Goal: Task Accomplishment & Management: Use online tool/utility

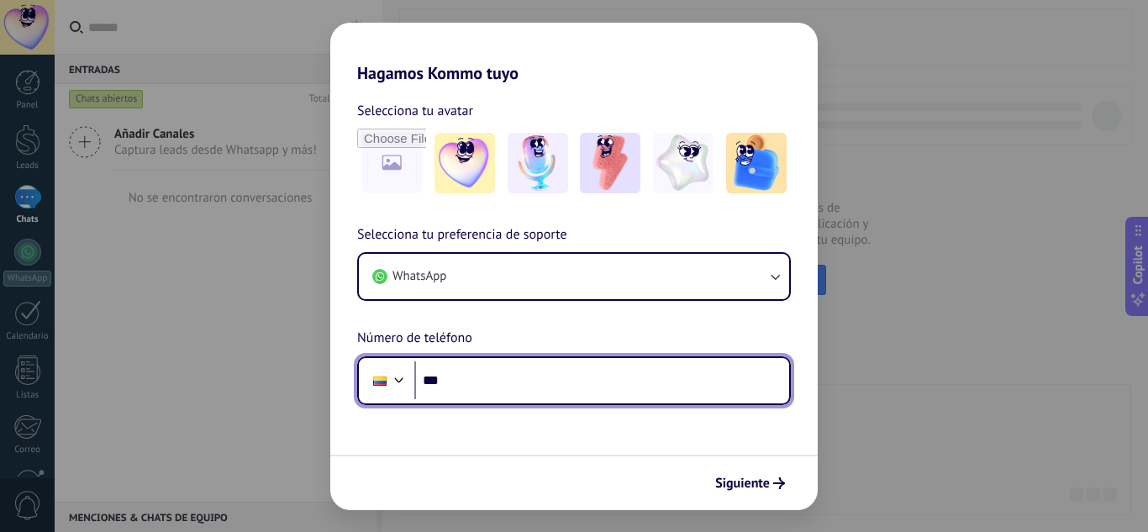
click at [514, 385] on input "***" at bounding box center [601, 380] width 375 height 39
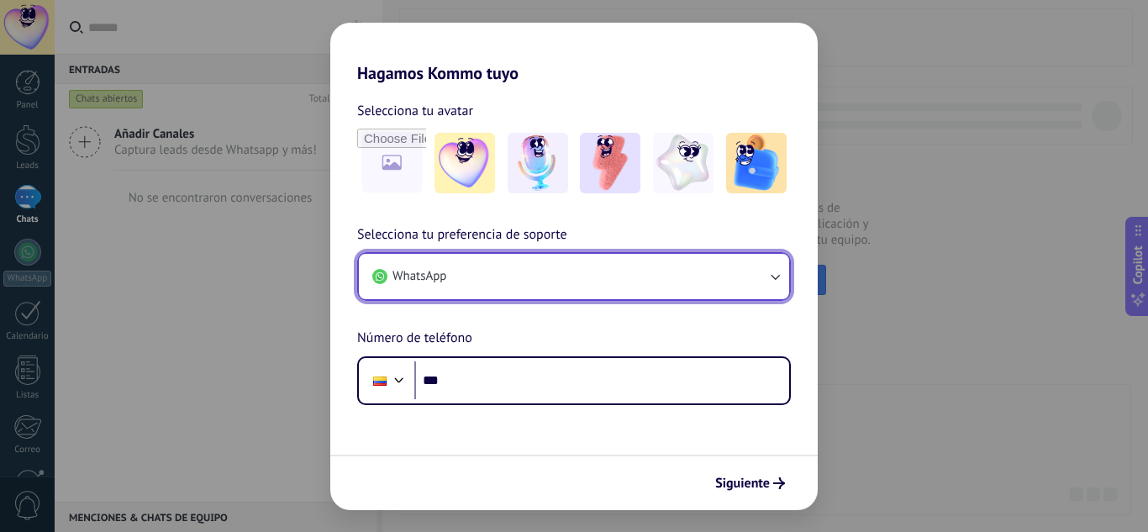
click at [619, 277] on button "WhatsApp" at bounding box center [574, 276] width 430 height 45
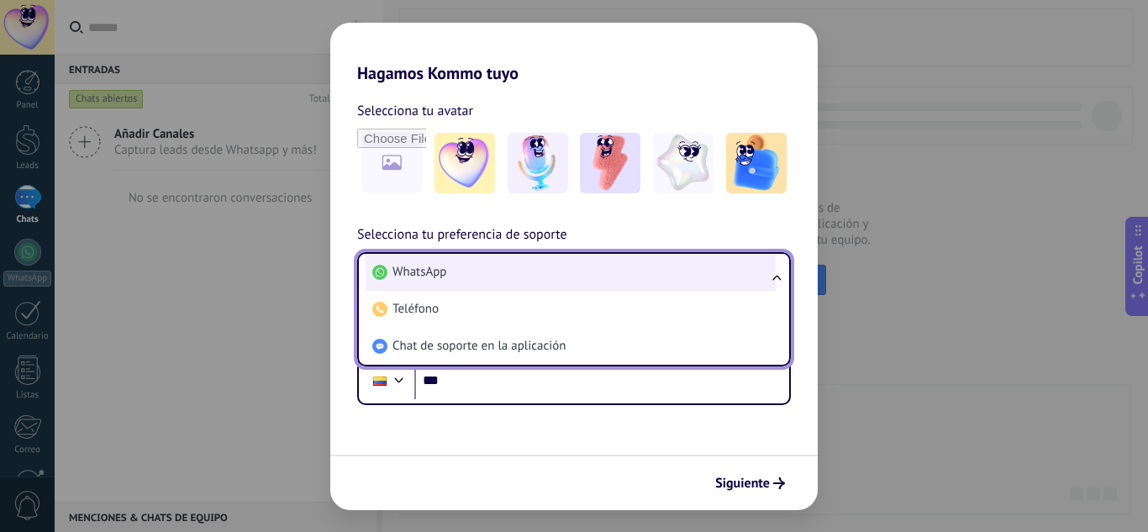
click at [480, 277] on li "WhatsApp" at bounding box center [571, 272] width 410 height 37
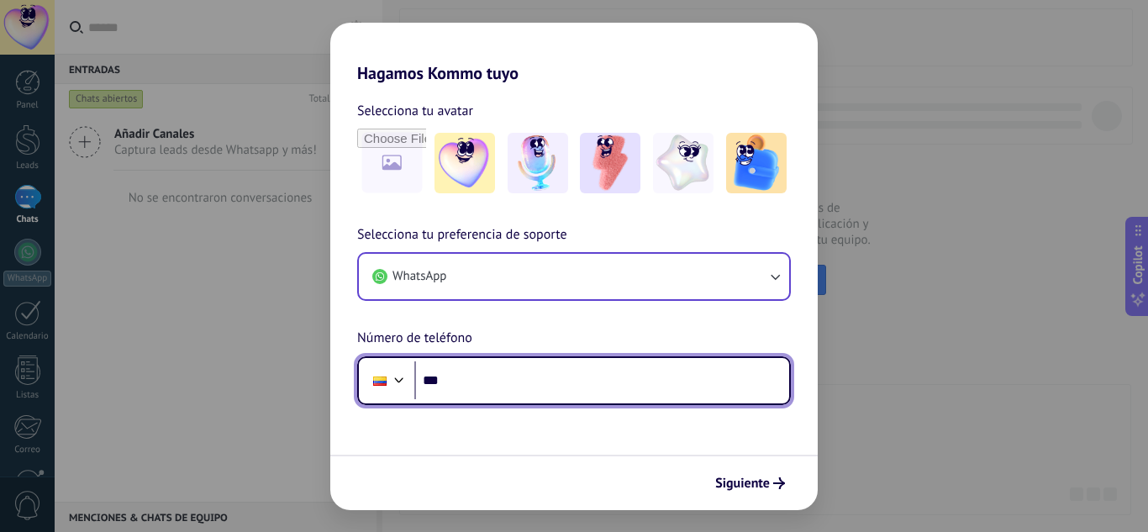
click at [520, 368] on input "***" at bounding box center [601, 380] width 375 height 39
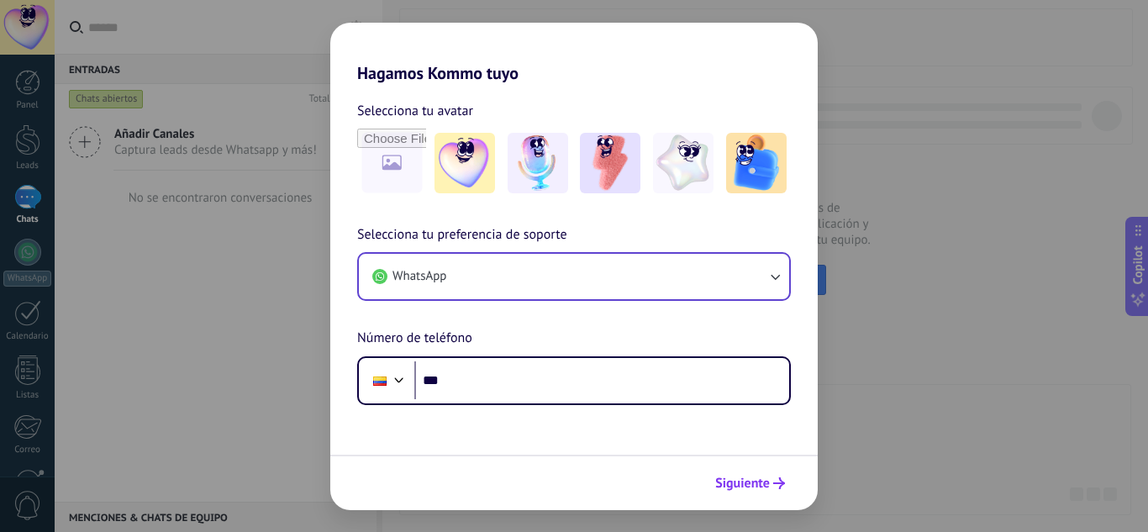
click at [763, 488] on span "Siguiente" at bounding box center [742, 483] width 55 height 12
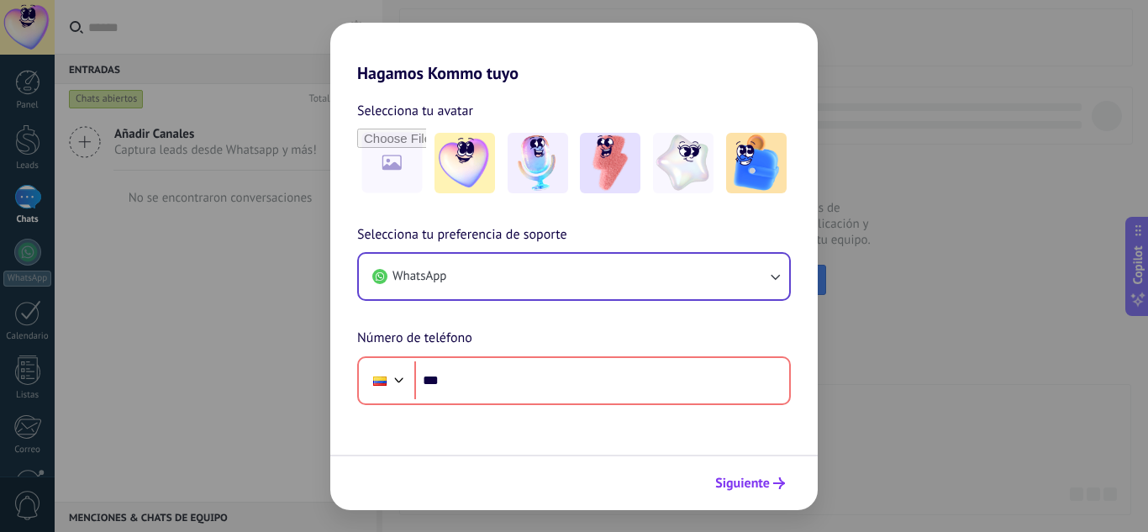
click at [763, 486] on span "Siguiente" at bounding box center [742, 483] width 55 height 12
drag, startPoint x: 78, startPoint y: 354, endPoint x: 134, endPoint y: 345, distance: 56.2
click at [96, 348] on div "Hagamos Kommo tuyo Selecciona tu avatar Selecciona tu preferencia de soporte Wh…" at bounding box center [574, 266] width 1148 height 532
click at [164, 339] on div "Hagamos Kommo tuyo Selecciona tu avatar Selecciona tu preferencia de soporte Wh…" at bounding box center [574, 266] width 1148 height 532
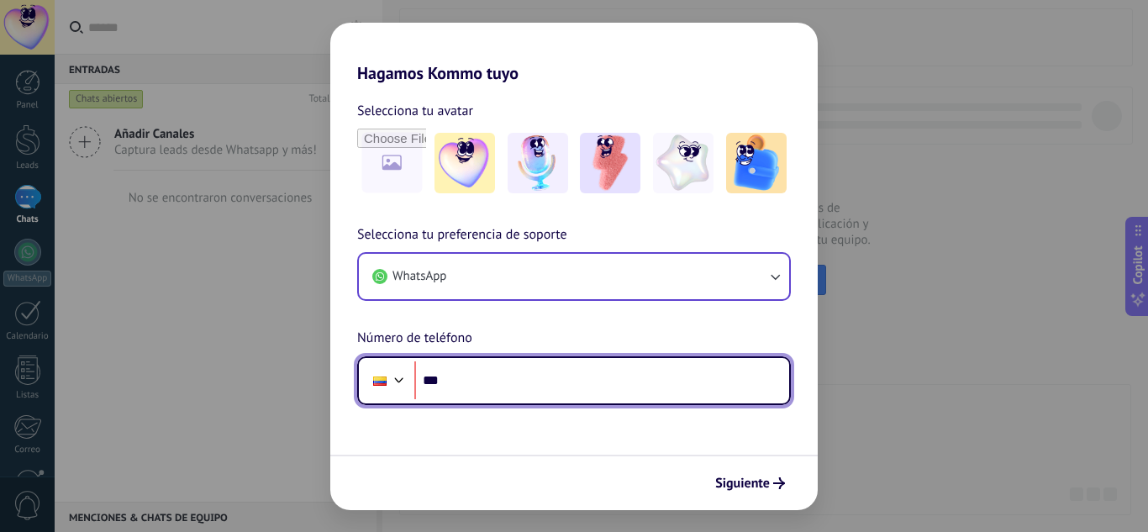
click at [543, 380] on input "***" at bounding box center [601, 380] width 375 height 39
type input "**********"
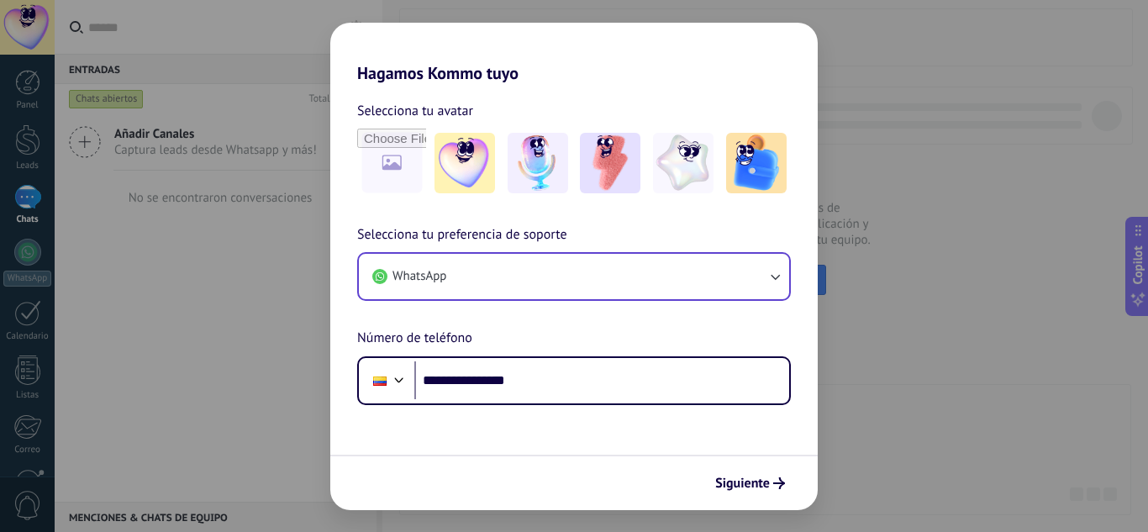
click at [749, 483] on span "Siguiente" at bounding box center [742, 483] width 55 height 12
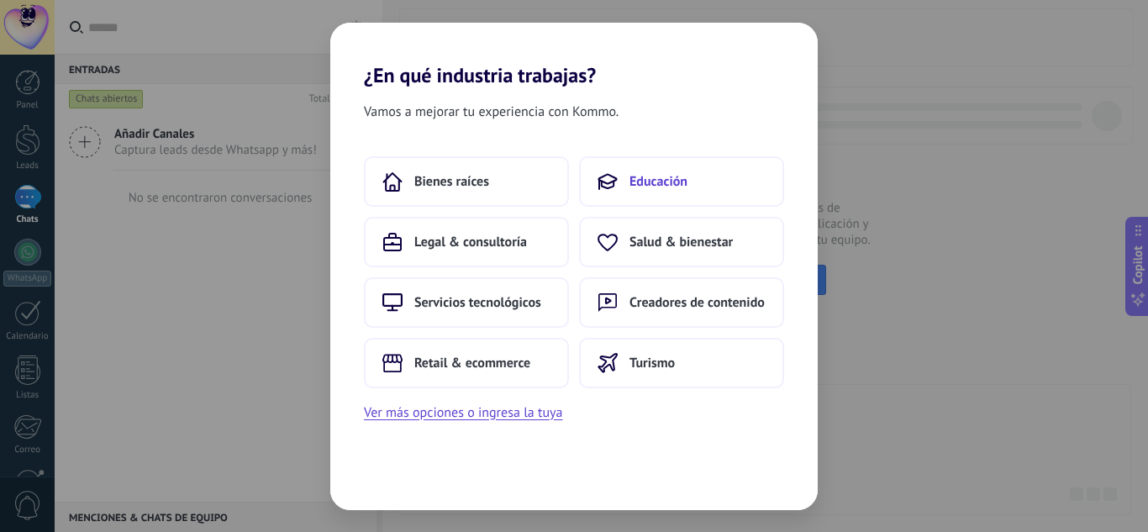
click at [669, 185] on span "Educación" at bounding box center [658, 181] width 58 height 17
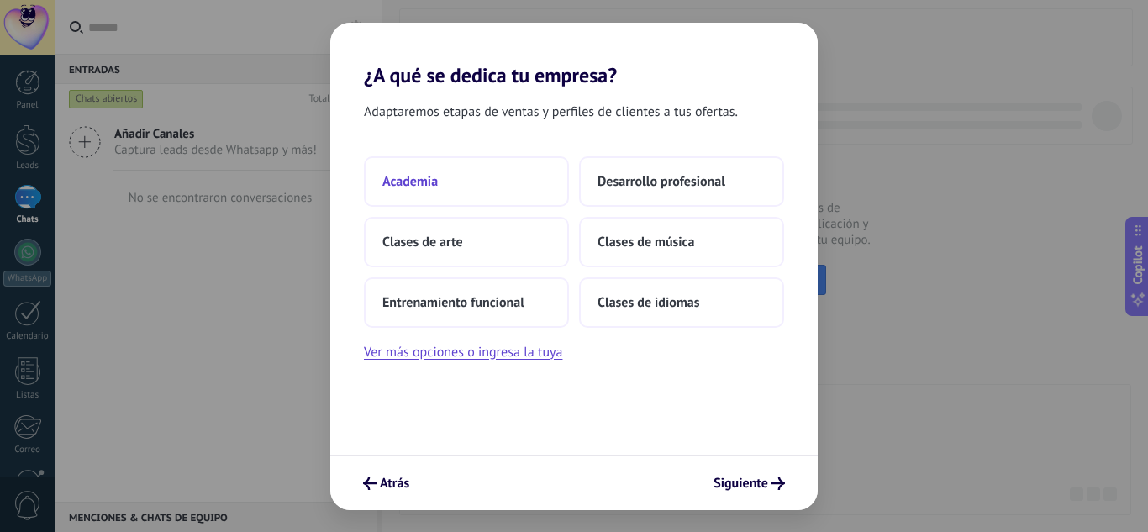
click at [419, 182] on span "Academia" at bounding box center [409, 181] width 55 height 17
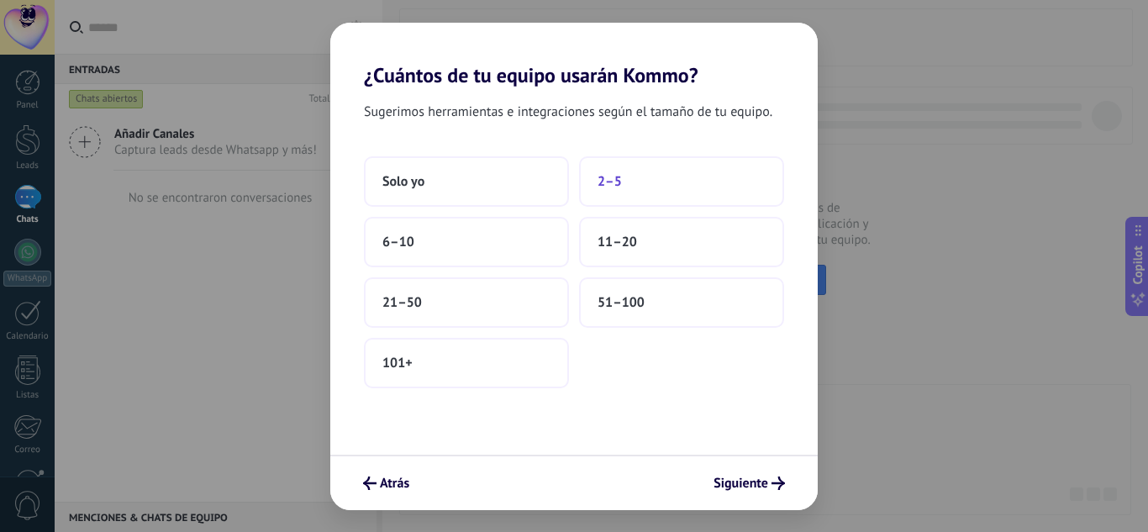
click at [616, 188] on span "2–5" at bounding box center [610, 181] width 24 height 17
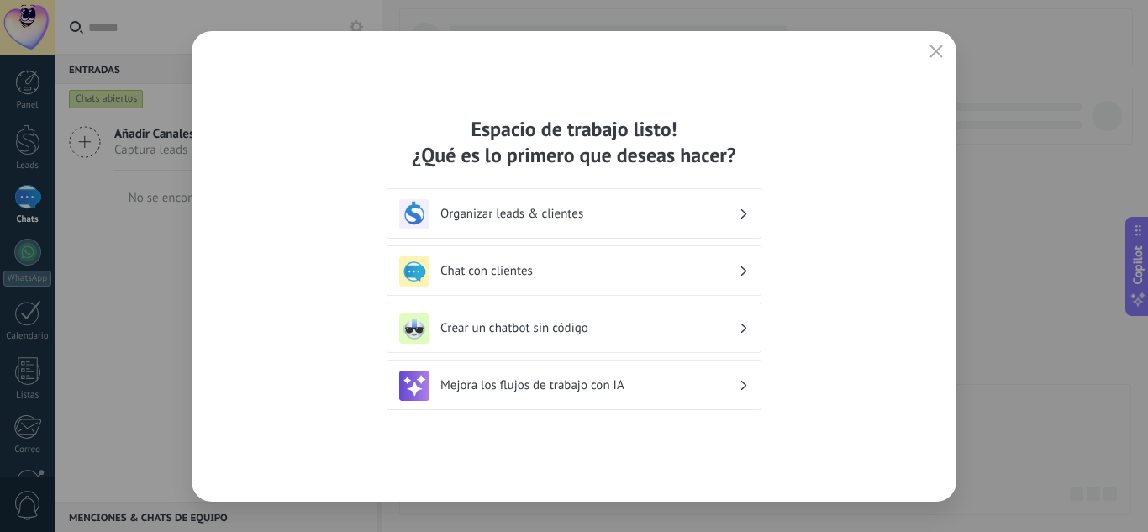
click at [544, 327] on h3 "Crear un chatbot sin código" at bounding box center [589, 328] width 298 height 16
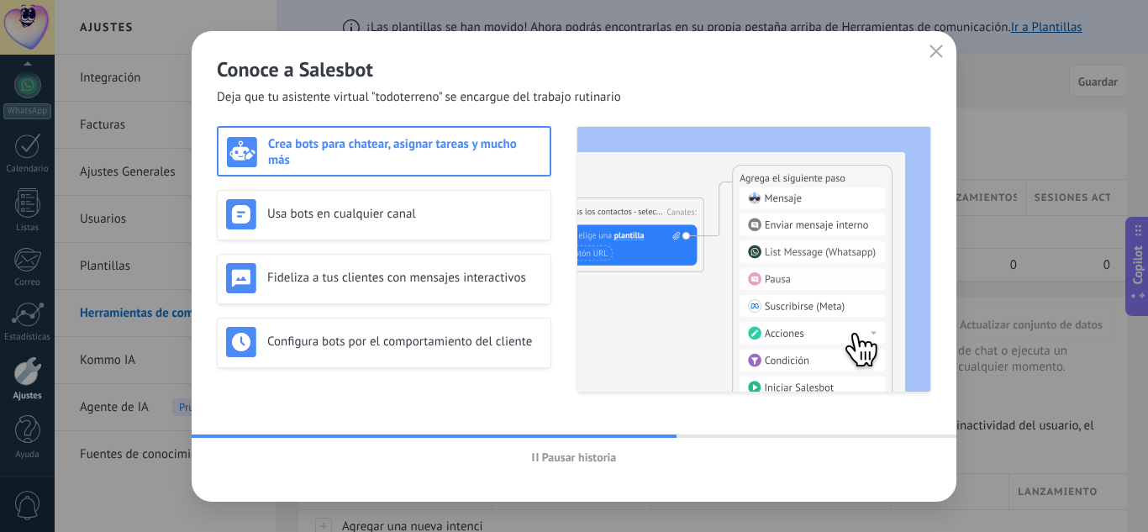
click at [456, 164] on h3 "Crea bots para chatear, asignar tareas y mucho más" at bounding box center [404, 152] width 273 height 32
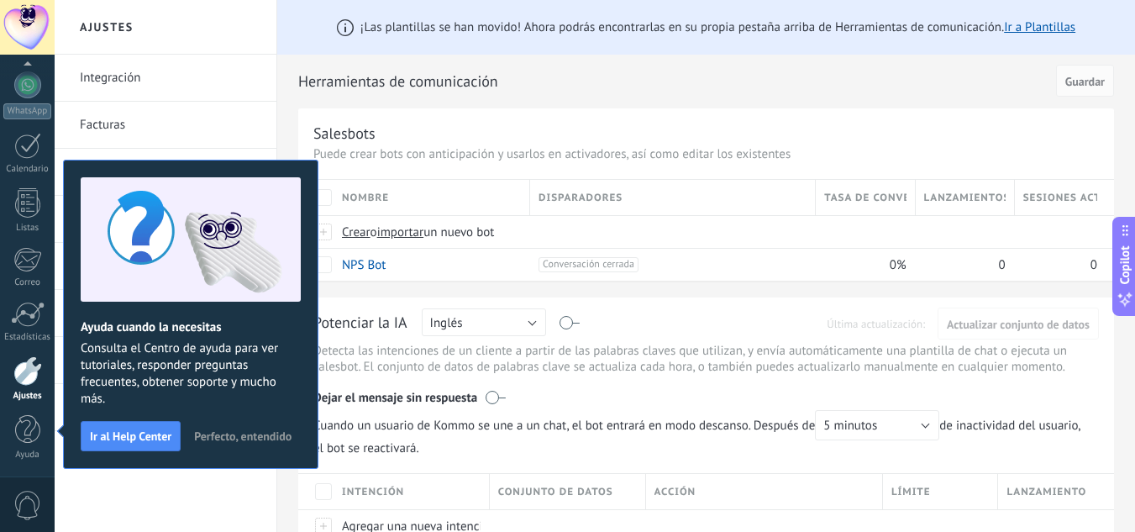
click at [255, 438] on span "Perfecto, entendido" at bounding box center [242, 436] width 97 height 12
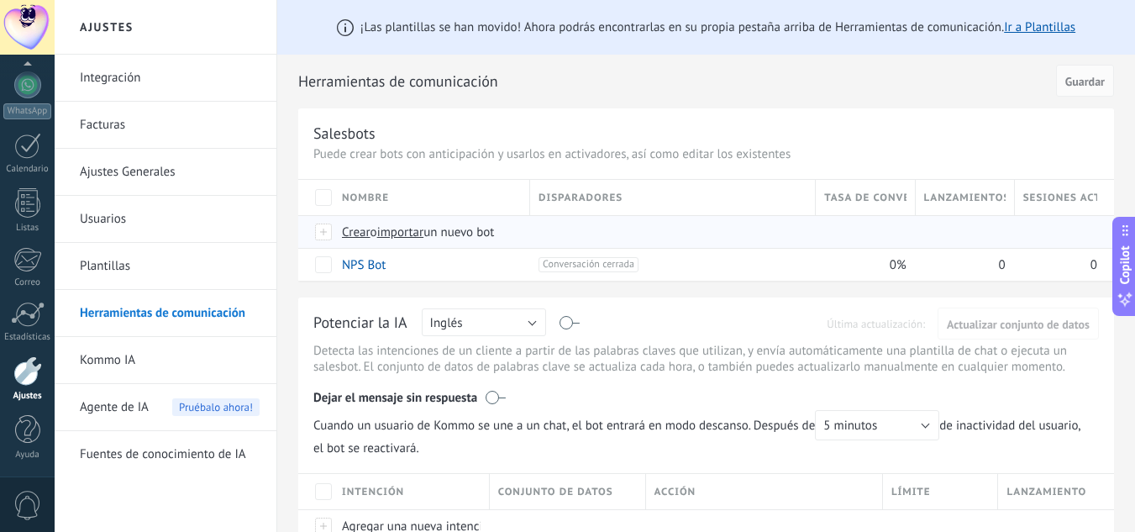
click at [412, 234] on span "importar" at bounding box center [400, 232] width 47 height 16
click at [0, 0] on input "importar un nuevo bot" at bounding box center [0, 0] width 0 height 0
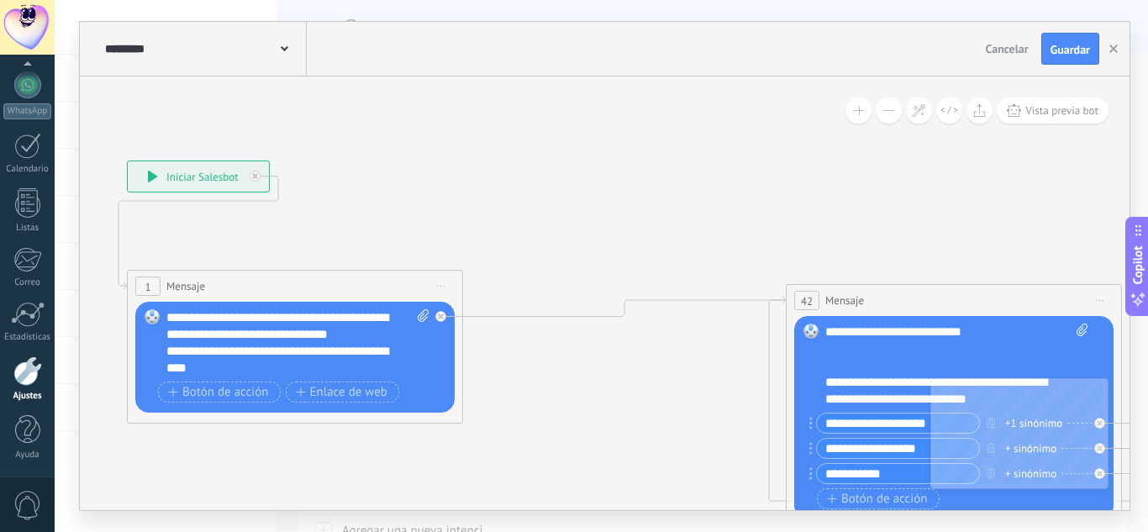
drag, startPoint x: 854, startPoint y: 134, endPoint x: 700, endPoint y: 224, distance: 178.2
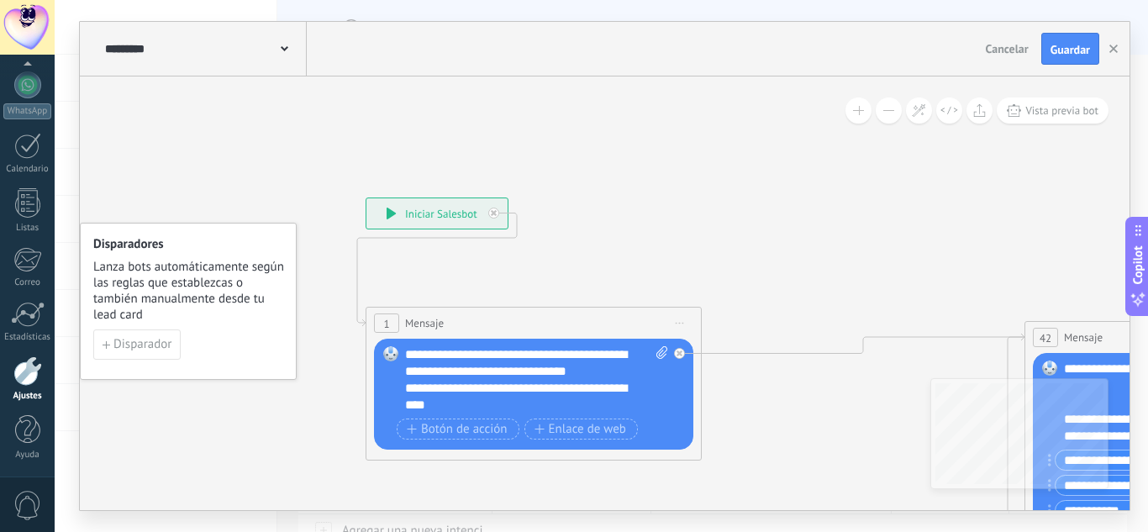
drag, startPoint x: 624, startPoint y: 192, endPoint x: 859, endPoint y: 228, distance: 238.0
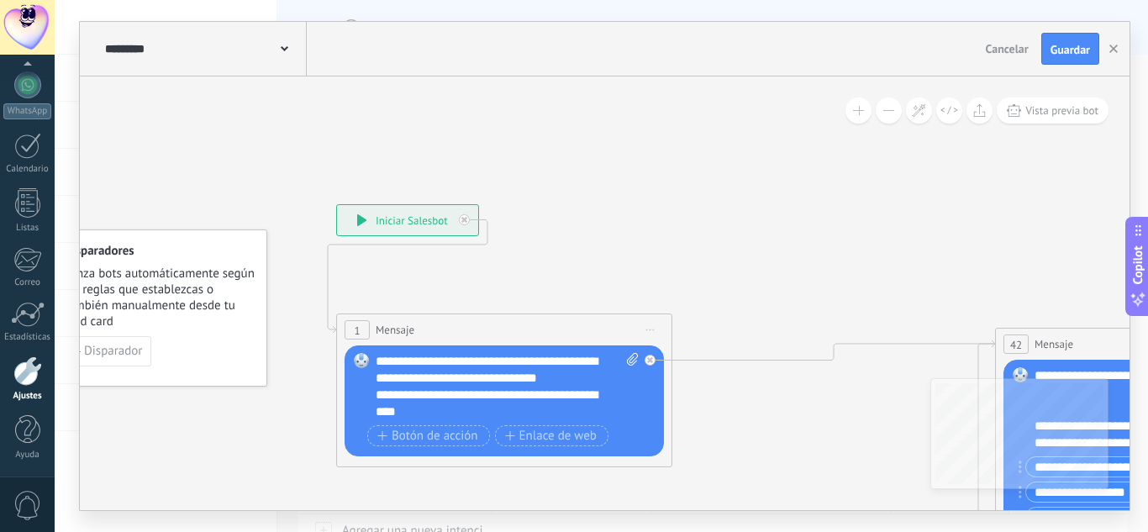
drag, startPoint x: 836, startPoint y: 166, endPoint x: 732, endPoint y: 168, distance: 104.2
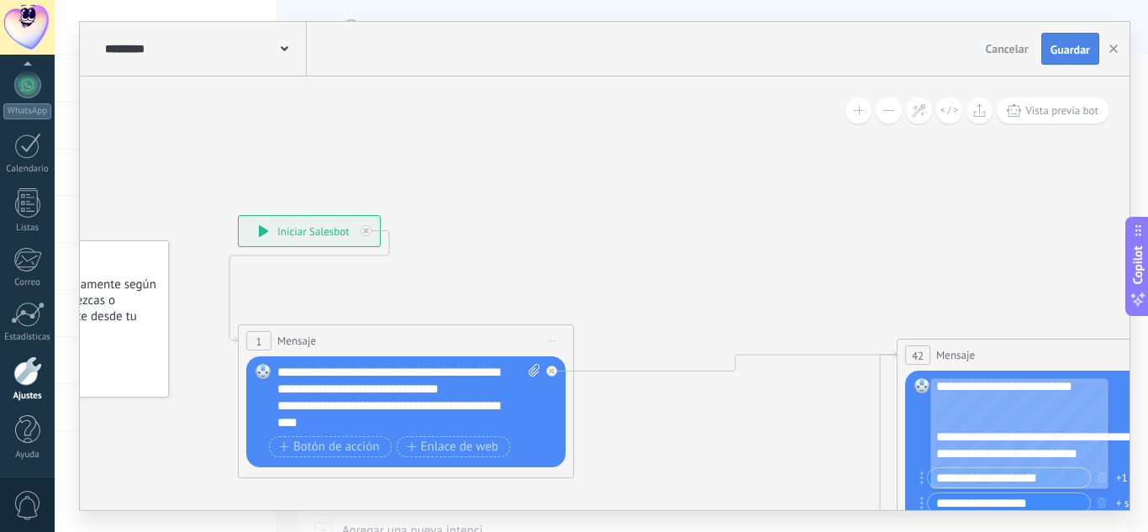
click at [1069, 49] on span "Guardar" at bounding box center [1071, 50] width 40 height 12
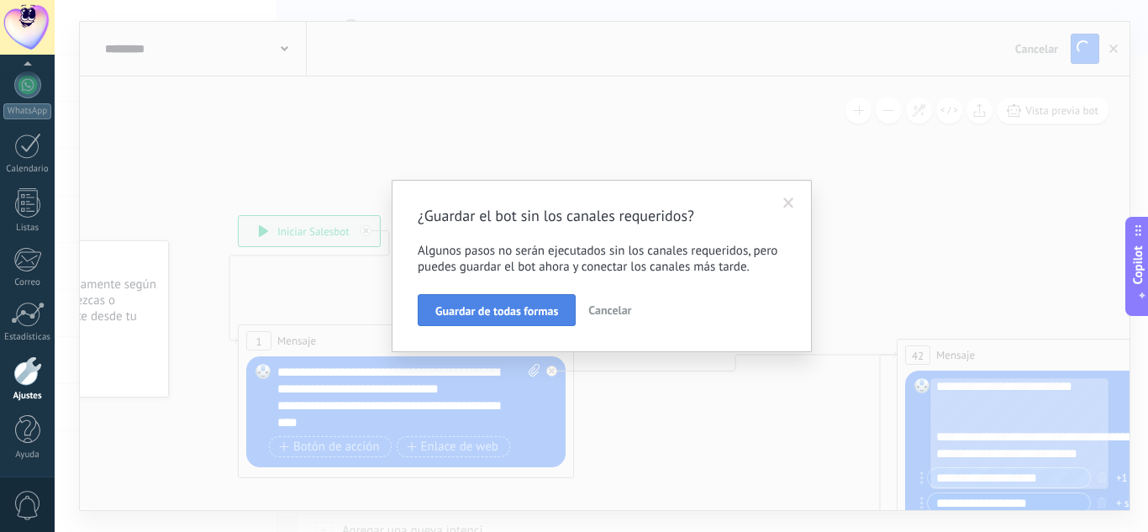
click at [484, 307] on span "Guardar de todas formas" at bounding box center [496, 311] width 123 height 12
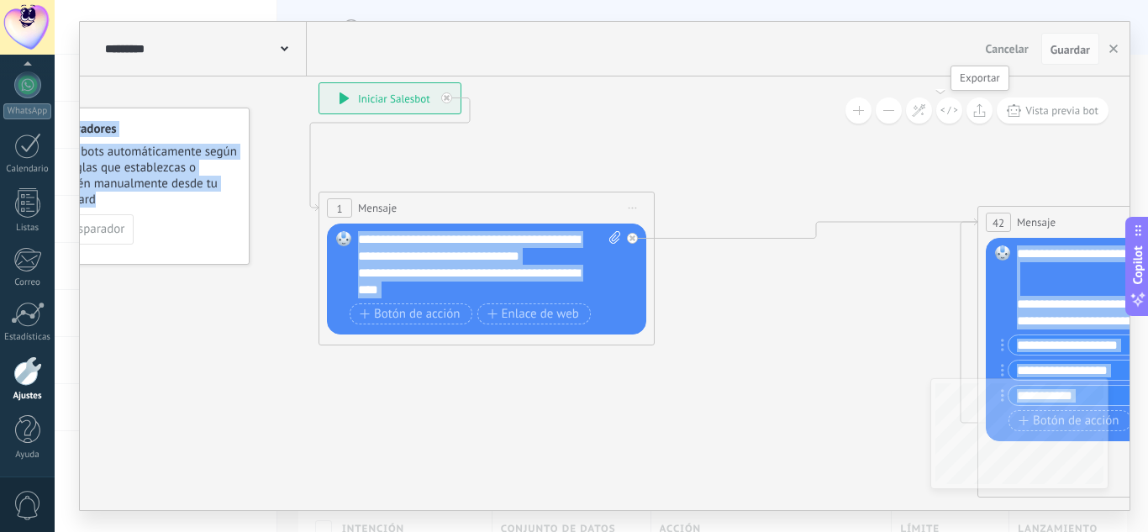
drag, startPoint x: 898, startPoint y: 243, endPoint x: 990, endPoint y: 173, distance: 115.8
click at [1023, 111] on div "**********" at bounding box center [605, 293] width 1050 height 434
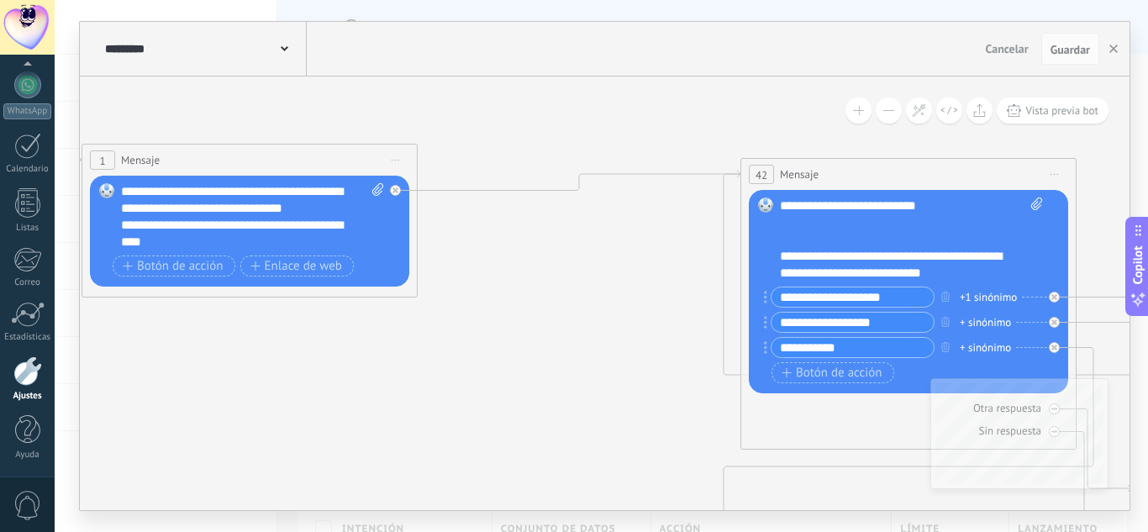
drag, startPoint x: 347, startPoint y: 392, endPoint x: 234, endPoint y: 385, distance: 113.7
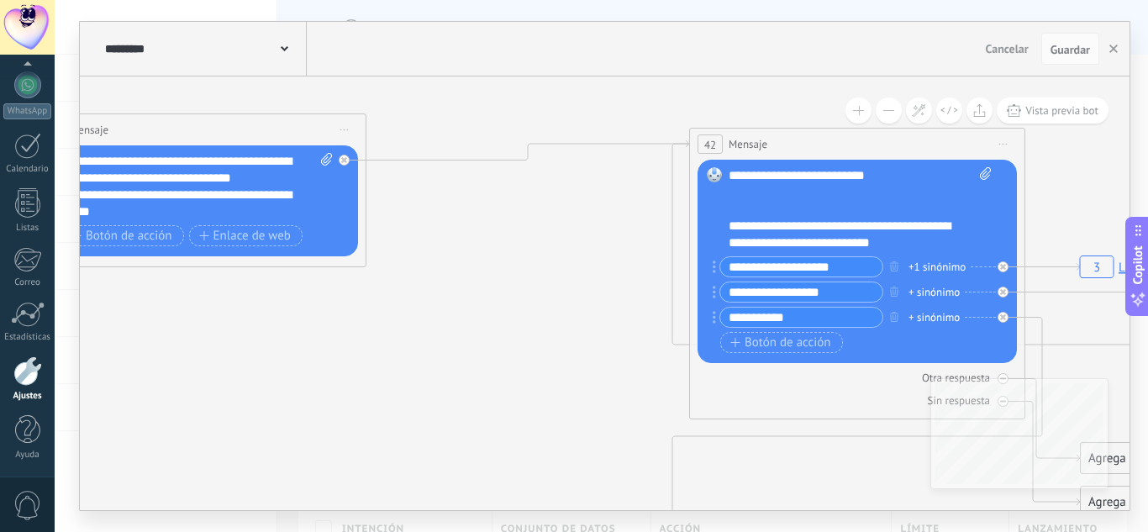
drag, startPoint x: 329, startPoint y: 328, endPoint x: 405, endPoint y: 298, distance: 82.2
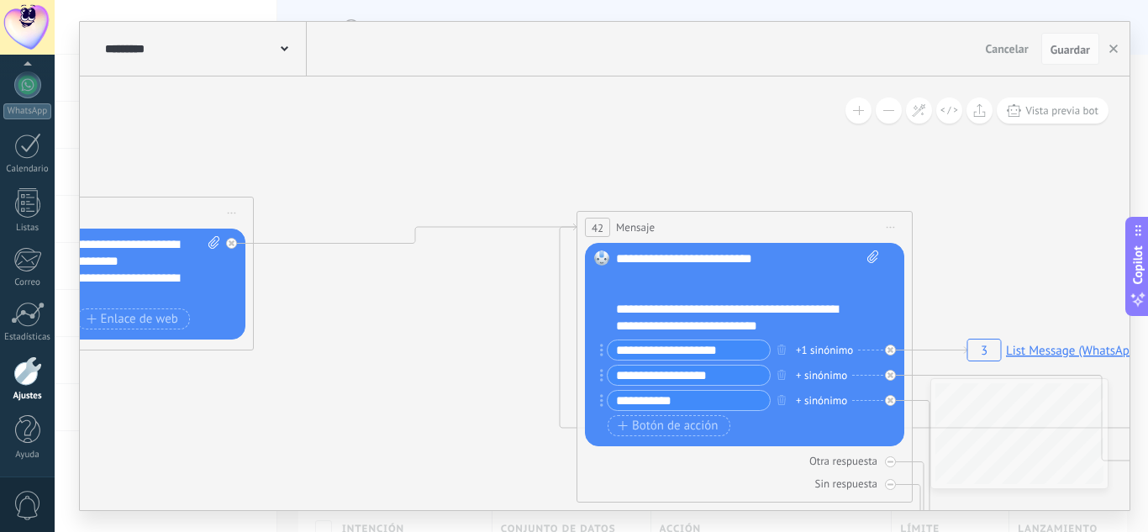
drag, startPoint x: 550, startPoint y: 368, endPoint x: 130, endPoint y: 220, distance: 444.7
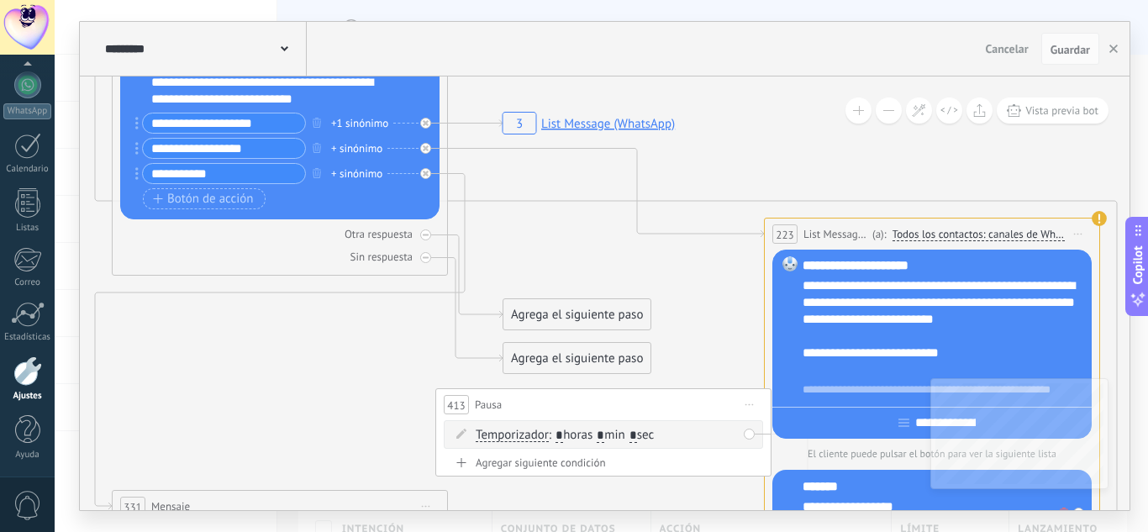
drag, startPoint x: 405, startPoint y: 384, endPoint x: 284, endPoint y: 265, distance: 170.0
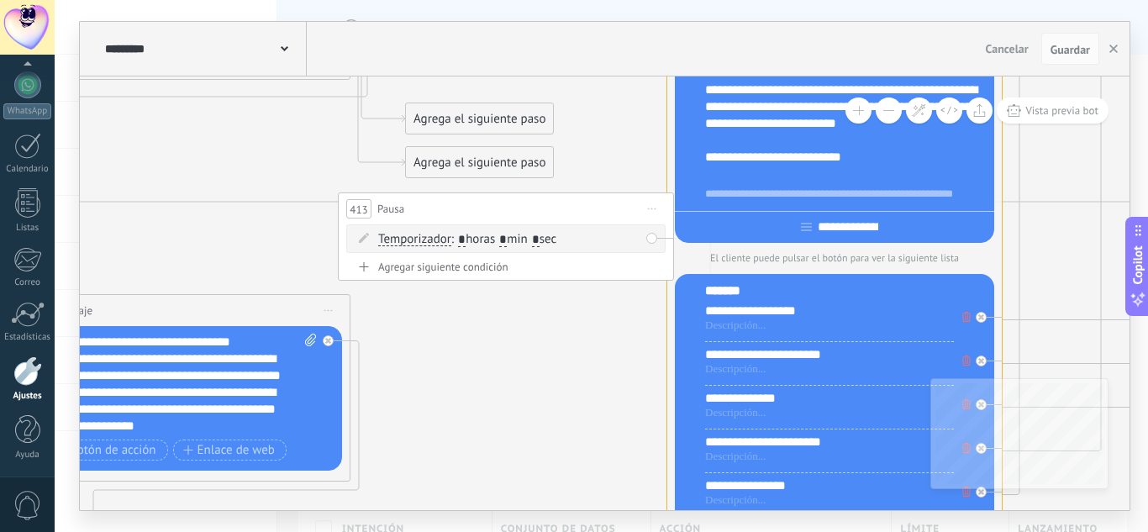
drag, startPoint x: 523, startPoint y: 408, endPoint x: 496, endPoint y: 311, distance: 101.1
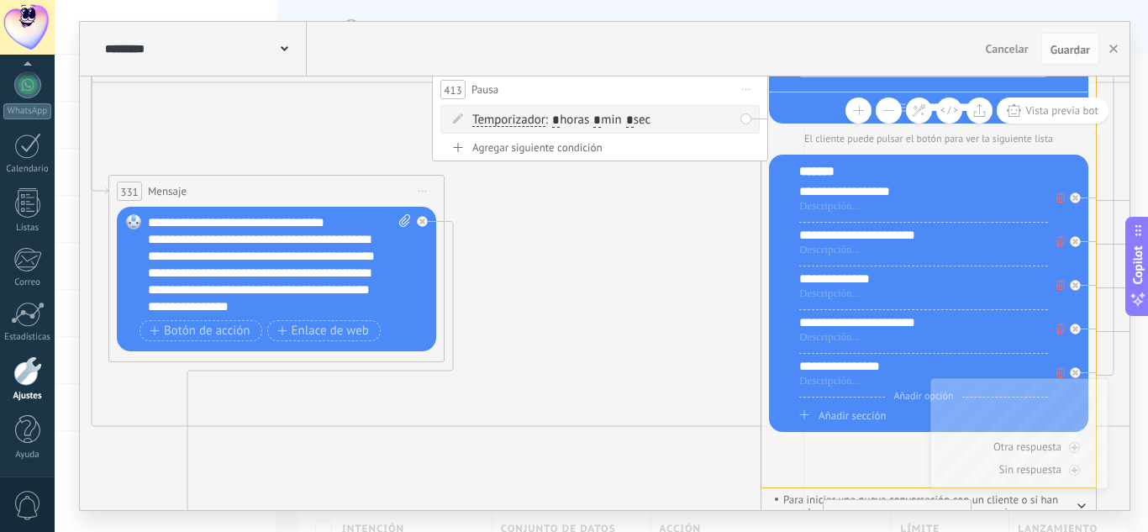
drag, startPoint x: 483, startPoint y: 403, endPoint x: 577, endPoint y: 285, distance: 151.3
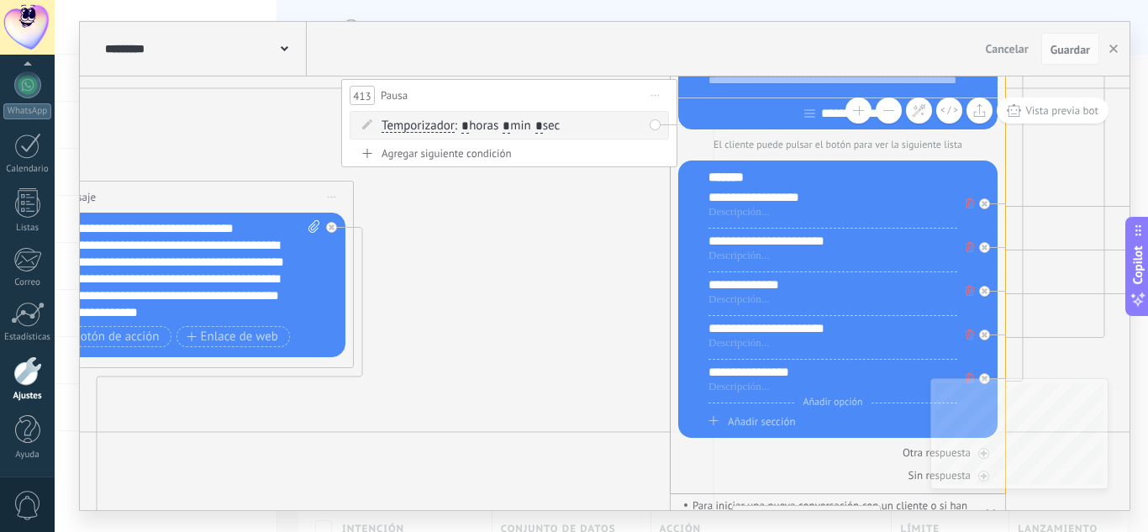
drag, startPoint x: 675, startPoint y: 297, endPoint x: 589, endPoint y: 306, distance: 86.2
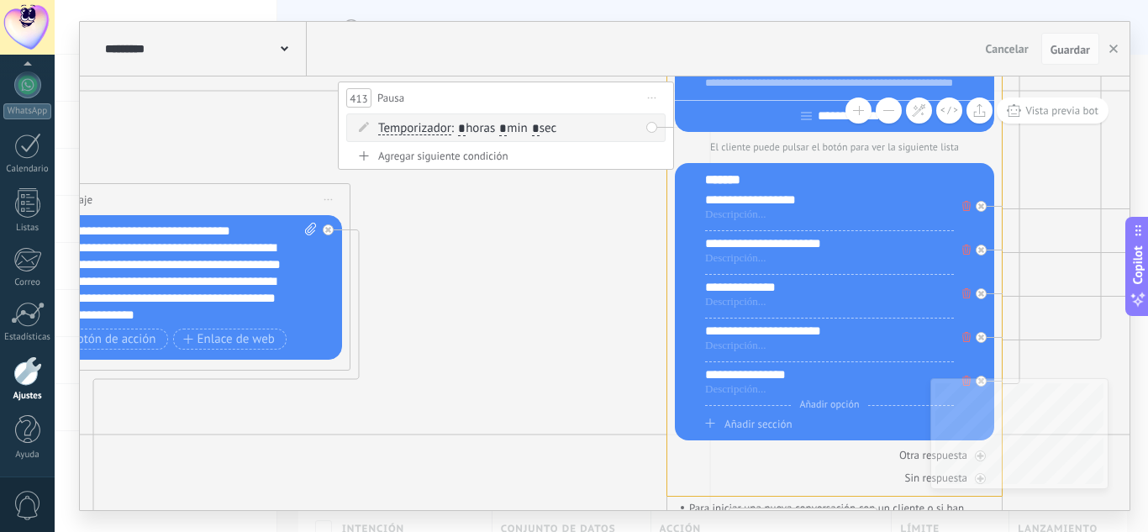
click at [31, 371] on div at bounding box center [27, 370] width 29 height 29
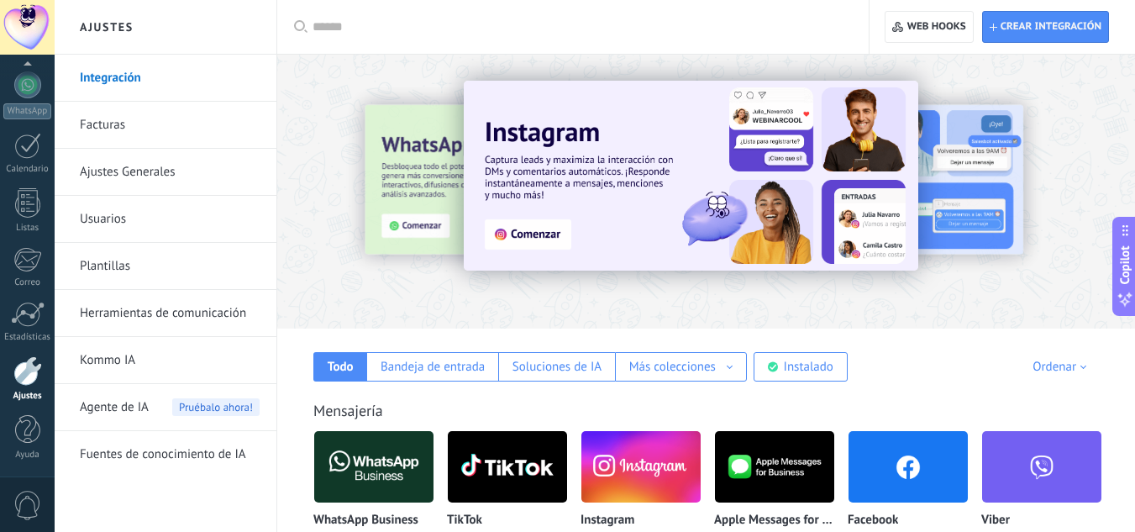
click at [166, 309] on link "Herramientas de comunicación" at bounding box center [170, 313] width 180 height 47
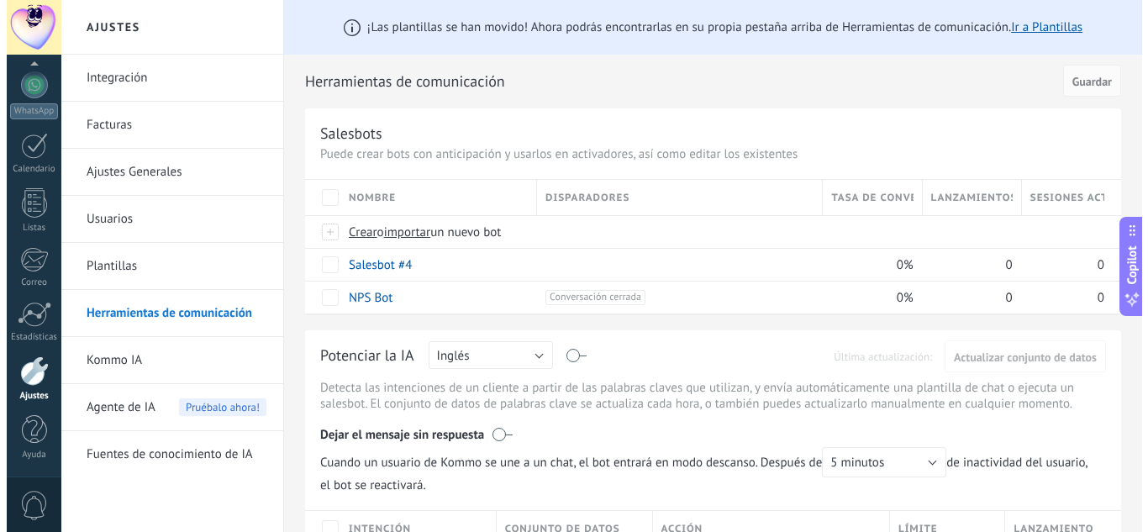
scroll to position [84, 0]
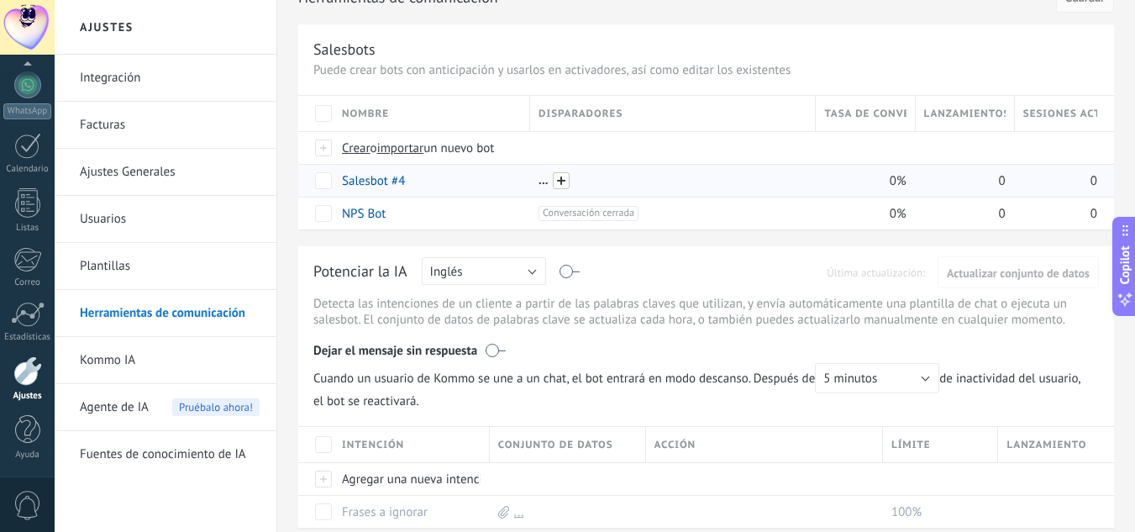
click at [561, 180] on span at bounding box center [561, 180] width 17 height 17
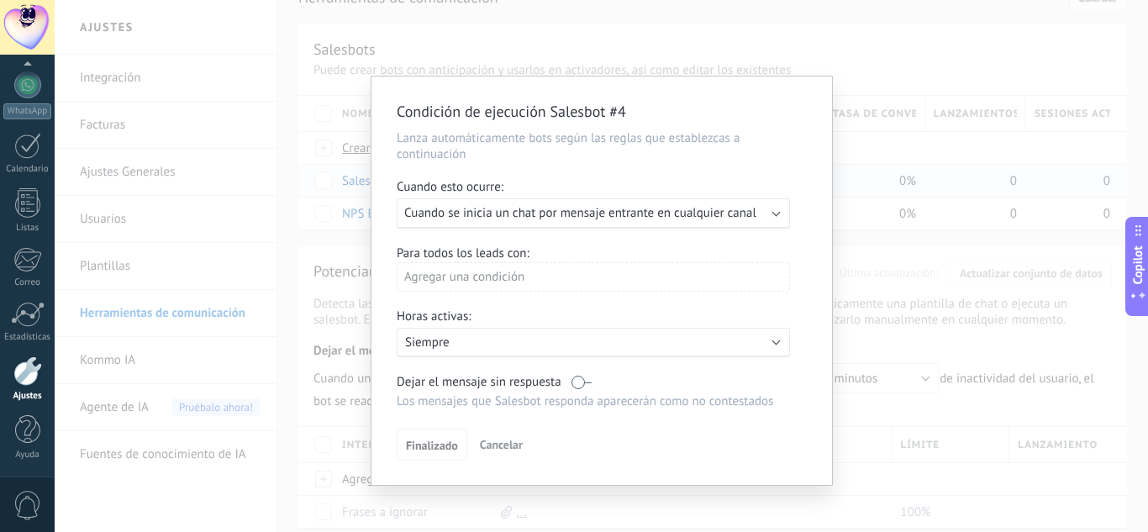
click at [915, 323] on div "Condición de ejecución Salesbot #4 Lanza automáticamente bots según las reglas …" at bounding box center [601, 266] width 1093 height 532
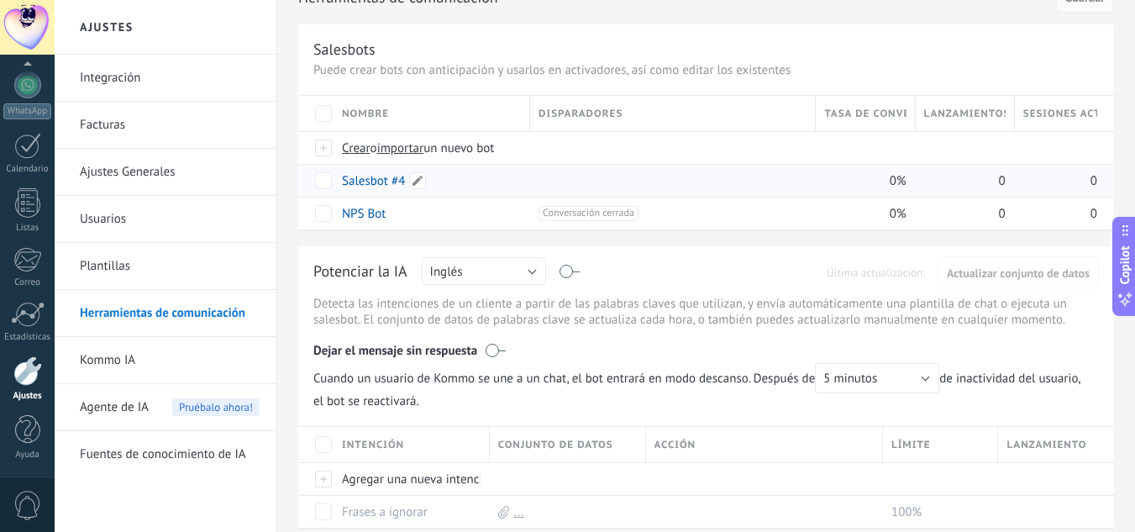
click at [387, 177] on link "Salesbot #4" at bounding box center [373, 181] width 63 height 16
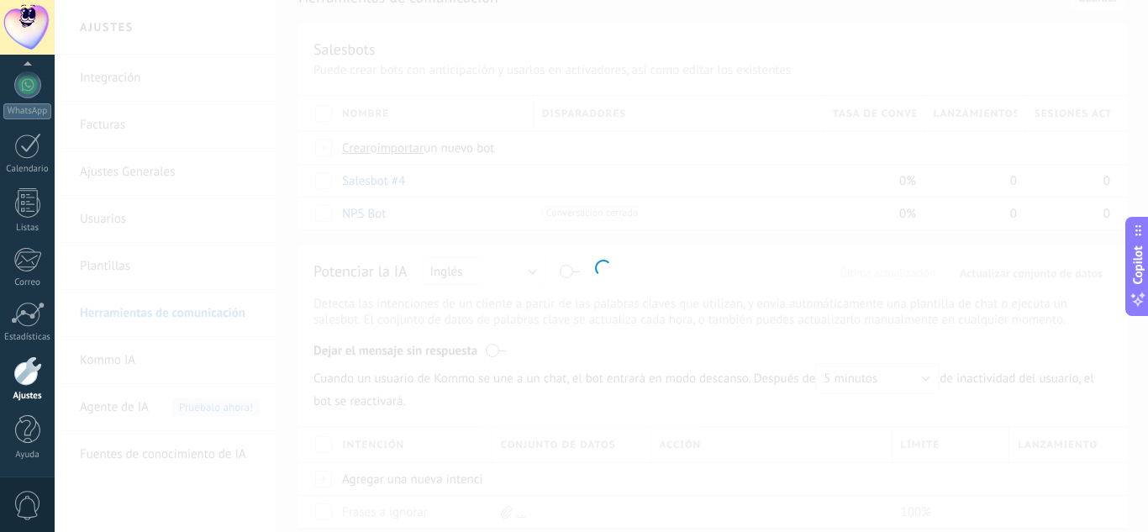
type input "**********"
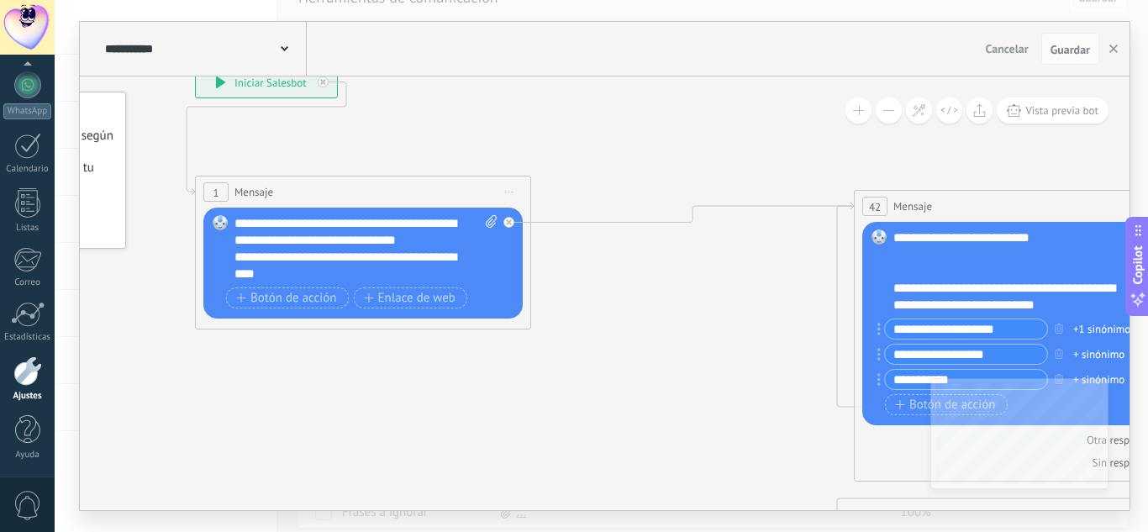
drag, startPoint x: 793, startPoint y: 152, endPoint x: 703, endPoint y: 155, distance: 90.8
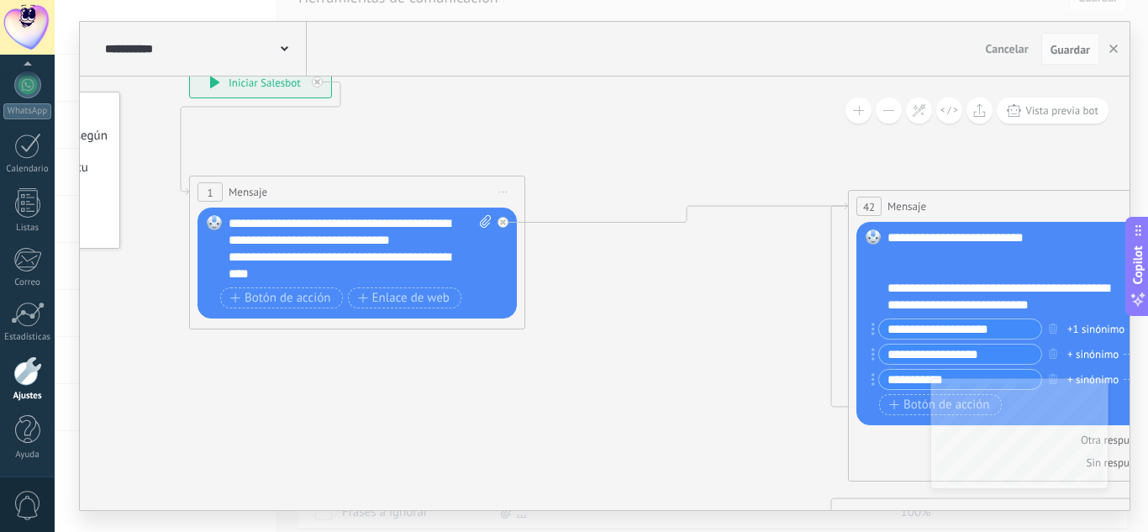
drag, startPoint x: 713, startPoint y: 113, endPoint x: 647, endPoint y: 112, distance: 65.6
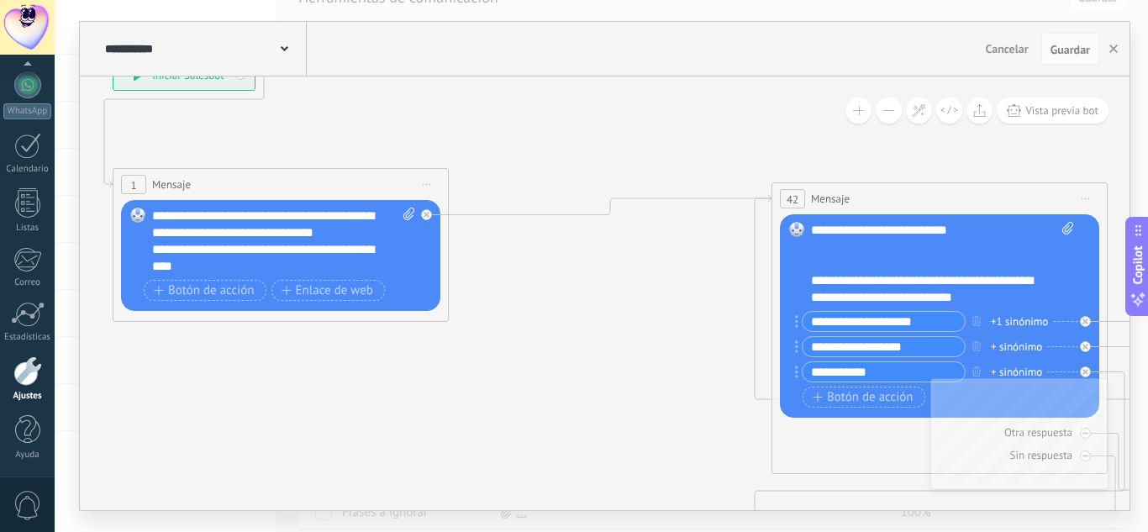
drag, startPoint x: 645, startPoint y: 357, endPoint x: 556, endPoint y: 344, distance: 90.1
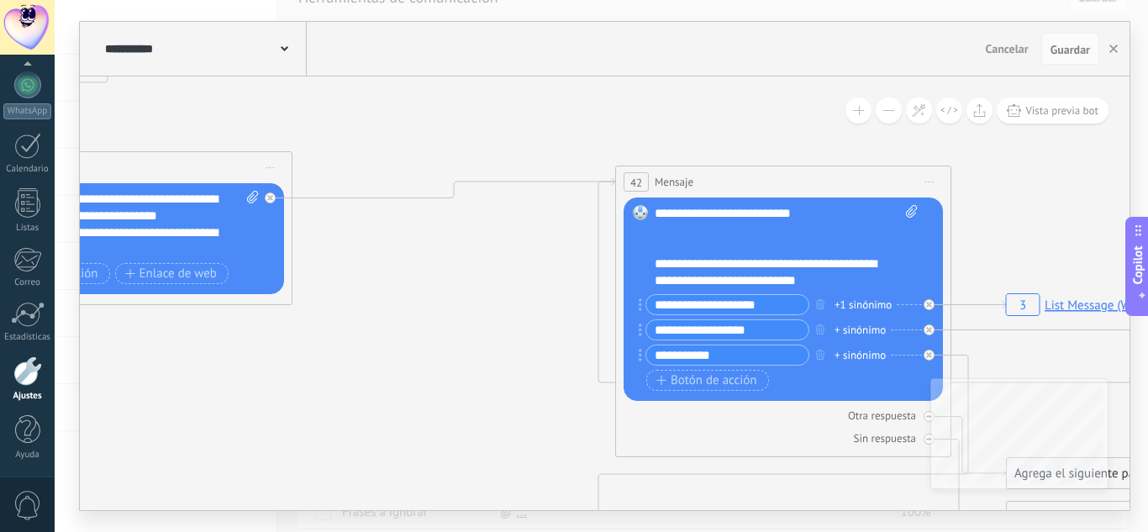
drag, startPoint x: 688, startPoint y: 134, endPoint x: 529, endPoint y: 114, distance: 160.8
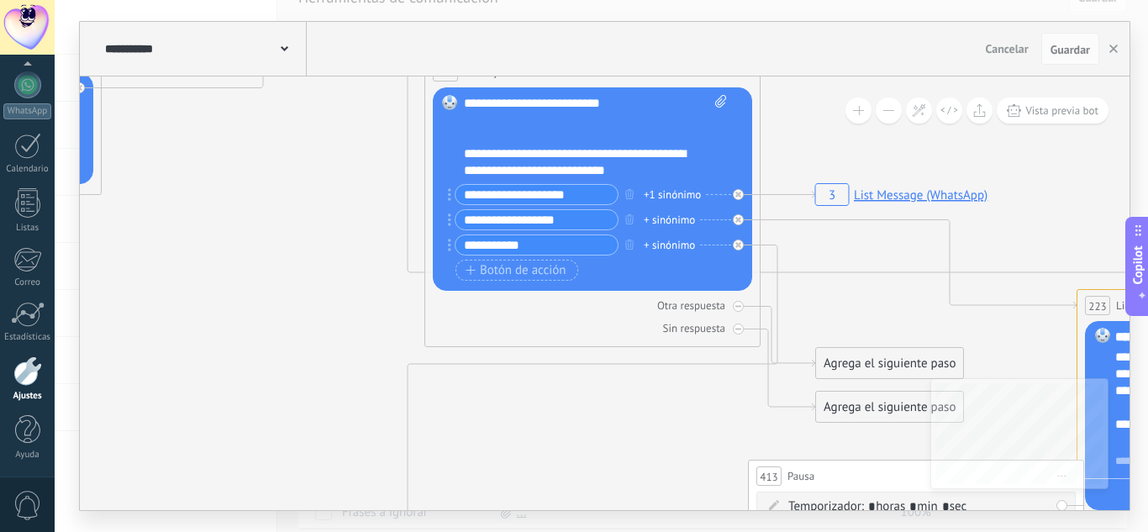
drag, startPoint x: 436, startPoint y: 328, endPoint x: 337, endPoint y: 223, distance: 144.5
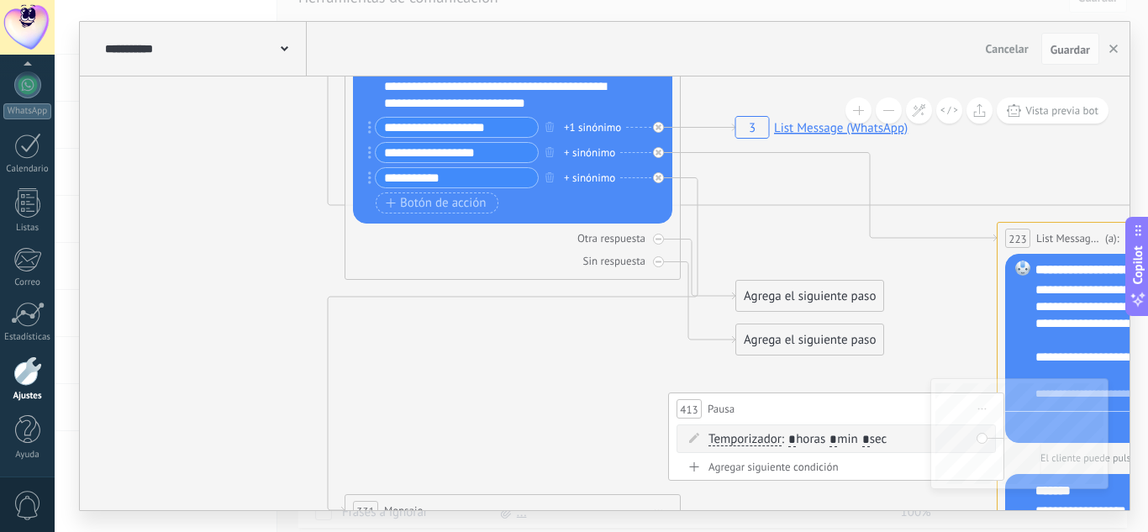
drag, startPoint x: 653, startPoint y: 429, endPoint x: 571, endPoint y: 365, distance: 104.2
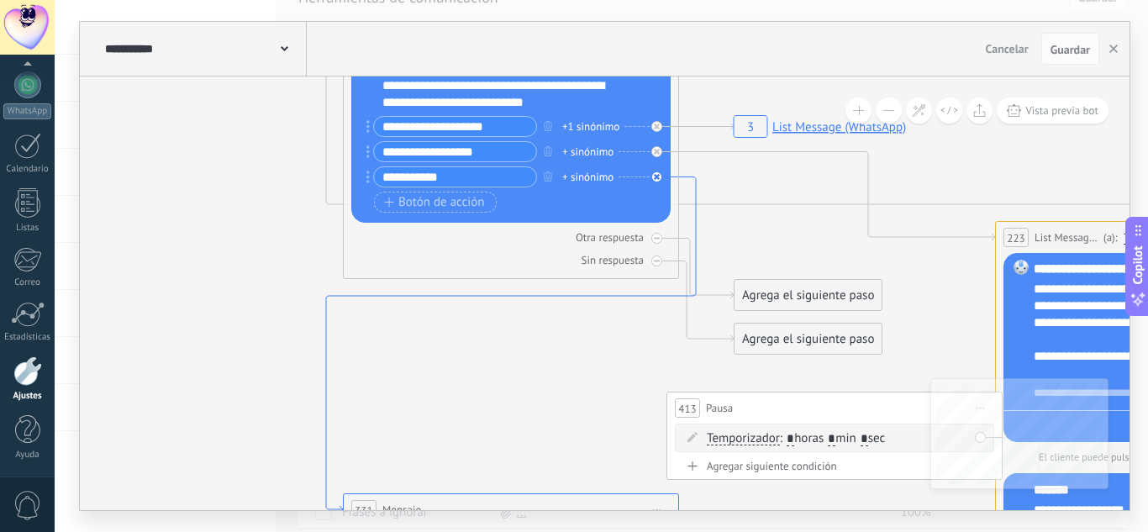
click at [691, 182] on icon at bounding box center [511, 345] width 370 height 336
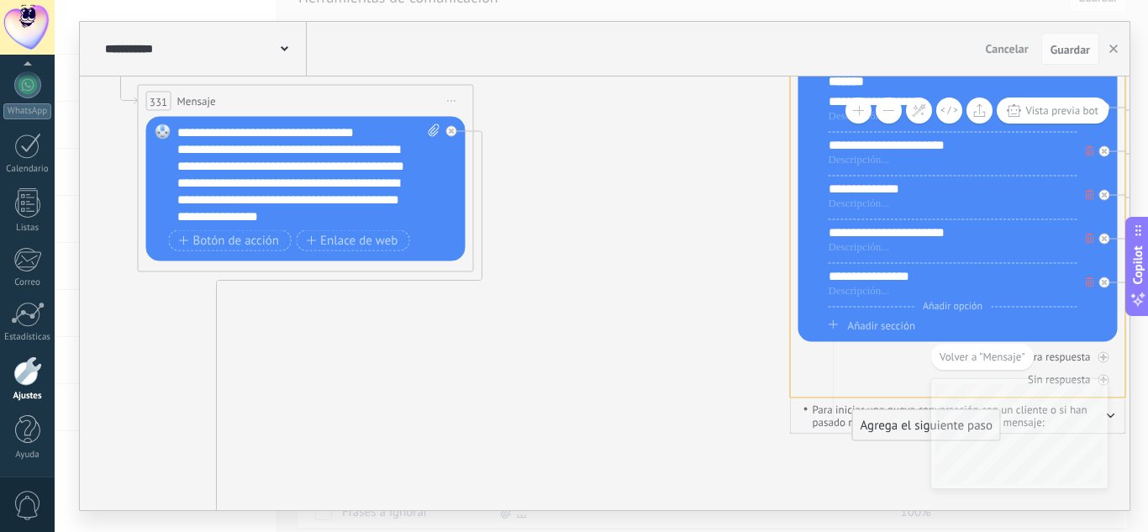
drag, startPoint x: 776, startPoint y: 241, endPoint x: 565, endPoint y: 154, distance: 228.3
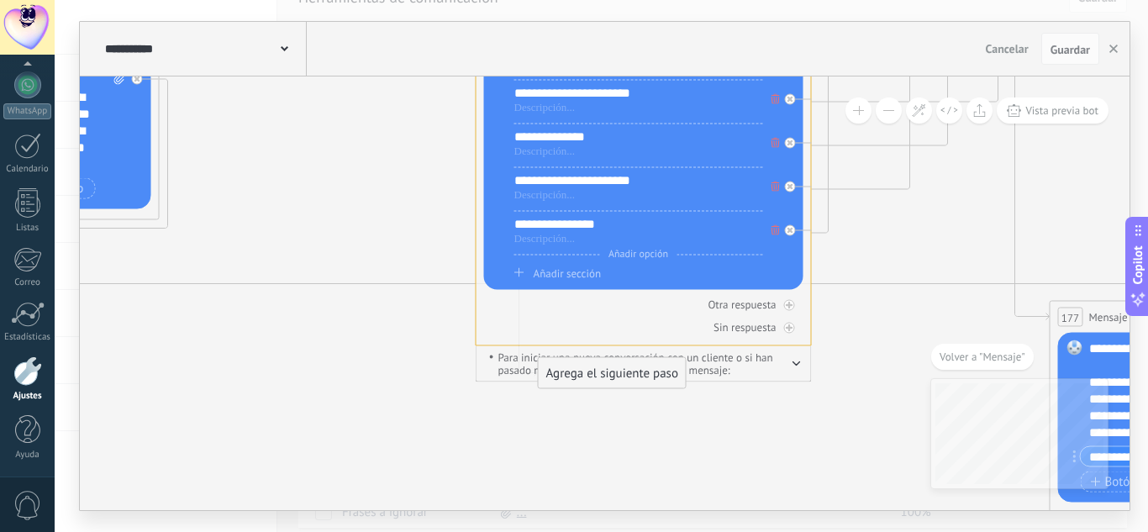
drag, startPoint x: 413, startPoint y: 165, endPoint x: 419, endPoint y: 198, distance: 33.5
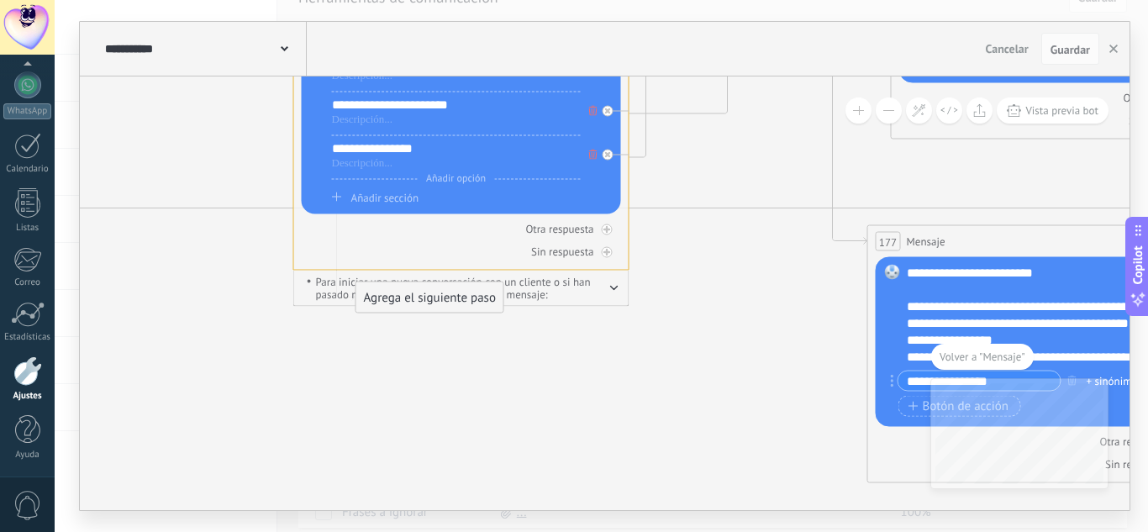
drag, startPoint x: 953, startPoint y: 254, endPoint x: 799, endPoint y: 156, distance: 182.1
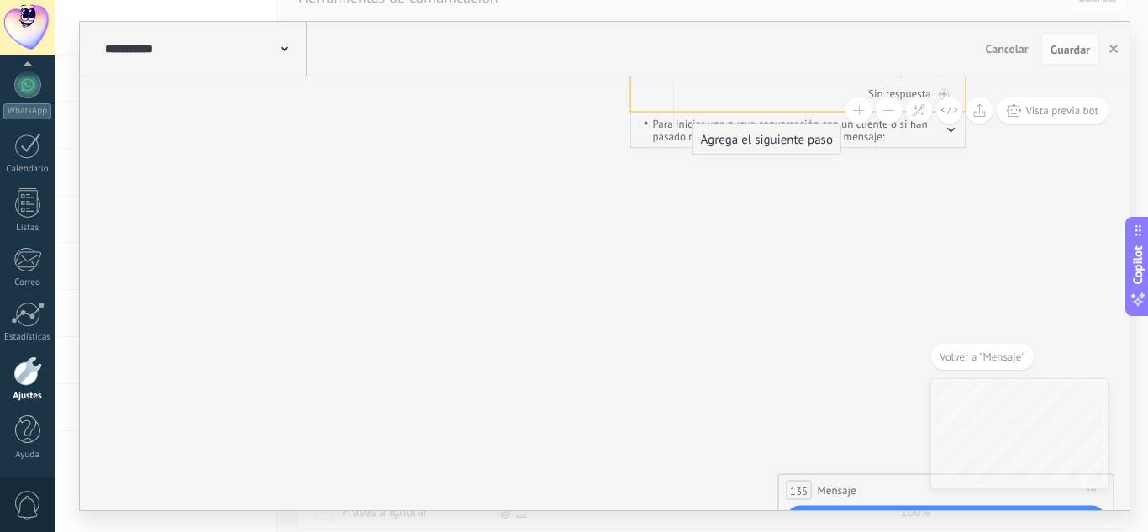
drag, startPoint x: 393, startPoint y: 268, endPoint x: 546, endPoint y: 239, distance: 155.8
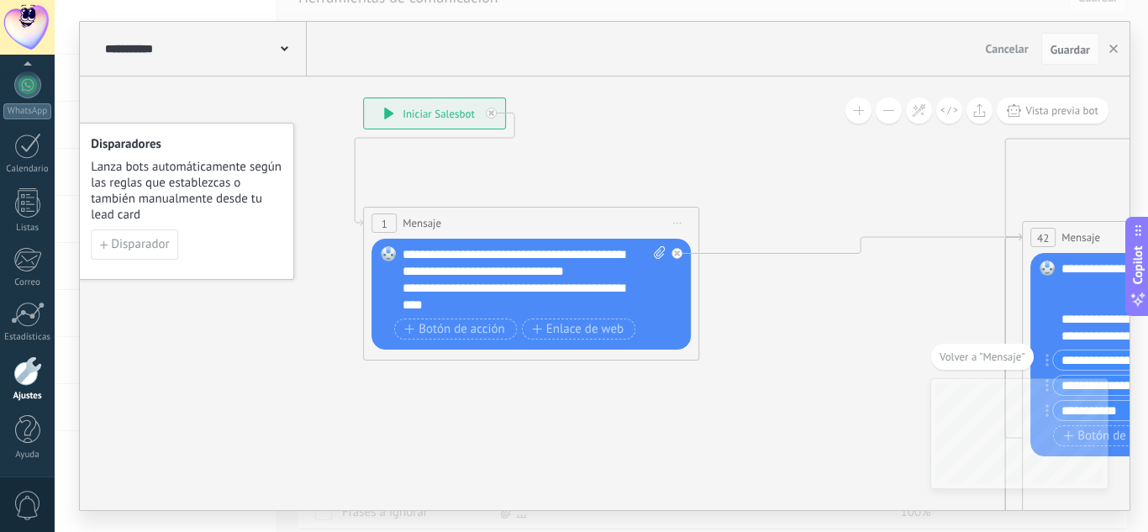
drag, startPoint x: 841, startPoint y: 207, endPoint x: 656, endPoint y: 154, distance: 193.1
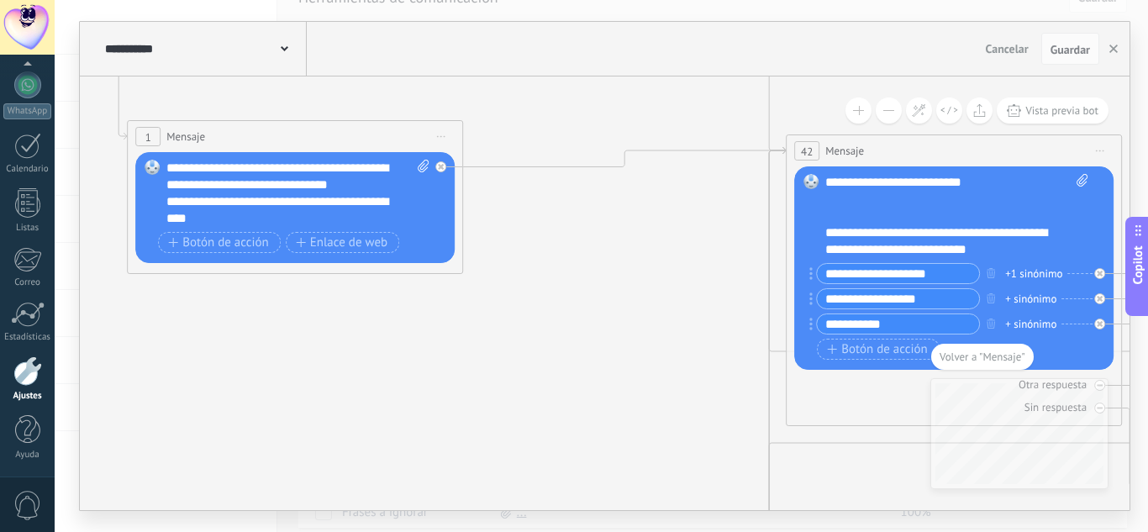
drag, startPoint x: 660, startPoint y: 275, endPoint x: 475, endPoint y: 213, distance: 194.8
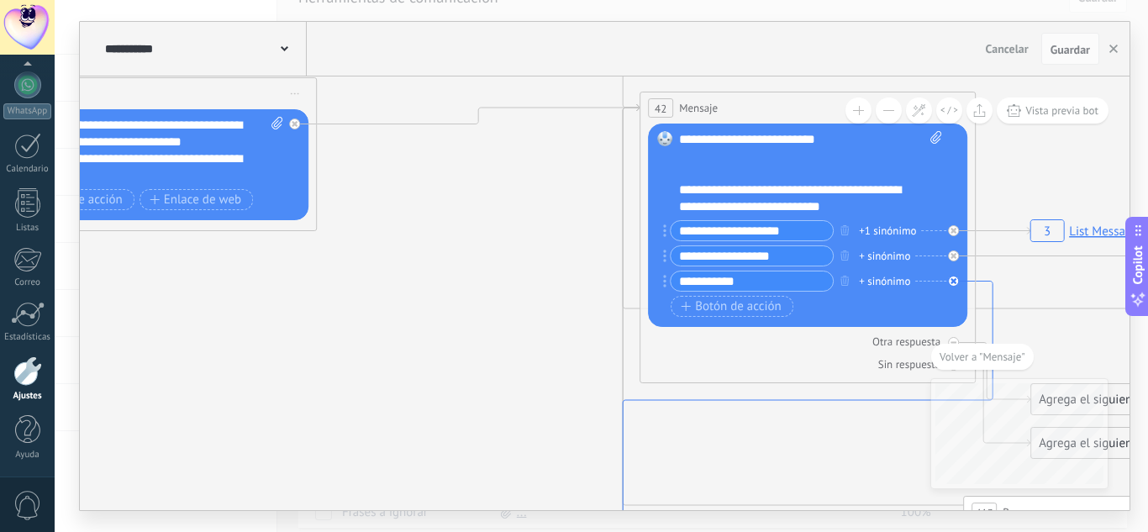
click at [982, 285] on icon at bounding box center [808, 450] width 370 height 336
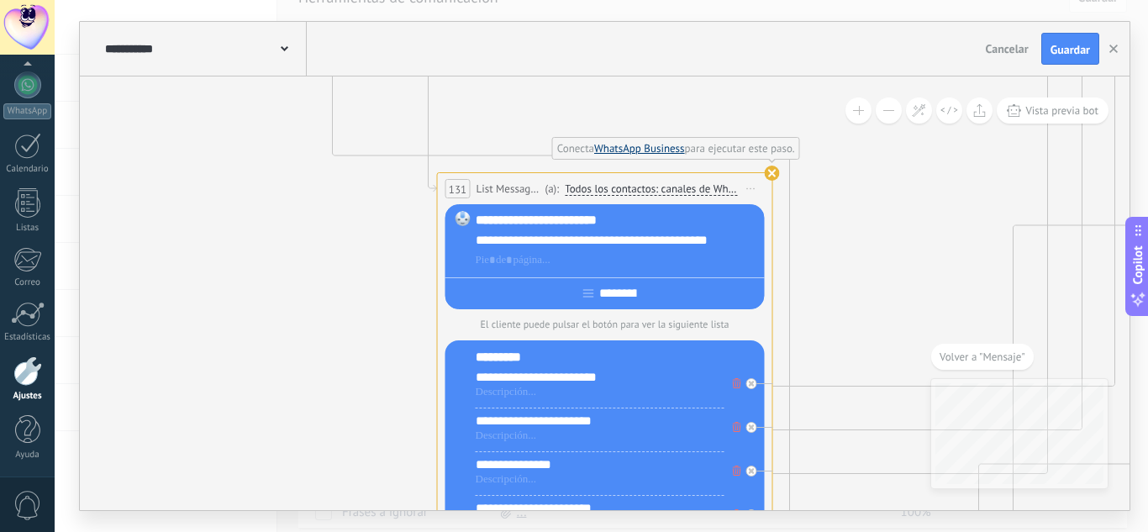
click at [659, 152] on link "WhatsApp Business" at bounding box center [639, 148] width 91 height 14
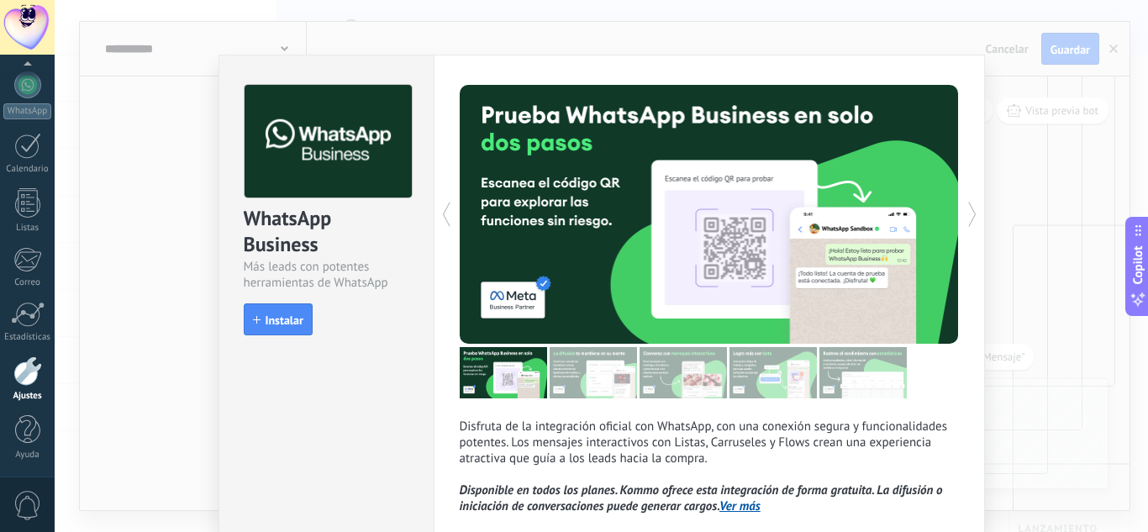
click at [279, 331] on button "Instalar" at bounding box center [278, 319] width 69 height 32
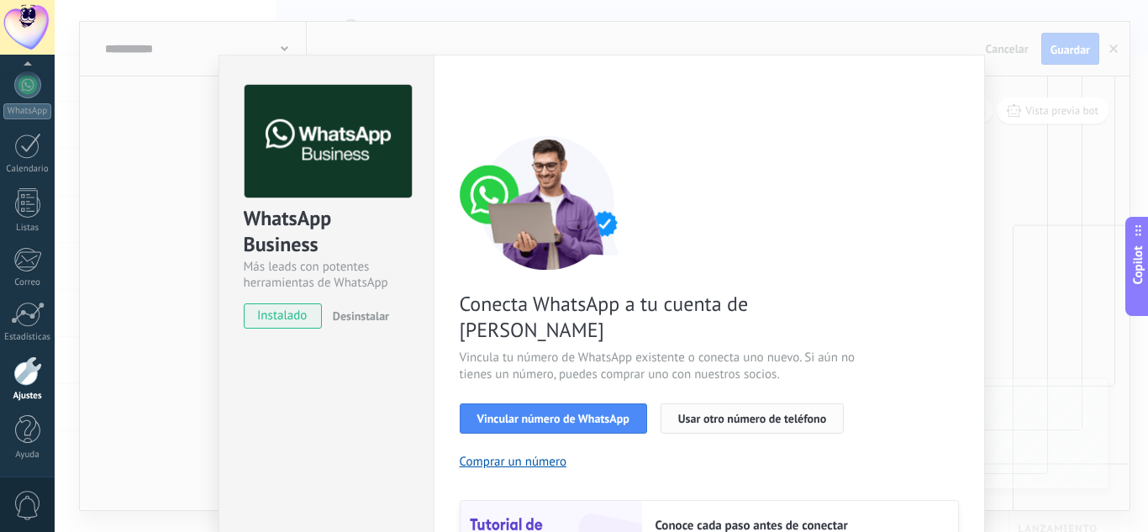
scroll to position [84, 0]
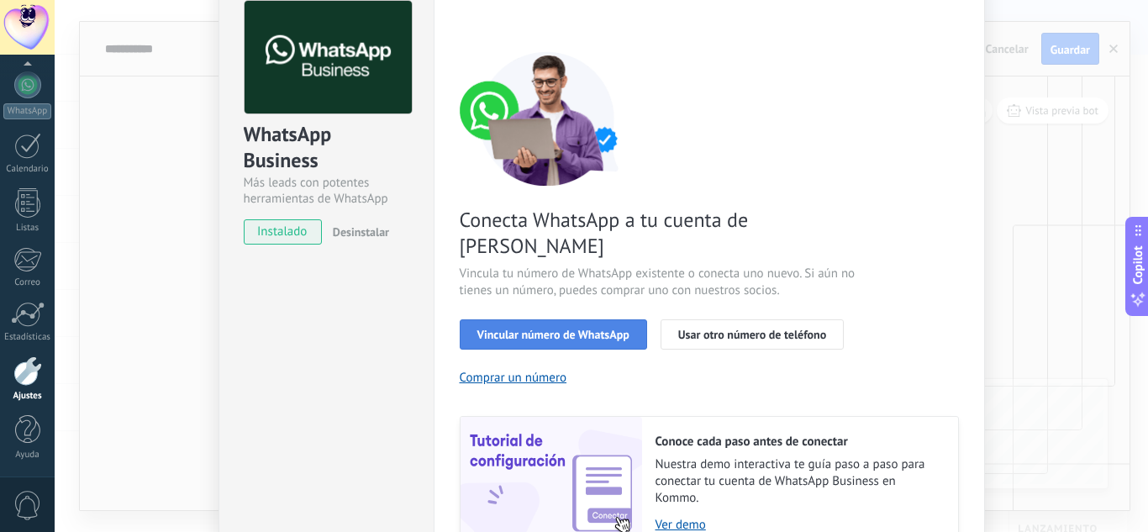
click at [583, 329] on span "Vincular número de WhatsApp" at bounding box center [553, 335] width 152 height 12
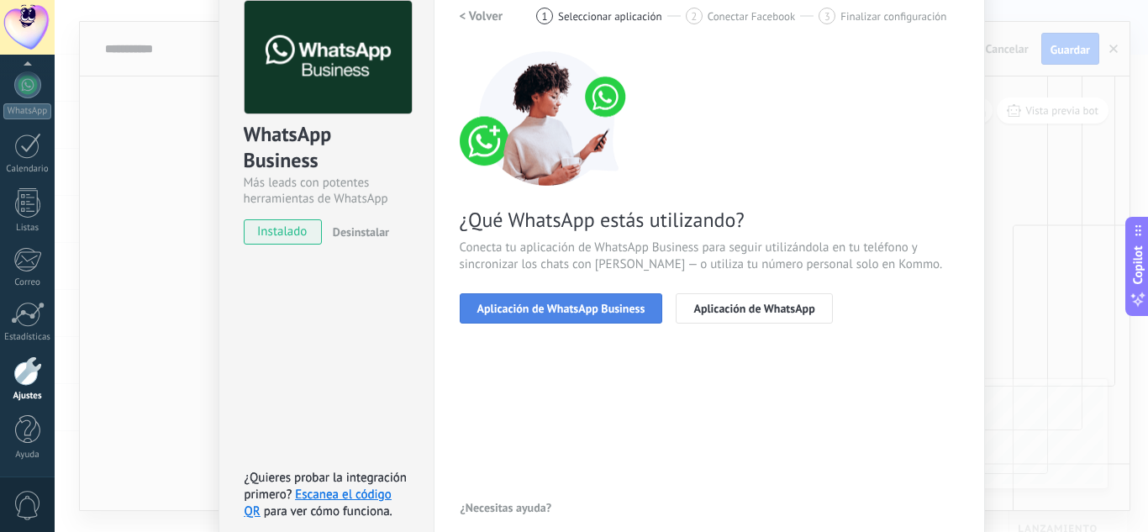
click at [606, 316] on button "Aplicación de WhatsApp Business" at bounding box center [561, 308] width 203 height 30
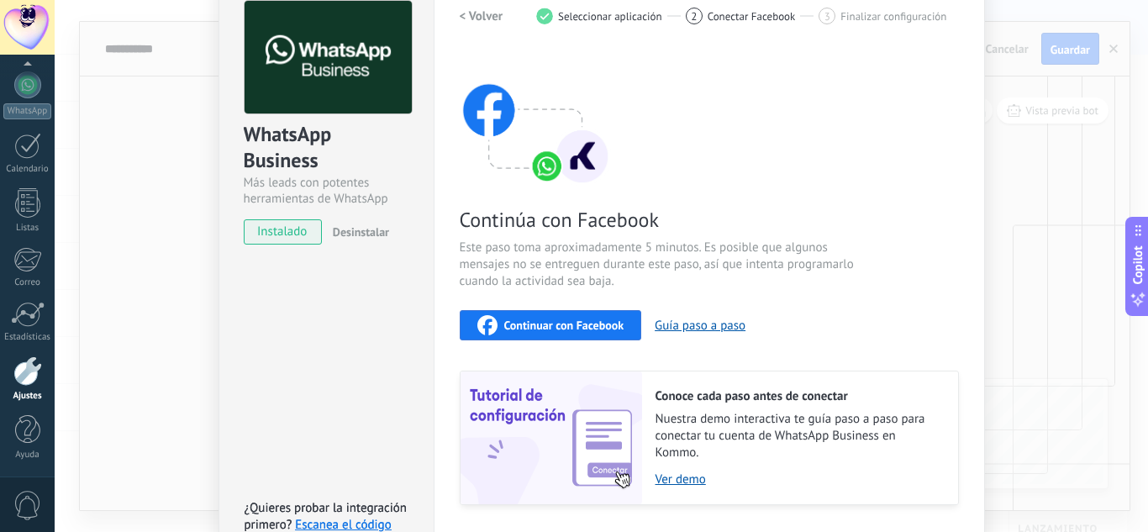
scroll to position [0, 0]
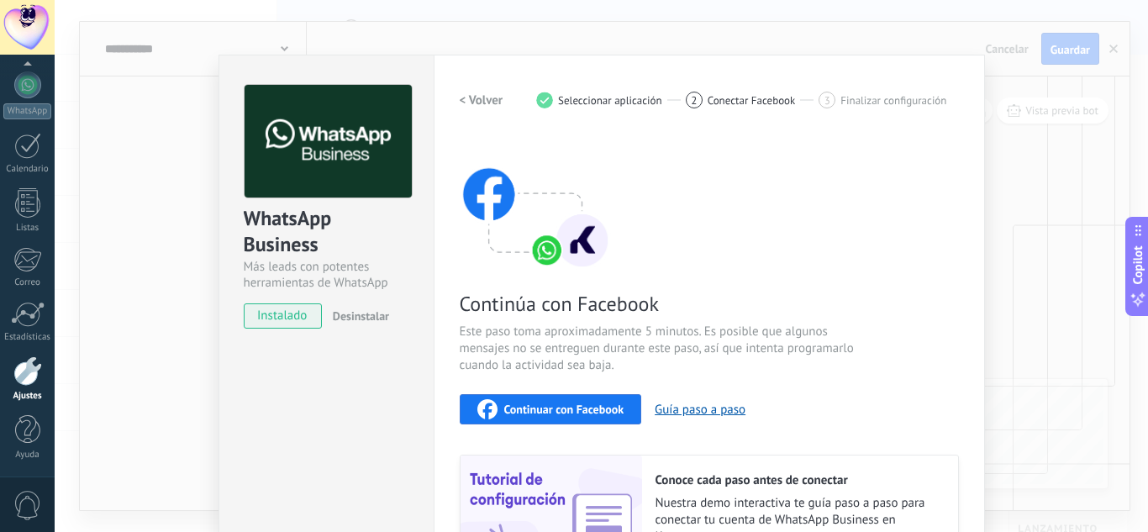
click at [1025, 109] on div "WhatsApp Business Más leads con potentes herramientas de WhatsApp instalado Des…" at bounding box center [601, 266] width 1093 height 532
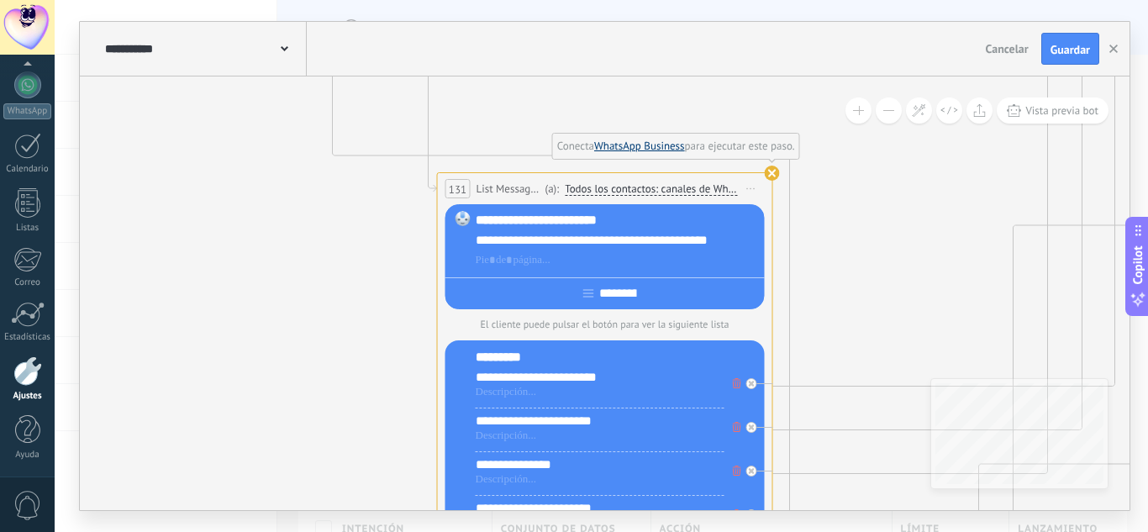
click at [649, 145] on link "WhatsApp Business" at bounding box center [639, 146] width 91 height 14
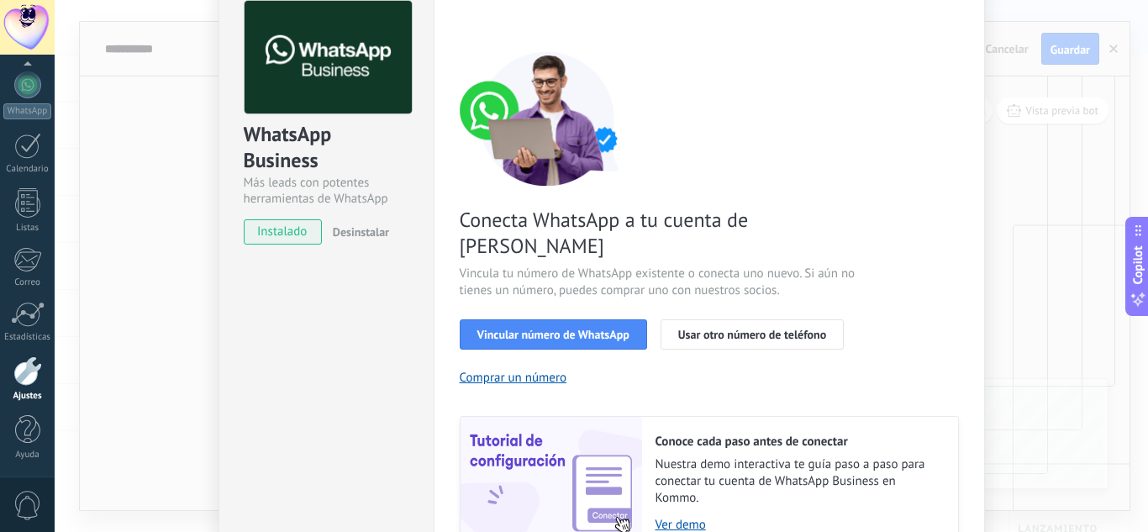
scroll to position [168, 0]
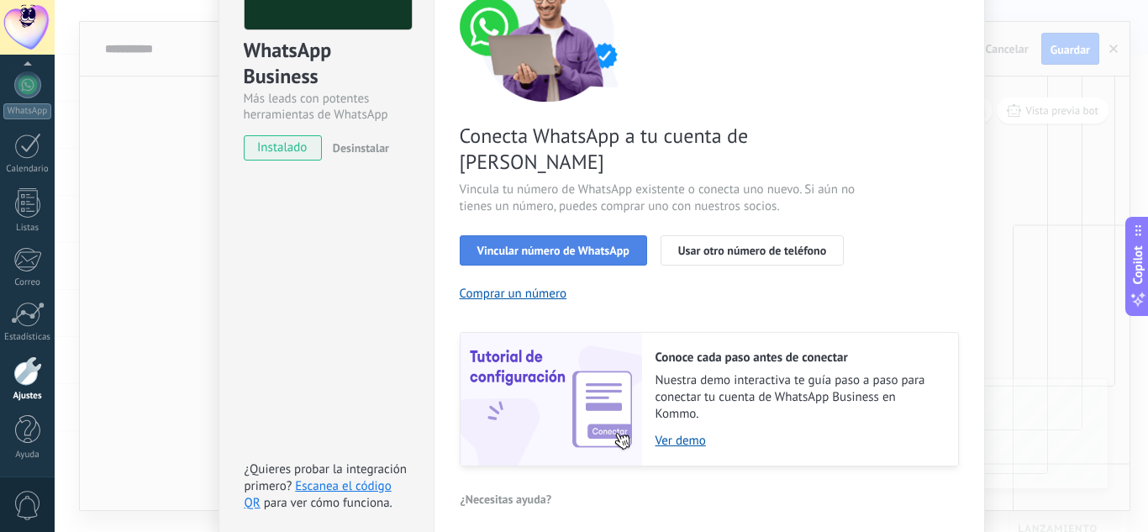
click at [588, 245] on span "Vincular número de WhatsApp" at bounding box center [553, 251] width 152 height 12
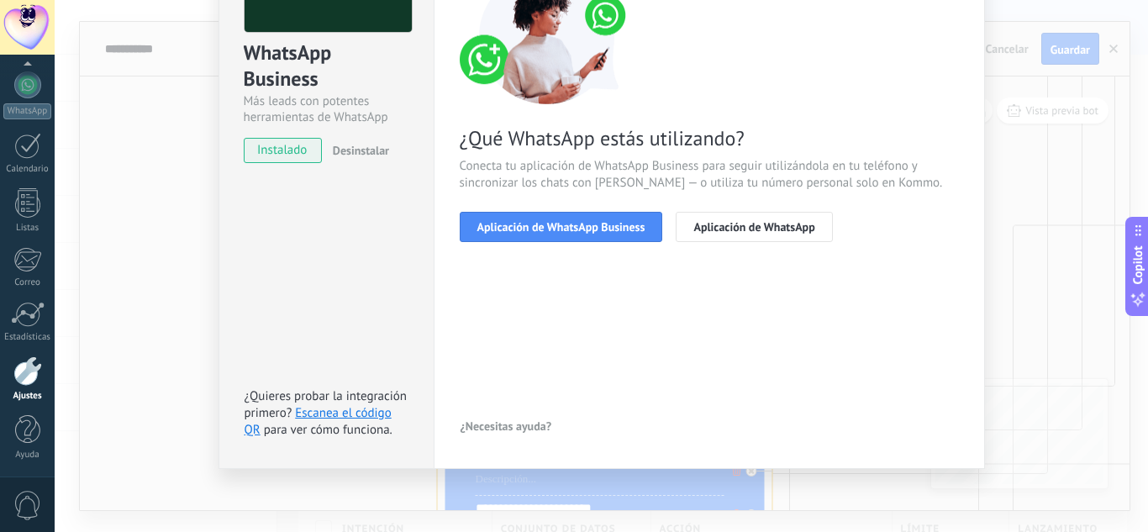
scroll to position [82, 0]
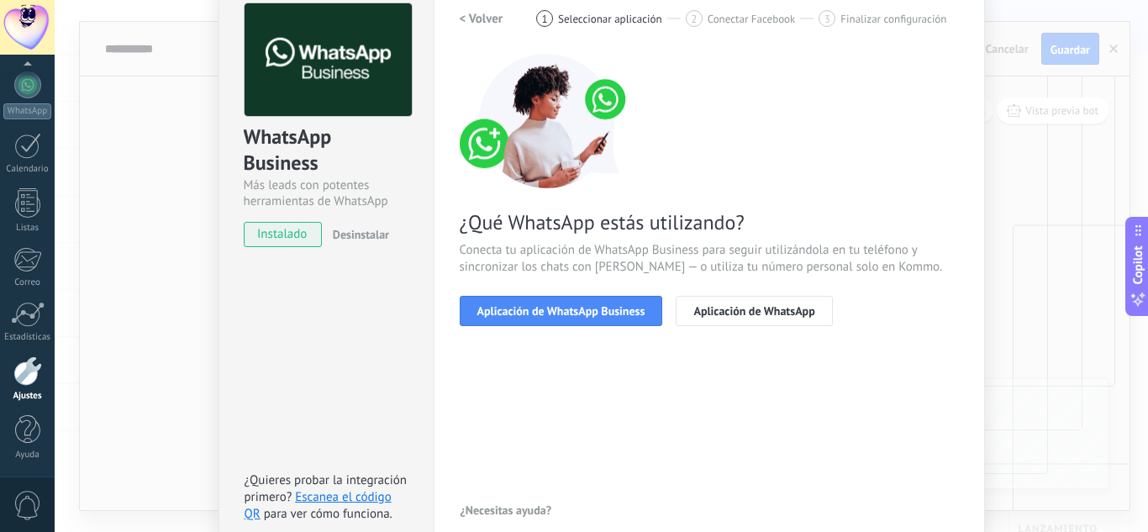
click at [586, 294] on div "¿Qué WhatsApp estás utilizando? Conecta tu aplicación de WhatsApp Business para…" at bounding box center [709, 190] width 499 height 272
click at [583, 299] on button "Aplicación de WhatsApp Business" at bounding box center [561, 311] width 203 height 30
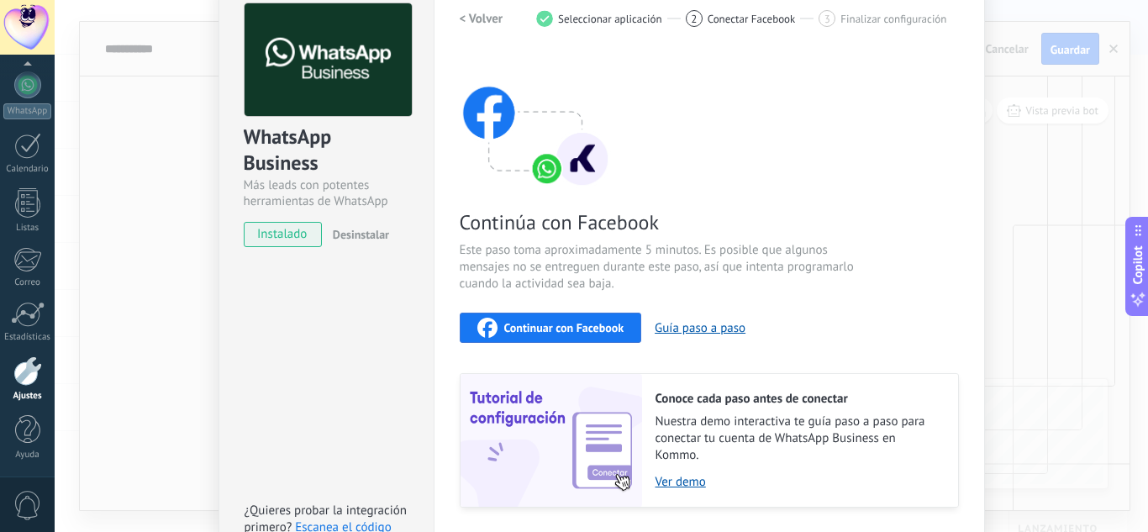
click at [563, 324] on span "Continuar con Facebook" at bounding box center [564, 328] width 120 height 12
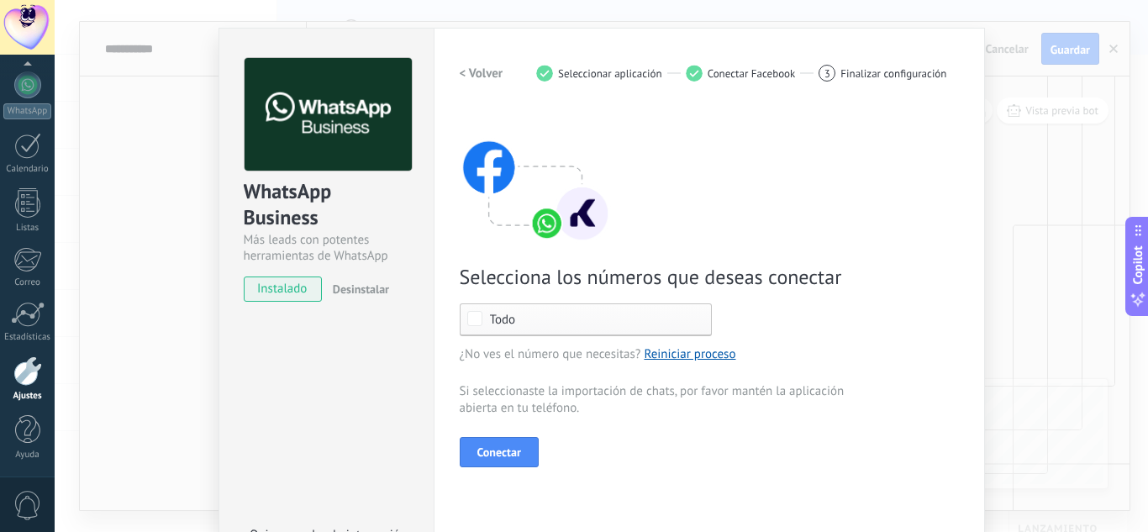
scroll to position [166, 0]
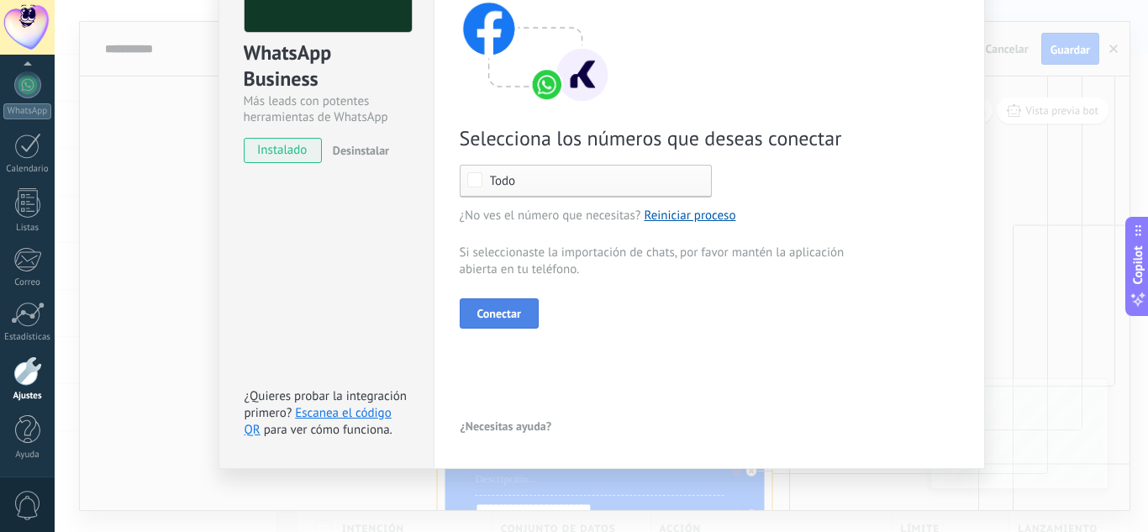
click at [489, 314] on span "Conectar" at bounding box center [499, 314] width 44 height 12
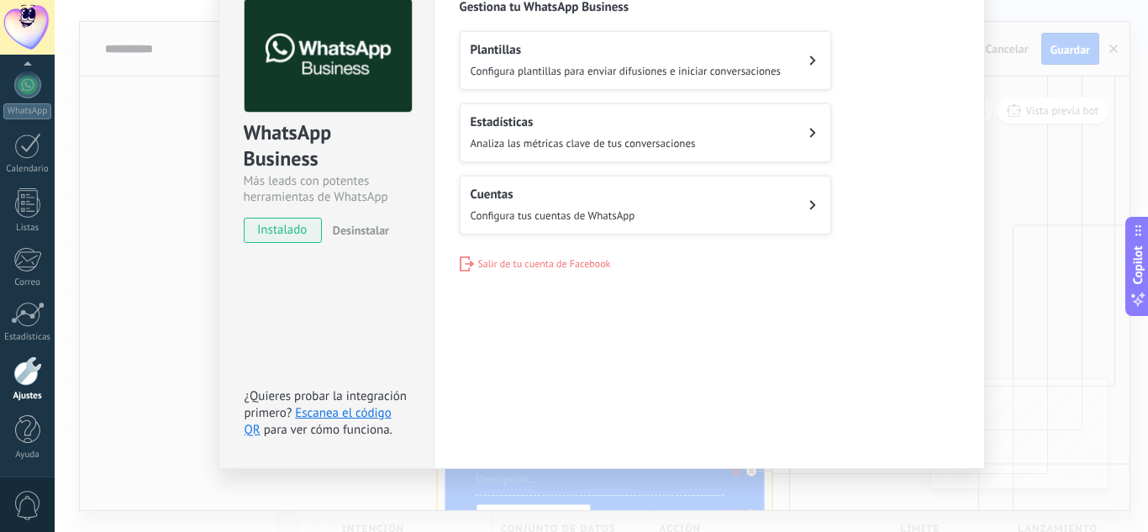
scroll to position [0, 0]
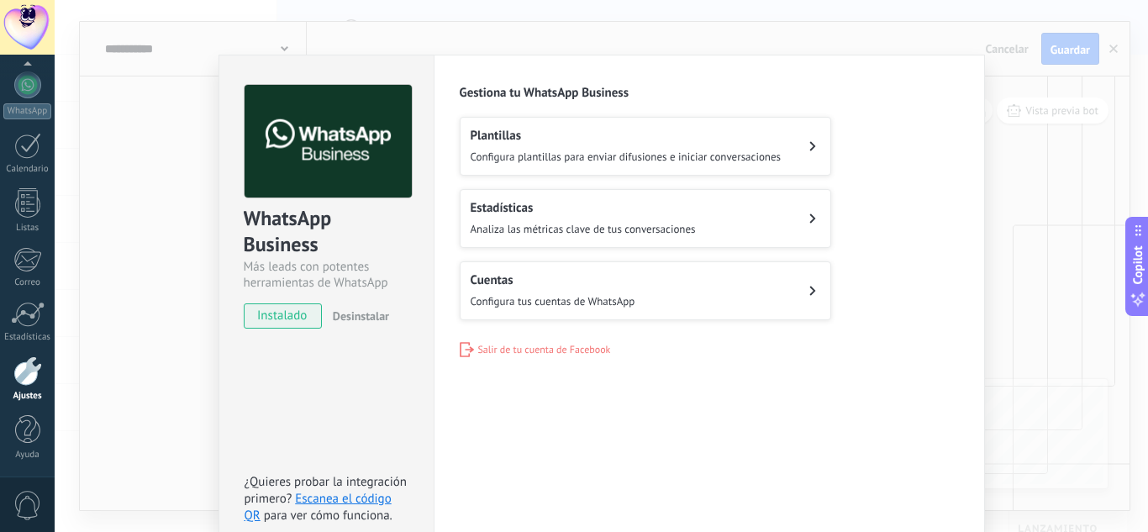
click at [1074, 183] on div "WhatsApp Business Más leads con potentes herramientas de WhatsApp instalado Des…" at bounding box center [601, 266] width 1093 height 532
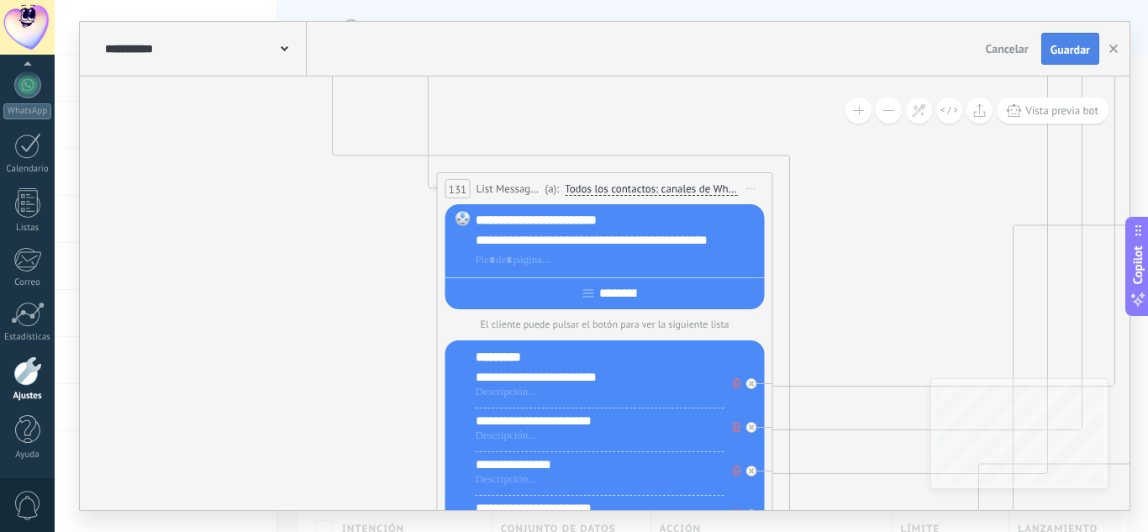
click at [1064, 41] on button "Guardar" at bounding box center [1070, 49] width 58 height 32
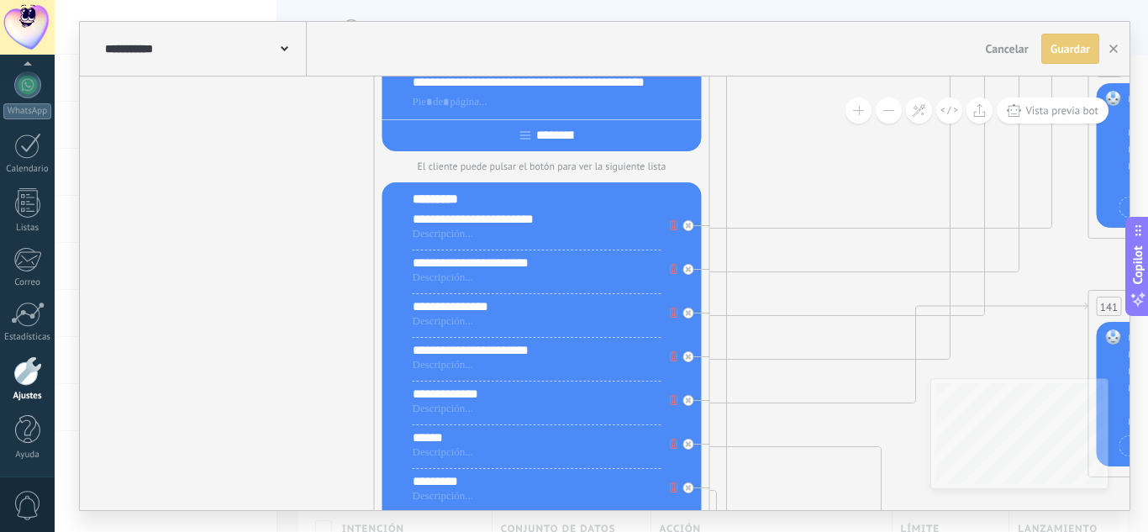
drag, startPoint x: 914, startPoint y: 205, endPoint x: 860, endPoint y: 76, distance: 140.5
click at [860, 75] on div "**********" at bounding box center [605, 266] width 1050 height 488
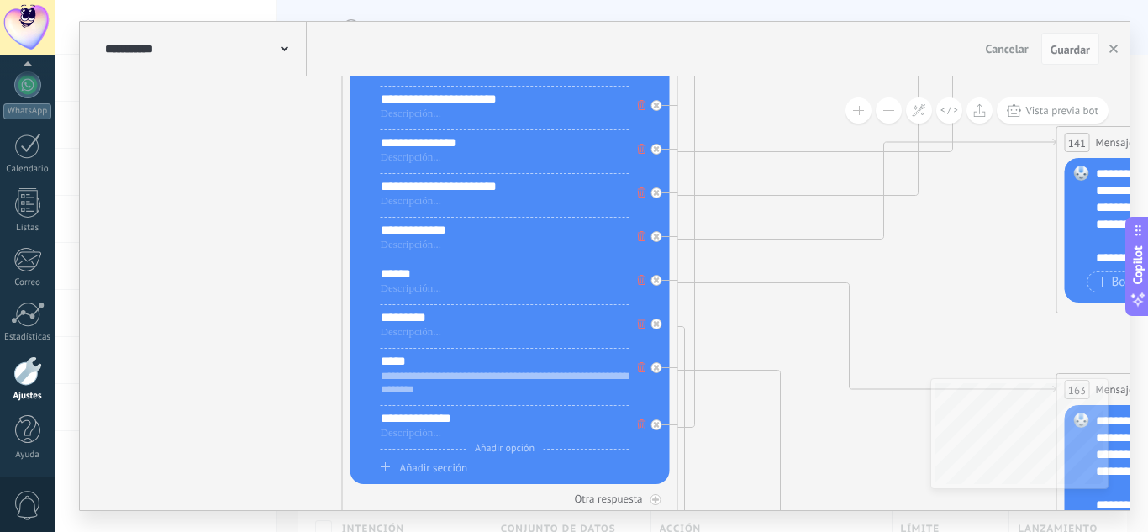
drag, startPoint x: 830, startPoint y: 333, endPoint x: 791, endPoint y: 213, distance: 125.4
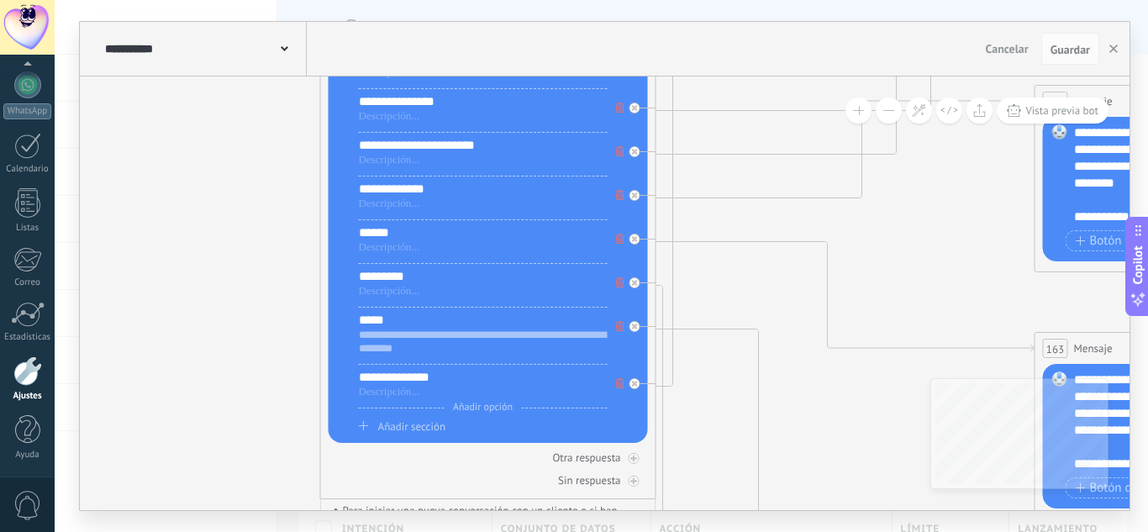
drag, startPoint x: 807, startPoint y: 341, endPoint x: 767, endPoint y: 261, distance: 89.1
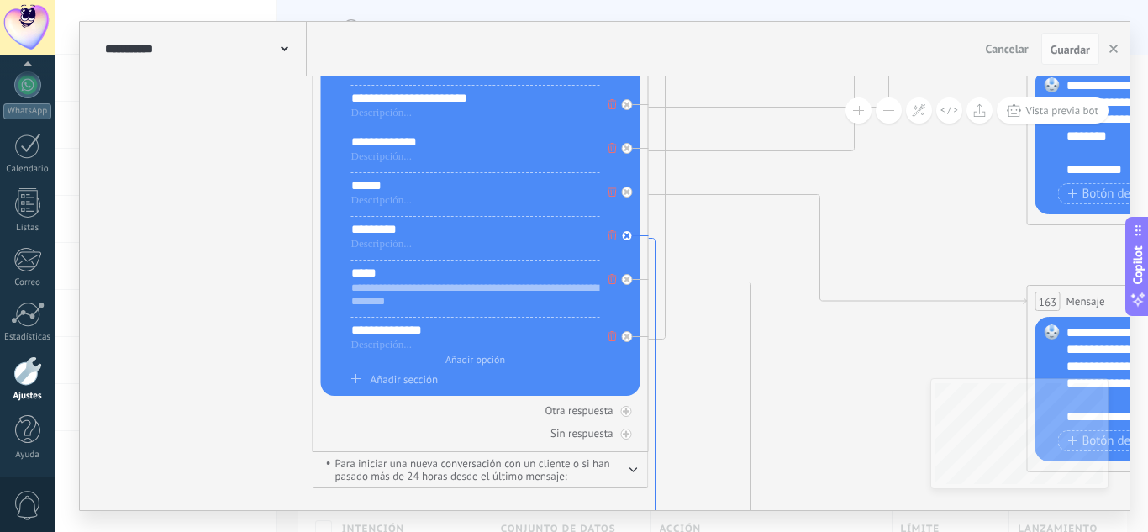
click at [651, 252] on icon at bounding box center [659, 469] width 20 height 461
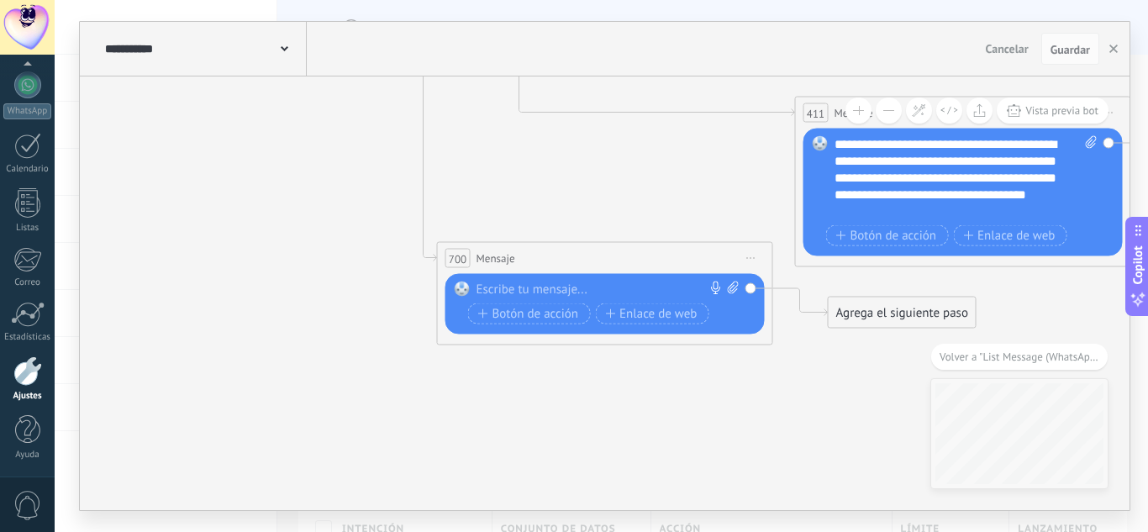
click at [587, 289] on div at bounding box center [602, 290] width 250 height 17
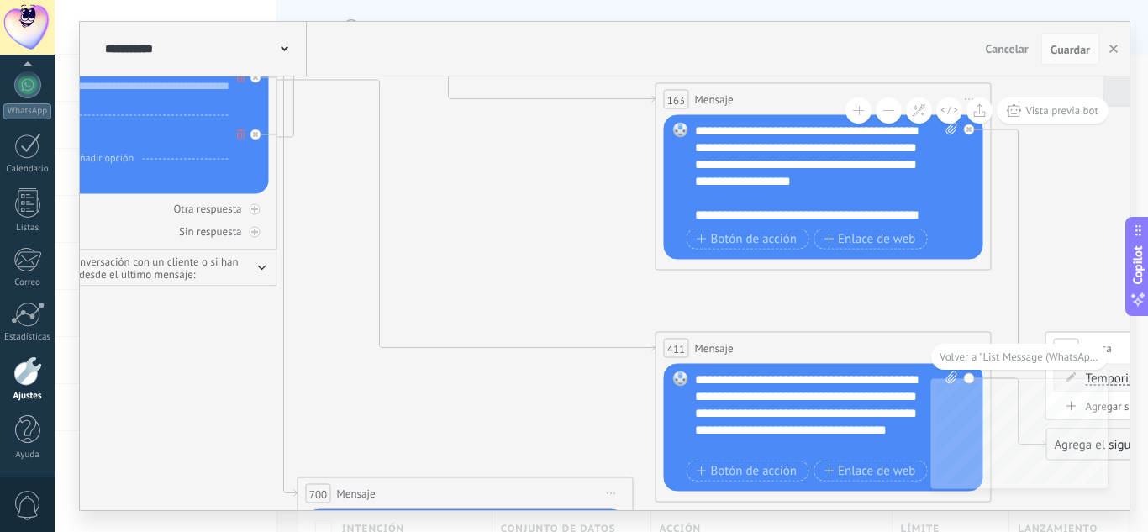
drag, startPoint x: 978, startPoint y: 327, endPoint x: 872, endPoint y: 498, distance: 202.0
click at [880, 529] on div "**********" at bounding box center [601, 266] width 1093 height 532
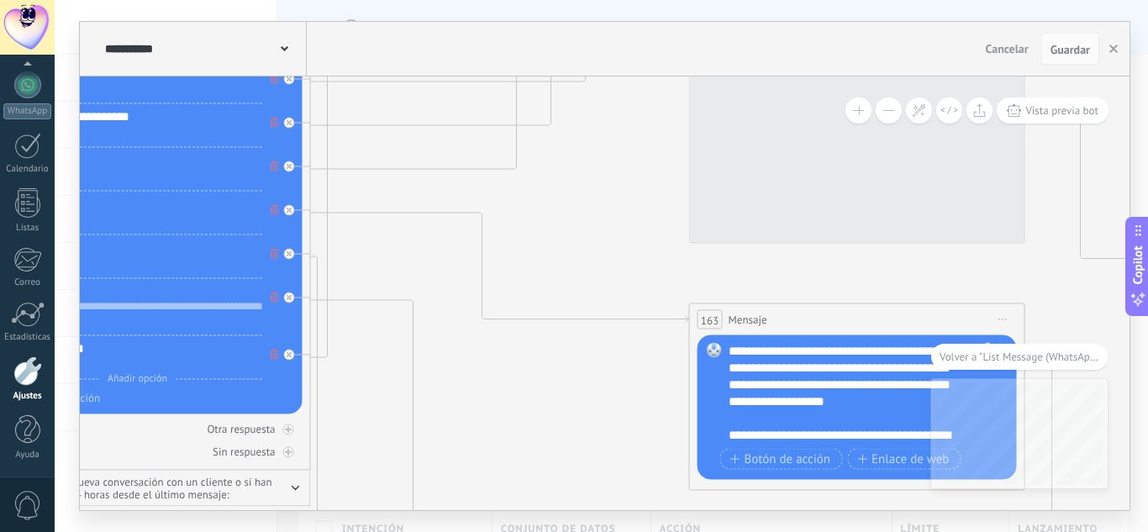
drag, startPoint x: 537, startPoint y: 243, endPoint x: 574, endPoint y: 471, distance: 231.6
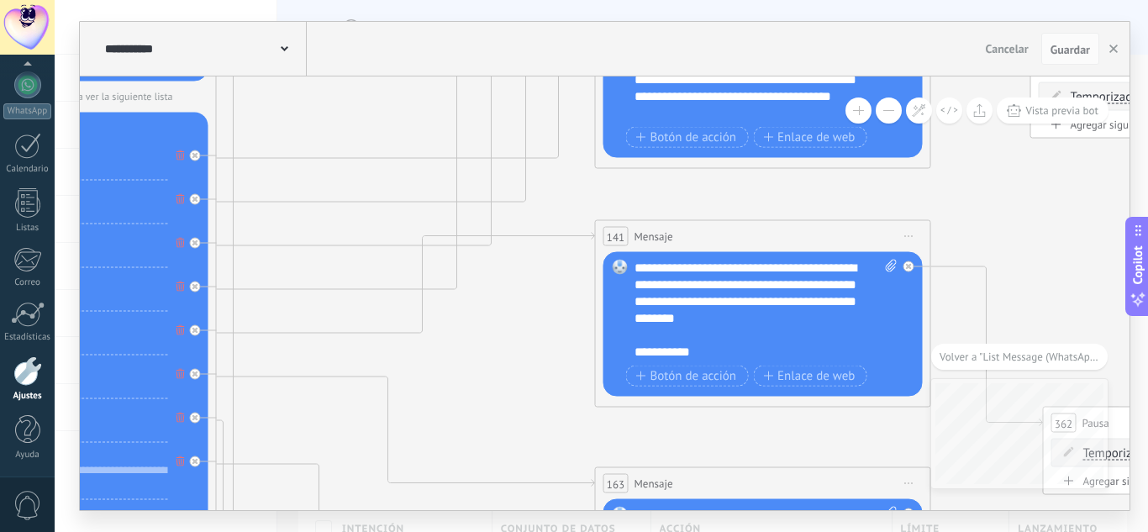
drag, startPoint x: 569, startPoint y: 256, endPoint x: 474, endPoint y: 410, distance: 180.8
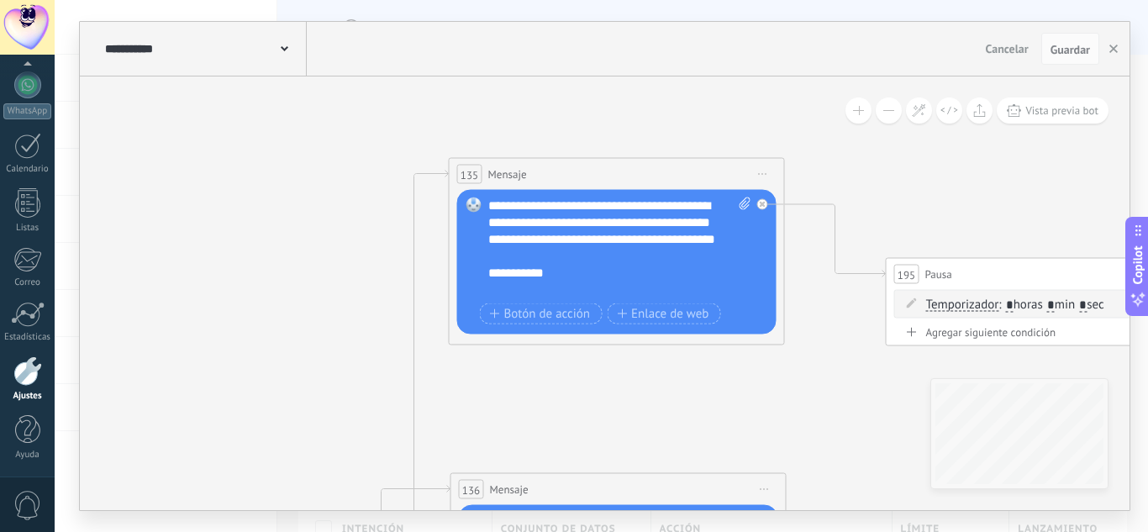
drag, startPoint x: 957, startPoint y: 186, endPoint x: 608, endPoint y: 107, distance: 357.6
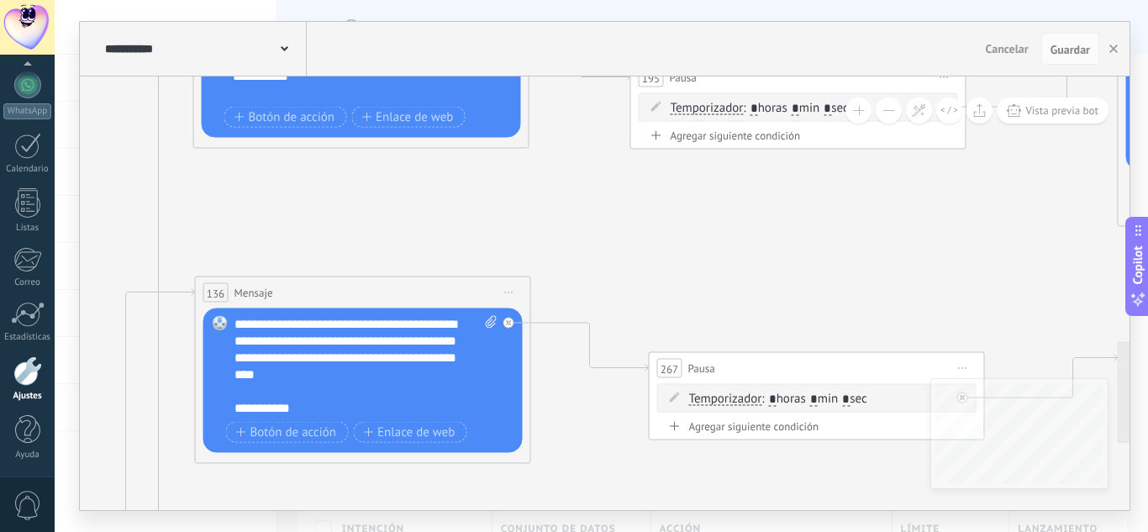
drag, startPoint x: 730, startPoint y: 276, endPoint x: 610, endPoint y: 381, distance: 159.6
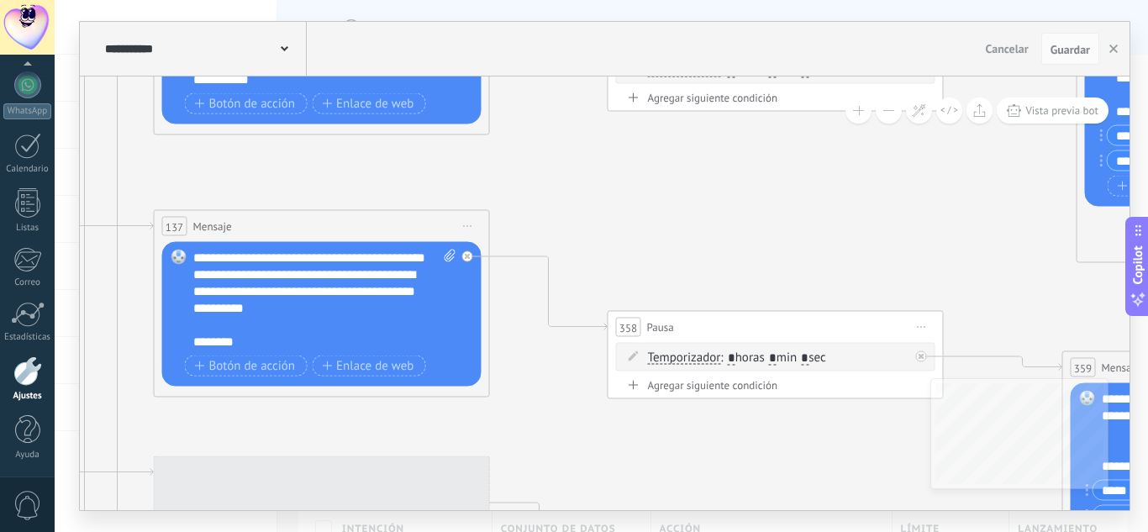
drag, startPoint x: 618, startPoint y: 415, endPoint x: 577, endPoint y: 230, distance: 189.4
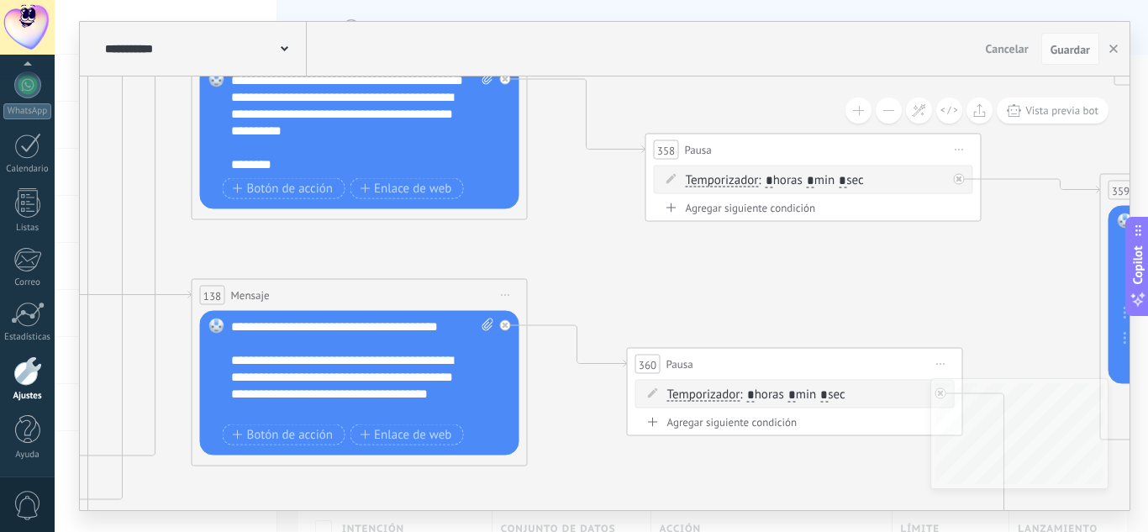
drag, startPoint x: 561, startPoint y: 312, endPoint x: 568, endPoint y: 409, distance: 97.8
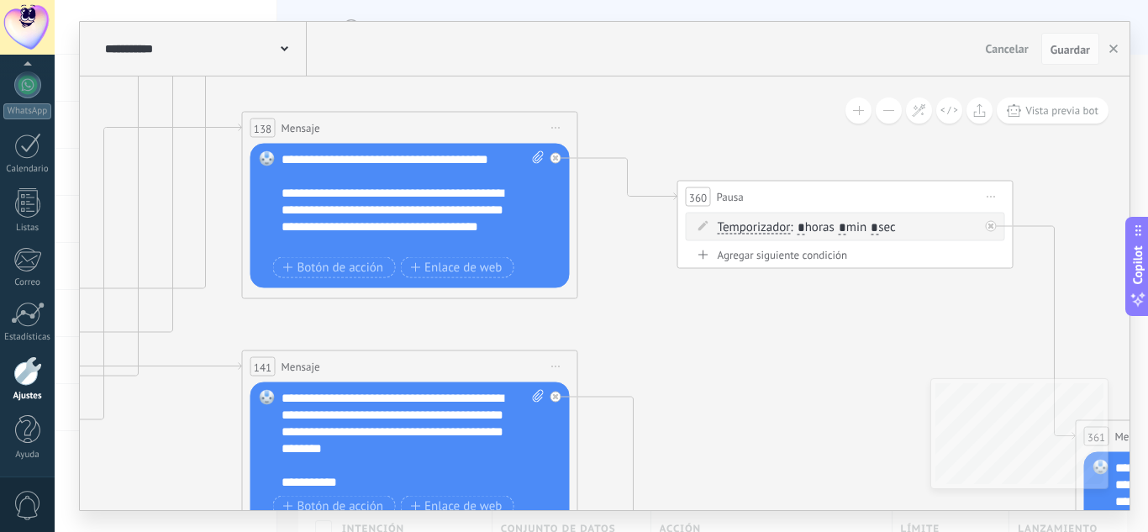
drag, startPoint x: 573, startPoint y: 428, endPoint x: 626, endPoint y: 245, distance: 190.7
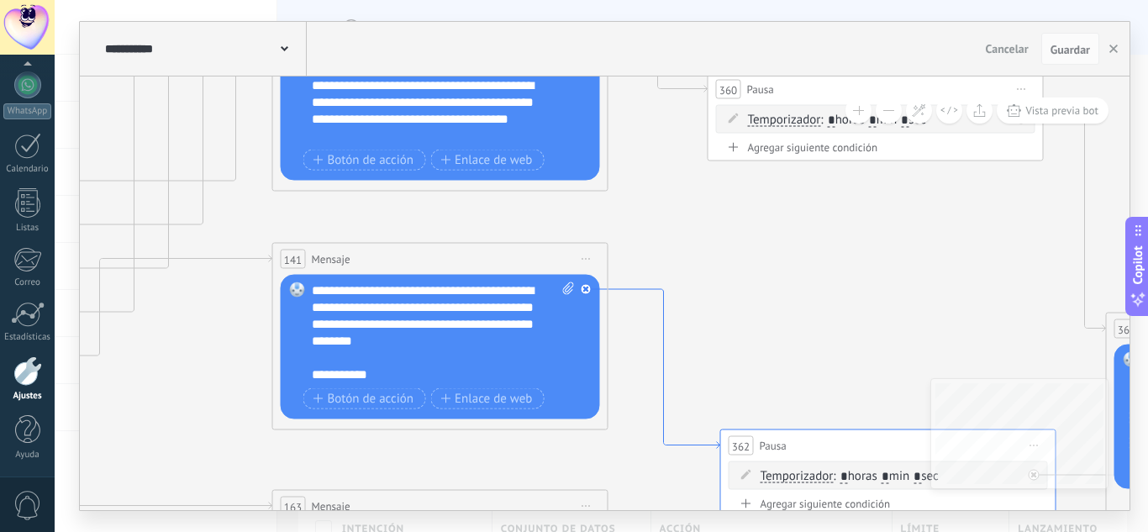
drag, startPoint x: 647, startPoint y: 387, endPoint x: 689, endPoint y: 277, distance: 117.8
click at [687, 289] on icon at bounding box center [664, 369] width 112 height 160
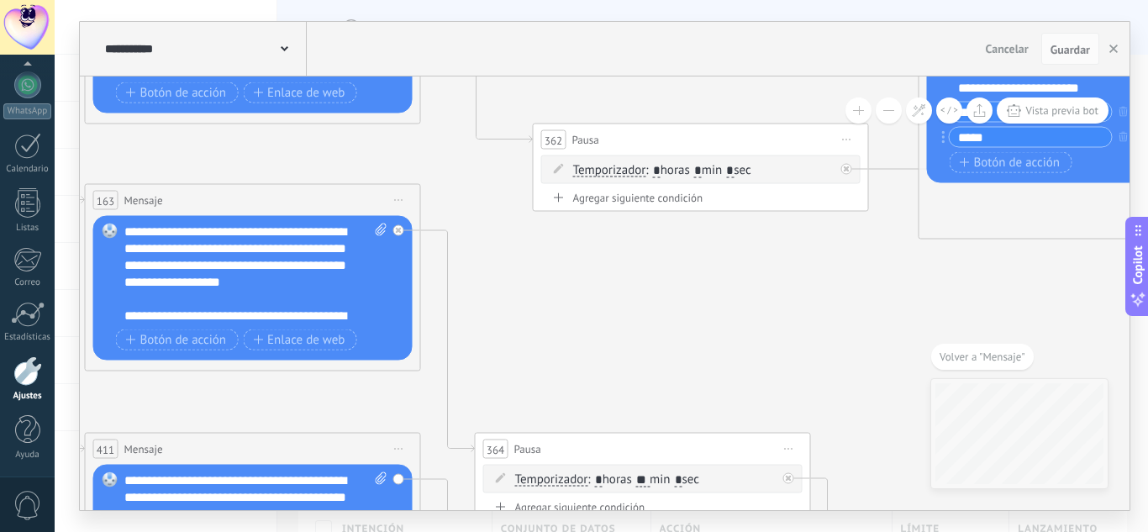
drag, startPoint x: 691, startPoint y: 355, endPoint x: 734, endPoint y: 302, distance: 68.1
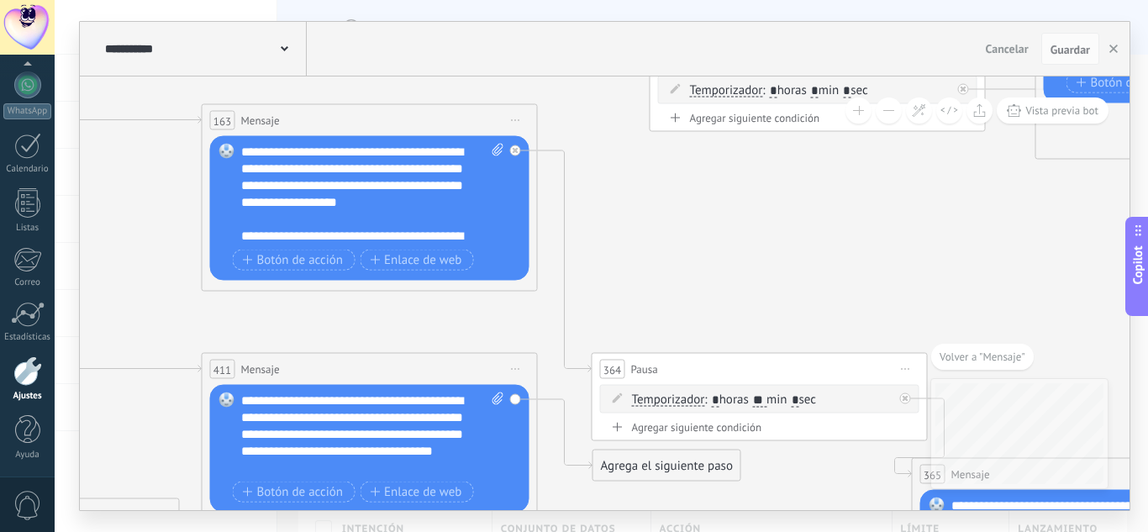
drag, startPoint x: 677, startPoint y: 303, endPoint x: 737, endPoint y: 267, distance: 70.1
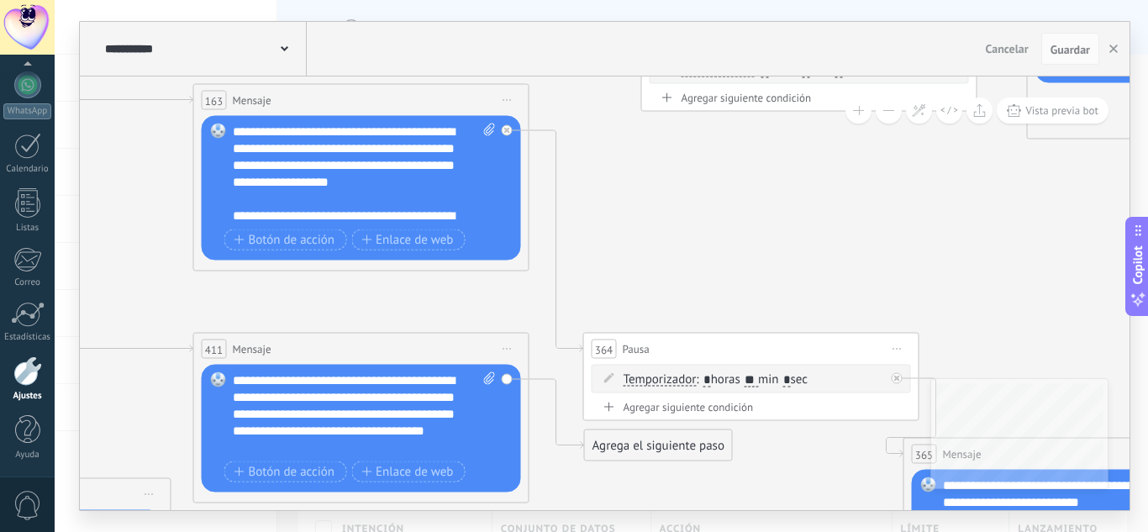
drag, startPoint x: 724, startPoint y: 250, endPoint x: 699, endPoint y: 240, distance: 26.1
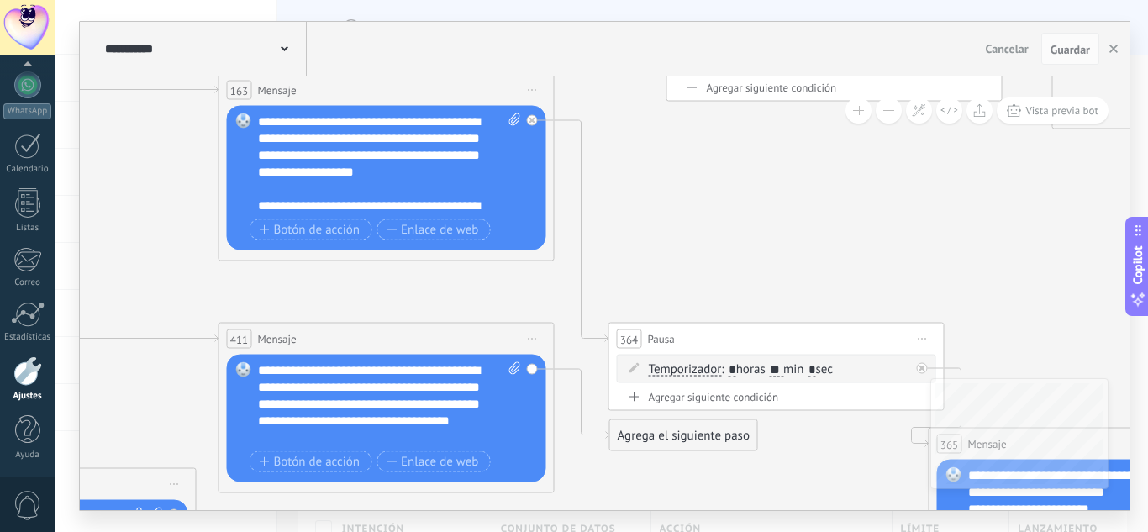
drag, startPoint x: 734, startPoint y: 262, endPoint x: 789, endPoint y: 236, distance: 61.3
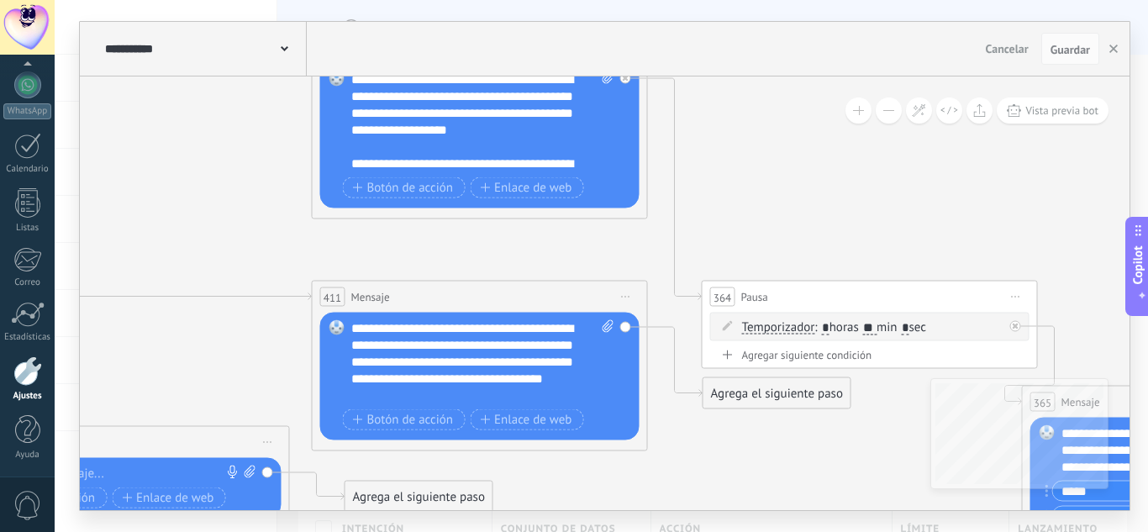
drag, startPoint x: 161, startPoint y: 250, endPoint x: 325, endPoint y: 193, distance: 173.3
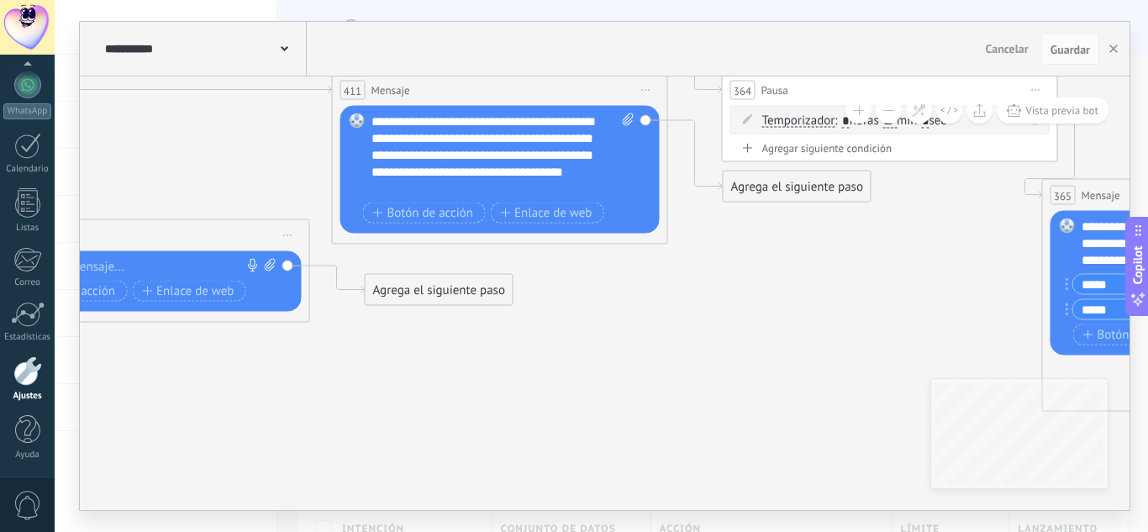
drag, startPoint x: 785, startPoint y: 343, endPoint x: 751, endPoint y: 269, distance: 81.6
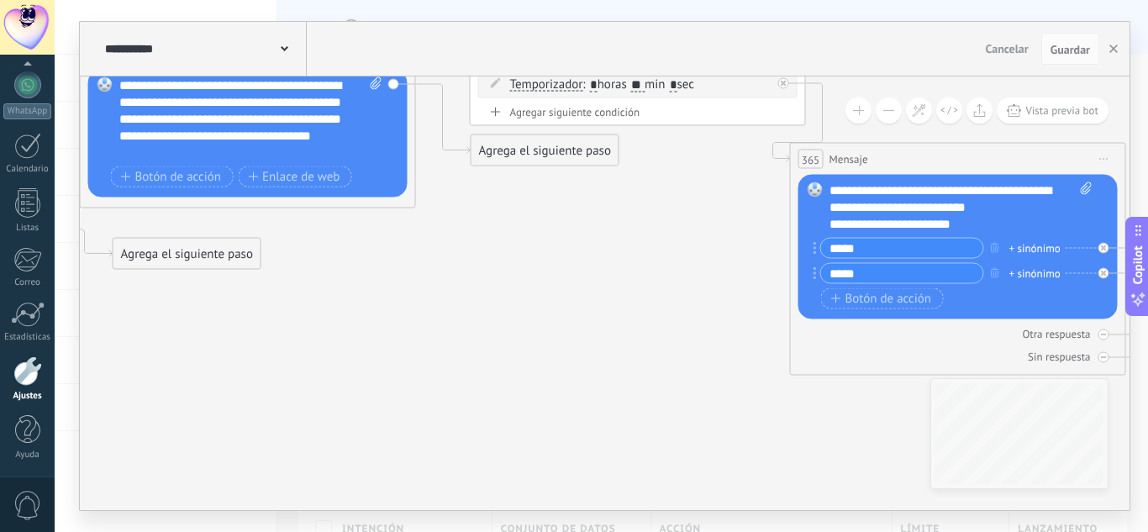
drag, startPoint x: 526, startPoint y: 327, endPoint x: 473, endPoint y: 327, distance: 52.9
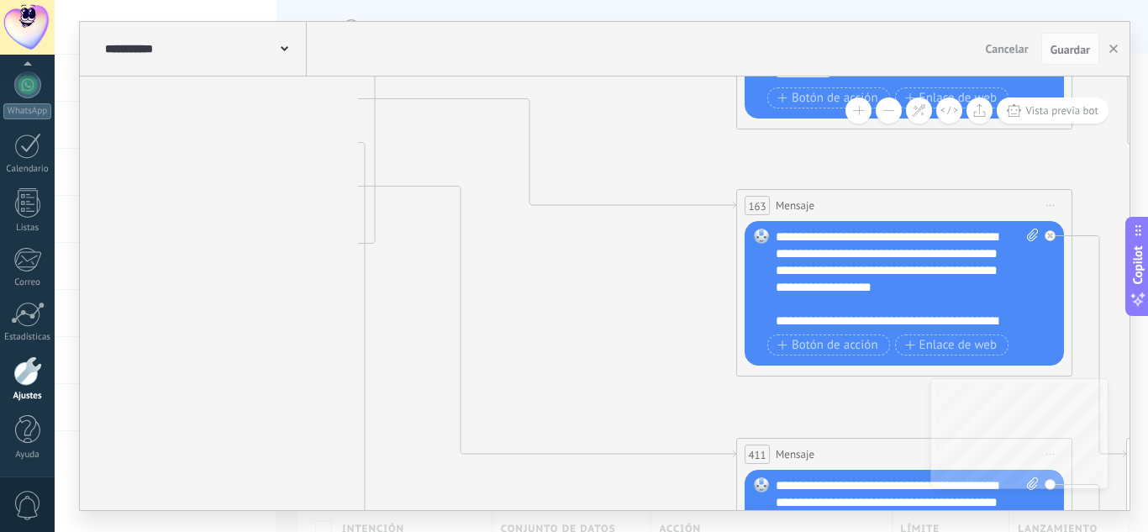
drag, startPoint x: 192, startPoint y: 282, endPoint x: 223, endPoint y: 123, distance: 162.5
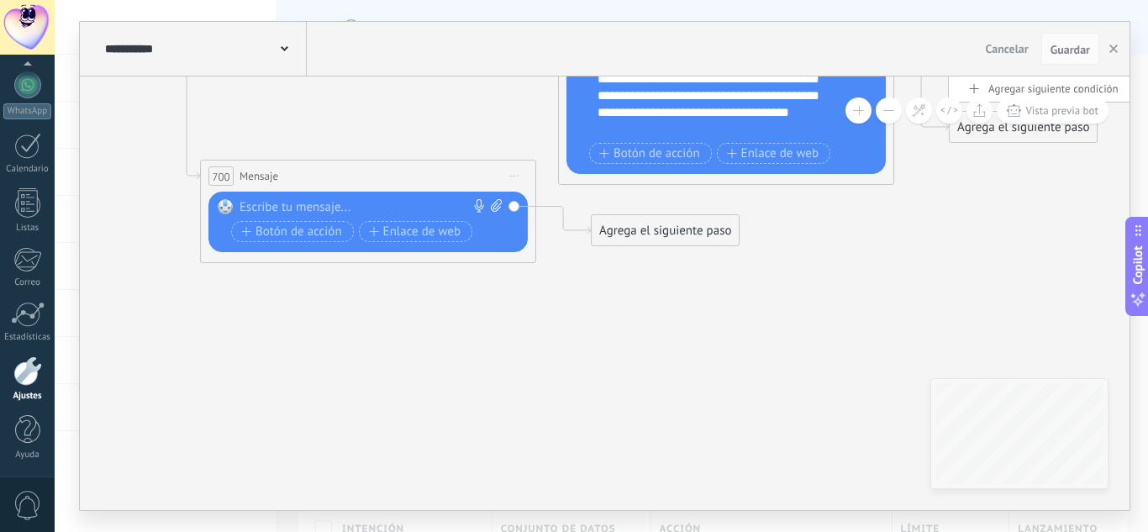
drag, startPoint x: 661, startPoint y: 349, endPoint x: 556, endPoint y: 341, distance: 106.2
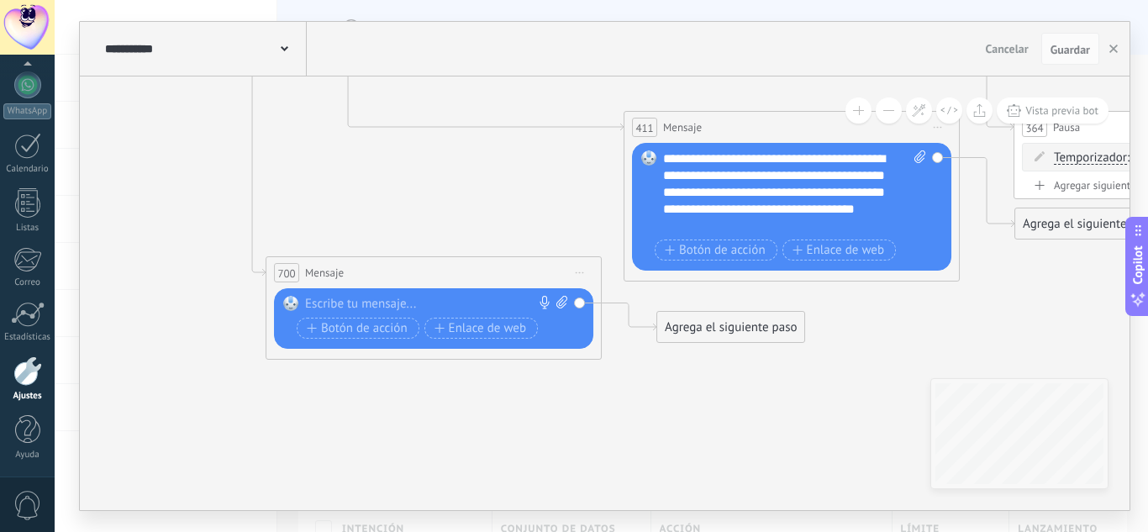
drag, startPoint x: 619, startPoint y: 456, endPoint x: 708, endPoint y: 401, distance: 104.5
click at [807, 531] on html ".abccls-1,.abccls-2{fill-rule:evenodd}.abccls-2{fill:#fff} .abfcls-1{fill:none}…" at bounding box center [574, 266] width 1148 height 532
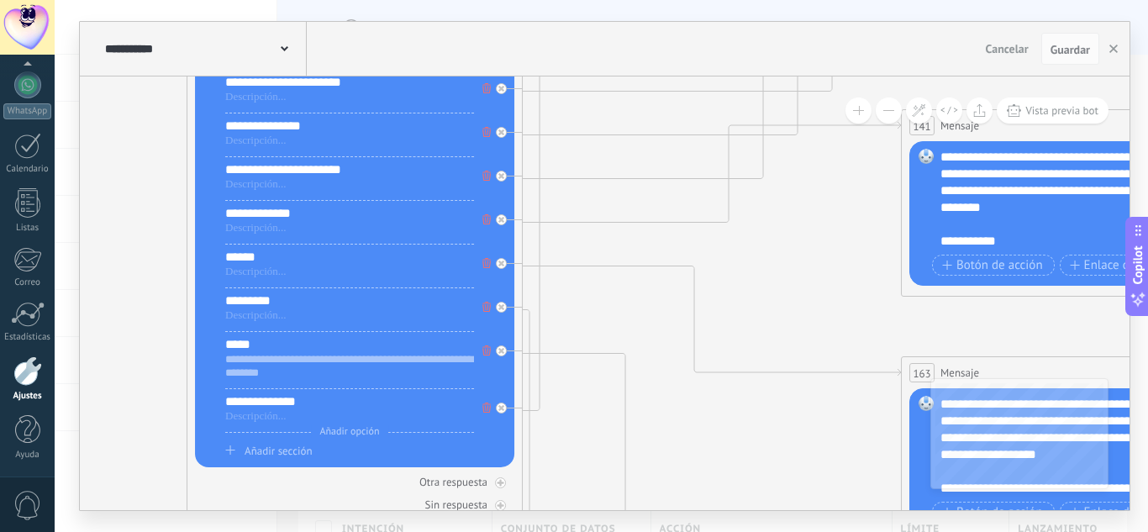
drag, startPoint x: 529, startPoint y: 337, endPoint x: 619, endPoint y: 252, distance: 124.3
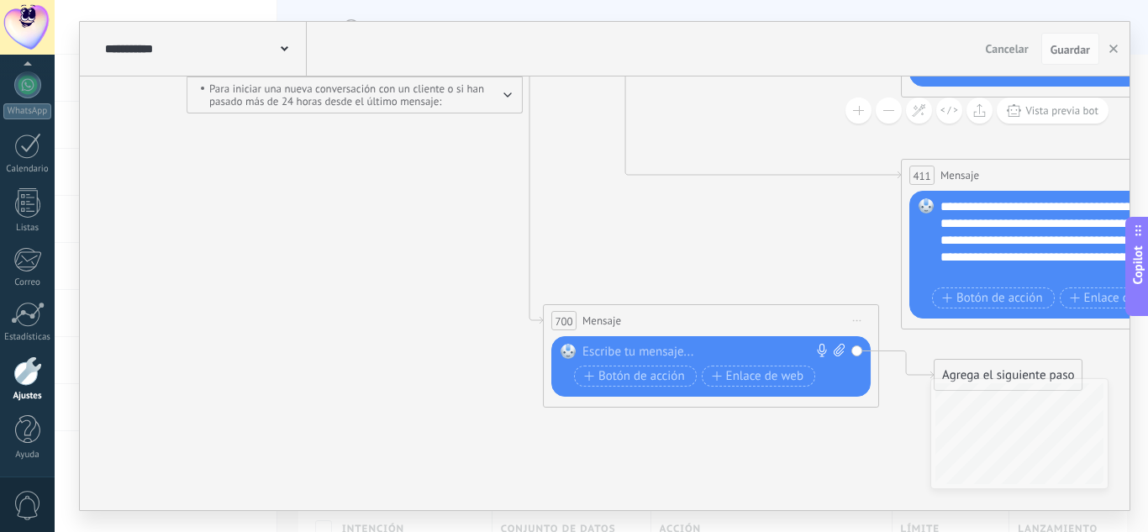
click at [652, 346] on div at bounding box center [707, 352] width 250 height 17
paste div
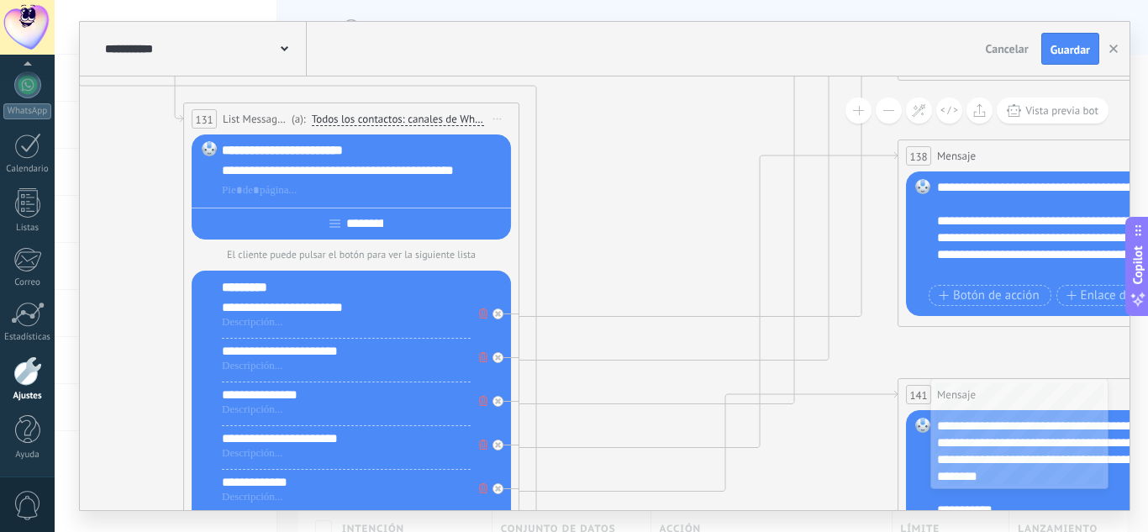
drag, startPoint x: 652, startPoint y: 269, endPoint x: 595, endPoint y: 77, distance: 200.0
click at [585, 40] on div "**********" at bounding box center [605, 266] width 1050 height 488
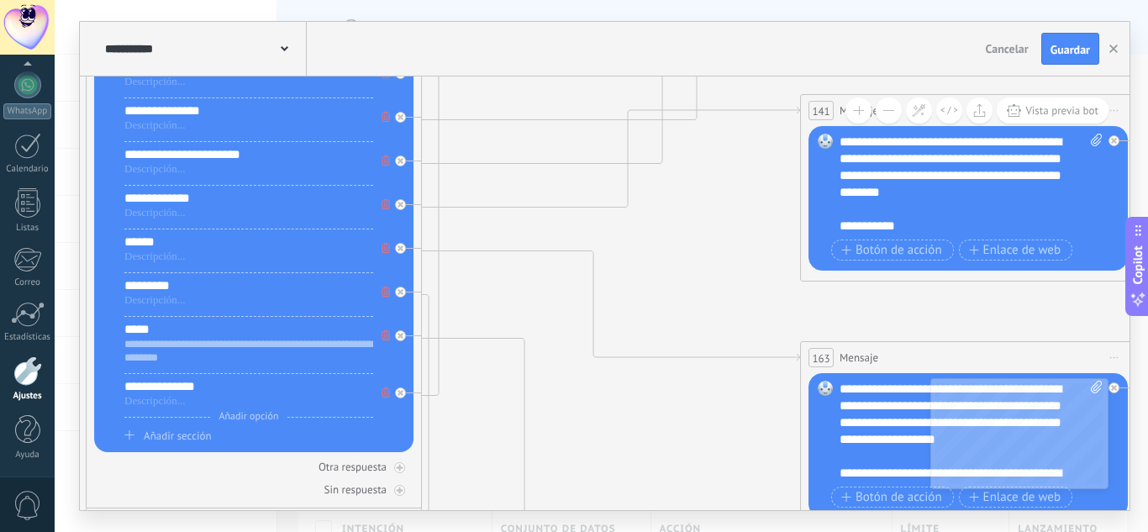
drag, startPoint x: 674, startPoint y: 322, endPoint x: 655, endPoint y: 293, distance: 34.5
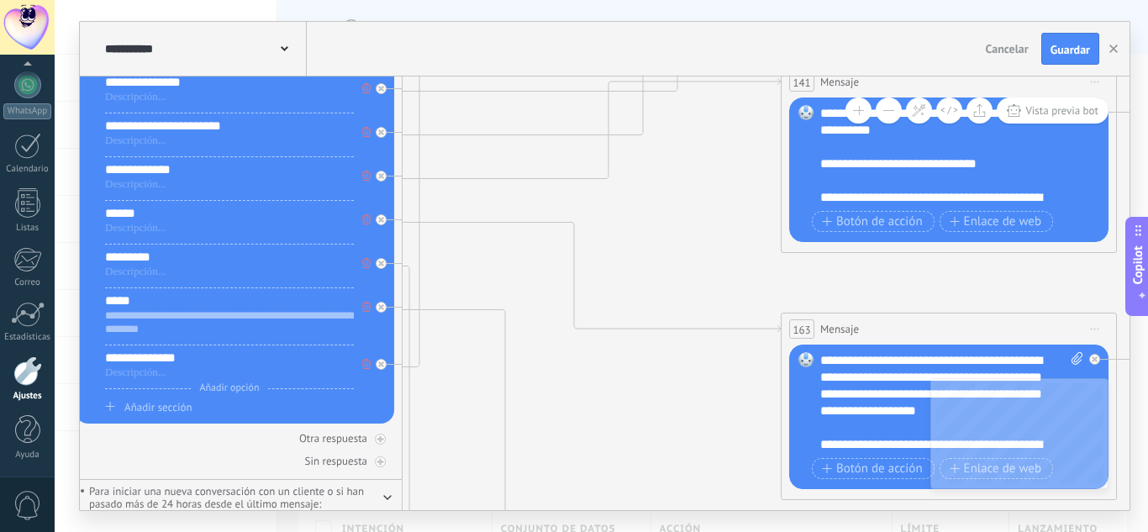
scroll to position [252, 0]
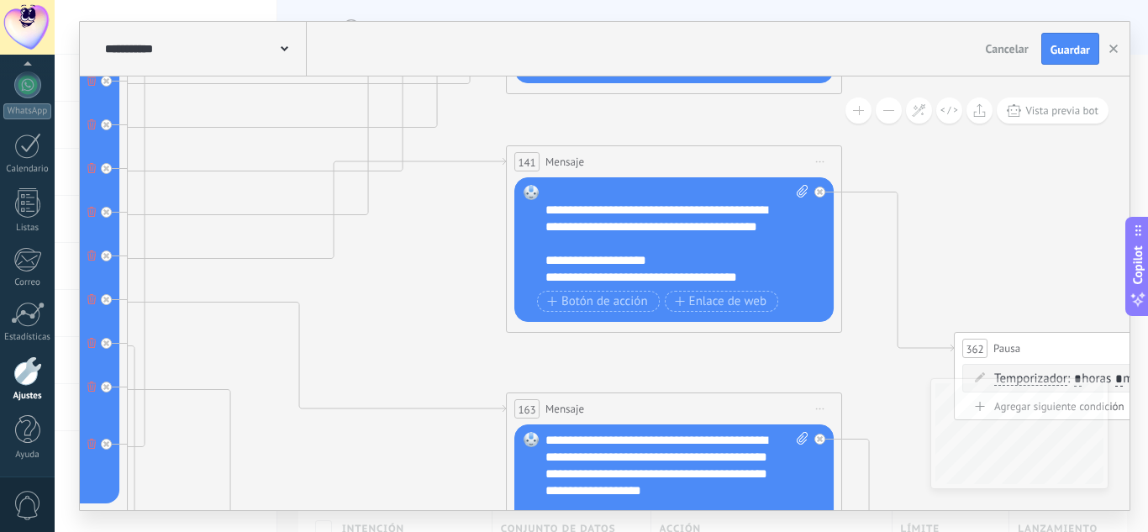
drag, startPoint x: 745, startPoint y: 198, endPoint x: 482, endPoint y: 283, distance: 275.9
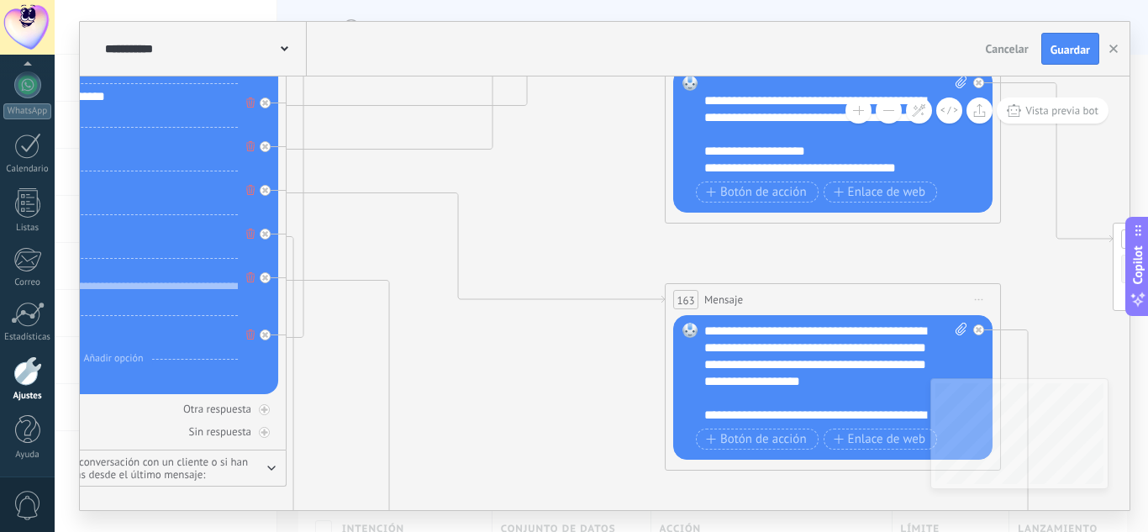
drag, startPoint x: 403, startPoint y: 332, endPoint x: 572, endPoint y: 241, distance: 192.5
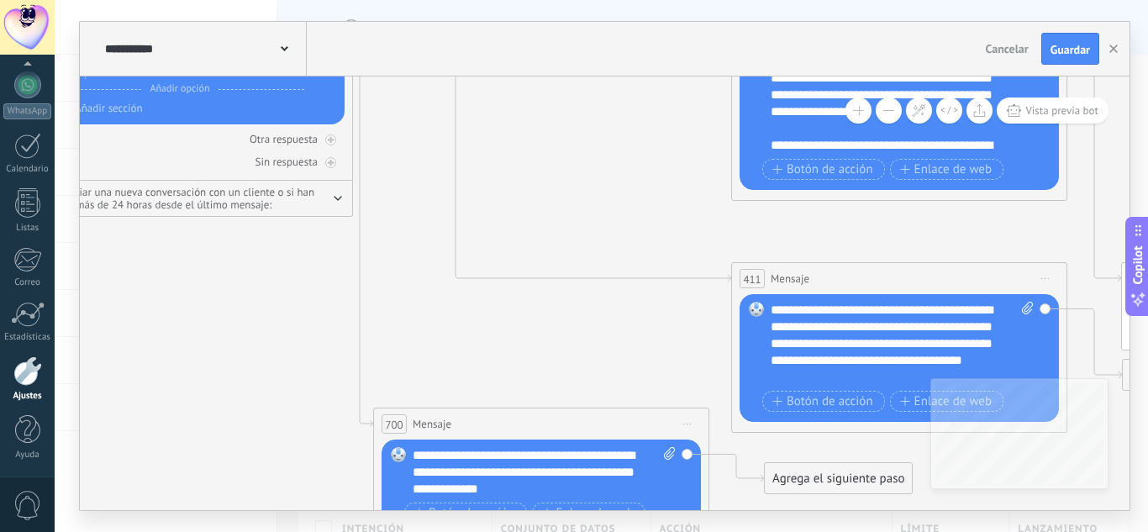
drag, startPoint x: 561, startPoint y: 207, endPoint x: 581, endPoint y: 181, distance: 32.4
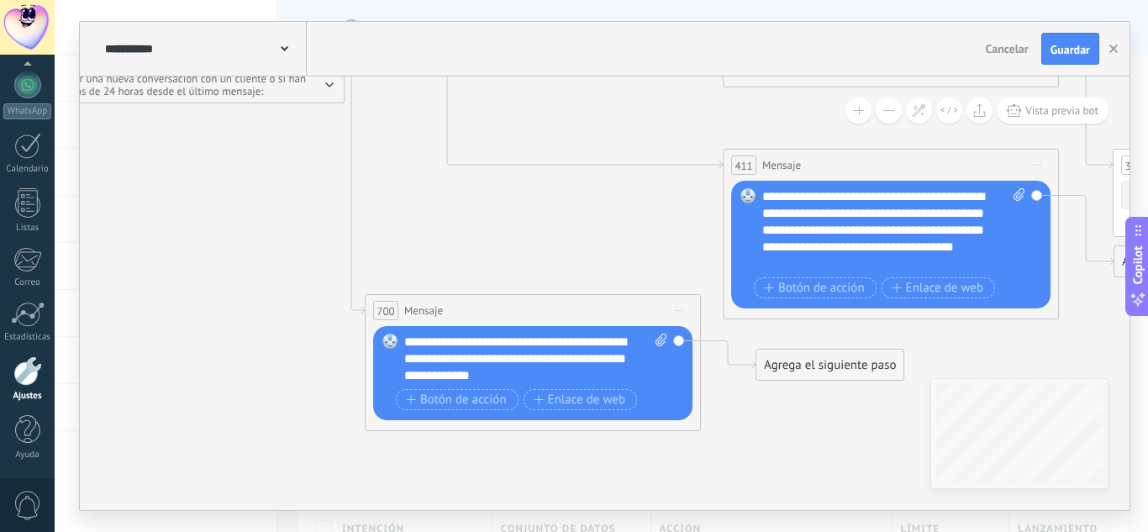
drag, startPoint x: 604, startPoint y: 359, endPoint x: 599, endPoint y: 281, distance: 78.3
click at [537, 375] on div "**********" at bounding box center [535, 359] width 263 height 50
drag, startPoint x: 568, startPoint y: 360, endPoint x: 622, endPoint y: 369, distance: 54.6
click at [620, 367] on div "**********" at bounding box center [535, 359] width 263 height 50
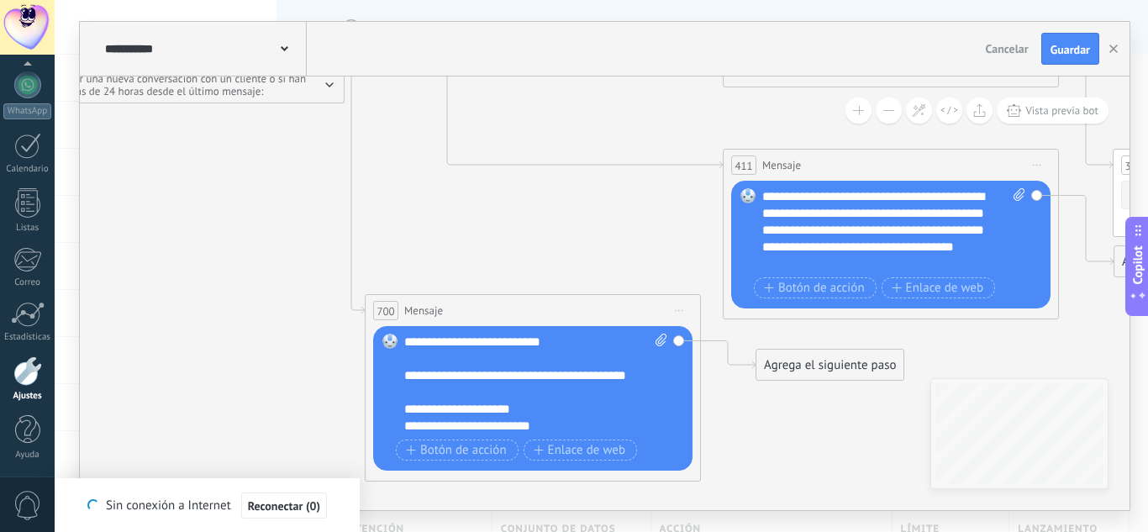
scroll to position [0, 0]
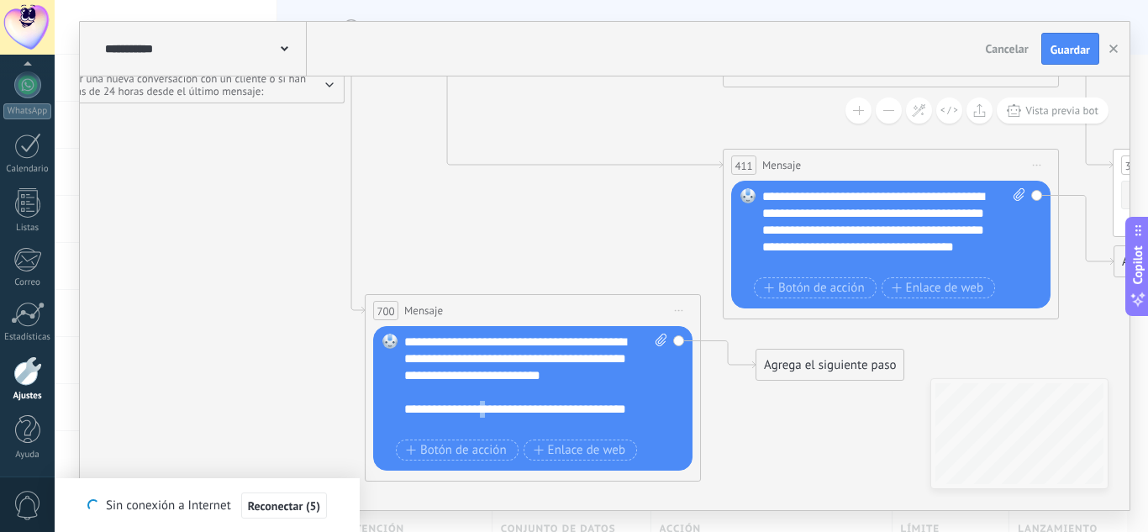
click at [491, 408] on div "**********" at bounding box center [521, 418] width 234 height 34
click at [485, 408] on div "**********" at bounding box center [521, 418] width 234 height 34
click at [484, 408] on div "**********" at bounding box center [521, 418] width 234 height 34
click at [483, 408] on div "**********" at bounding box center [521, 418] width 234 height 34
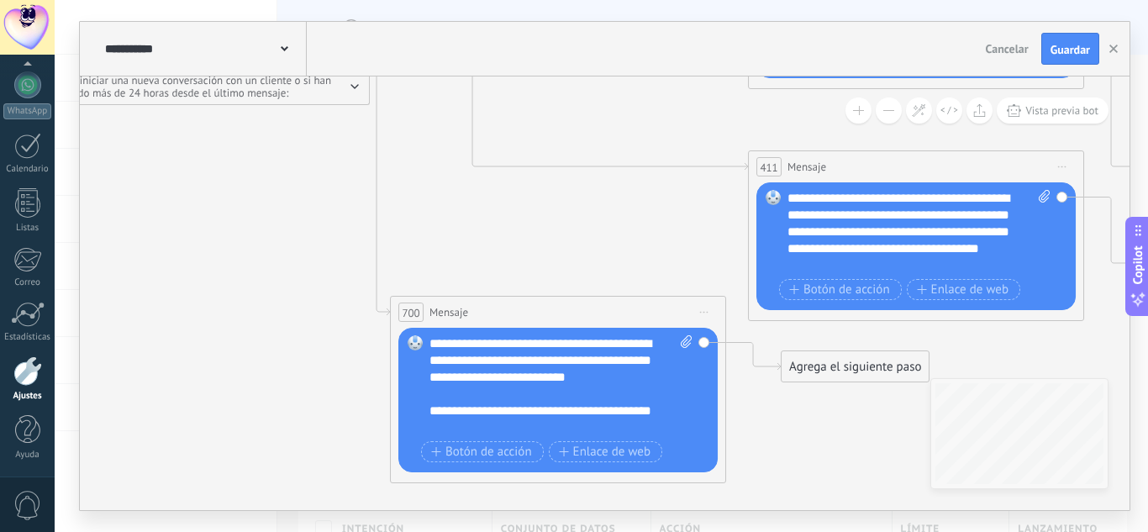
drag, startPoint x: 512, startPoint y: 233, endPoint x: 537, endPoint y: 234, distance: 25.3
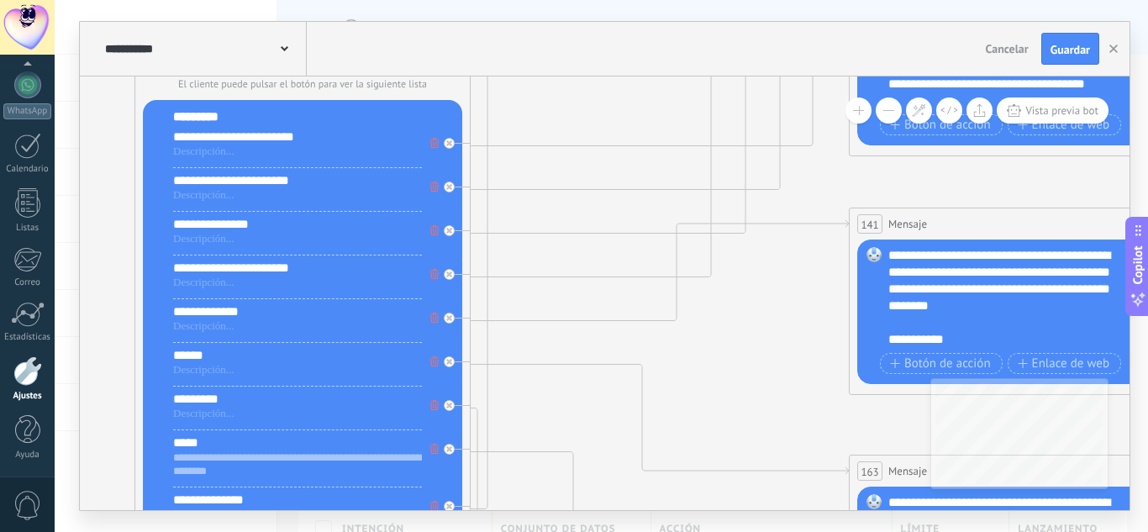
drag, startPoint x: 528, startPoint y: 169, endPoint x: 524, endPoint y: 276, distance: 106.8
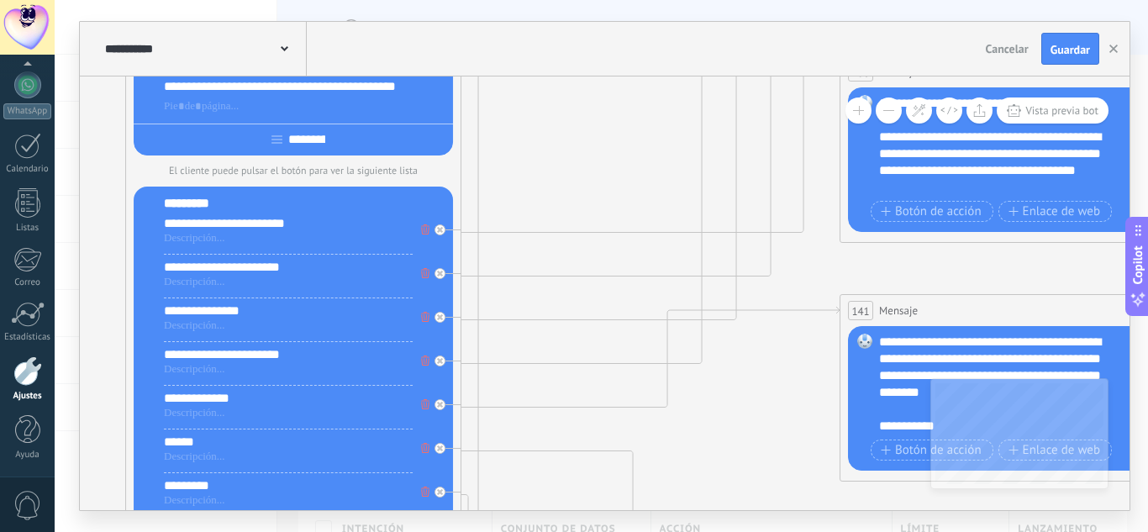
drag, startPoint x: 554, startPoint y: 123, endPoint x: 545, endPoint y: 224, distance: 101.3
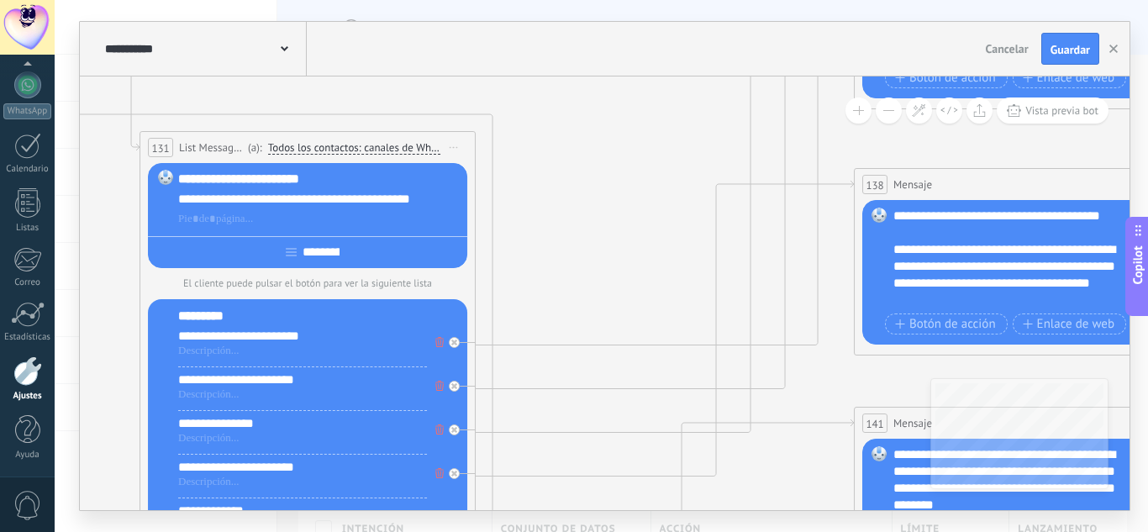
drag, startPoint x: 561, startPoint y: 170, endPoint x: 575, endPoint y: 260, distance: 91.1
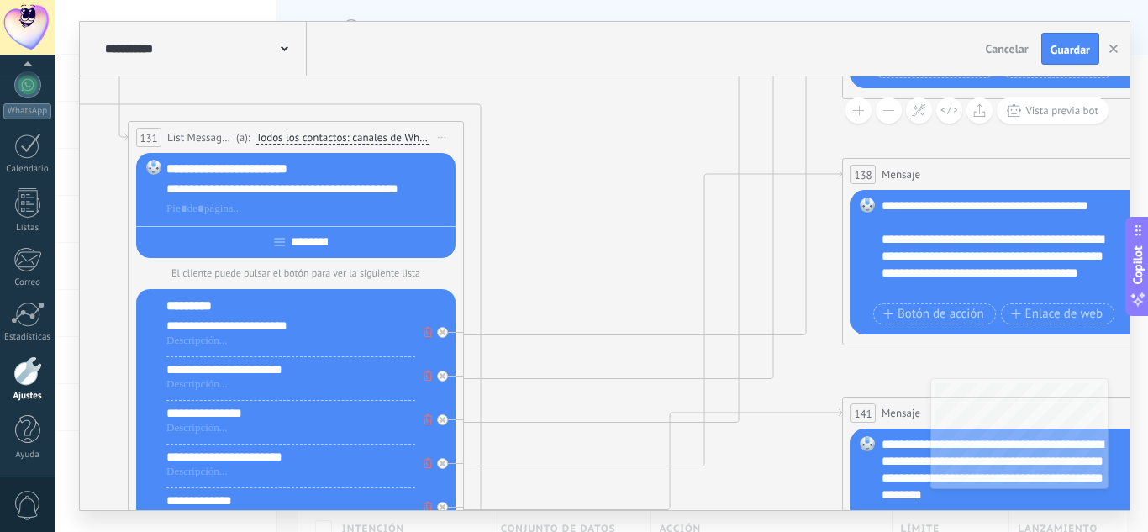
drag, startPoint x: 599, startPoint y: 220, endPoint x: 543, endPoint y: 151, distance: 89.0
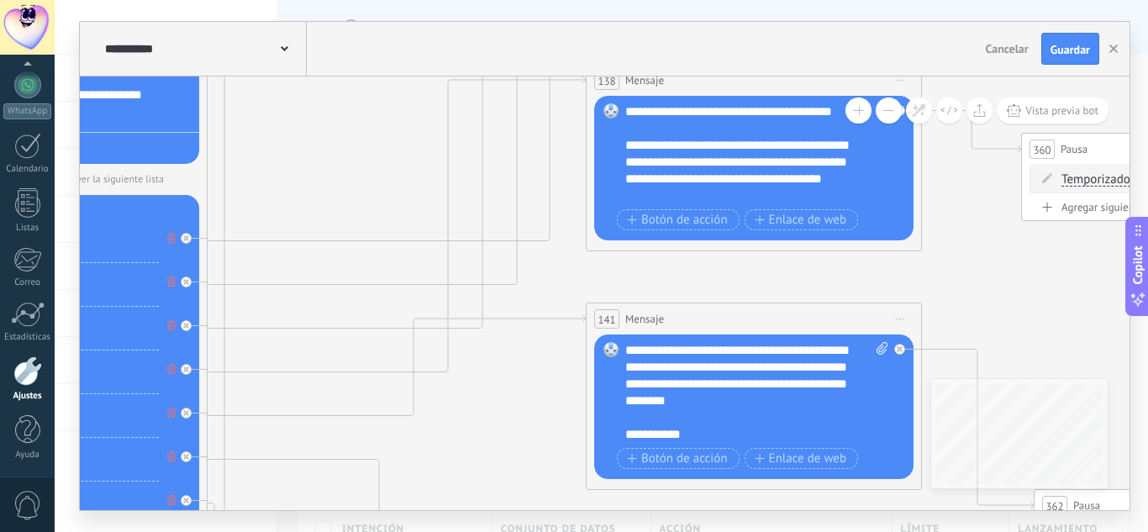
drag, startPoint x: 880, startPoint y: 303, endPoint x: 660, endPoint y: 267, distance: 223.1
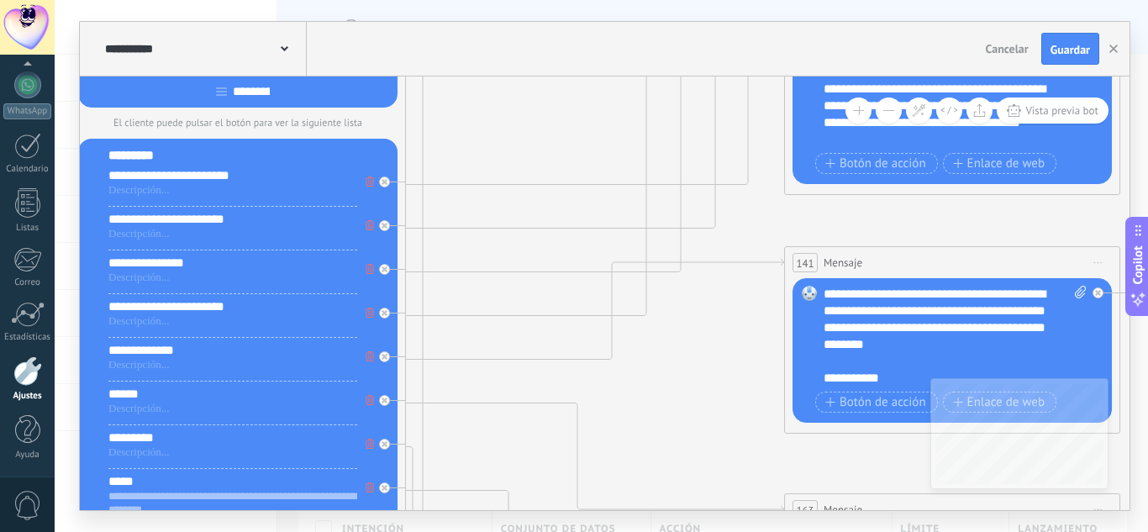
drag, startPoint x: 710, startPoint y: 246, endPoint x: 609, endPoint y: 276, distance: 105.1
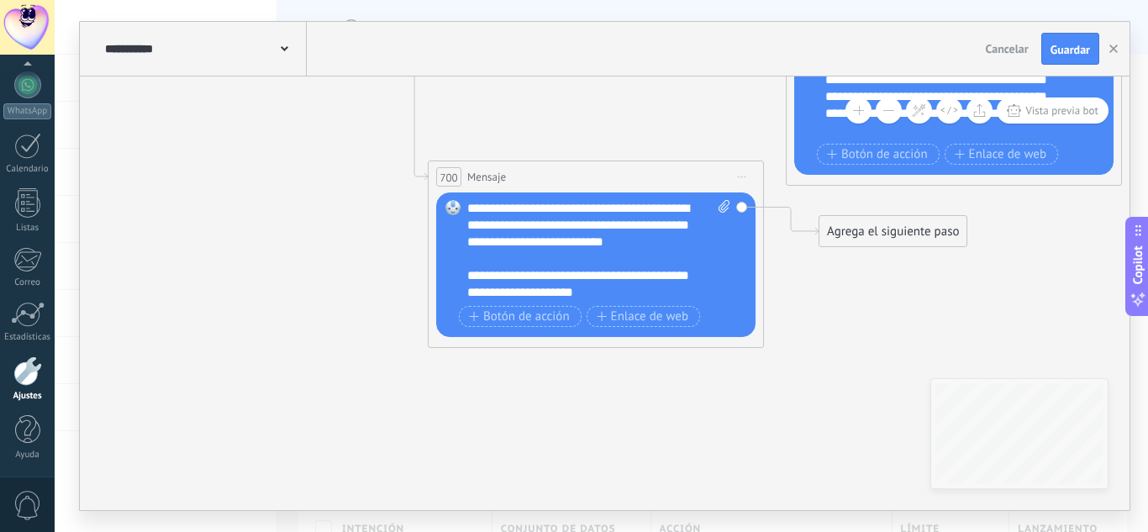
click at [532, 245] on div "**********" at bounding box center [598, 250] width 263 height 101
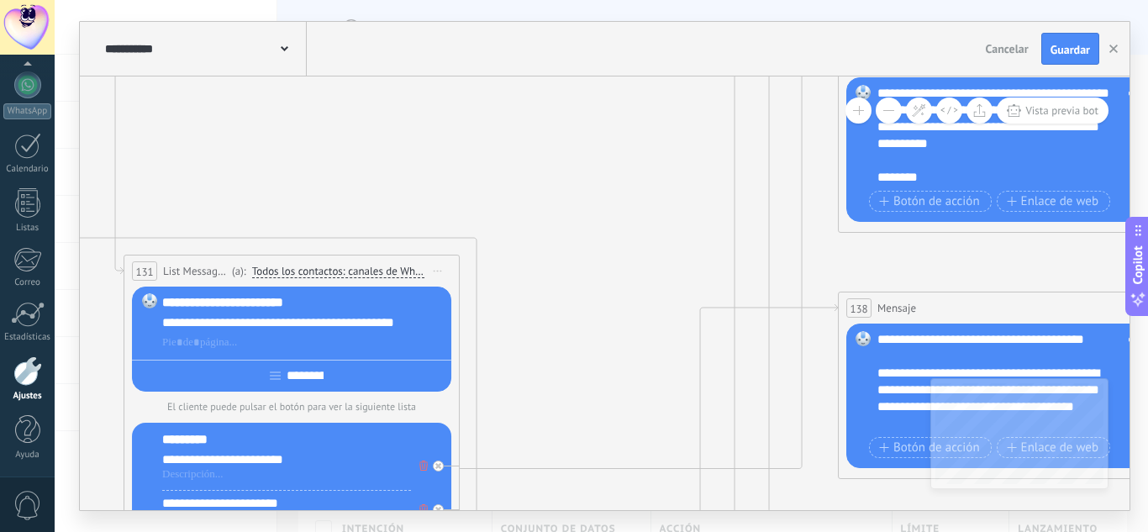
drag, startPoint x: 508, startPoint y: 169, endPoint x: 587, endPoint y: 359, distance: 206.0
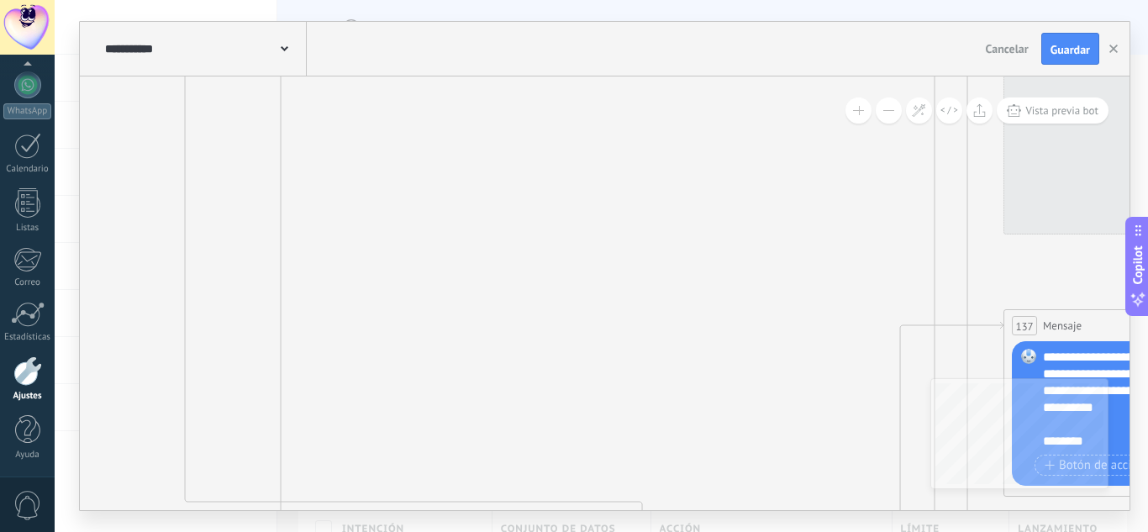
drag, startPoint x: 478, startPoint y: 188, endPoint x: 617, endPoint y: 387, distance: 242.0
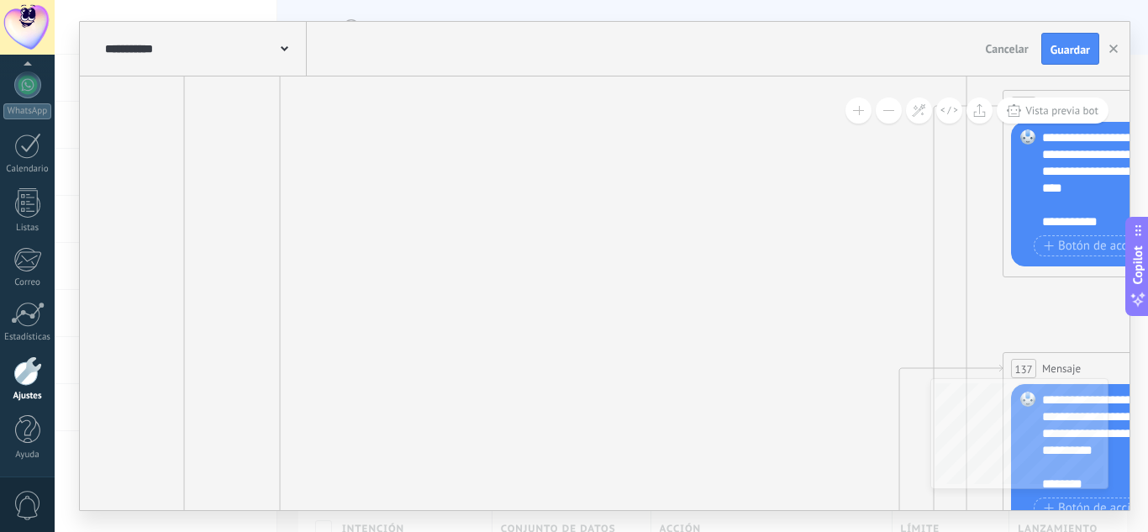
drag, startPoint x: 602, startPoint y: 205, endPoint x: 624, endPoint y: 377, distance: 172.9
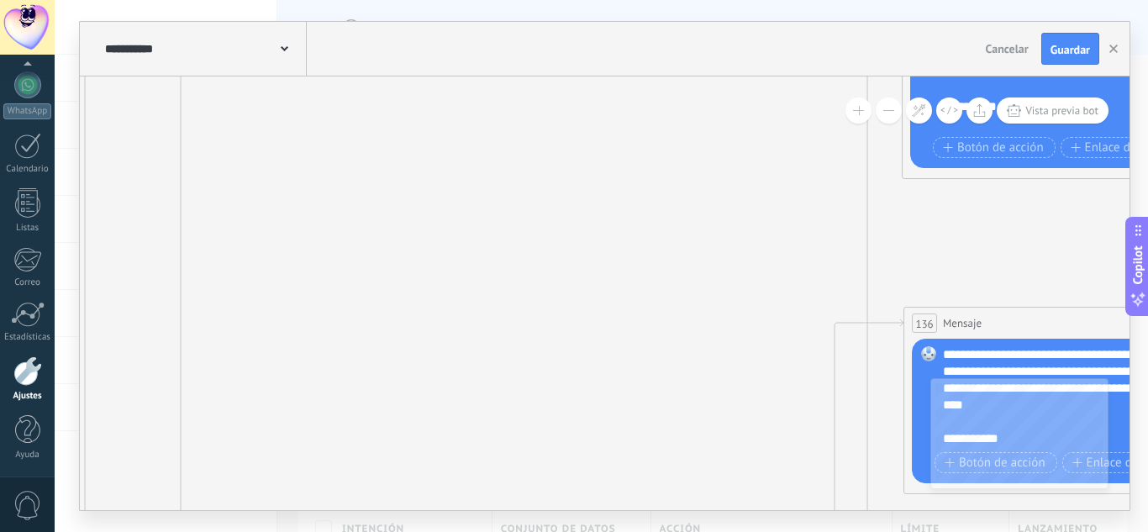
drag, startPoint x: 719, startPoint y: 197, endPoint x: 639, endPoint y: 216, distance: 83.0
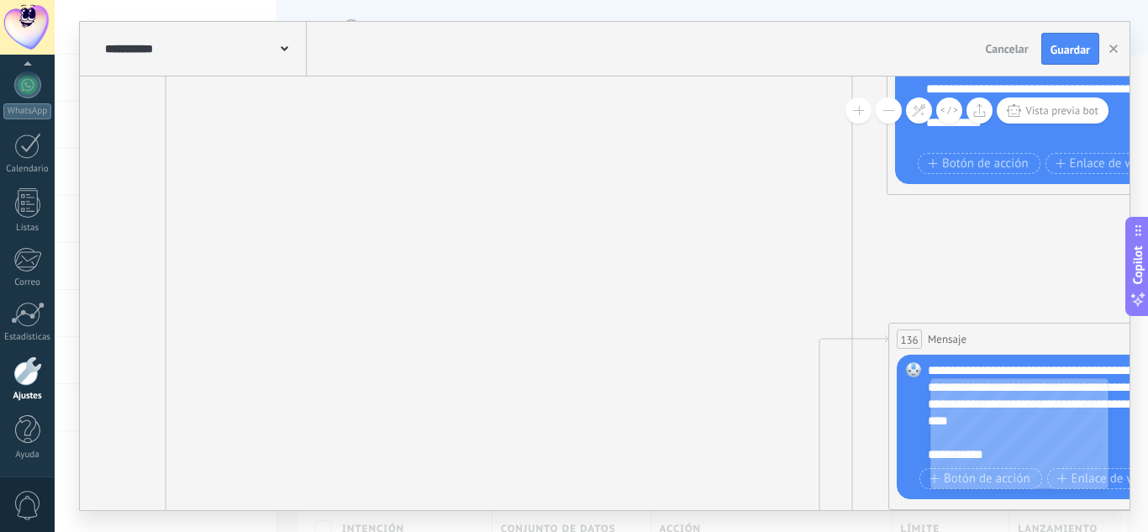
drag, startPoint x: 753, startPoint y: 187, endPoint x: 725, endPoint y: 212, distance: 37.5
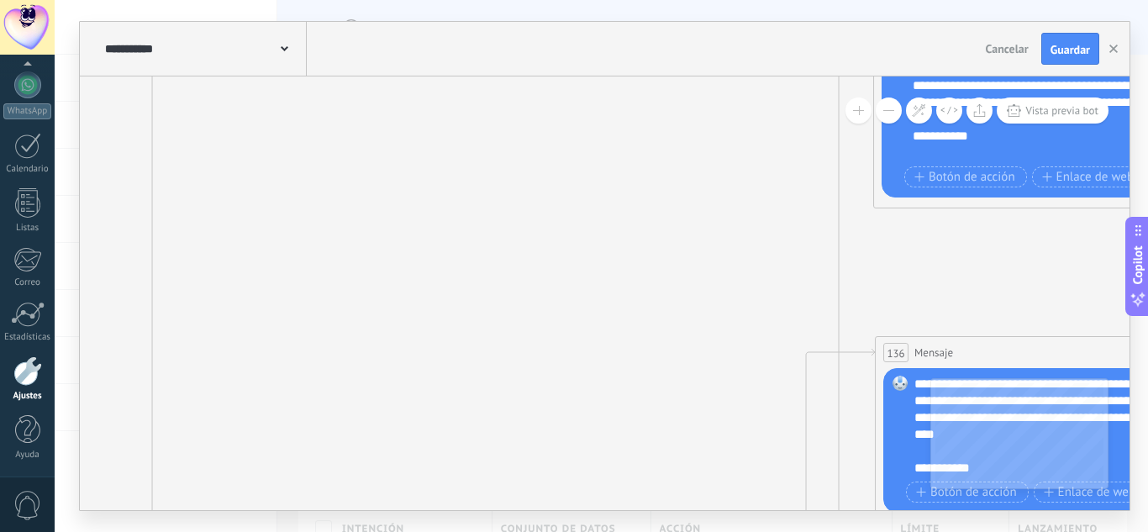
drag, startPoint x: 708, startPoint y: 208, endPoint x: 723, endPoint y: 292, distance: 86.1
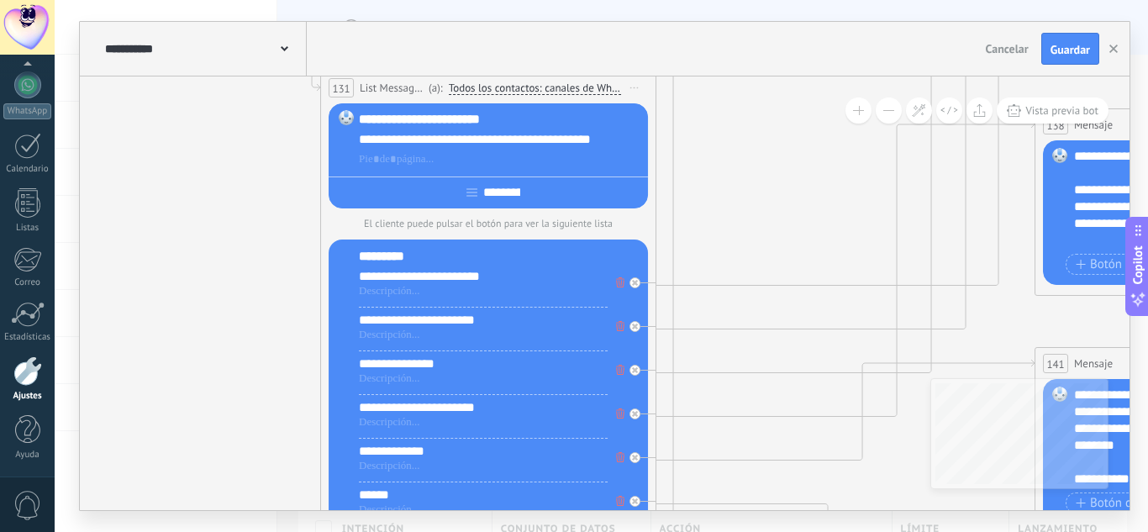
drag, startPoint x: 782, startPoint y: 159, endPoint x: 810, endPoint y: 219, distance: 66.9
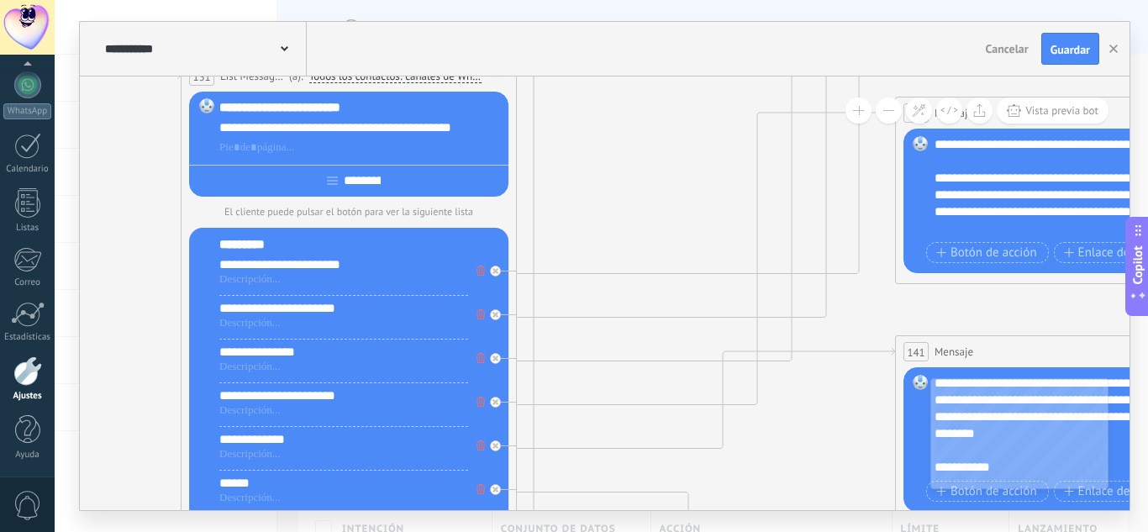
drag, startPoint x: 799, startPoint y: 232, endPoint x: 666, endPoint y: 182, distance: 141.7
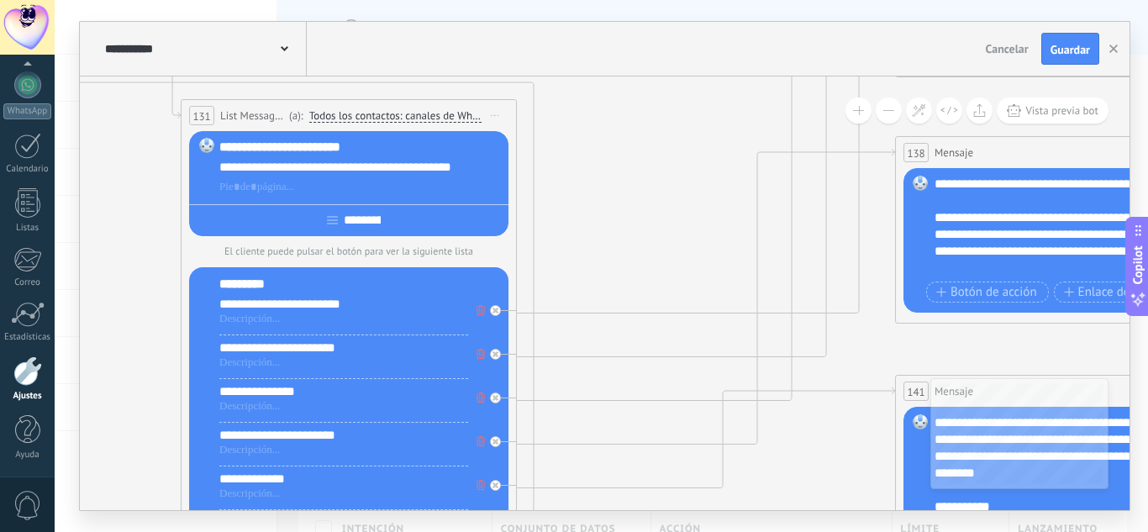
drag, startPoint x: 680, startPoint y: 165, endPoint x: 687, endPoint y: 211, distance: 46.8
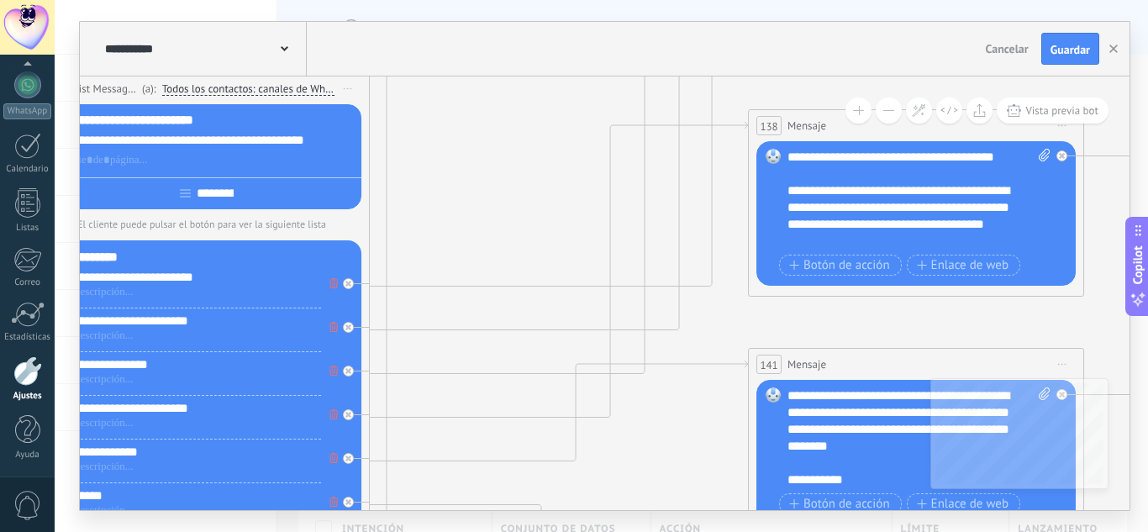
drag, startPoint x: 706, startPoint y: 131, endPoint x: 558, endPoint y: 100, distance: 151.1
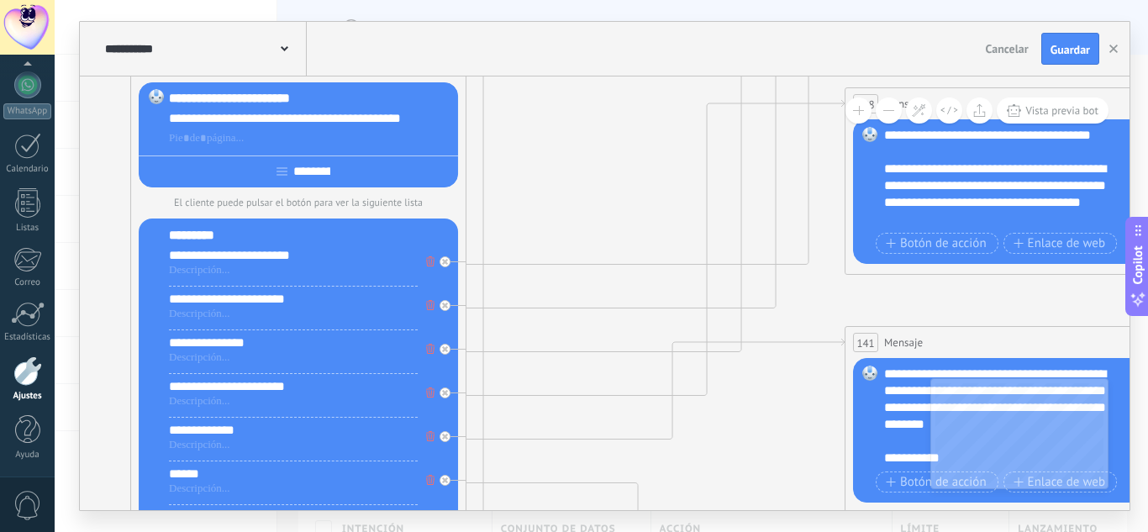
drag, startPoint x: 577, startPoint y: 142, endPoint x: 642, endPoint y: 136, distance: 65.8
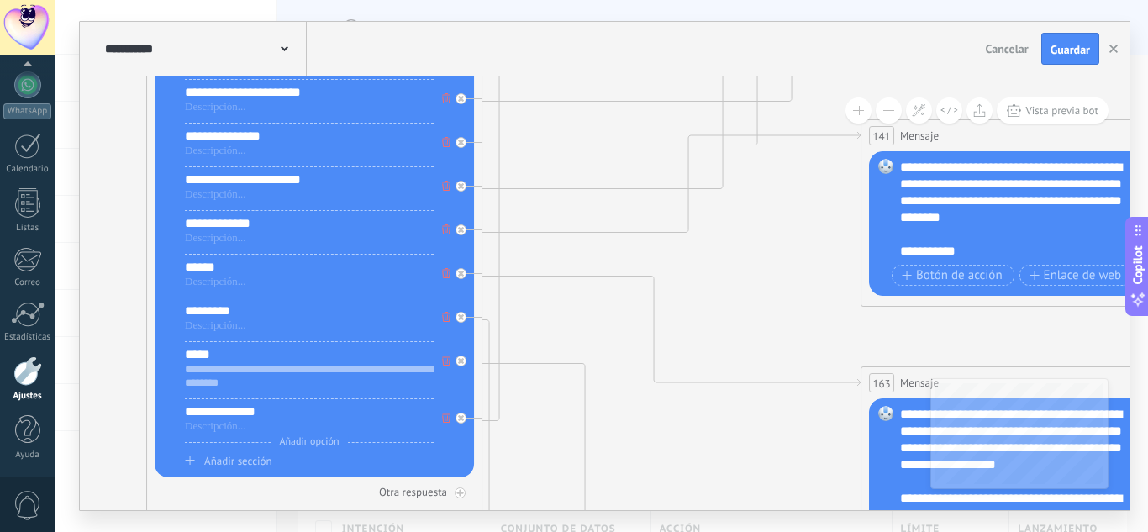
drag, startPoint x: 593, startPoint y: 246, endPoint x: 608, endPoint y: 120, distance: 127.1
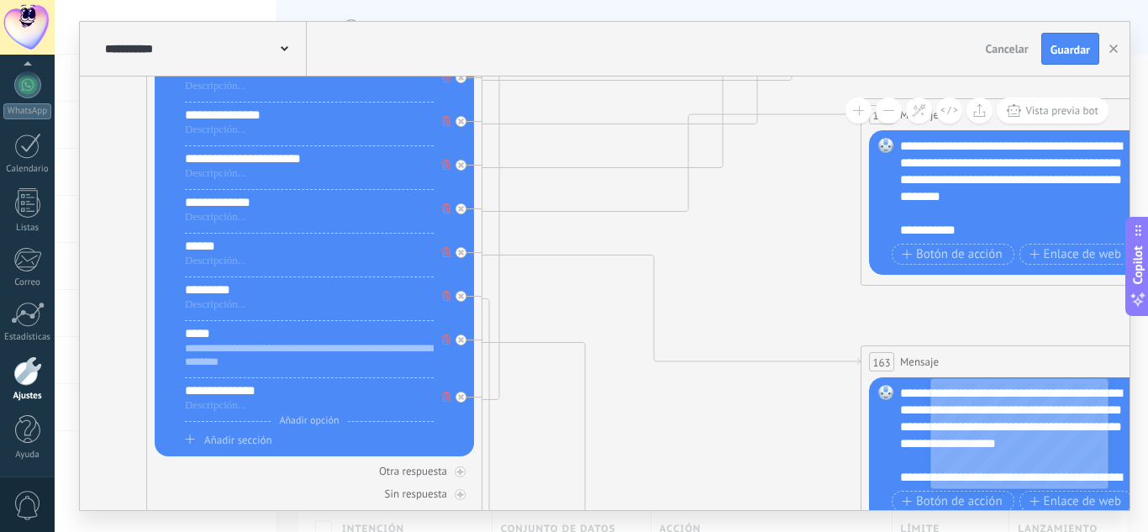
drag, startPoint x: 708, startPoint y: 324, endPoint x: 708, endPoint y: 303, distance: 21.0
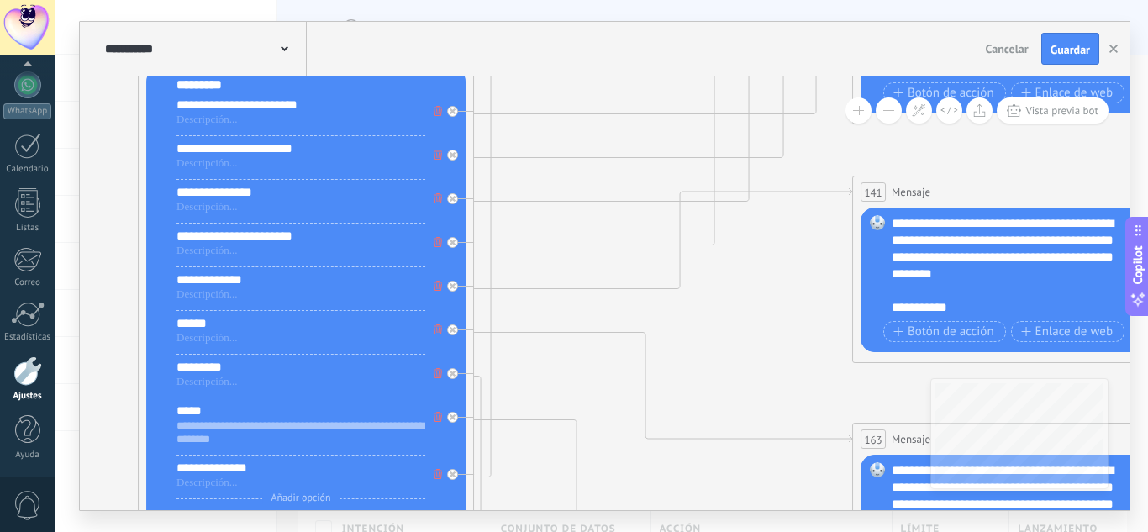
drag, startPoint x: 533, startPoint y: 303, endPoint x: 523, endPoint y: 395, distance: 93.0
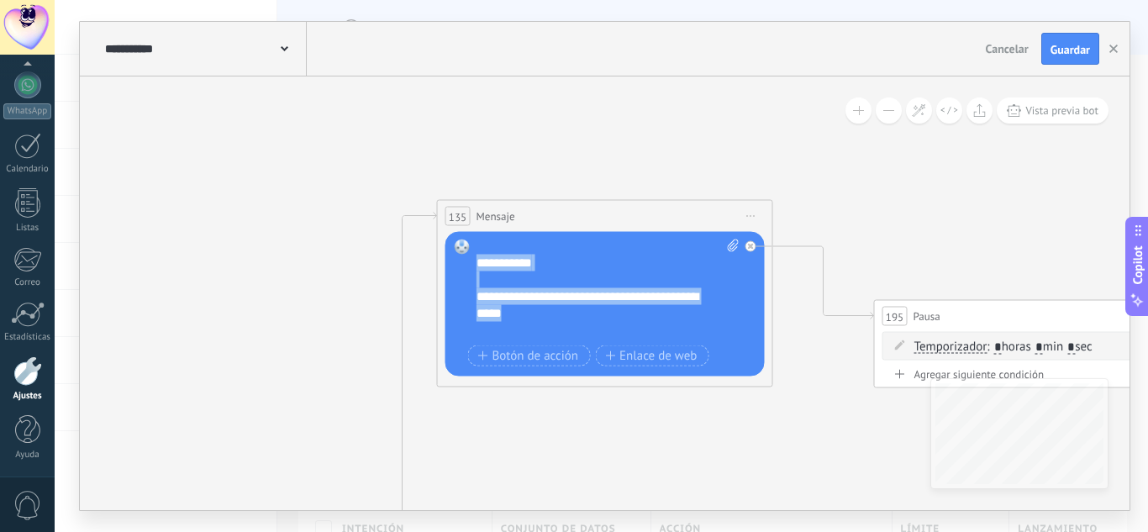
scroll to position [92, 0]
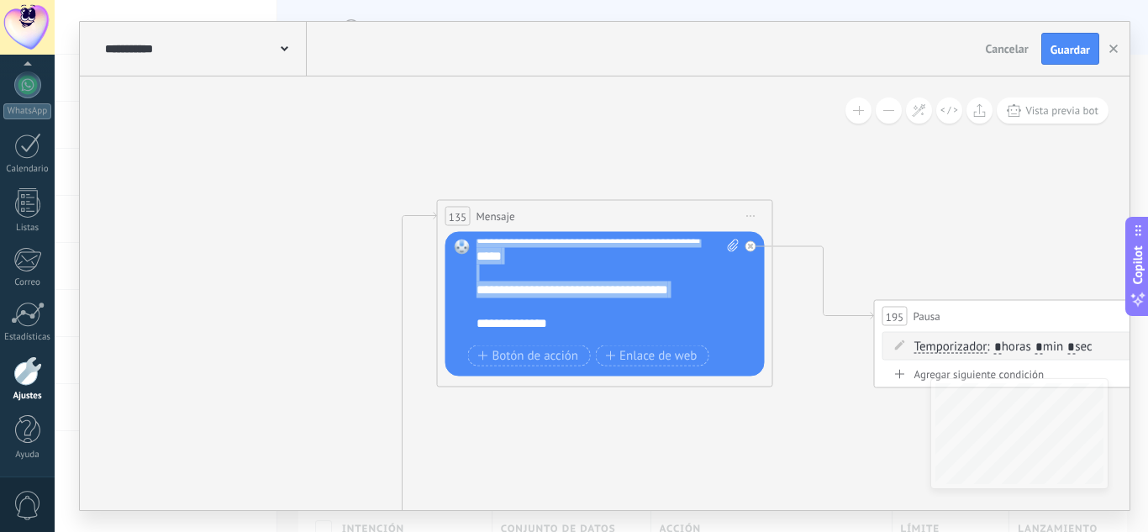
drag, startPoint x: 476, startPoint y: 246, endPoint x: 679, endPoint y: 324, distance: 217.9
click at [679, 324] on div "**********" at bounding box center [608, 290] width 263 height 101
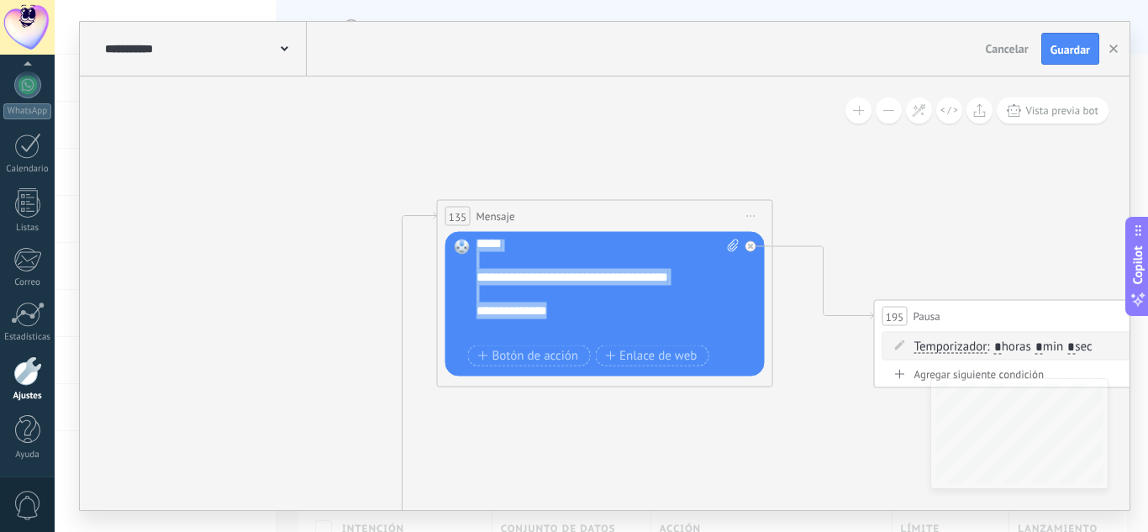
click at [683, 289] on div "**********" at bounding box center [608, 290] width 263 height 101
drag, startPoint x: 682, startPoint y: 298, endPoint x: 561, endPoint y: 268, distance: 125.4
click at [561, 268] on div "**********" at bounding box center [608, 290] width 263 height 101
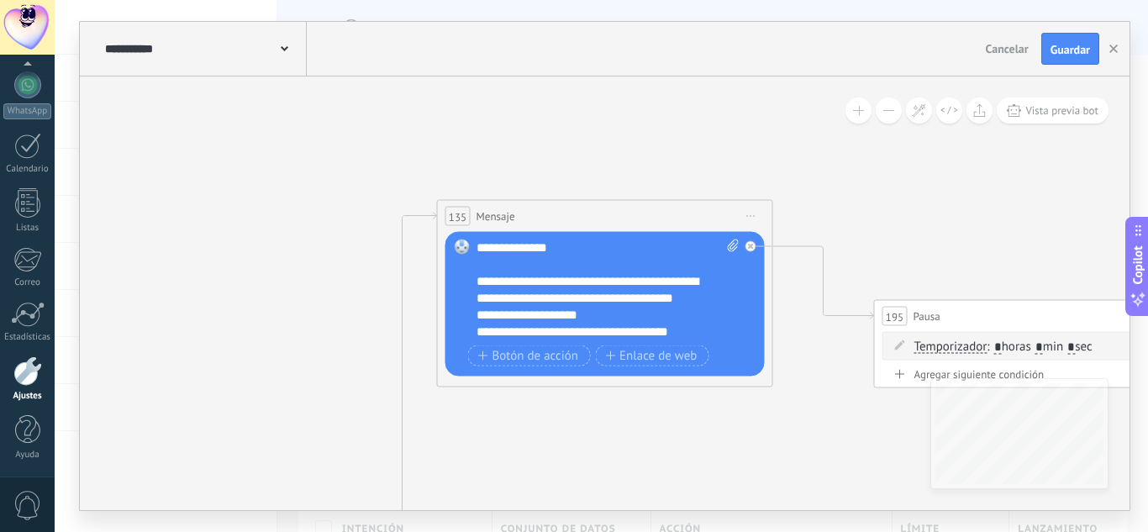
scroll to position [0, 0]
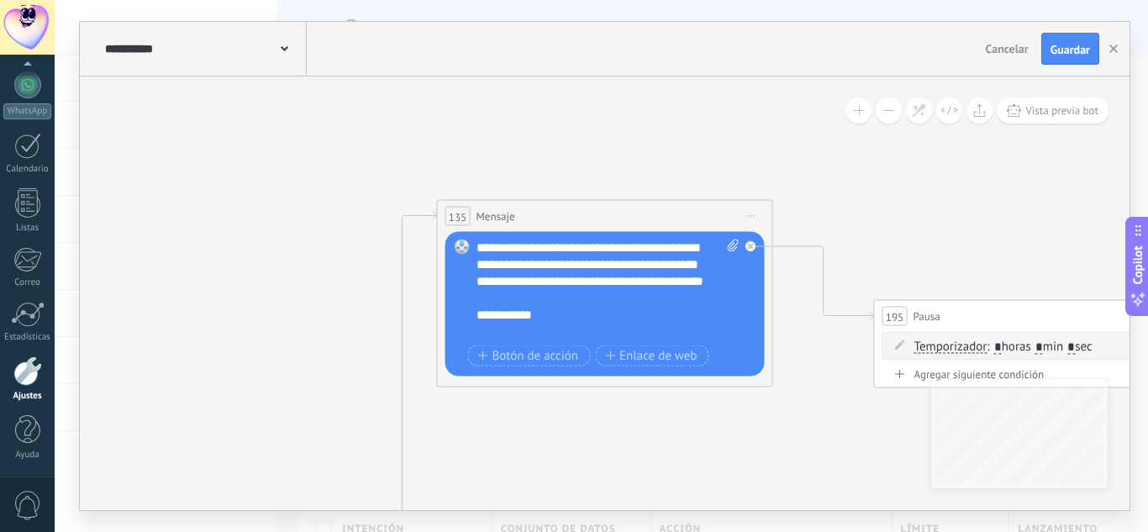
click at [537, 335] on div "**********" at bounding box center [608, 290] width 263 height 101
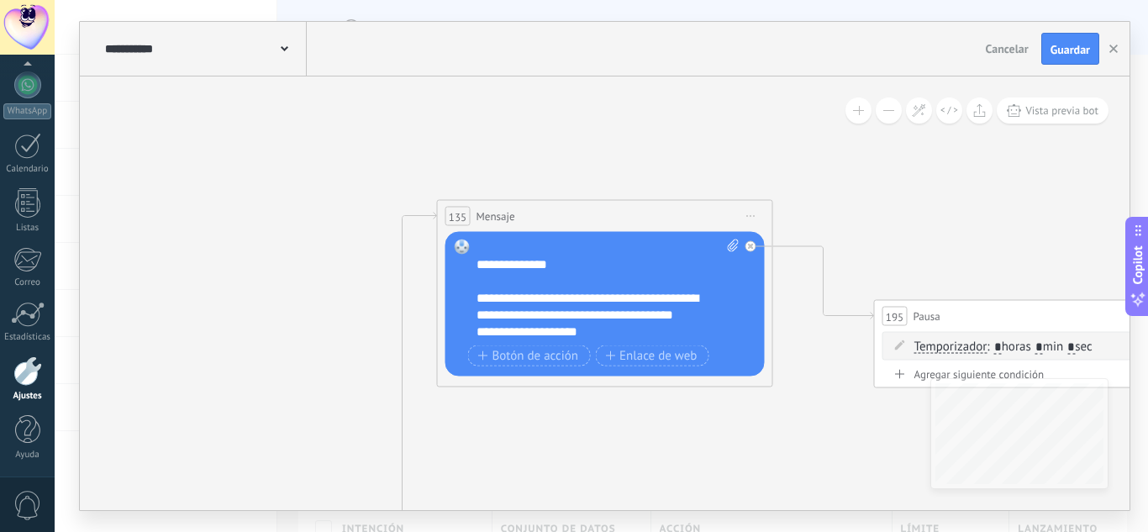
click at [482, 261] on div "**********" at bounding box center [608, 290] width 263 height 101
click at [560, 279] on div "**********" at bounding box center [608, 290] width 263 height 101
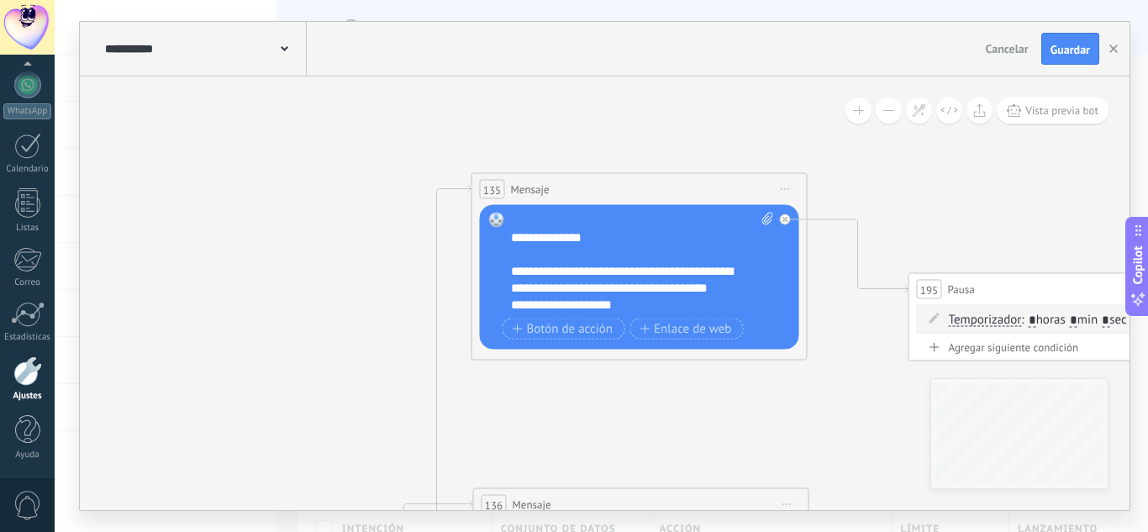
drag, startPoint x: 887, startPoint y: 220, endPoint x: 923, endPoint y: 192, distance: 44.9
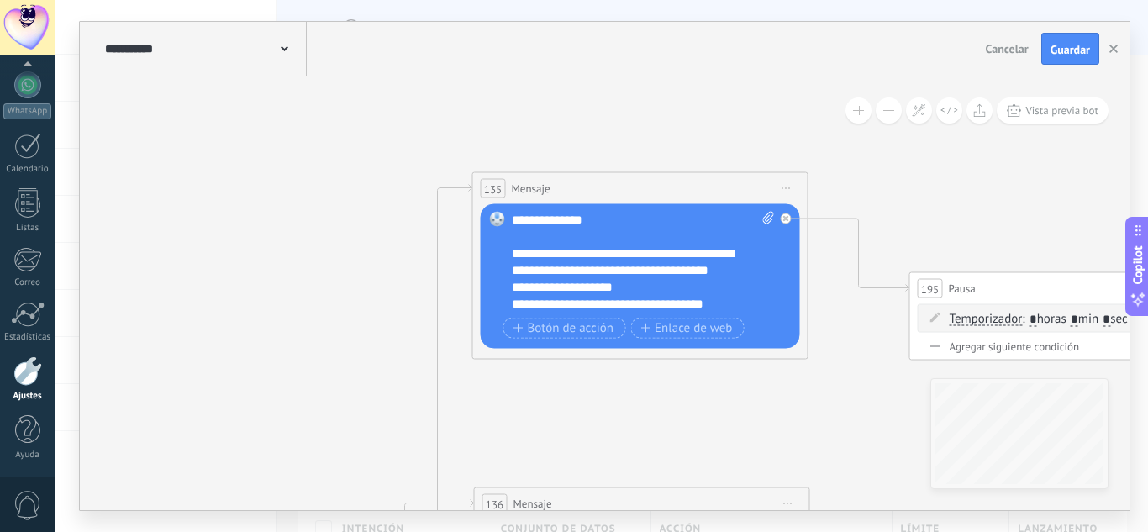
scroll to position [0, 0]
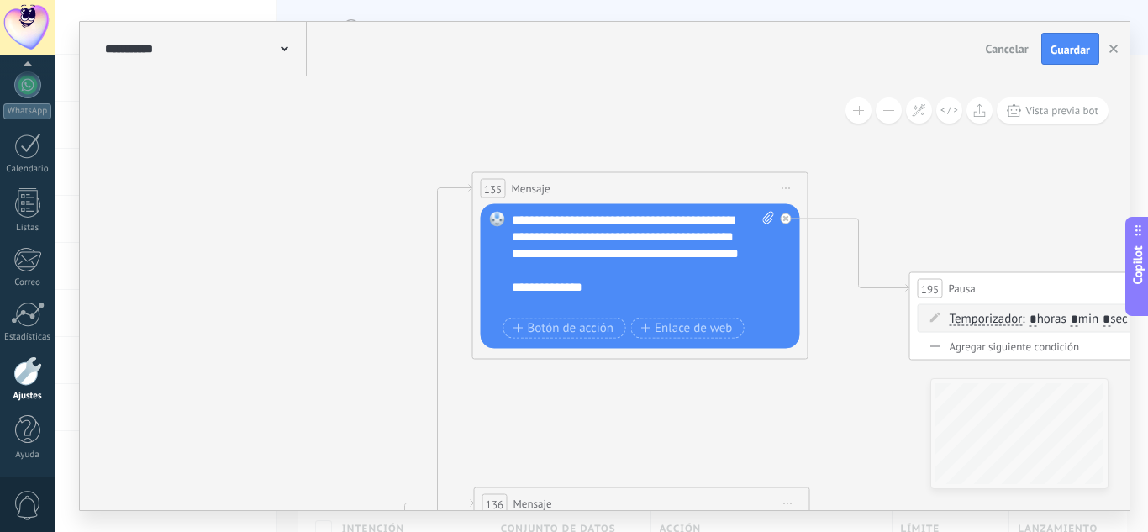
drag, startPoint x: 564, startPoint y: 305, endPoint x: 586, endPoint y: 300, distance: 22.4
click at [565, 305] on div "**********" at bounding box center [643, 262] width 263 height 101
click at [577, 303] on div "**********" at bounding box center [643, 262] width 263 height 101
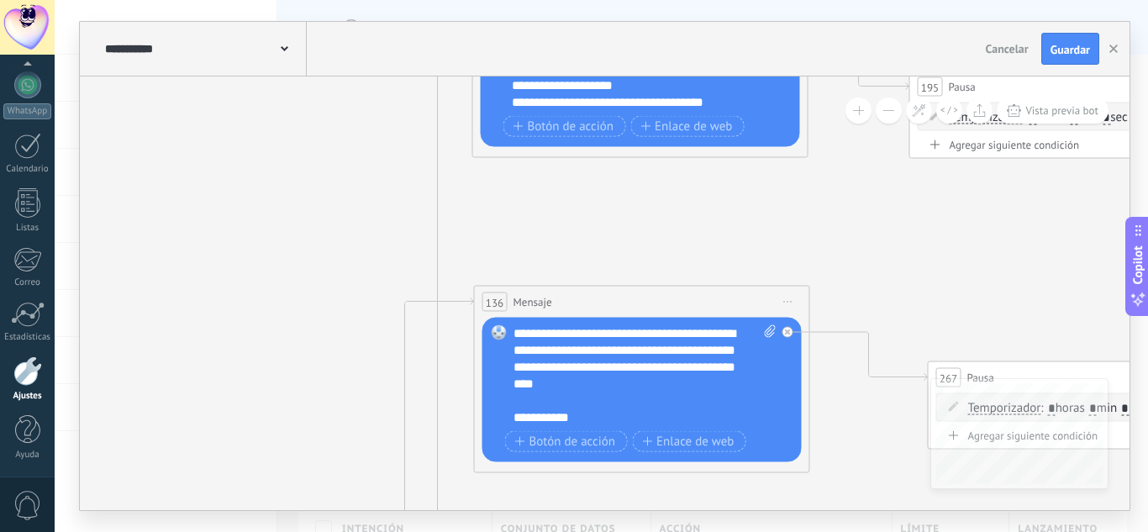
scroll to position [269, 0]
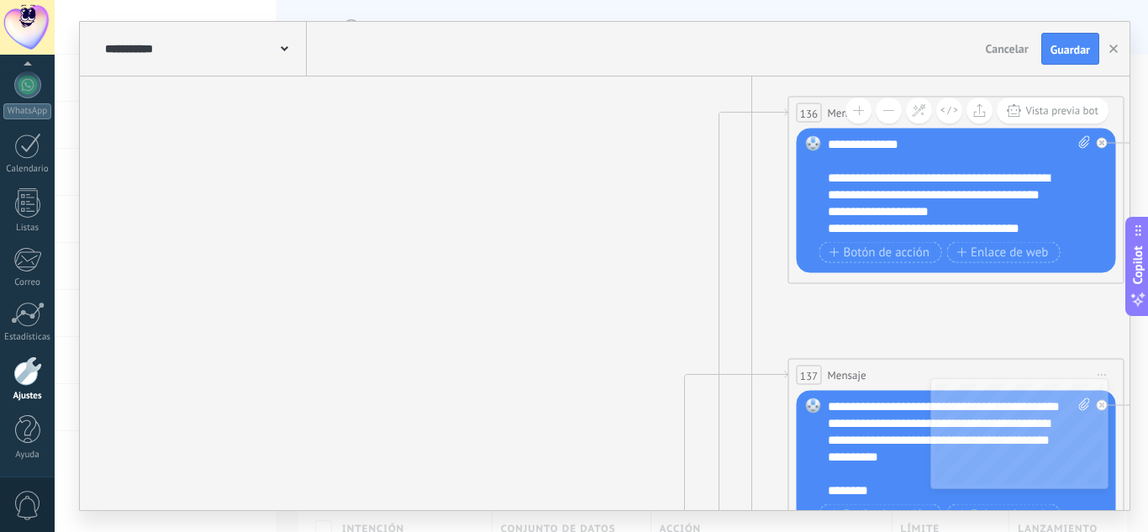
drag, startPoint x: 244, startPoint y: 359, endPoint x: 519, endPoint y: 201, distance: 317.7
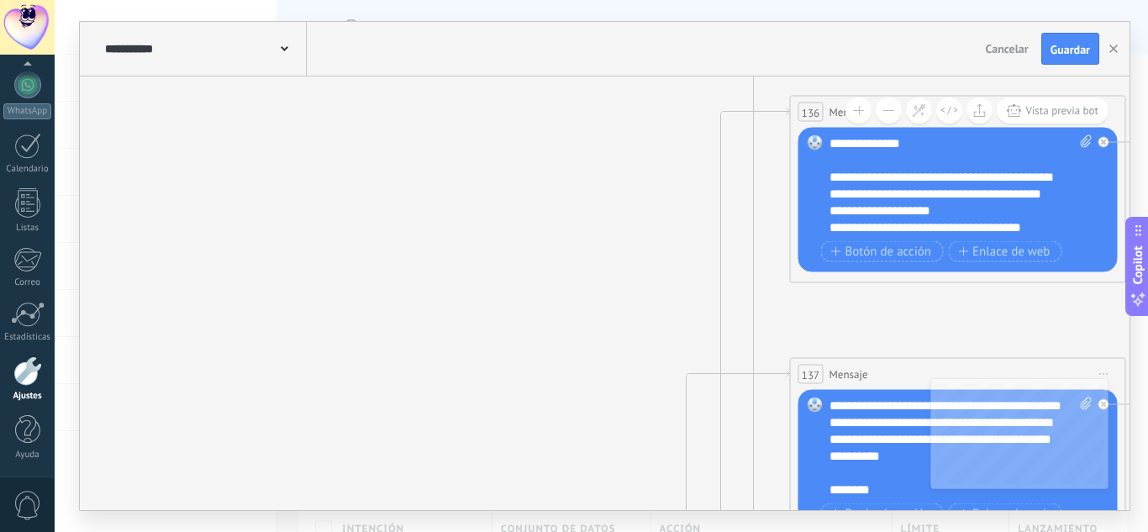
drag, startPoint x: 453, startPoint y: 244, endPoint x: 546, endPoint y: 312, distance: 115.5
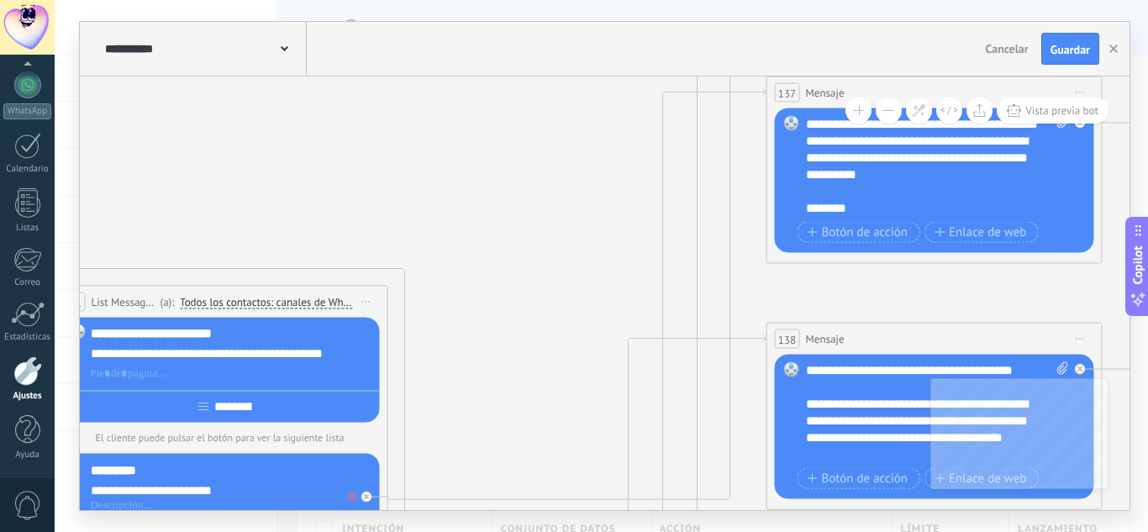
drag, startPoint x: 576, startPoint y: 187, endPoint x: 479, endPoint y: 435, distance: 266.1
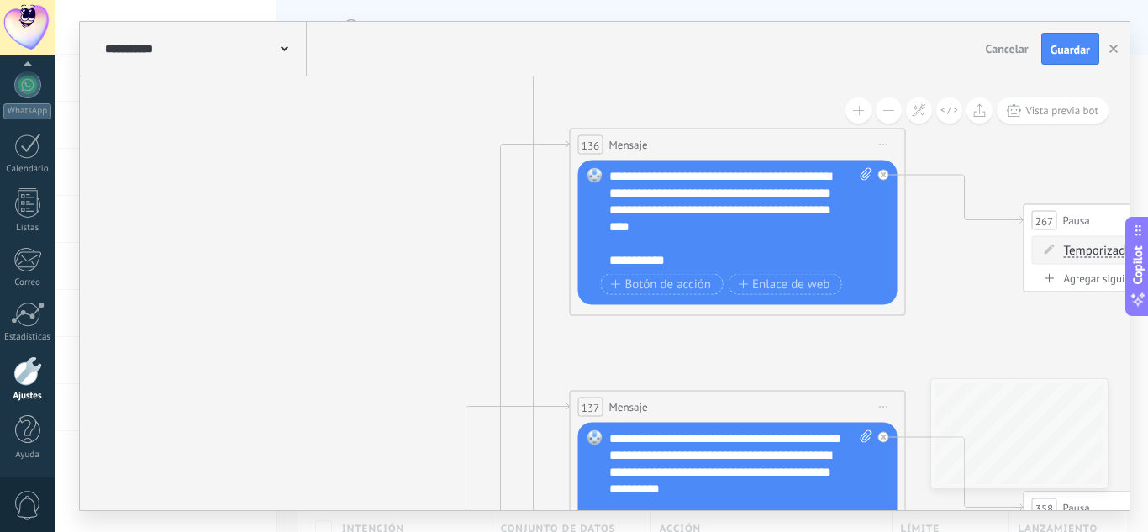
drag, startPoint x: 548, startPoint y: 234, endPoint x: 387, endPoint y: 474, distance: 289.0
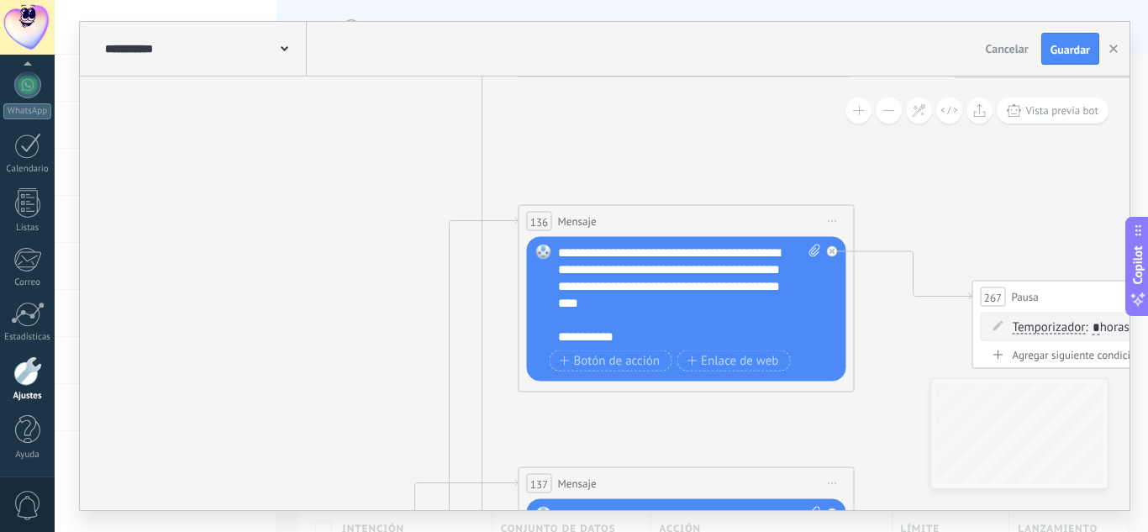
drag, startPoint x: 419, startPoint y: 287, endPoint x: 447, endPoint y: 371, distance: 89.6
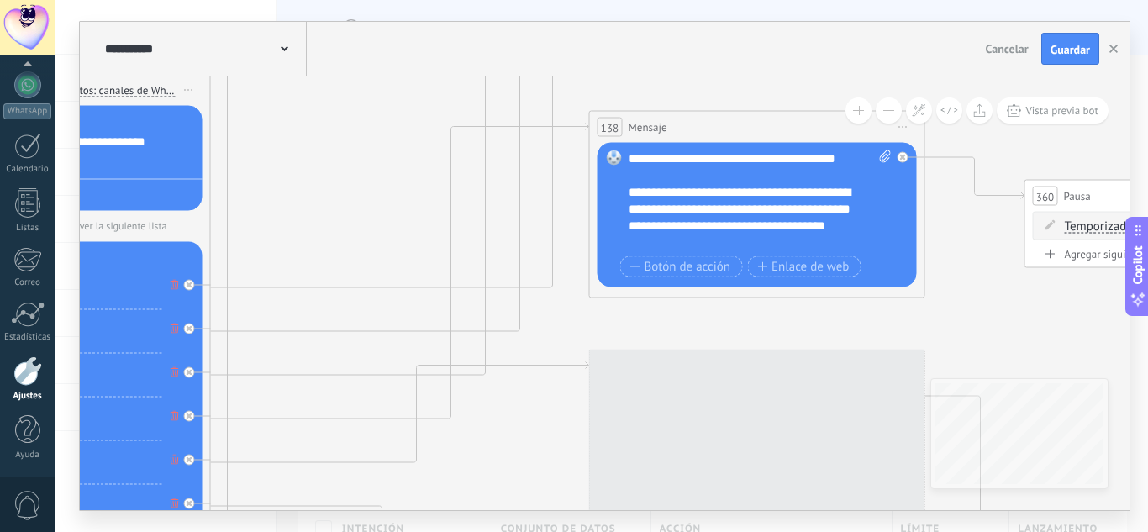
drag, startPoint x: 324, startPoint y: 181, endPoint x: 408, endPoint y: 181, distance: 84.0
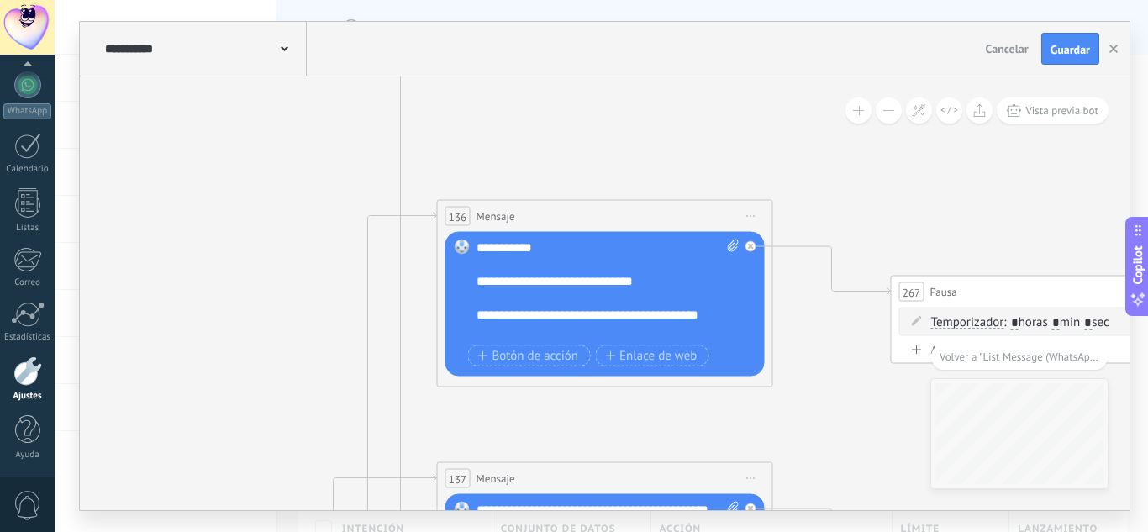
scroll to position [0, 0]
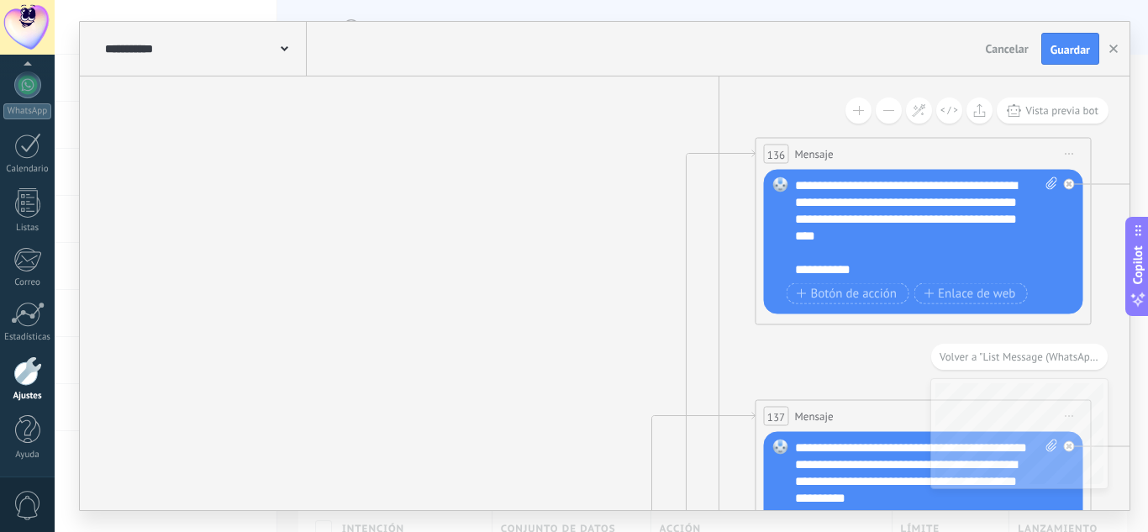
drag, startPoint x: 588, startPoint y: 87, endPoint x: 341, endPoint y: 453, distance: 442.0
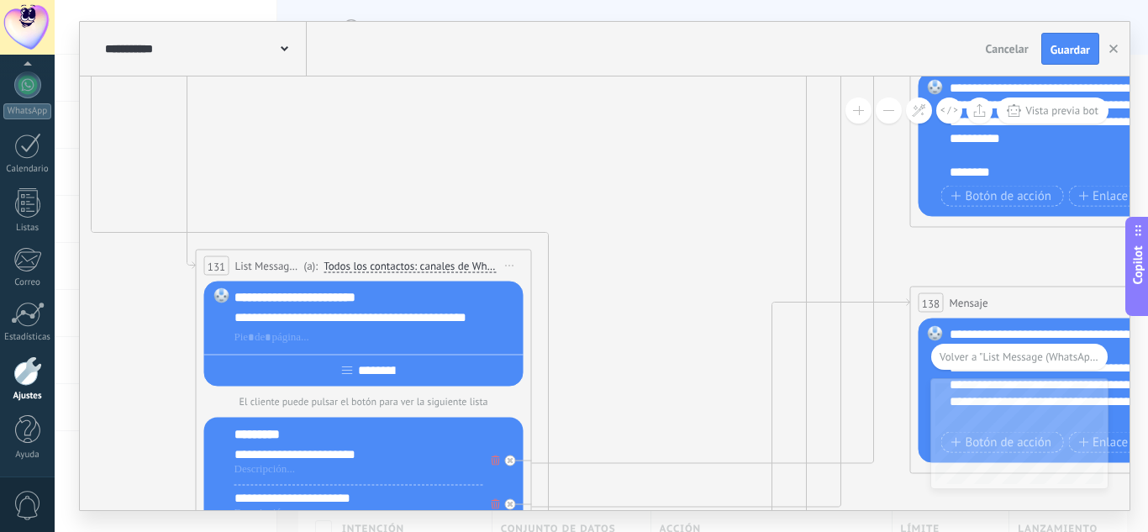
drag, startPoint x: 508, startPoint y: 97, endPoint x: 531, endPoint y: 103, distance: 23.4
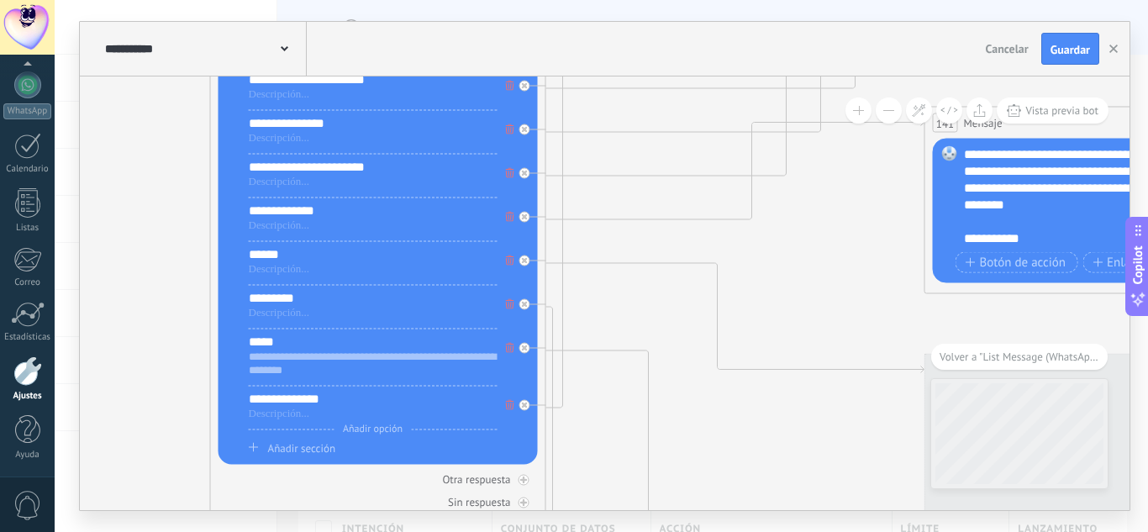
click at [301, 450] on span "Añadir sección" at bounding box center [301, 448] width 67 height 14
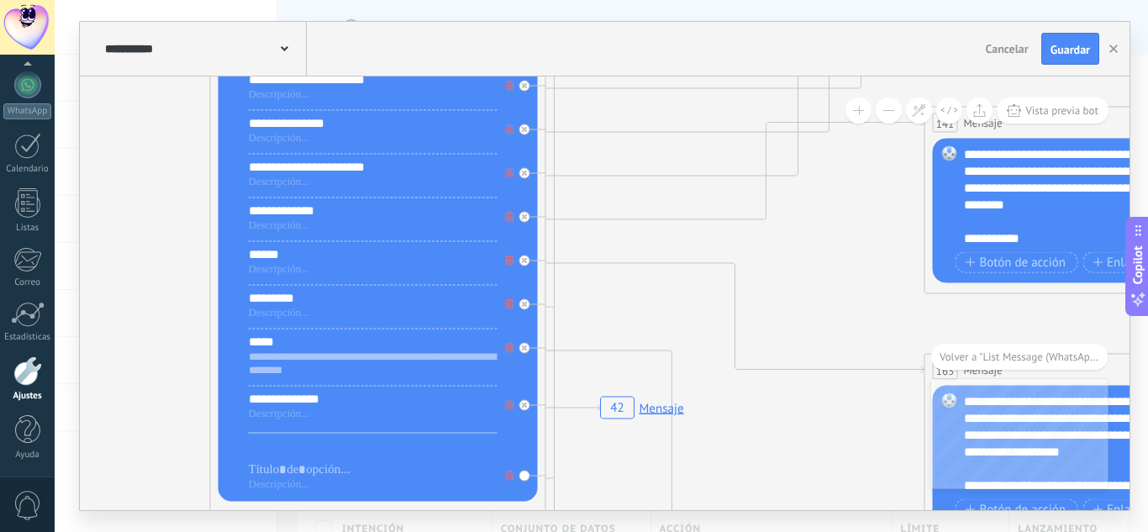
click at [303, 457] on div at bounding box center [373, 449] width 249 height 17
click at [275, 472] on div at bounding box center [373, 469] width 249 height 17
drag, startPoint x: 392, startPoint y: 477, endPoint x: 243, endPoint y: 468, distance: 149.0
click at [243, 468] on div "**********" at bounding box center [378, 250] width 319 height 503
copy div "**********"
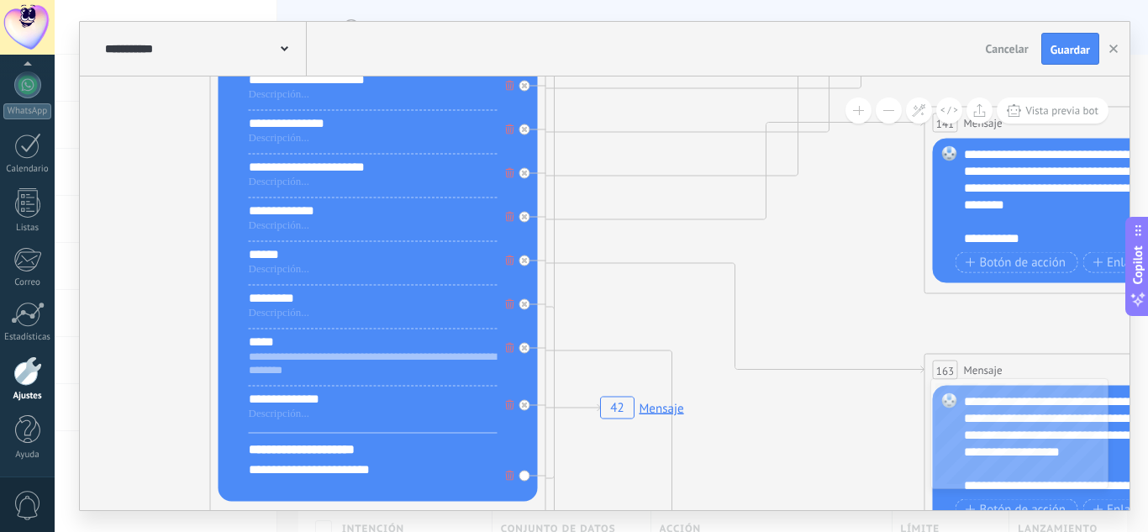
click at [266, 485] on div at bounding box center [373, 484] width 249 height 13
paste div
drag, startPoint x: 380, startPoint y: 466, endPoint x: 329, endPoint y: 466, distance: 50.4
click at [316, 465] on div "**********" at bounding box center [373, 469] width 249 height 17
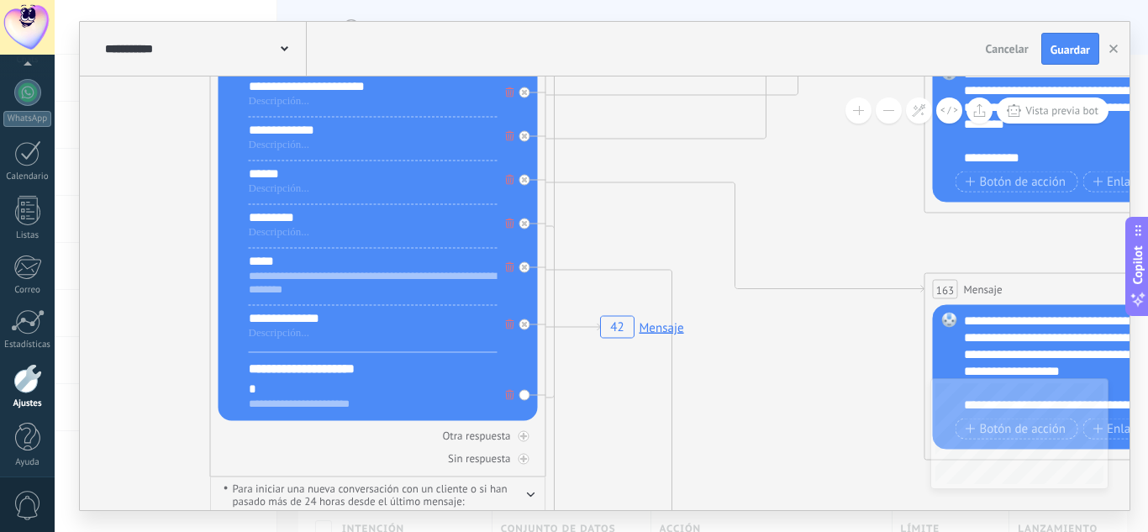
scroll to position [167, 0]
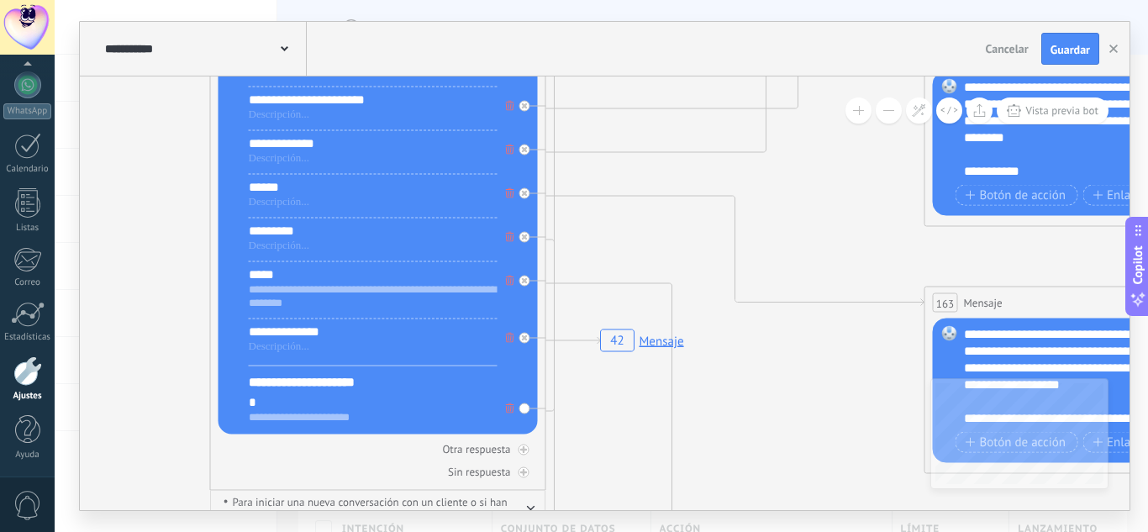
drag, startPoint x: 160, startPoint y: 150, endPoint x: 160, endPoint y: 164, distance: 13.4
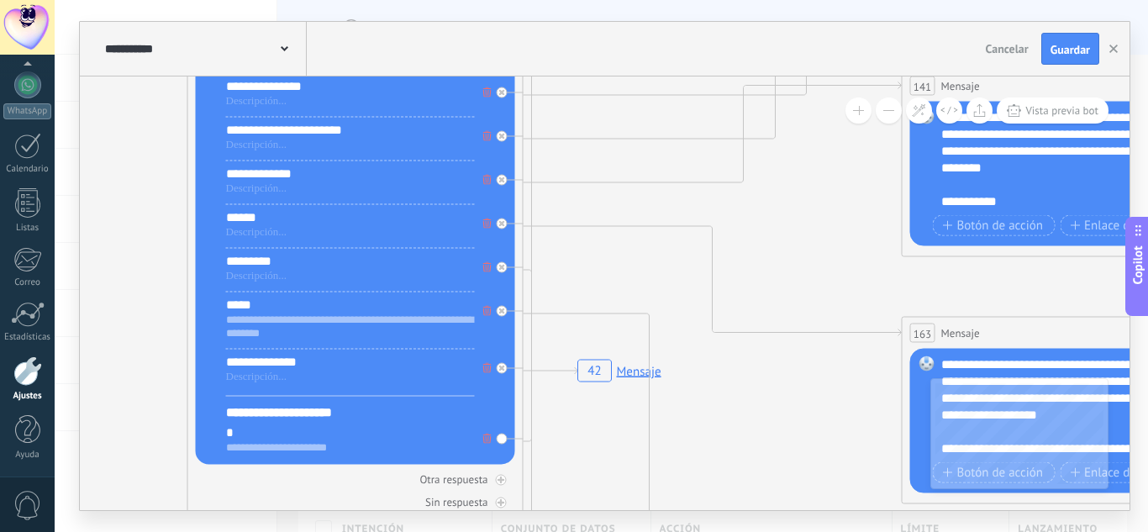
drag, startPoint x: 640, startPoint y: 280, endPoint x: 599, endPoint y: 261, distance: 45.1
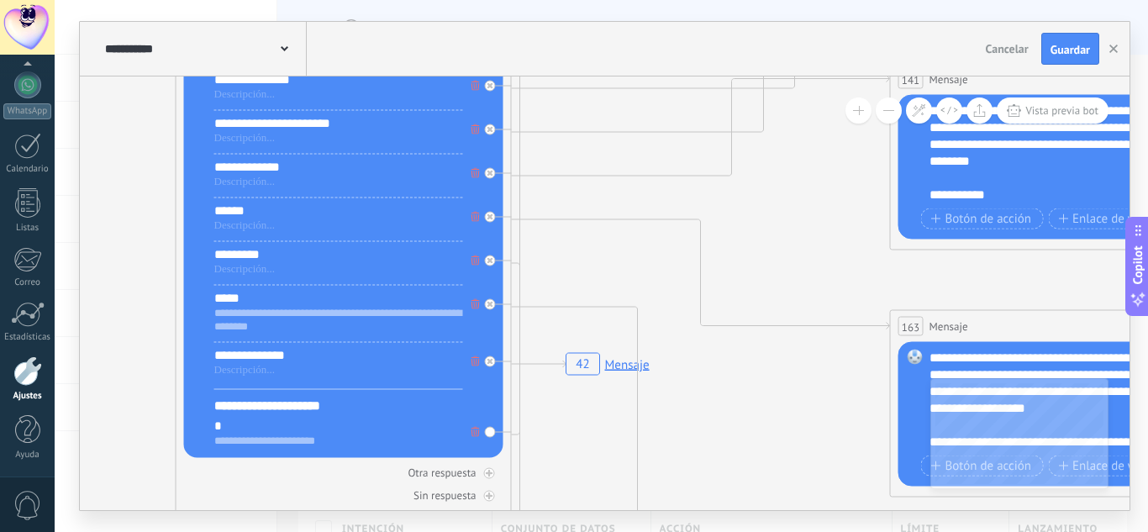
drag, startPoint x: 589, startPoint y: 265, endPoint x: 623, endPoint y: 276, distance: 35.3
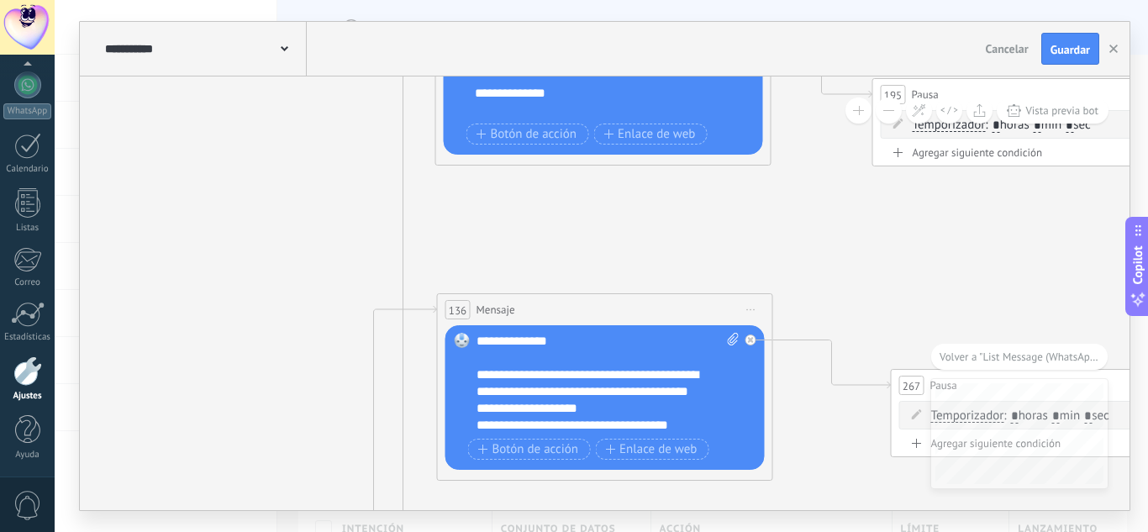
scroll to position [269, 0]
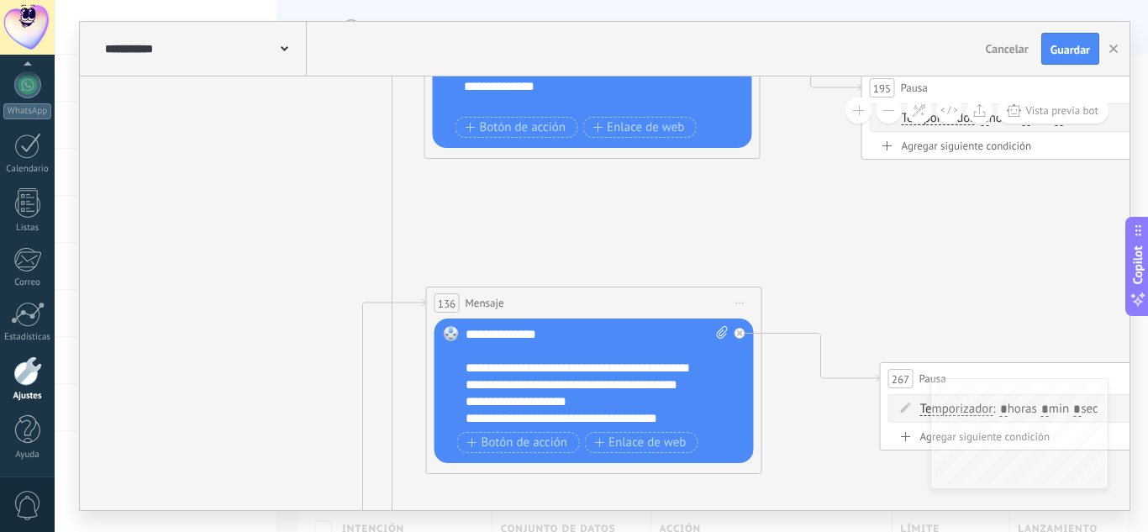
drag, startPoint x: 509, startPoint y: 226, endPoint x: 474, endPoint y: 217, distance: 36.5
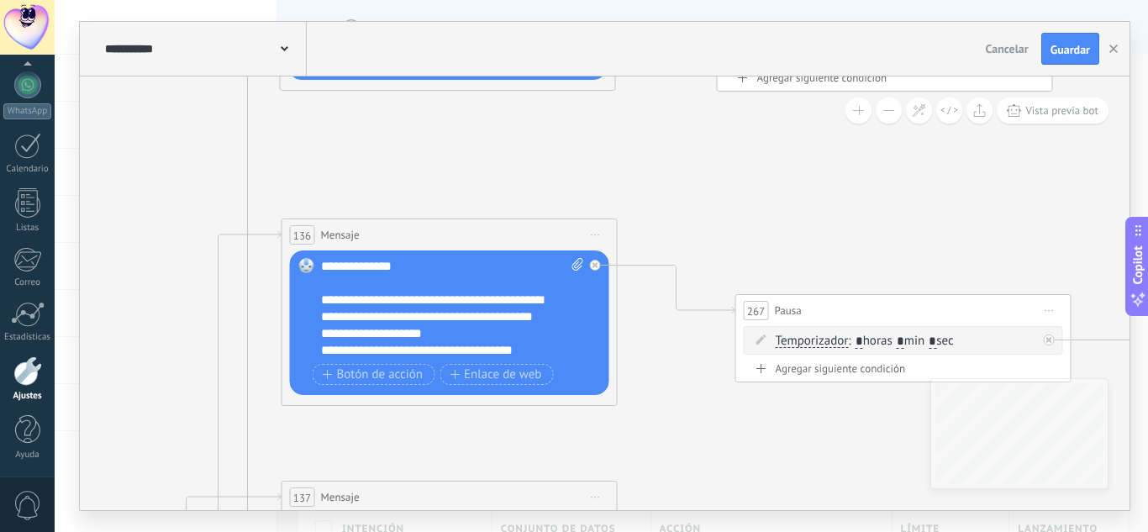
drag, startPoint x: 631, startPoint y: 249, endPoint x: 519, endPoint y: 183, distance: 130.3
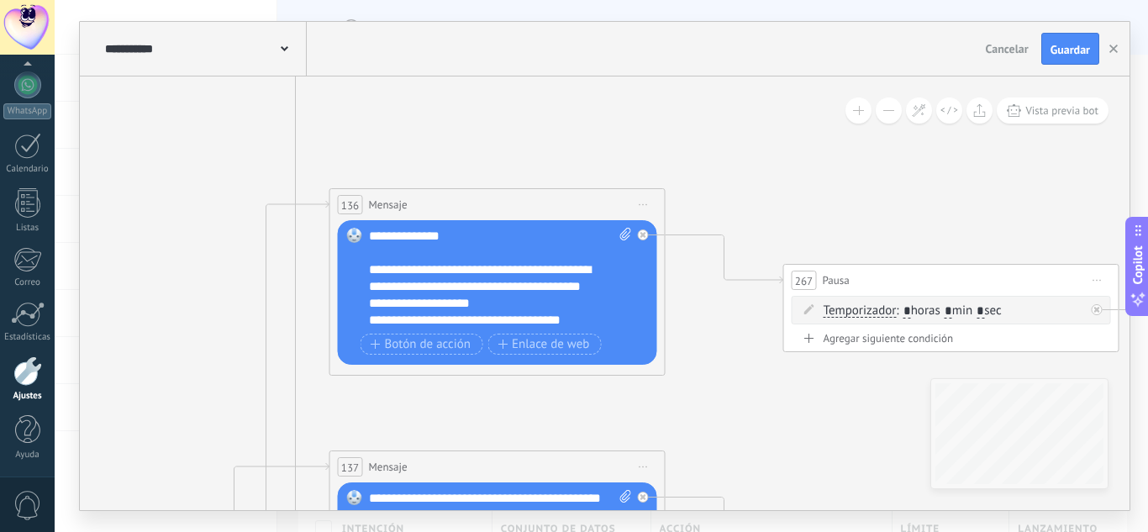
drag, startPoint x: 724, startPoint y: 206, endPoint x: 766, endPoint y: 176, distance: 52.5
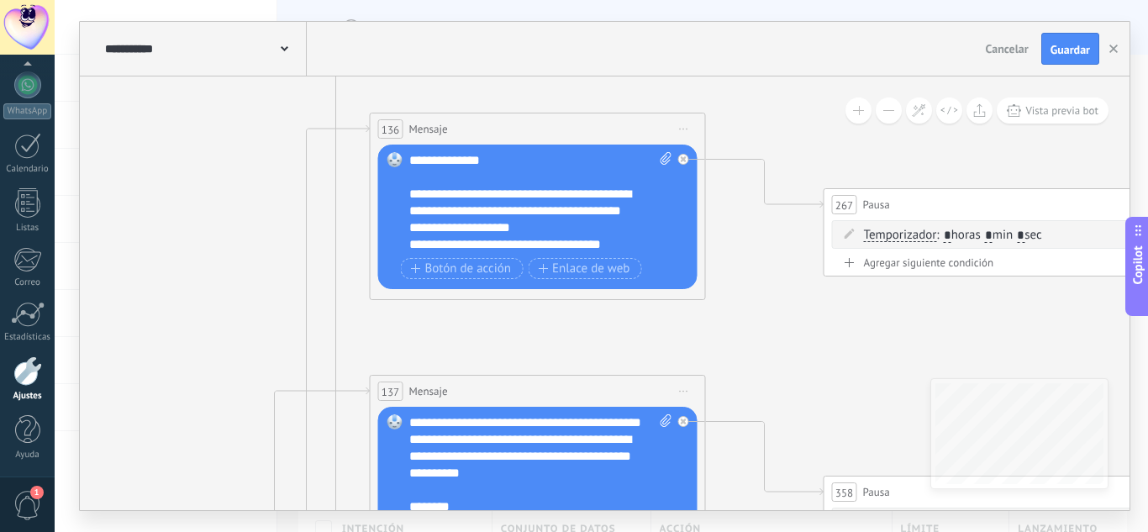
drag, startPoint x: 803, startPoint y: 367, endPoint x: 772, endPoint y: 332, distance: 46.5
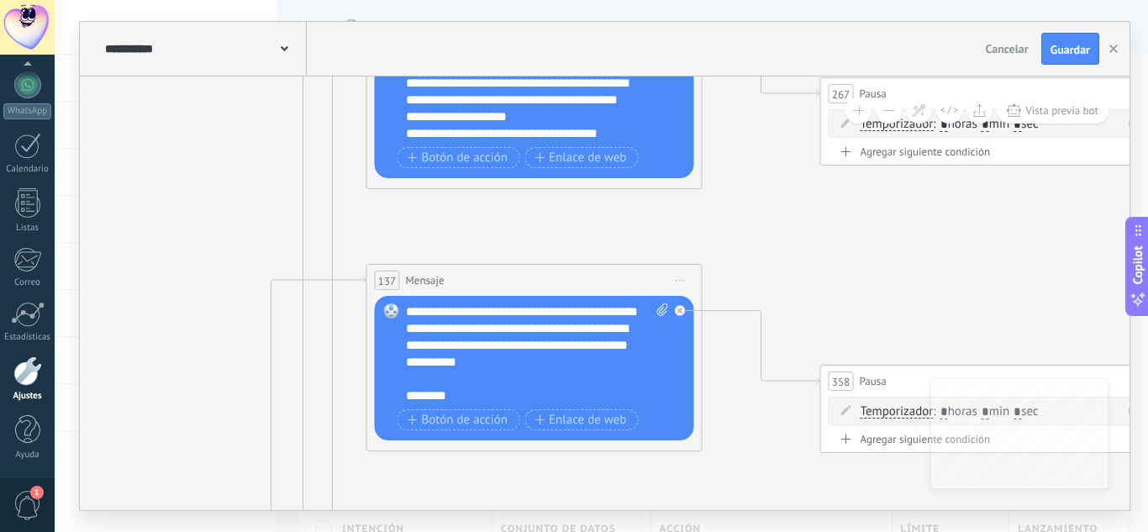
drag, startPoint x: 772, startPoint y: 349, endPoint x: 772, endPoint y: 241, distance: 107.6
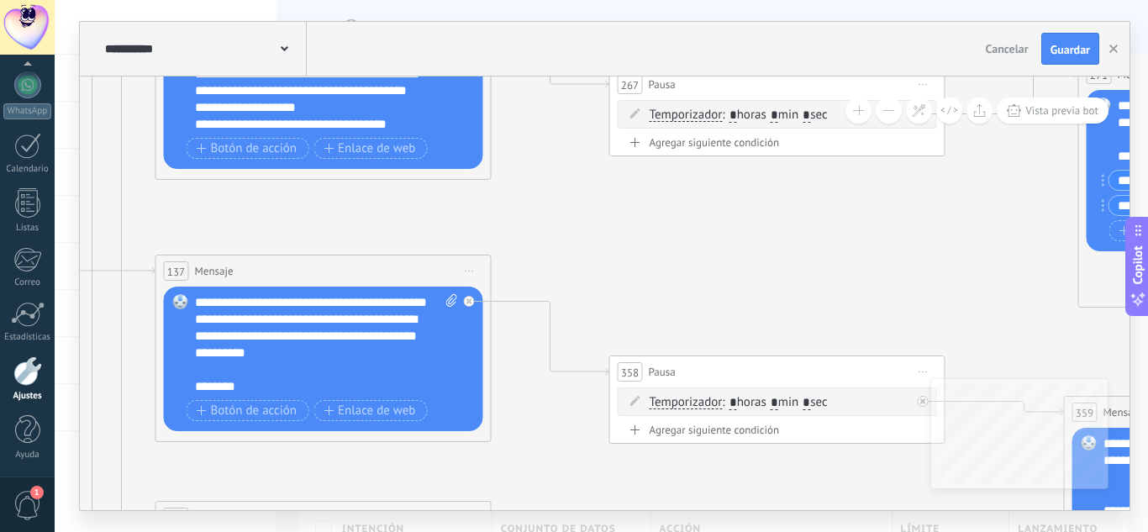
drag, startPoint x: 747, startPoint y: 250, endPoint x: 627, endPoint y: 221, distance: 123.7
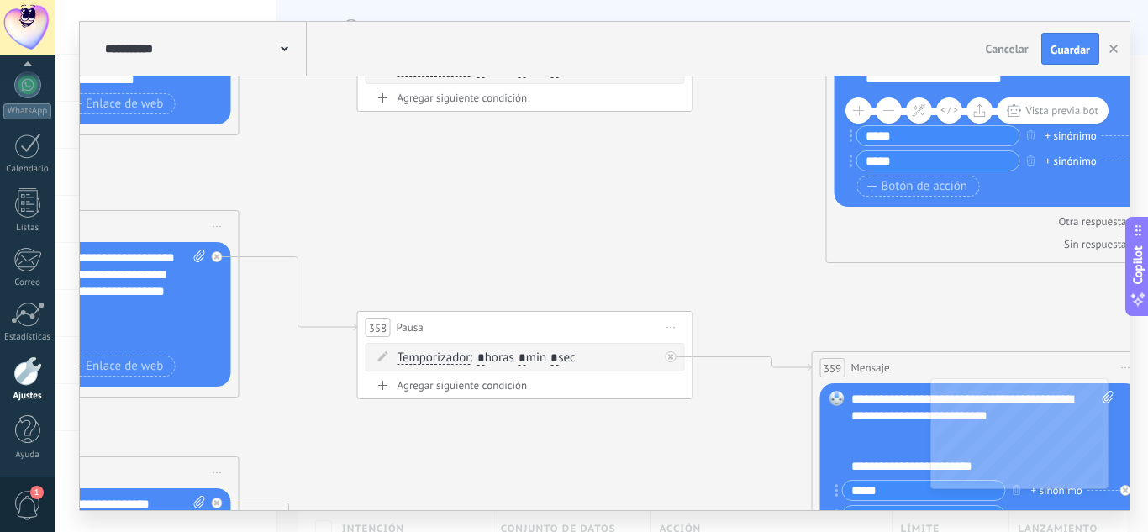
drag, startPoint x: 839, startPoint y: 269, endPoint x: 623, endPoint y: 234, distance: 218.9
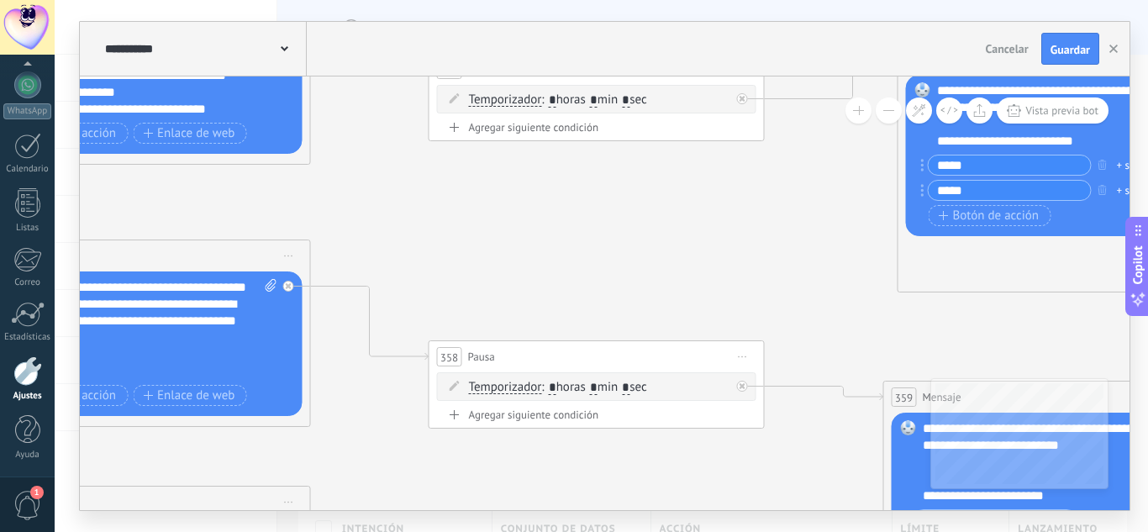
drag, startPoint x: 596, startPoint y: 217, endPoint x: 724, endPoint y: 271, distance: 138.6
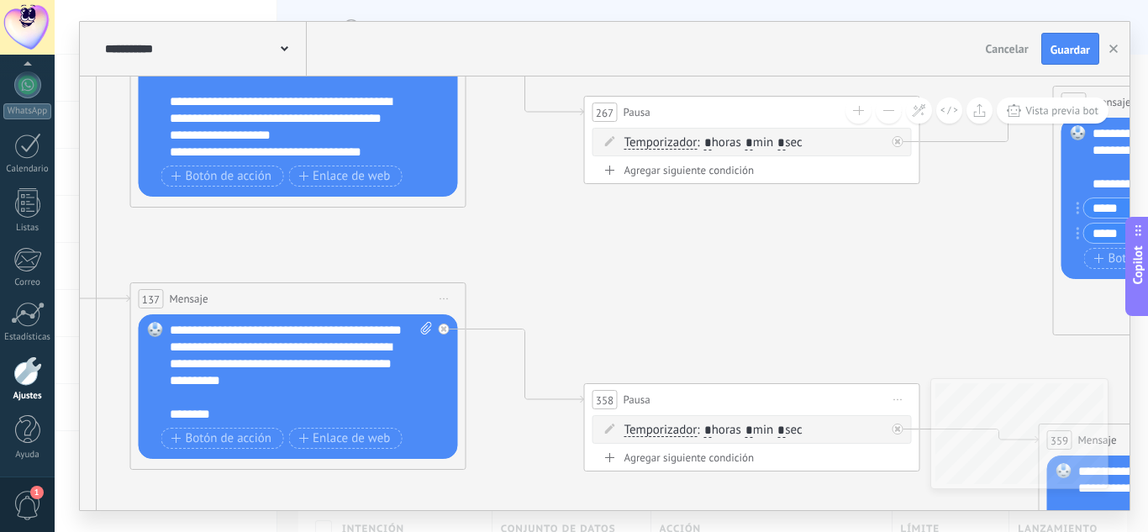
drag, startPoint x: 563, startPoint y: 238, endPoint x: 650, endPoint y: 255, distance: 89.2
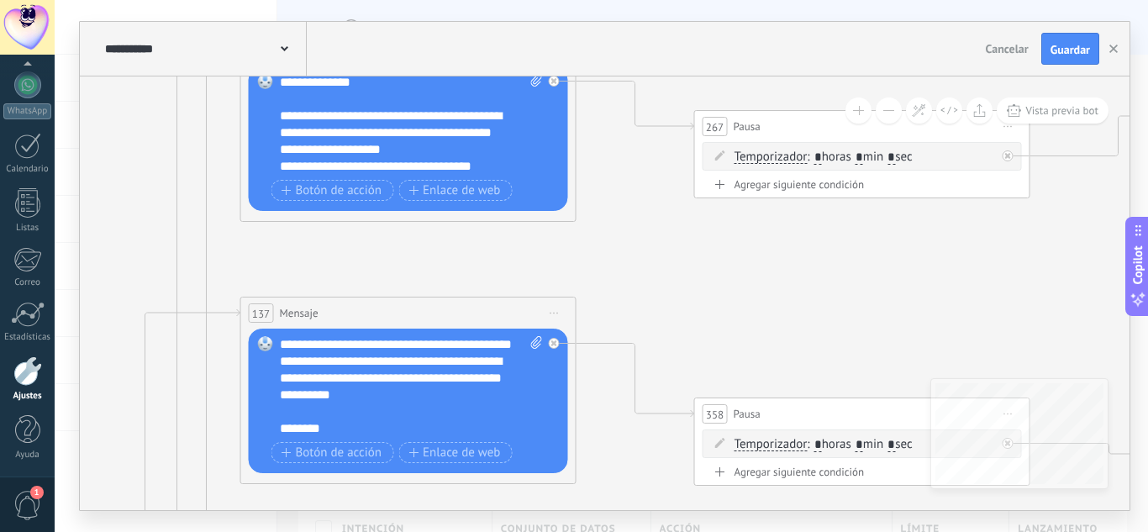
drag, startPoint x: 519, startPoint y: 237, endPoint x: 627, endPoint y: 251, distance: 108.5
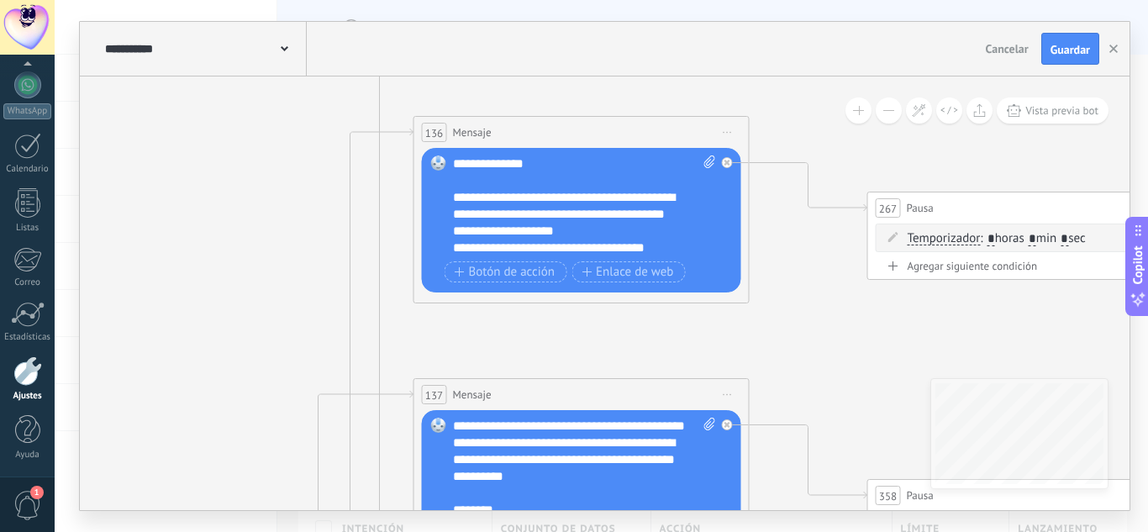
drag, startPoint x: 513, startPoint y: 259, endPoint x: 641, endPoint y: 335, distance: 149.6
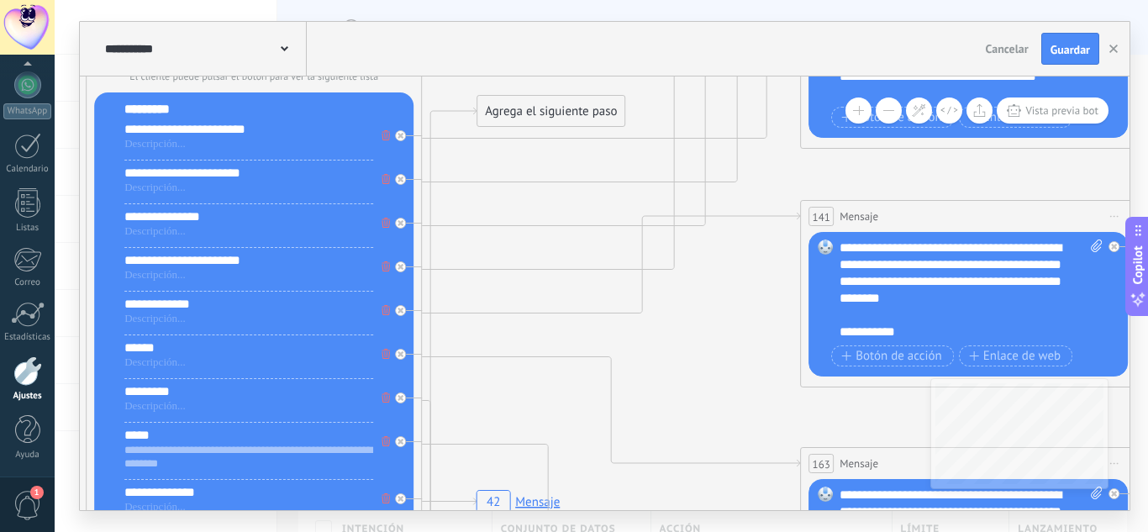
drag, startPoint x: 574, startPoint y: 237, endPoint x: 682, endPoint y: 369, distance: 170.2
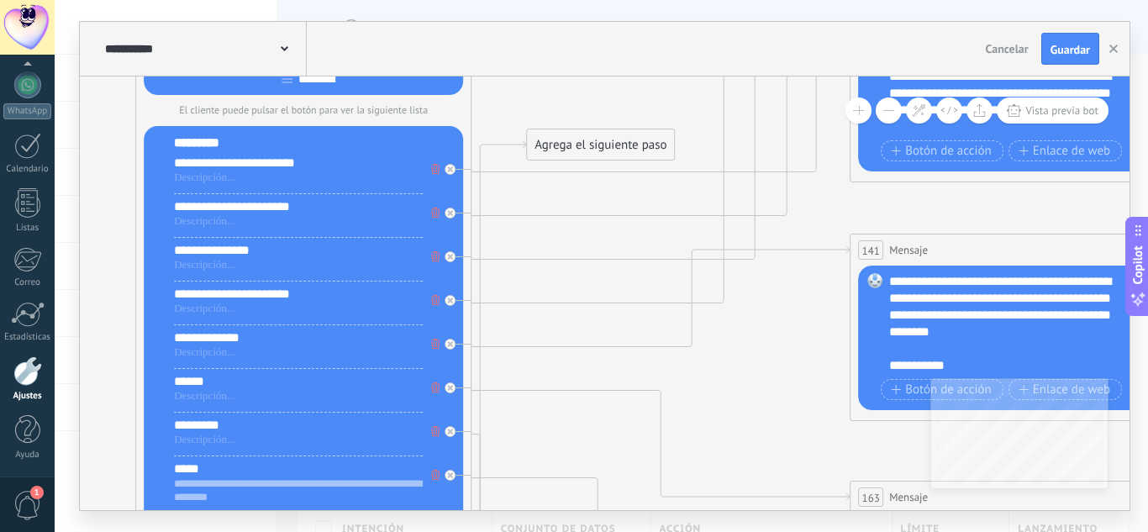
drag, startPoint x: 540, startPoint y: 172, endPoint x: 594, endPoint y: 189, distance: 57.2
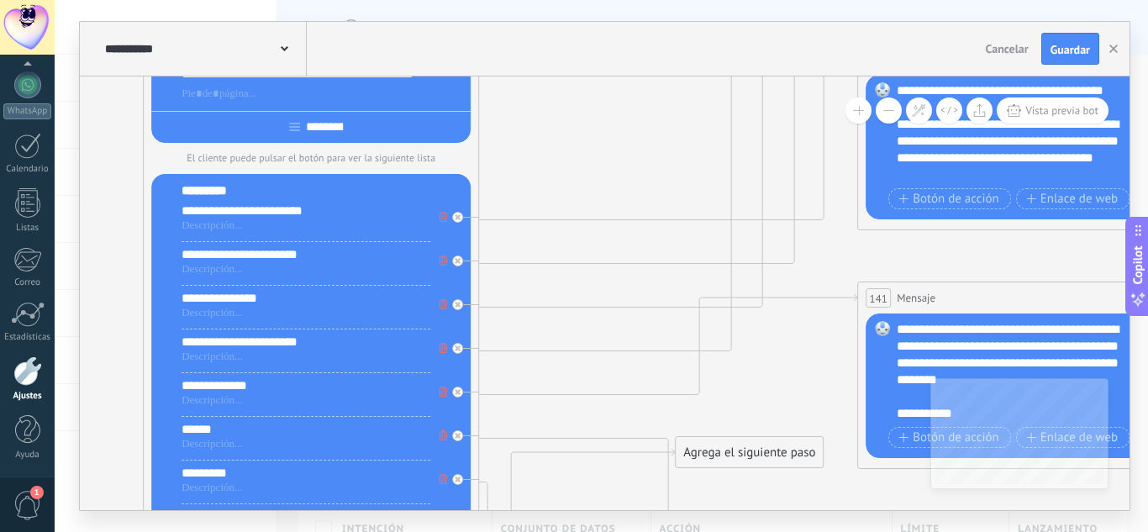
drag, startPoint x: 633, startPoint y: 196, endPoint x: 772, endPoint y: 442, distance: 282.6
click at [772, 445] on div "Agrega el siguiente paso" at bounding box center [749, 453] width 147 height 28
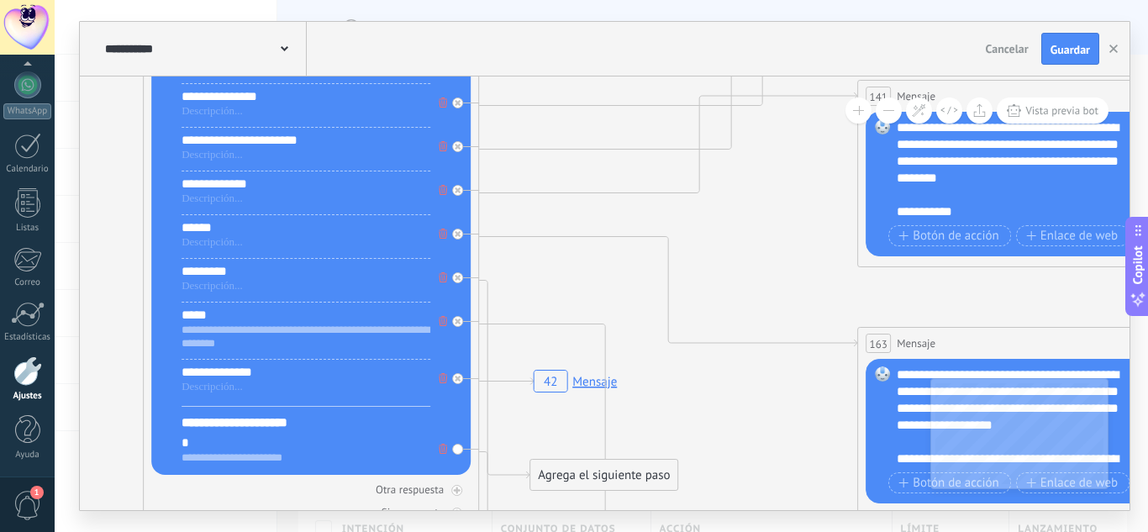
drag, startPoint x: 770, startPoint y: 240, endPoint x: 635, endPoint y: 477, distance: 273.6
click at [635, 477] on div "Agrega el siguiente paso" at bounding box center [603, 475] width 147 height 28
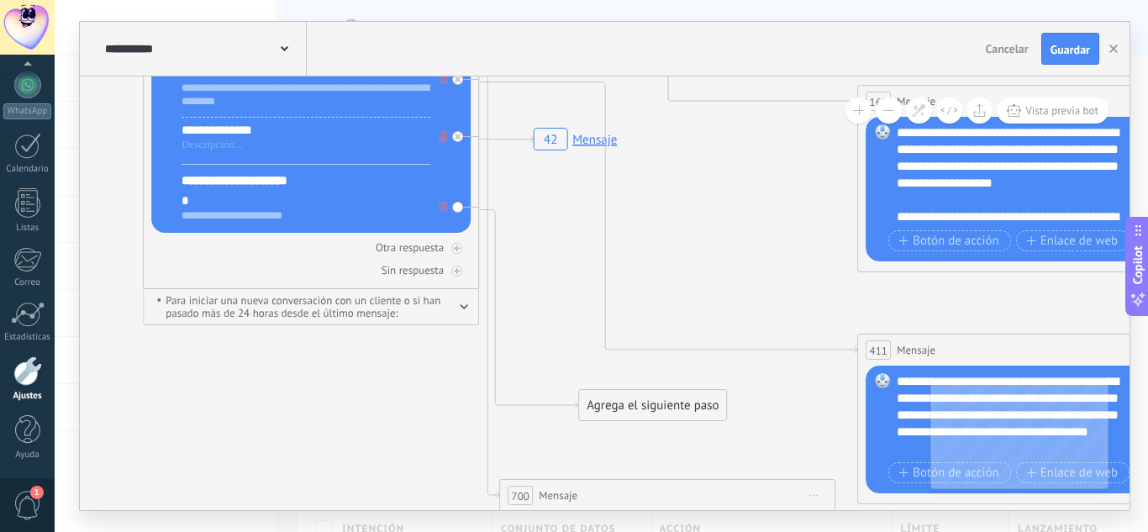
drag, startPoint x: 656, startPoint y: 235, endPoint x: 697, endPoint y: 404, distance: 173.9
click at [697, 404] on div "Agrega el siguiente paso" at bounding box center [652, 406] width 147 height 28
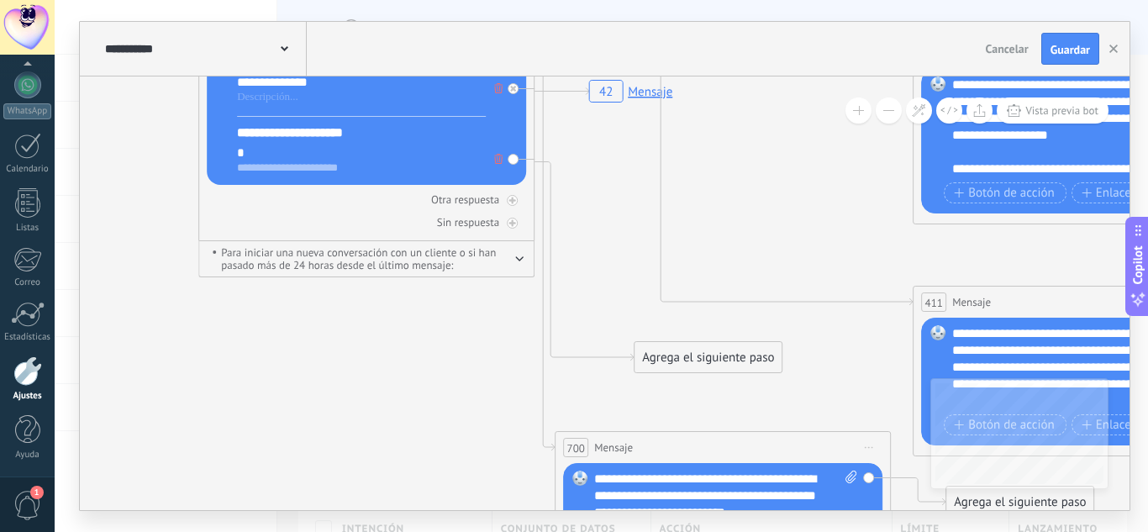
drag, startPoint x: 783, startPoint y: 227, endPoint x: 793, endPoint y: 215, distance: 15.5
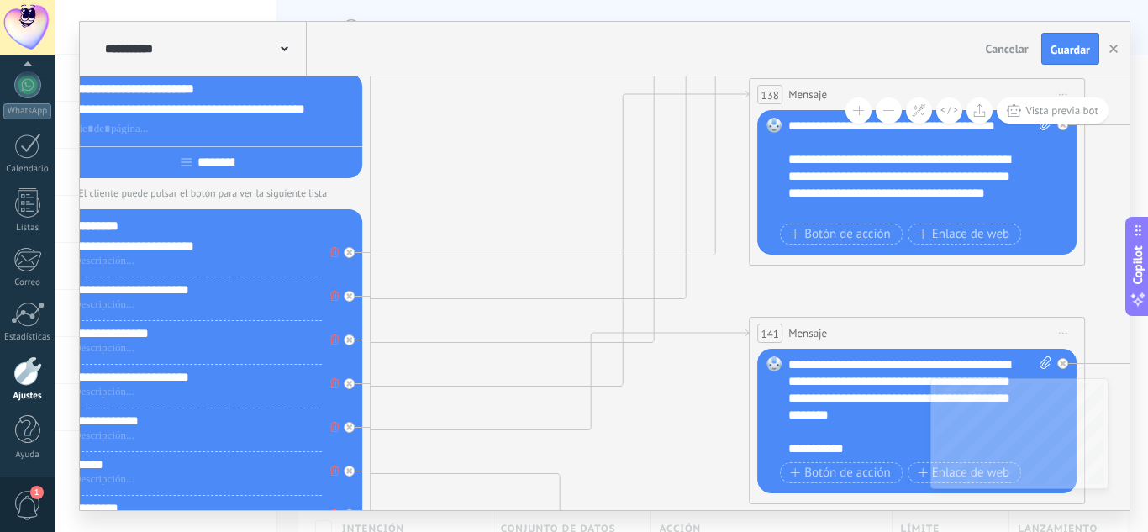
drag, startPoint x: 654, startPoint y: 377, endPoint x: 613, endPoint y: 413, distance: 54.2
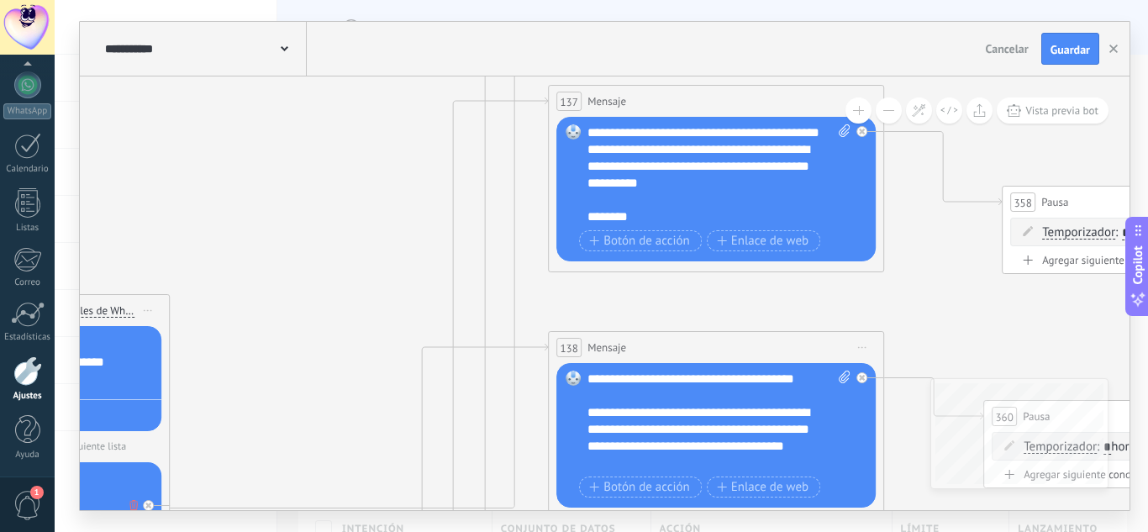
drag, startPoint x: 561, startPoint y: 132, endPoint x: 608, endPoint y: 312, distance: 185.9
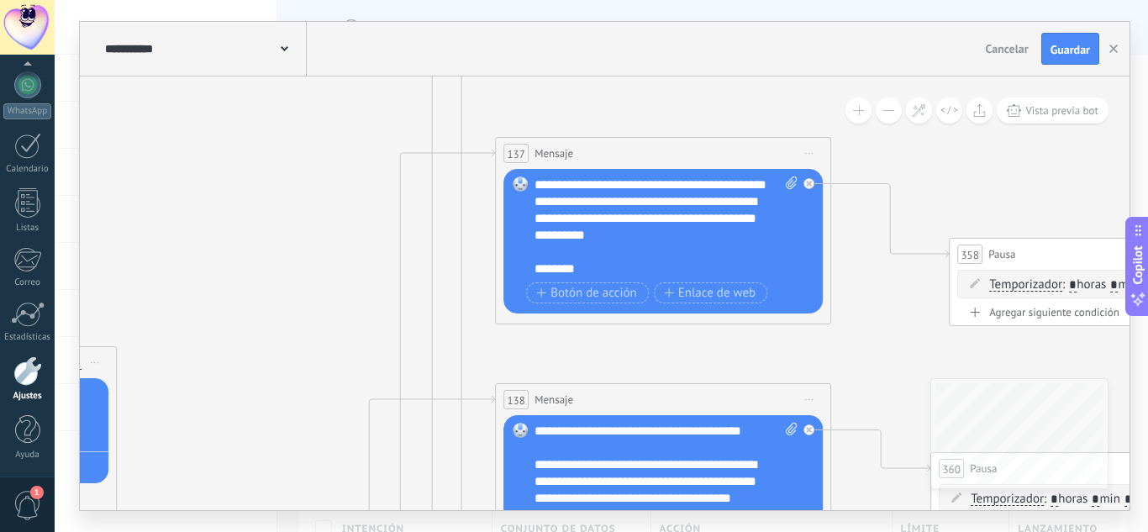
drag, startPoint x: 666, startPoint y: 354, endPoint x: 649, endPoint y: 404, distance: 53.2
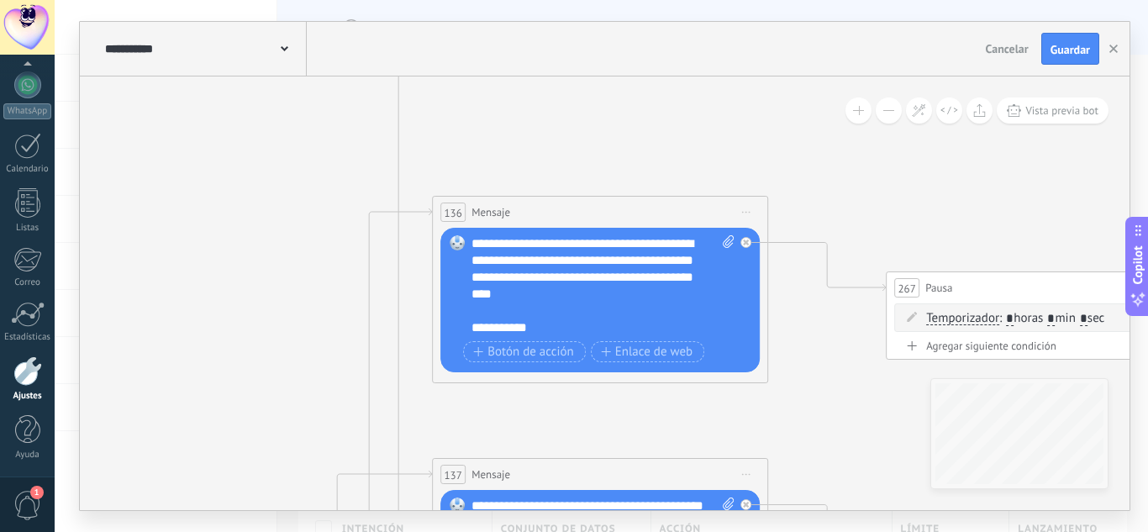
drag, startPoint x: 703, startPoint y: 423, endPoint x: 695, endPoint y: 456, distance: 34.7
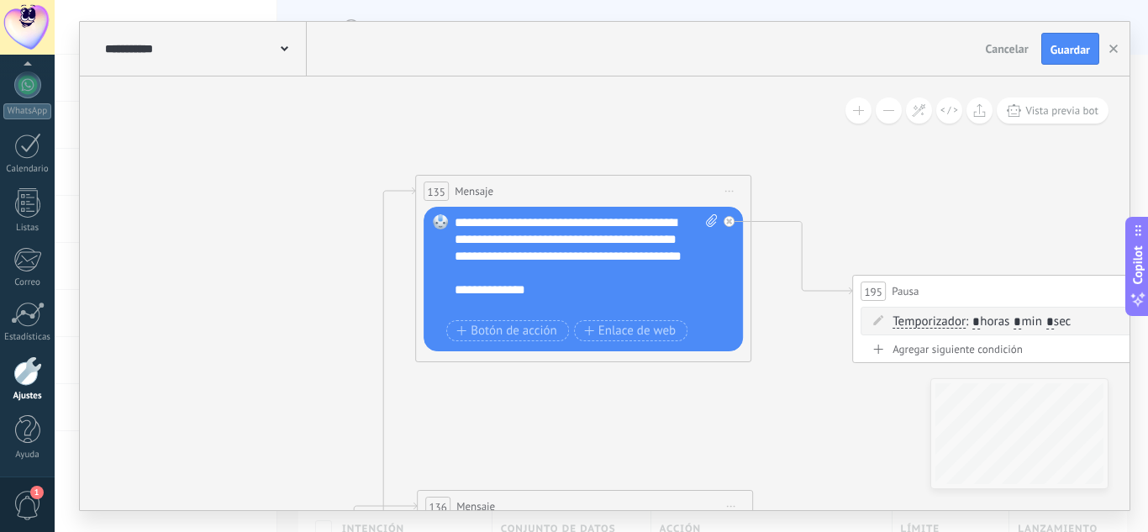
scroll to position [101, 0]
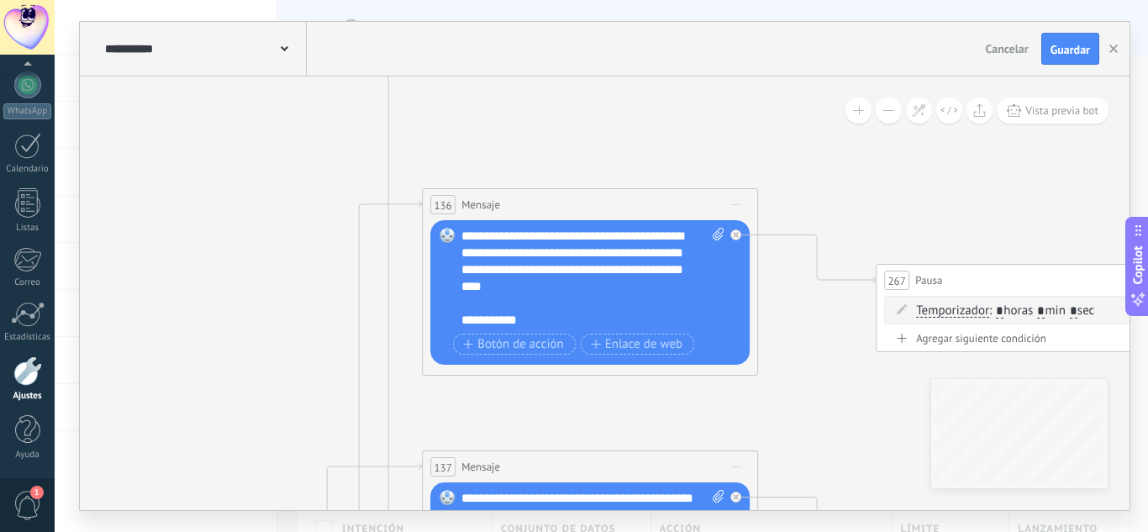
drag, startPoint x: 840, startPoint y: 183, endPoint x: 845, endPoint y: 165, distance: 19.0
drag, startPoint x: 867, startPoint y: 136, endPoint x: 876, endPoint y: 129, distance: 11.3
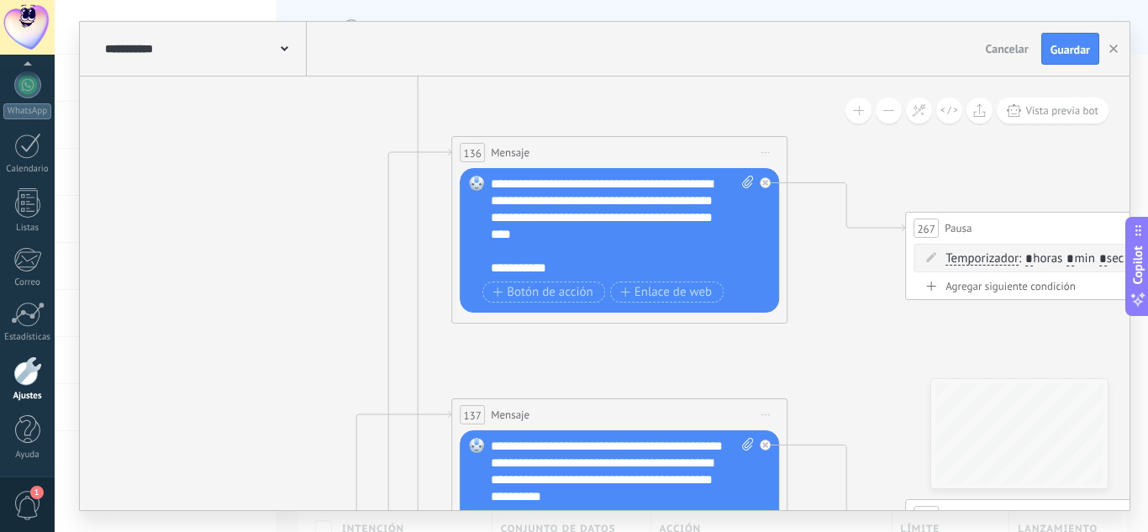
drag, startPoint x: 708, startPoint y: 111, endPoint x: 692, endPoint y: 116, distance: 16.7
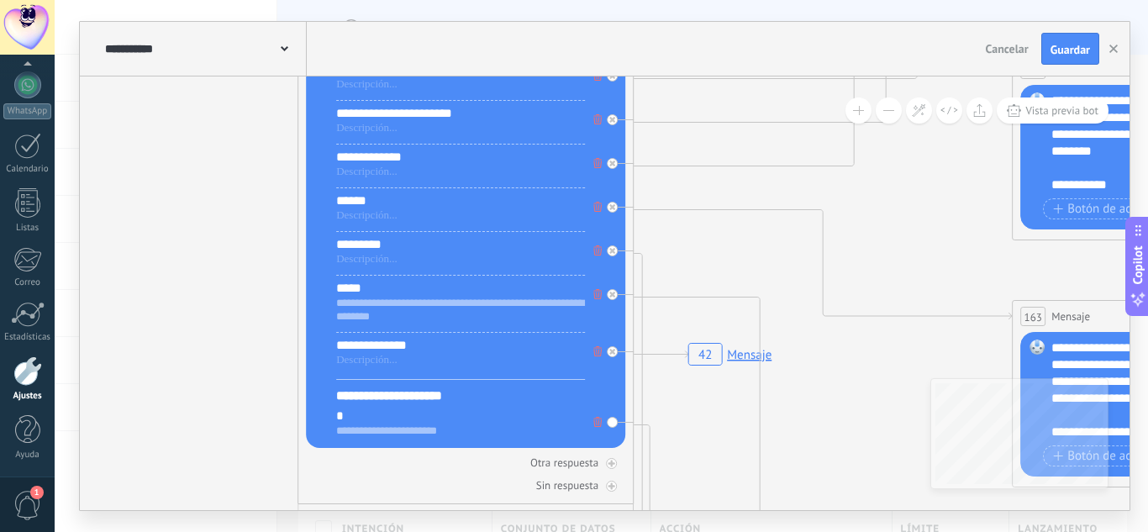
drag, startPoint x: 806, startPoint y: 307, endPoint x: 814, endPoint y: 421, distance: 114.5
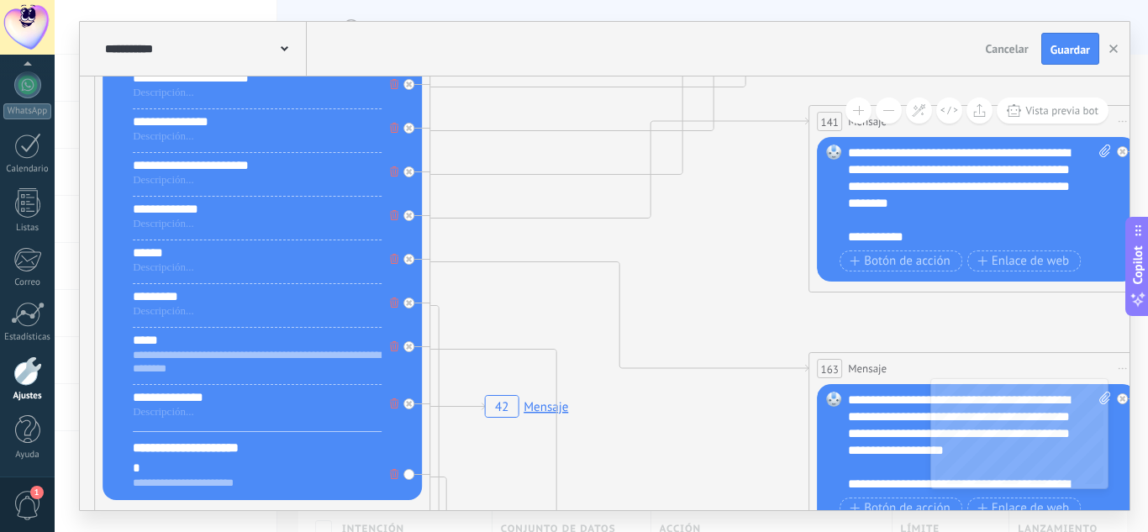
drag, startPoint x: 914, startPoint y: 252, endPoint x: 687, endPoint y: 398, distance: 269.5
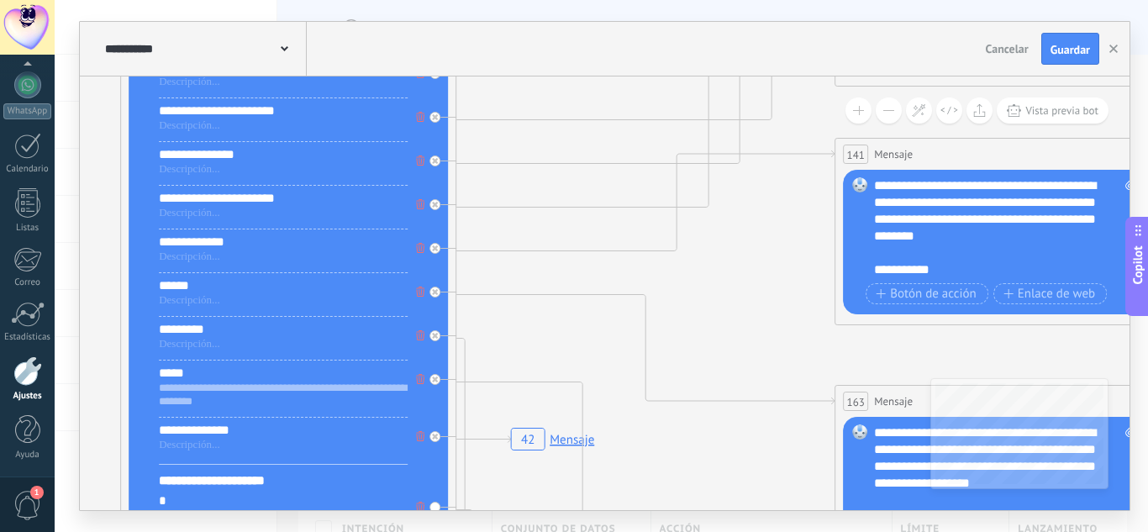
drag, startPoint x: 665, startPoint y: 369, endPoint x: 756, endPoint y: 324, distance: 101.5
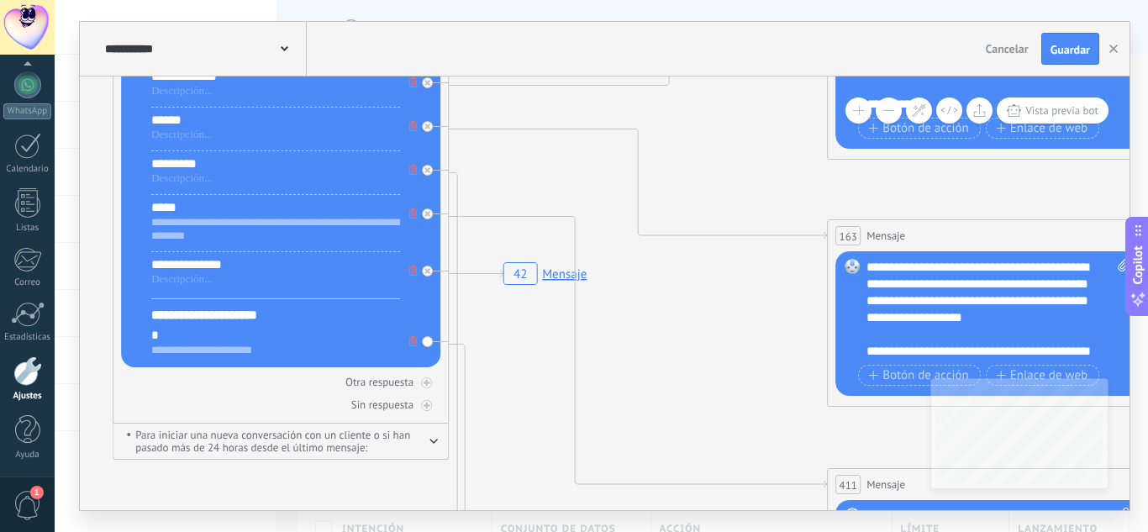
drag, startPoint x: 1003, startPoint y: 191, endPoint x: 934, endPoint y: 182, distance: 69.4
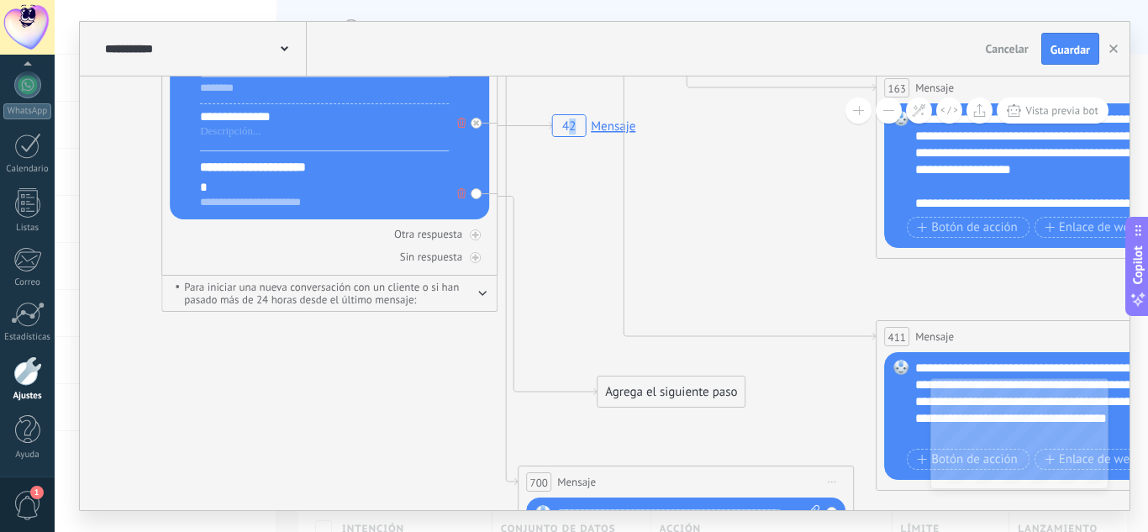
drag, startPoint x: 514, startPoint y: 337, endPoint x: 569, endPoint y: 238, distance: 113.6
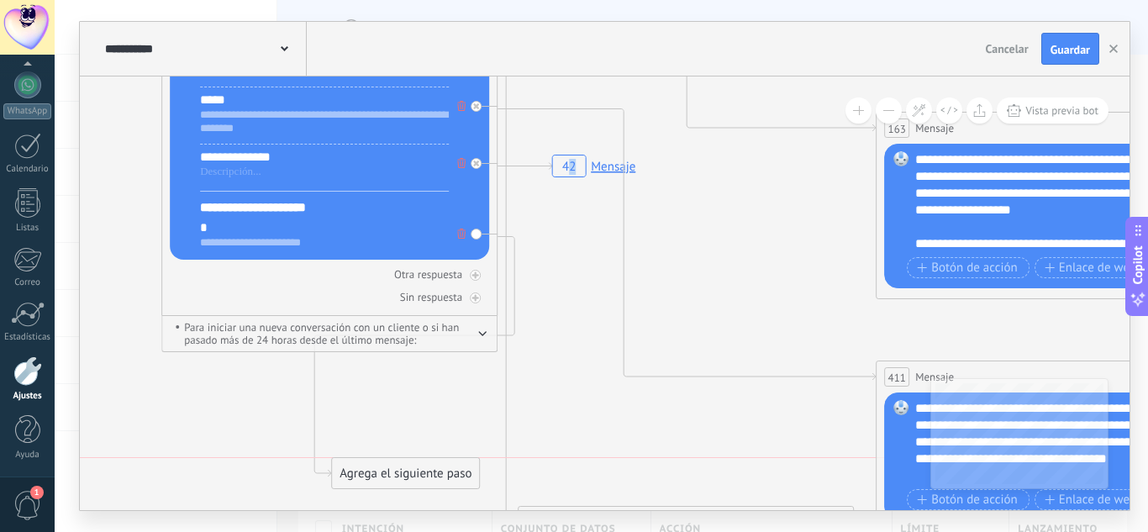
drag, startPoint x: 643, startPoint y: 433, endPoint x: 376, endPoint y: 474, distance: 270.4
click at [376, 474] on div "Agrega el siguiente paso" at bounding box center [405, 474] width 147 height 28
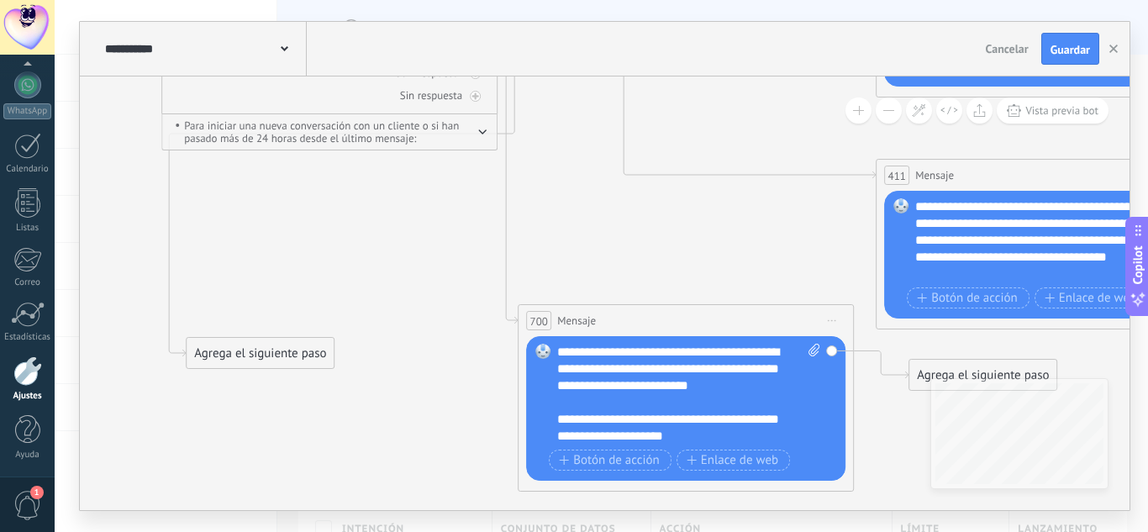
drag, startPoint x: 416, startPoint y: 270, endPoint x: 465, endPoint y: 358, distance: 100.8
click at [274, 354] on div "Agrega el siguiente paso" at bounding box center [260, 354] width 147 height 28
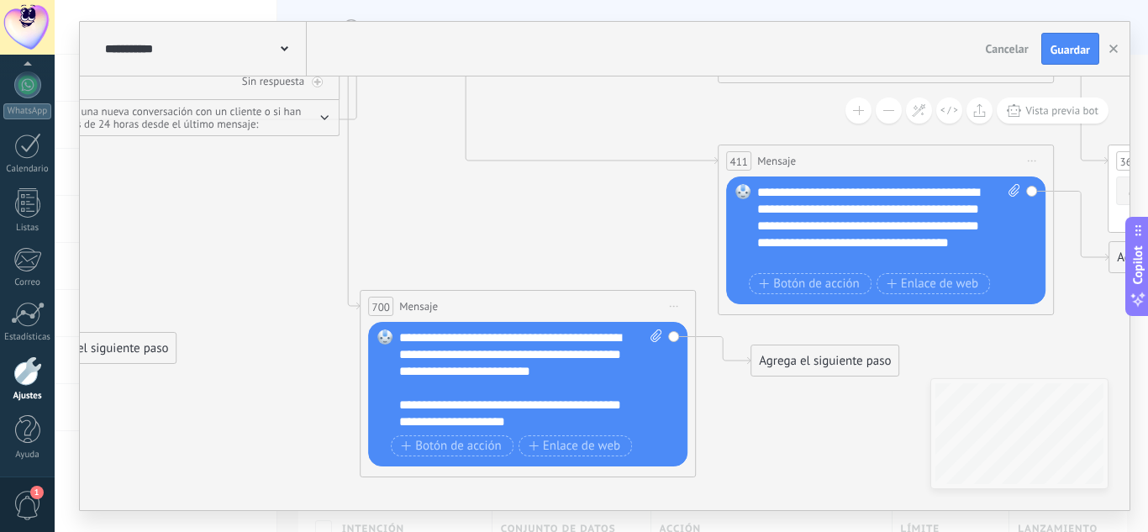
drag, startPoint x: 645, startPoint y: 262, endPoint x: 410, endPoint y: 99, distance: 286.3
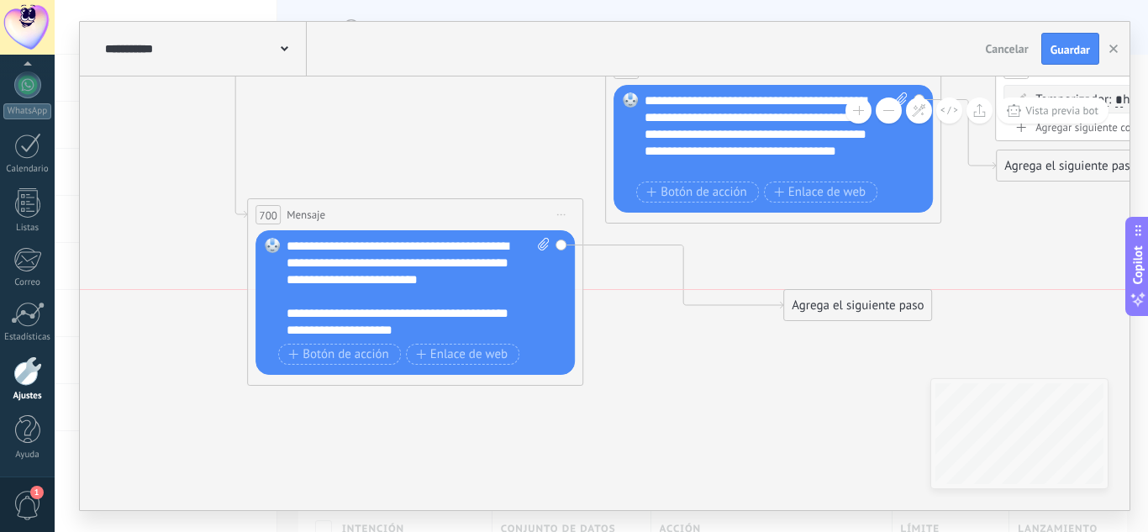
drag, startPoint x: 828, startPoint y: 295, endPoint x: 853, endPoint y: 308, distance: 28.2
click at [857, 308] on div "Agrega el siguiente paso" at bounding box center [857, 306] width 147 height 28
drag, startPoint x: 1030, startPoint y: 302, endPoint x: 1114, endPoint y: 310, distance: 84.5
click at [1114, 310] on div "Agrega el siguiente paso" at bounding box center [1127, 306] width 147 height 28
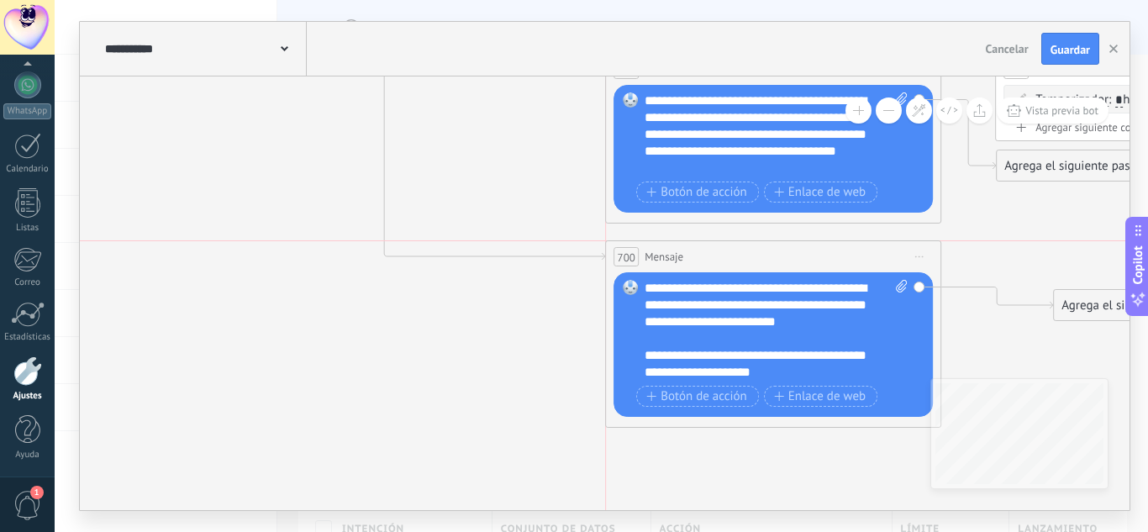
drag, startPoint x: 464, startPoint y: 208, endPoint x: 827, endPoint y: 258, distance: 366.4
click at [827, 258] on div "700 Mensaje ******* (a): Todos los contactos - canales seleccionados Todos los …" at bounding box center [773, 256] width 334 height 31
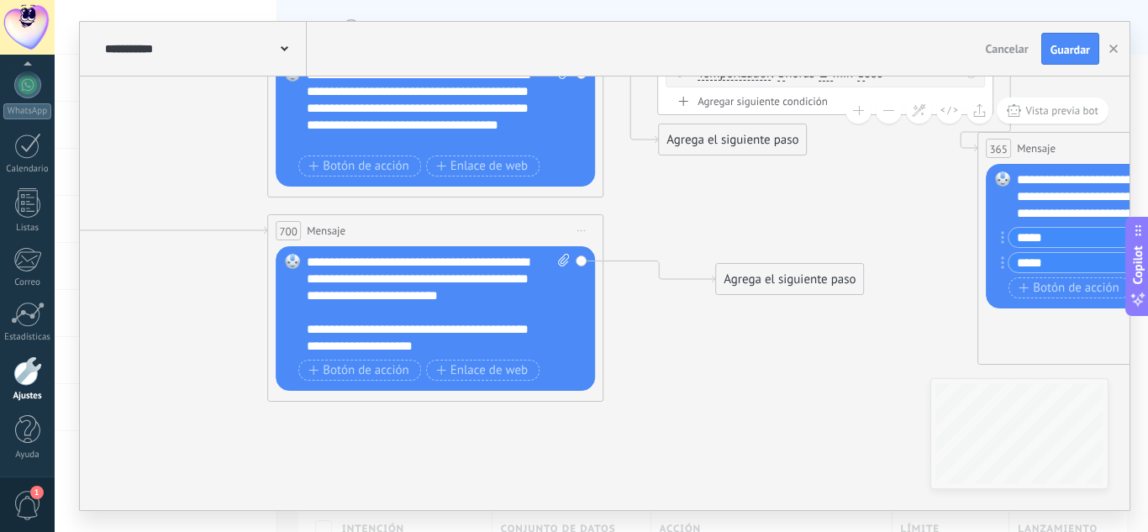
drag, startPoint x: 1004, startPoint y: 231, endPoint x: 645, endPoint y: 211, distance: 359.4
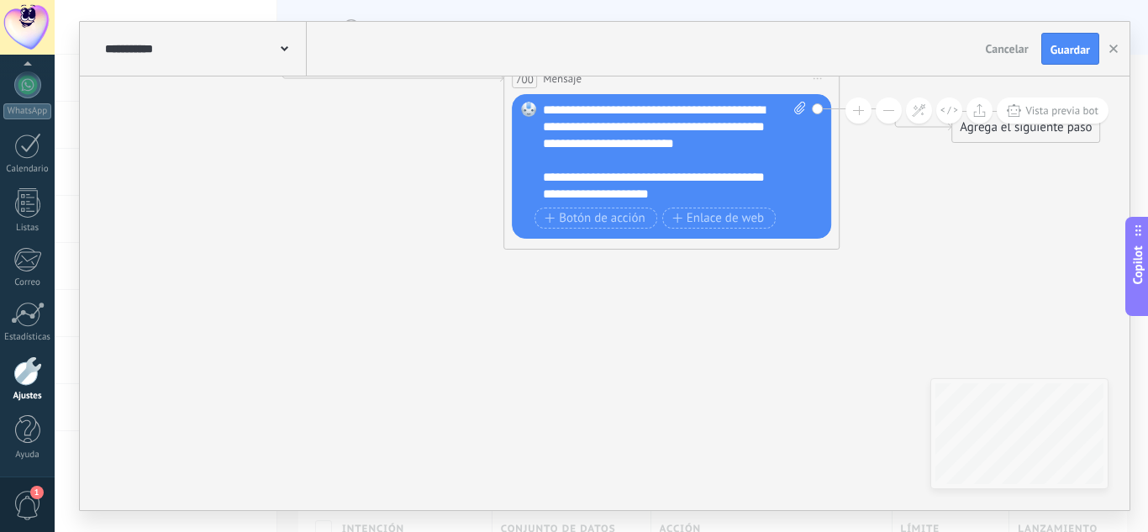
drag, startPoint x: 659, startPoint y: 452, endPoint x: 649, endPoint y: 269, distance: 183.5
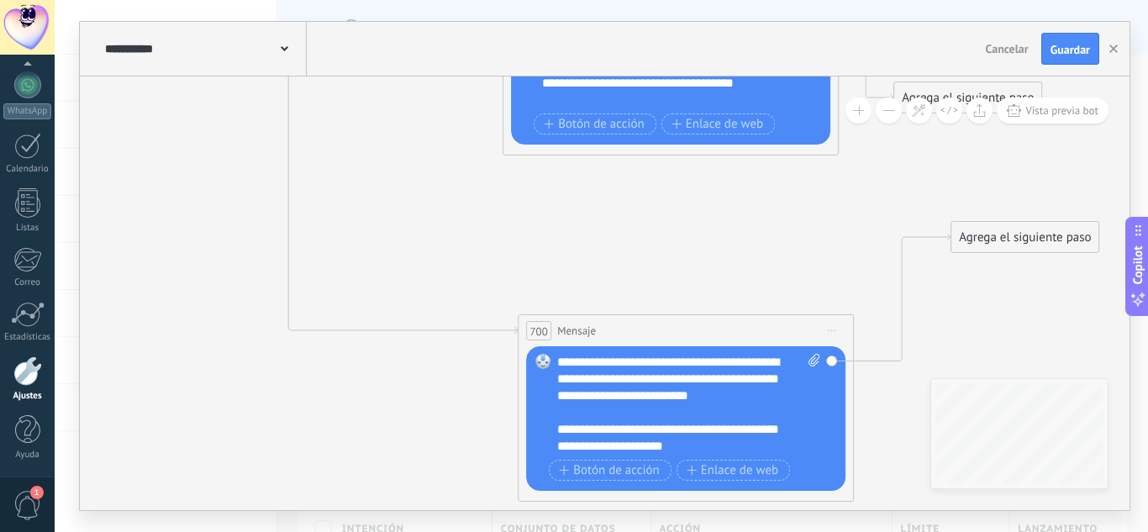
drag, startPoint x: 699, startPoint y: 182, endPoint x: 713, endPoint y: 328, distance: 146.0
click at [713, 328] on div "700 Mensaje ******* (a): Todos los contactos - canales seleccionados Todos los …" at bounding box center [686, 330] width 334 height 31
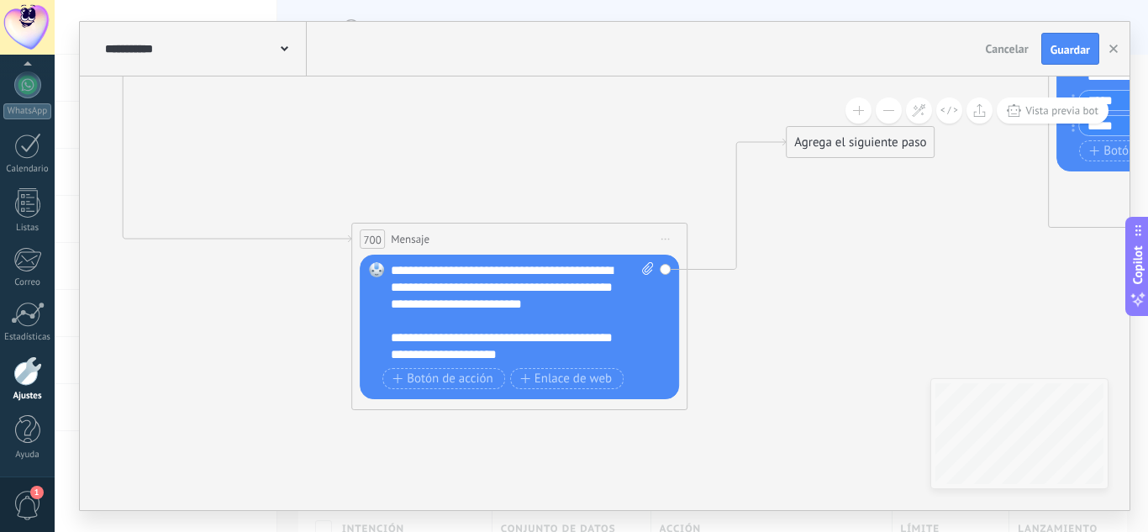
drag, startPoint x: 875, startPoint y: 287, endPoint x: 856, endPoint y: 296, distance: 21.1
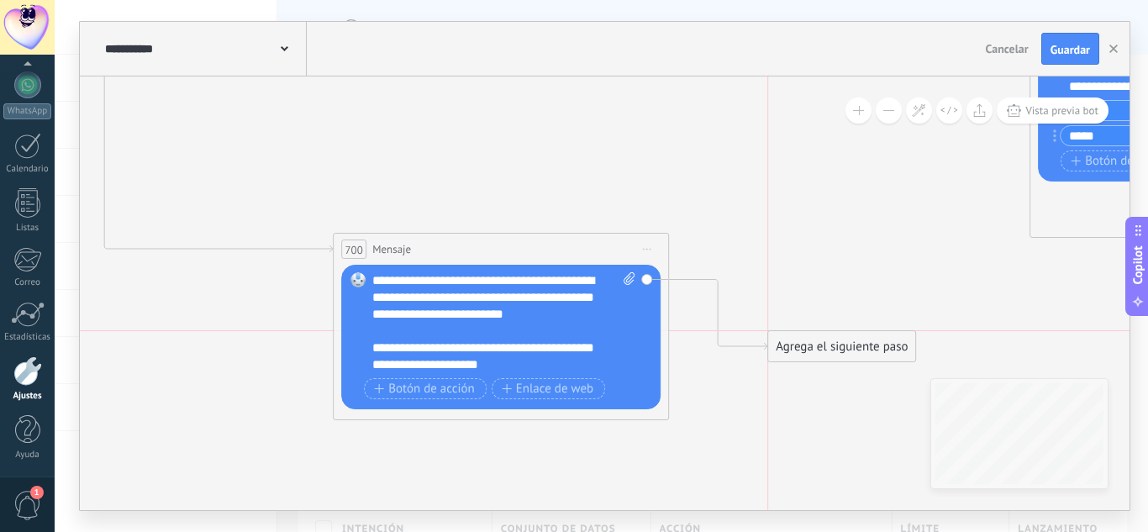
drag, startPoint x: 866, startPoint y: 152, endPoint x: 857, endPoint y: 356, distance: 204.4
click at [857, 356] on div "Agrega el siguiente paso" at bounding box center [841, 347] width 147 height 28
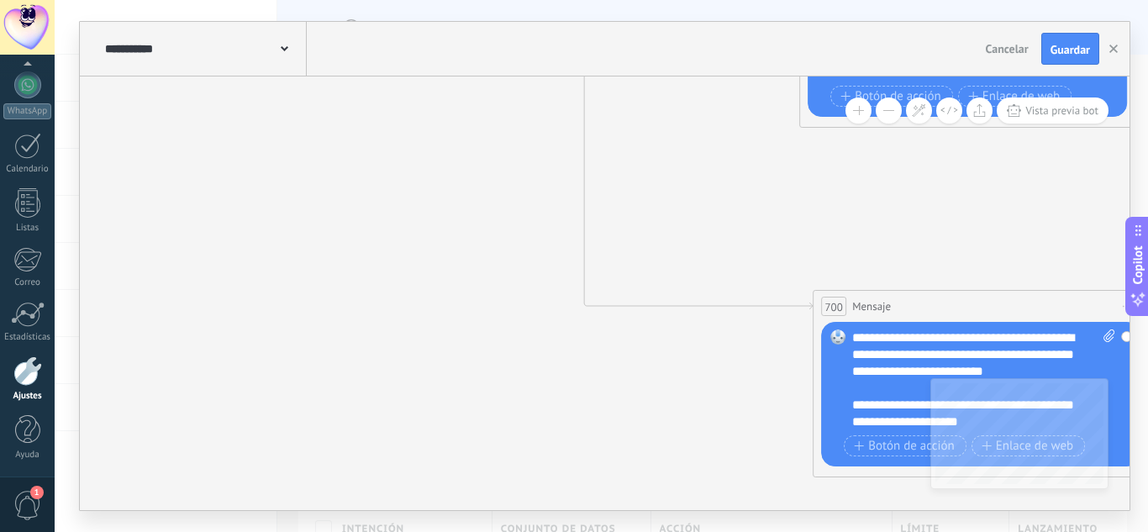
drag, startPoint x: 677, startPoint y: 395, endPoint x: 716, endPoint y: 398, distance: 39.6
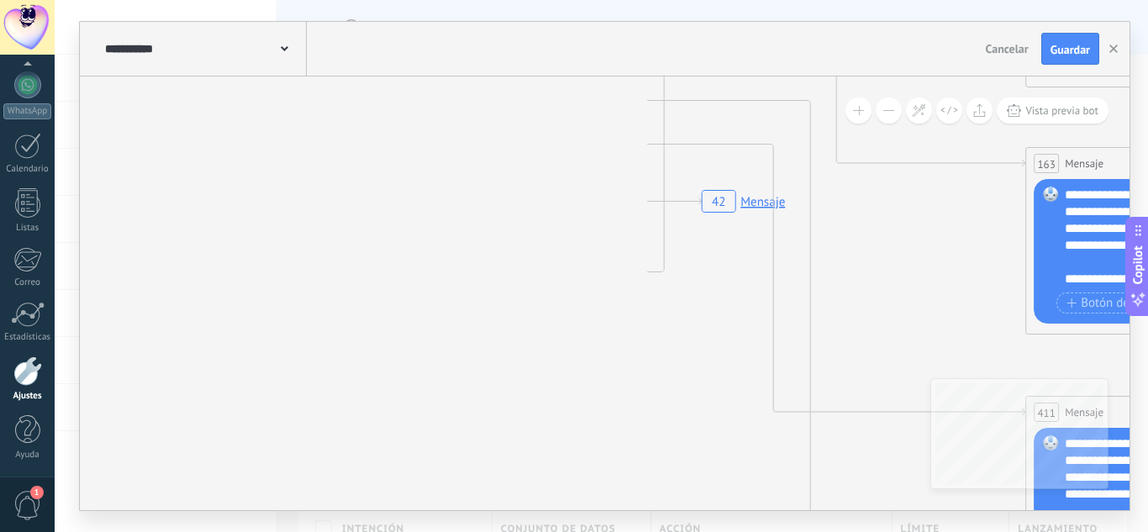
drag, startPoint x: 623, startPoint y: 521, endPoint x: 629, endPoint y: 511, distance: 11.7
click at [627, 527] on div "**********" at bounding box center [601, 266] width 1093 height 532
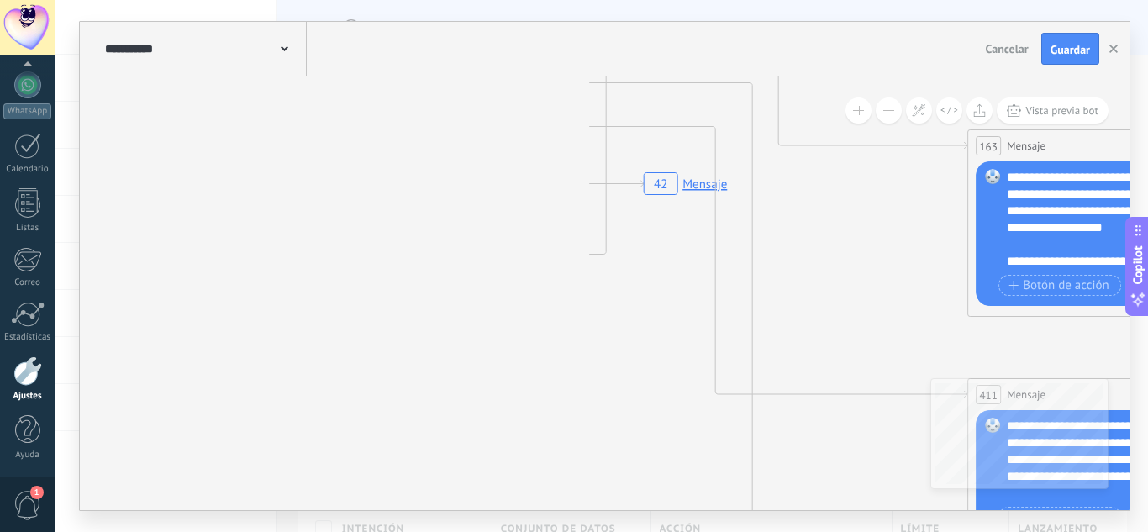
drag, startPoint x: 659, startPoint y: 386, endPoint x: 597, endPoint y: 362, distance: 66.5
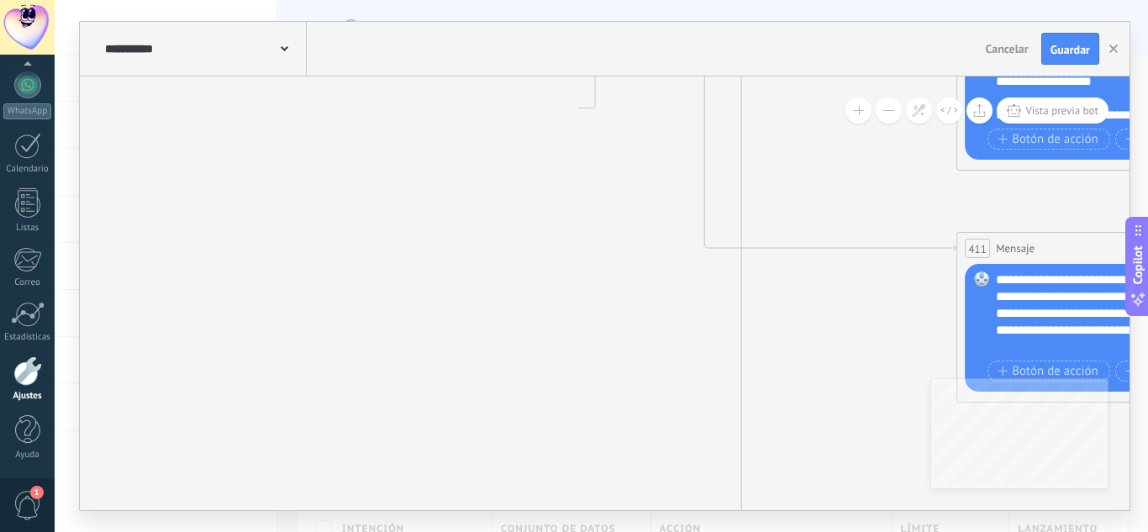
drag, startPoint x: 803, startPoint y: 200, endPoint x: 808, endPoint y: 84, distance: 116.1
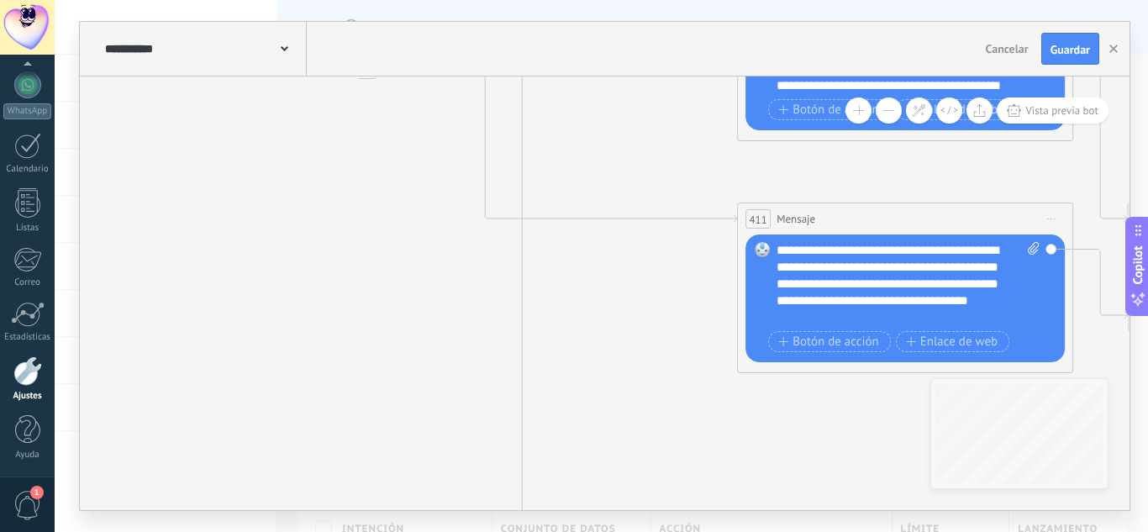
drag, startPoint x: 860, startPoint y: 328, endPoint x: 631, endPoint y: 303, distance: 230.0
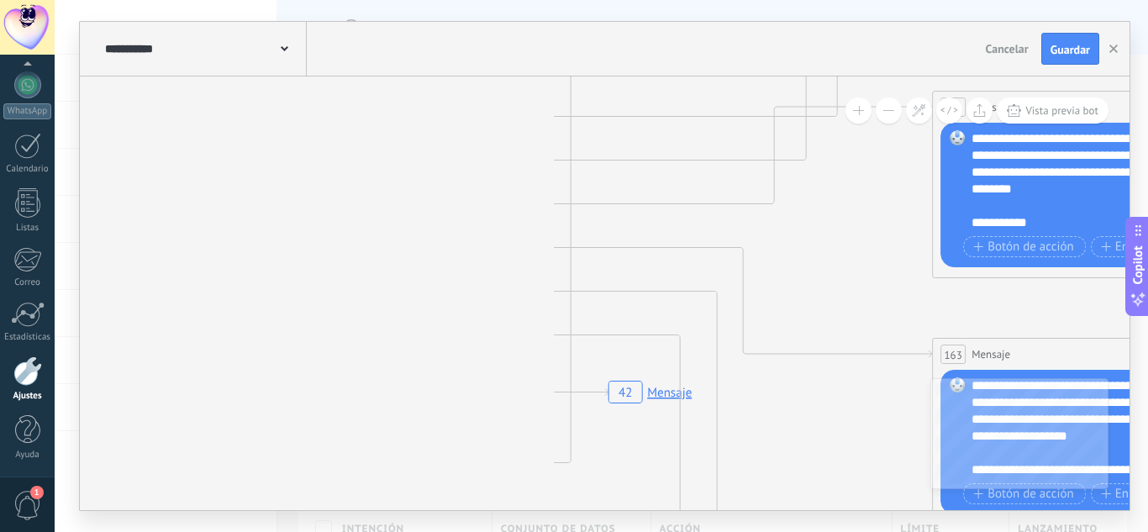
drag, startPoint x: 779, startPoint y: 445, endPoint x: 785, endPoint y: 452, distance: 8.9
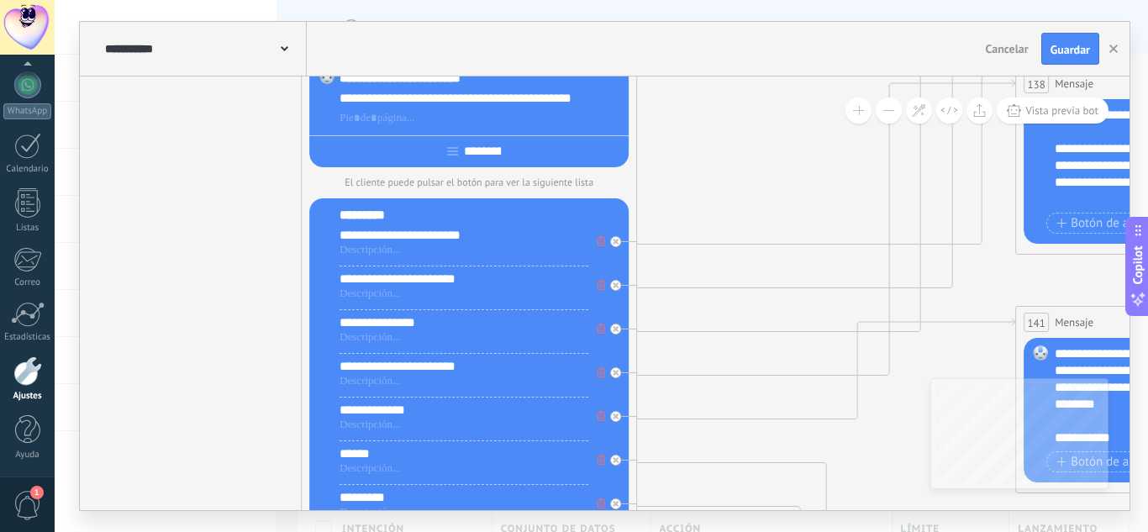
drag, startPoint x: 879, startPoint y: 408, endPoint x: 911, endPoint y: 487, distance: 85.2
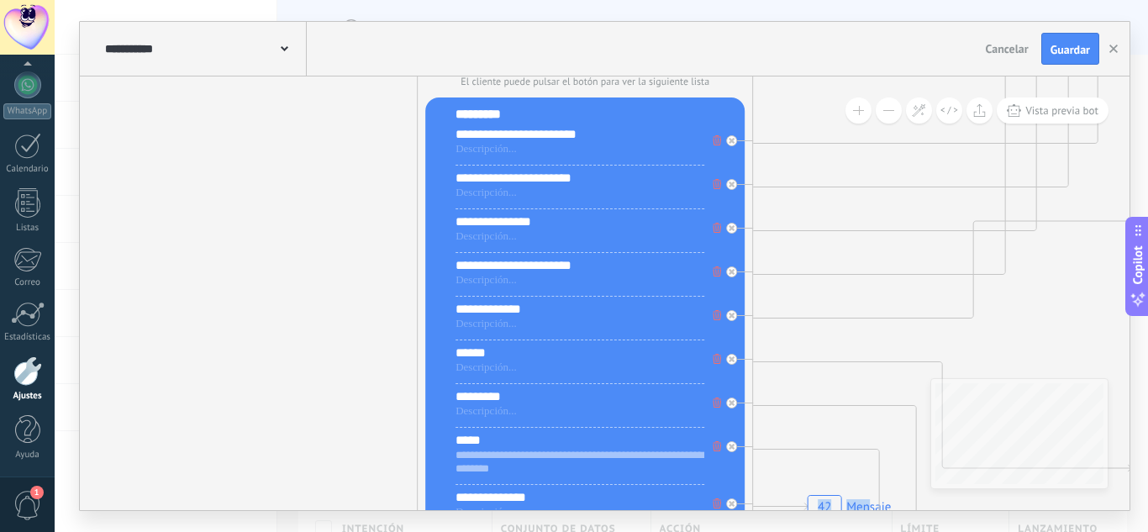
drag, startPoint x: 861, startPoint y: 90, endPoint x: 877, endPoint y: 66, distance: 28.4
click at [877, 66] on div "**********" at bounding box center [605, 266] width 1050 height 488
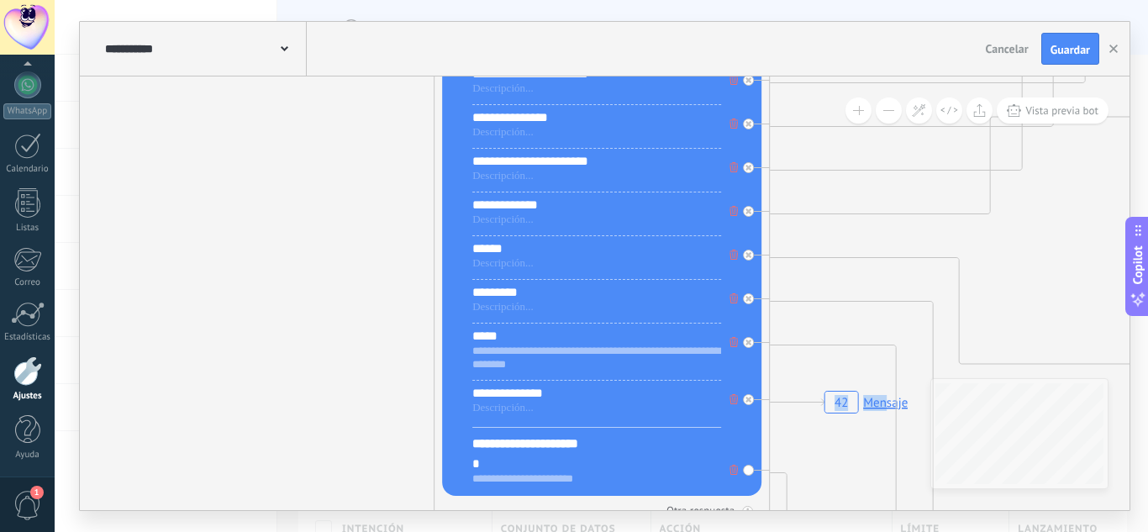
click at [888, 106] on button at bounding box center [889, 110] width 26 height 26
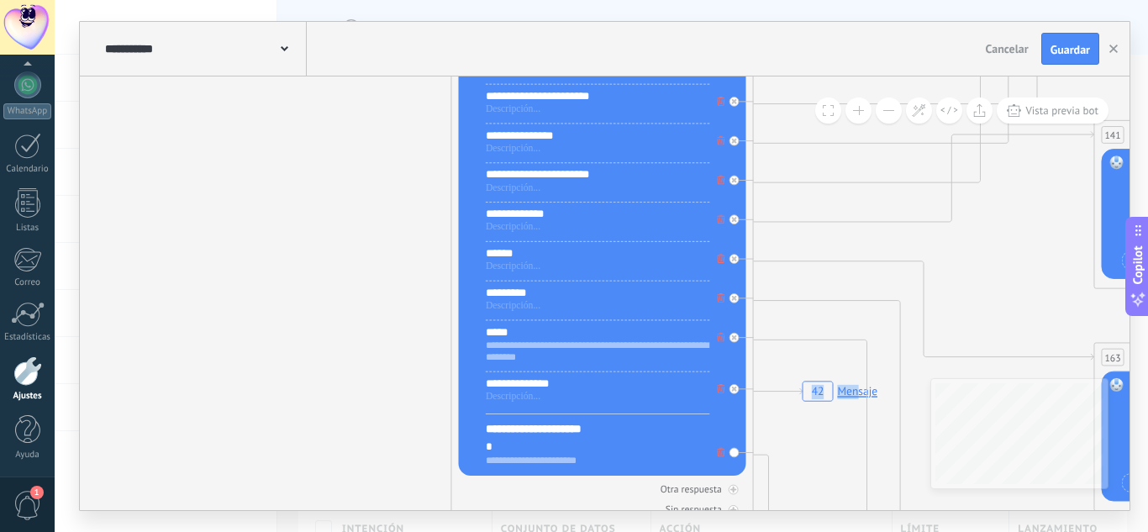
click at [888, 106] on button at bounding box center [889, 110] width 26 height 26
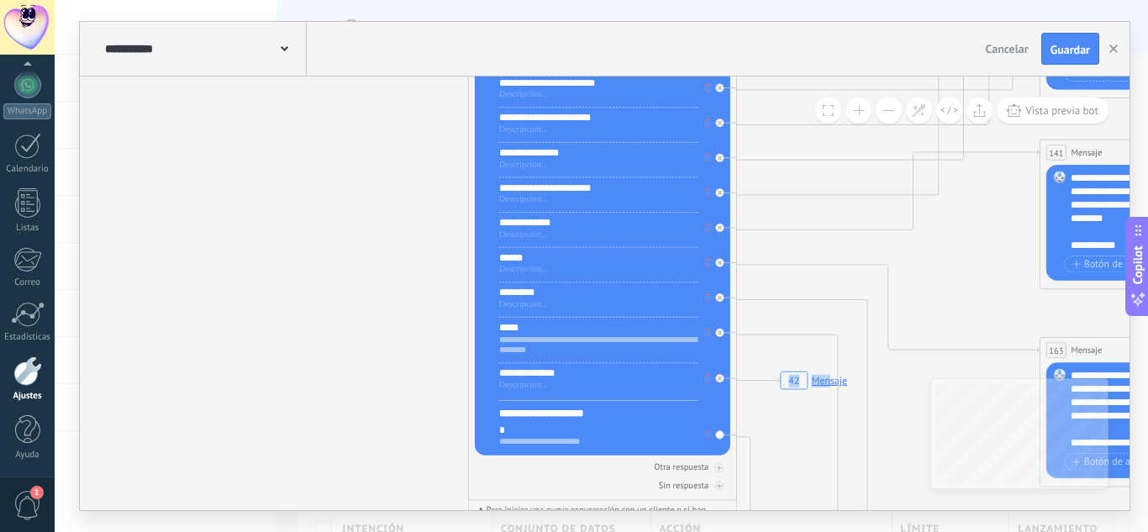
click at [890, 106] on button at bounding box center [889, 110] width 26 height 26
click at [893, 106] on button at bounding box center [889, 110] width 26 height 26
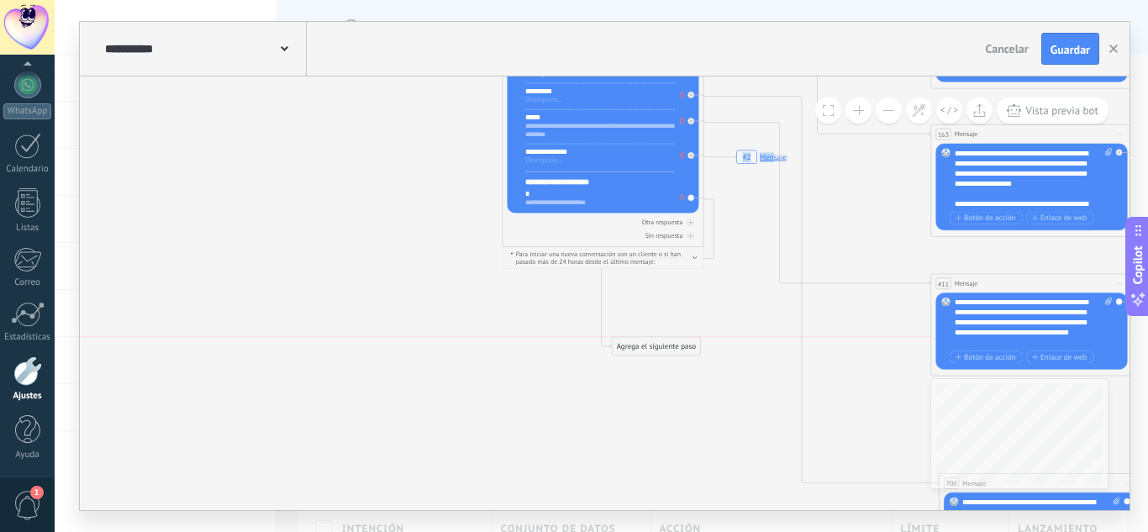
click at [667, 346] on div "Agrega el siguiente paso" at bounding box center [656, 346] width 88 height 17
drag, startPoint x: 667, startPoint y: 341, endPoint x: 650, endPoint y: 357, distance: 23.2
click at [650, 357] on div "Agrega el siguiente paso" at bounding box center [639, 362] width 88 height 17
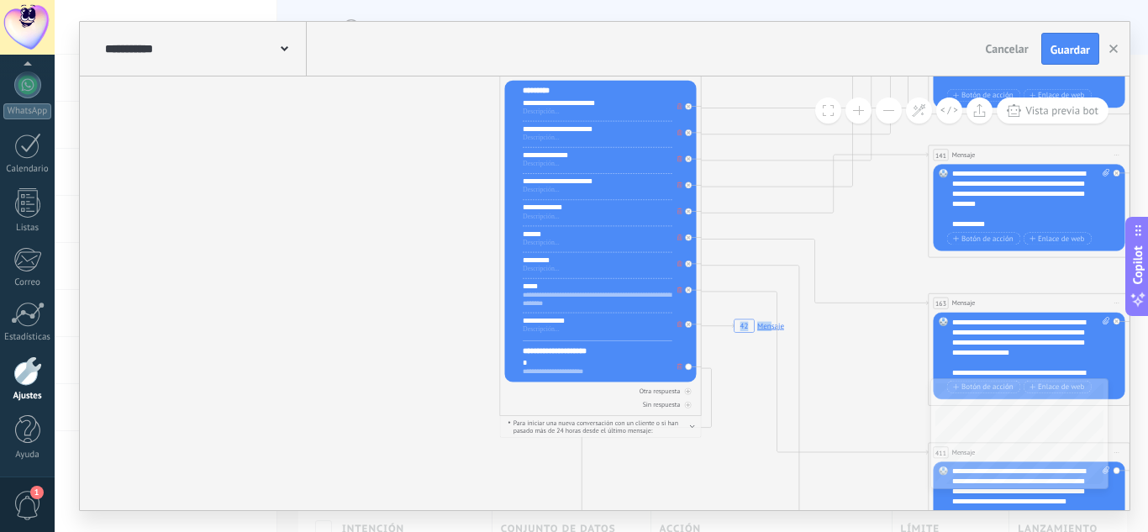
drag, startPoint x: 337, startPoint y: 234, endPoint x: 245, endPoint y: 336, distance: 137.4
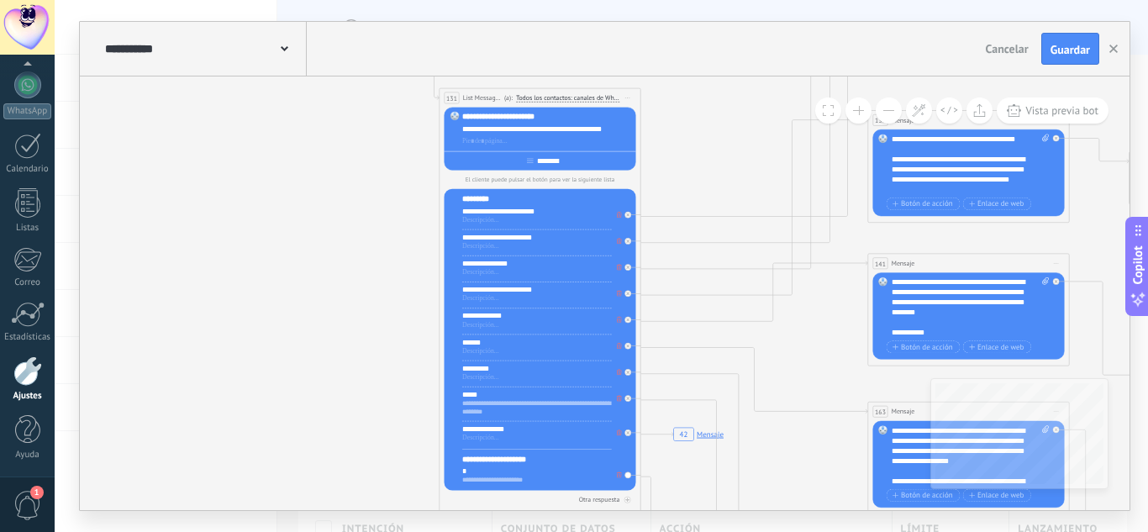
drag, startPoint x: 662, startPoint y: 132, endPoint x: 705, endPoint y: 124, distance: 43.7
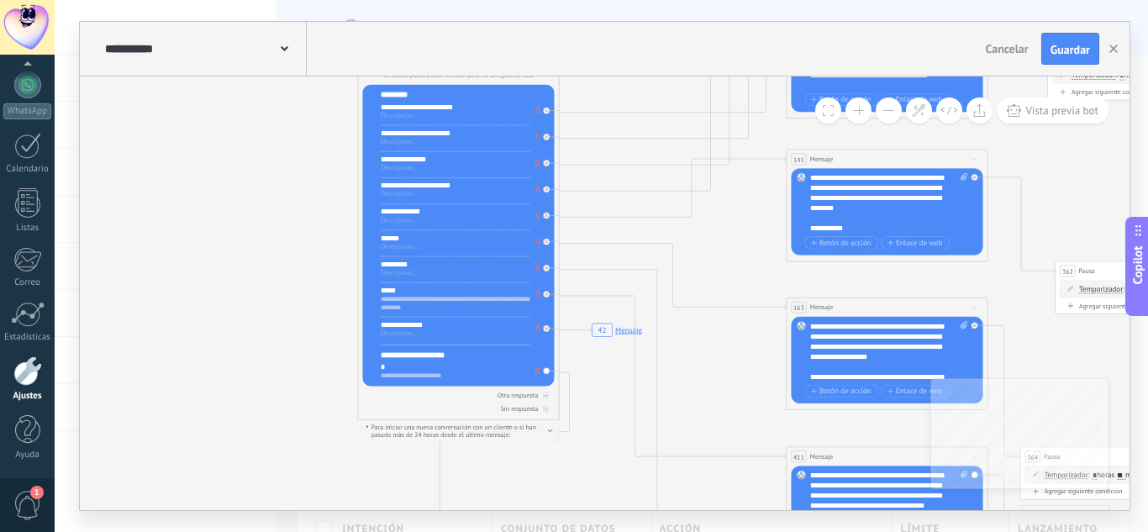
drag, startPoint x: 316, startPoint y: 268, endPoint x: 217, endPoint y: 407, distance: 170.5
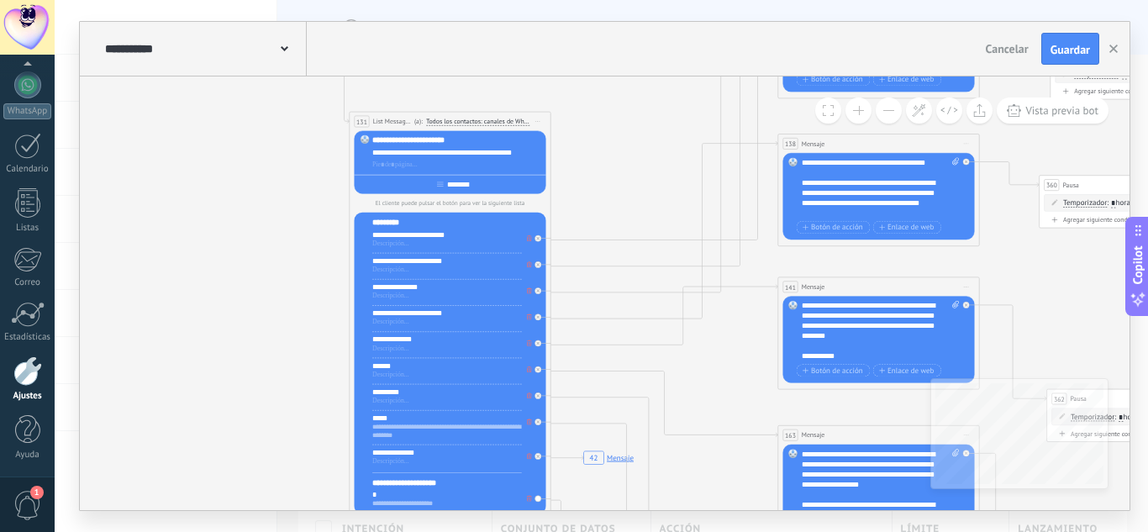
drag, startPoint x: 222, startPoint y: 236, endPoint x: 234, endPoint y: 295, distance: 60.2
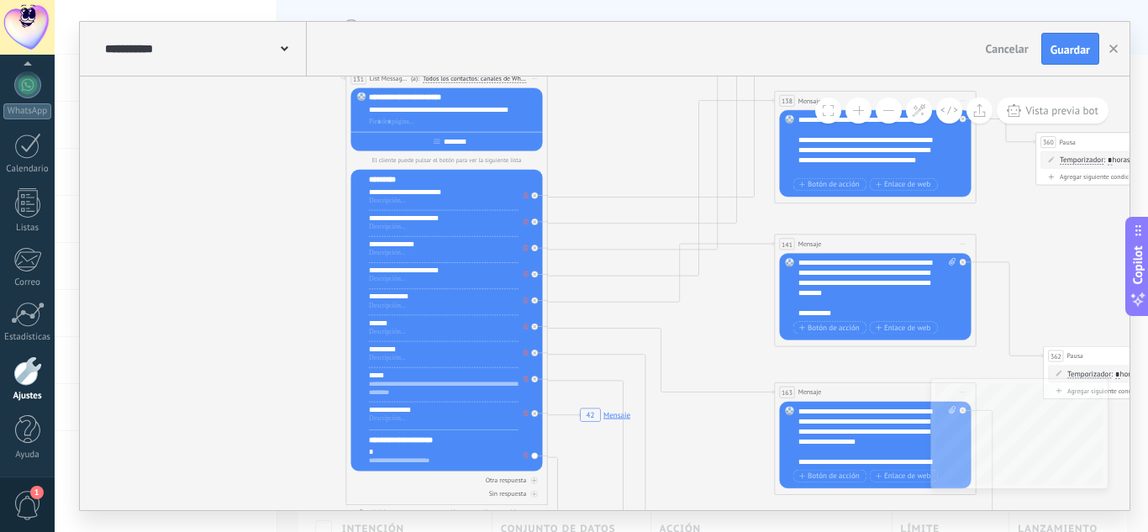
drag, startPoint x: 716, startPoint y: 327, endPoint x: 690, endPoint y: 316, distance: 28.3
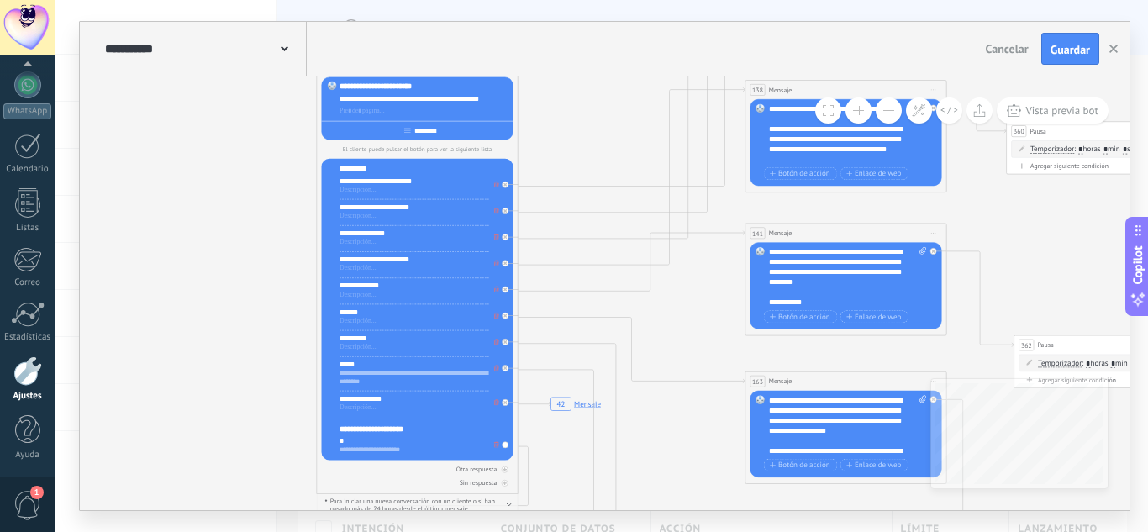
drag, startPoint x: 719, startPoint y: 329, endPoint x: 689, endPoint y: 314, distance: 33.5
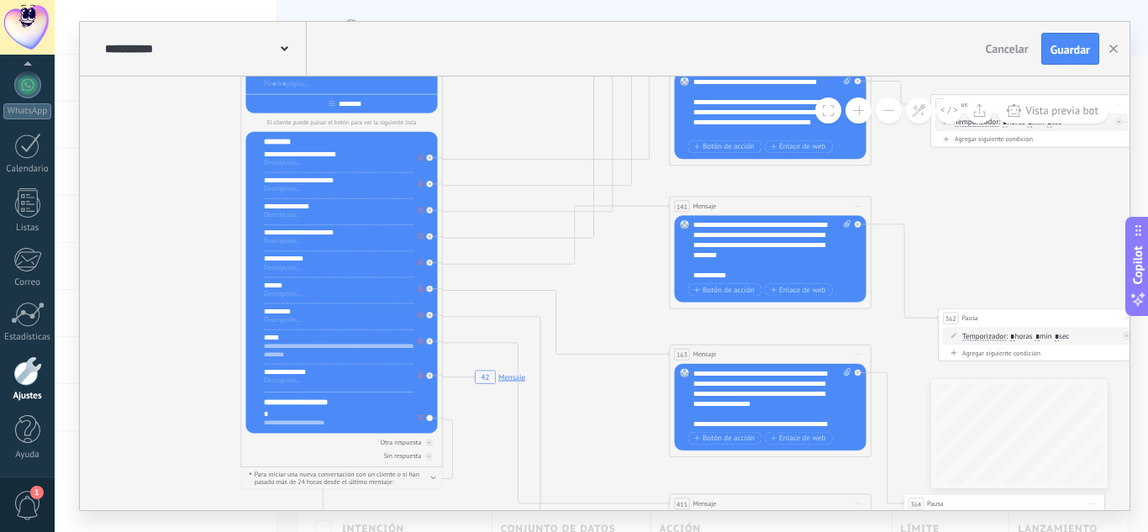
drag, startPoint x: 650, startPoint y: 309, endPoint x: 629, endPoint y: 302, distance: 22.3
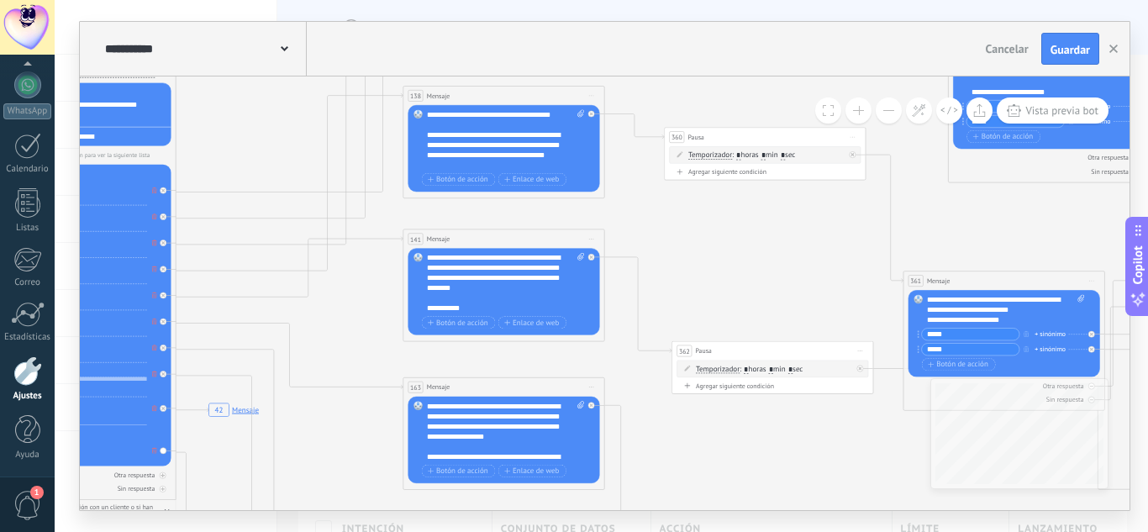
drag, startPoint x: 951, startPoint y: 240, endPoint x: 794, endPoint y: 264, distance: 159.0
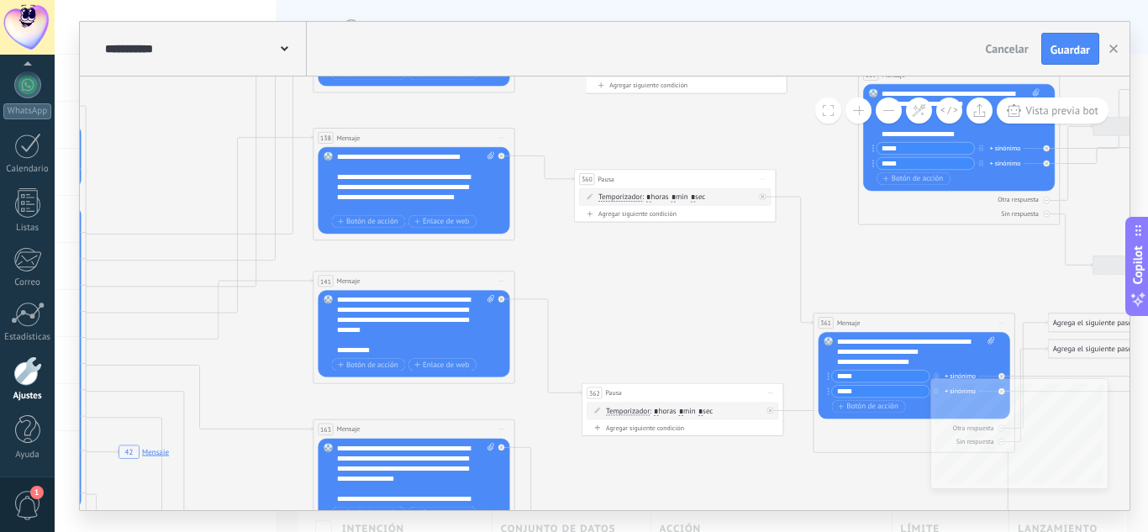
drag, startPoint x: 724, startPoint y: 282, endPoint x: 745, endPoint y: 292, distance: 23.3
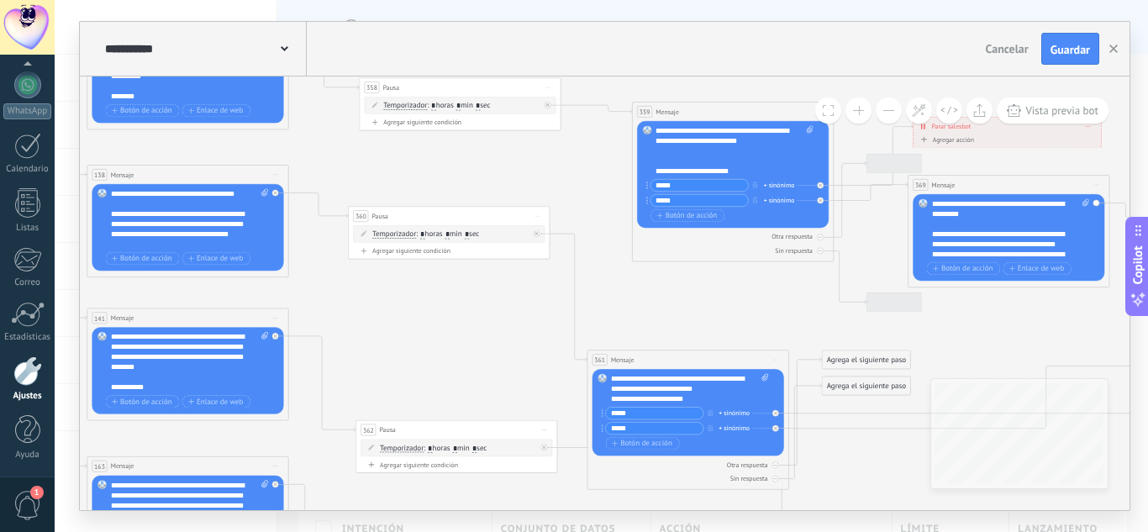
drag, startPoint x: 887, startPoint y: 266, endPoint x: 537, endPoint y: 303, distance: 351.7
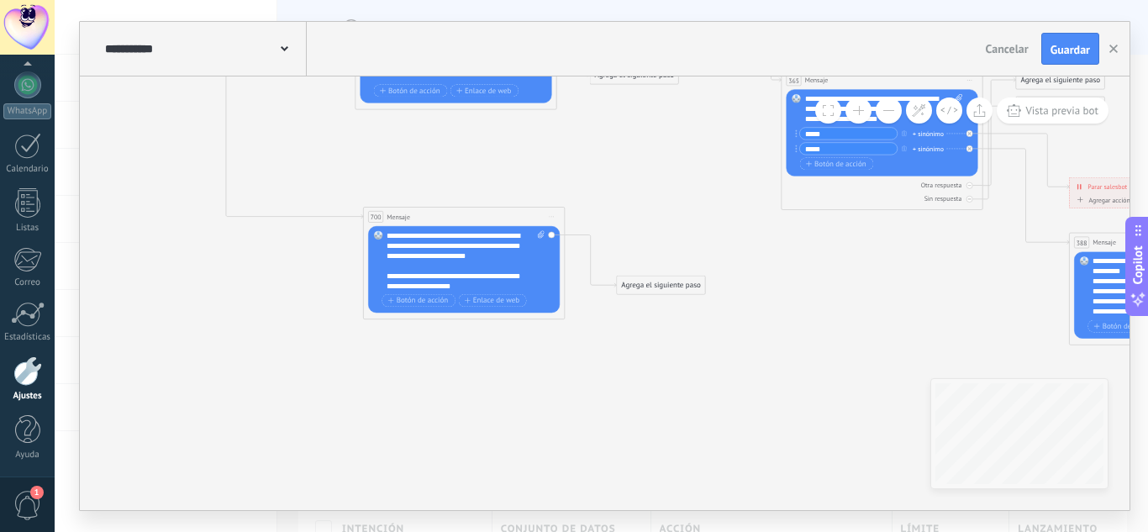
drag, startPoint x: 622, startPoint y: 367, endPoint x: 793, endPoint y: 409, distance: 175.7
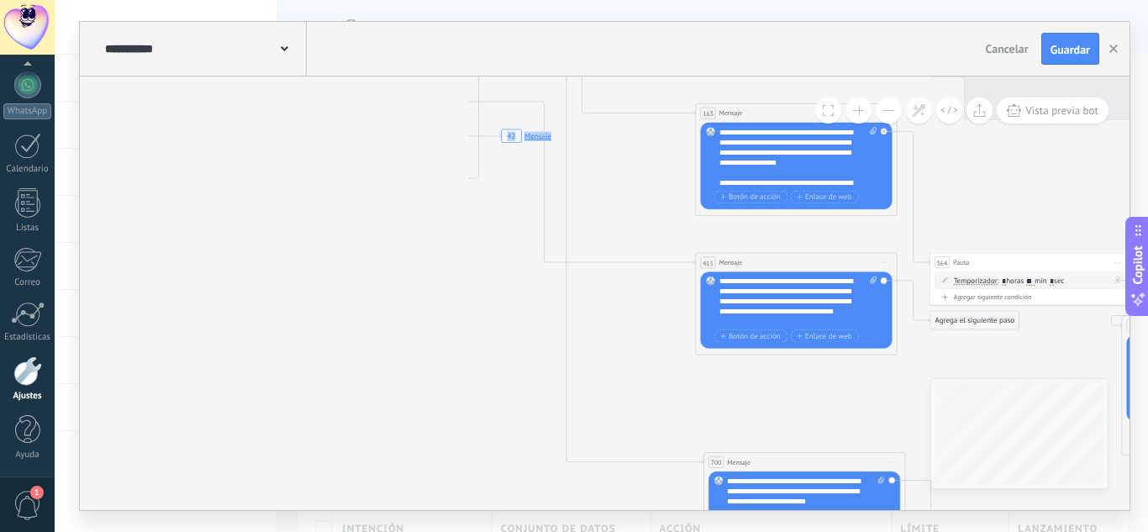
drag, startPoint x: 569, startPoint y: 512, endPoint x: 561, endPoint y: 424, distance: 87.7
click at [574, 518] on div "**********" at bounding box center [601, 266] width 1093 height 532
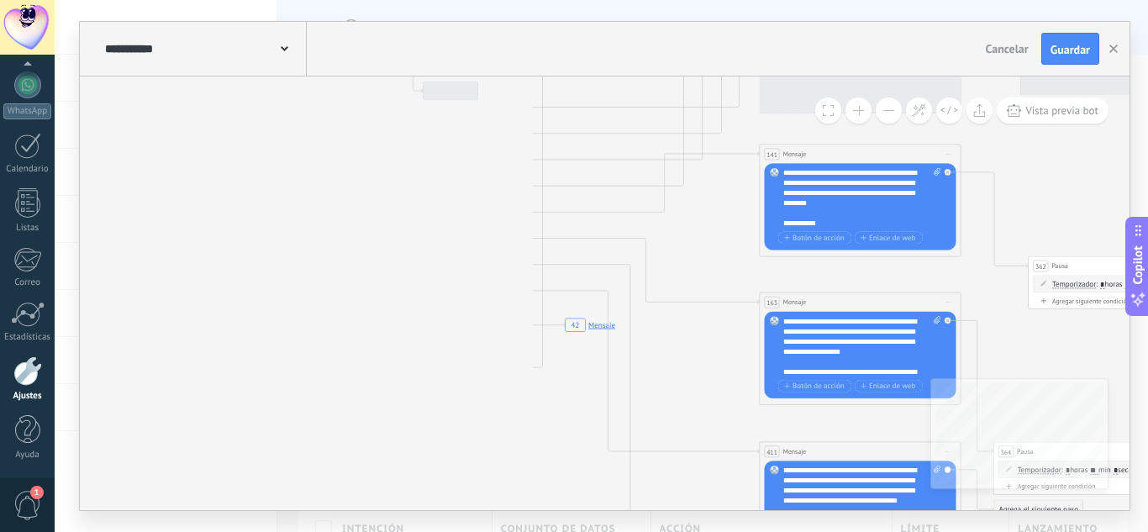
drag, startPoint x: 483, startPoint y: 417, endPoint x: 492, endPoint y: 453, distance: 37.1
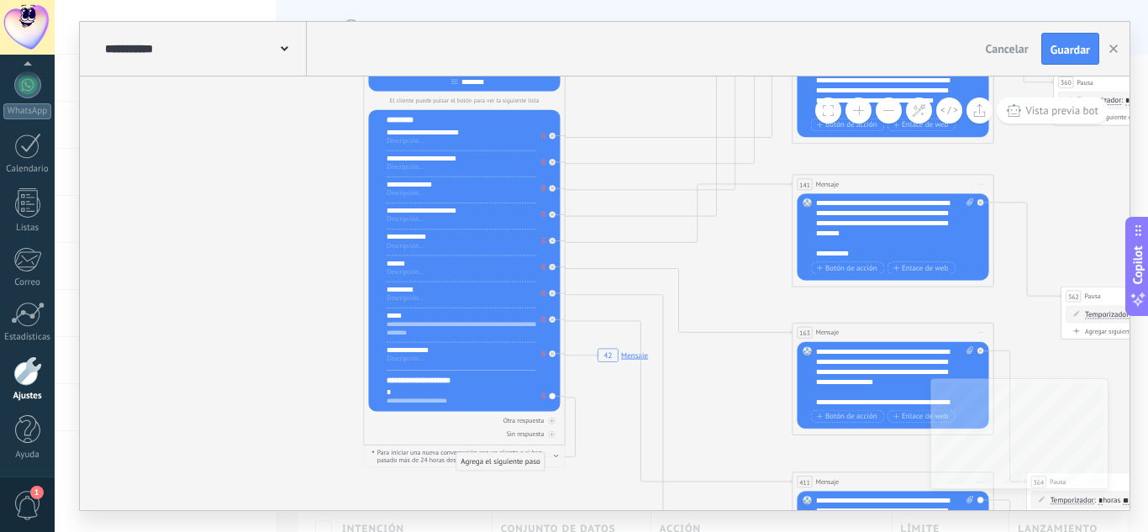
drag, startPoint x: 258, startPoint y: 323, endPoint x: 471, endPoint y: 379, distance: 220.8
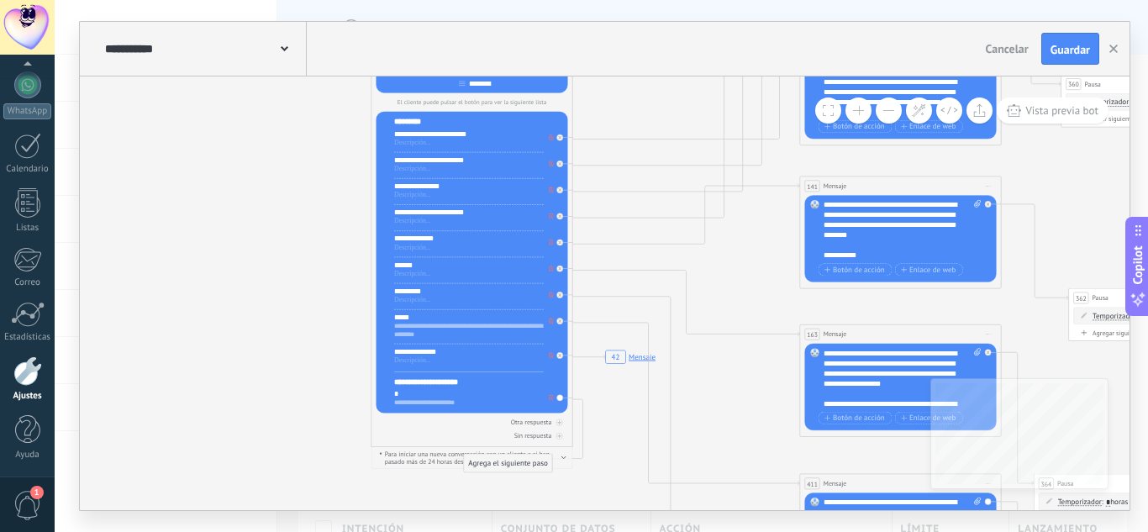
click at [401, 403] on div "**********" at bounding box center [469, 403] width 150 height 8
click at [401, 392] on div "*" at bounding box center [469, 394] width 150 height 10
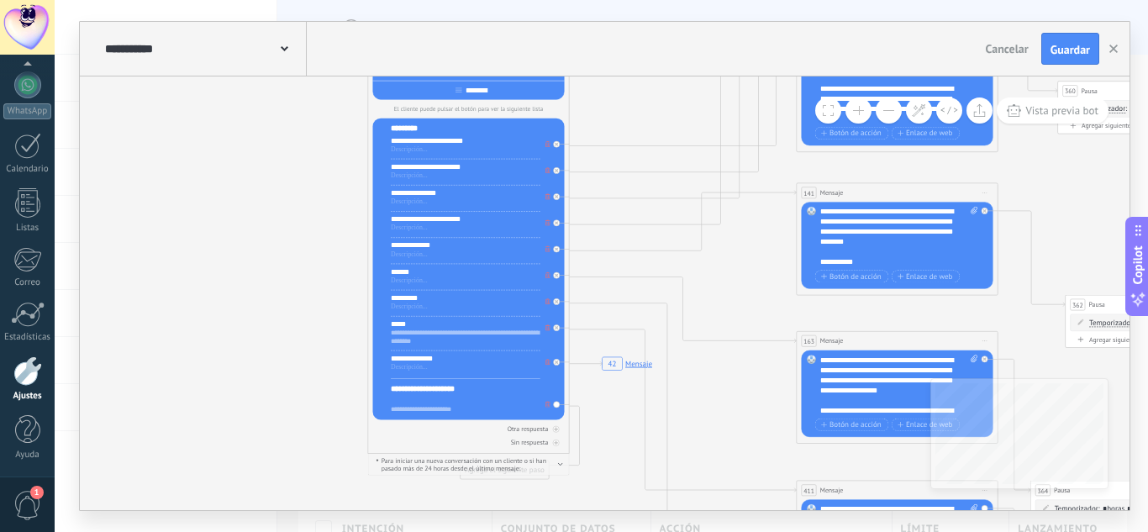
drag, startPoint x: 664, startPoint y: 109, endPoint x: 624, endPoint y: 161, distance: 64.7
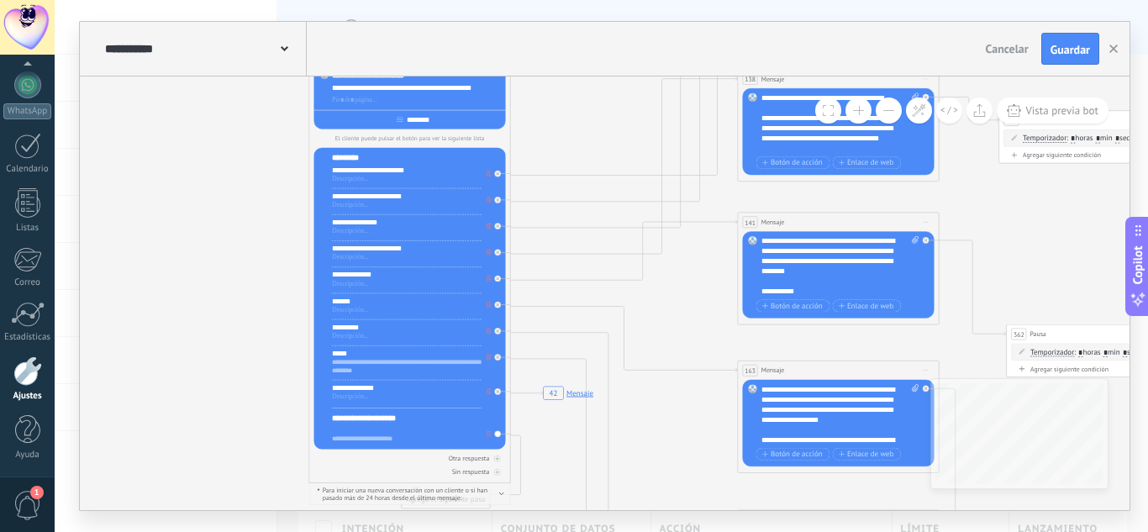
drag, startPoint x: 711, startPoint y: 314, endPoint x: 691, endPoint y: 305, distance: 22.2
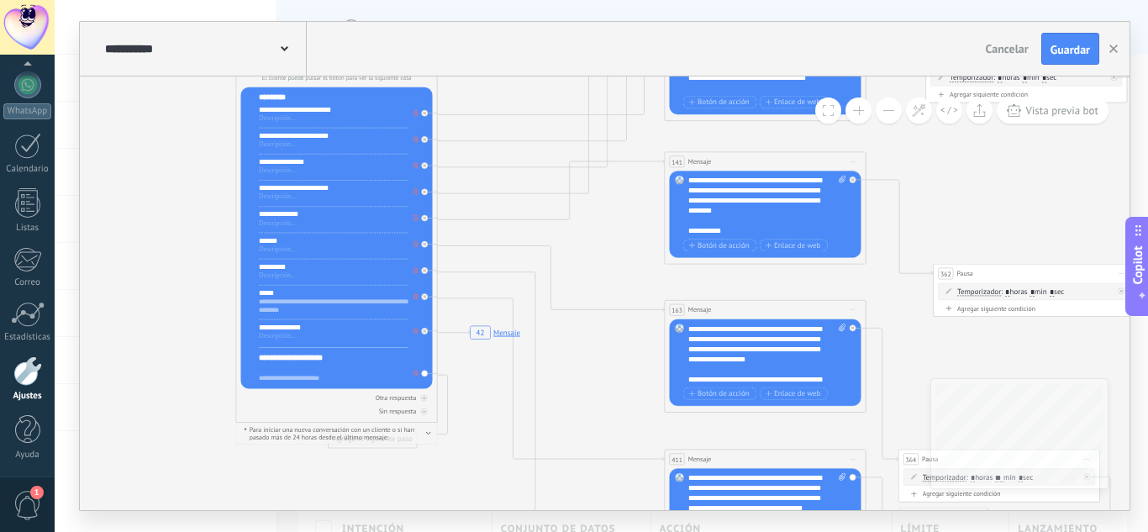
drag, startPoint x: 696, startPoint y: 335, endPoint x: 626, endPoint y: 277, distance: 91.3
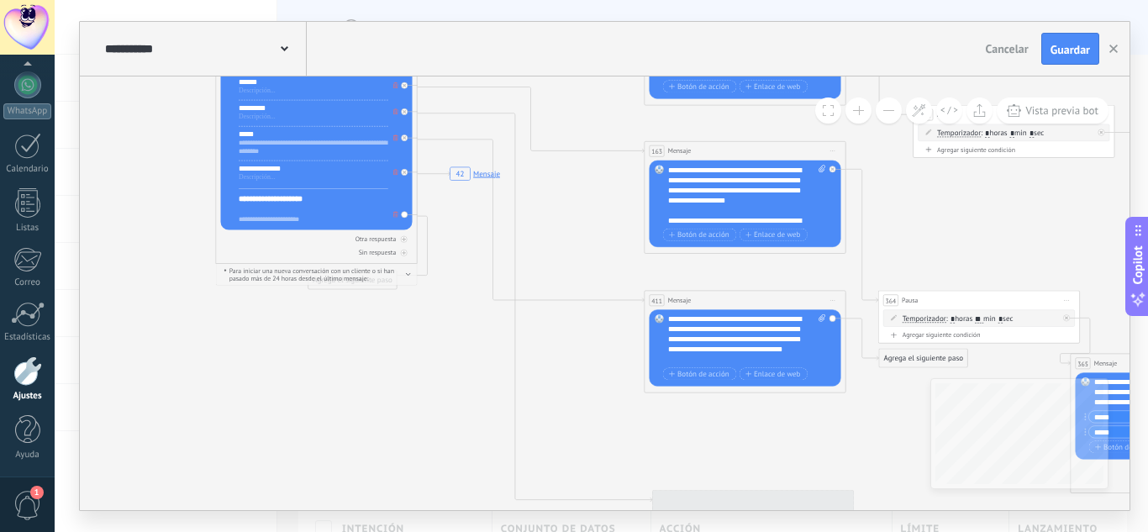
drag, startPoint x: 598, startPoint y: 422, endPoint x: 577, endPoint y: 239, distance: 184.3
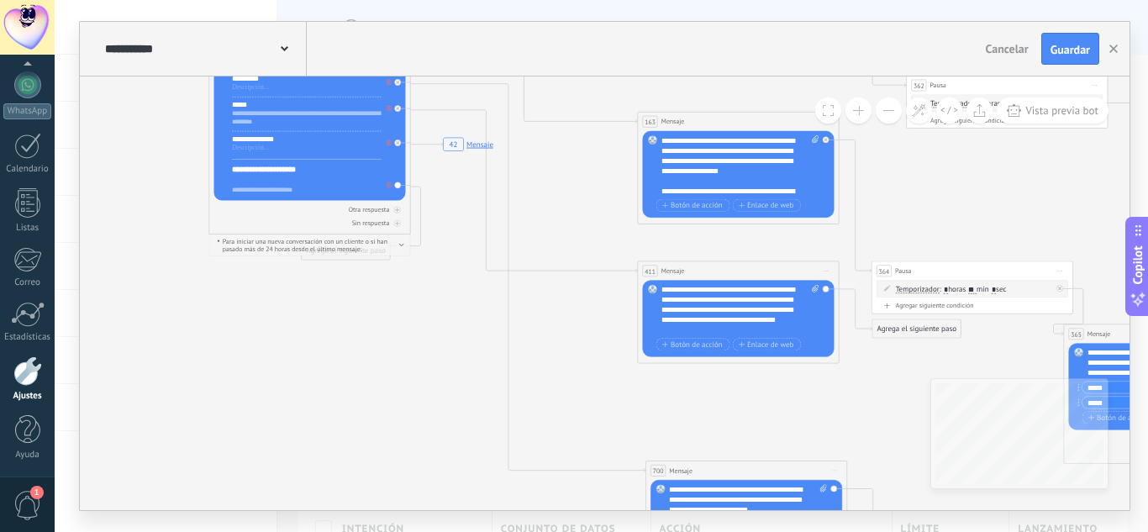
drag, startPoint x: 578, startPoint y: 303, endPoint x: 554, endPoint y: 257, distance: 51.5
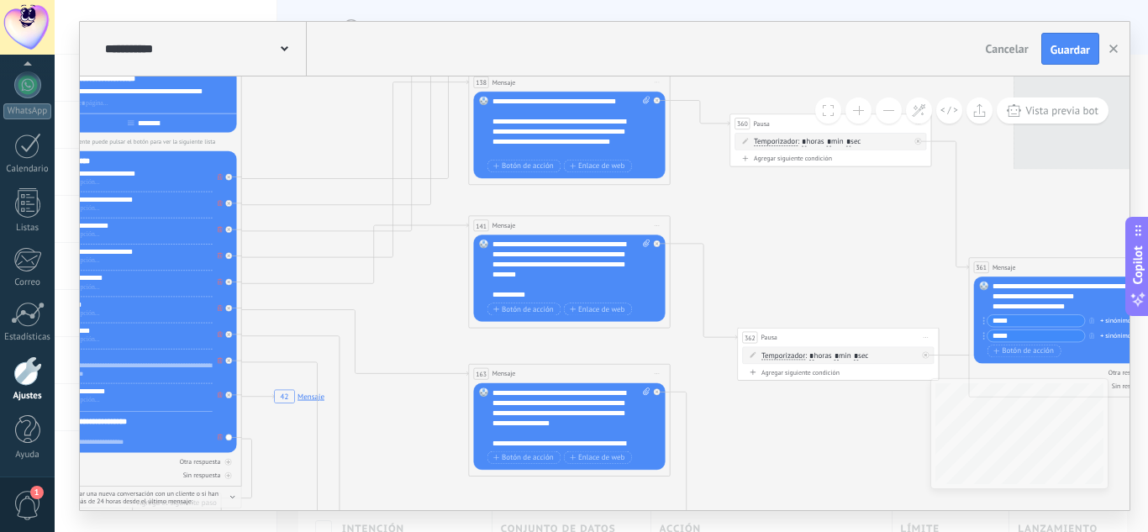
drag, startPoint x: 455, startPoint y: 324, endPoint x: 450, endPoint y: 335, distance: 11.7
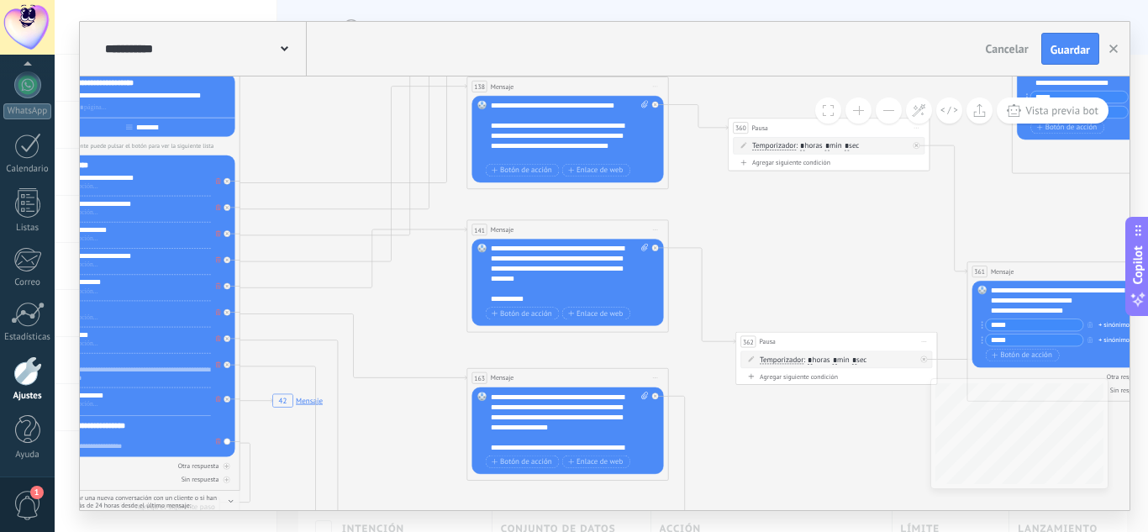
click at [862, 113] on button at bounding box center [858, 110] width 26 height 26
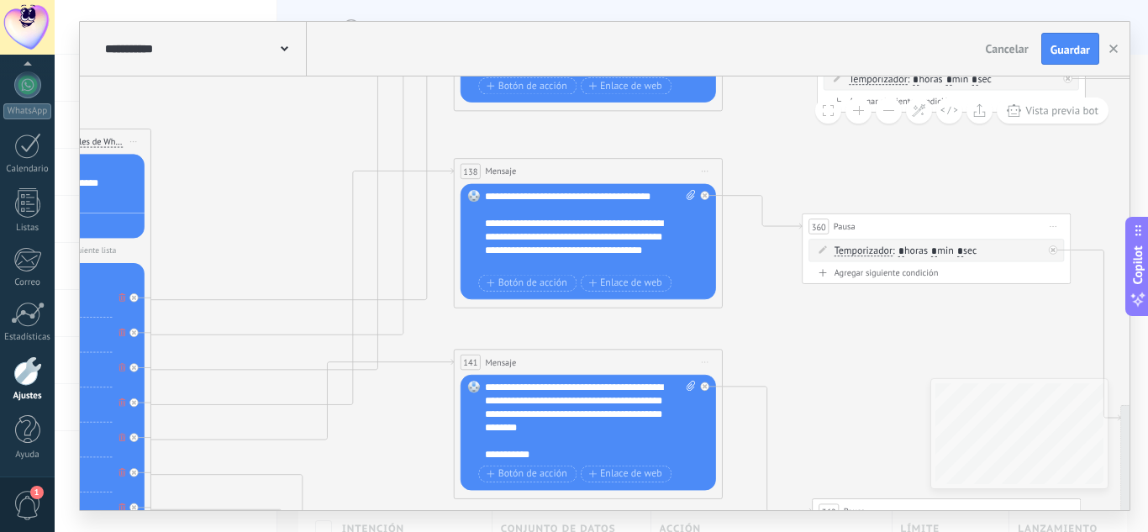
drag, startPoint x: 251, startPoint y: 156, endPoint x: 277, endPoint y: 315, distance: 160.8
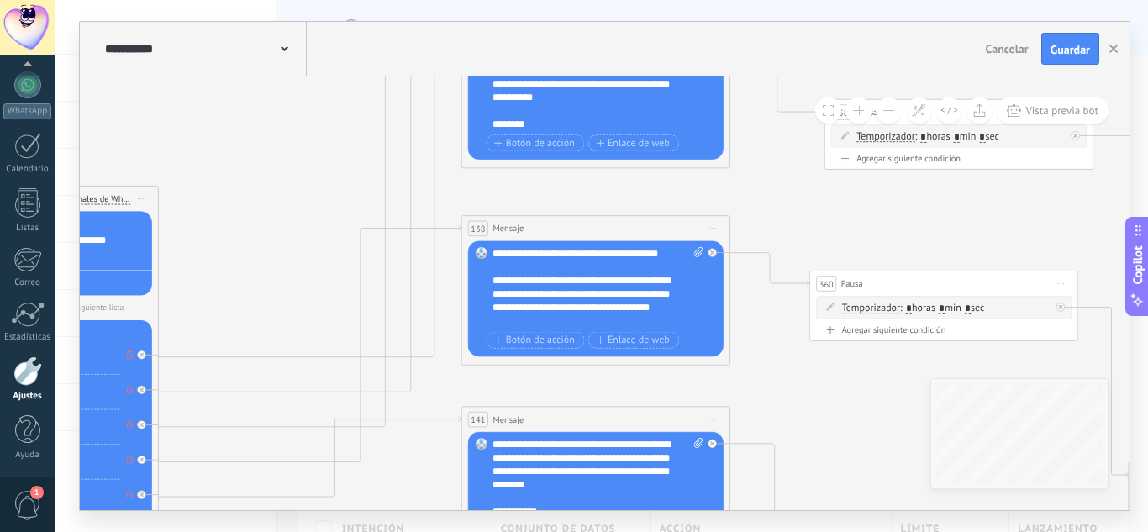
drag, startPoint x: 769, startPoint y: 159, endPoint x: 772, endPoint y: 231, distance: 72.4
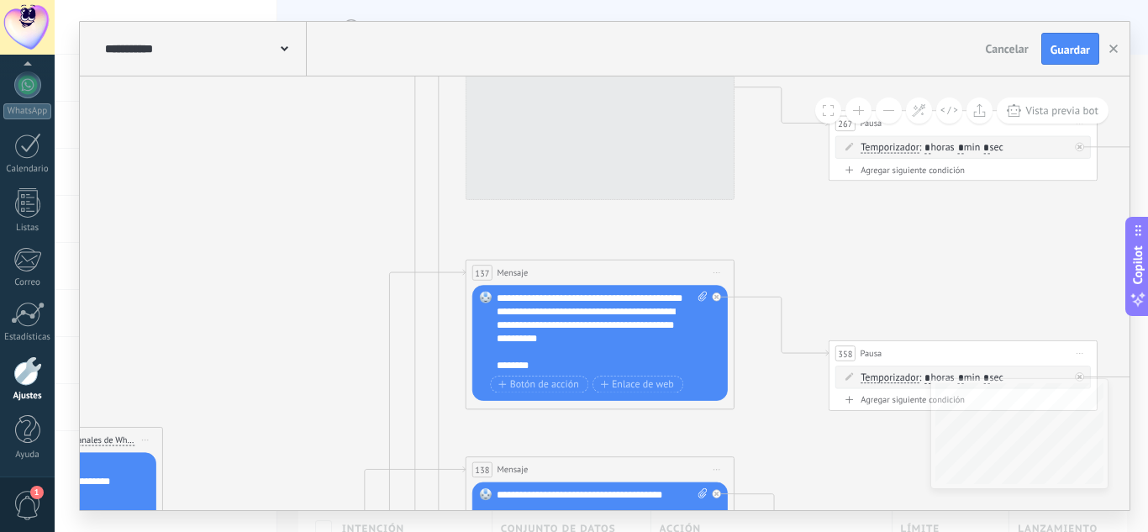
drag, startPoint x: 786, startPoint y: 148, endPoint x: 794, endPoint y: 234, distance: 87.0
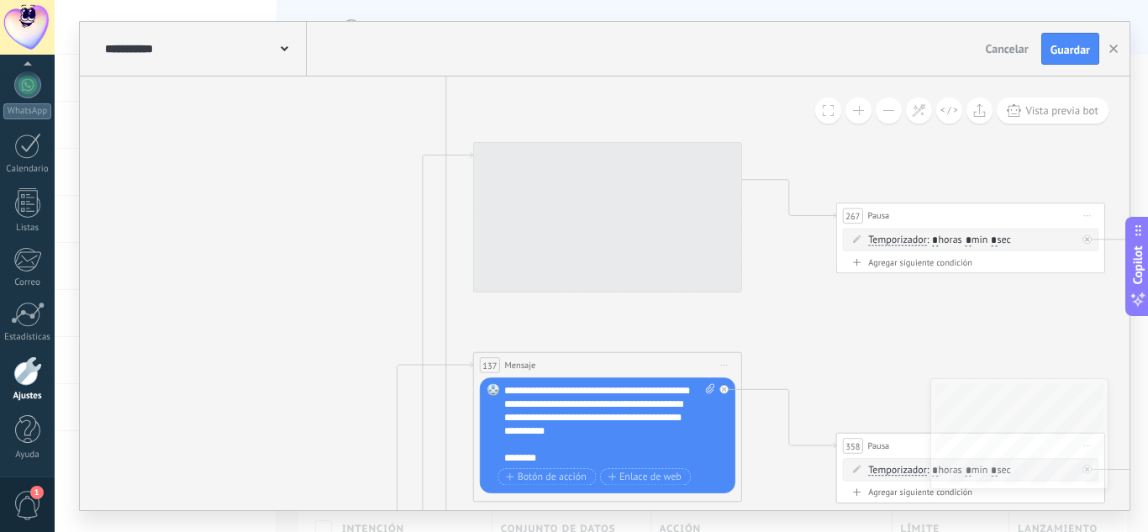
drag, startPoint x: 798, startPoint y: 292, endPoint x: 798, endPoint y: 308, distance: 16.0
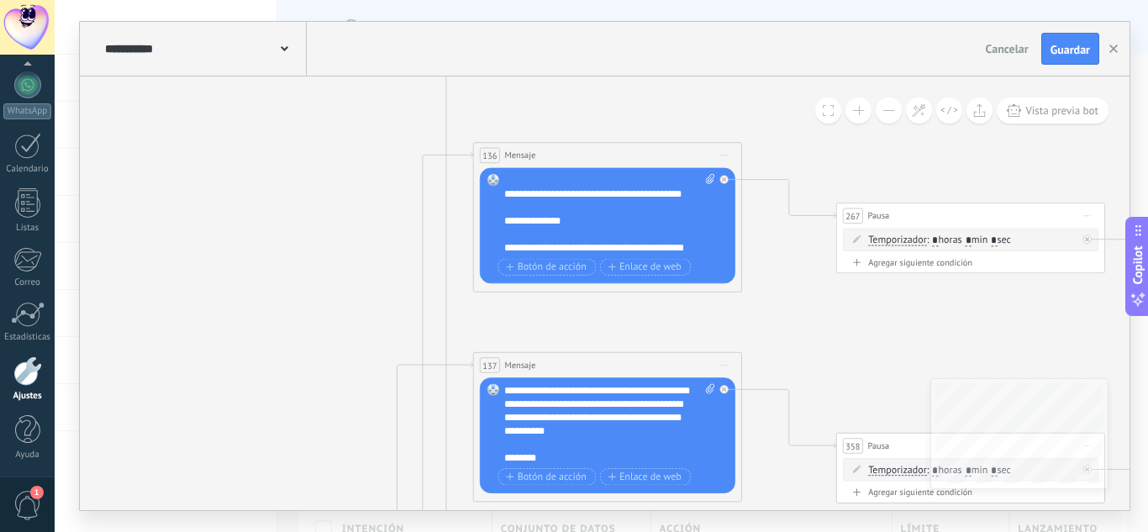
scroll to position [252, 0]
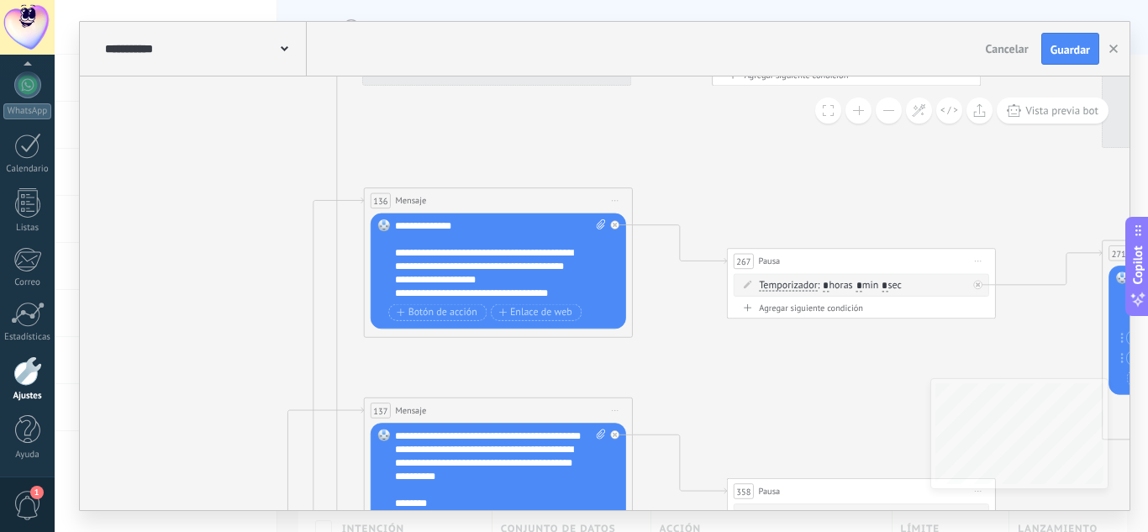
drag, startPoint x: 784, startPoint y: 319, endPoint x: 604, endPoint y: 387, distance: 192.3
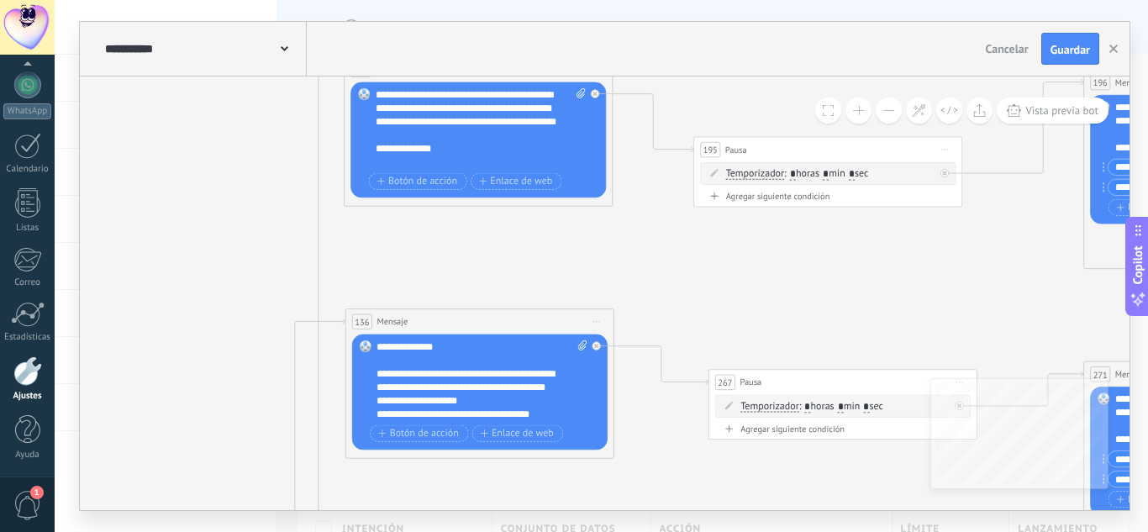
drag, startPoint x: 716, startPoint y: 442, endPoint x: 681, endPoint y: 329, distance: 118.0
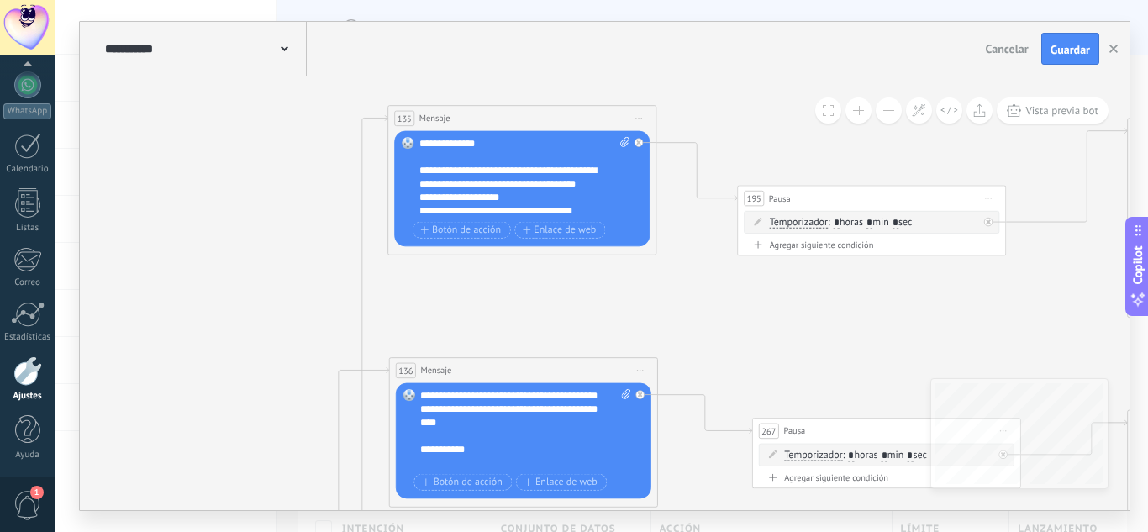
scroll to position [0, 0]
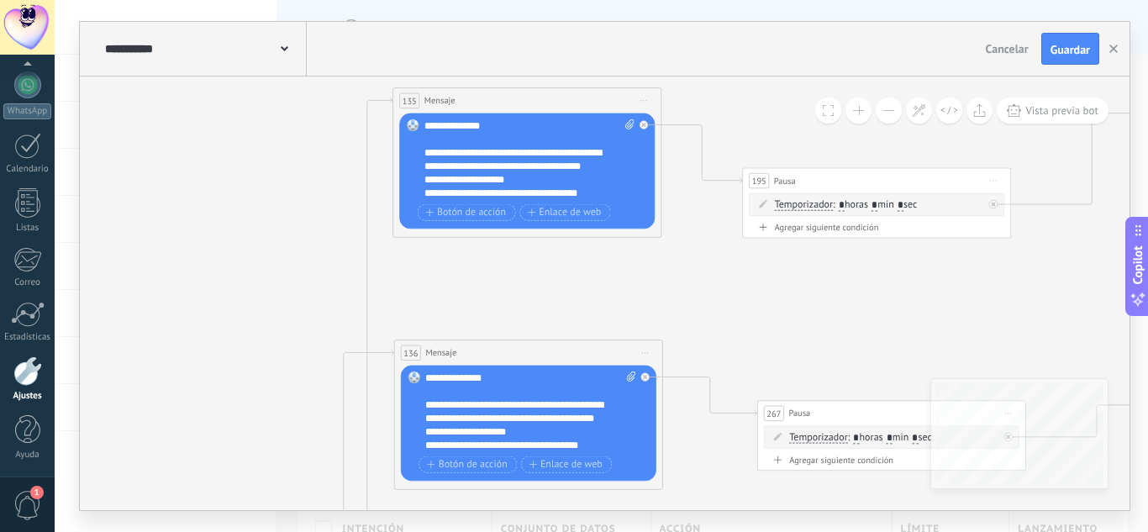
scroll to position [269, 0]
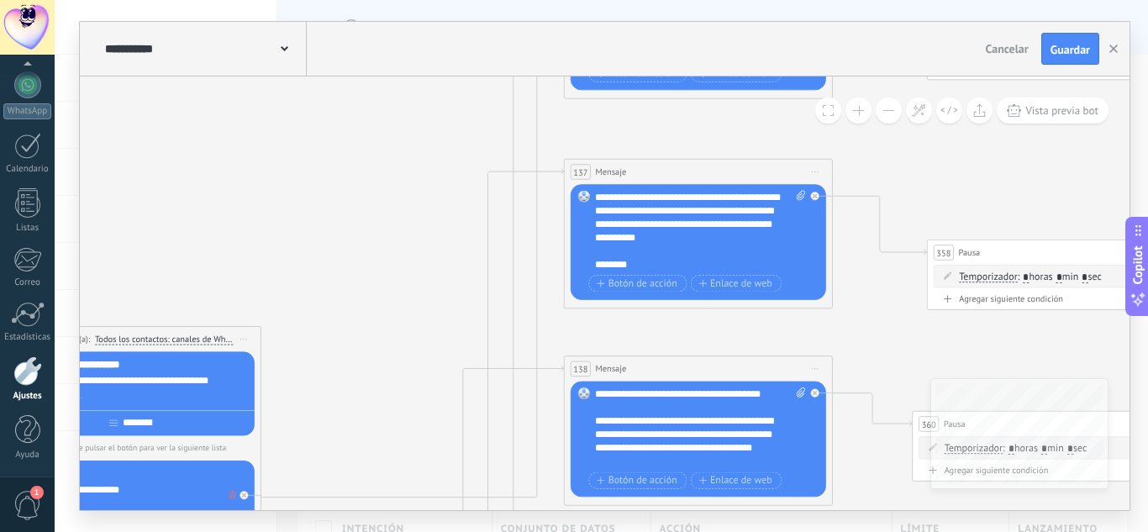
drag, startPoint x: 396, startPoint y: 253, endPoint x: 416, endPoint y: 221, distance: 37.8
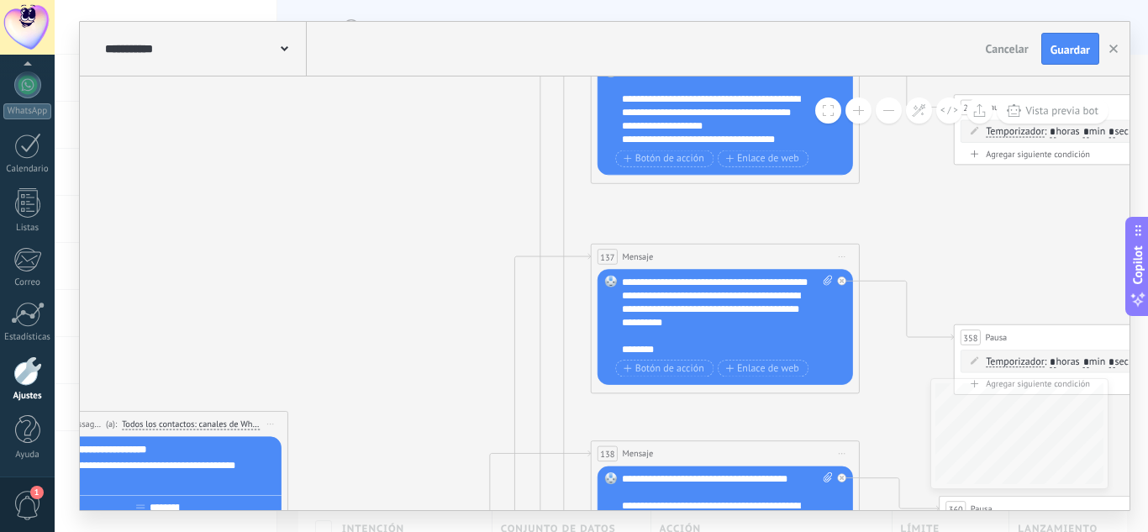
drag, startPoint x: 477, startPoint y: 205, endPoint x: 336, endPoint y: 399, distance: 240.1
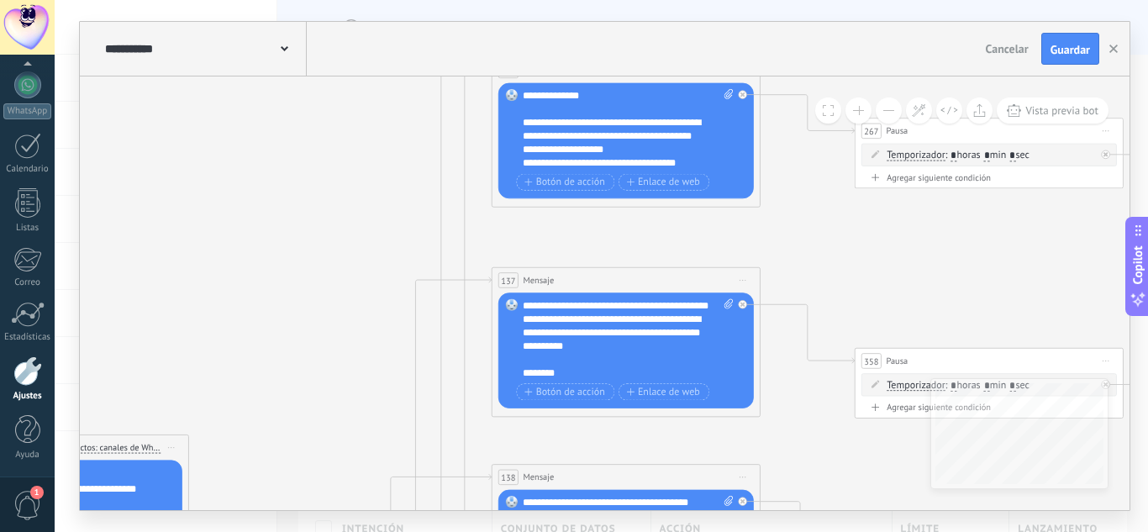
drag, startPoint x: 728, startPoint y: 235, endPoint x: 624, endPoint y: 262, distance: 106.8
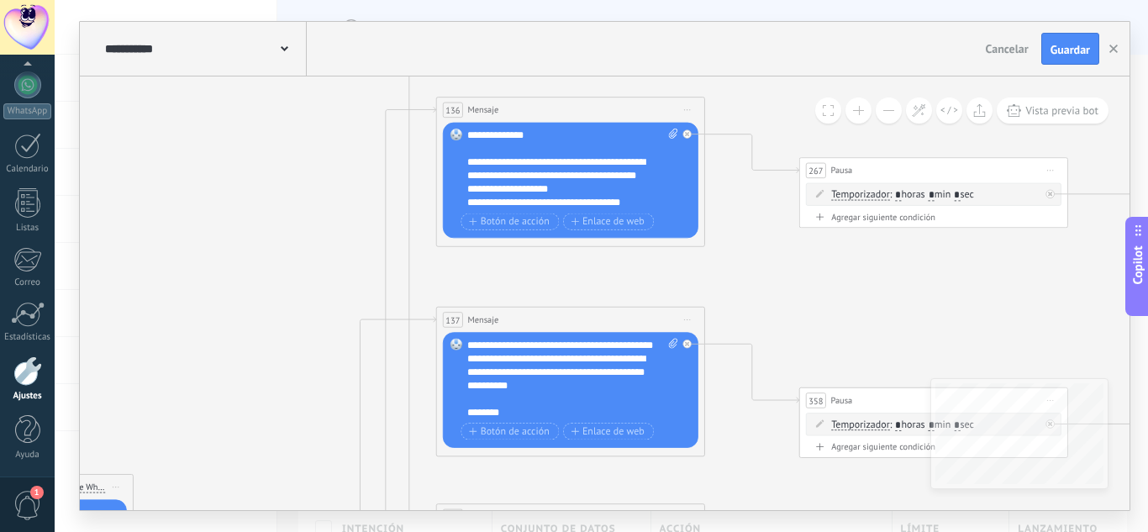
drag, startPoint x: 664, startPoint y: 245, endPoint x: 609, endPoint y: 303, distance: 80.3
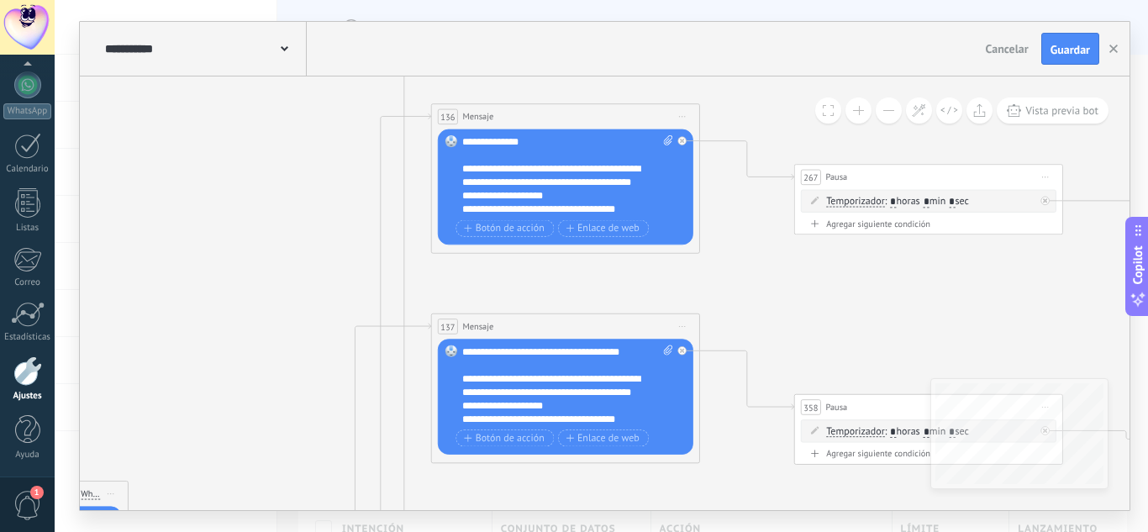
scroll to position [0, 0]
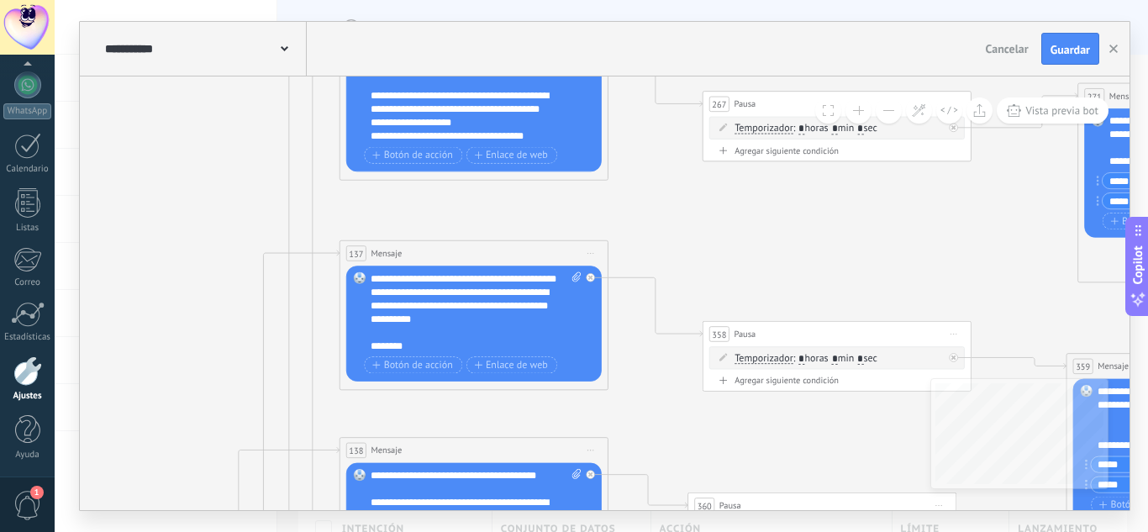
drag, startPoint x: 668, startPoint y: 291, endPoint x: 574, endPoint y: 217, distance: 119.7
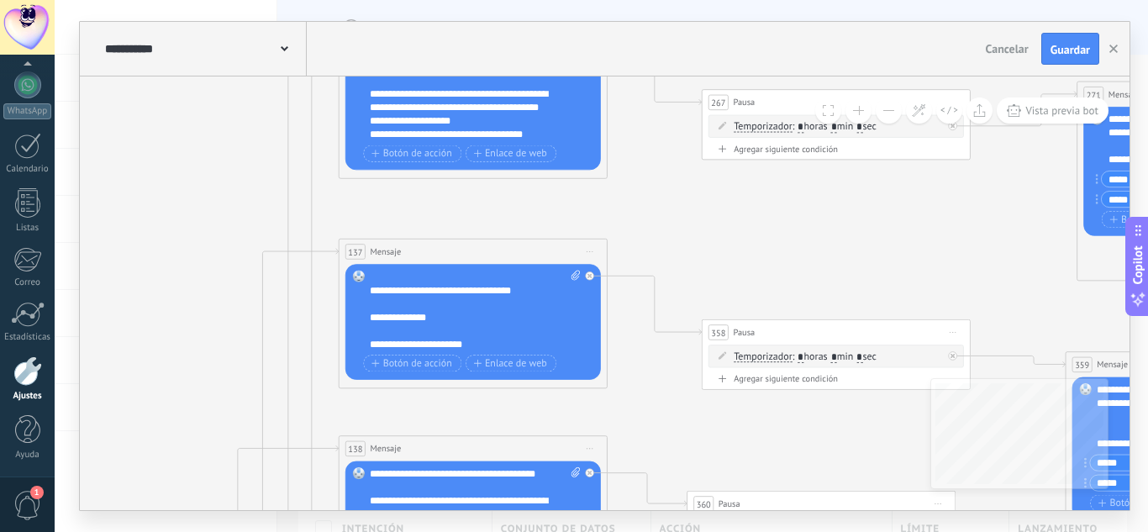
scroll to position [319, 0]
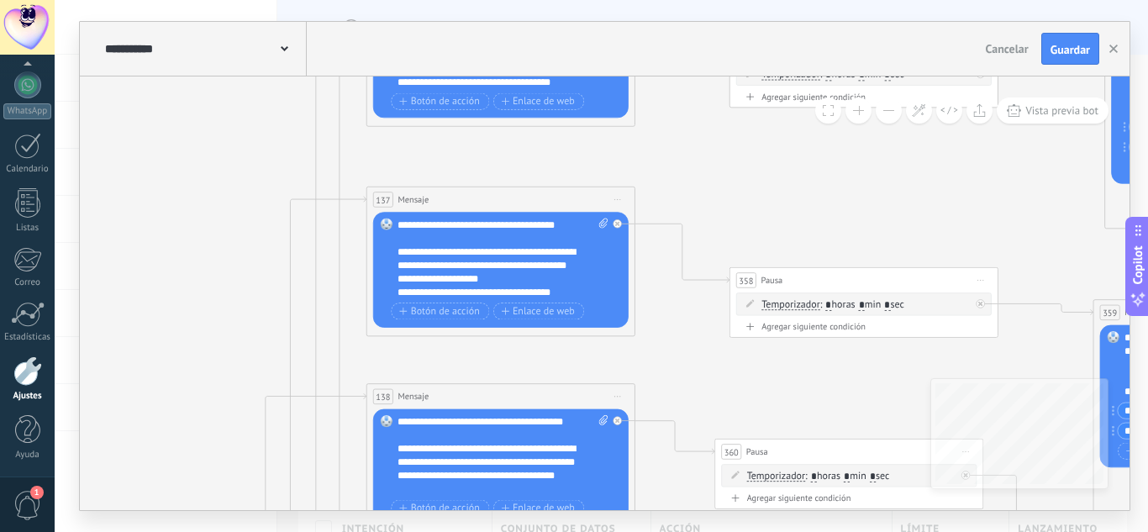
drag, startPoint x: 263, startPoint y: 166, endPoint x: 238, endPoint y: 169, distance: 25.3
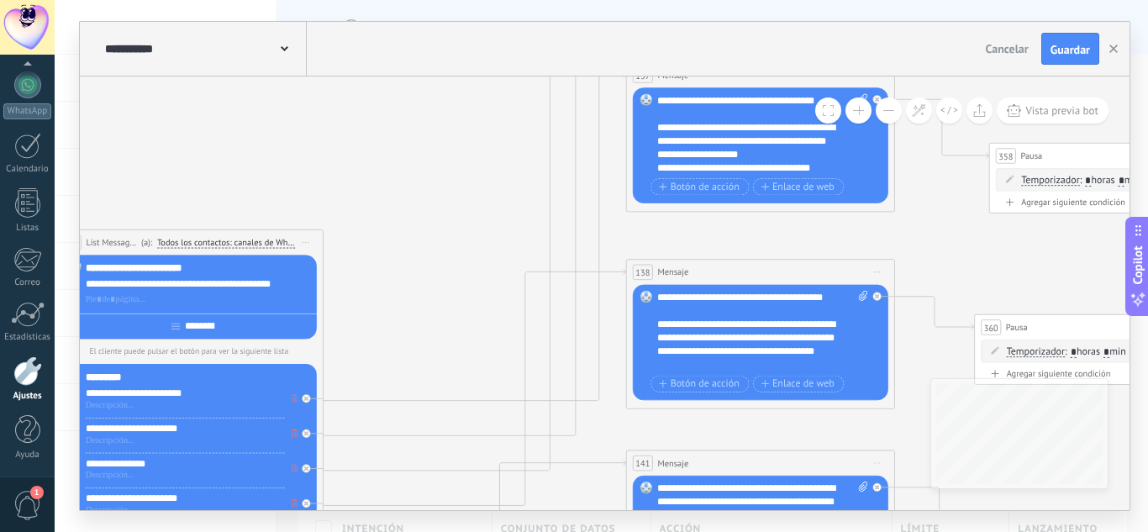
drag, startPoint x: 409, startPoint y: 171, endPoint x: 504, endPoint y: 190, distance: 96.8
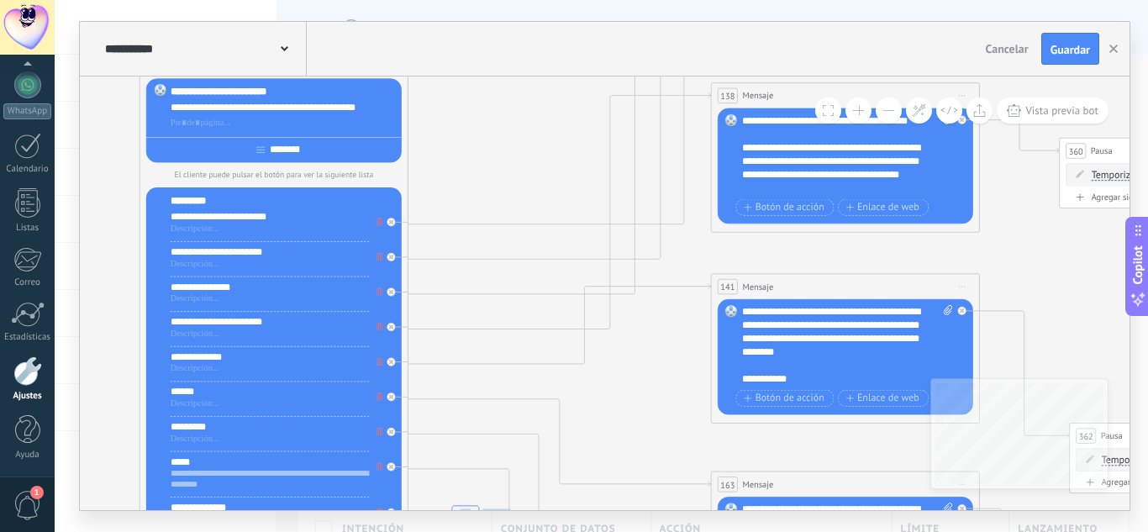
drag, startPoint x: 495, startPoint y: 251, endPoint x: 510, endPoint y: 55, distance: 196.4
click at [510, 55] on div "**********" at bounding box center [605, 266] width 1050 height 488
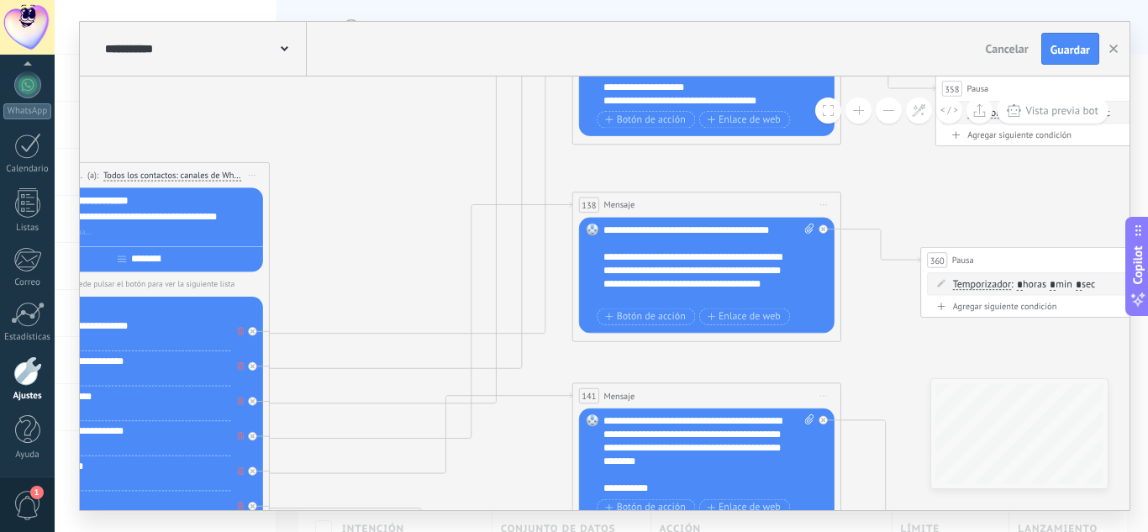
drag, startPoint x: 520, startPoint y: 131, endPoint x: 384, endPoint y: 242, distance: 175.6
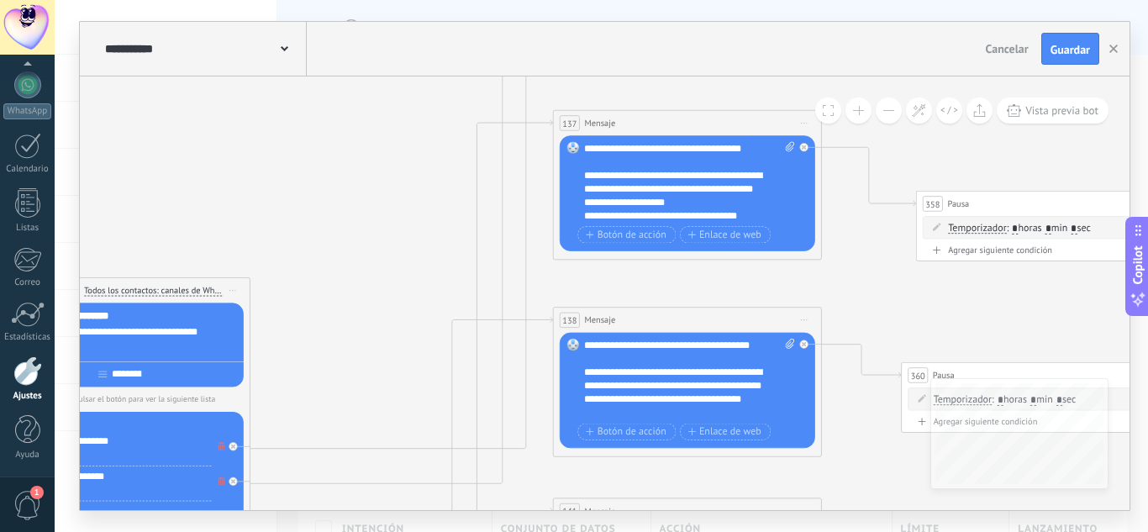
drag, startPoint x: 881, startPoint y: 321, endPoint x: 861, endPoint y: 429, distance: 110.3
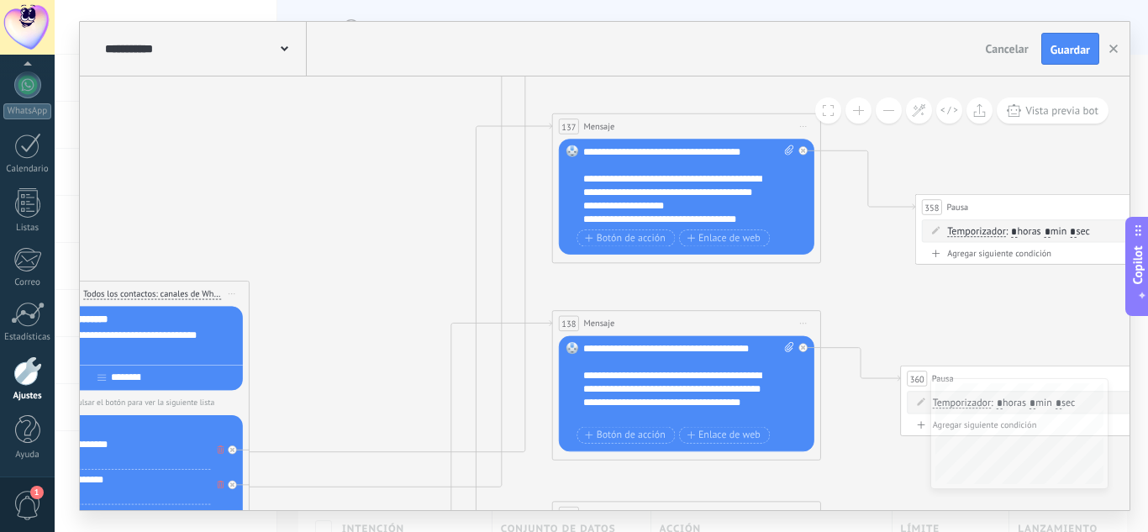
scroll to position [235, 0]
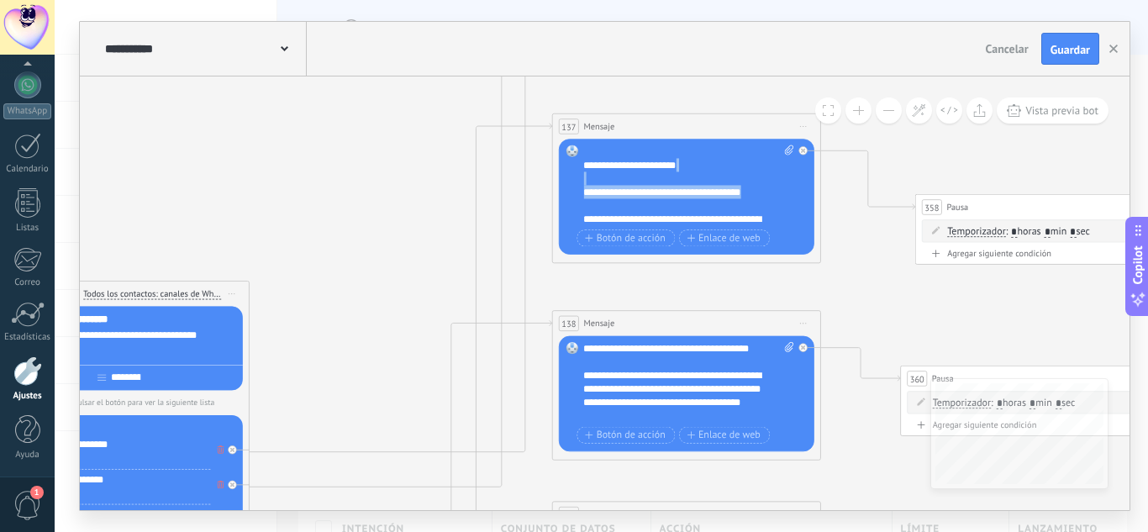
click at [755, 198] on div "**********" at bounding box center [688, 185] width 210 height 81
click at [777, 200] on div "**********" at bounding box center [688, 185] width 210 height 81
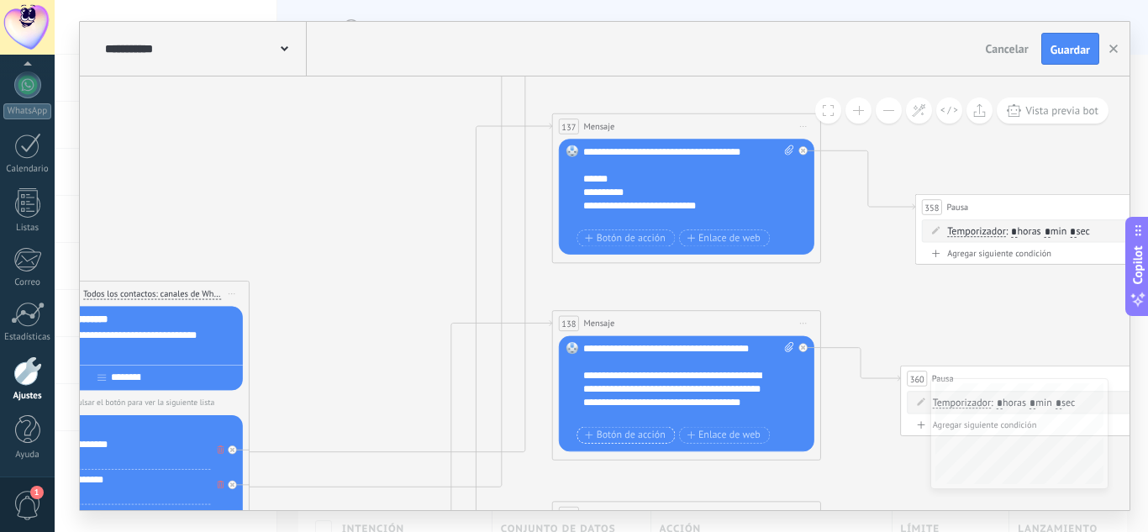
scroll to position [302, 0]
click at [717, 199] on div "**********" at bounding box center [676, 192] width 187 height 13
click at [602, 217] on div "**********" at bounding box center [676, 246] width 187 height 94
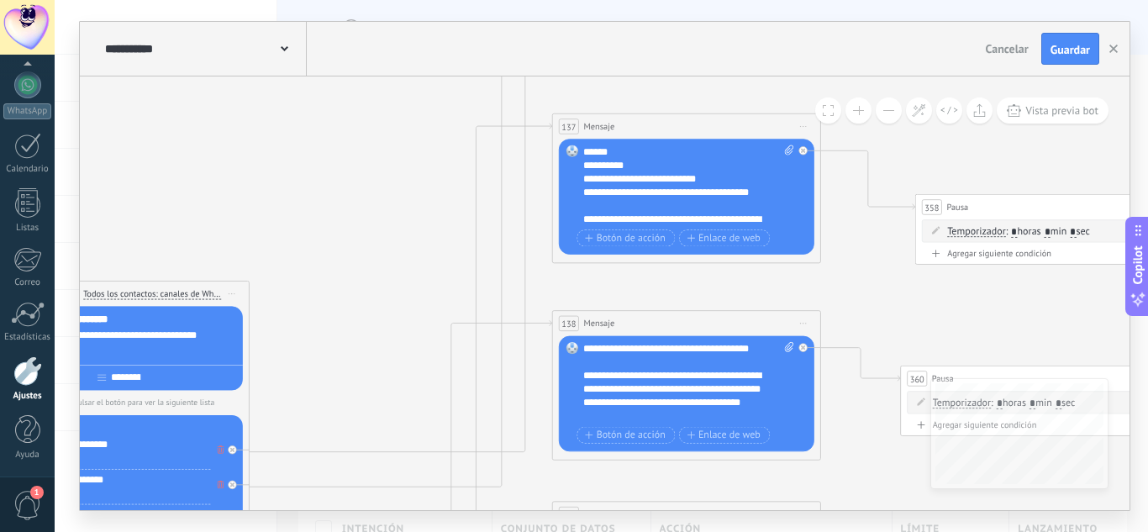
scroll to position [403, 0]
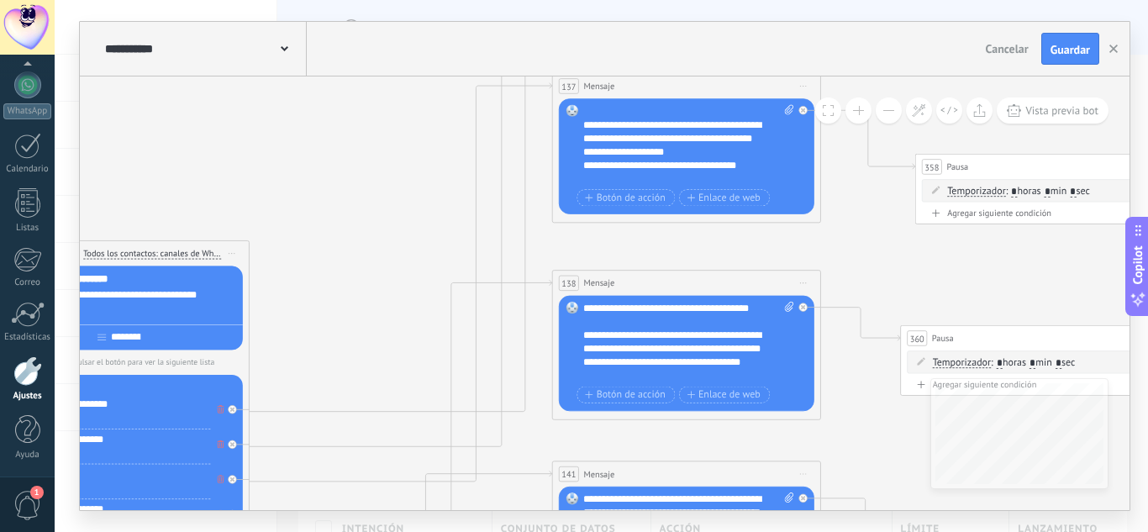
click at [698, 174] on div "**********" at bounding box center [676, 138] width 187 height 94
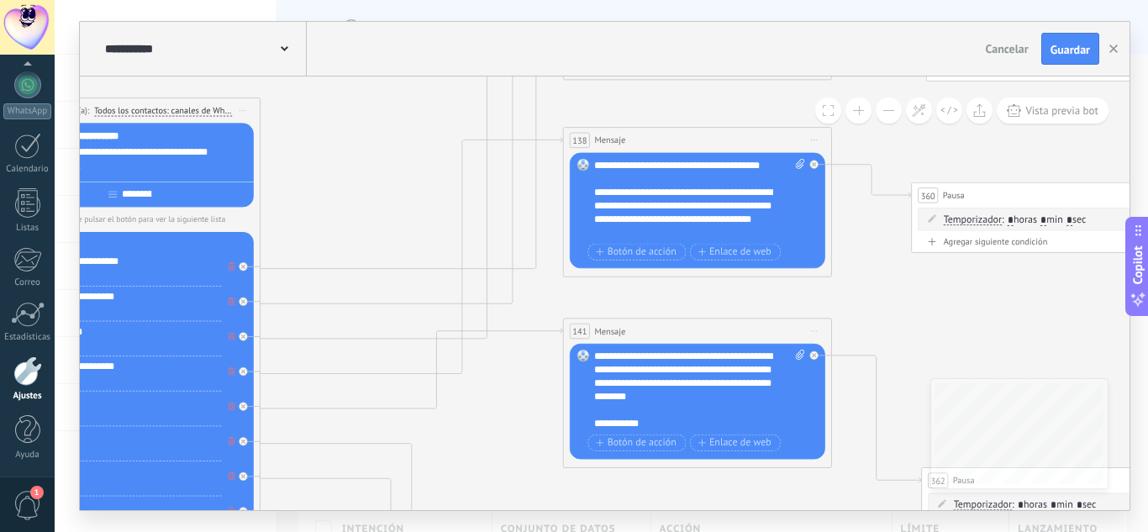
drag, startPoint x: 417, startPoint y: 134, endPoint x: 418, endPoint y: 262, distance: 128.6
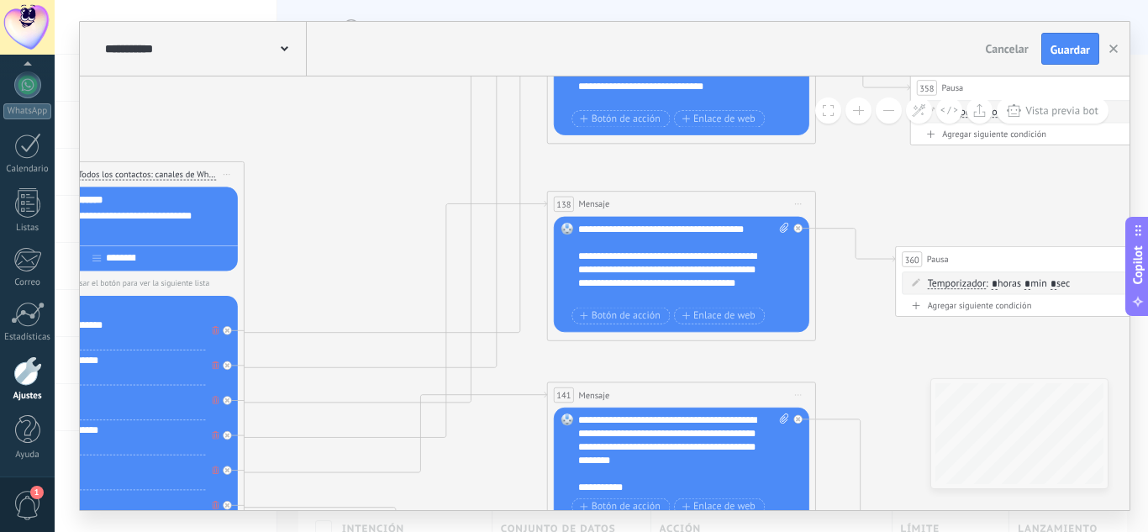
drag, startPoint x: 843, startPoint y: 261, endPoint x: 832, endPoint y: 300, distance: 41.0
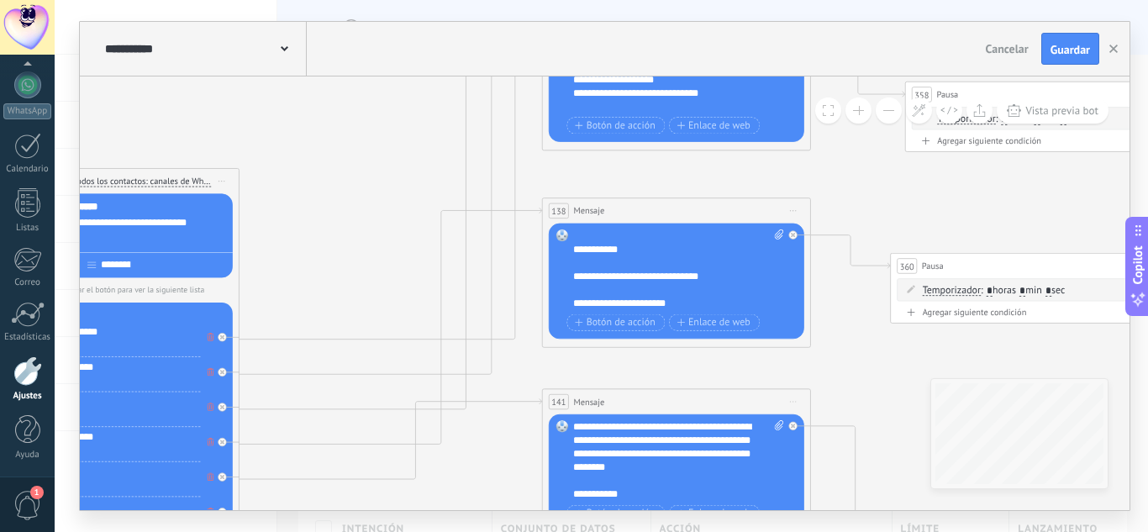
scroll to position [0, 0]
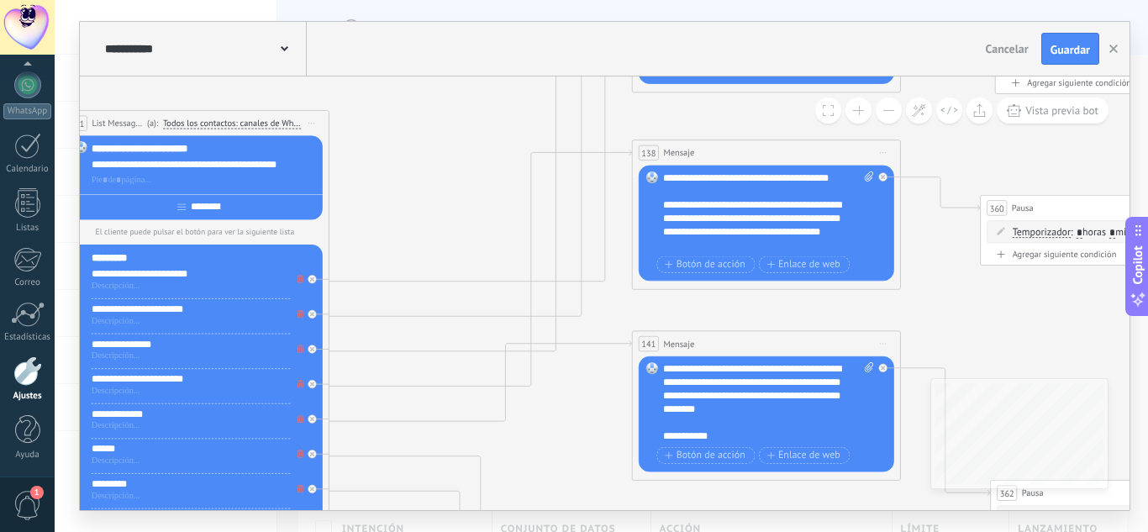
drag, startPoint x: 379, startPoint y: 191, endPoint x: 489, endPoint y: 124, distance: 129.0
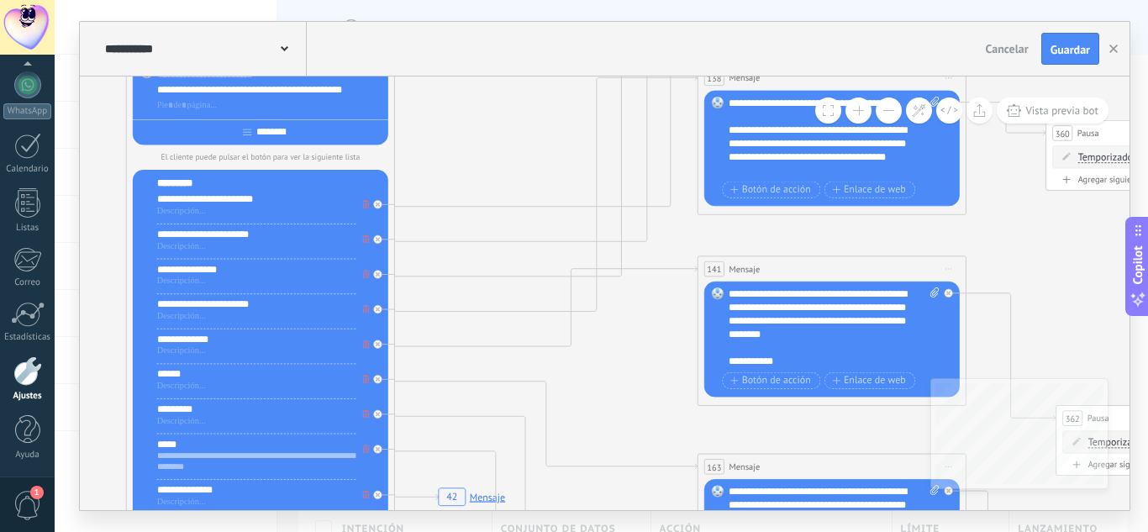
drag, startPoint x: 461, startPoint y: 216, endPoint x: 507, endPoint y: 150, distance: 80.9
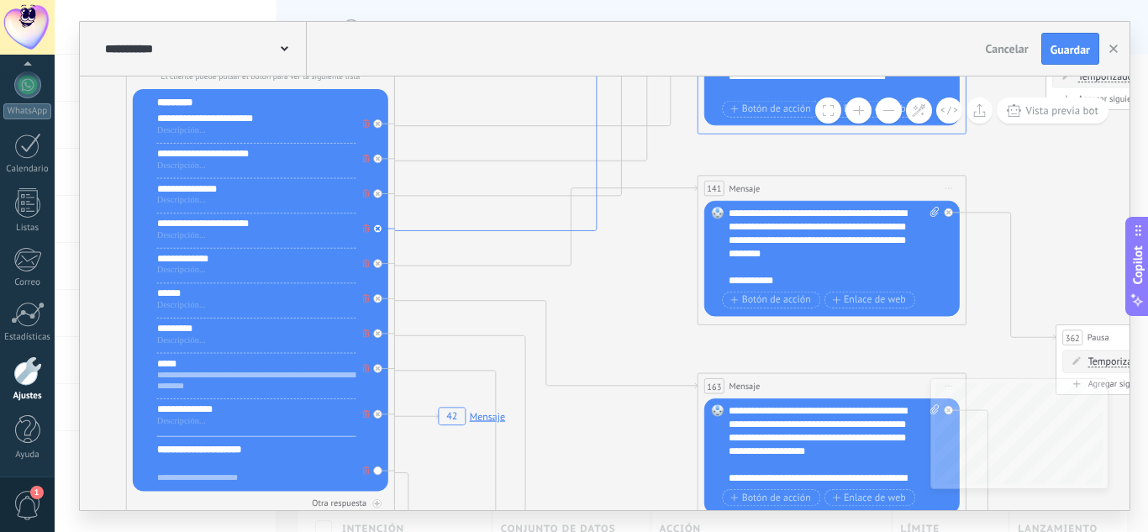
click at [450, 230] on icon at bounding box center [546, 112] width 303 height 236
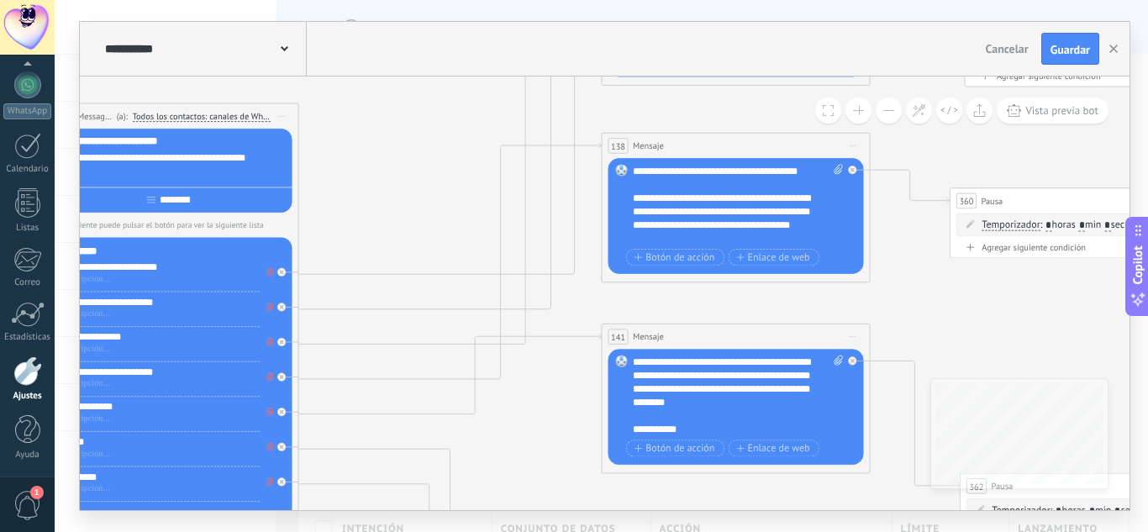
drag, startPoint x: 281, startPoint y: 161, endPoint x: 411, endPoint y: 87, distance: 150.2
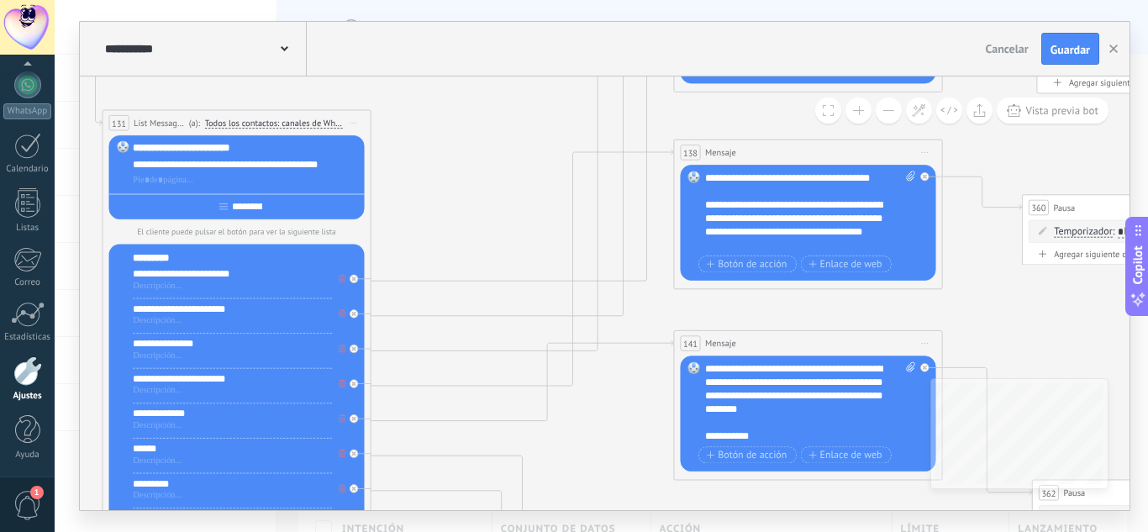
drag, startPoint x: 407, startPoint y: 162, endPoint x: 471, endPoint y: 176, distance: 65.3
click at [417, 386] on icon at bounding box center [522, 268] width 303 height 236
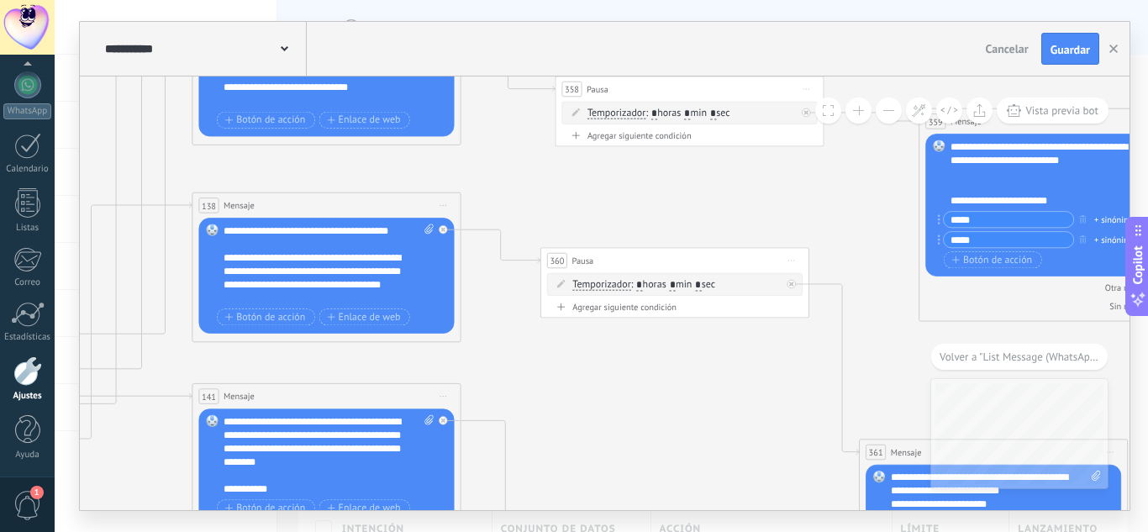
drag, startPoint x: 784, startPoint y: 392, endPoint x: 506, endPoint y: 366, distance: 279.4
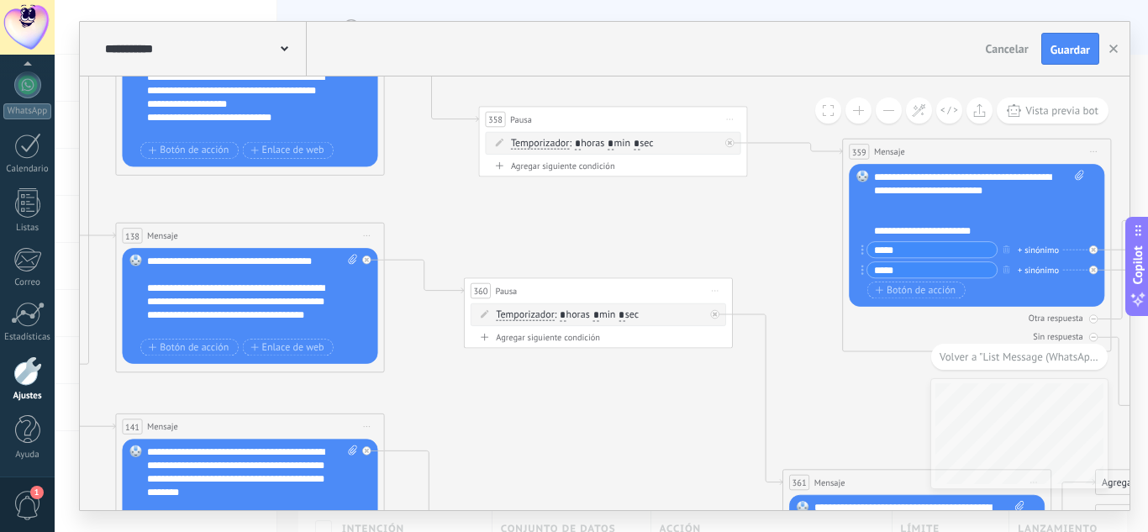
drag, startPoint x: 640, startPoint y: 377, endPoint x: 565, endPoint y: 407, distance: 80.7
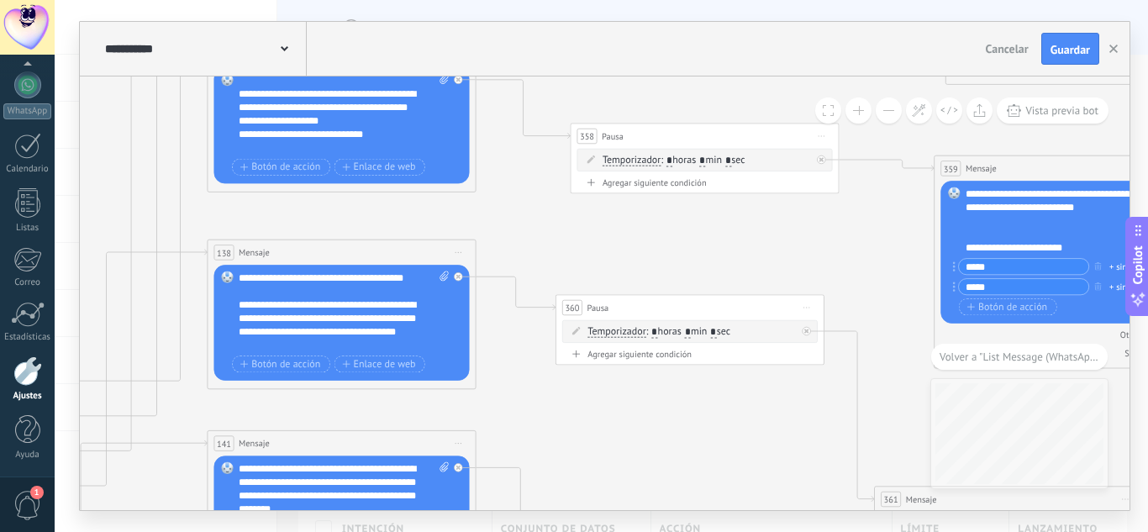
drag, startPoint x: 431, startPoint y: 219, endPoint x: 519, endPoint y: 234, distance: 89.5
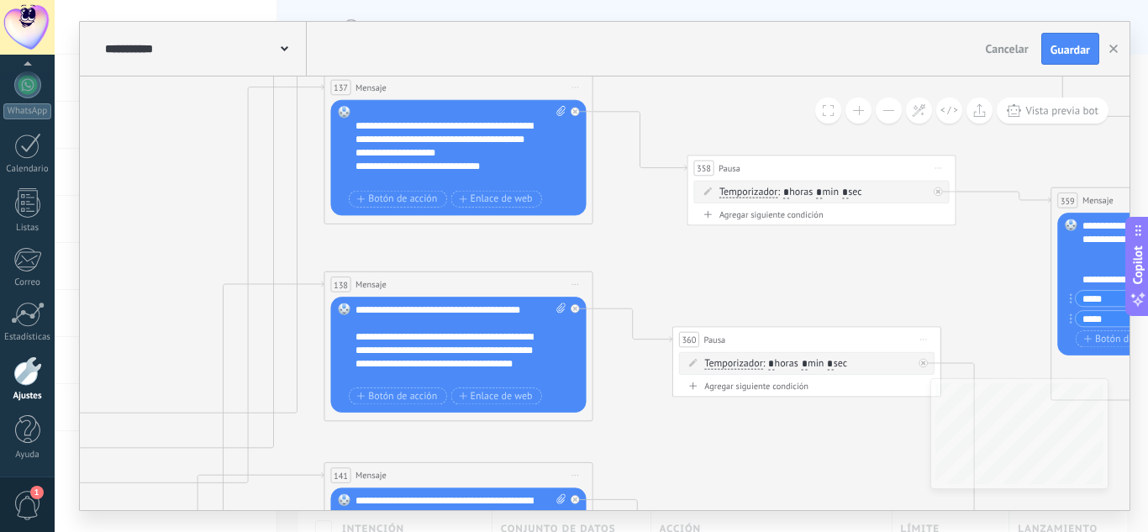
drag, startPoint x: 314, startPoint y: 216, endPoint x: 422, endPoint y: 244, distance: 111.1
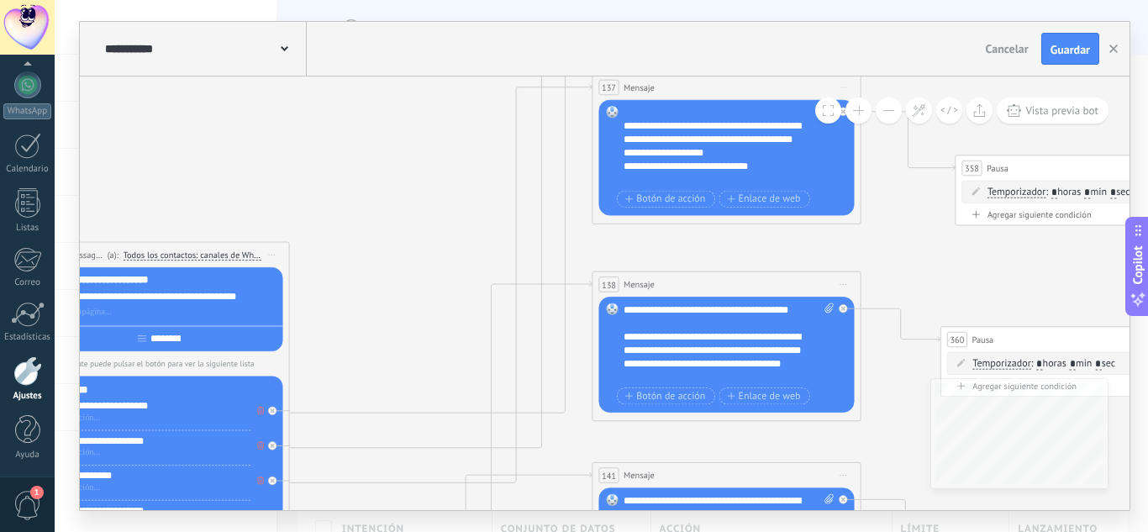
drag, startPoint x: 275, startPoint y: 186, endPoint x: 597, endPoint y: 211, distance: 322.9
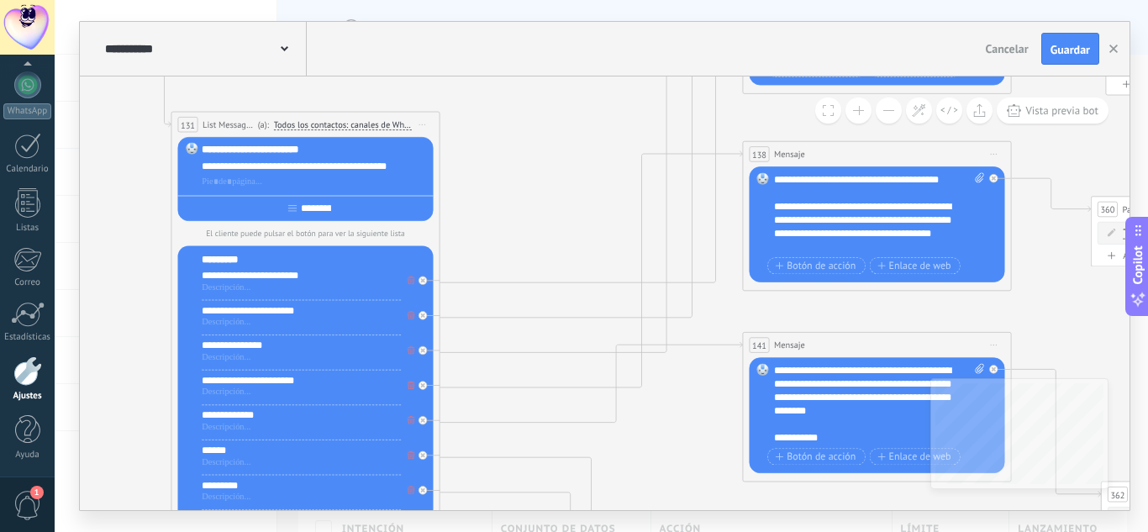
drag, startPoint x: 535, startPoint y: 175, endPoint x: 543, endPoint y: 138, distance: 37.9
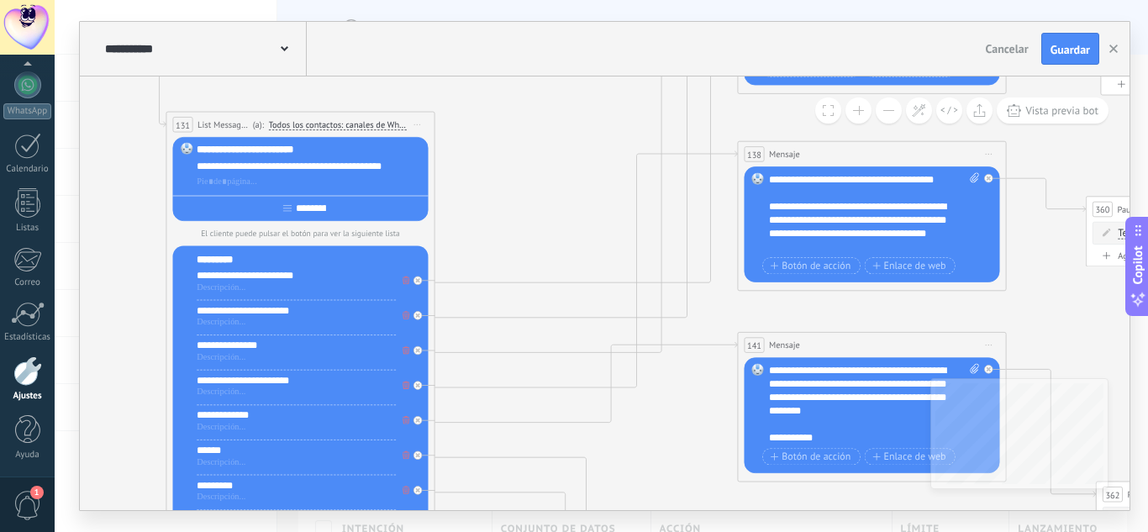
drag, startPoint x: 488, startPoint y: 148, endPoint x: 440, endPoint y: 147, distance: 47.9
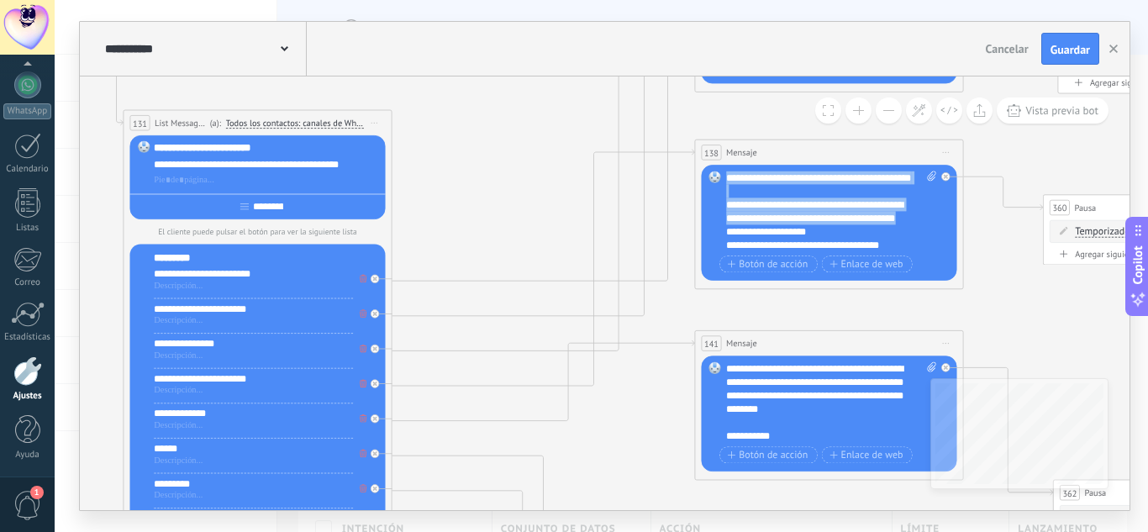
scroll to position [235, 0]
drag, startPoint x: 726, startPoint y: 225, endPoint x: 838, endPoint y: 242, distance: 113.0
click at [839, 241] on div "**********" at bounding box center [831, 211] width 210 height 81
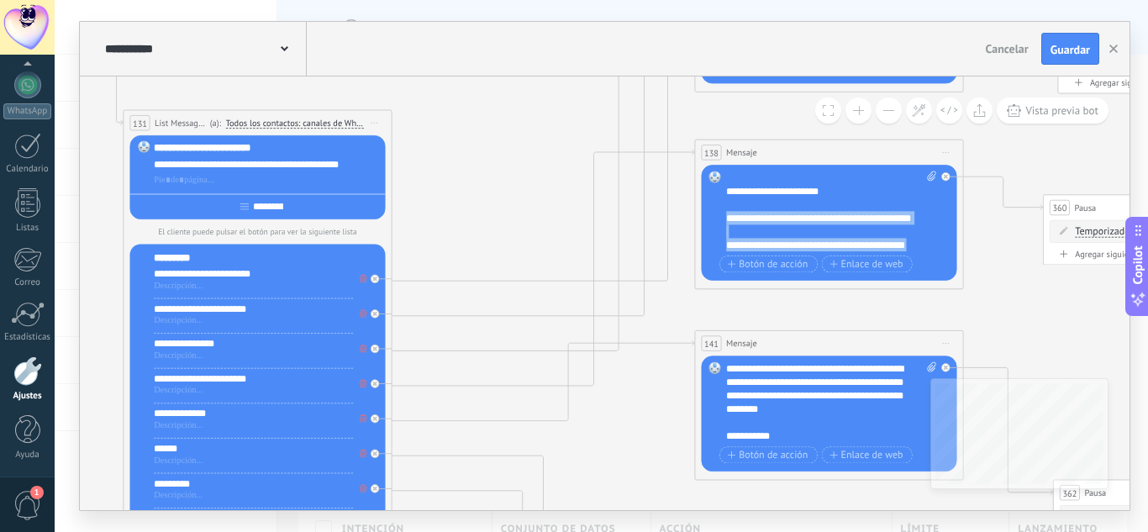
click at [861, 240] on div "**********" at bounding box center [831, 211] width 210 height 81
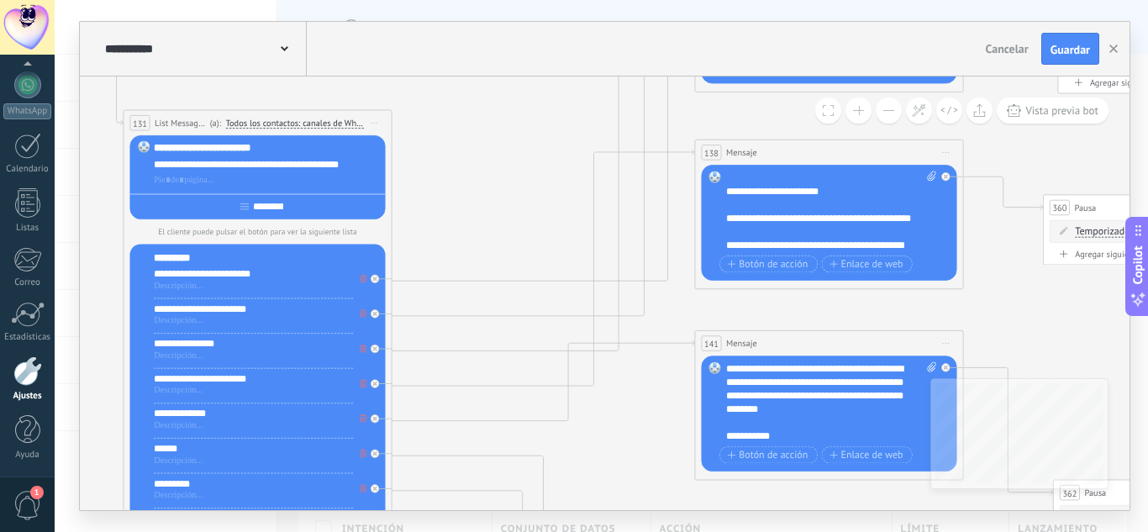
click at [910, 233] on div "**********" at bounding box center [831, 211] width 210 height 81
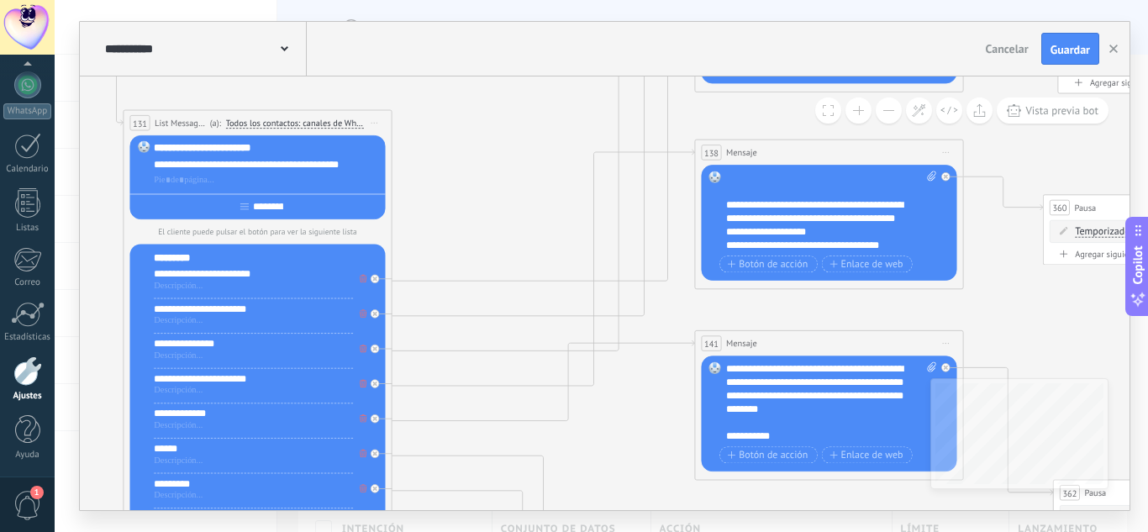
drag, startPoint x: 803, startPoint y: 245, endPoint x: 836, endPoint y: 254, distance: 34.1
click at [810, 245] on div "**********" at bounding box center [831, 211] width 210 height 81
click at [845, 242] on div "**********" at bounding box center [831, 211] width 210 height 81
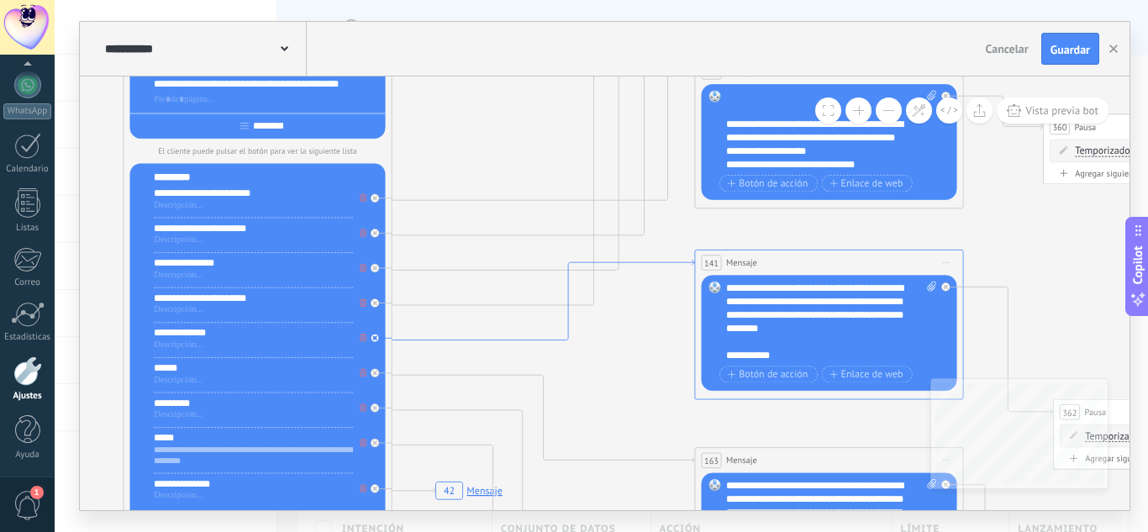
click at [432, 340] on icon at bounding box center [543, 300] width 303 height 81
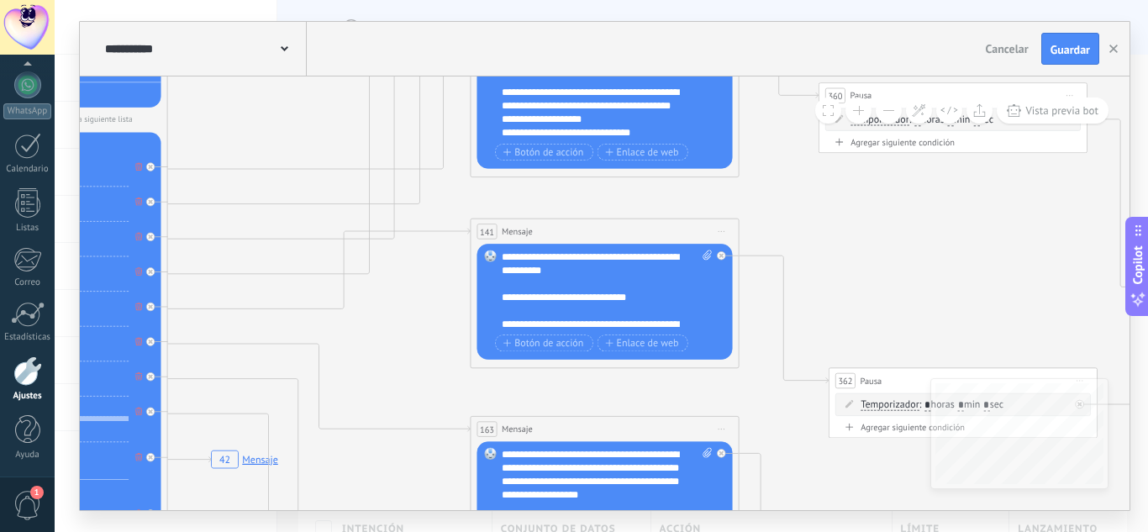
scroll to position [252, 0]
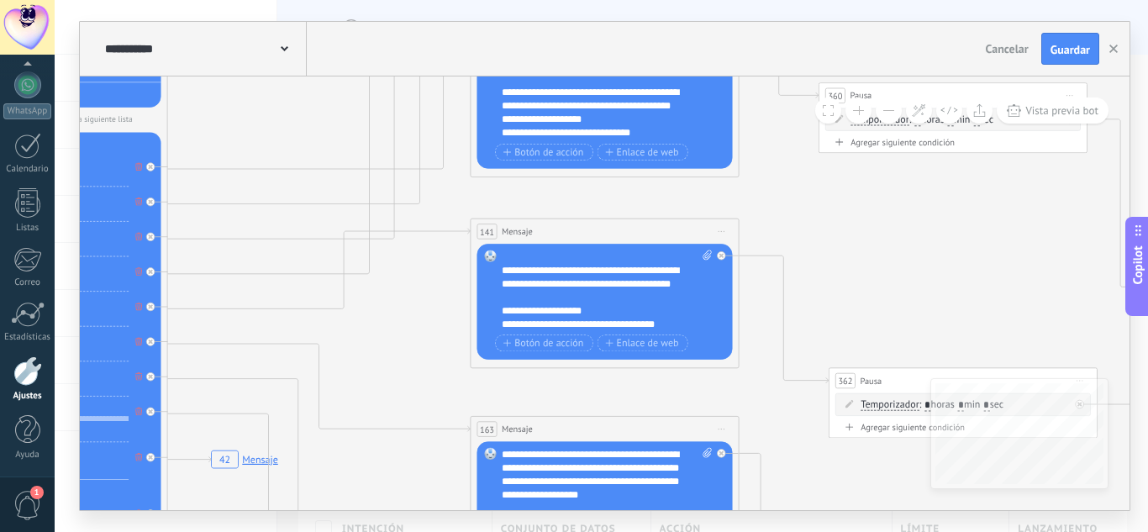
click at [577, 287] on div "**********" at bounding box center [607, 290] width 210 height 81
click at [554, 300] on div "**********" at bounding box center [607, 290] width 210 height 81
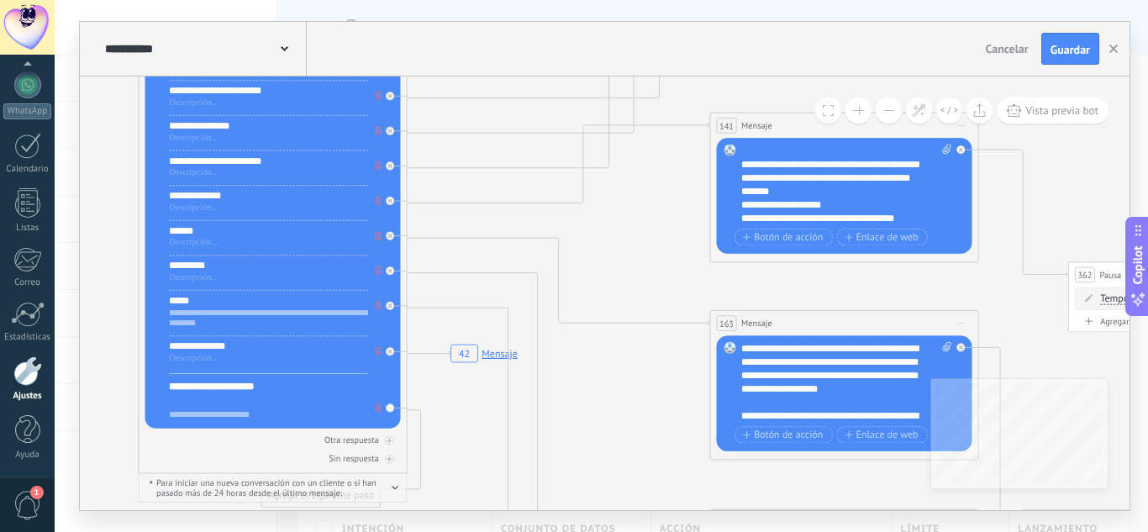
drag, startPoint x: 516, startPoint y: 233, endPoint x: 636, endPoint y: 266, distance: 124.6
click at [457, 238] on icon at bounding box center [559, 281] width 303 height 87
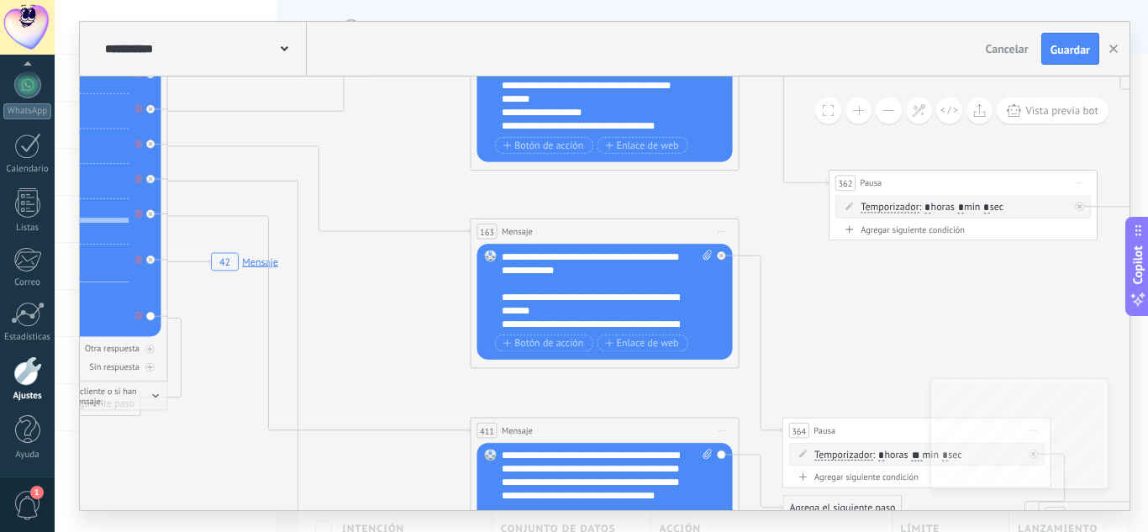
scroll to position [403, 0]
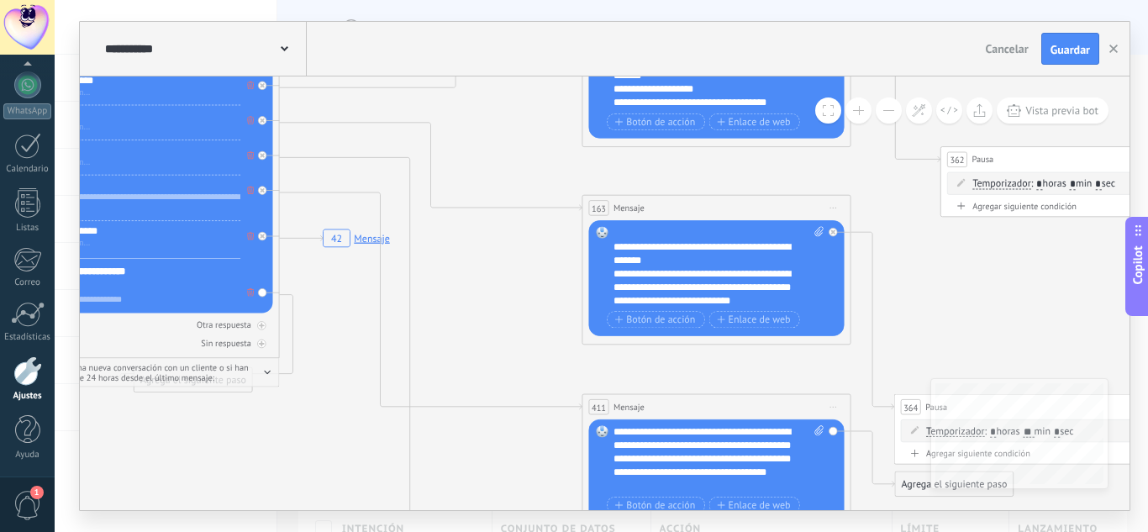
drag, startPoint x: 419, startPoint y: 247, endPoint x: 502, endPoint y: 310, distance: 103.7
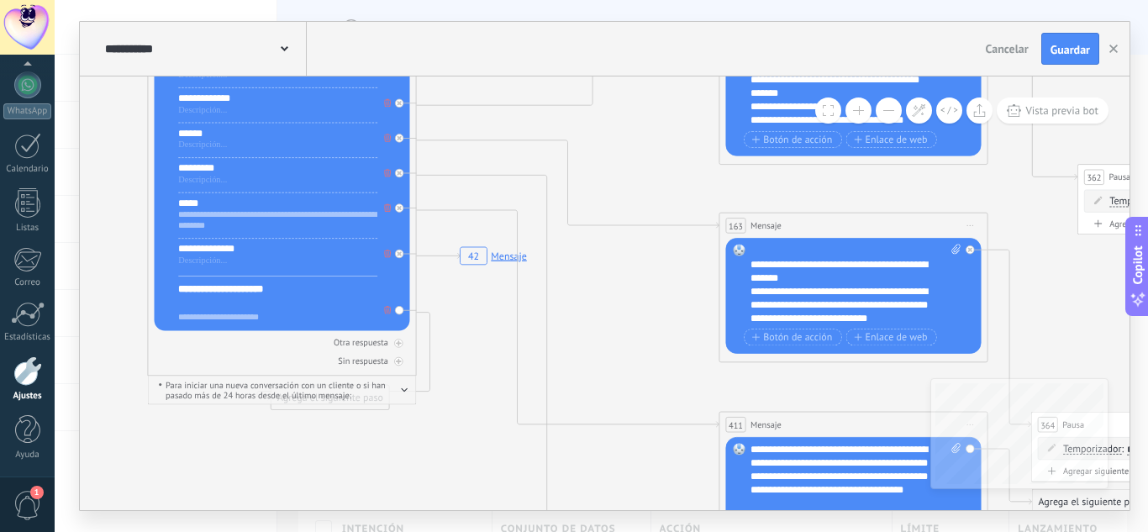
drag, startPoint x: 522, startPoint y: 181, endPoint x: 613, endPoint y: 191, distance: 91.3
click at [436, 176] on icon at bounding box center [574, 434] width 313 height 518
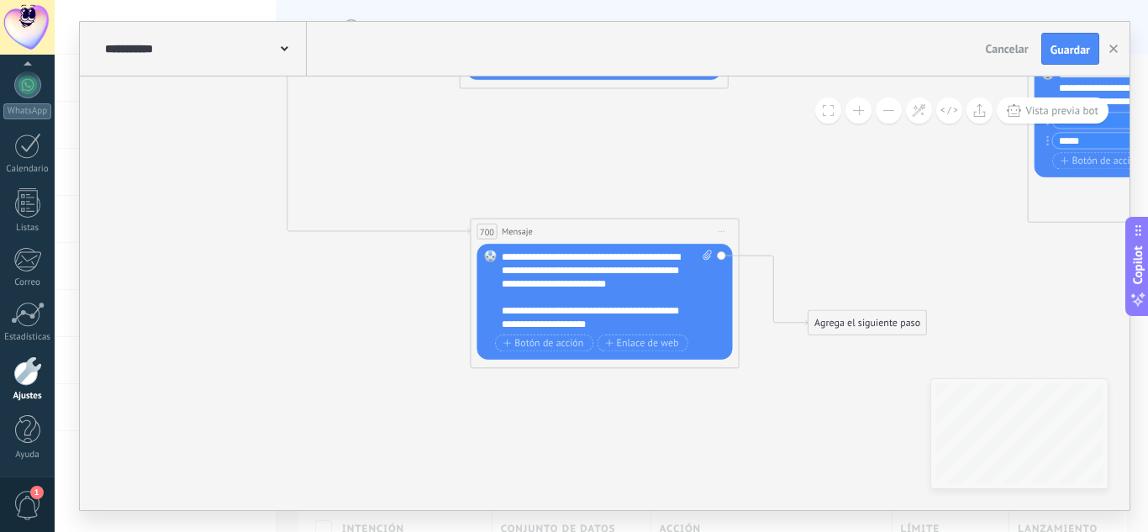
drag, startPoint x: 595, startPoint y: 318, endPoint x: 645, endPoint y: 308, distance: 51.3
click at [597, 317] on div "**********" at bounding box center [607, 290] width 210 height 81
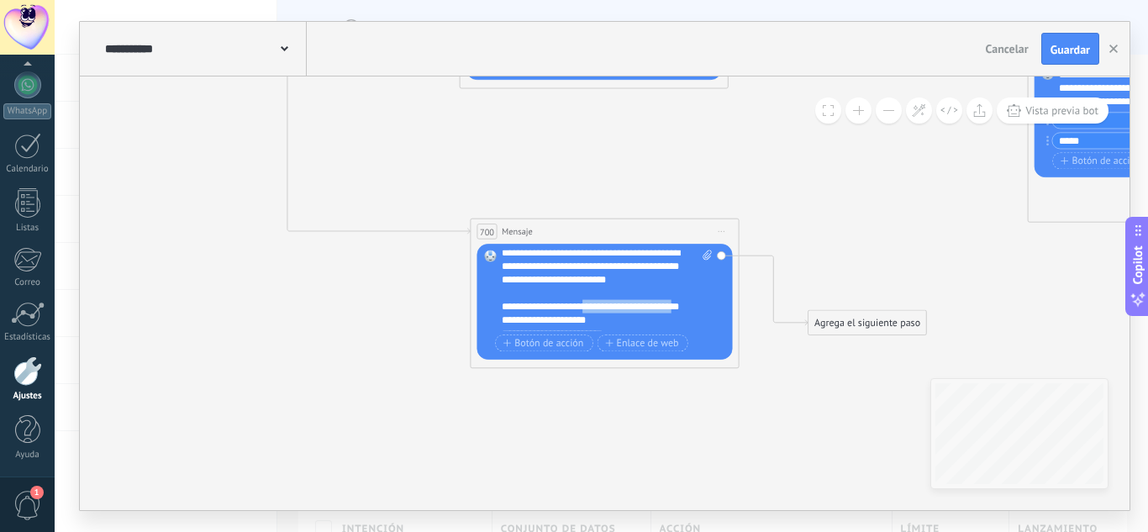
click at [635, 305] on div "**********" at bounding box center [607, 290] width 210 height 81
click at [586, 297] on div "**********" at bounding box center [607, 290] width 210 height 81
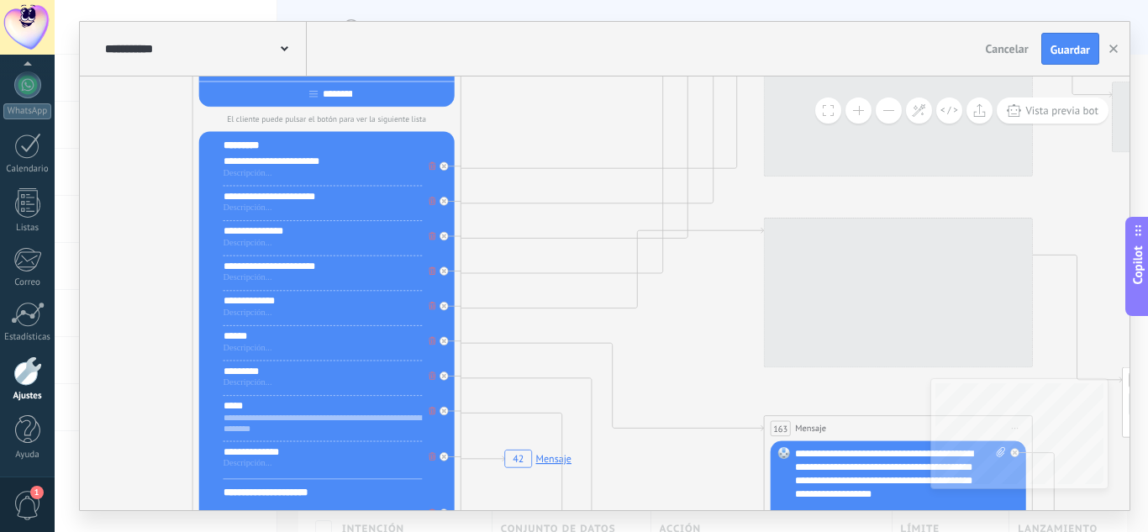
drag, startPoint x: 268, startPoint y: 155, endPoint x: 541, endPoint y: 110, distance: 276.9
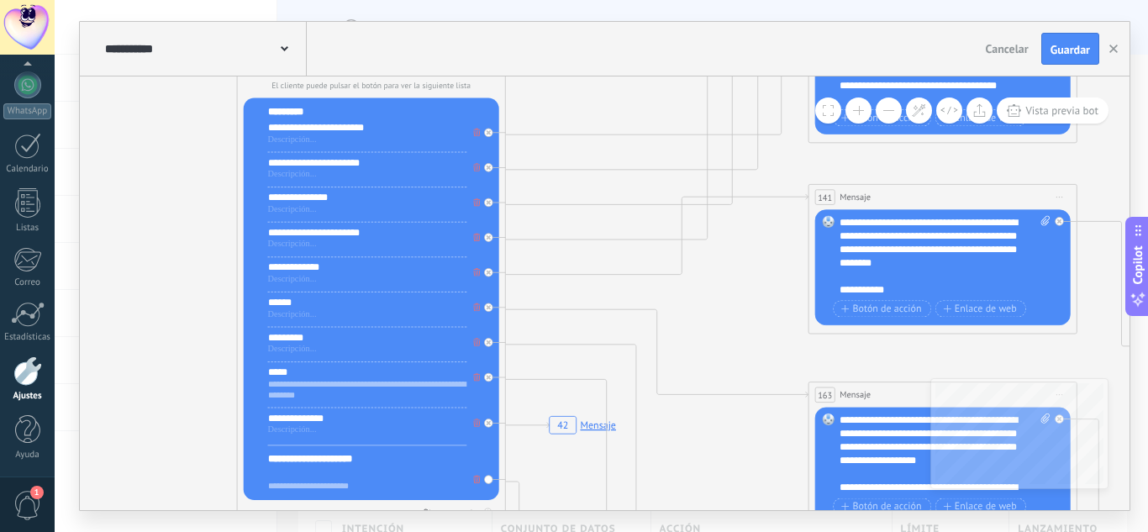
drag, startPoint x: 537, startPoint y: 256, endPoint x: 577, endPoint y: 221, distance: 53.0
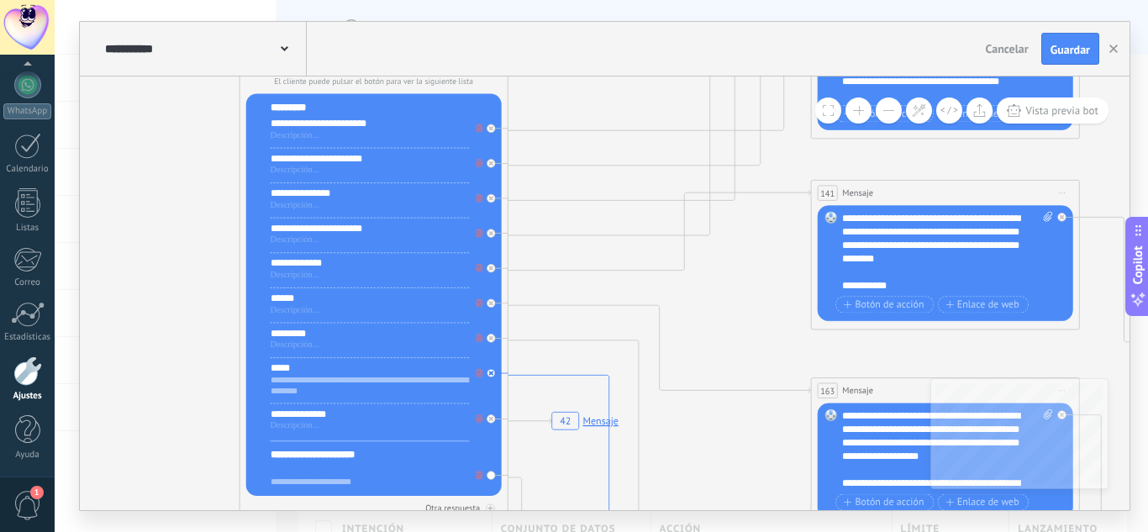
click at [587, 376] on icon at bounding box center [659, 483] width 303 height 217
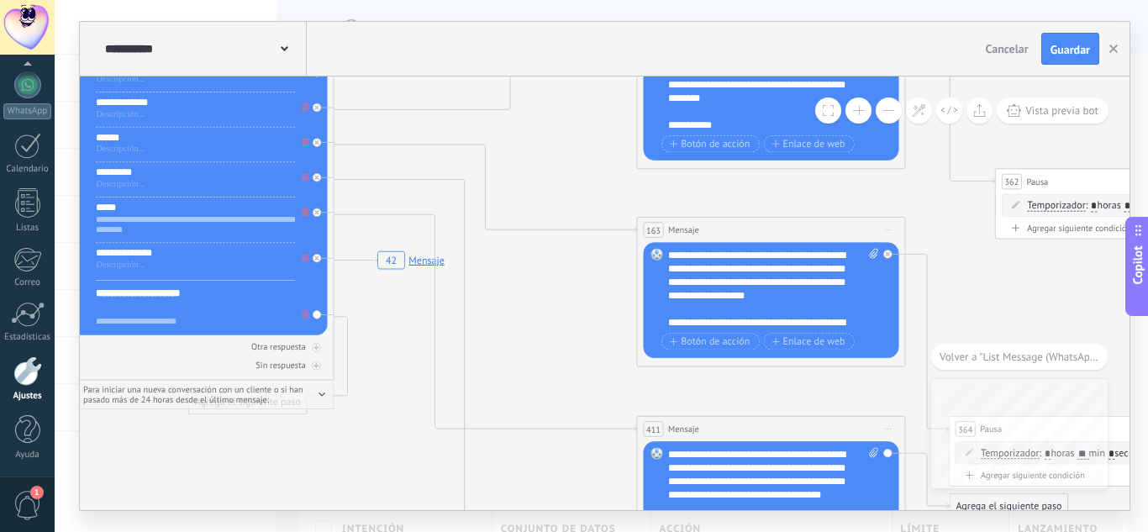
drag, startPoint x: 364, startPoint y: 182, endPoint x: 530, endPoint y: 373, distance: 253.2
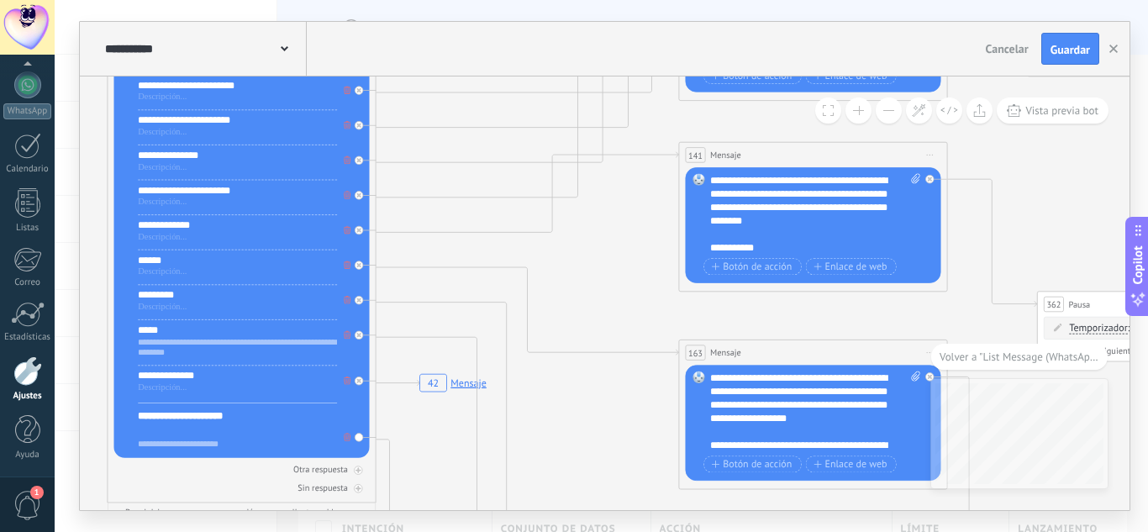
drag, startPoint x: 536, startPoint y: 285, endPoint x: 589, endPoint y: 429, distance: 153.9
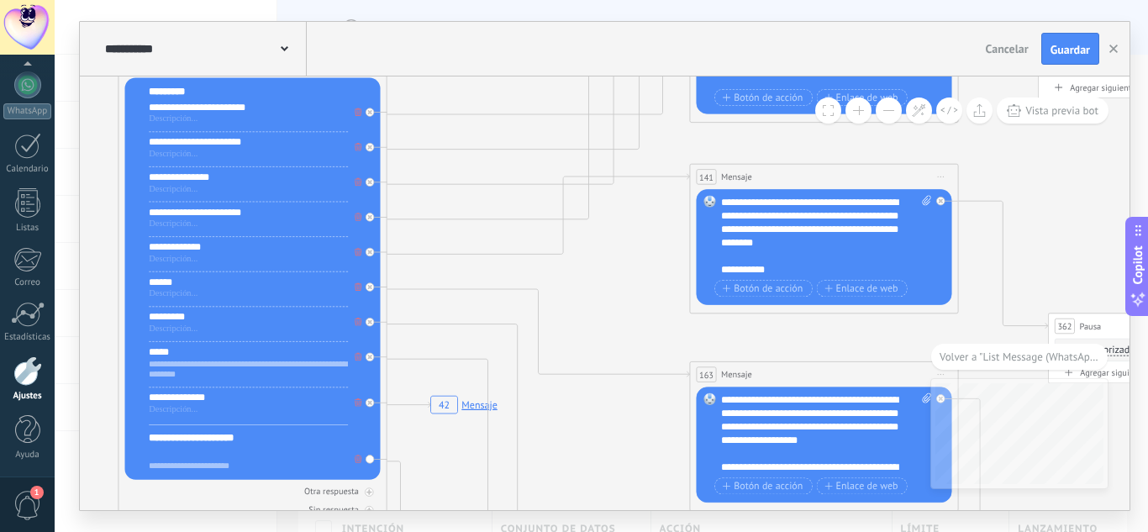
drag, startPoint x: 466, startPoint y: 198, endPoint x: 475, endPoint y: 224, distance: 26.6
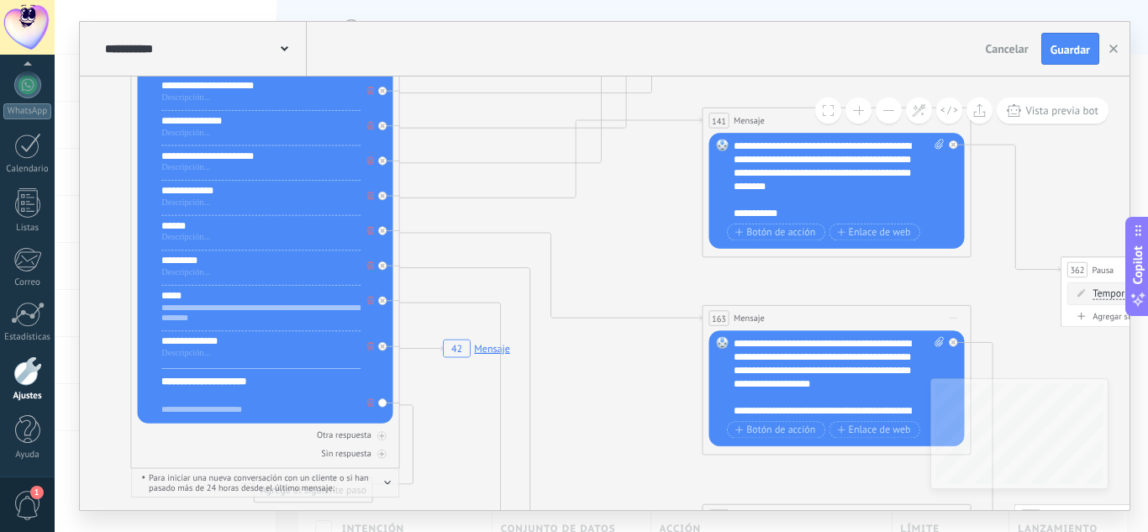
click at [198, 413] on div "**********" at bounding box center [260, 409] width 199 height 11
click at [410, 303] on icon at bounding box center [551, 411] width 303 height 217
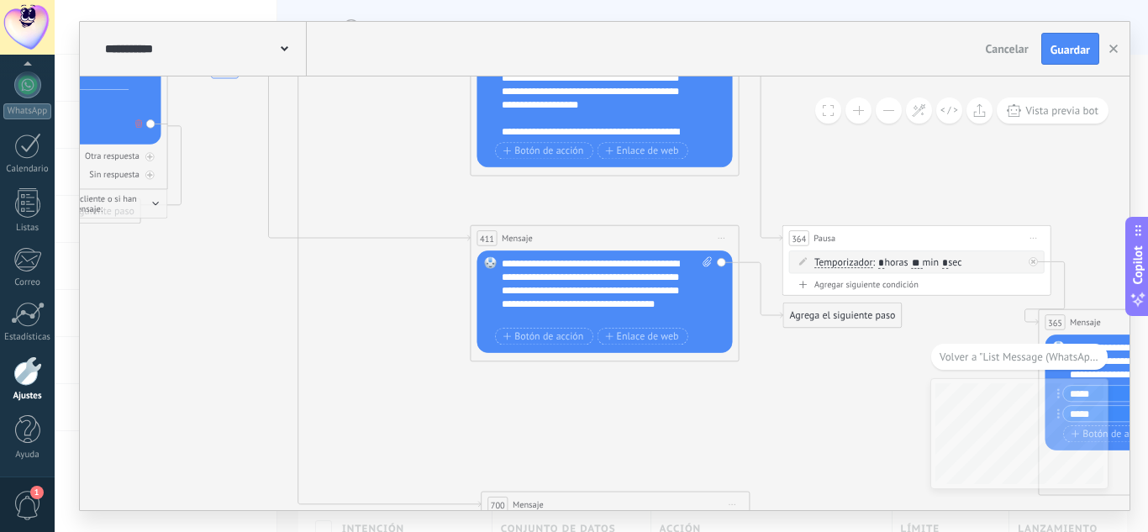
click at [622, 311] on div "**********" at bounding box center [607, 289] width 210 height 67
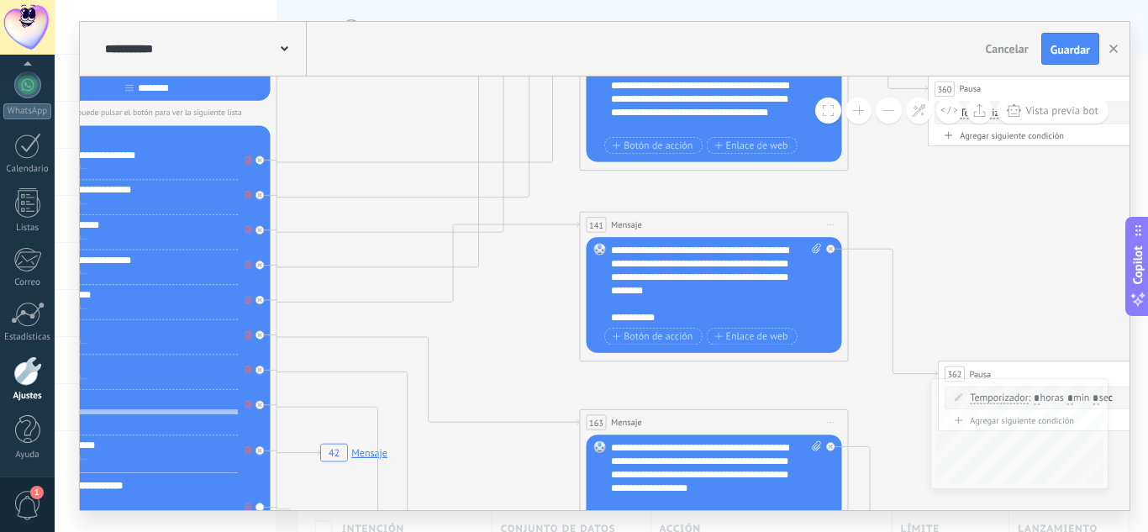
drag, startPoint x: 489, startPoint y: 436, endPoint x: 487, endPoint y: 482, distance: 45.5
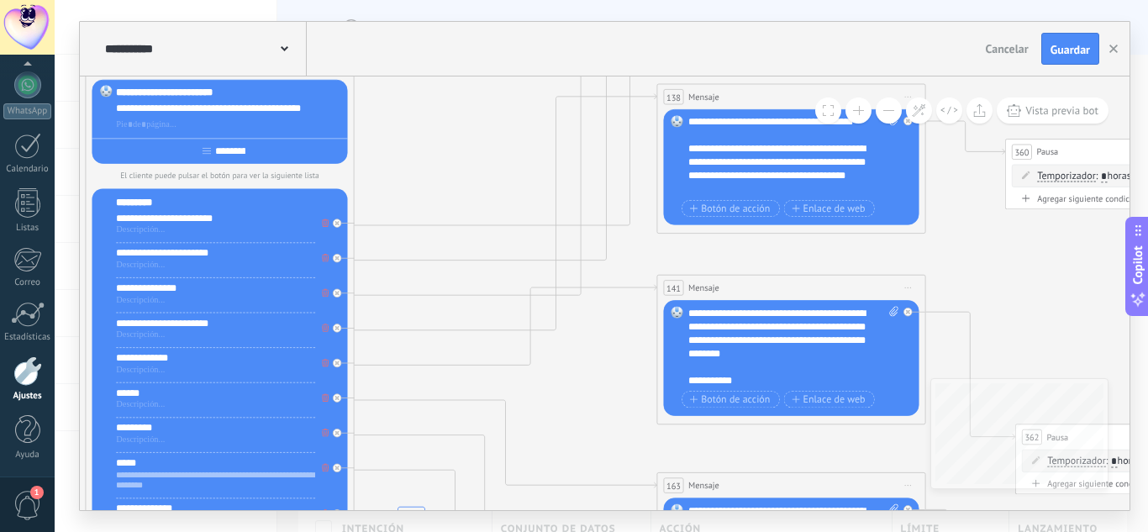
drag, startPoint x: 568, startPoint y: 377, endPoint x: 587, endPoint y: 392, distance: 24.5
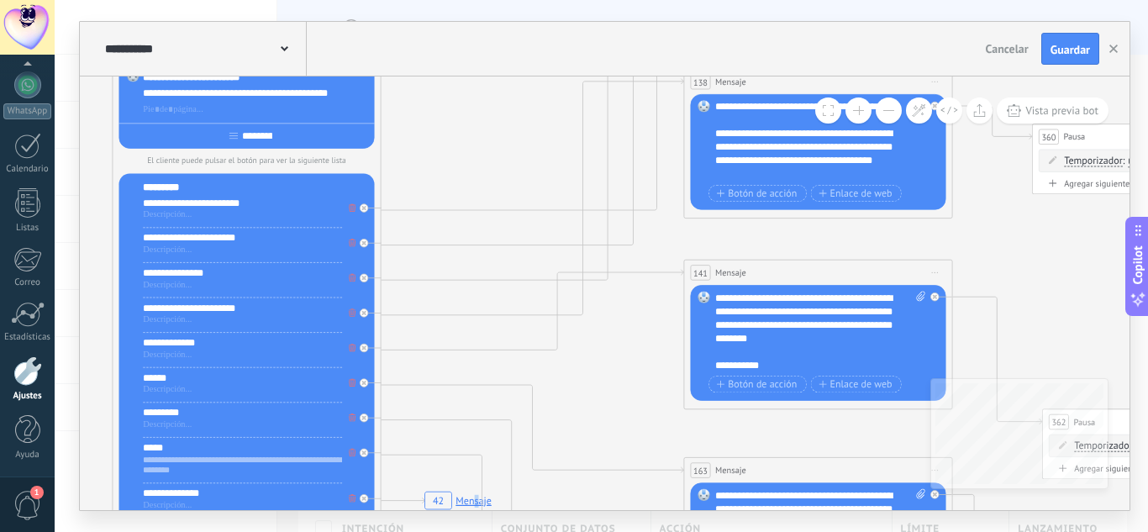
drag, startPoint x: 475, startPoint y: 129, endPoint x: 519, endPoint y: 102, distance: 51.3
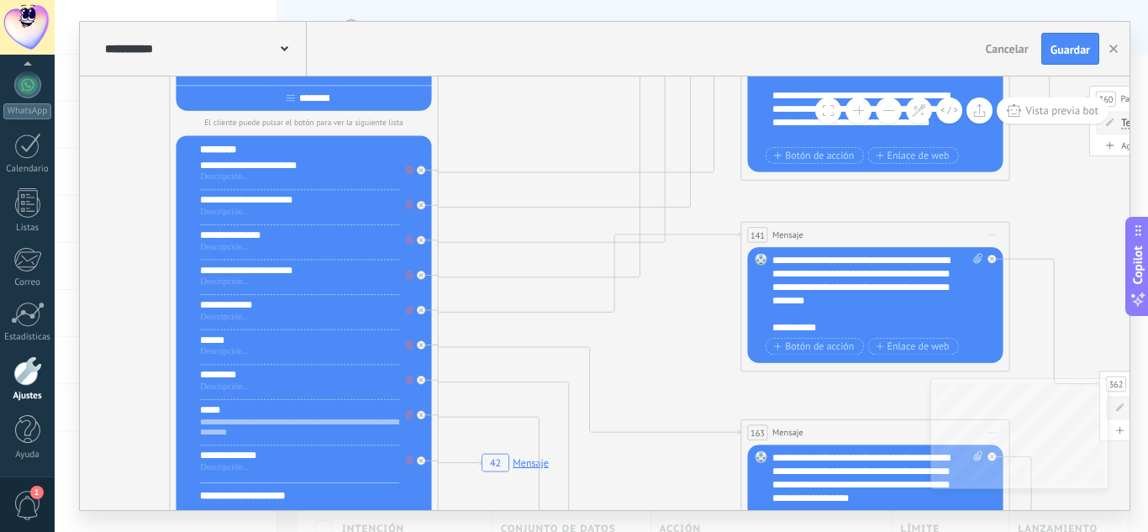
drag, startPoint x: 496, startPoint y: 124, endPoint x: 509, endPoint y: 113, distance: 17.3
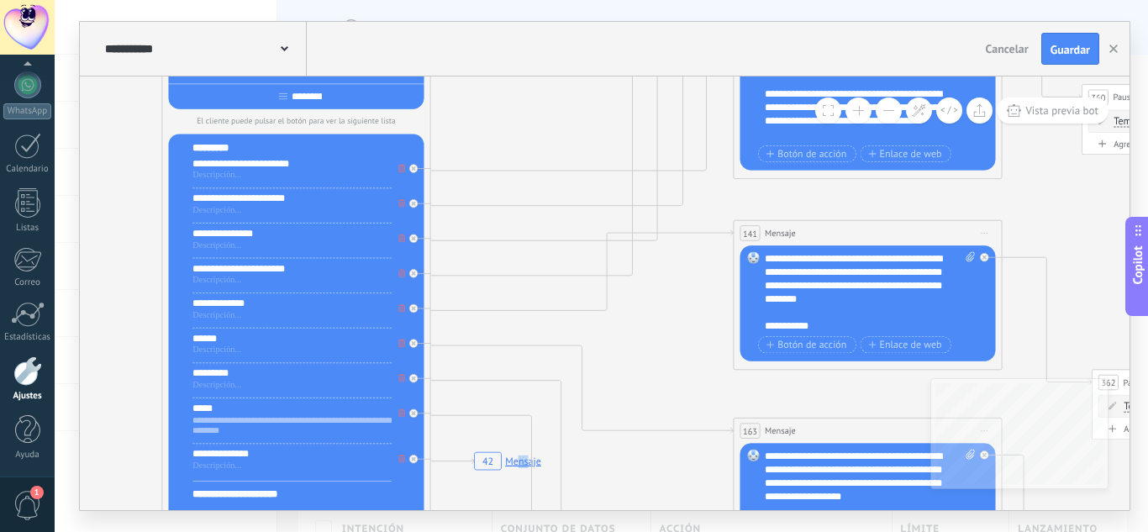
drag, startPoint x: 528, startPoint y: 129, endPoint x: 480, endPoint y: 125, distance: 48.0
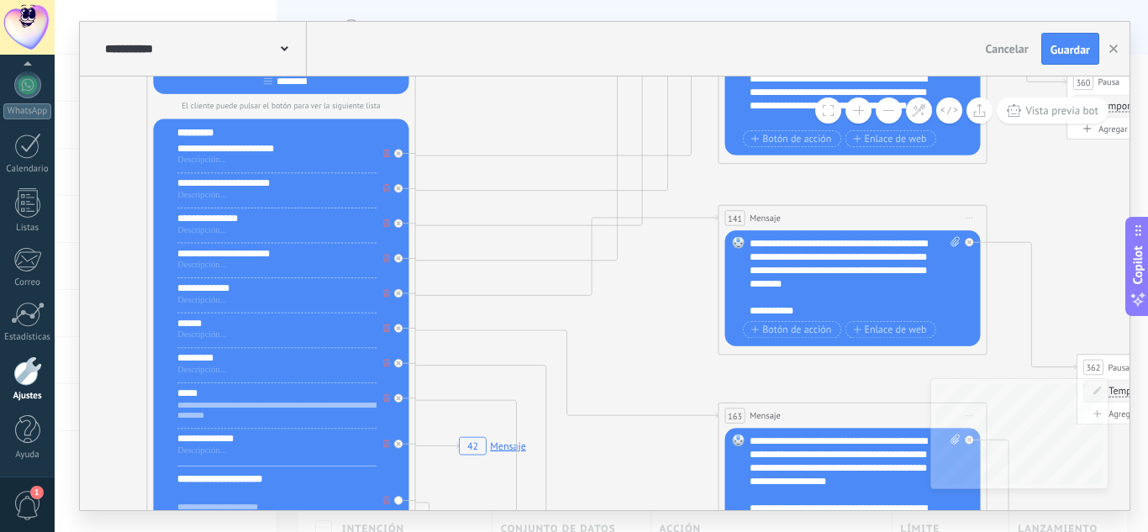
drag, startPoint x: 507, startPoint y: 113, endPoint x: 540, endPoint y: 101, distance: 34.8
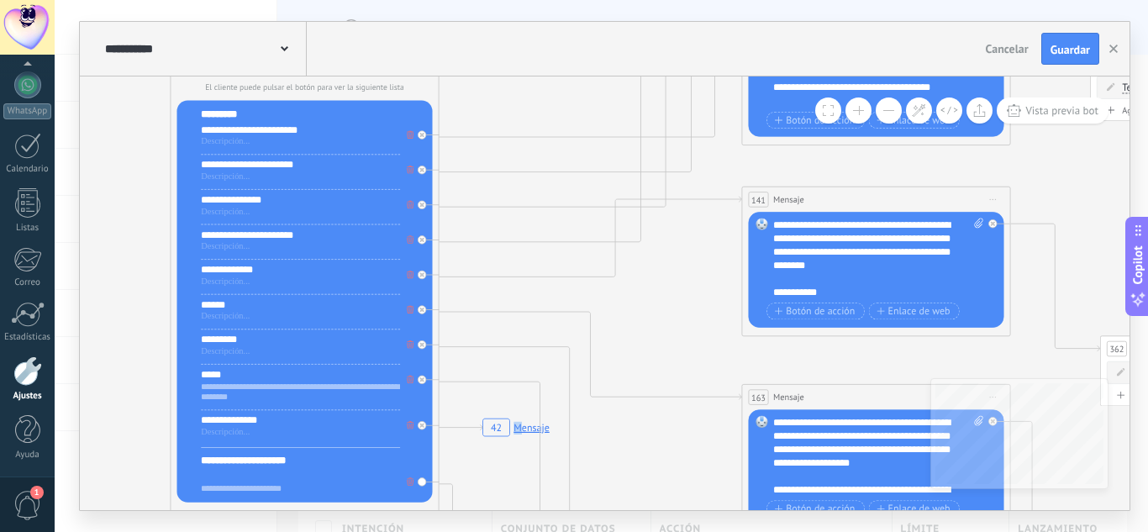
drag, startPoint x: 492, startPoint y: 118, endPoint x: 511, endPoint y: 109, distance: 20.3
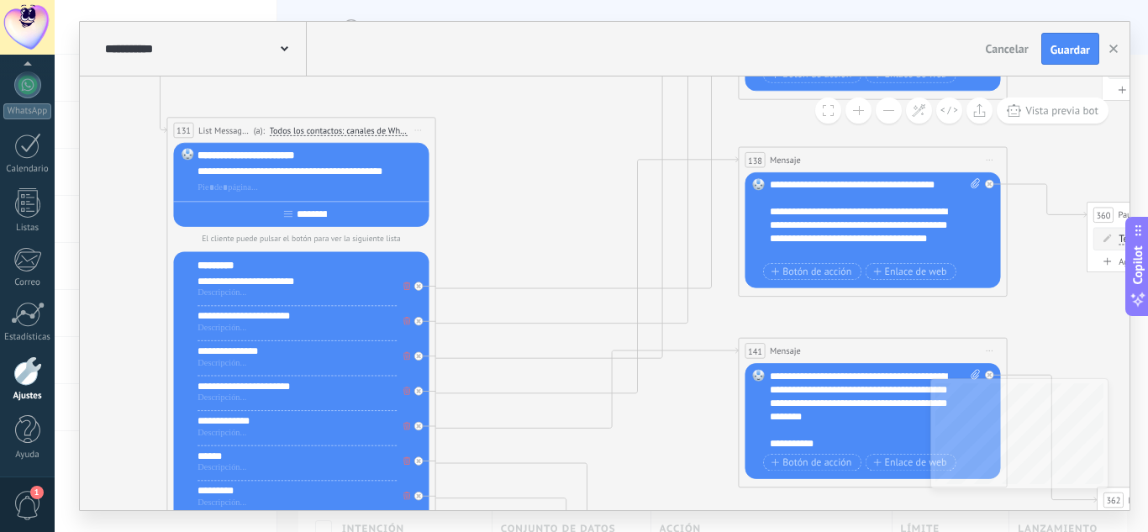
drag, startPoint x: 492, startPoint y: 107, endPoint x: 487, endPoint y: 261, distance: 154.7
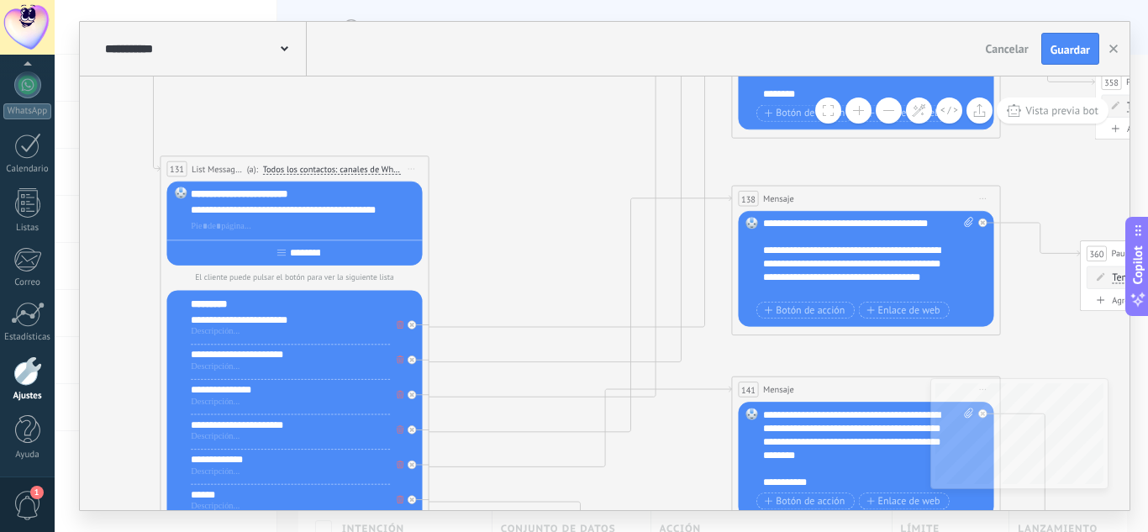
drag, startPoint x: 499, startPoint y: 198, endPoint x: 494, endPoint y: 223, distance: 25.7
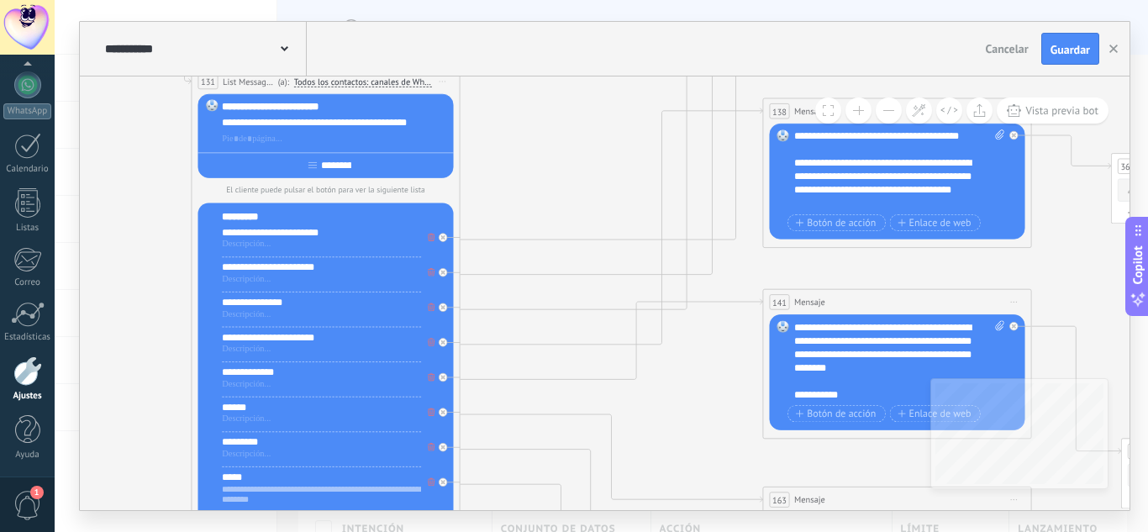
drag, startPoint x: 545, startPoint y: 191, endPoint x: 572, endPoint y: 146, distance: 52.5
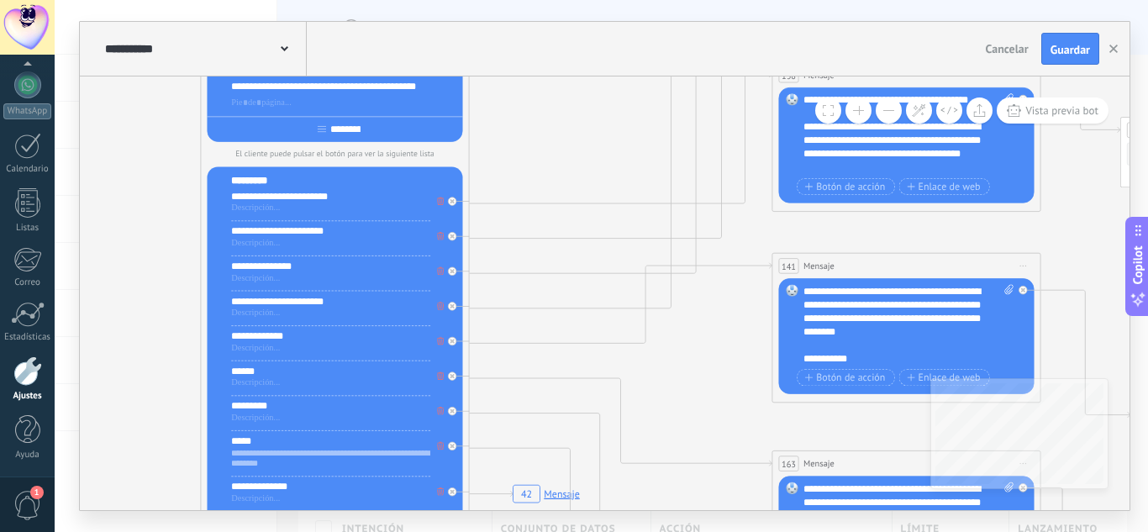
drag, startPoint x: 535, startPoint y: 182, endPoint x: 542, endPoint y: 149, distance: 34.5
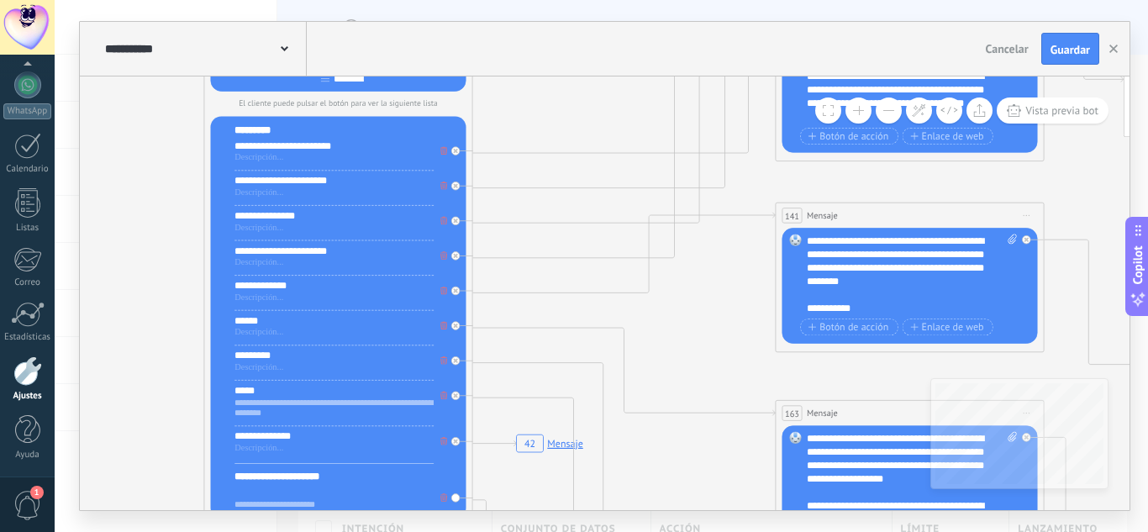
drag, startPoint x: 528, startPoint y: 423, endPoint x: 530, endPoint y: 377, distance: 45.5
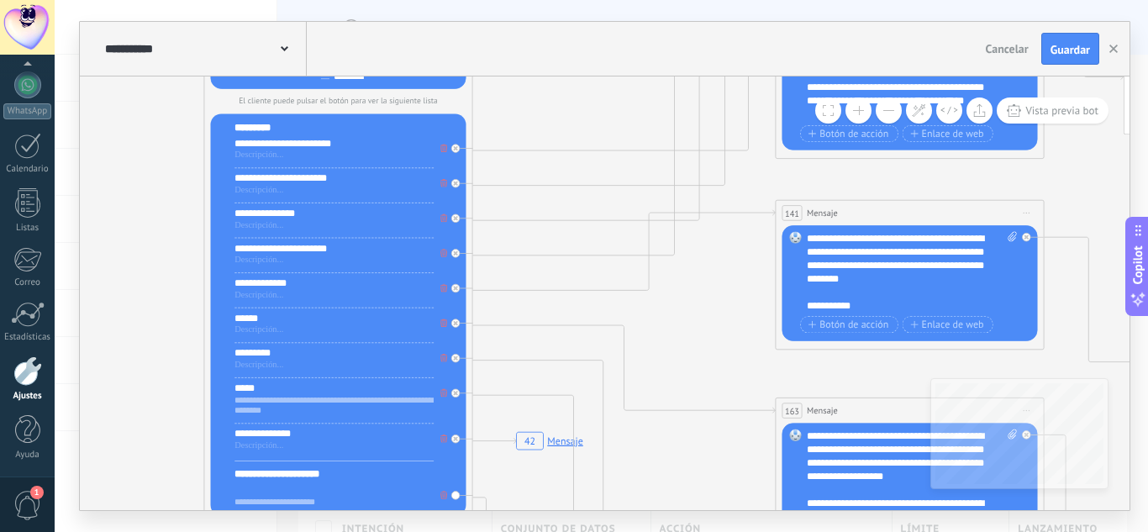
click at [331, 411] on div "**********" at bounding box center [333, 406] width 199 height 22
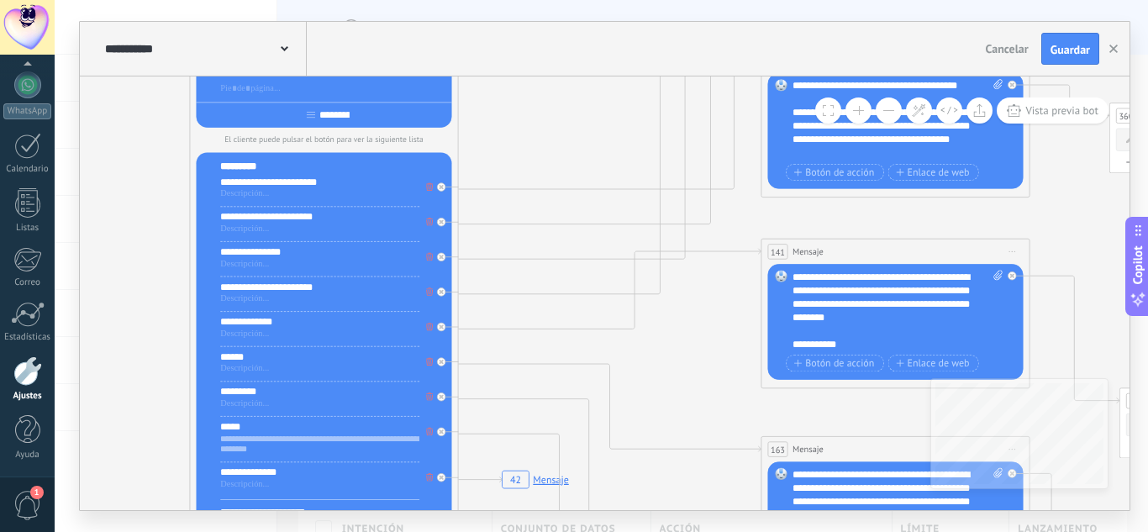
drag, startPoint x: 519, startPoint y: 113, endPoint x: 492, endPoint y: 156, distance: 50.2
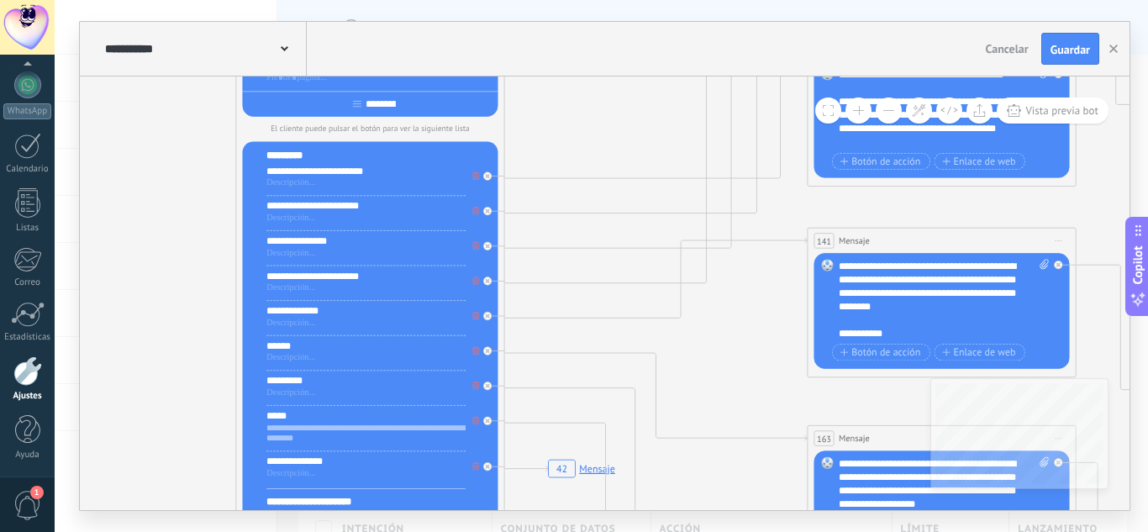
drag, startPoint x: 579, startPoint y: 144, endPoint x: 626, endPoint y: 133, distance: 48.3
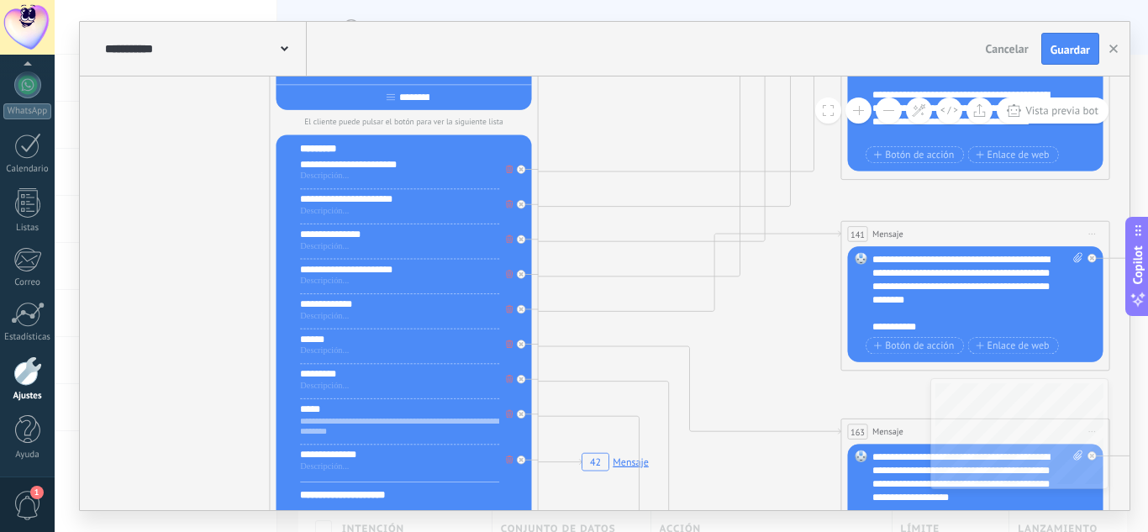
drag, startPoint x: 607, startPoint y: 116, endPoint x: 640, endPoint y: 108, distance: 33.6
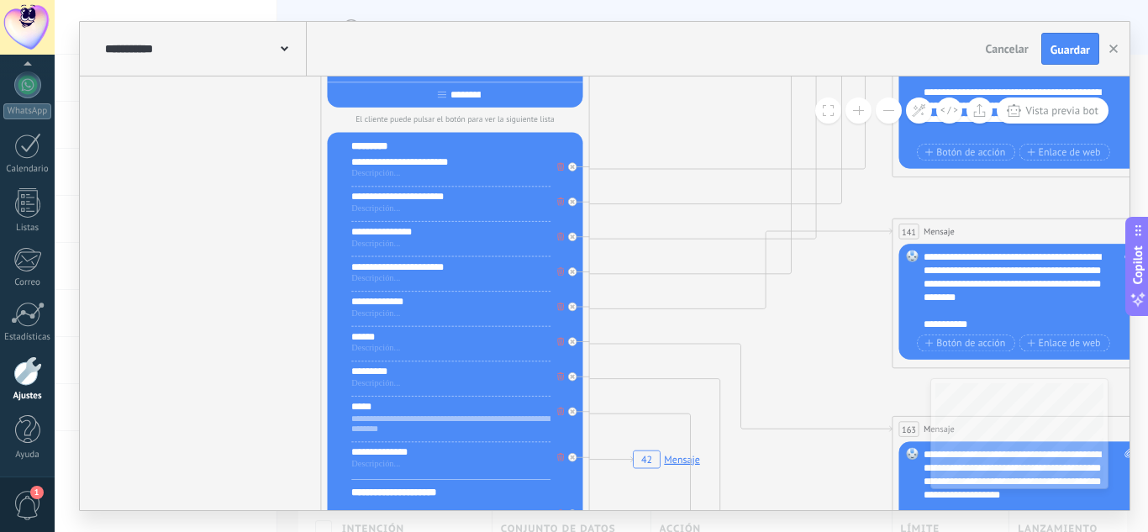
drag, startPoint x: 117, startPoint y: 266, endPoint x: 155, endPoint y: 264, distance: 37.9
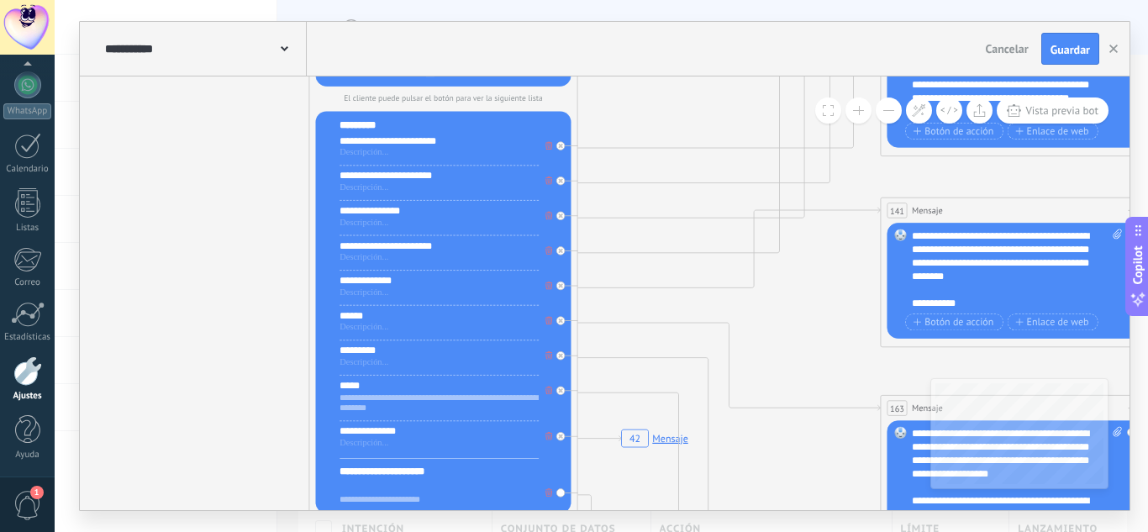
drag, startPoint x: 851, startPoint y: 350, endPoint x: 838, endPoint y: 328, distance: 26.0
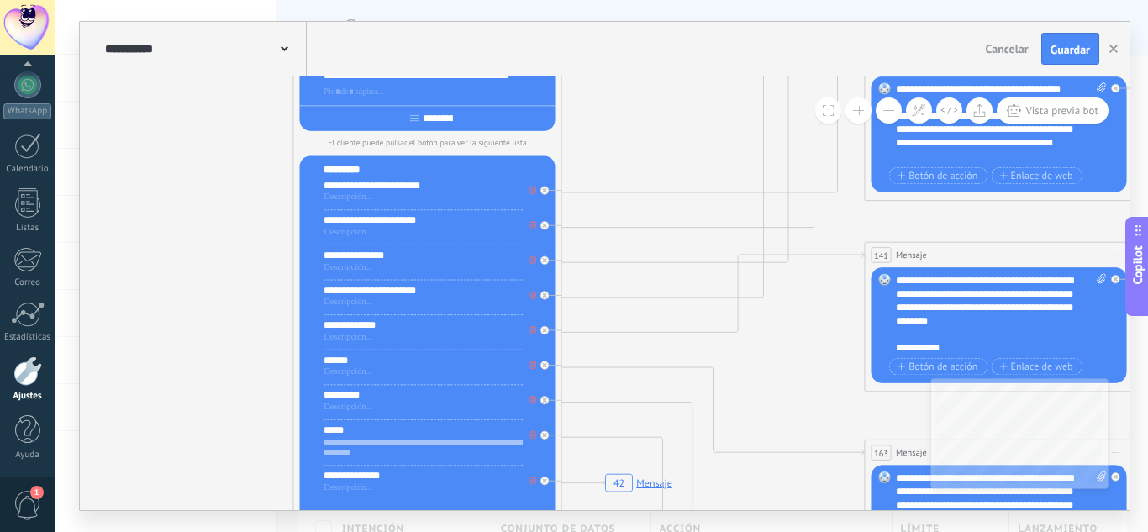
drag, startPoint x: 820, startPoint y: 285, endPoint x: 803, endPoint y: 338, distance: 55.8
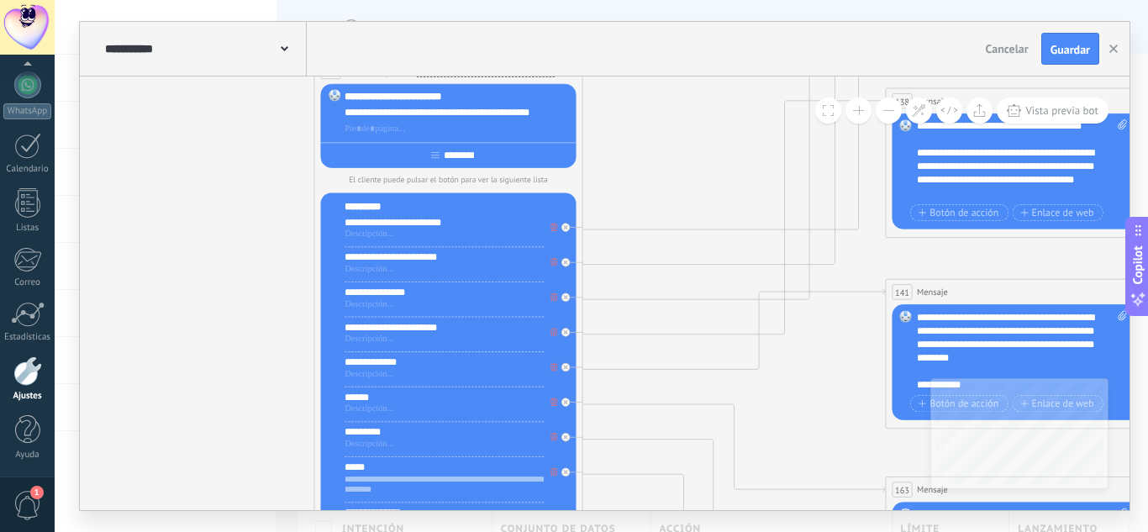
drag, startPoint x: 690, startPoint y: 140, endPoint x: 708, endPoint y: 161, distance: 28.6
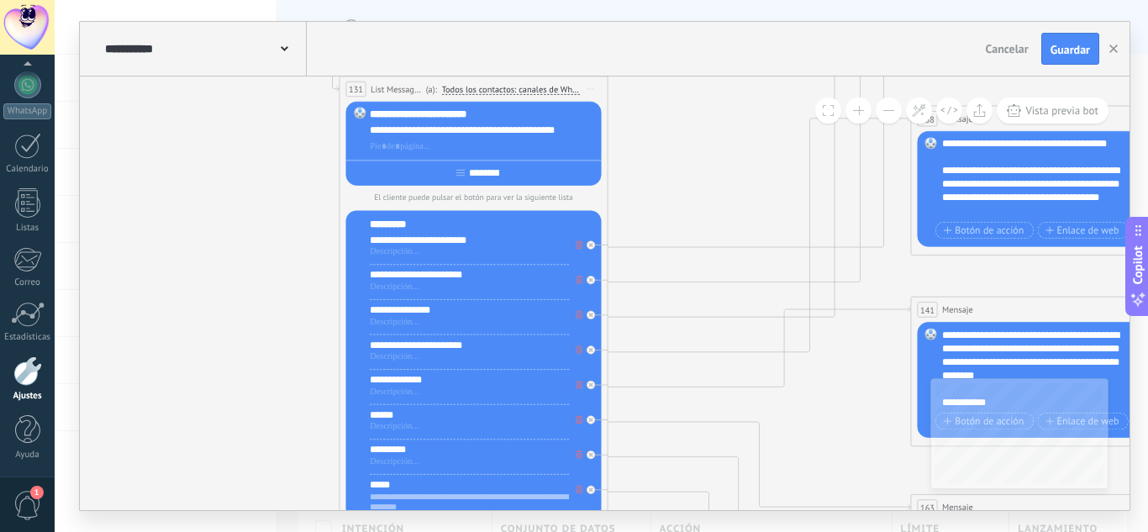
drag, startPoint x: 665, startPoint y: 146, endPoint x: 674, endPoint y: 158, distance: 15.0
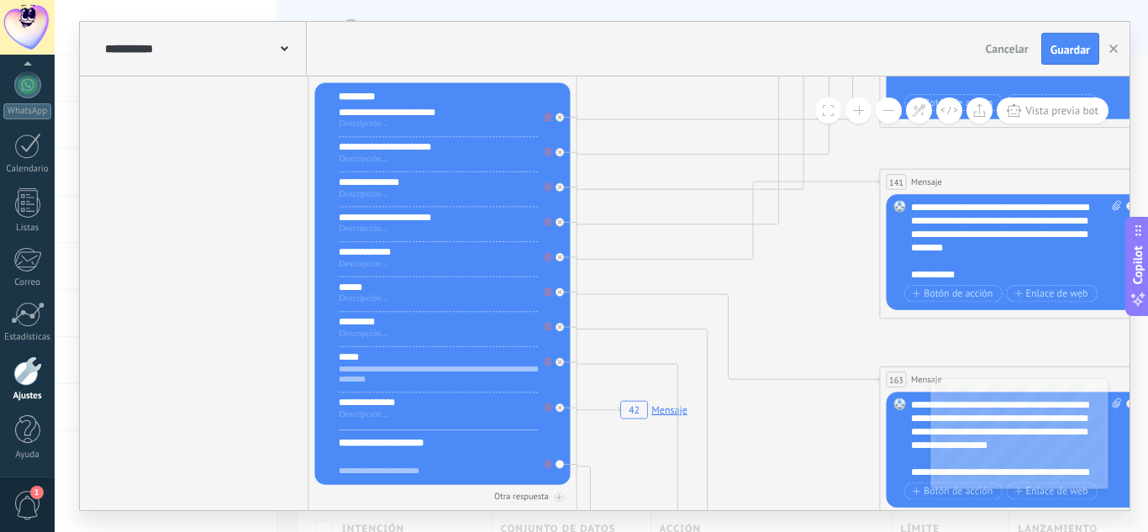
drag, startPoint x: 802, startPoint y: 262, endPoint x: 777, endPoint y: 301, distance: 45.7
drag, startPoint x: 241, startPoint y: 196, endPoint x: 171, endPoint y: 195, distance: 70.6
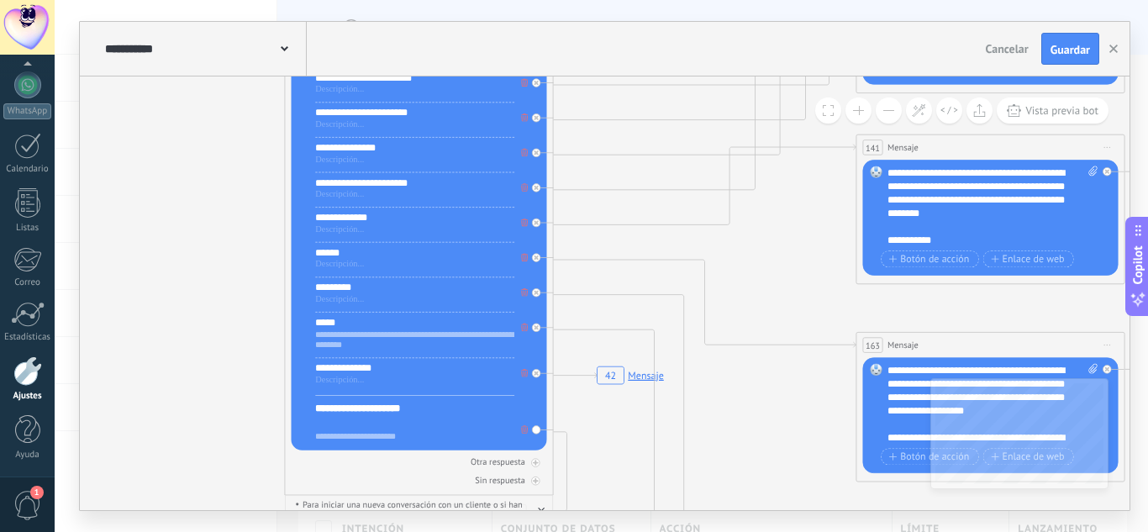
drag, startPoint x: 690, startPoint y: 304, endPoint x: 737, endPoint y: 270, distance: 58.3
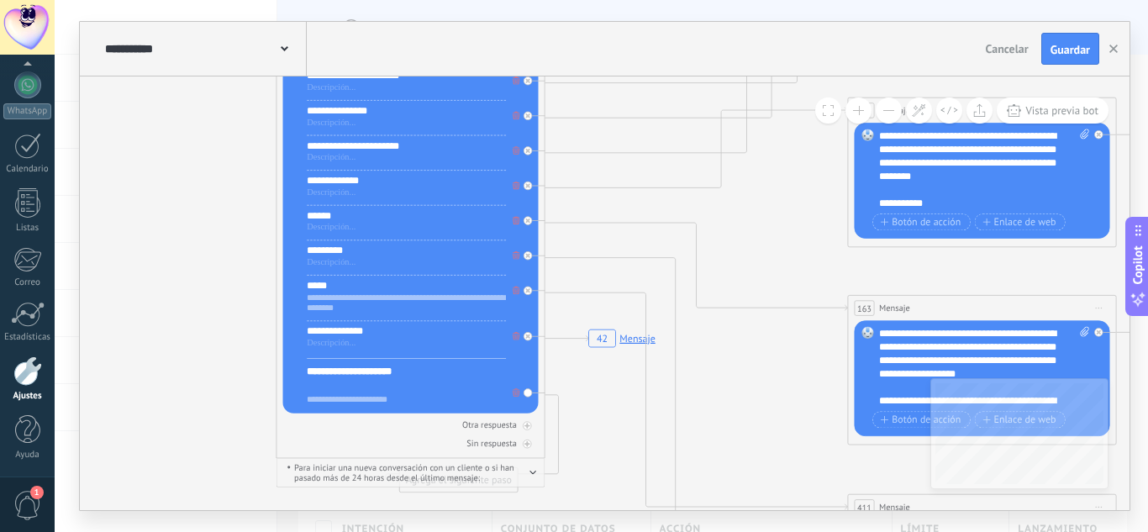
drag, startPoint x: 780, startPoint y: 270, endPoint x: 772, endPoint y: 257, distance: 14.7
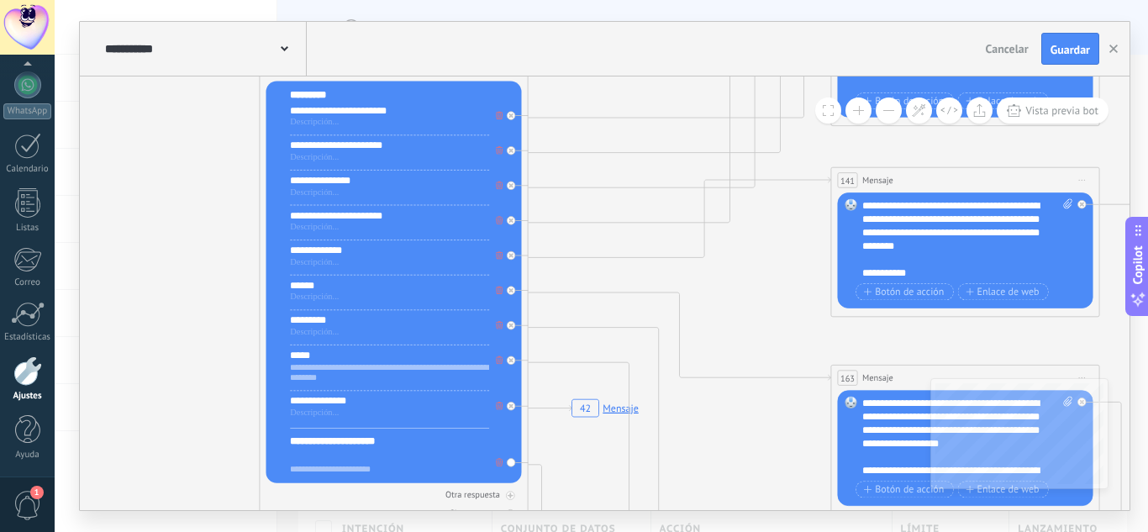
drag, startPoint x: 776, startPoint y: 284, endPoint x: 761, endPoint y: 329, distance: 47.0
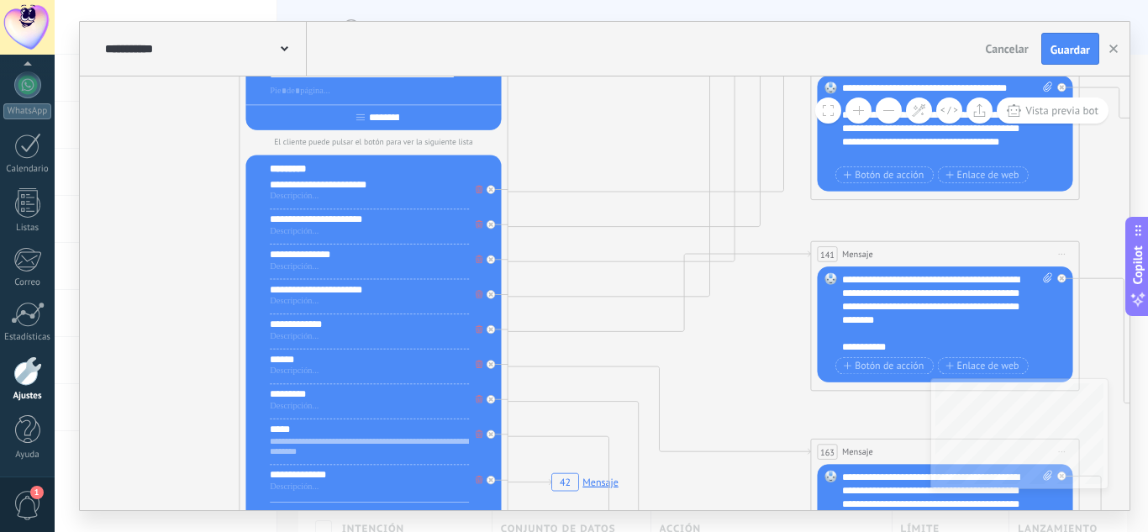
drag, startPoint x: 596, startPoint y: 139, endPoint x: 562, endPoint y: 248, distance: 114.3
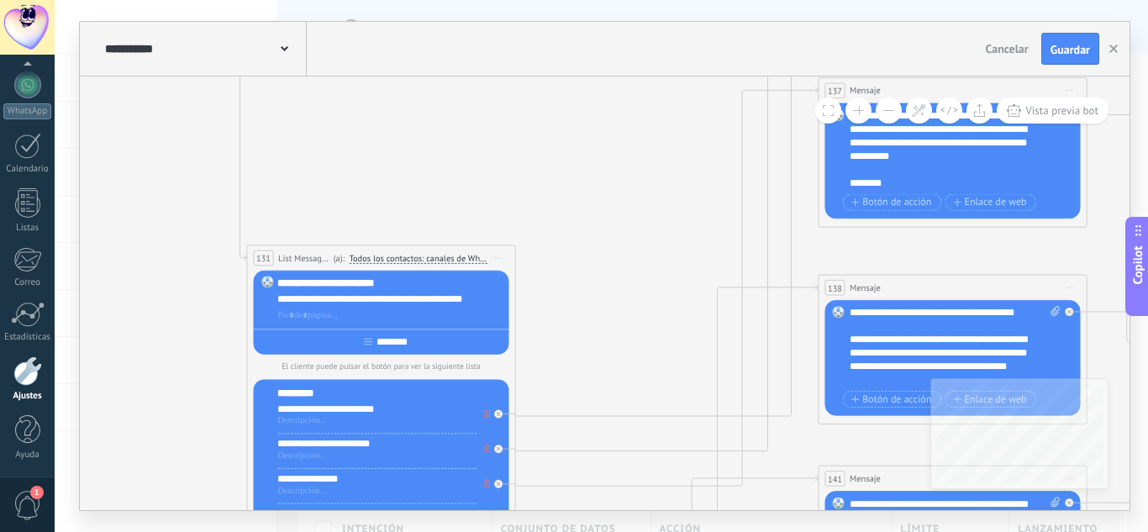
drag, startPoint x: 590, startPoint y: 119, endPoint x: 608, endPoint y: 325, distance: 206.7
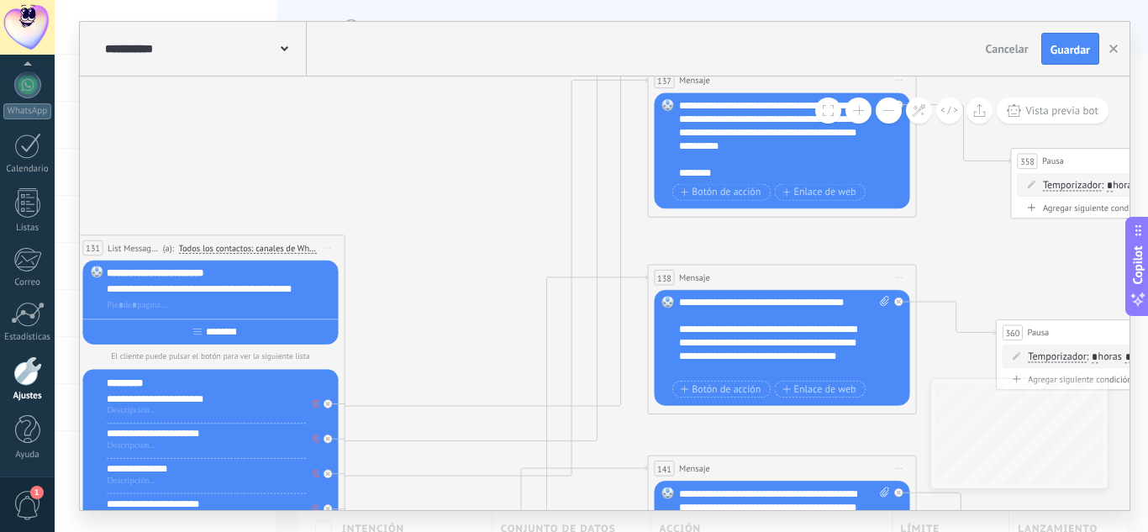
drag, startPoint x: 647, startPoint y: 154, endPoint x: 631, endPoint y: 125, distance: 32.7
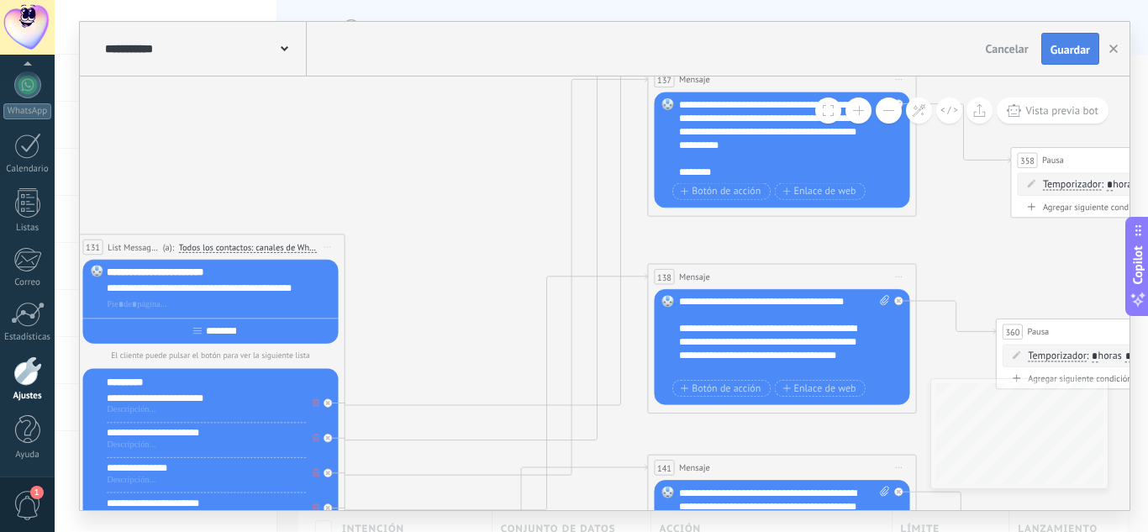
click at [1073, 53] on span "Guardar" at bounding box center [1071, 50] width 40 height 12
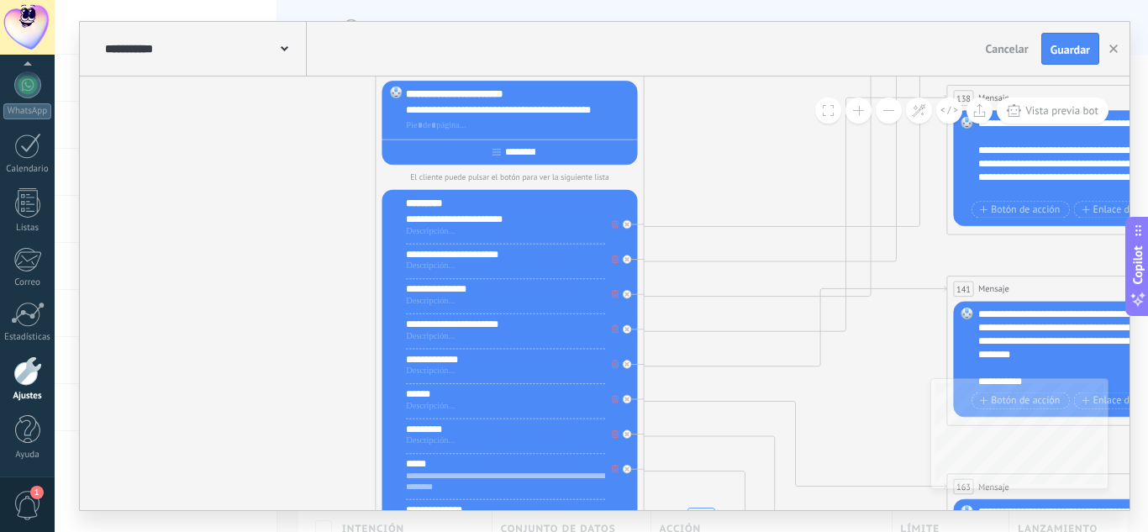
drag, startPoint x: 328, startPoint y: 227, endPoint x: 277, endPoint y: 297, distance: 86.6
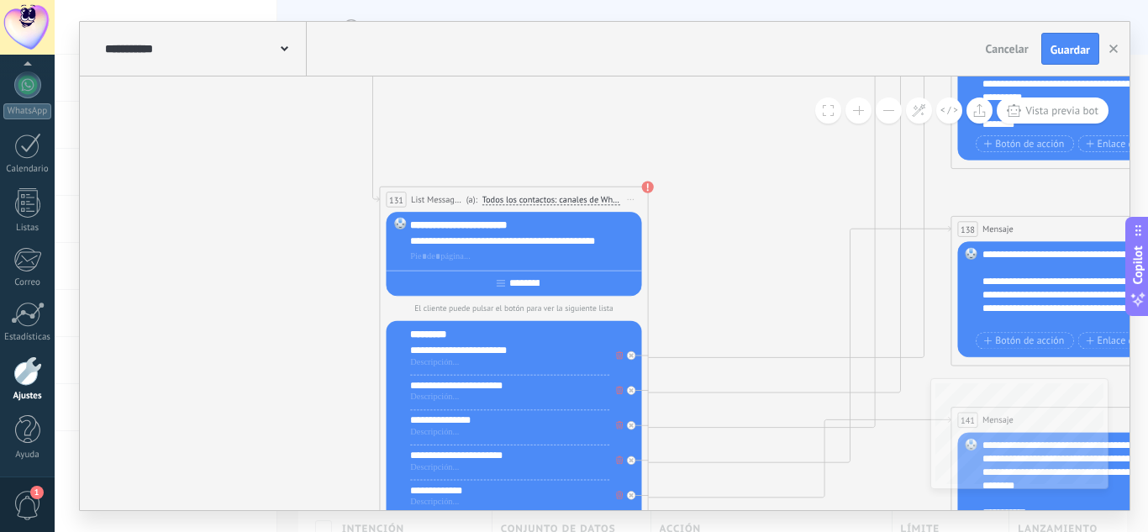
drag, startPoint x: 750, startPoint y: 229, endPoint x: 751, endPoint y: 276, distance: 47.1
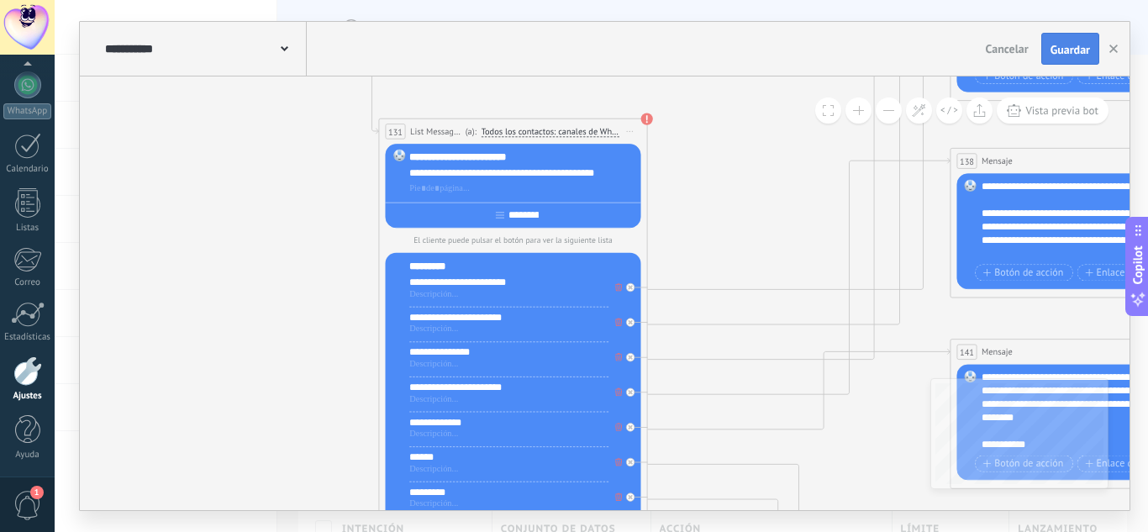
click at [1085, 45] on span "Guardar" at bounding box center [1071, 50] width 40 height 12
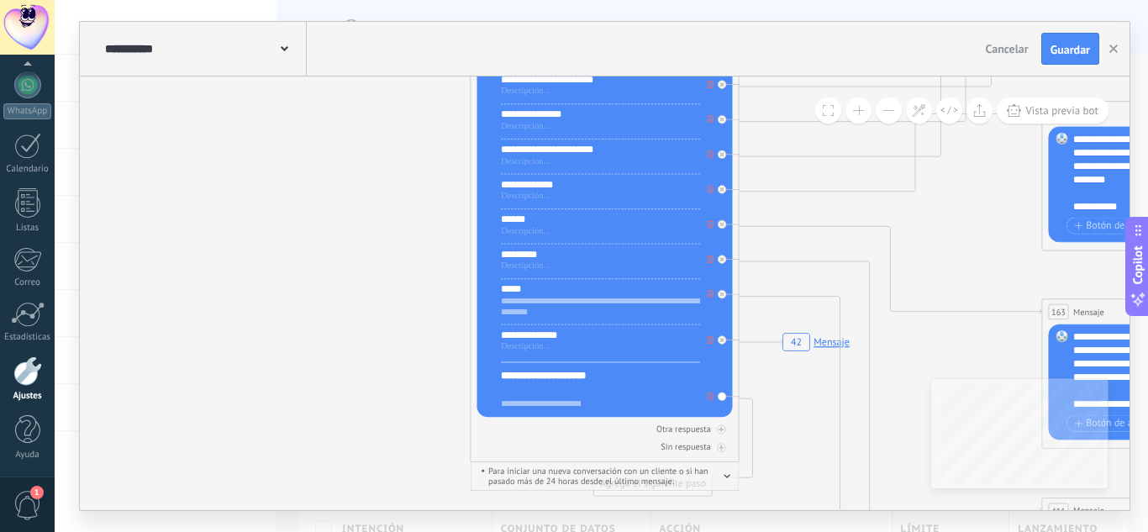
click at [601, 377] on div "**********" at bounding box center [600, 375] width 199 height 13
click at [561, 353] on div at bounding box center [600, 347] width 199 height 11
click at [558, 403] on div "**********" at bounding box center [600, 403] width 199 height 11
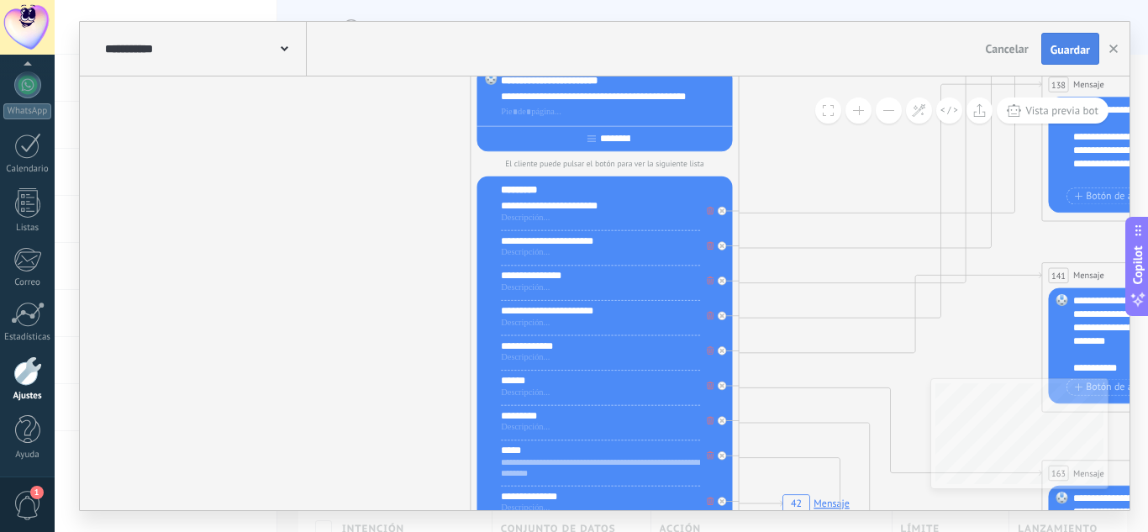
click at [1052, 49] on span "Guardar" at bounding box center [1071, 50] width 40 height 12
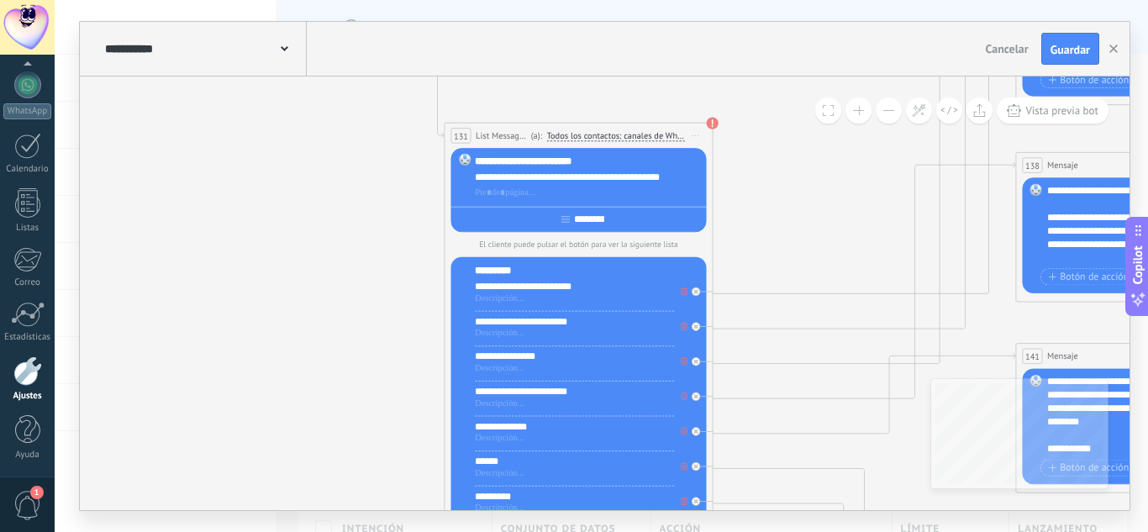
drag, startPoint x: 416, startPoint y: 187, endPoint x: 368, endPoint y: 332, distance: 152.3
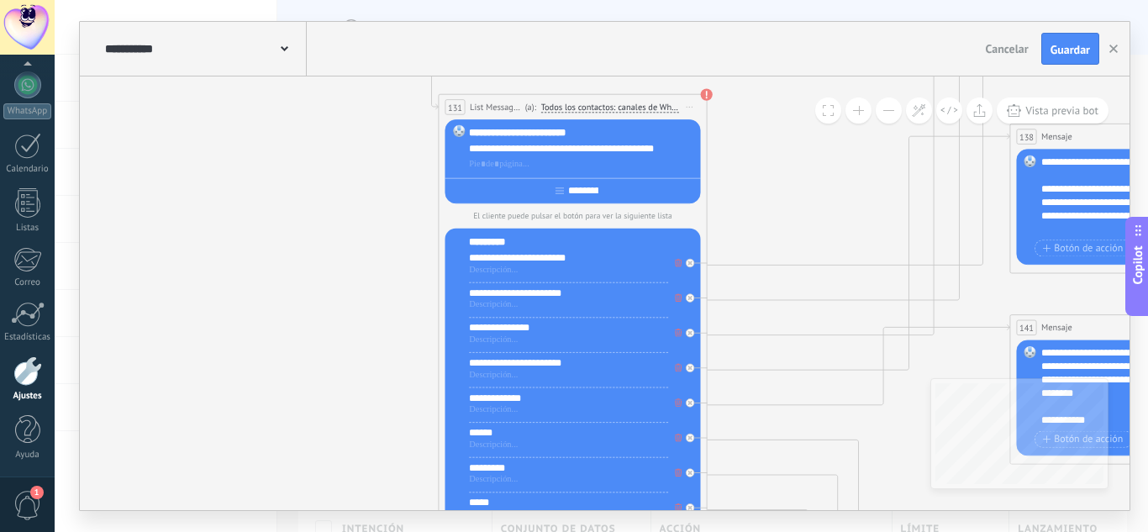
drag, startPoint x: 342, startPoint y: 270, endPoint x: 361, endPoint y: 192, distance: 80.3
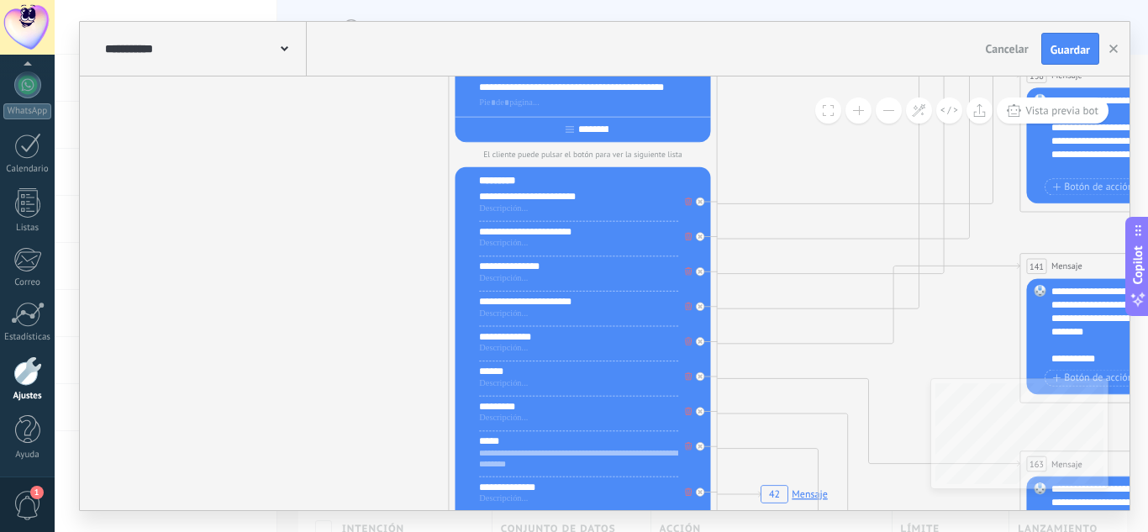
drag, startPoint x: 337, startPoint y: 256, endPoint x: 350, endPoint y: 192, distance: 65.1
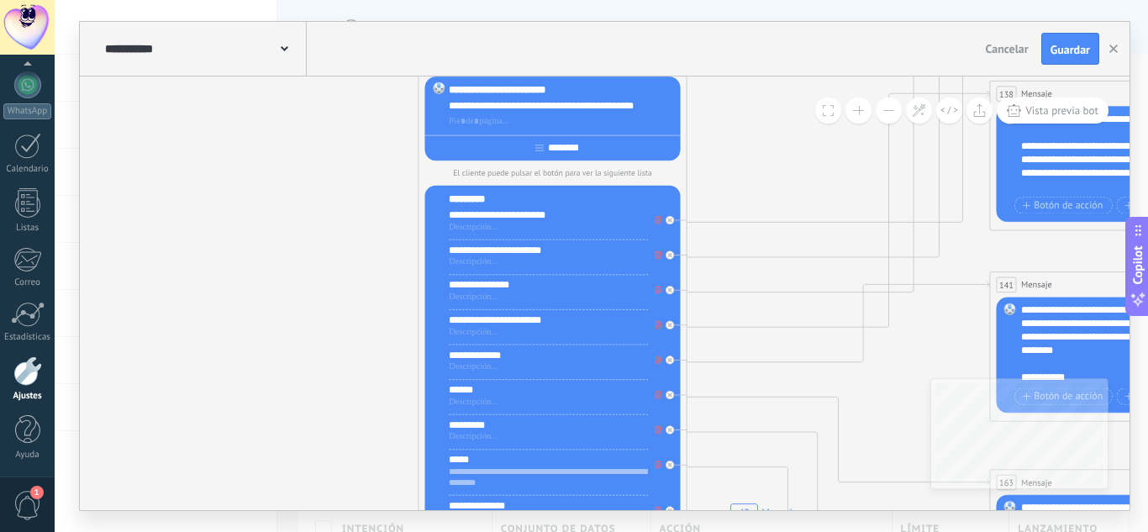
drag, startPoint x: 346, startPoint y: 202, endPoint x: 311, endPoint y: 219, distance: 39.5
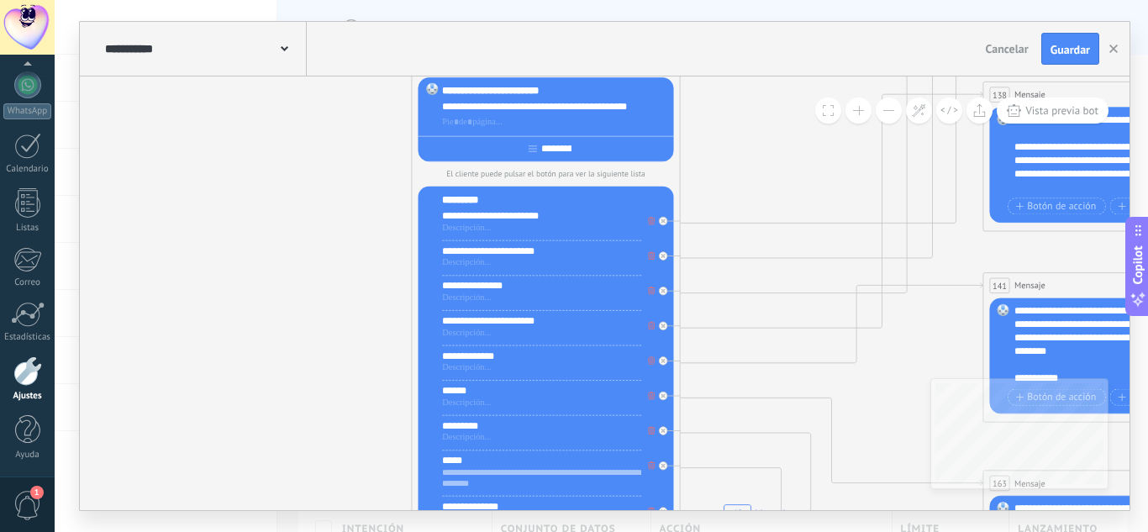
click at [1056, 50] on span "Guardar" at bounding box center [1071, 50] width 40 height 12
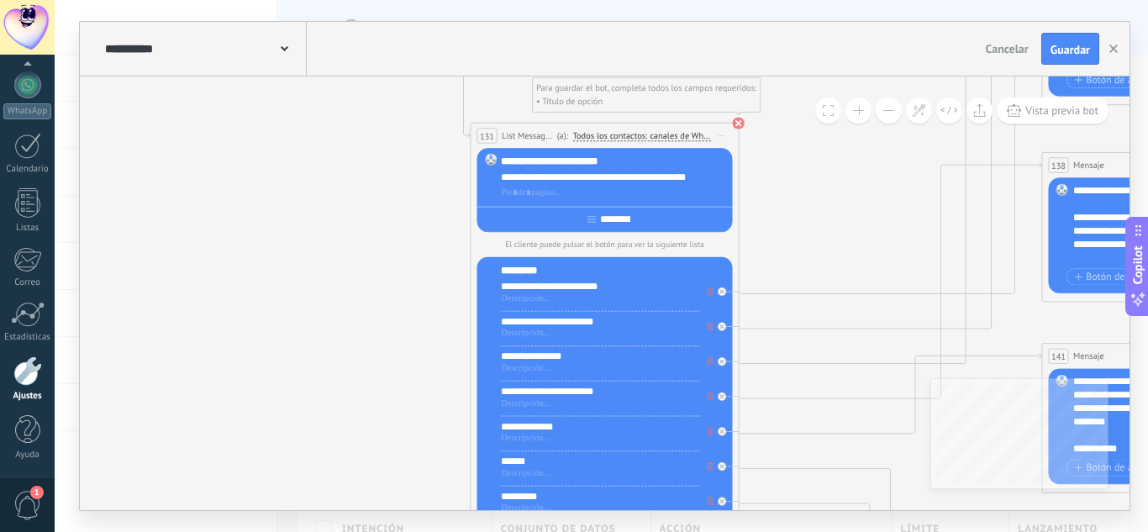
click at [740, 122] on use at bounding box center [739, 123] width 12 height 12
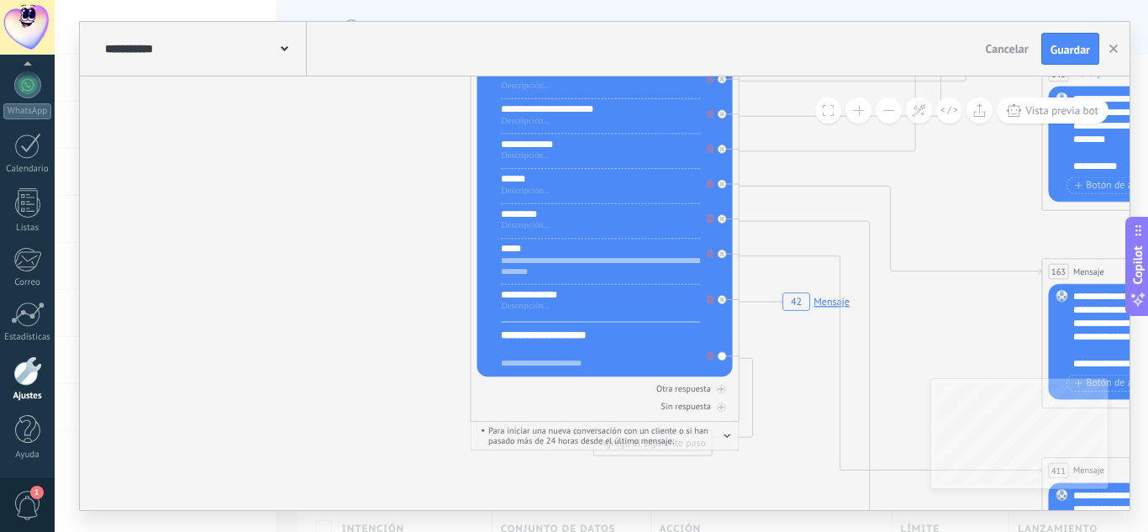
click at [608, 340] on div "**********" at bounding box center [600, 335] width 199 height 13
drag, startPoint x: 608, startPoint y: 340, endPoint x: 477, endPoint y: 341, distance: 131.1
click at [477, 340] on div "**********" at bounding box center [604, 176] width 255 height 402
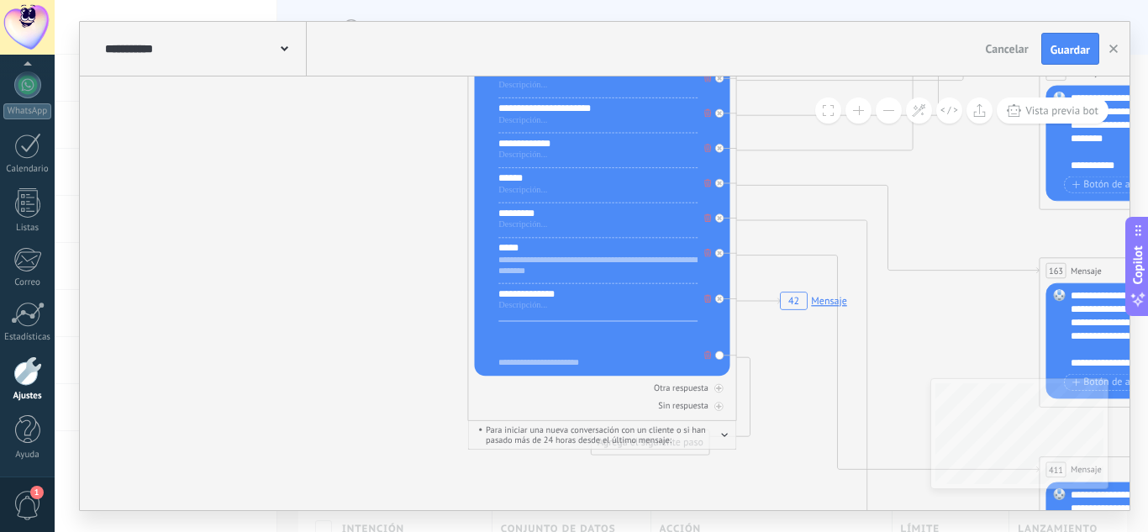
click at [601, 361] on div "**********" at bounding box center [597, 363] width 199 height 11
drag, startPoint x: 601, startPoint y: 361, endPoint x: 411, endPoint y: 366, distance: 190.0
click at [565, 336] on div at bounding box center [597, 335] width 199 height 13
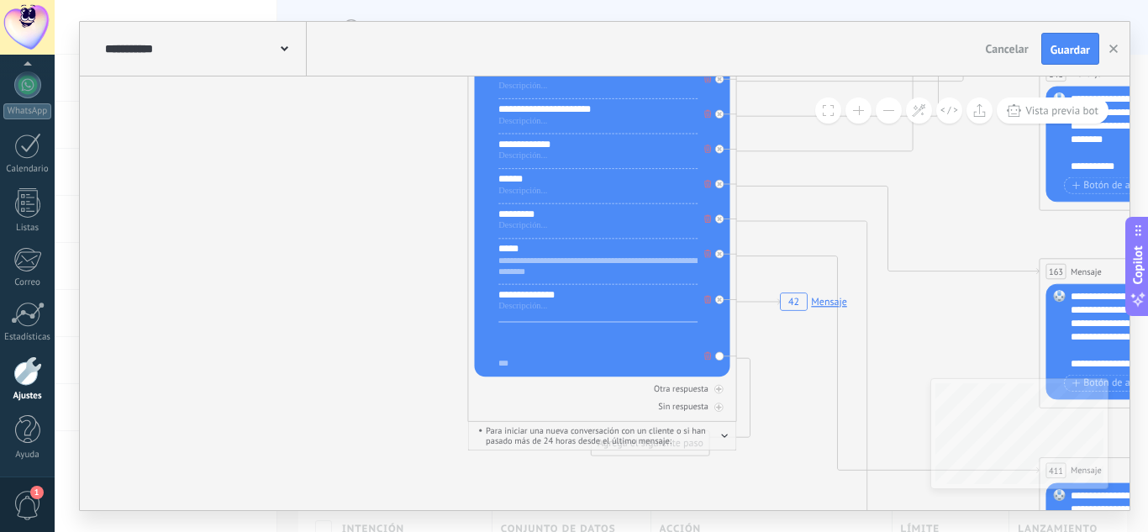
click at [707, 360] on icon at bounding box center [707, 356] width 7 height 8
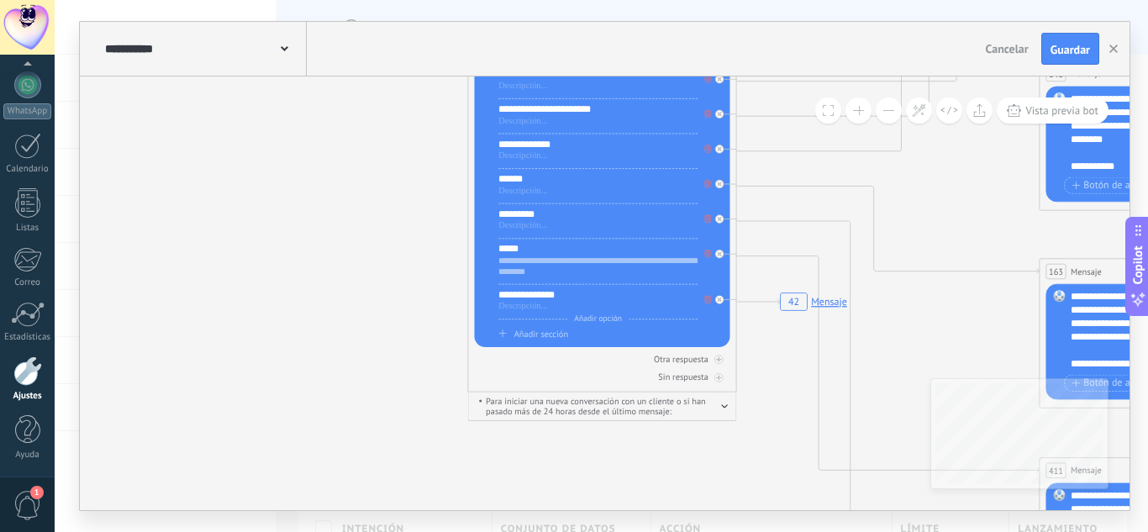
click at [604, 320] on span "Añadir opción" at bounding box center [597, 318] width 61 height 10
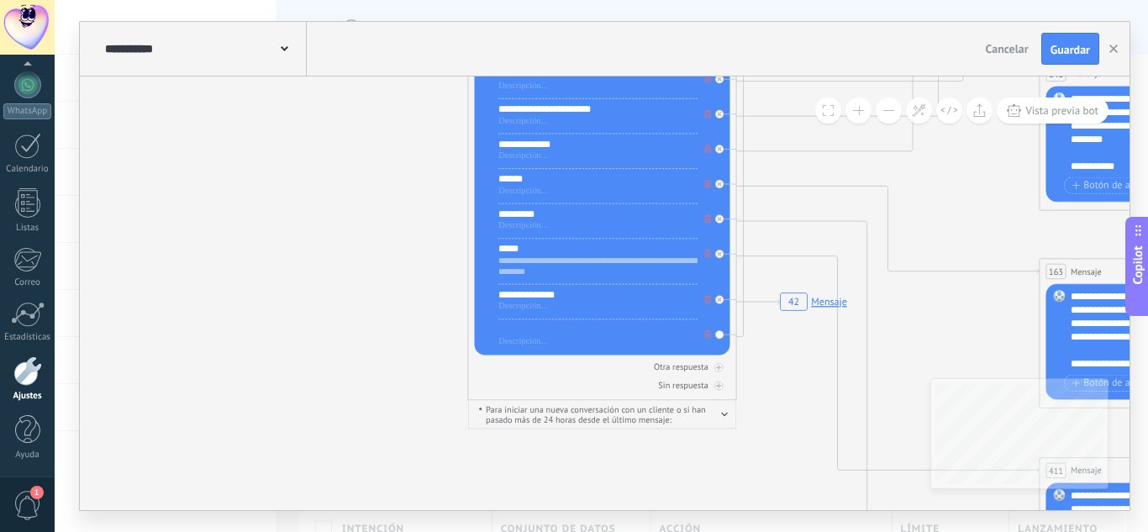
click at [560, 331] on div at bounding box center [597, 329] width 199 height 13
click at [1071, 39] on button "Guardar" at bounding box center [1070, 49] width 58 height 32
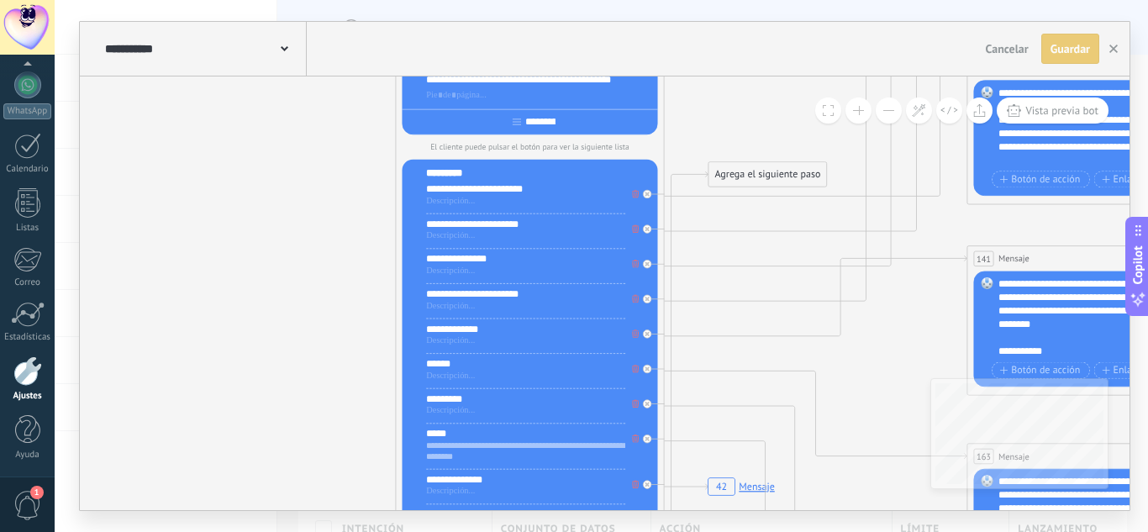
drag, startPoint x: 926, startPoint y: 334, endPoint x: 910, endPoint y: 386, distance: 53.7
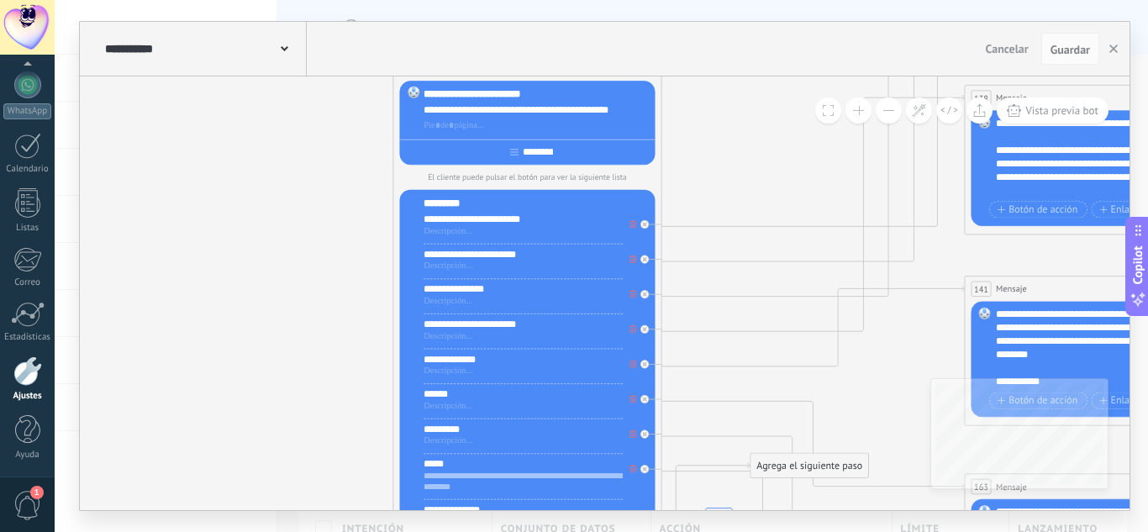
drag, startPoint x: 774, startPoint y: 201, endPoint x: 815, endPoint y: 456, distance: 258.8
click at [815, 456] on div "Agrega el siguiente paso" at bounding box center [810, 466] width 118 height 22
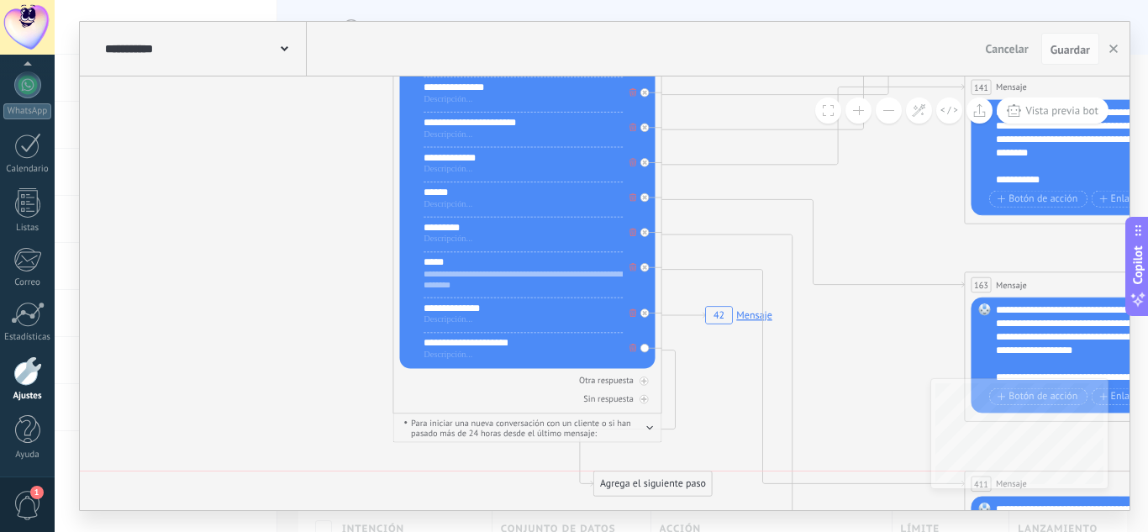
drag, startPoint x: 812, startPoint y: 256, endPoint x: 658, endPoint y: 490, distance: 279.7
click at [657, 490] on div "Agrega el siguiente paso" at bounding box center [653, 484] width 118 height 22
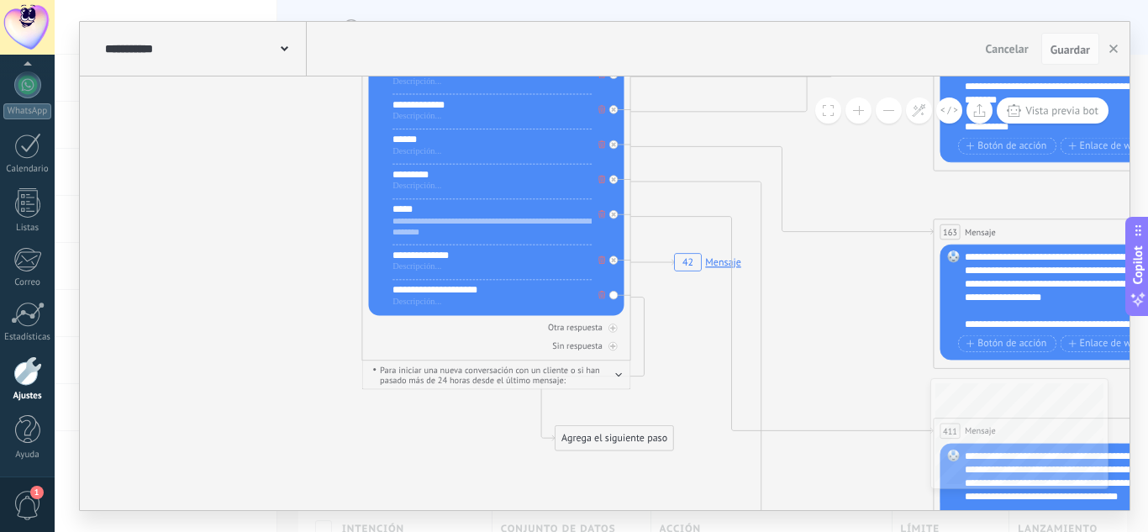
drag, startPoint x: 858, startPoint y: 348, endPoint x: 811, endPoint y: 295, distance: 70.8
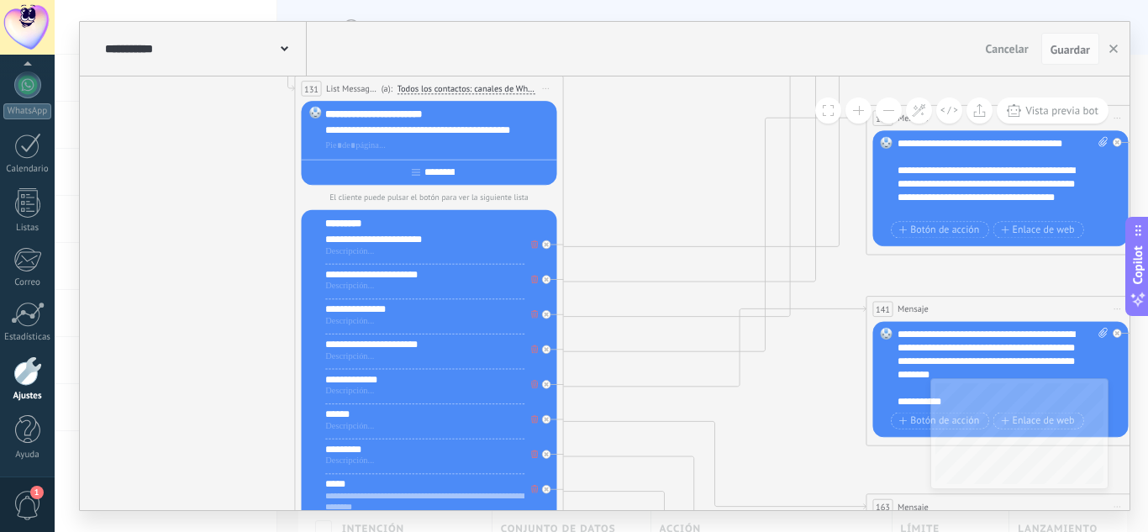
drag, startPoint x: 726, startPoint y: 156, endPoint x: 585, endPoint y: 155, distance: 141.2
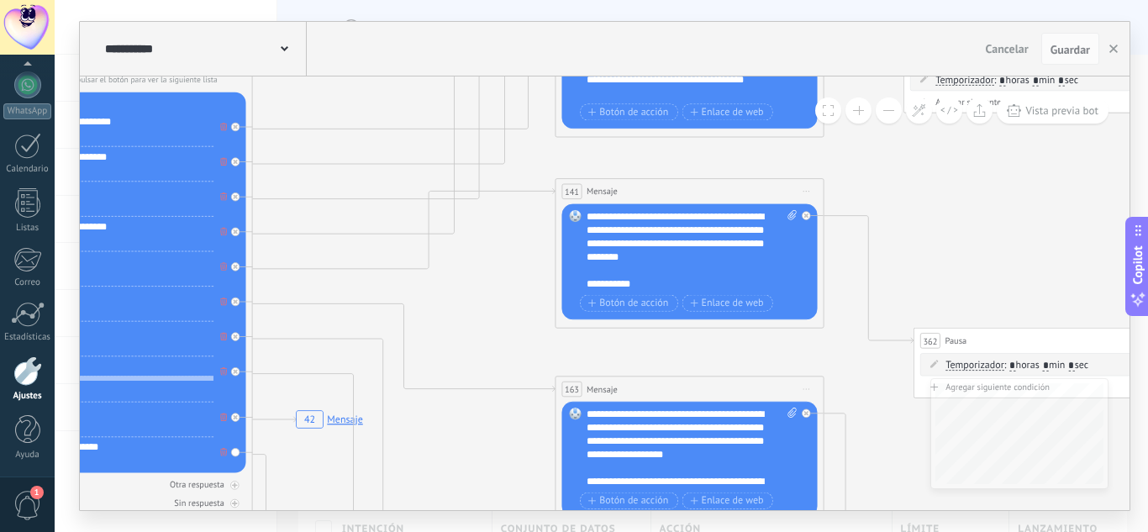
drag, startPoint x: 1021, startPoint y: 254, endPoint x: 903, endPoint y: 175, distance: 142.4
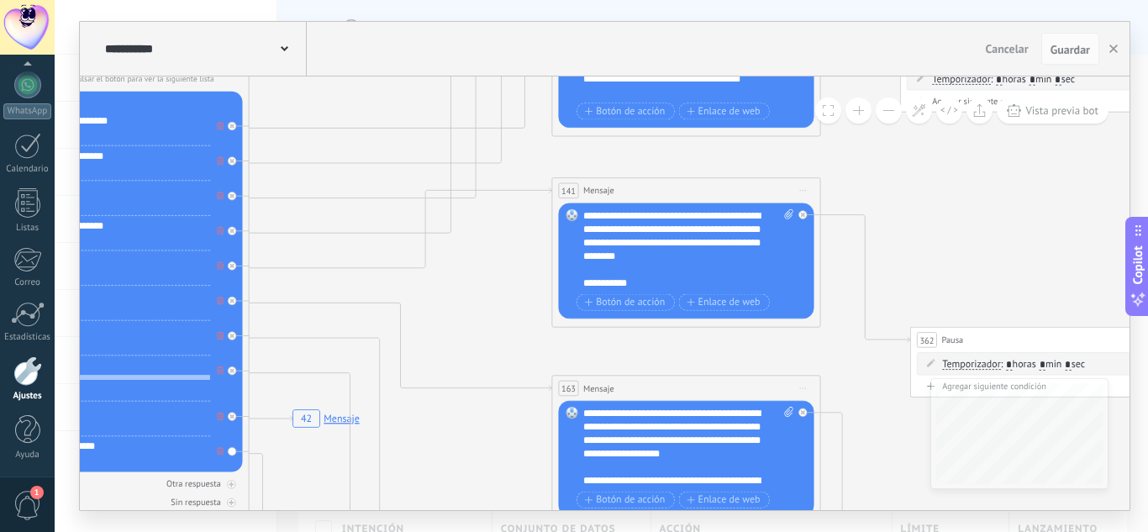
click at [803, 233] on body ".abccls-1,.abccls-2{fill-rule:evenodd}.abccls-2{fill:#fff} .abfcls-1{fill:none}…" at bounding box center [574, 266] width 1148 height 532
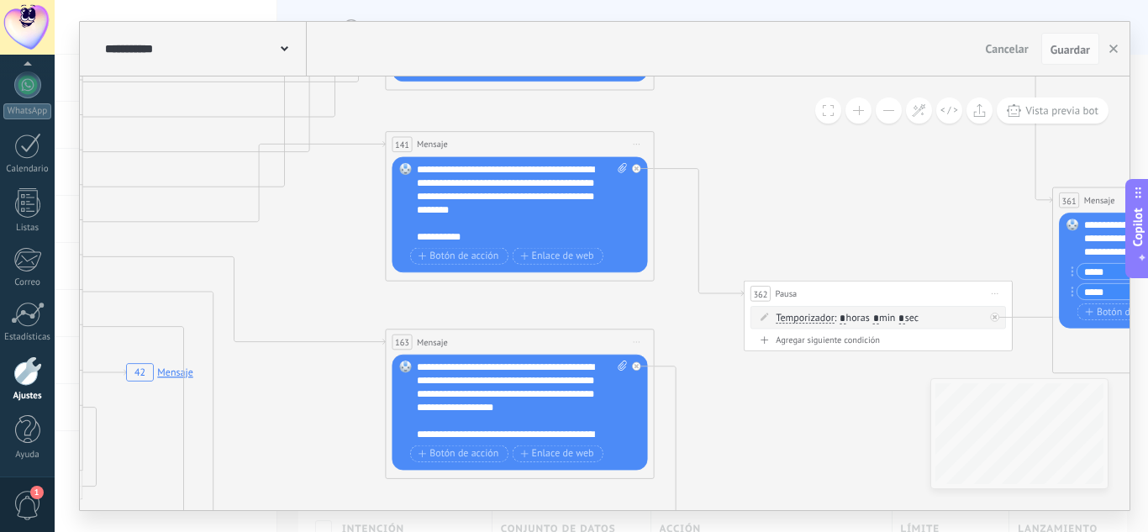
drag, startPoint x: 960, startPoint y: 222, endPoint x: 808, endPoint y: 182, distance: 156.3
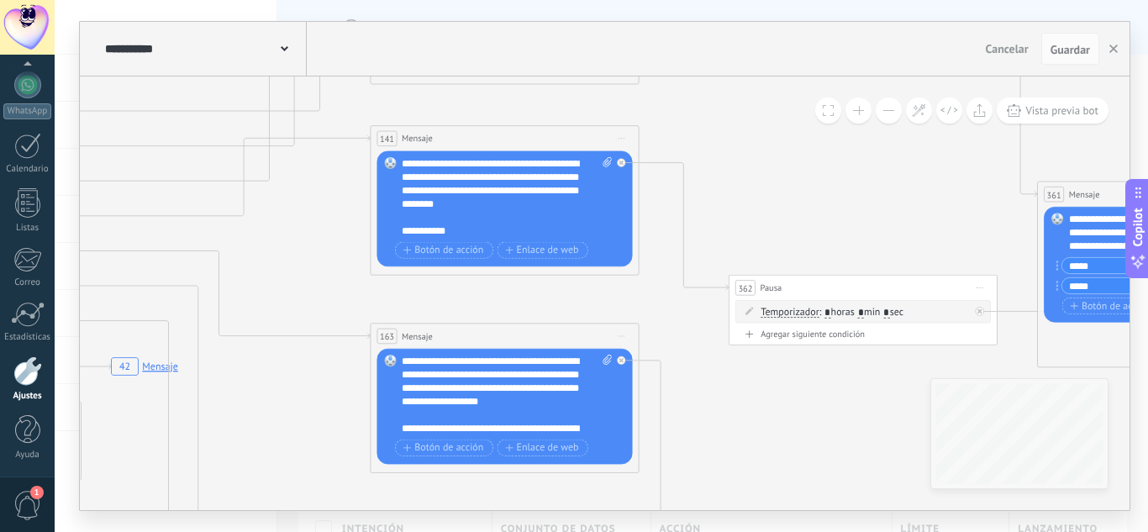
drag, startPoint x: 898, startPoint y: 206, endPoint x: 714, endPoint y: 157, distance: 189.6
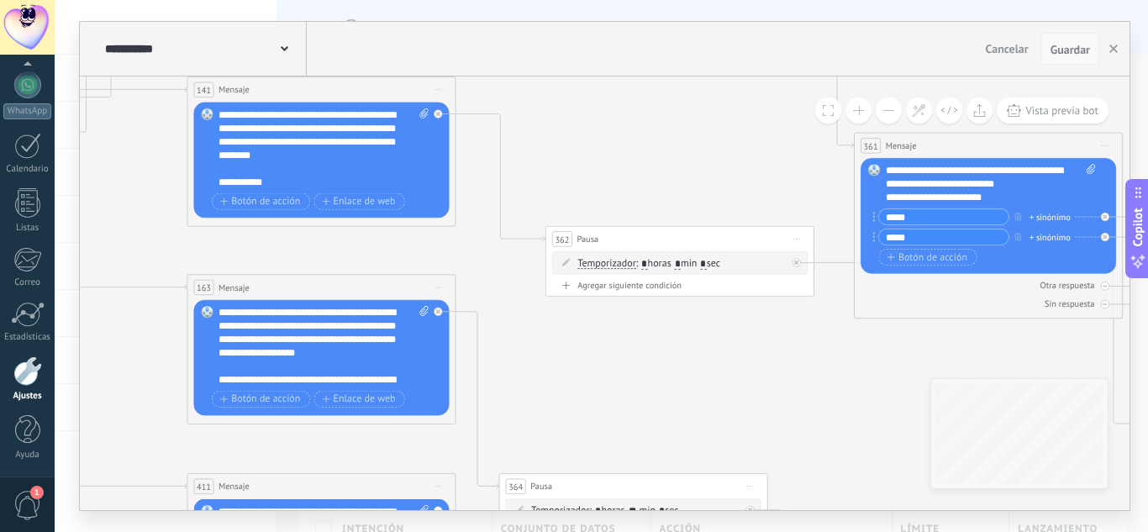
click at [1067, 59] on button "Guardar" at bounding box center [1070, 49] width 58 height 32
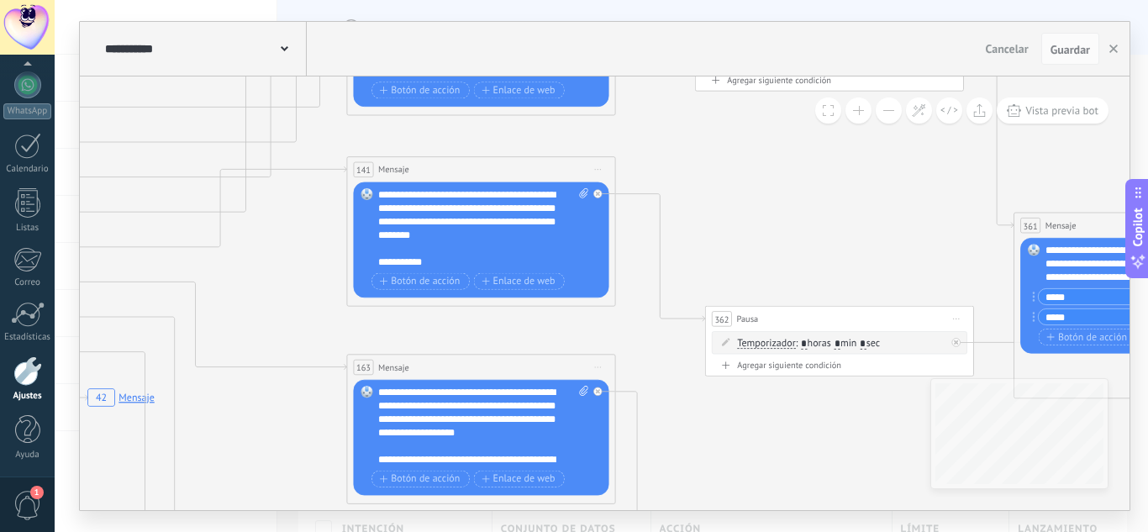
drag, startPoint x: 850, startPoint y: 424, endPoint x: 863, endPoint y: 261, distance: 163.6
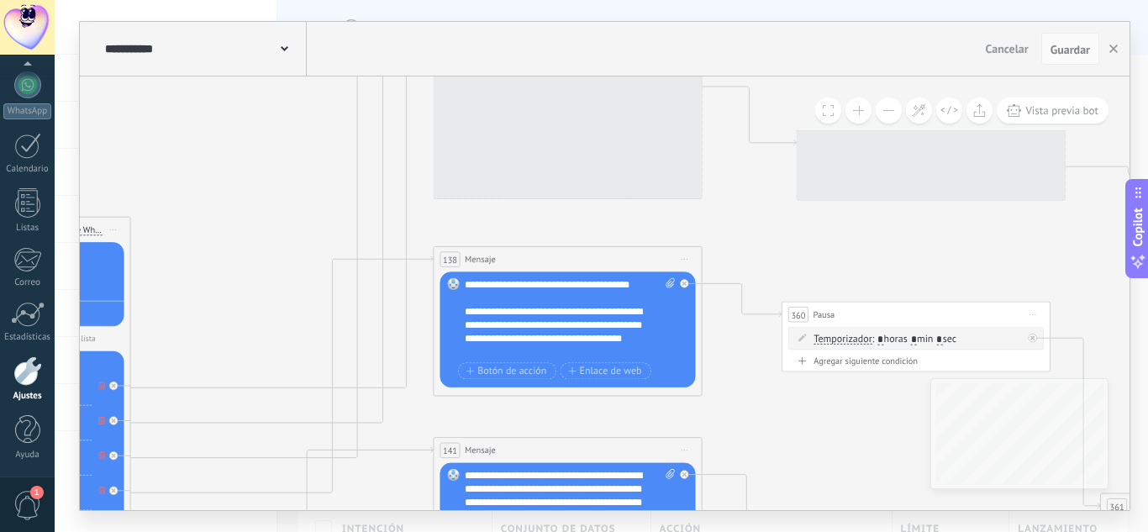
drag, startPoint x: 848, startPoint y: 196, endPoint x: 821, endPoint y: 360, distance: 166.1
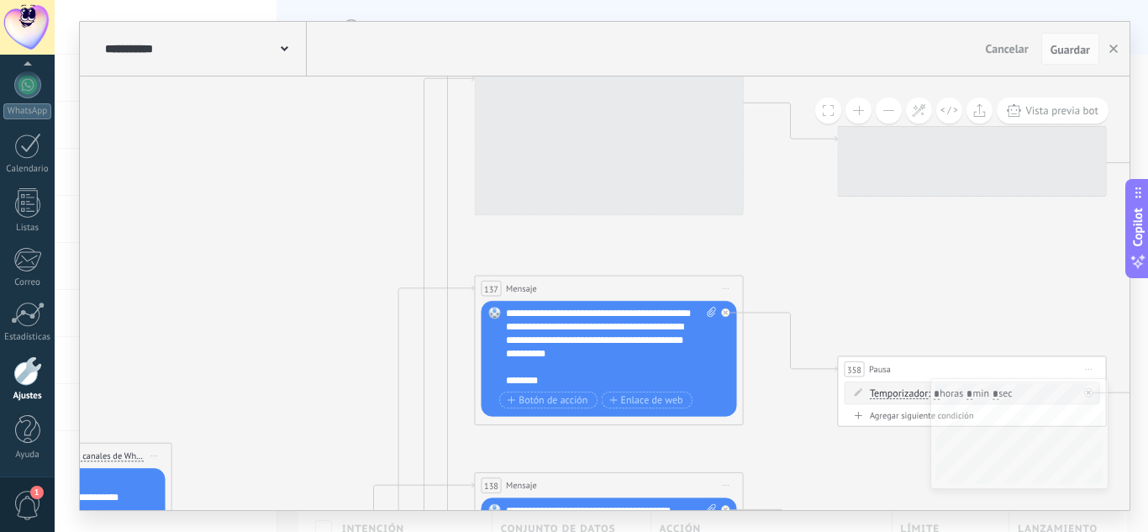
drag, startPoint x: 759, startPoint y: 230, endPoint x: 802, endPoint y: 459, distance: 232.6
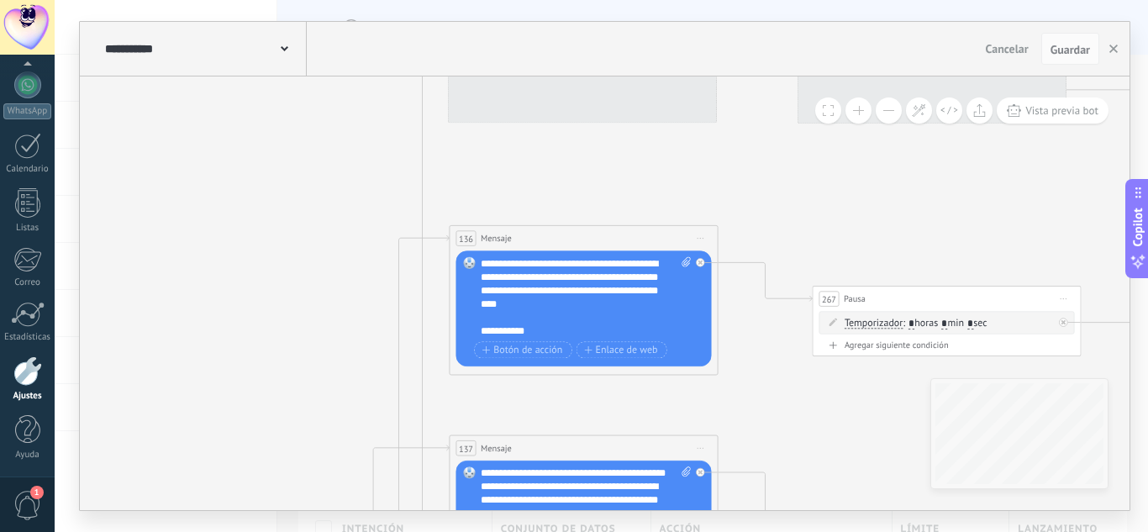
drag, startPoint x: 365, startPoint y: 186, endPoint x: 371, endPoint y: 362, distance: 176.6
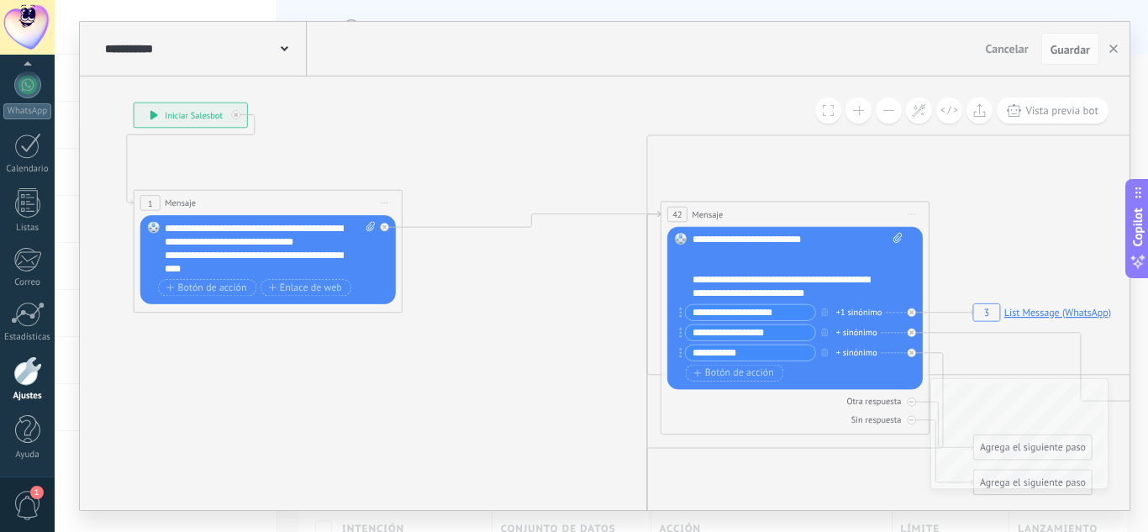
drag, startPoint x: 454, startPoint y: 419, endPoint x: 524, endPoint y: 503, distance: 109.8
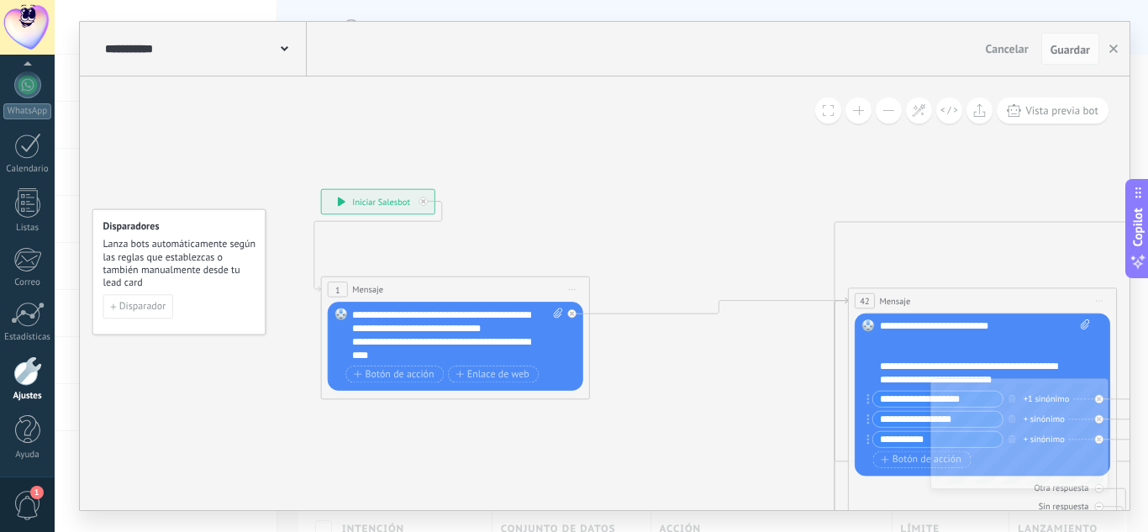
drag, startPoint x: 508, startPoint y: 181, endPoint x: 767, endPoint y: 248, distance: 268.3
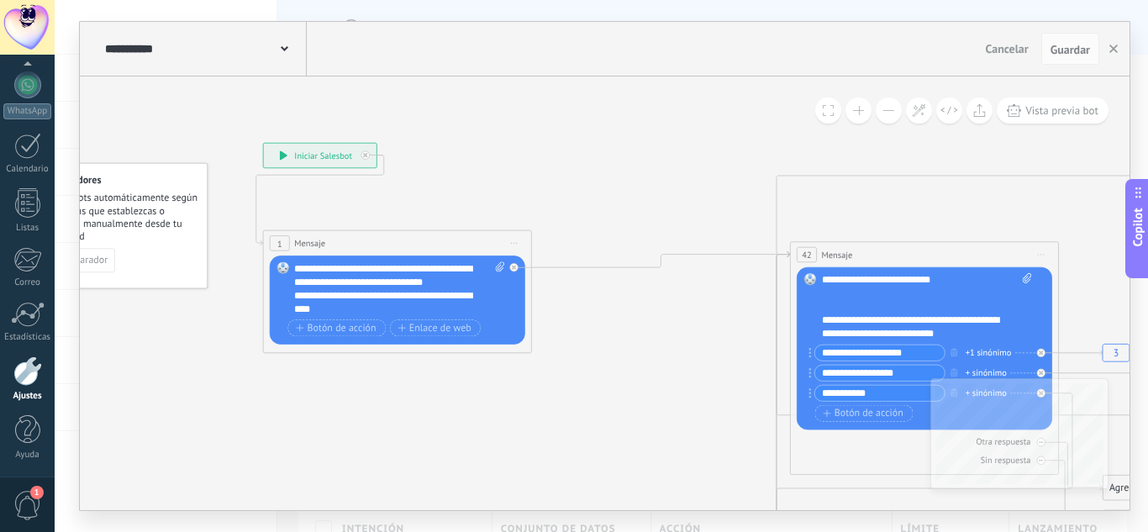
drag, startPoint x: 618, startPoint y: 96, endPoint x: 567, endPoint y: 85, distance: 51.6
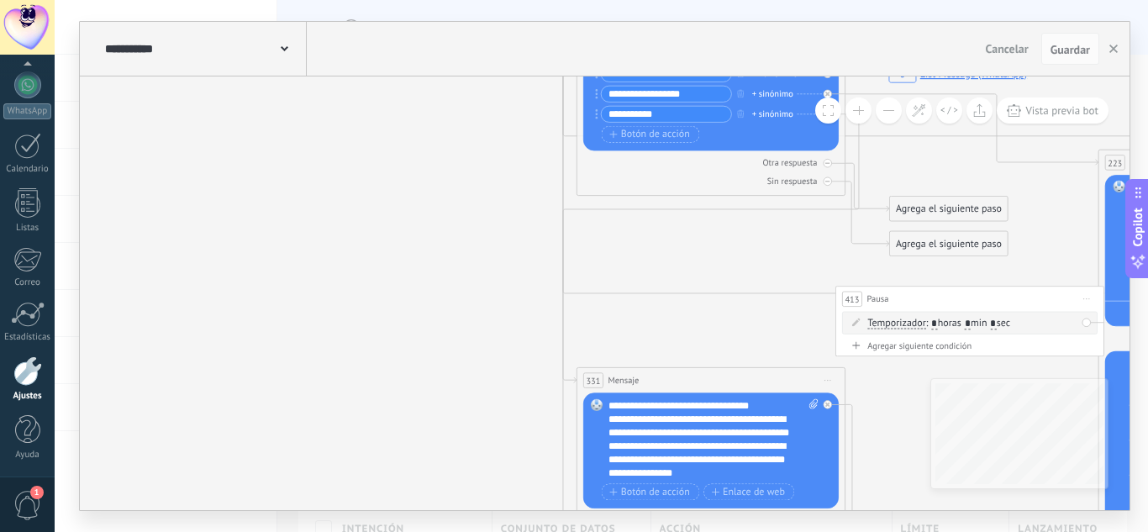
drag, startPoint x: 454, startPoint y: 374, endPoint x: 340, endPoint y: 461, distance: 143.9
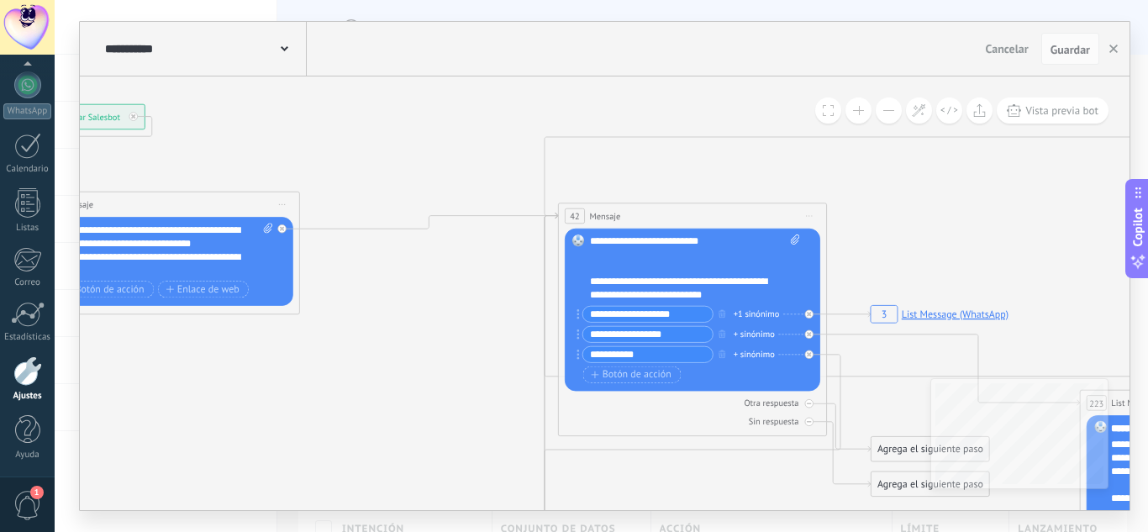
drag, startPoint x: 422, startPoint y: 443, endPoint x: 430, endPoint y: 461, distance: 19.5
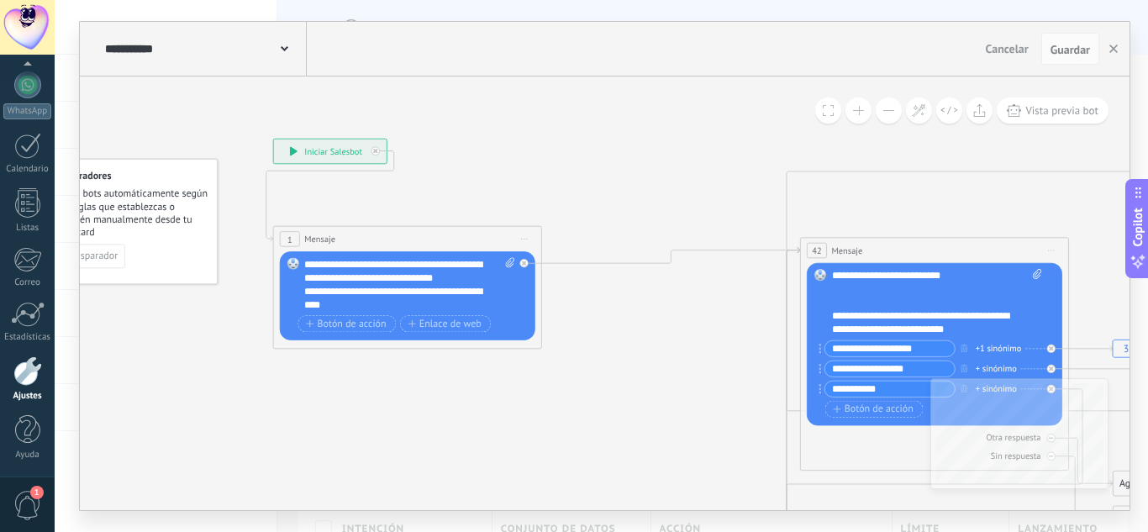
drag, startPoint x: 336, startPoint y: 380, endPoint x: 574, endPoint y: 406, distance: 239.3
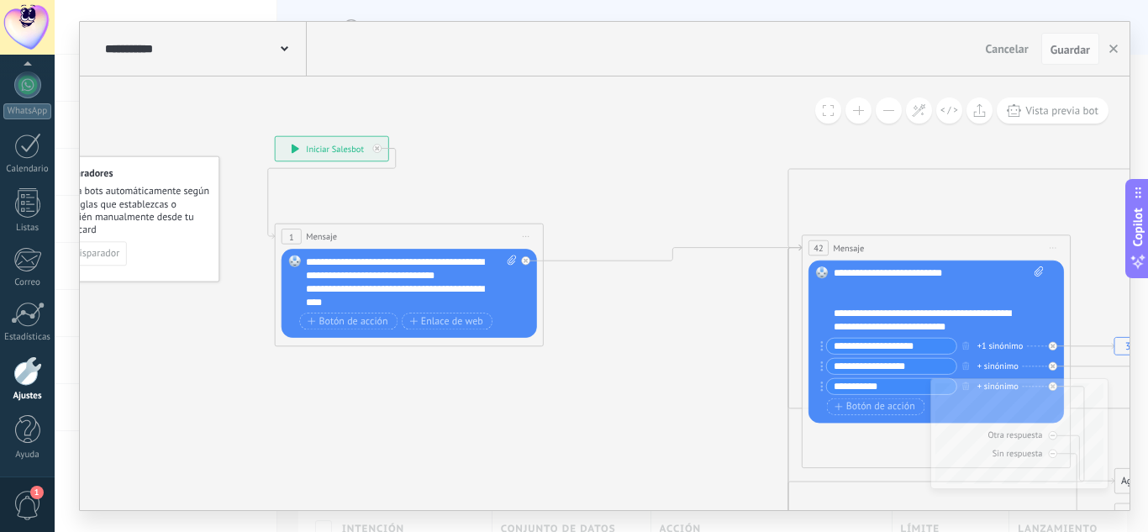
drag, startPoint x: 566, startPoint y: 184, endPoint x: 350, endPoint y: 165, distance: 216.9
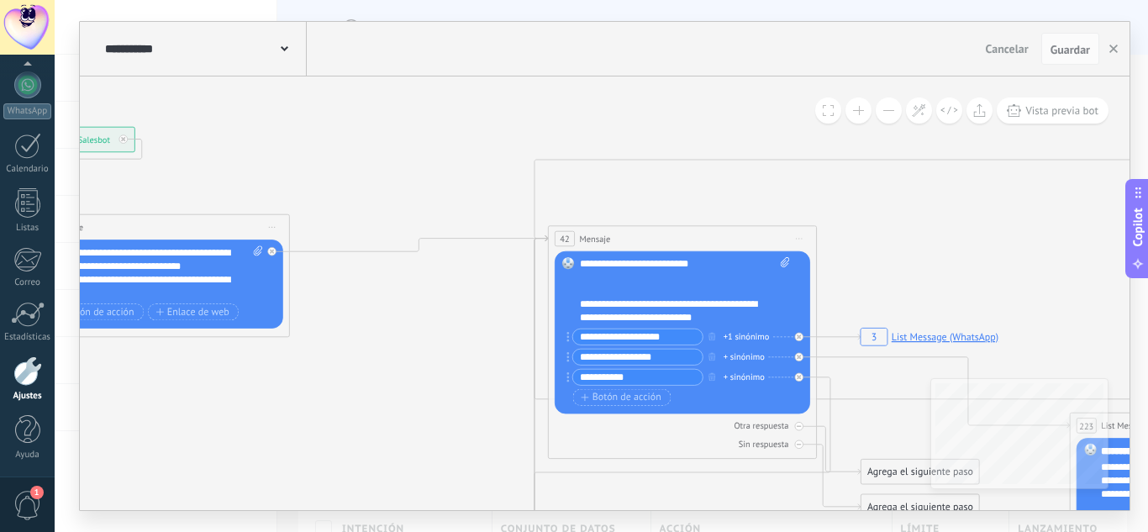
drag, startPoint x: 454, startPoint y: 347, endPoint x: 356, endPoint y: 315, distance: 102.6
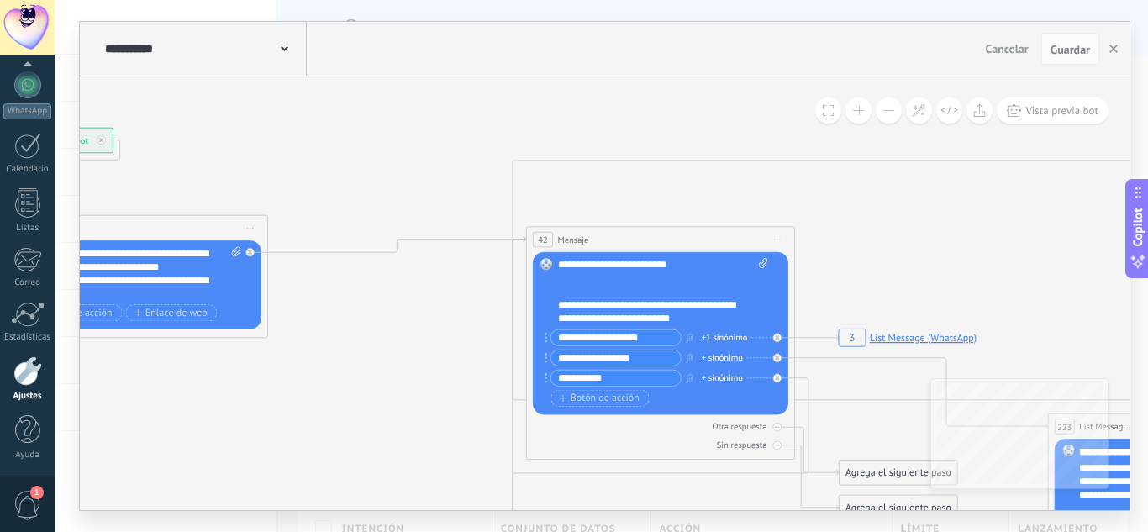
drag, startPoint x: 413, startPoint y: 201, endPoint x: 430, endPoint y: 185, distance: 23.8
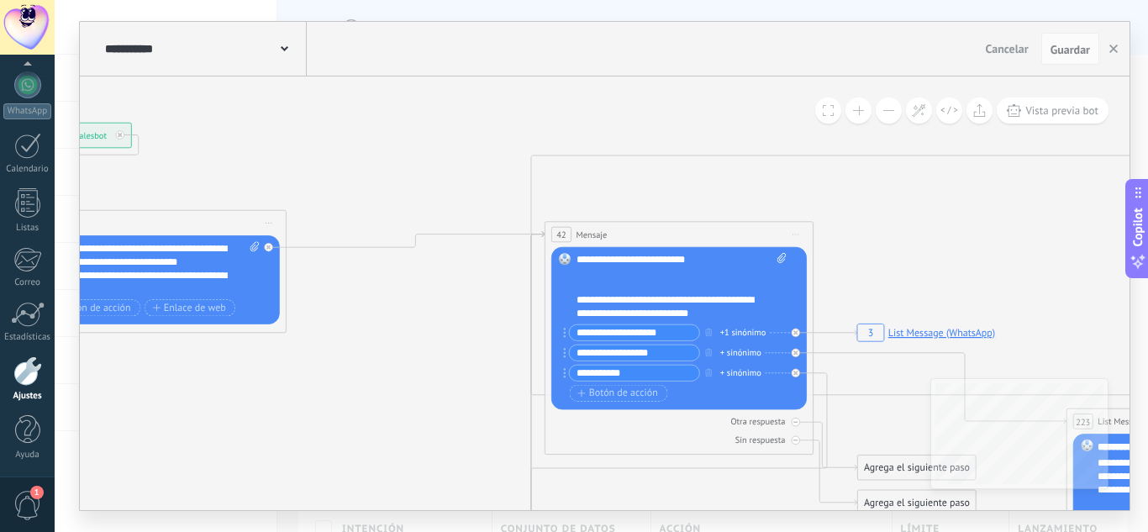
drag, startPoint x: 512, startPoint y: 164, endPoint x: 479, endPoint y: 164, distance: 32.8
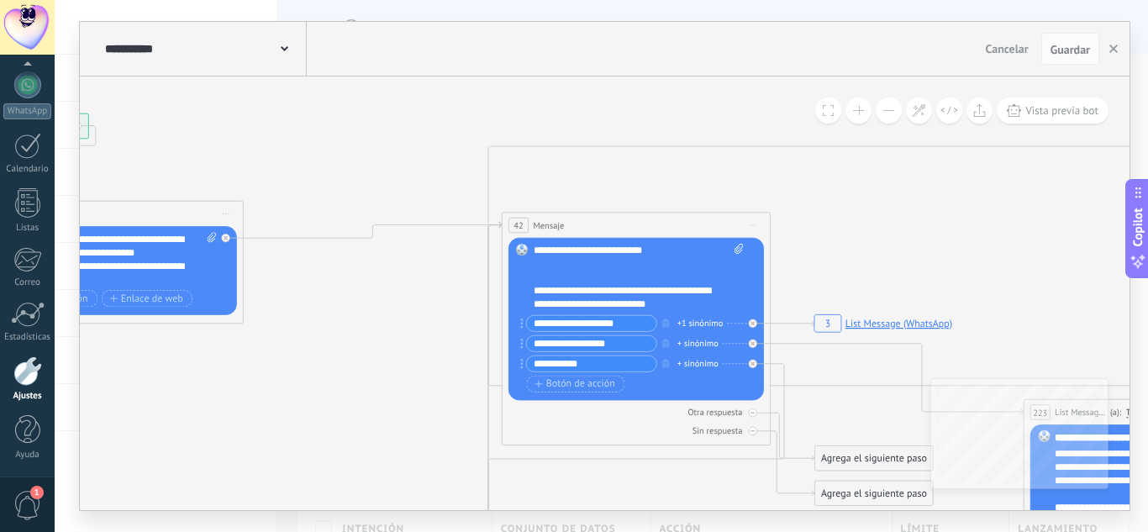
drag, startPoint x: 485, startPoint y: 131, endPoint x: 442, endPoint y: 122, distance: 43.8
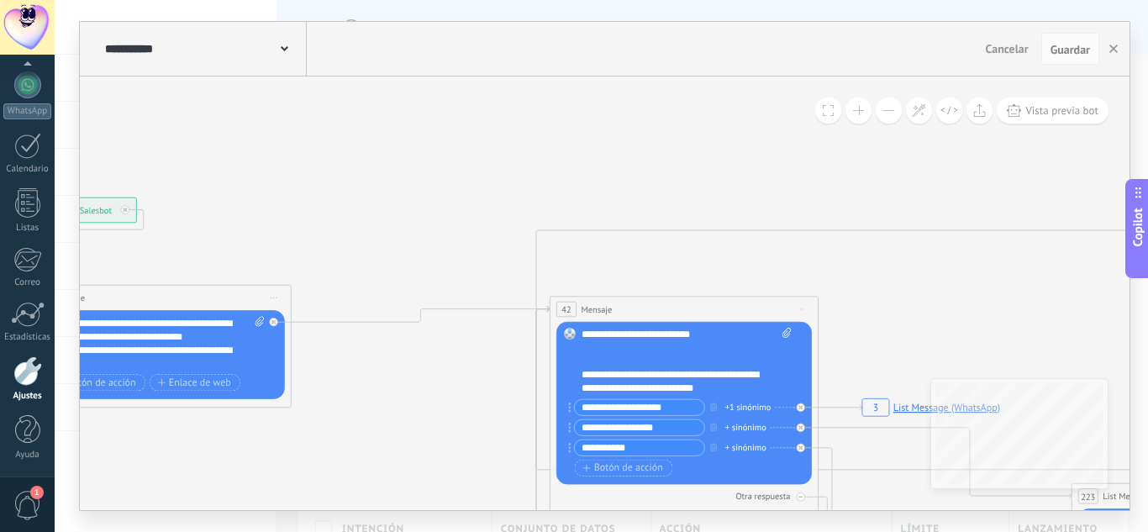
drag, startPoint x: 356, startPoint y: 116, endPoint x: 401, endPoint y: 197, distance: 92.2
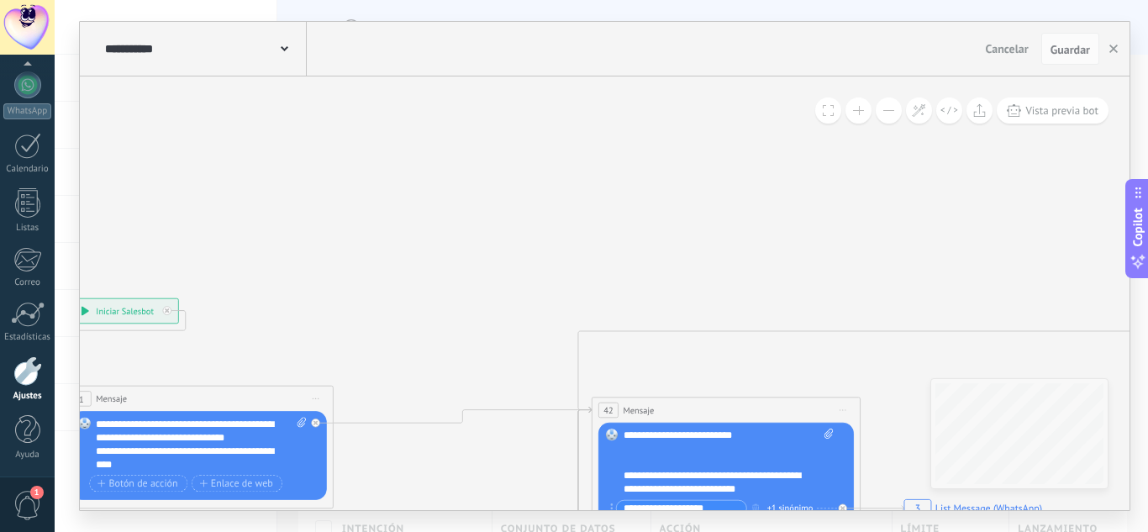
drag, startPoint x: 392, startPoint y: 169, endPoint x: 397, endPoint y: 243, distance: 74.1
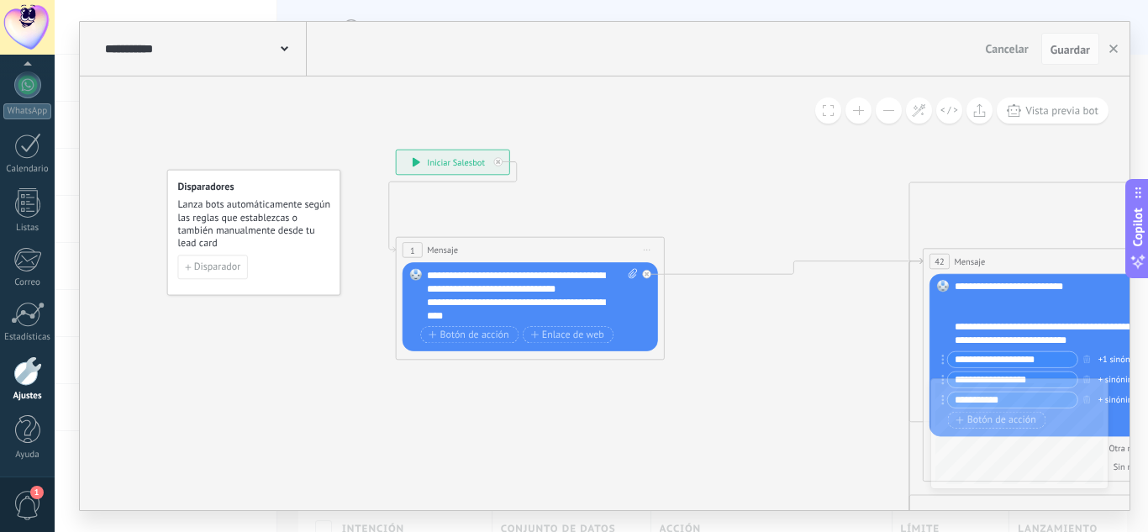
drag, startPoint x: 529, startPoint y: 87, endPoint x: 582, endPoint y: 54, distance: 63.0
click at [625, 40] on div "**********" at bounding box center [605, 266] width 1050 height 488
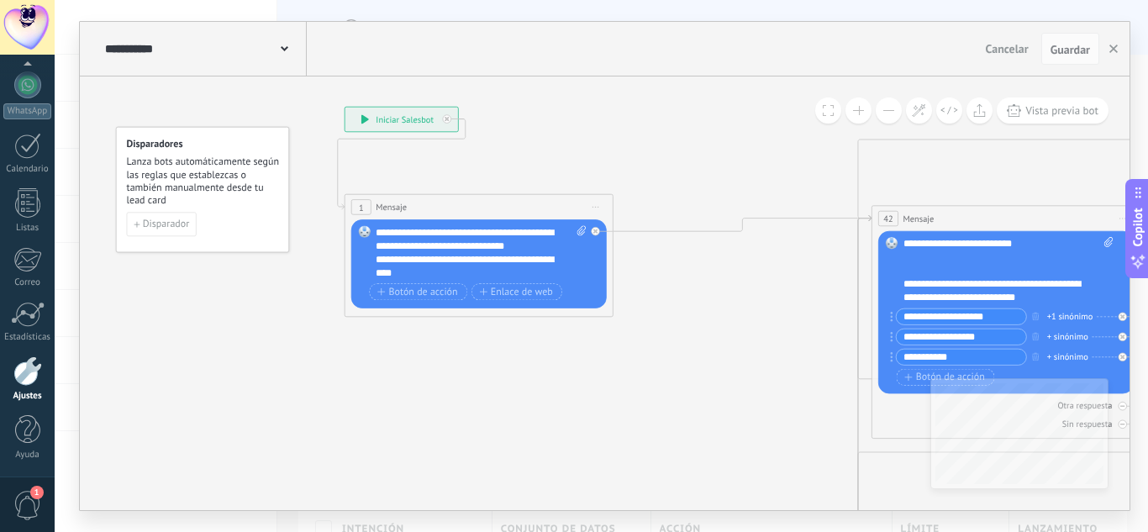
drag, startPoint x: 692, startPoint y: 167, endPoint x: 619, endPoint y: 118, distance: 88.3
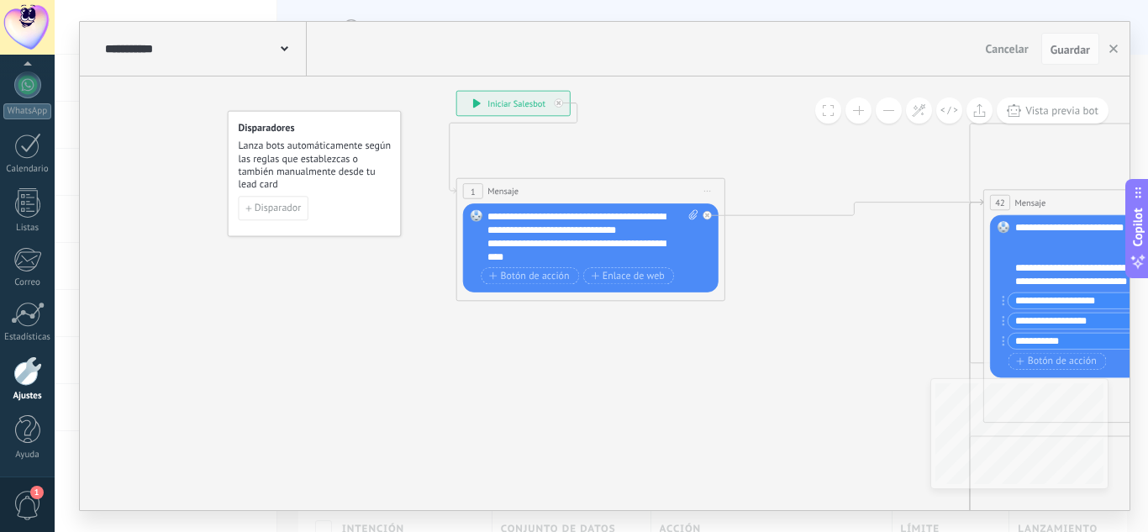
drag, startPoint x: 819, startPoint y: 127, endPoint x: 830, endPoint y: 130, distance: 11.4
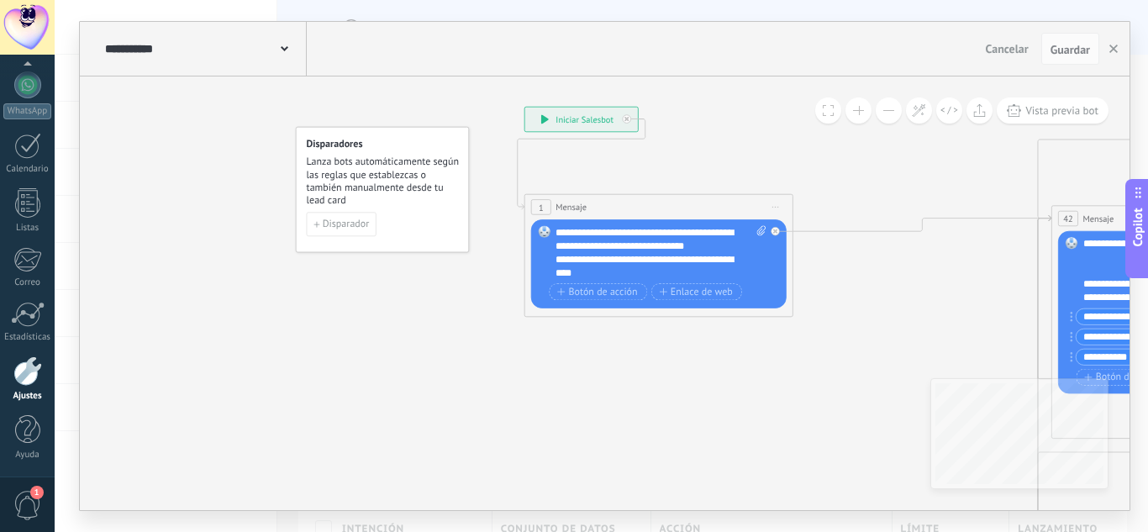
drag, startPoint x: 611, startPoint y: 145, endPoint x: 679, endPoint y: 161, distance: 69.9
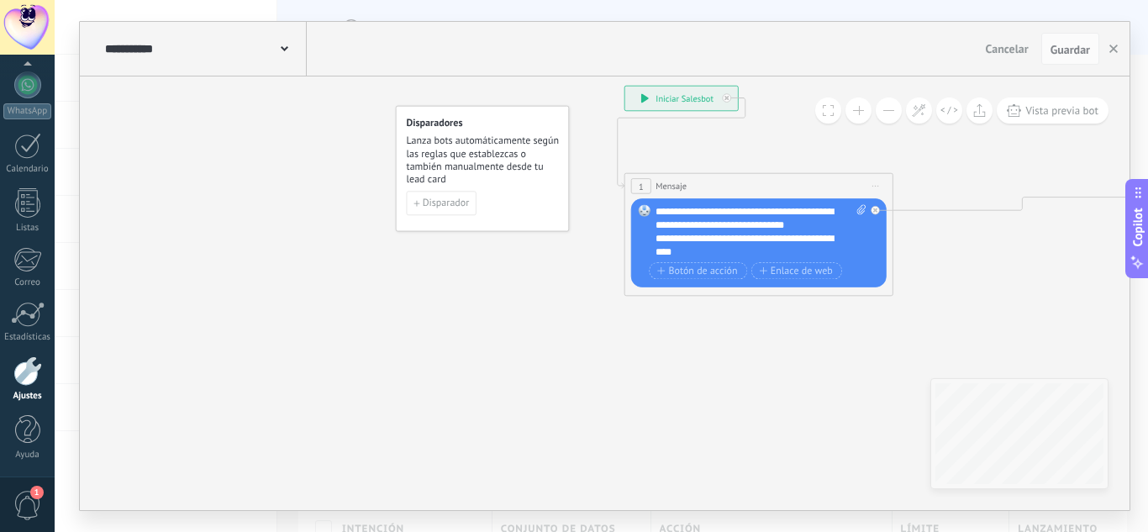
drag, startPoint x: 722, startPoint y: 162, endPoint x: 828, endPoint y: 137, distance: 108.9
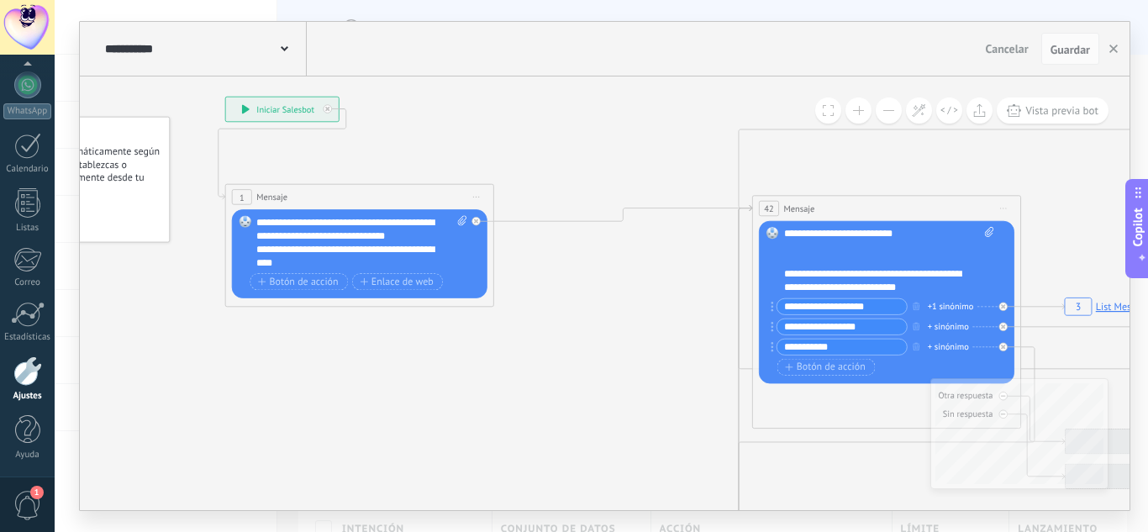
drag, startPoint x: 565, startPoint y: 408, endPoint x: 398, endPoint y: 376, distance: 170.4
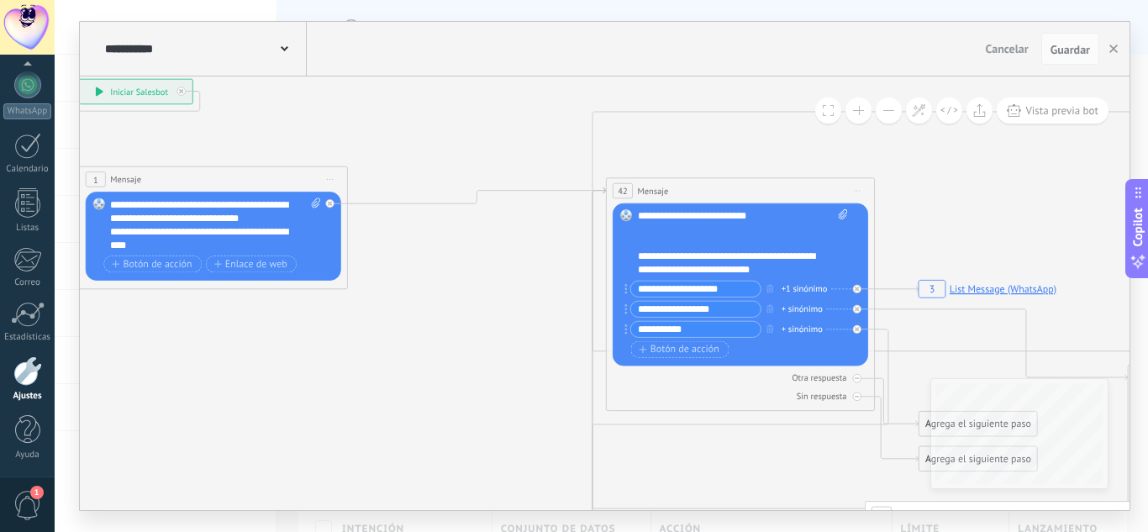
drag, startPoint x: 540, startPoint y: 293, endPoint x: 462, endPoint y: 271, distance: 80.3
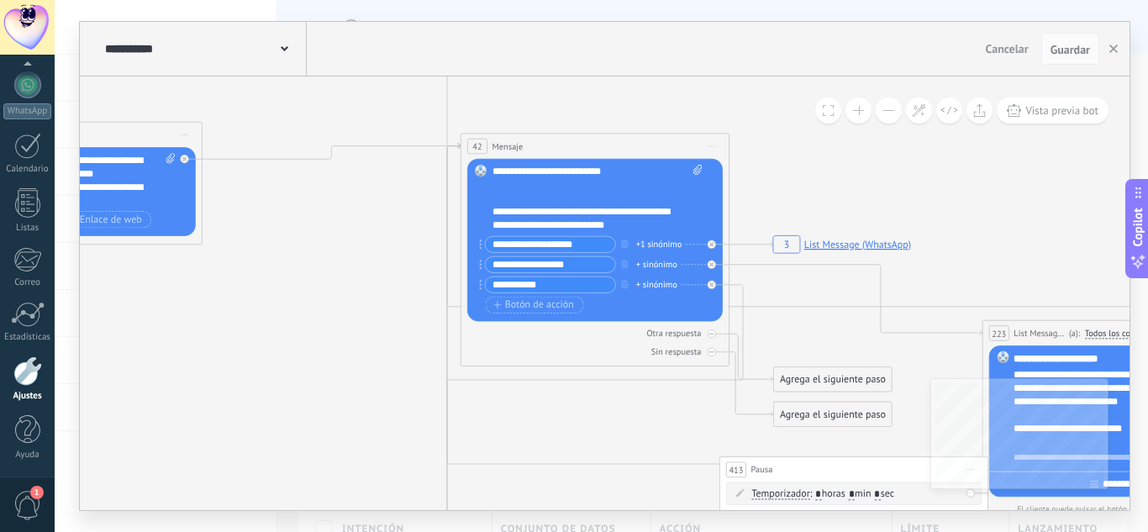
drag, startPoint x: 301, startPoint y: 315, endPoint x: 350, endPoint y: 286, distance: 57.7
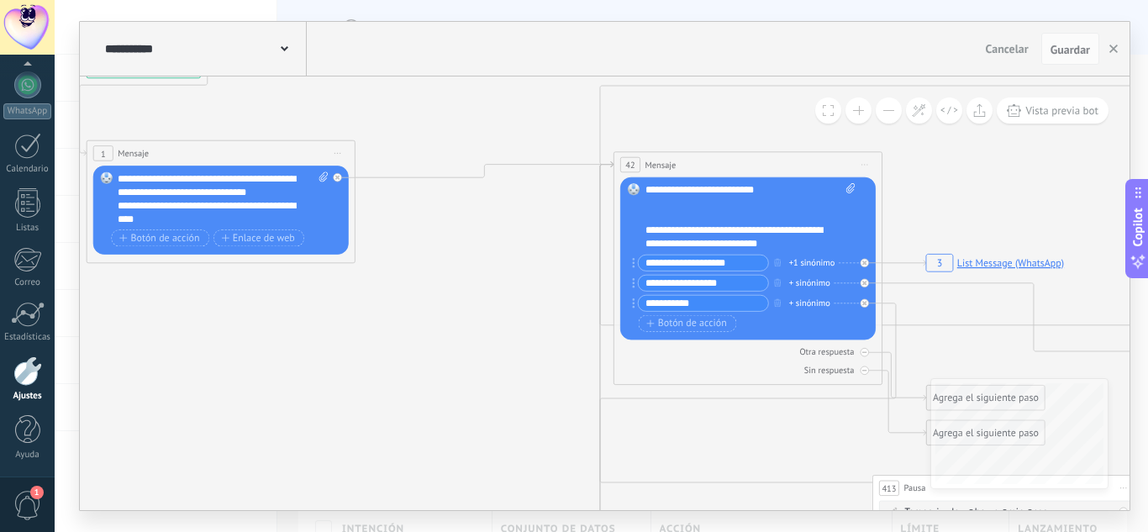
drag, startPoint x: 303, startPoint y: 293, endPoint x: 512, endPoint y: 334, distance: 212.3
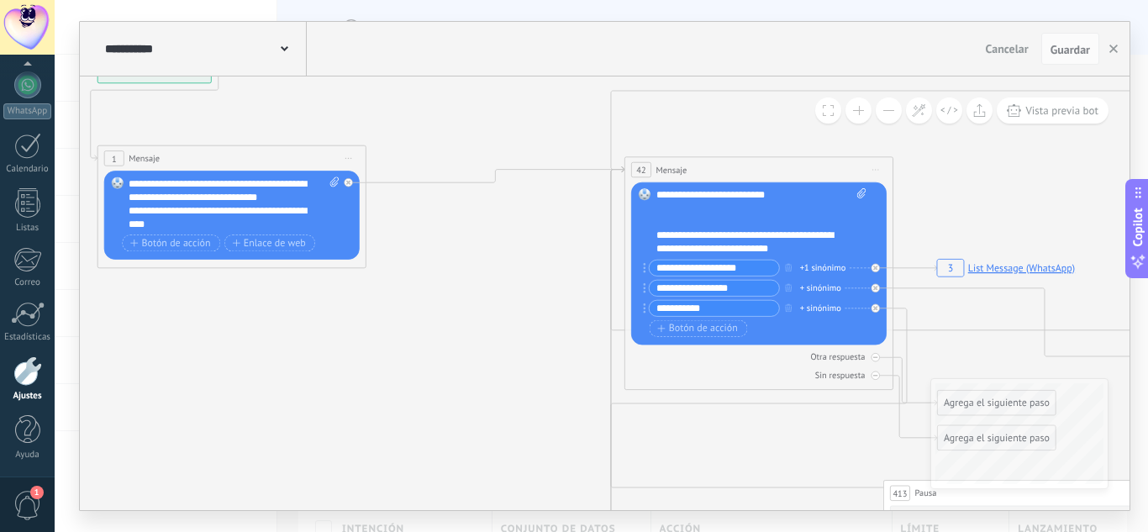
drag, startPoint x: 544, startPoint y: 138, endPoint x: 499, endPoint y: 121, distance: 47.6
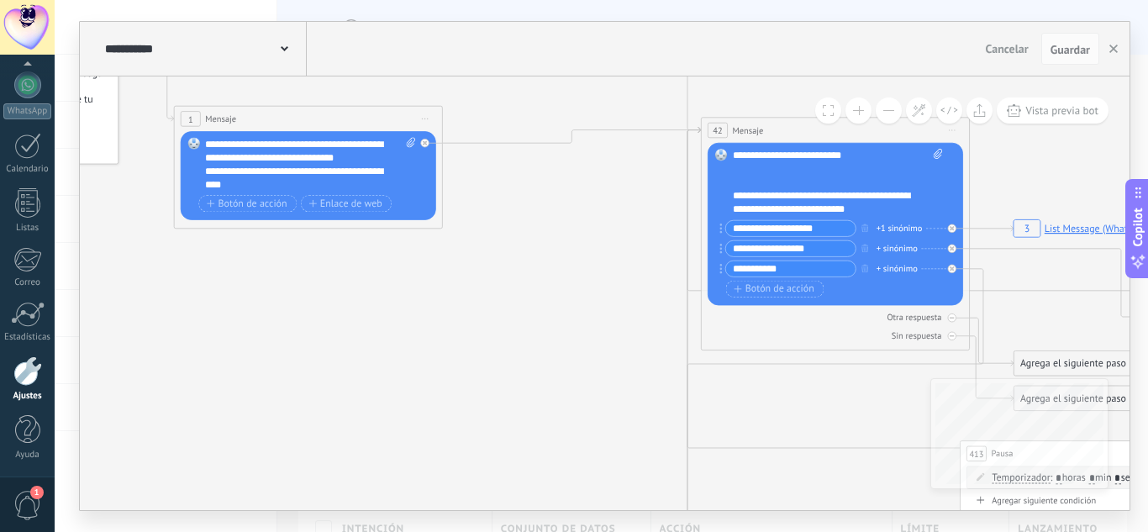
drag, startPoint x: 490, startPoint y: 113, endPoint x: 550, endPoint y: 85, distance: 66.6
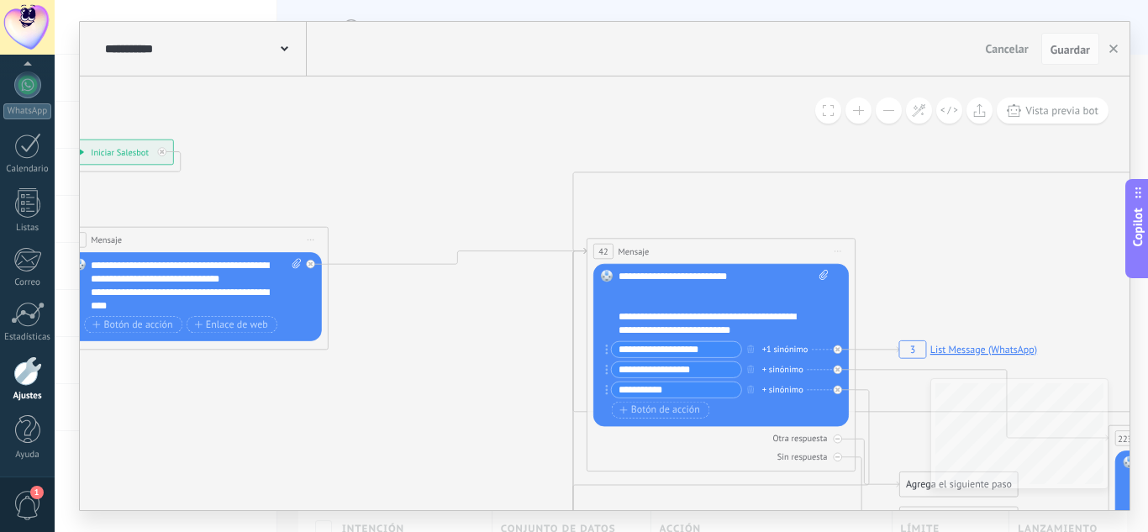
drag, startPoint x: 559, startPoint y: 224, endPoint x: 435, endPoint y: 340, distance: 169.5
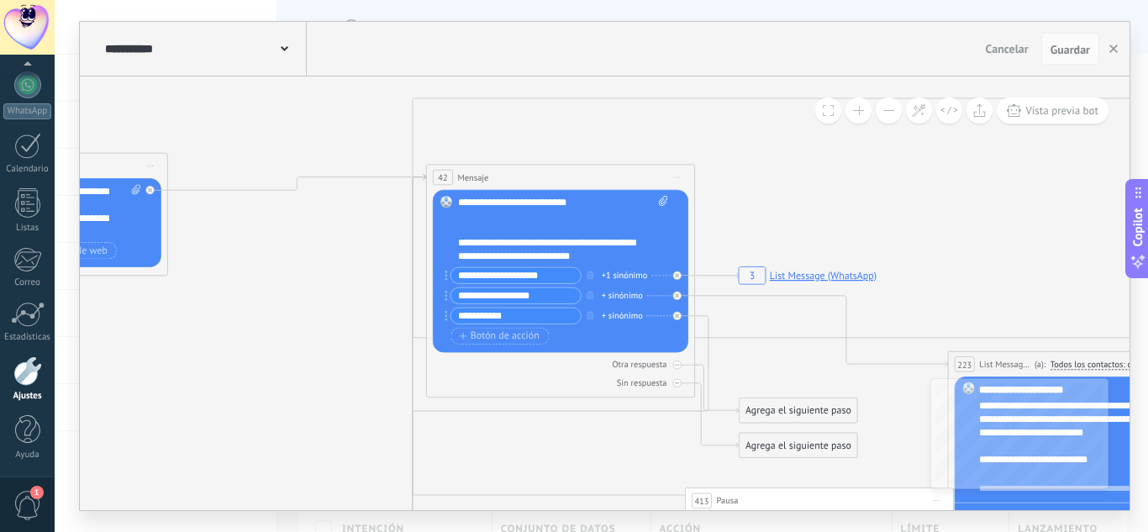
drag, startPoint x: 933, startPoint y: 250, endPoint x: 791, endPoint y: 157, distance: 169.9
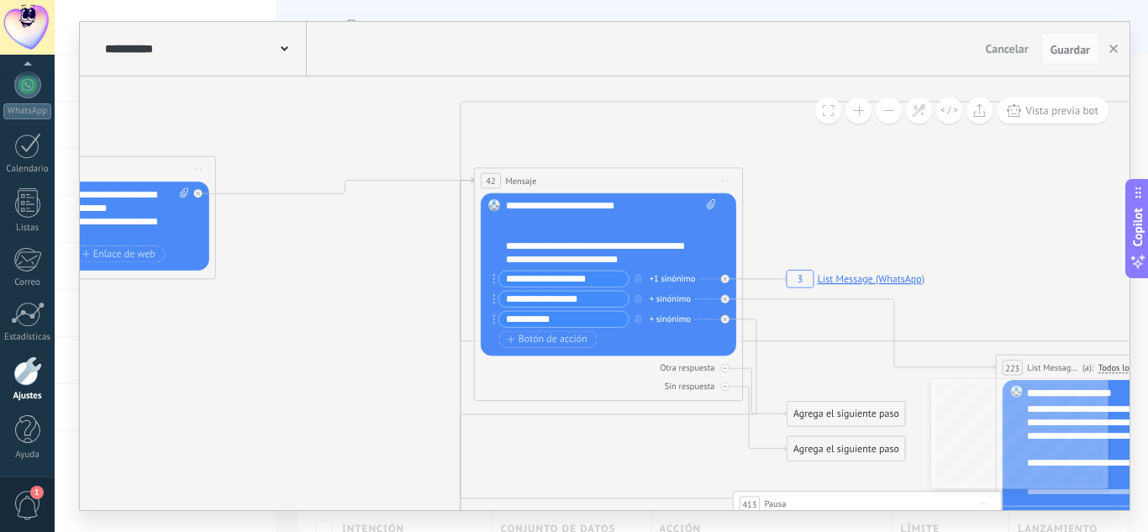
drag, startPoint x: 617, startPoint y: 124, endPoint x: 674, endPoint y: 118, distance: 57.5
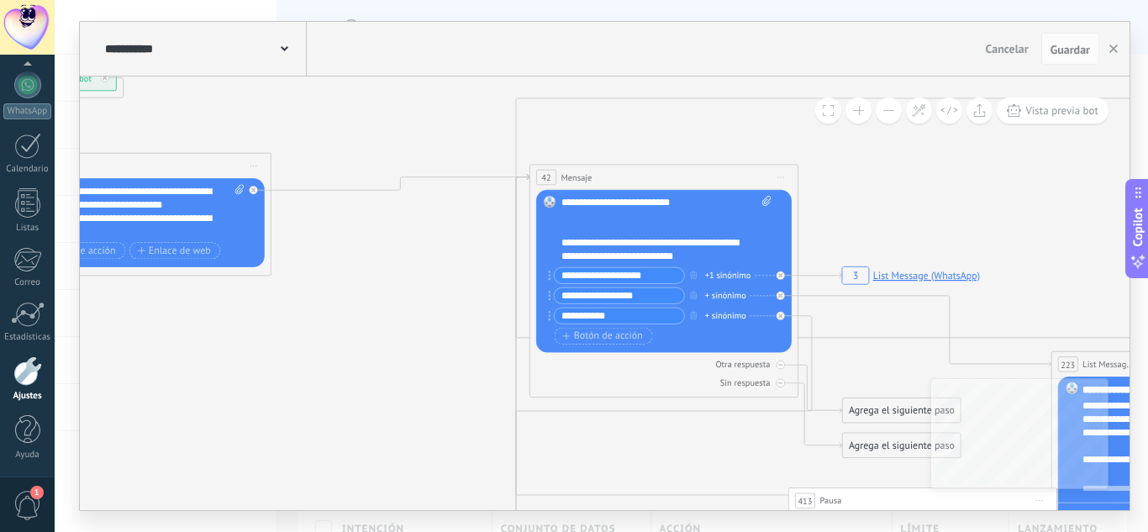
drag, startPoint x: 391, startPoint y: 204, endPoint x: 417, endPoint y: 326, distance: 124.6
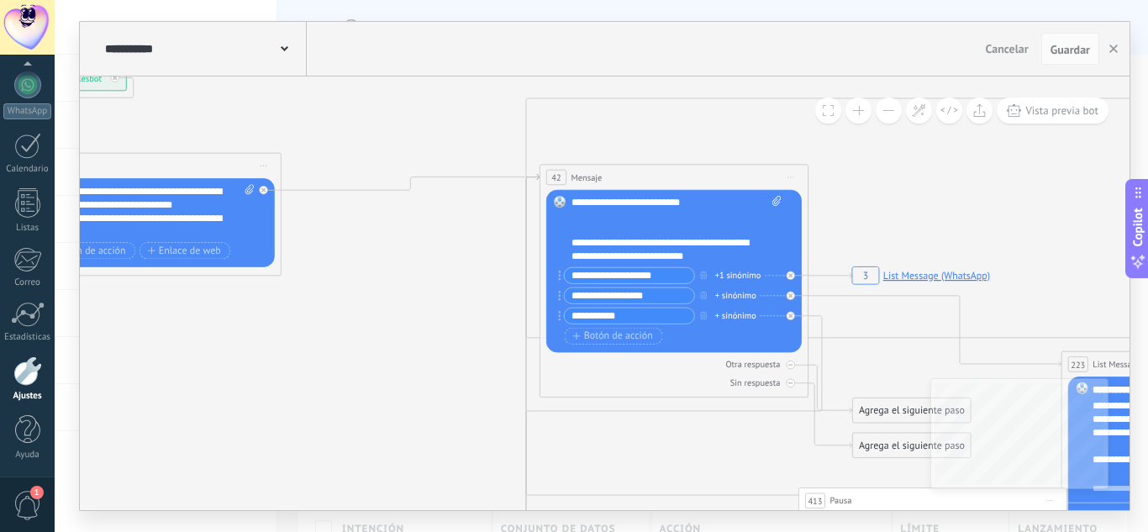
drag, startPoint x: 387, startPoint y: 133, endPoint x: 435, endPoint y: 125, distance: 49.3
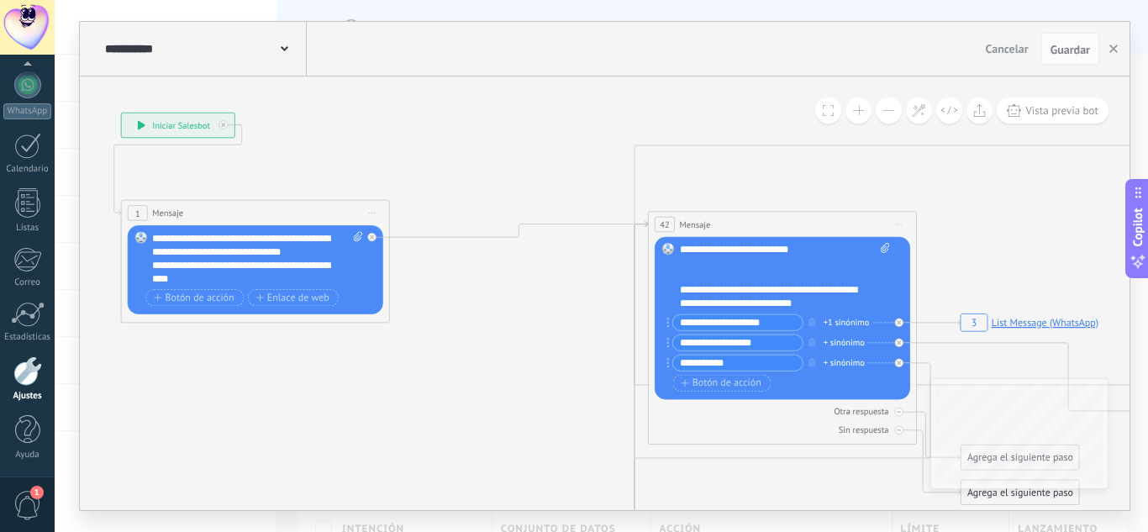
drag, startPoint x: 429, startPoint y: 97, endPoint x: 514, endPoint y: 154, distance: 101.9
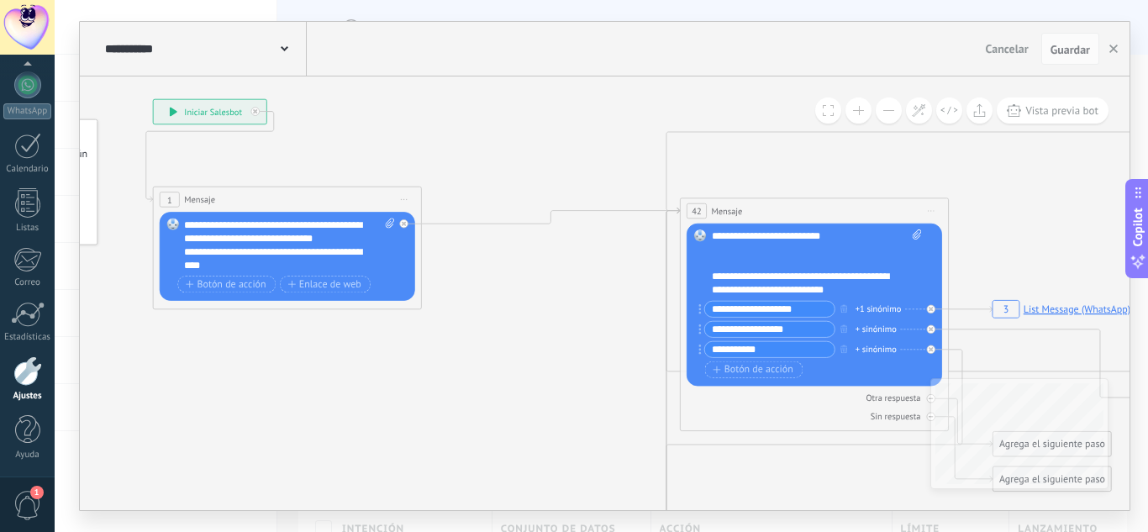
drag, startPoint x: 490, startPoint y: 152, endPoint x: 548, endPoint y: 127, distance: 63.2
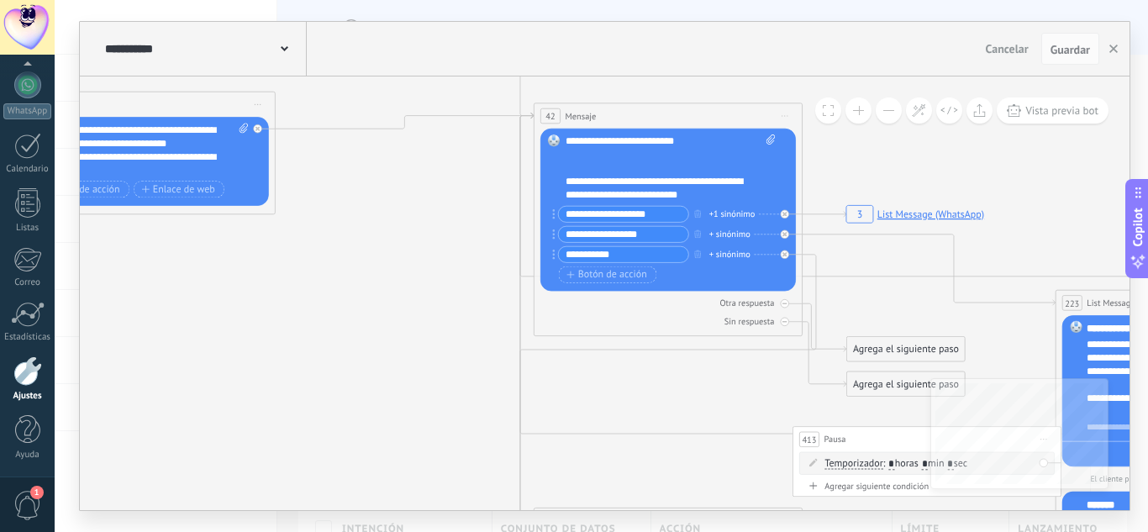
drag, startPoint x: 445, startPoint y: 255, endPoint x: 386, endPoint y: 234, distance: 63.3
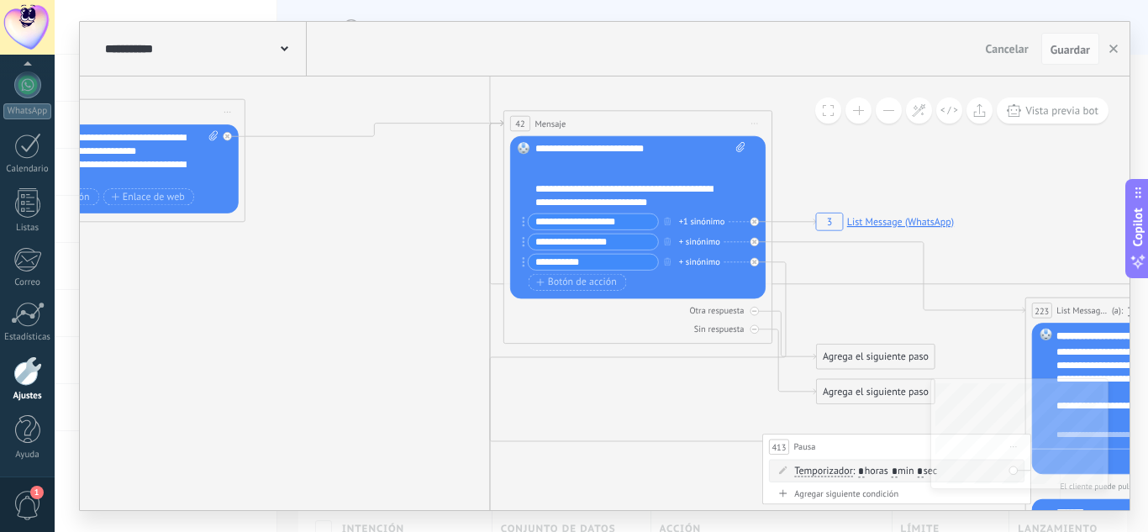
drag, startPoint x: 343, startPoint y: 286, endPoint x: 471, endPoint y: 415, distance: 181.9
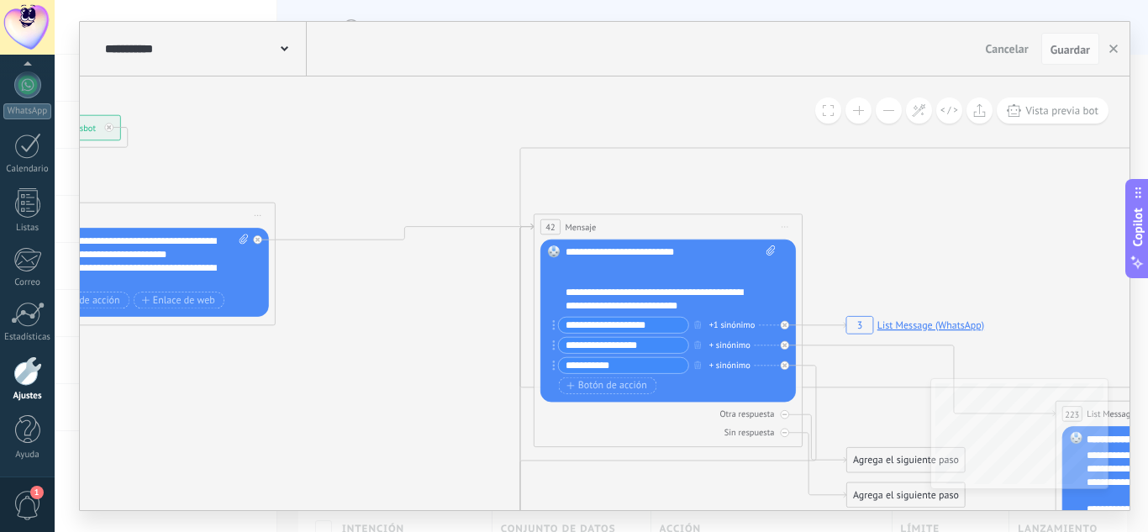
drag, startPoint x: 535, startPoint y: 200, endPoint x: 444, endPoint y: 169, distance: 96.7
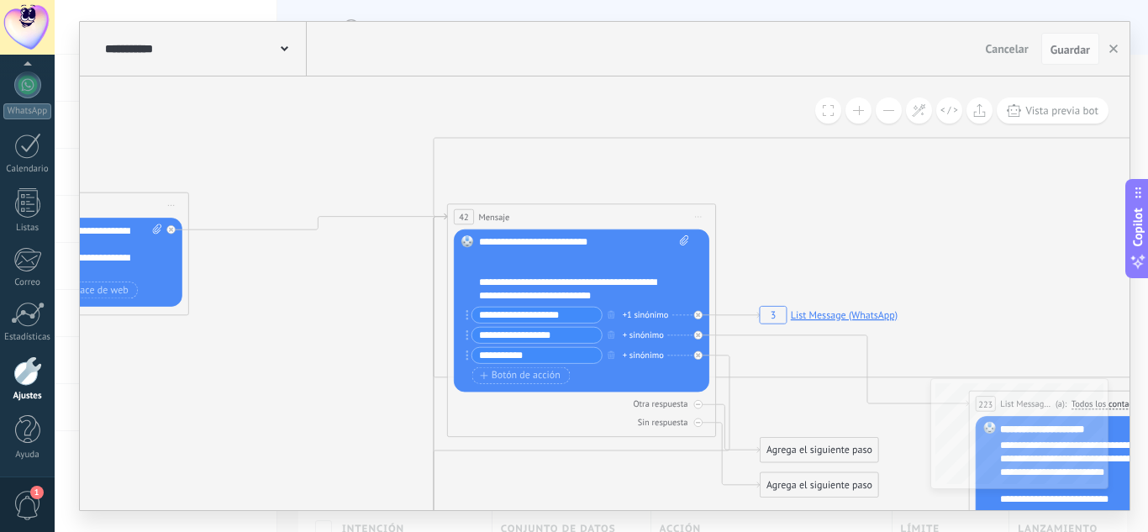
drag, startPoint x: 702, startPoint y: 187, endPoint x: 611, endPoint y: 175, distance: 91.5
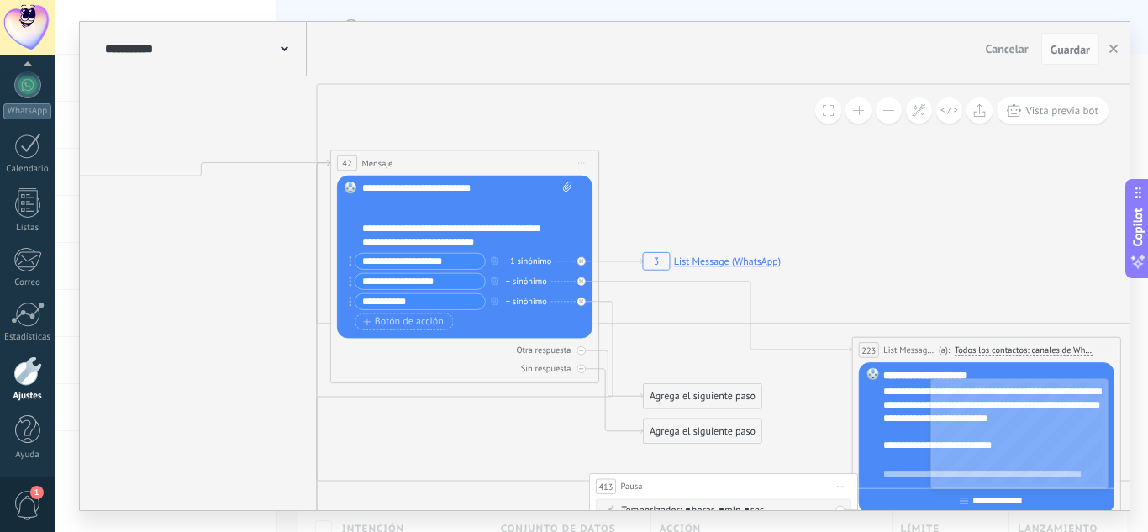
drag, startPoint x: 905, startPoint y: 198, endPoint x: 831, endPoint y: 161, distance: 82.7
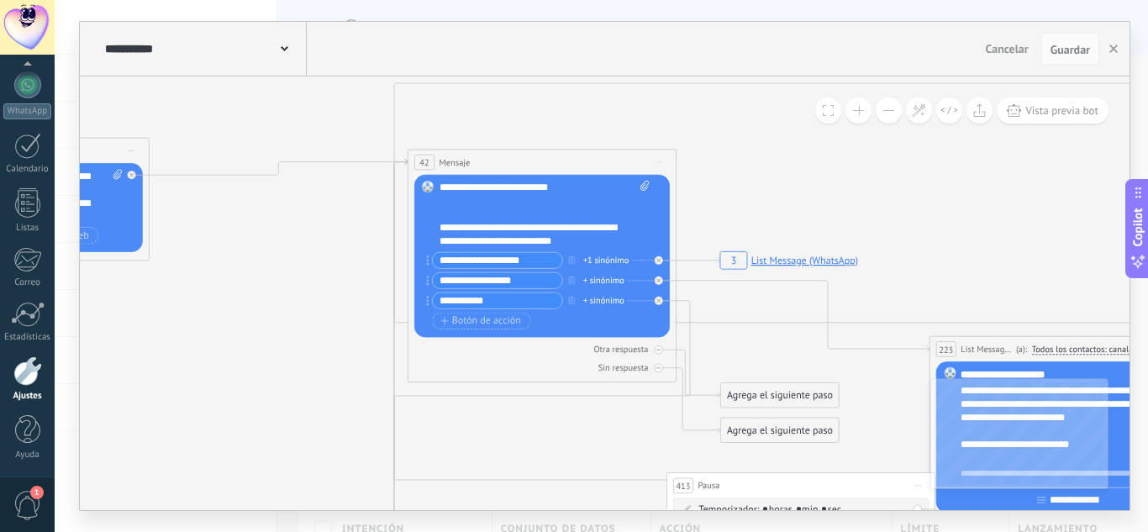
drag, startPoint x: 701, startPoint y: 155, endPoint x: 792, endPoint y: 160, distance: 90.9
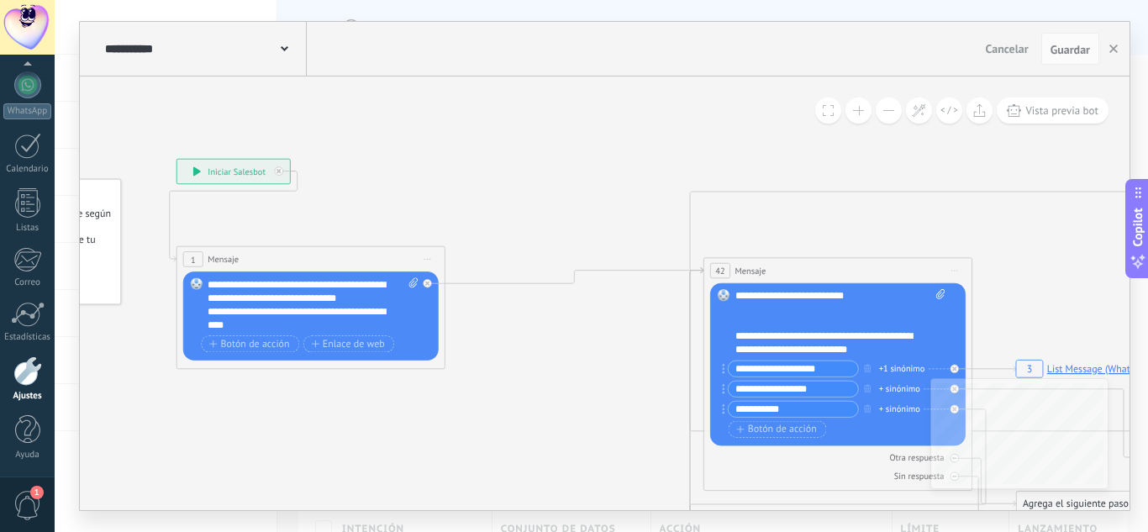
drag, startPoint x: 434, startPoint y: 149, endPoint x: 593, endPoint y: 236, distance: 182.0
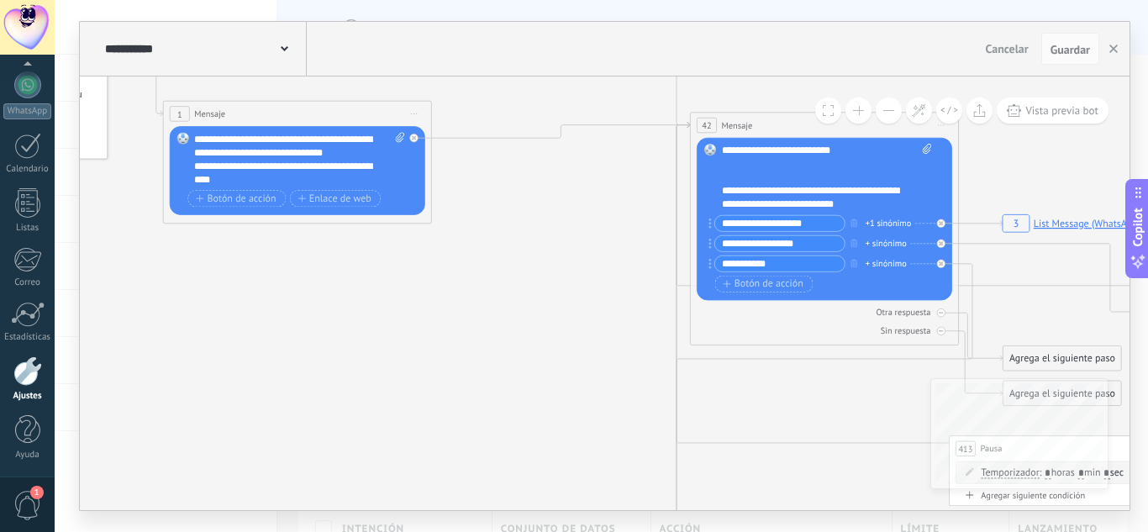
drag, startPoint x: 471, startPoint y: 331, endPoint x: 454, endPoint y: 377, distance: 49.2
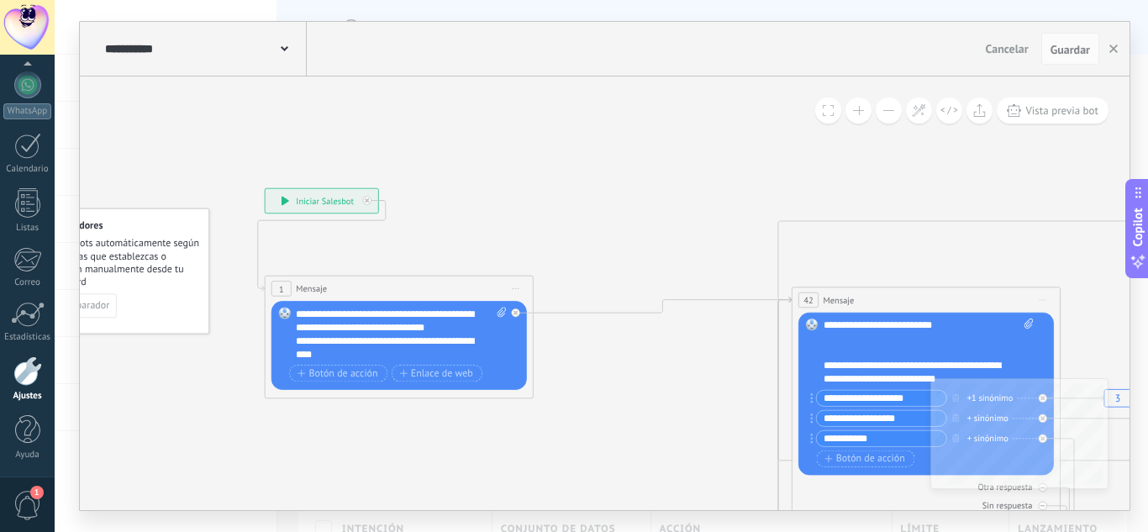
drag, startPoint x: 434, startPoint y: 255, endPoint x: 586, endPoint y: 406, distance: 213.9
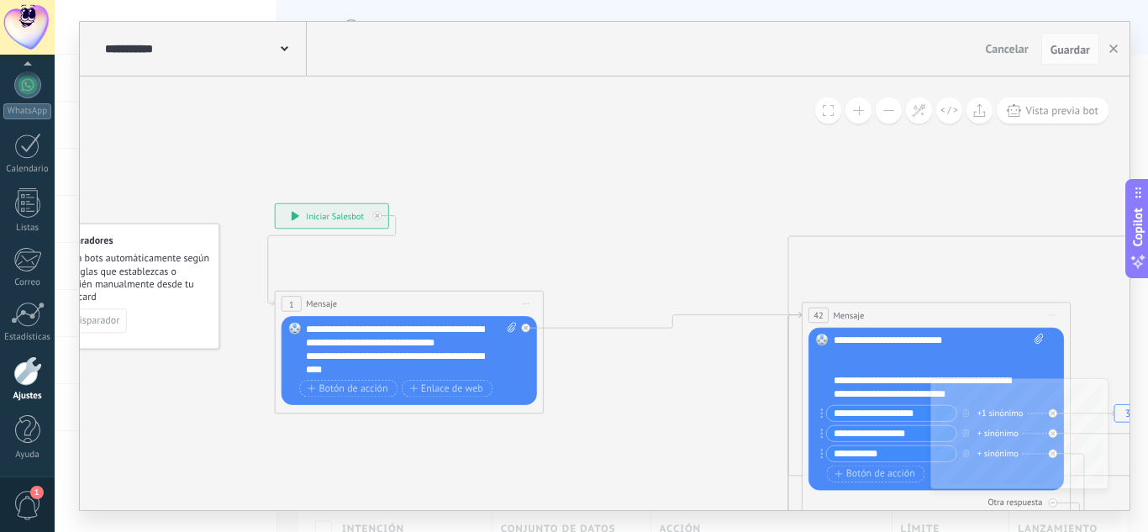
drag, startPoint x: 671, startPoint y: 204, endPoint x: 487, endPoint y: 184, distance: 185.2
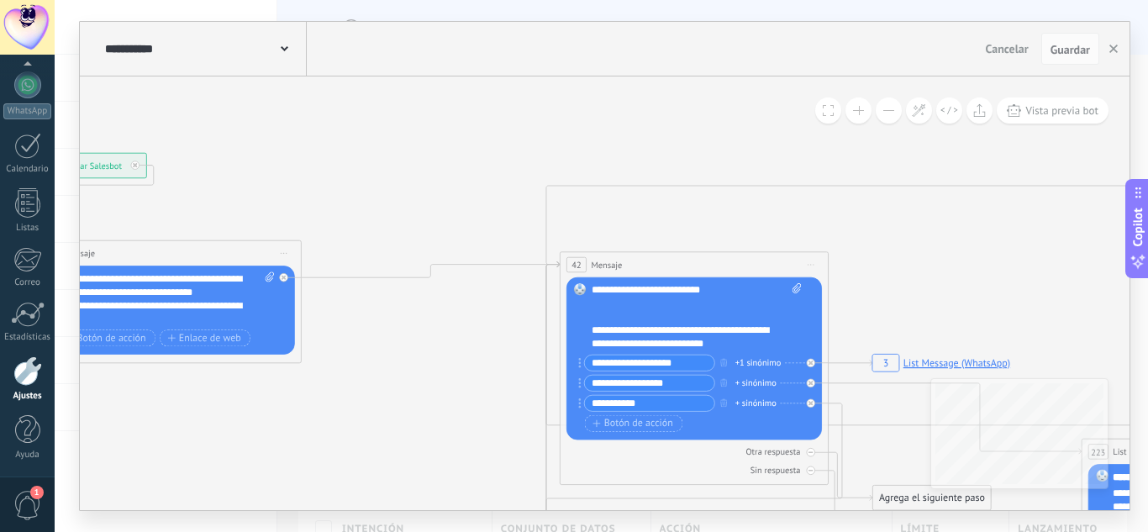
drag, startPoint x: 956, startPoint y: 259, endPoint x: 838, endPoint y: 239, distance: 120.2
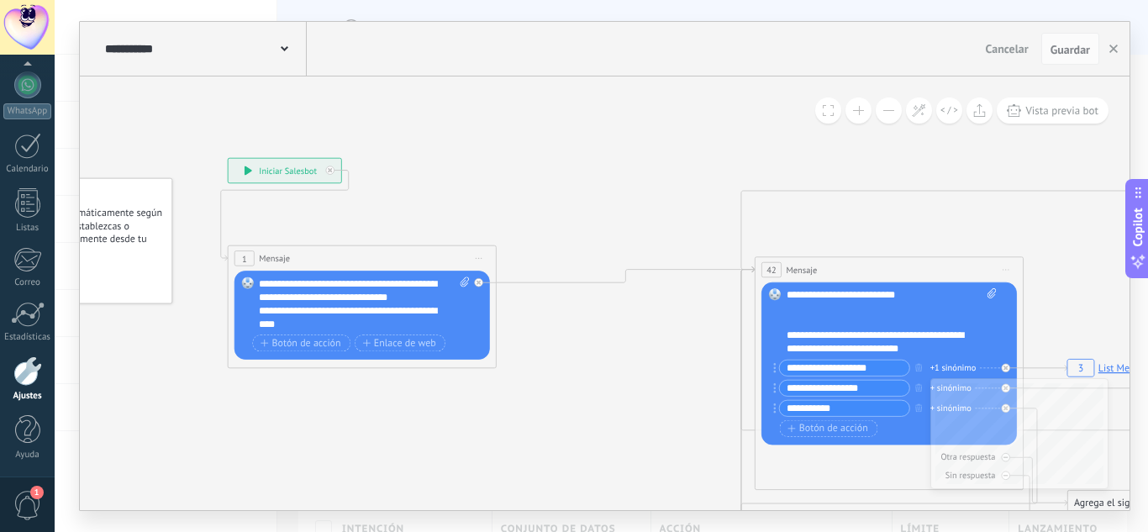
drag, startPoint x: 550, startPoint y: 357, endPoint x: 565, endPoint y: 361, distance: 15.5
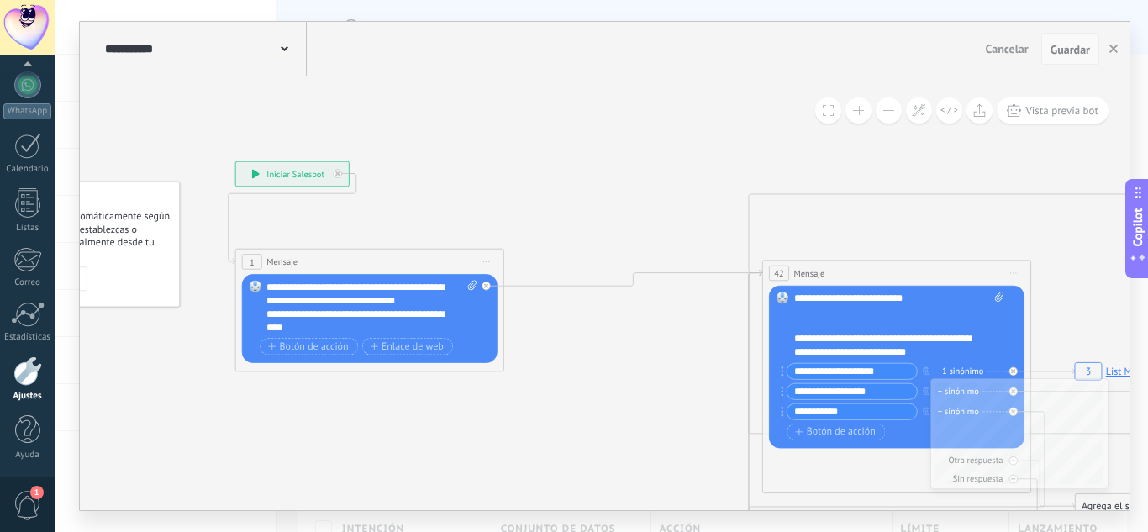
click at [1083, 44] on span "Guardar" at bounding box center [1071, 50] width 40 height 12
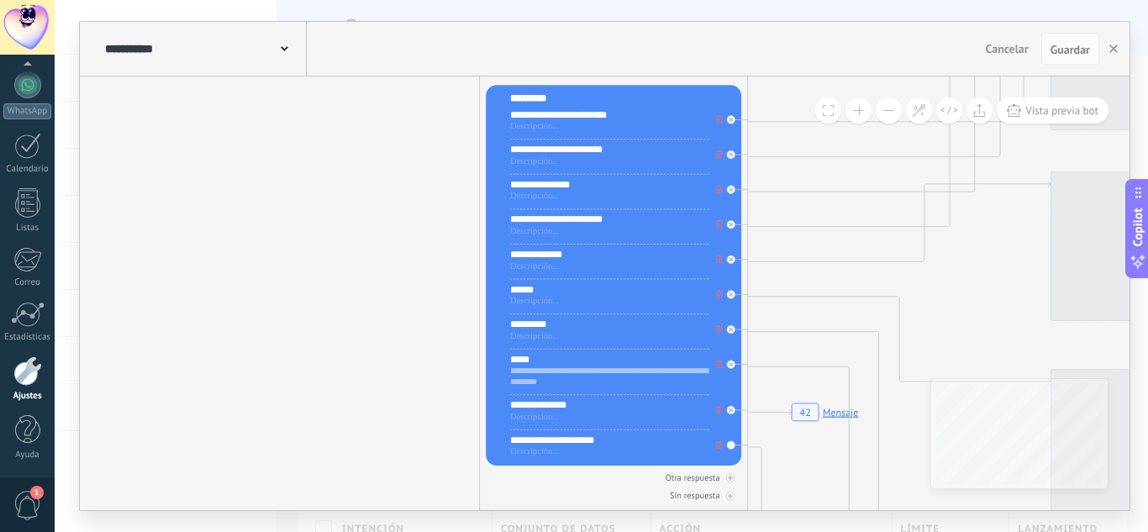
drag, startPoint x: 666, startPoint y: 292, endPoint x: 250, endPoint y: 271, distance: 416.5
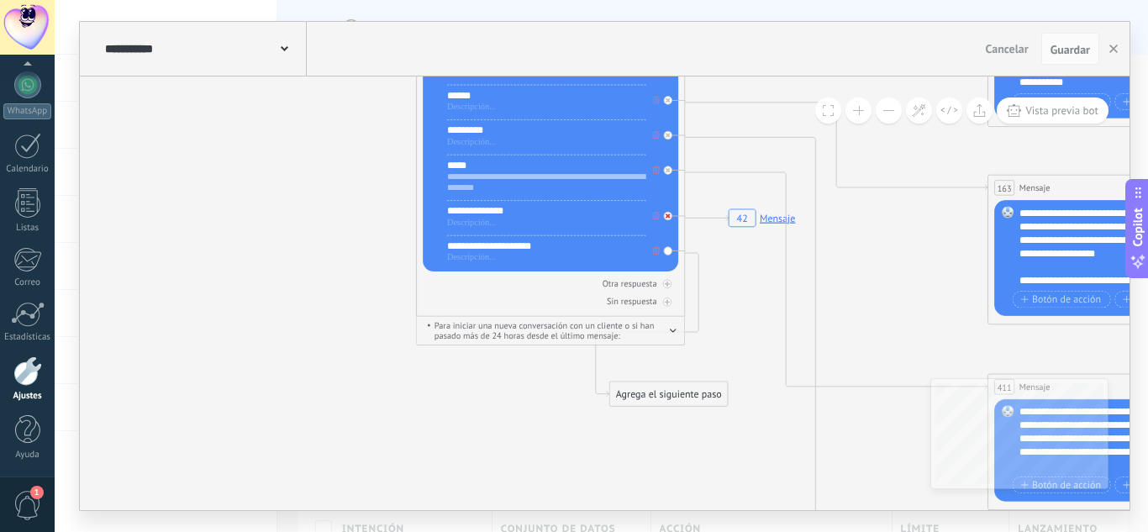
click at [671, 219] on div at bounding box center [668, 216] width 8 height 8
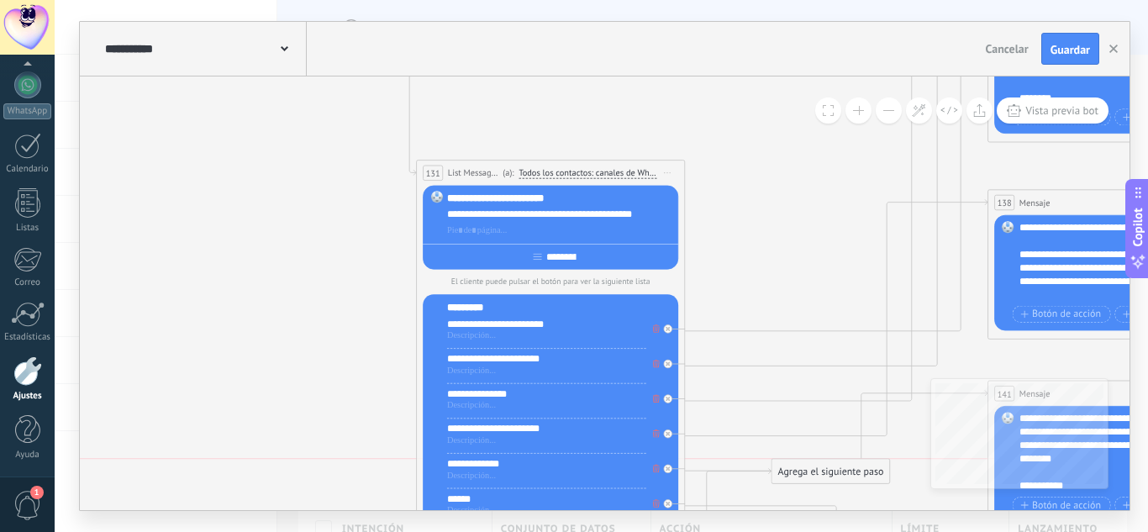
drag, startPoint x: 772, startPoint y: 226, endPoint x: 812, endPoint y: 480, distance: 256.9
click at [812, 480] on div "Agrega el siguiente paso" at bounding box center [831, 472] width 118 height 22
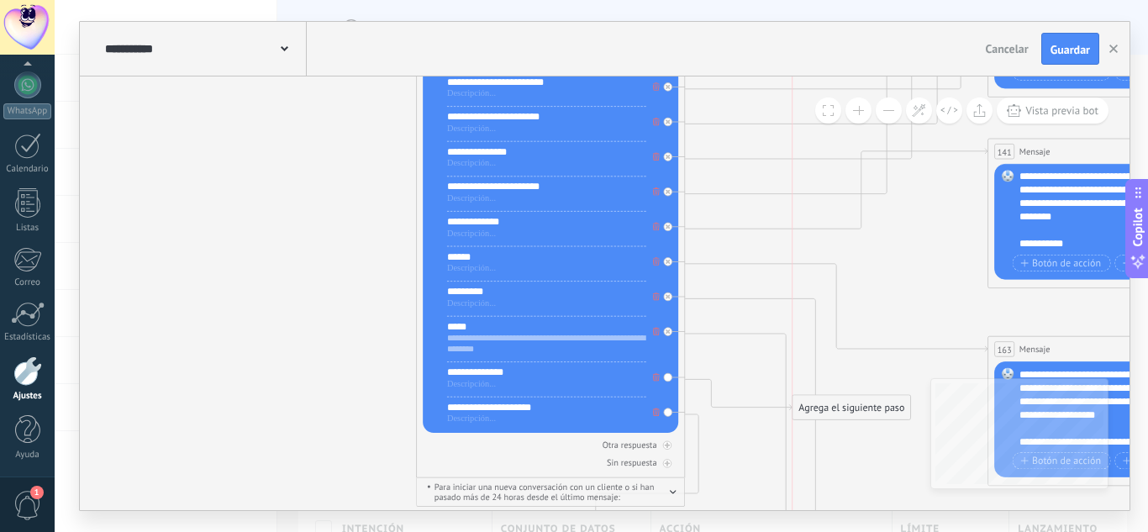
drag, startPoint x: 838, startPoint y: 235, endPoint x: 864, endPoint y: 413, distance: 180.1
click at [864, 413] on div "Agrega el siguiente paso" at bounding box center [852, 408] width 118 height 22
drag, startPoint x: 584, startPoint y: 404, endPoint x: 440, endPoint y: 411, distance: 144.7
click at [440, 411] on div "**********" at bounding box center [550, 242] width 255 height 381
copy div "**********"
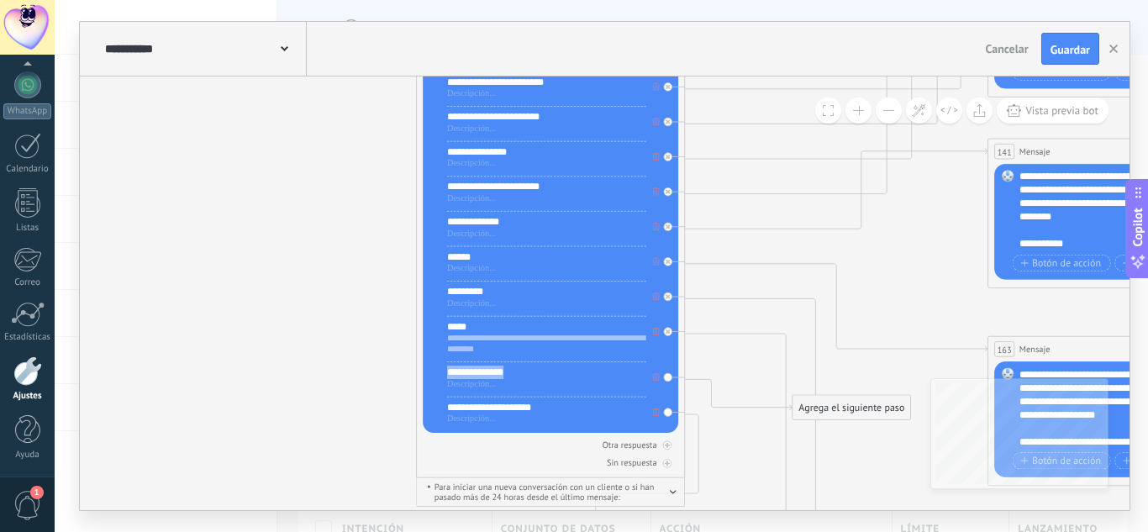
drag, startPoint x: 518, startPoint y: 374, endPoint x: 416, endPoint y: 378, distance: 101.8
click at [416, 378] on div "**********" at bounding box center [550, 198] width 269 height 560
paste div
drag, startPoint x: 559, startPoint y: 406, endPoint x: 389, endPoint y: 403, distance: 169.8
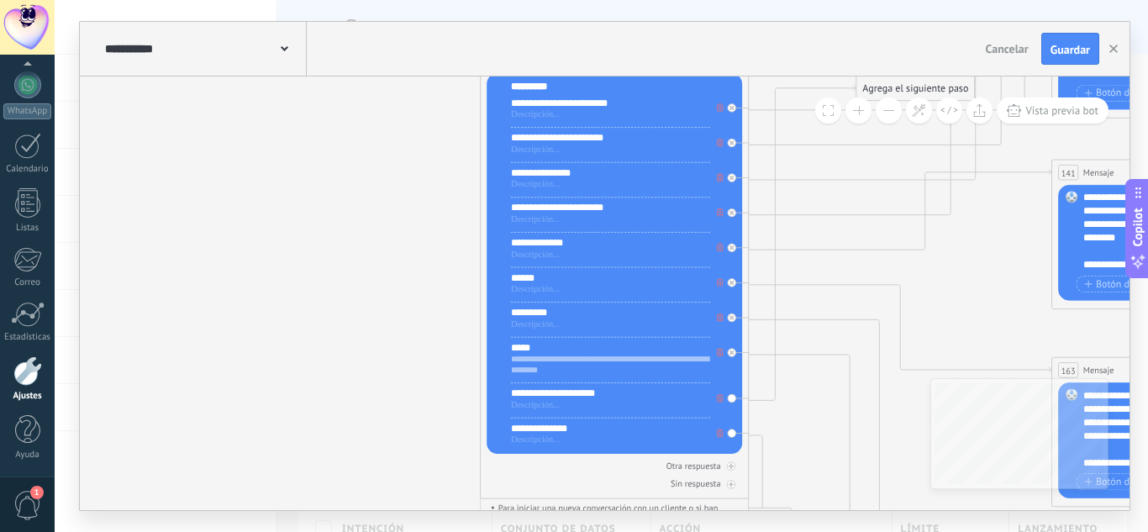
drag, startPoint x: 244, startPoint y: 247, endPoint x: 277, endPoint y: 249, distance: 33.7
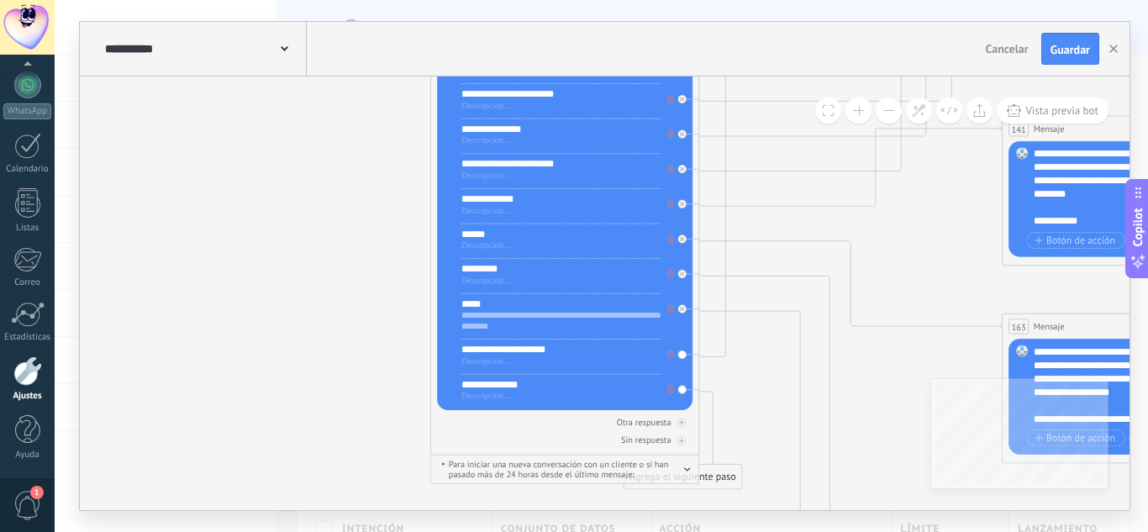
drag, startPoint x: 951, startPoint y: 255, endPoint x: 921, endPoint y: 253, distance: 29.5
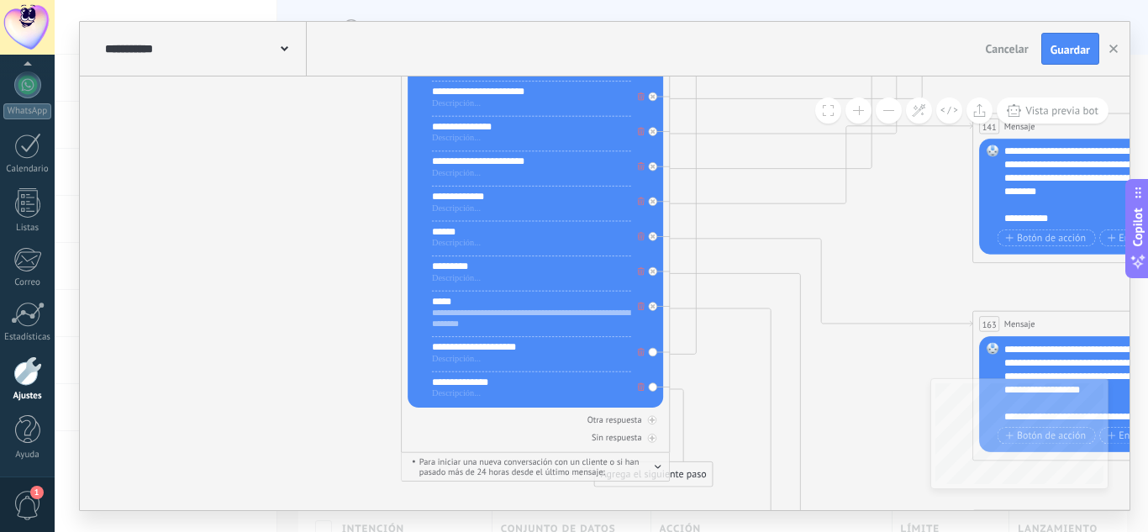
click at [496, 266] on div "*********" at bounding box center [531, 266] width 199 height 13
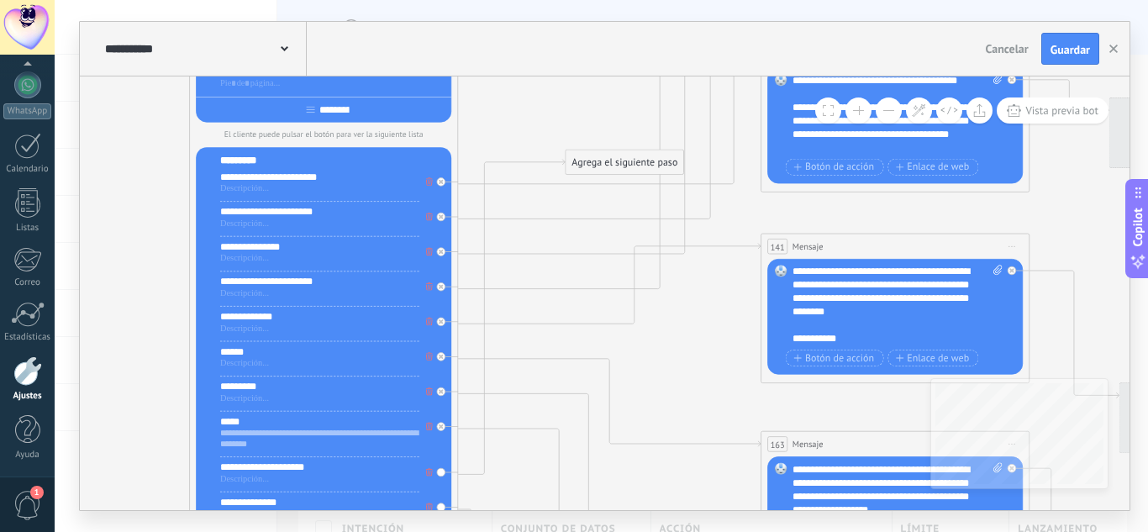
drag, startPoint x: 832, startPoint y: 244, endPoint x: 665, endPoint y: 348, distance: 197.1
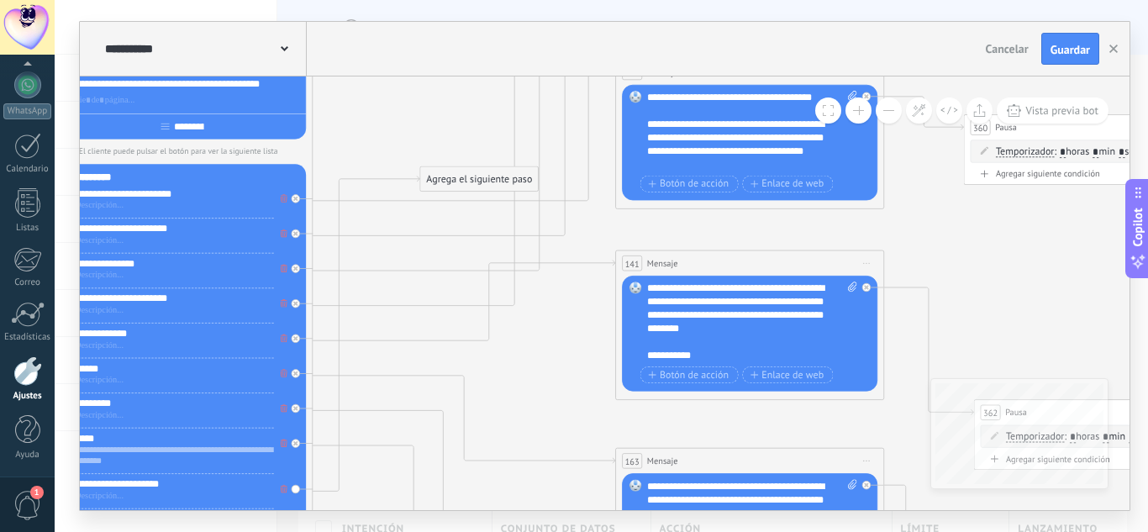
drag, startPoint x: 824, startPoint y: 223, endPoint x: 729, endPoint y: 205, distance: 96.6
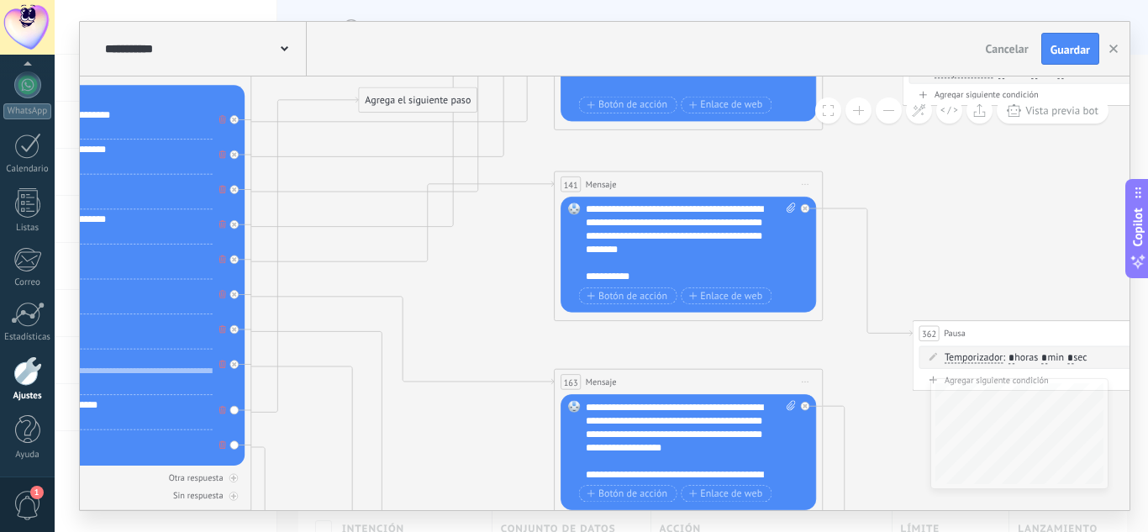
drag, startPoint x: 939, startPoint y: 235, endPoint x: 961, endPoint y: 194, distance: 46.6
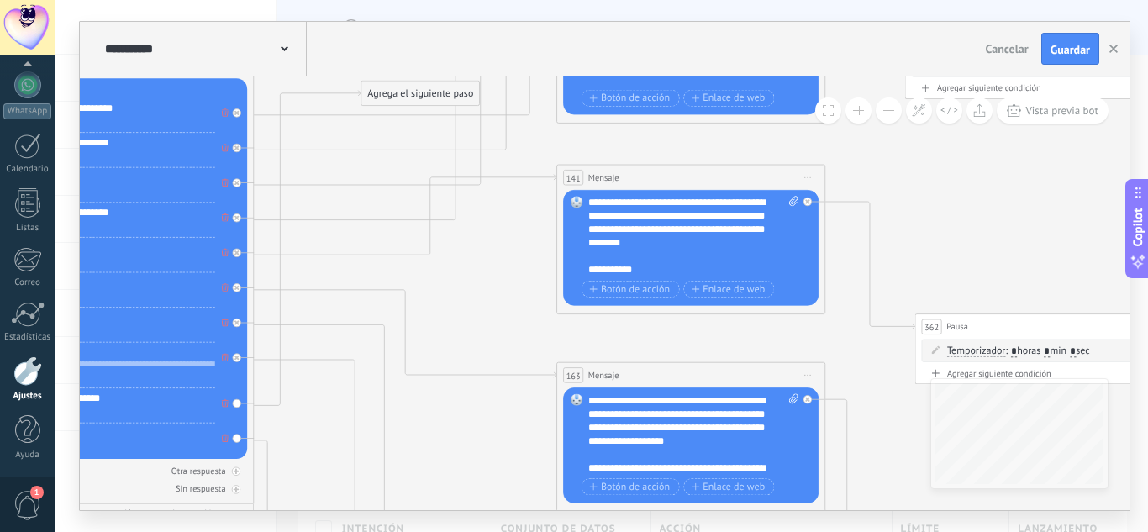
click at [706, 254] on div "**********" at bounding box center [693, 236] width 210 height 81
click at [711, 254] on div "**********" at bounding box center [693, 236] width 210 height 81
click at [710, 255] on div "**********" at bounding box center [693, 236] width 210 height 81
click at [671, 263] on div "**********" at bounding box center [693, 236] width 210 height 81
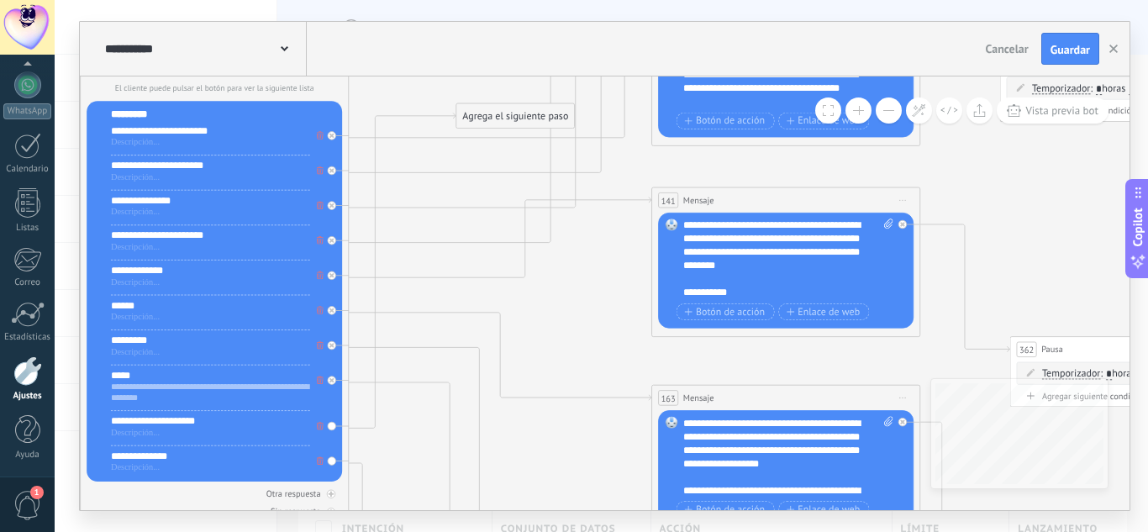
drag, startPoint x: 476, startPoint y: 288, endPoint x: 535, endPoint y: 319, distance: 66.9
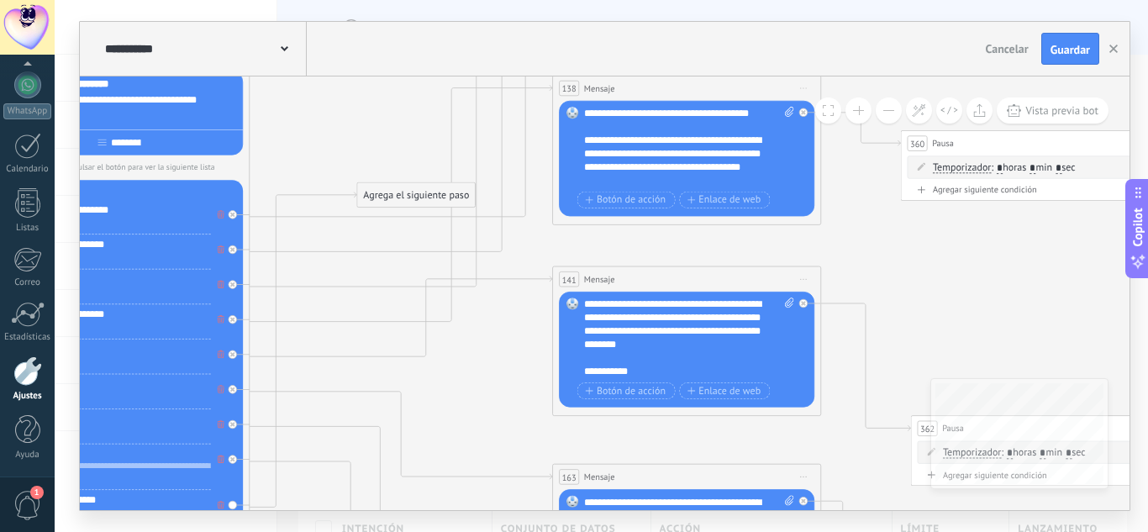
drag, startPoint x: 1061, startPoint y: 281, endPoint x: 942, endPoint y: 345, distance: 135.0
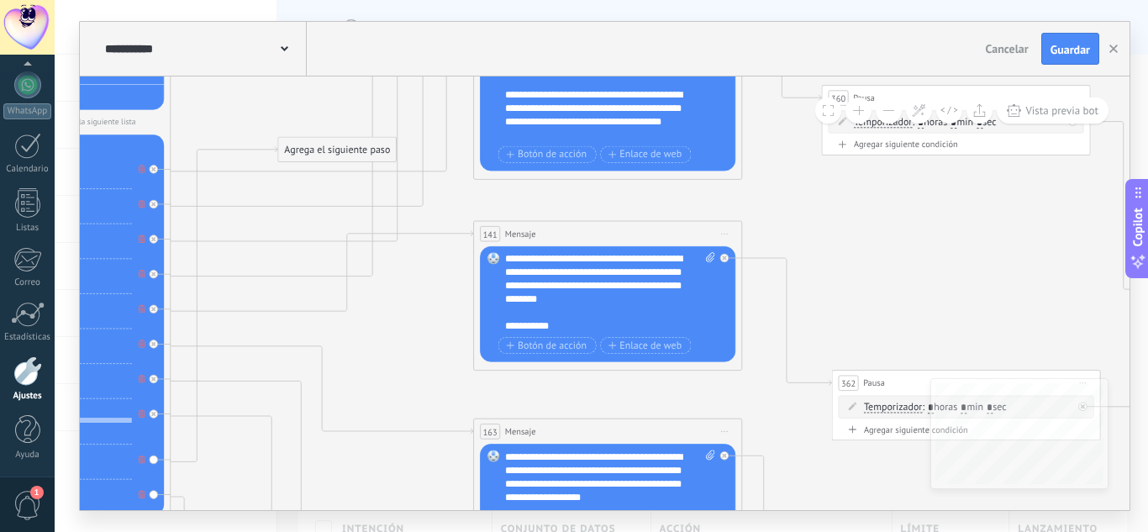
drag, startPoint x: 457, startPoint y: 397, endPoint x: 398, endPoint y: 358, distance: 70.4
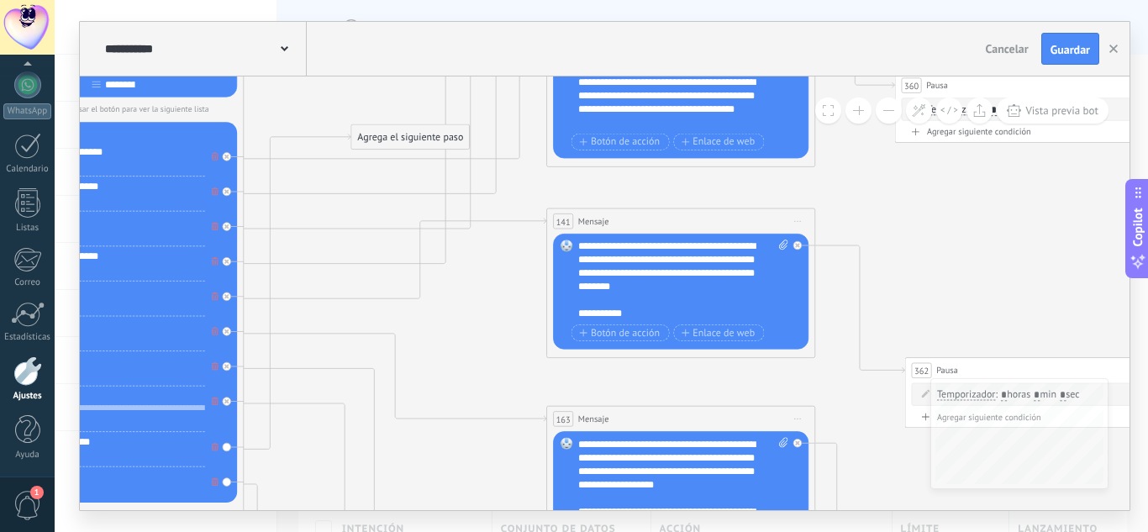
drag, startPoint x: 432, startPoint y: 320, endPoint x: 457, endPoint y: 311, distance: 26.9
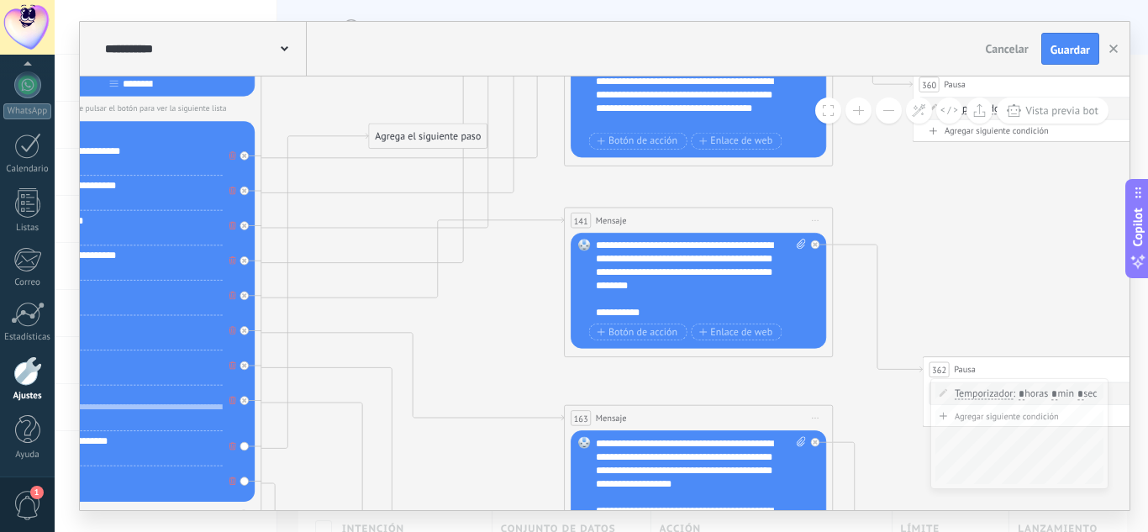
drag, startPoint x: 918, startPoint y: 204, endPoint x: 932, endPoint y: 204, distance: 14.3
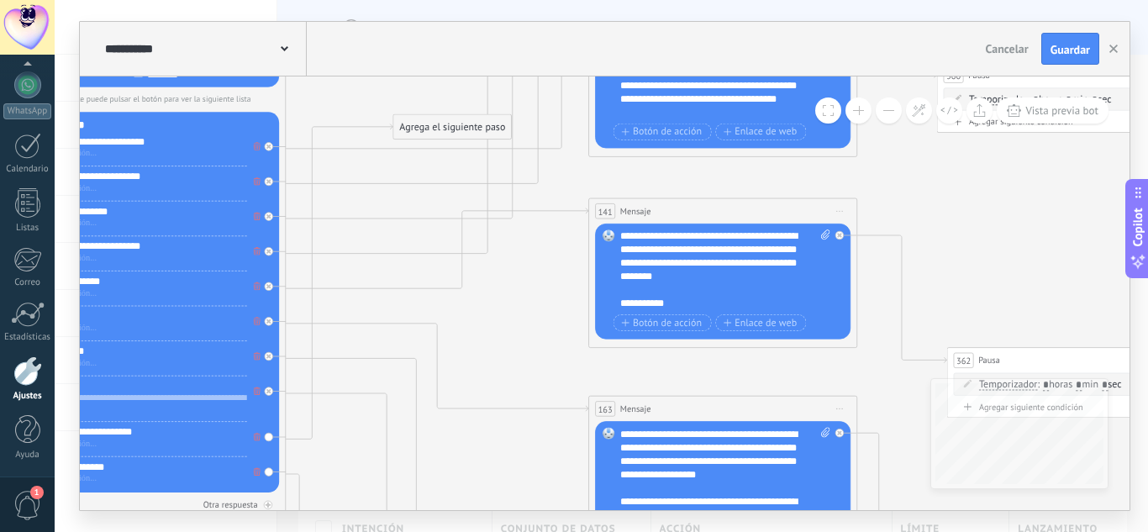
drag, startPoint x: 972, startPoint y: 231, endPoint x: 998, endPoint y: 213, distance: 31.5
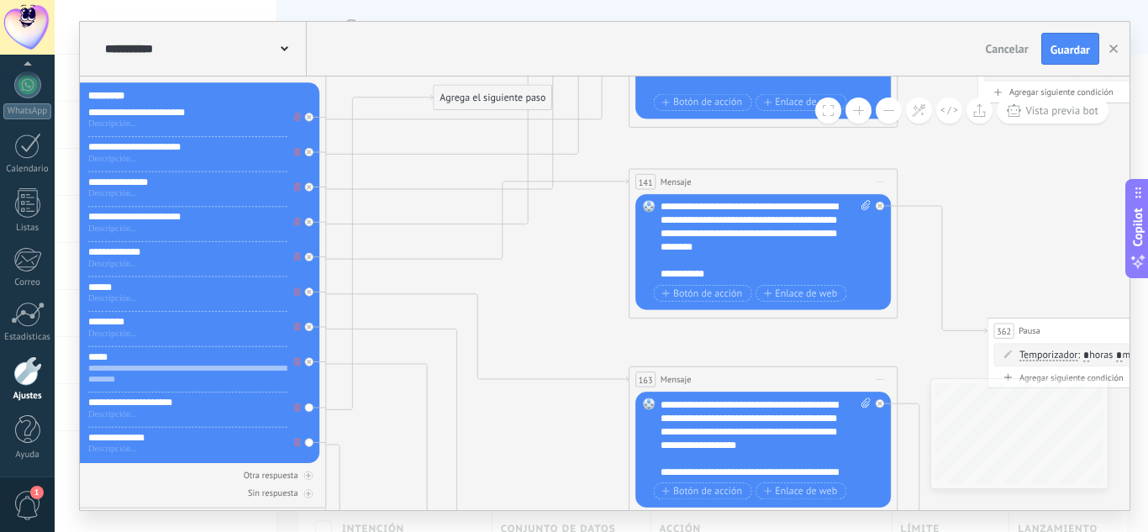
drag, startPoint x: 1017, startPoint y: 196, endPoint x: 1026, endPoint y: 187, distance: 13.1
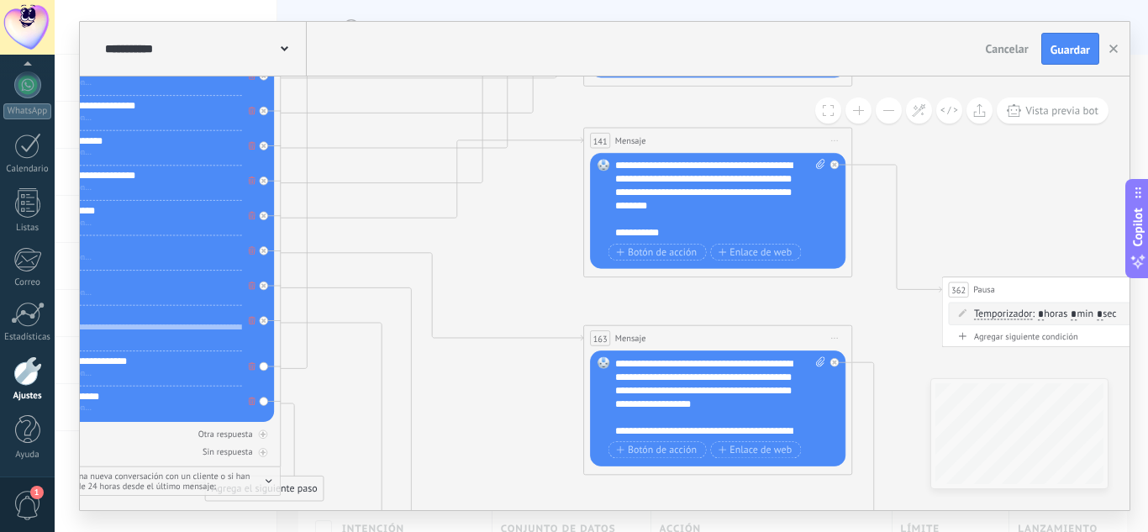
drag, startPoint x: 993, startPoint y: 185, endPoint x: 908, endPoint y: 141, distance: 96.2
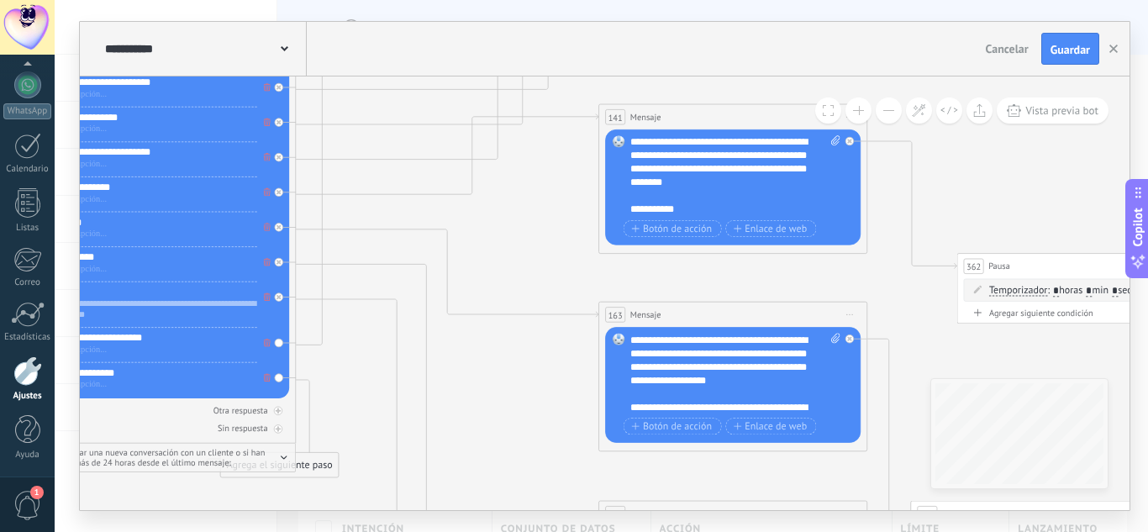
drag, startPoint x: 480, startPoint y: 245, endPoint x: 521, endPoint y: 230, distance: 43.6
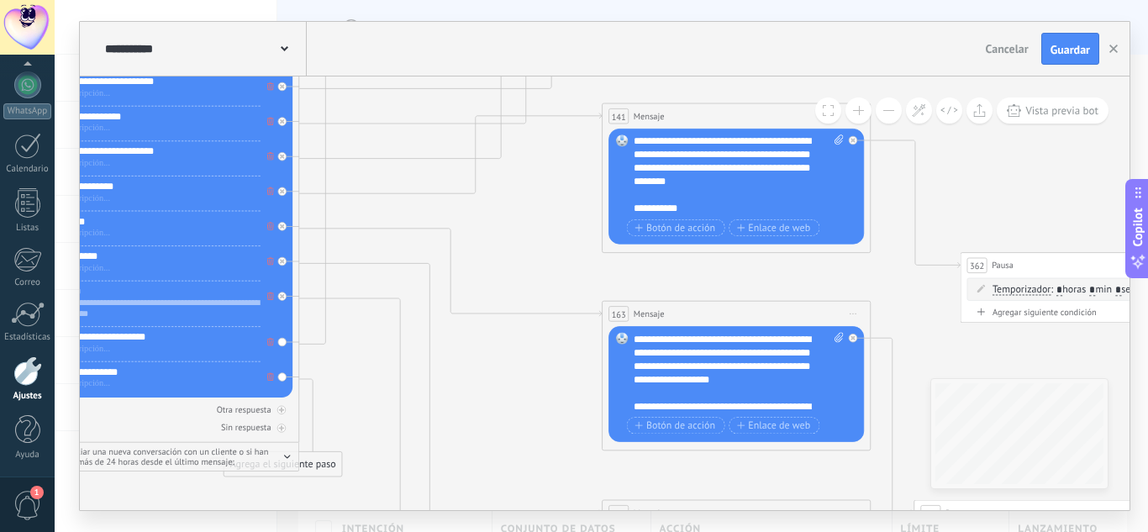
drag, startPoint x: 503, startPoint y: 219, endPoint x: 544, endPoint y: 196, distance: 47.0
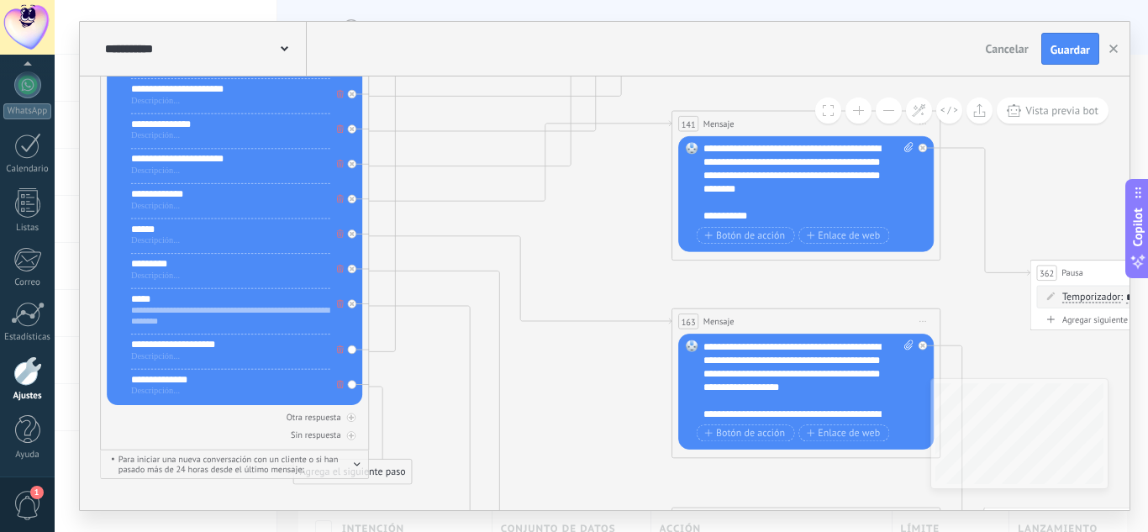
drag, startPoint x: 540, startPoint y: 202, endPoint x: 577, endPoint y: 239, distance: 51.7
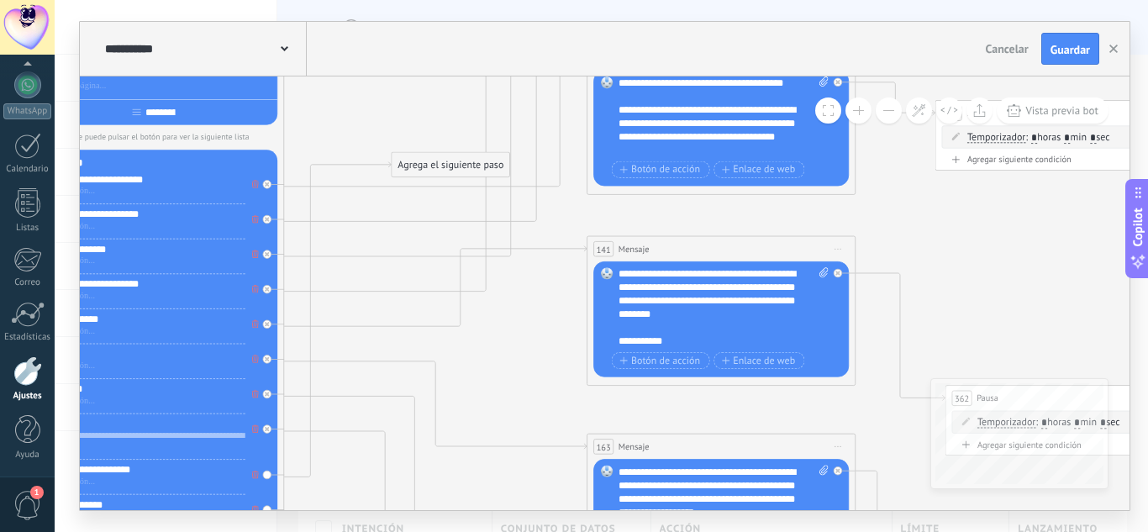
drag, startPoint x: 1013, startPoint y: 263, endPoint x: 918, endPoint y: 220, distance: 104.2
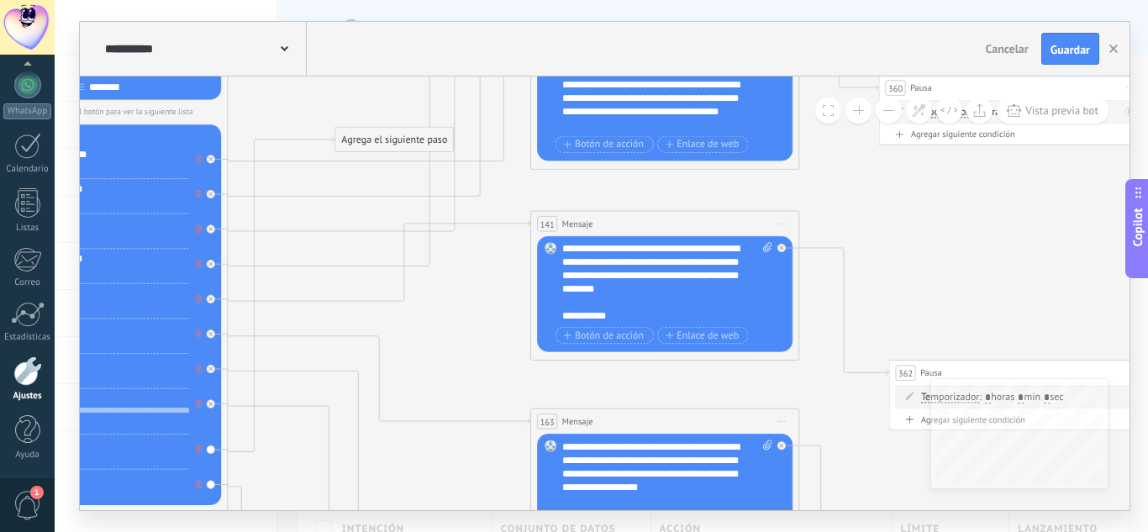
drag, startPoint x: 525, startPoint y: 328, endPoint x: 471, endPoint y: 297, distance: 62.1
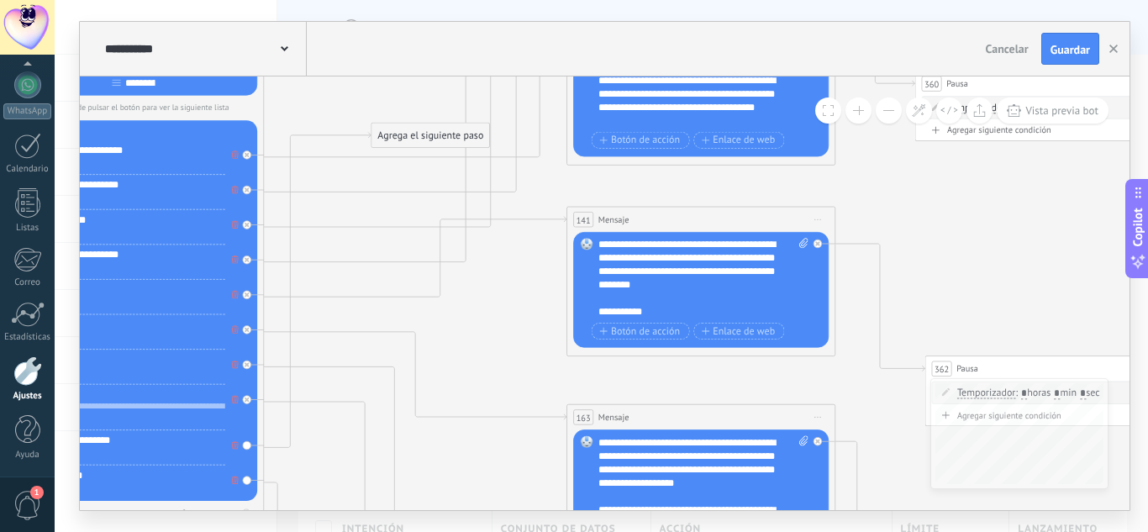
drag, startPoint x: 946, startPoint y: 287, endPoint x: 984, endPoint y: 287, distance: 37.8
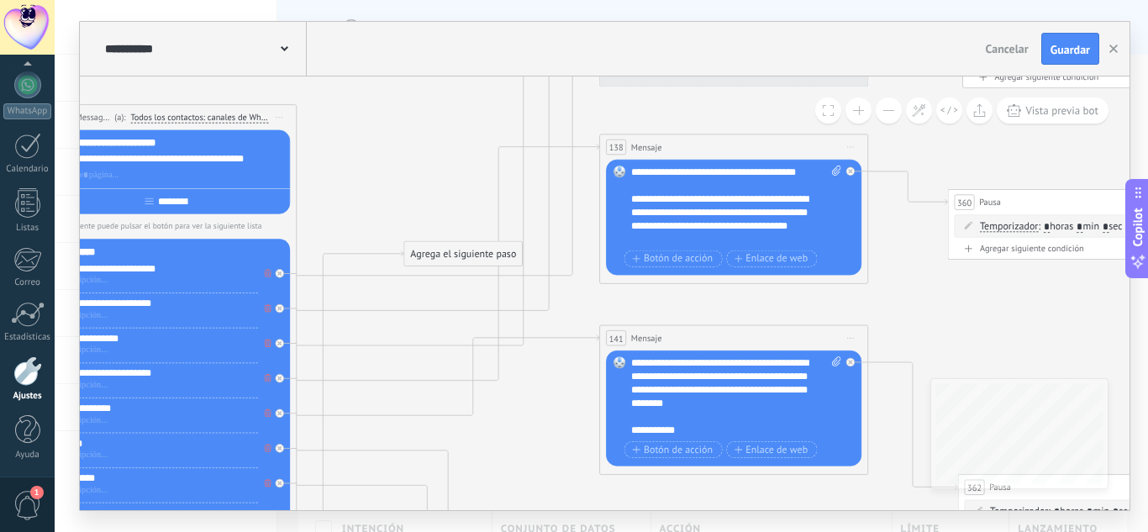
drag, startPoint x: 886, startPoint y: 267, endPoint x: 892, endPoint y: 301, distance: 34.1
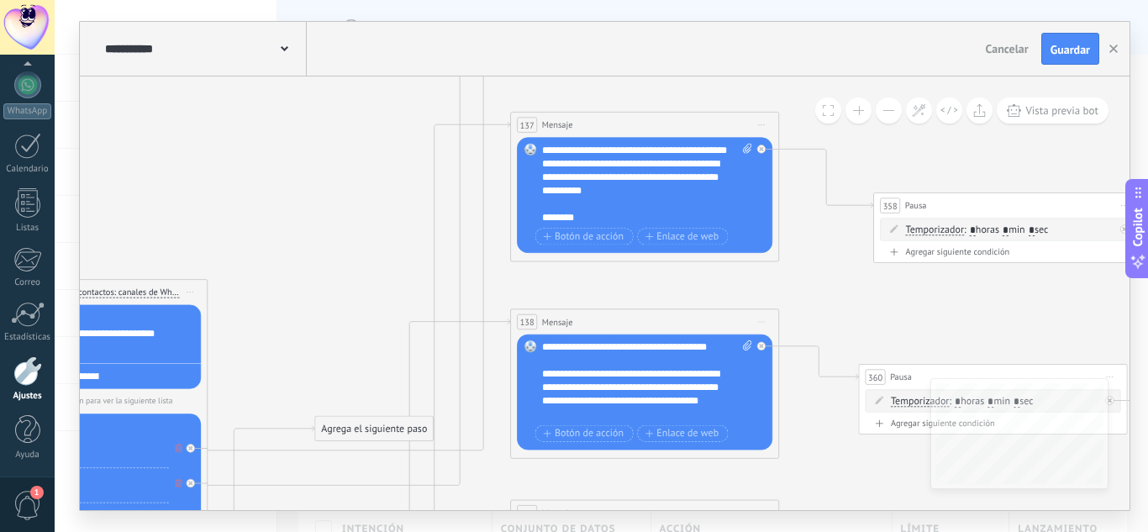
drag, startPoint x: 471, startPoint y: 123, endPoint x: 357, endPoint y: 252, distance: 172.7
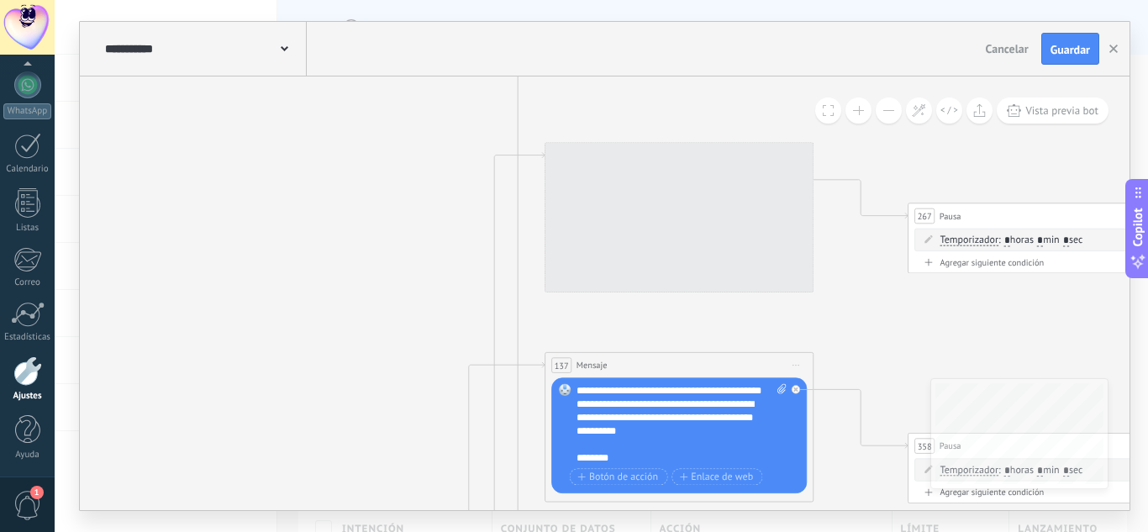
drag, startPoint x: 356, startPoint y: 286, endPoint x: 370, endPoint y: 264, distance: 26.1
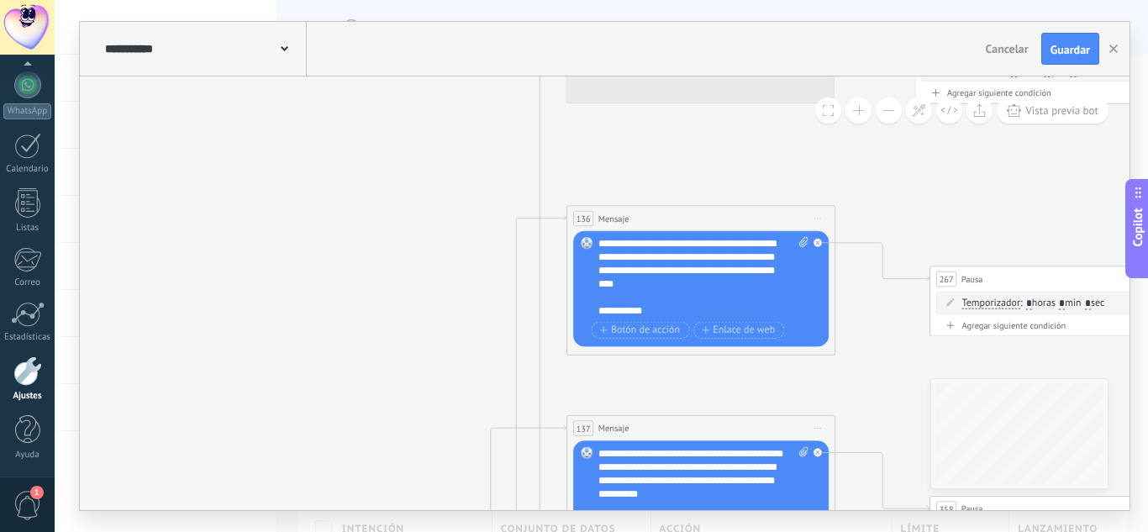
drag, startPoint x: 393, startPoint y: 287, endPoint x: 394, endPoint y: 298, distance: 10.1
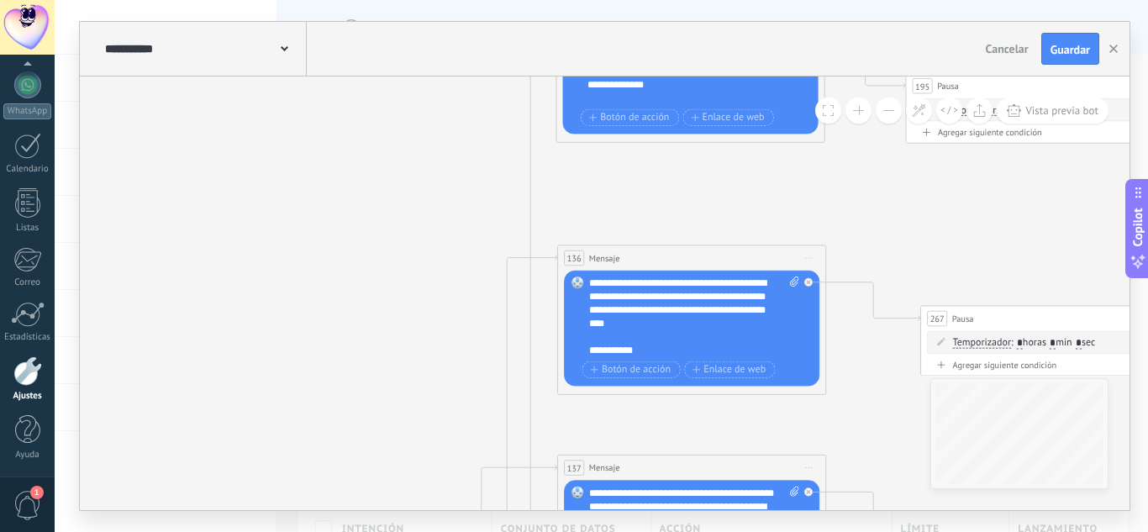
drag, startPoint x: 438, startPoint y: 165, endPoint x: 429, endPoint y: 203, distance: 39.7
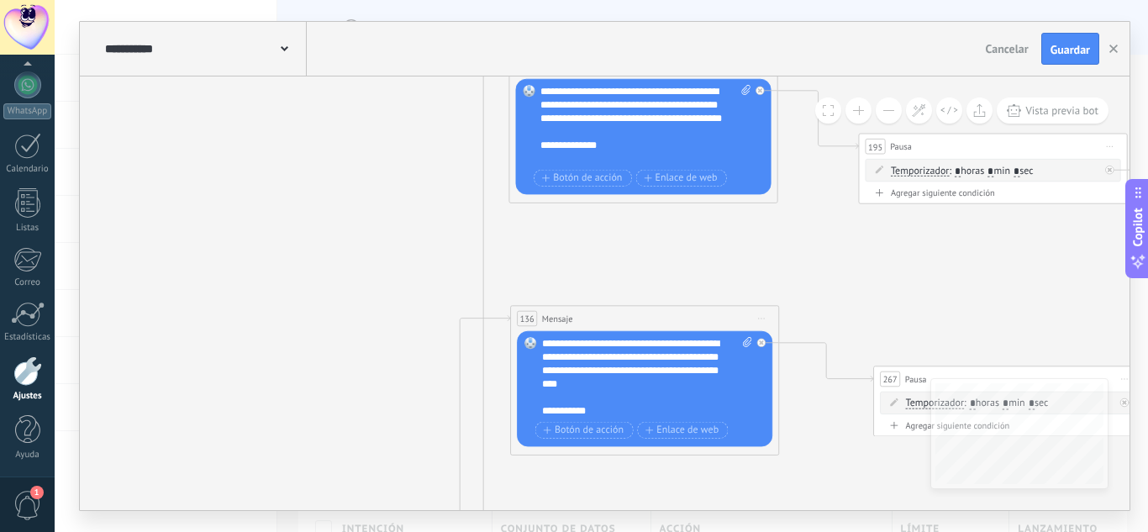
drag, startPoint x: 440, startPoint y: 174, endPoint x: 411, endPoint y: 213, distance: 49.2
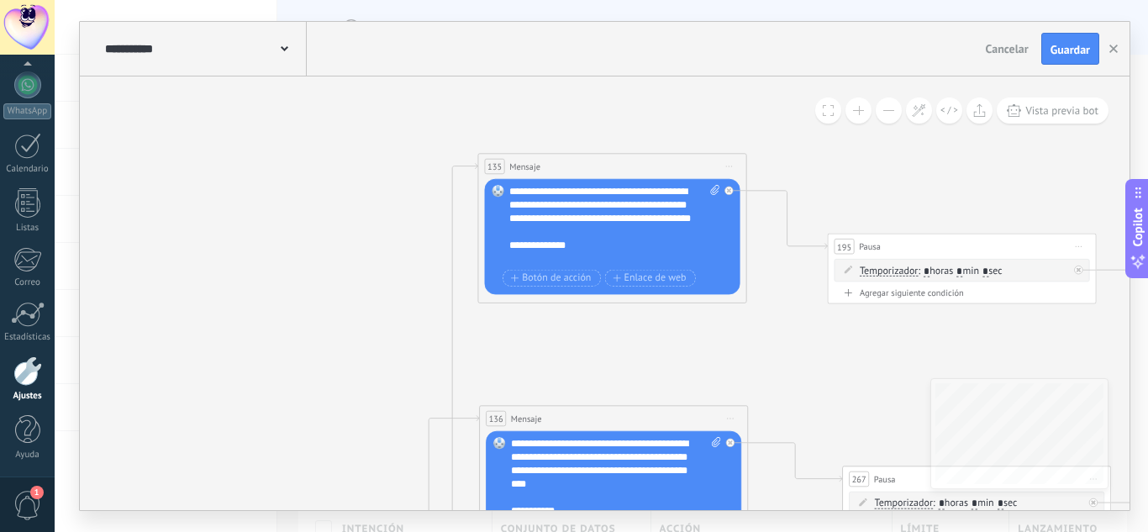
drag, startPoint x: 429, startPoint y: 191, endPoint x: 402, endPoint y: 290, distance: 103.0
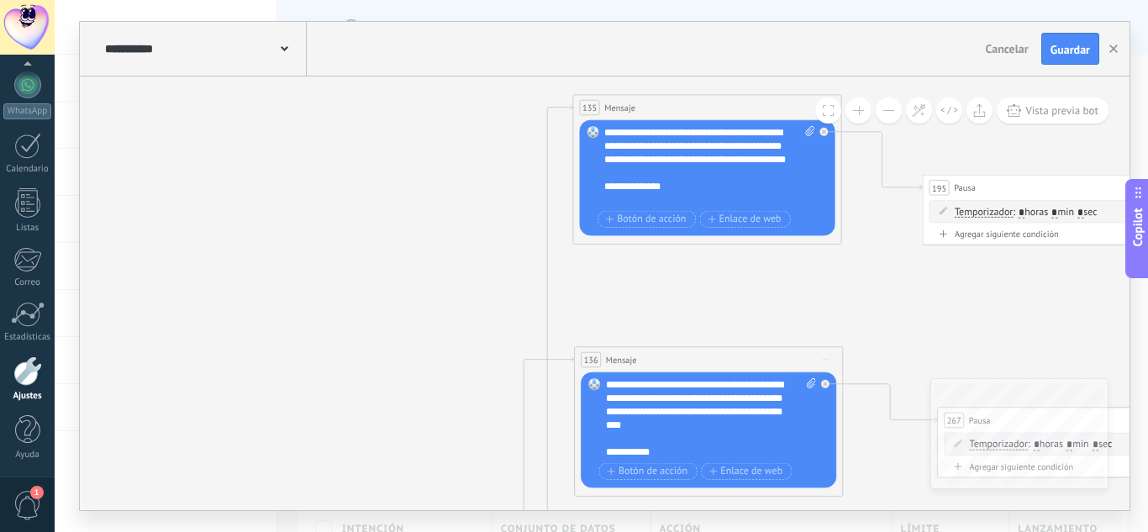
drag, startPoint x: 366, startPoint y: 186, endPoint x: 473, endPoint y: 106, distance: 133.3
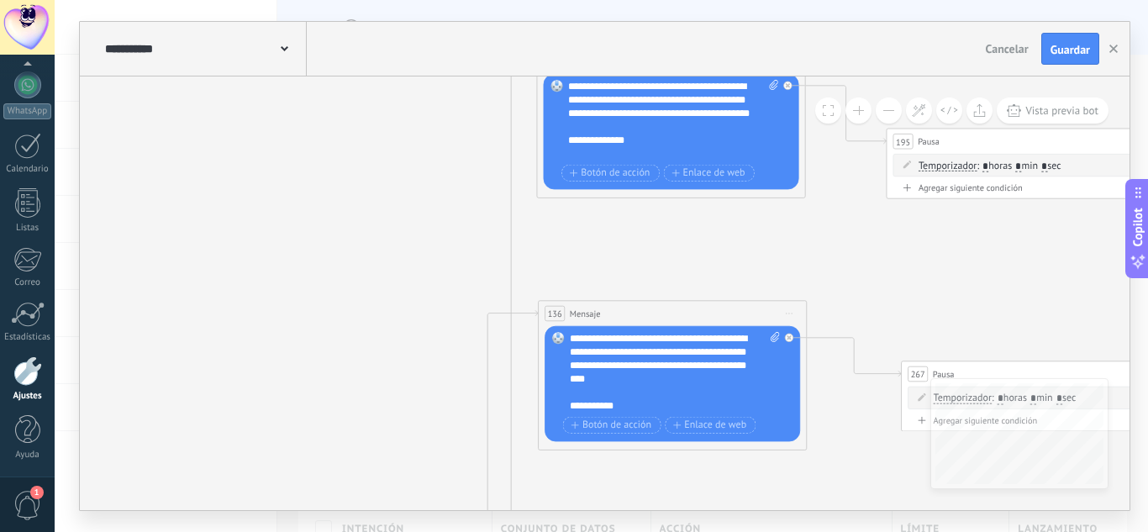
drag, startPoint x: 430, startPoint y: 199, endPoint x: 380, endPoint y: 162, distance: 62.5
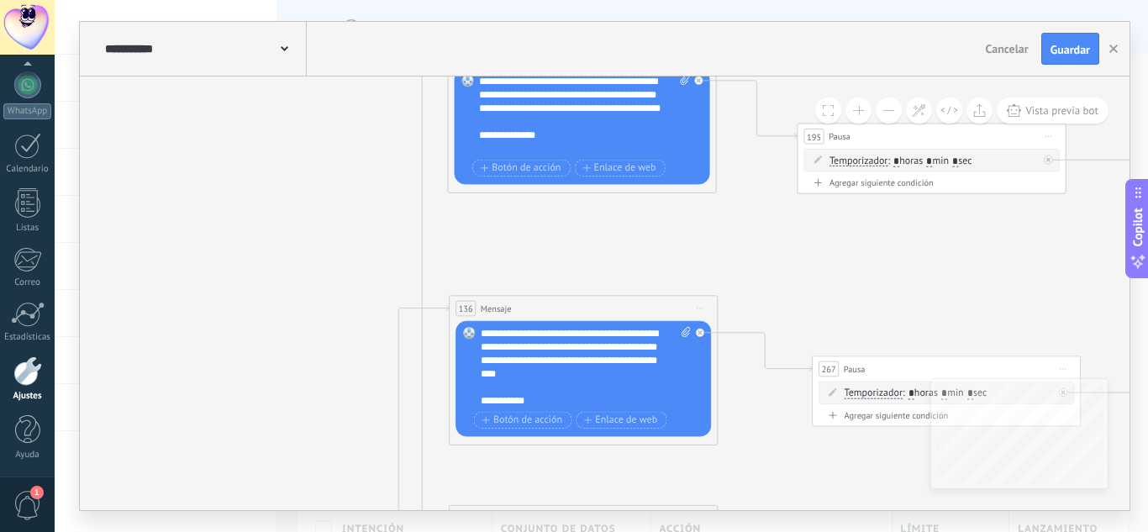
drag, startPoint x: 617, startPoint y: 233, endPoint x: 538, endPoint y: 236, distance: 79.1
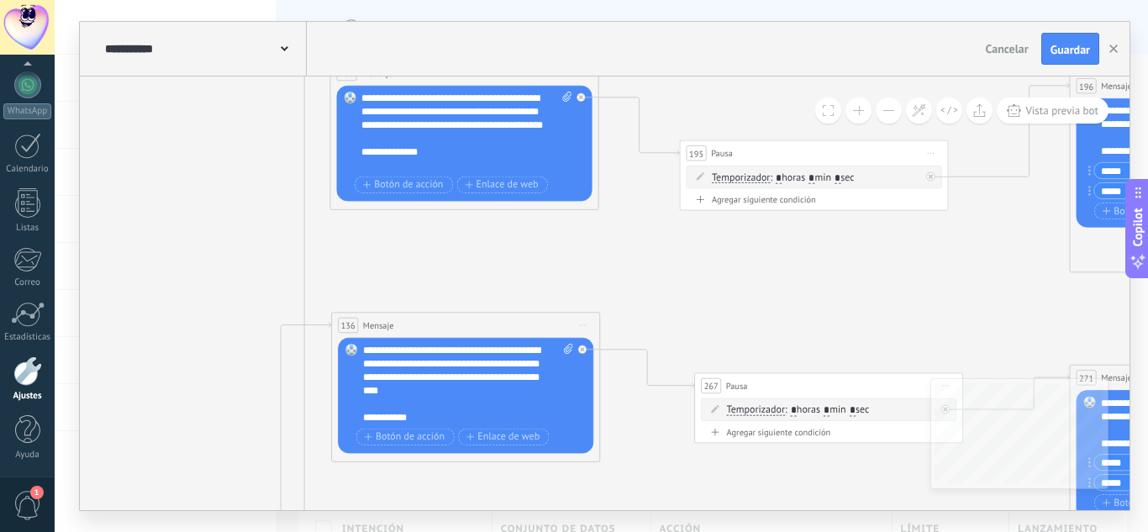
drag, startPoint x: 619, startPoint y: 236, endPoint x: 570, endPoint y: 249, distance: 50.3
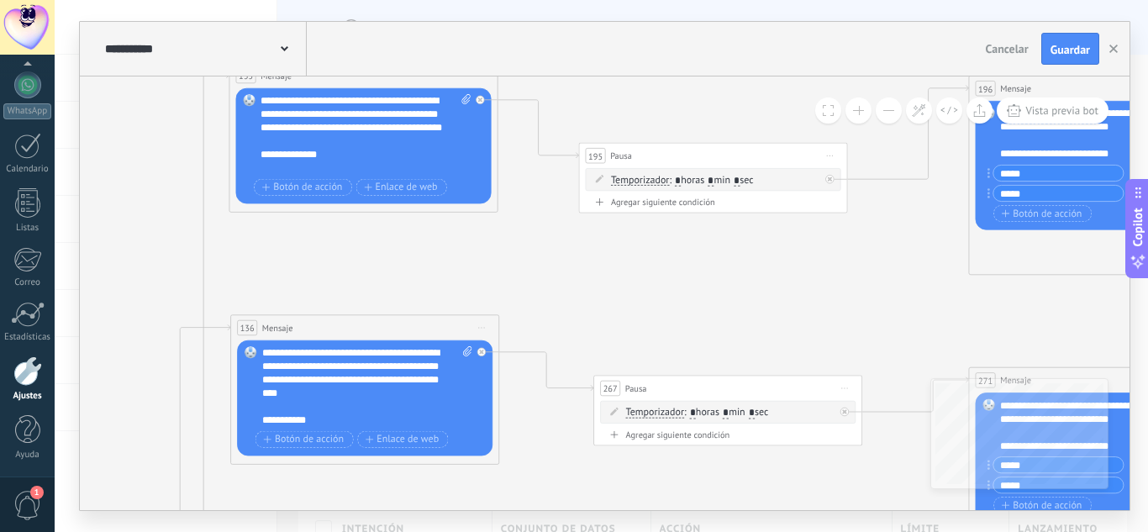
drag, startPoint x: 720, startPoint y: 276, endPoint x: 611, endPoint y: 274, distance: 109.3
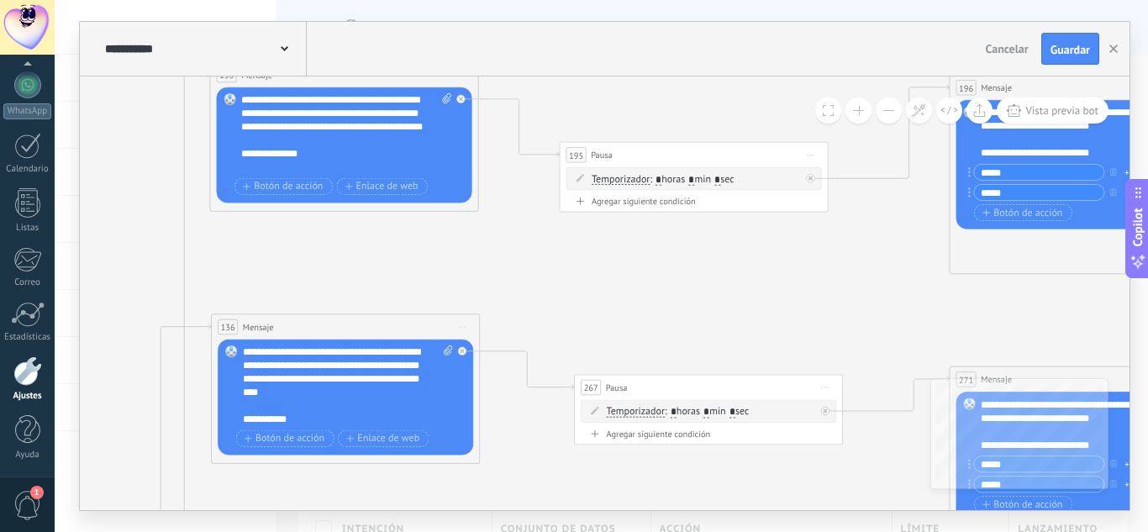
drag, startPoint x: 307, startPoint y: 255, endPoint x: 392, endPoint y: 274, distance: 87.7
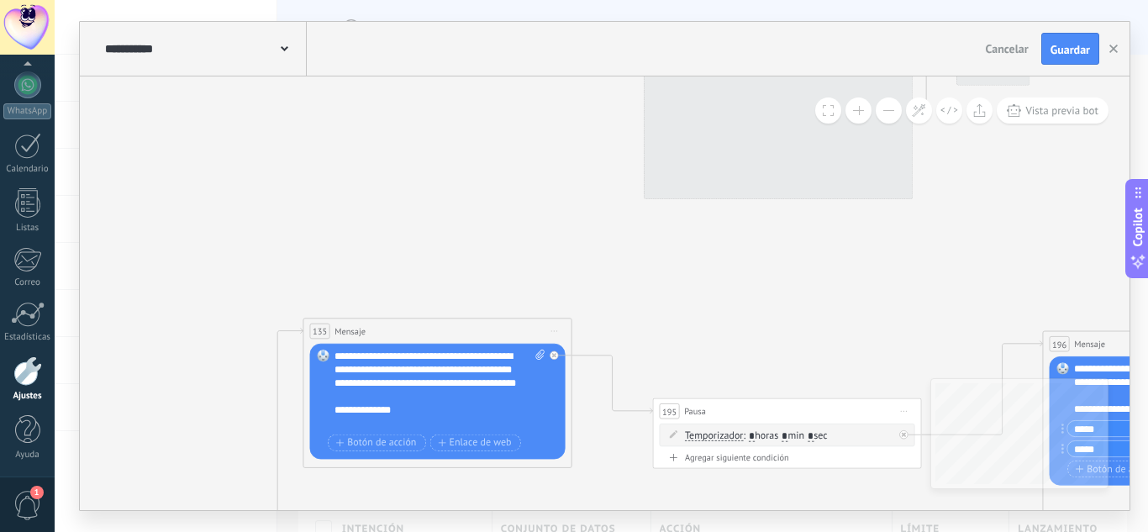
drag, startPoint x: 684, startPoint y: 182, endPoint x: 711, endPoint y: 340, distance: 160.3
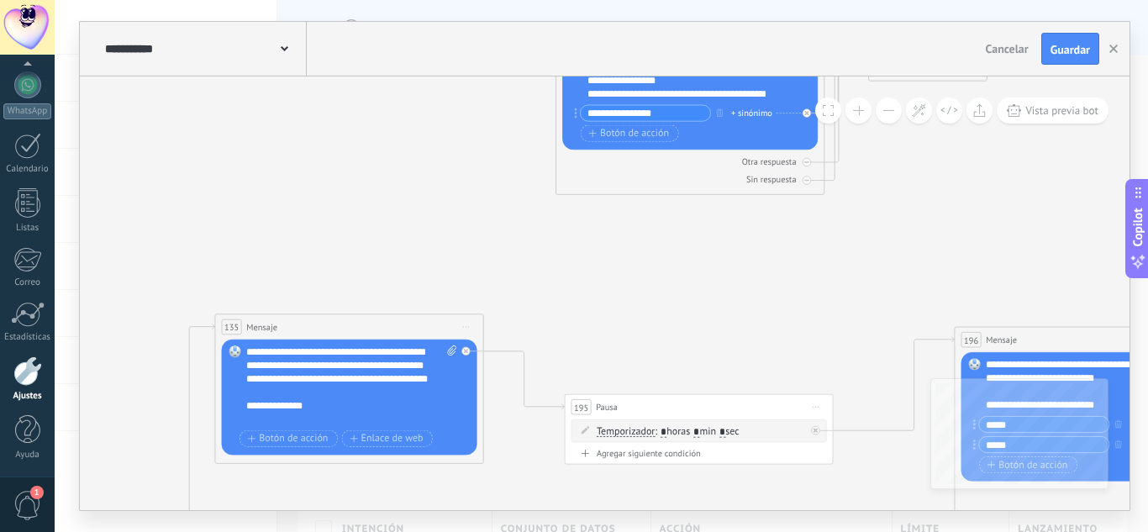
drag, startPoint x: 869, startPoint y: 263, endPoint x: 787, endPoint y: 261, distance: 82.4
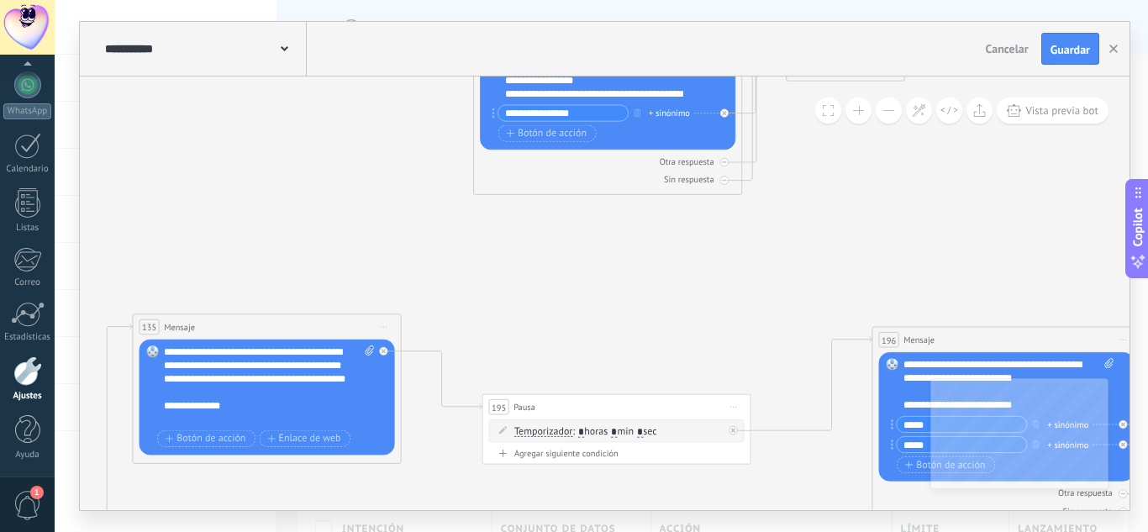
drag, startPoint x: 875, startPoint y: 274, endPoint x: 800, endPoint y: 273, distance: 74.8
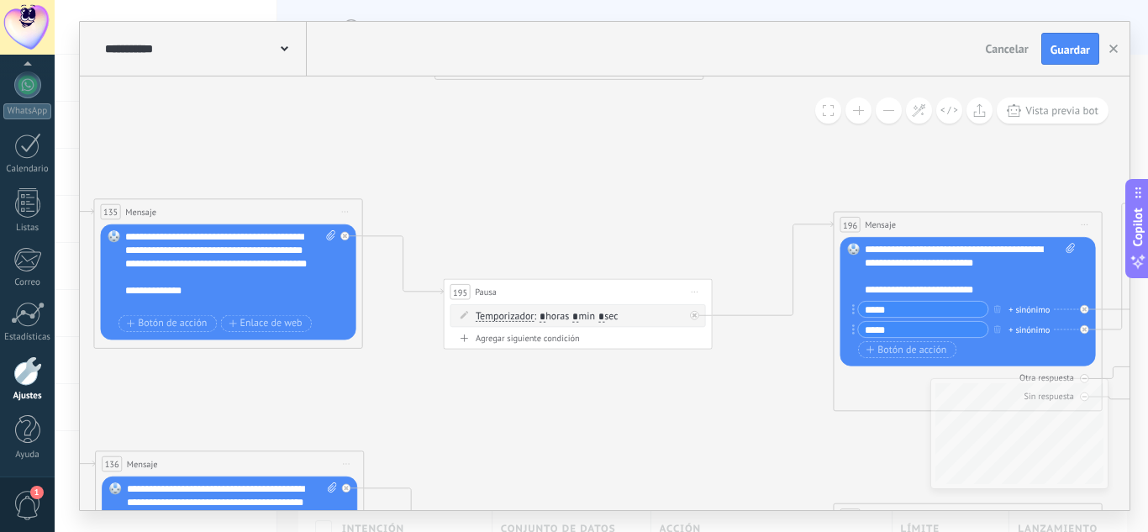
drag, startPoint x: 811, startPoint y: 282, endPoint x: 771, endPoint y: 183, distance: 107.1
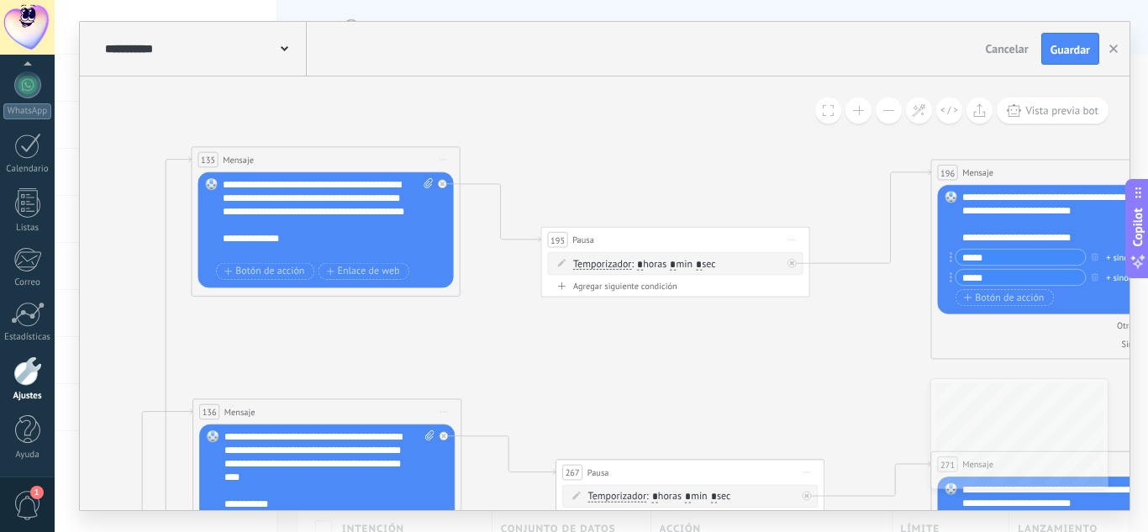
drag, startPoint x: 647, startPoint y: 229, endPoint x: 750, endPoint y: 175, distance: 115.8
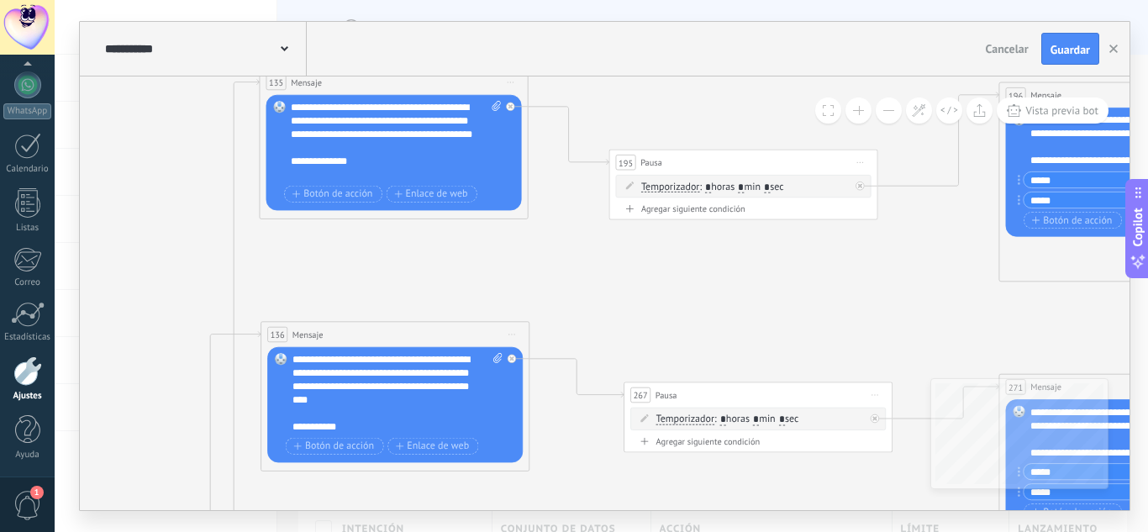
drag, startPoint x: 731, startPoint y: 312, endPoint x: 797, endPoint y: 317, distance: 65.7
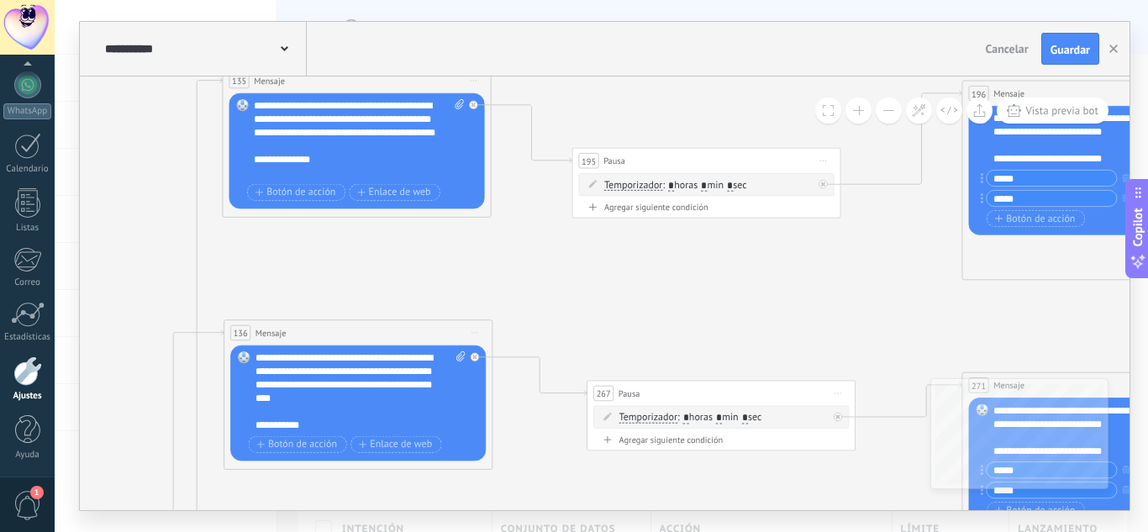
drag, startPoint x: 774, startPoint y: 266, endPoint x: 502, endPoint y: 294, distance: 273.7
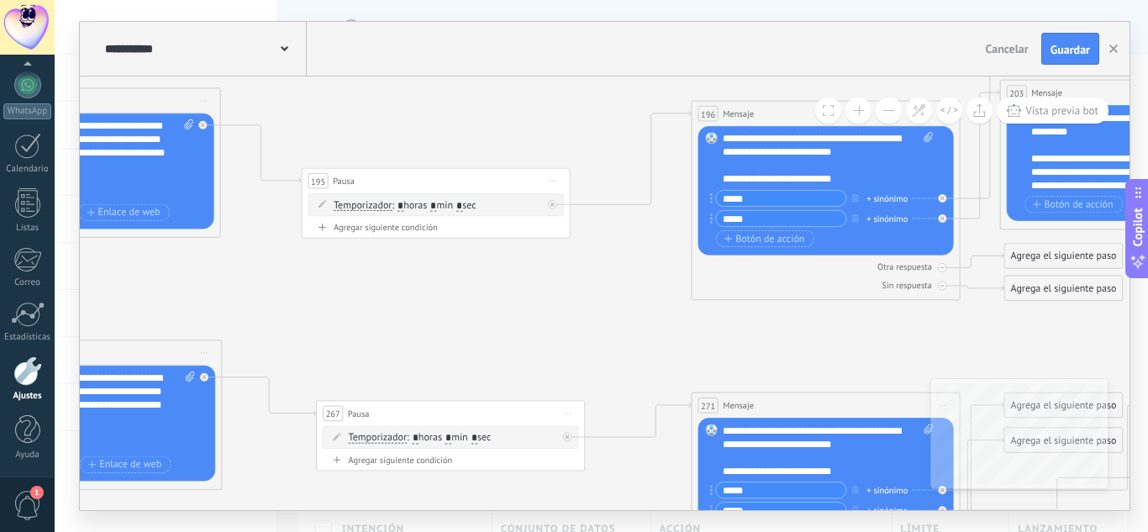
click at [787, 191] on input "*****" at bounding box center [780, 198] width 129 height 15
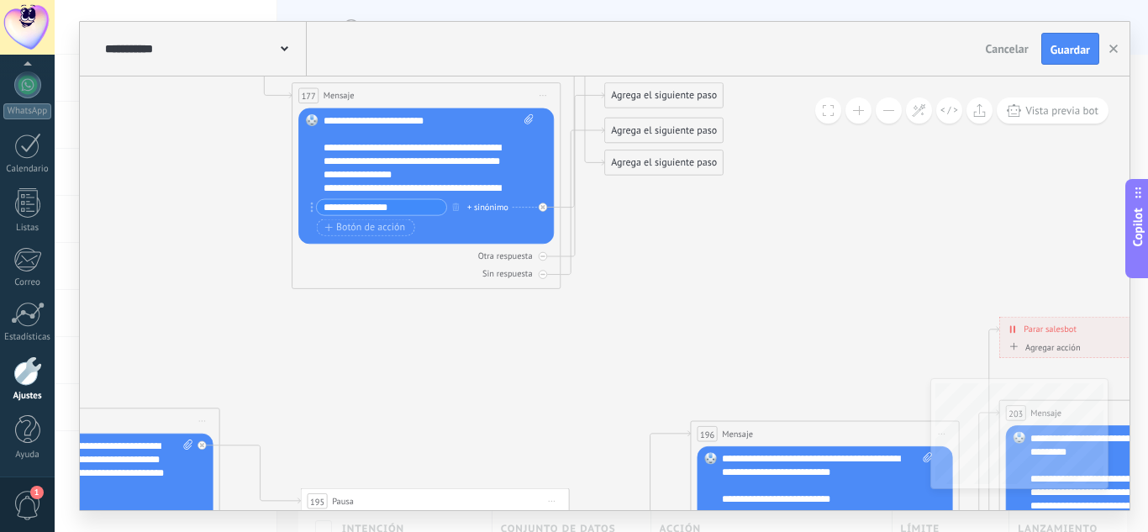
drag, startPoint x: 716, startPoint y: 304, endPoint x: 745, endPoint y: 303, distance: 28.6
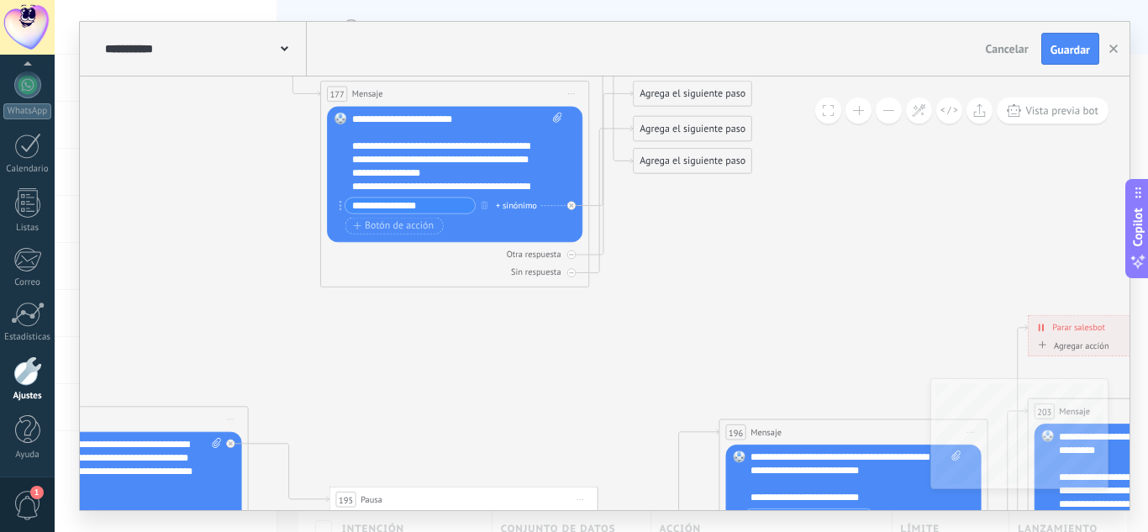
drag, startPoint x: 855, startPoint y: 234, endPoint x: 414, endPoint y: 263, distance: 441.3
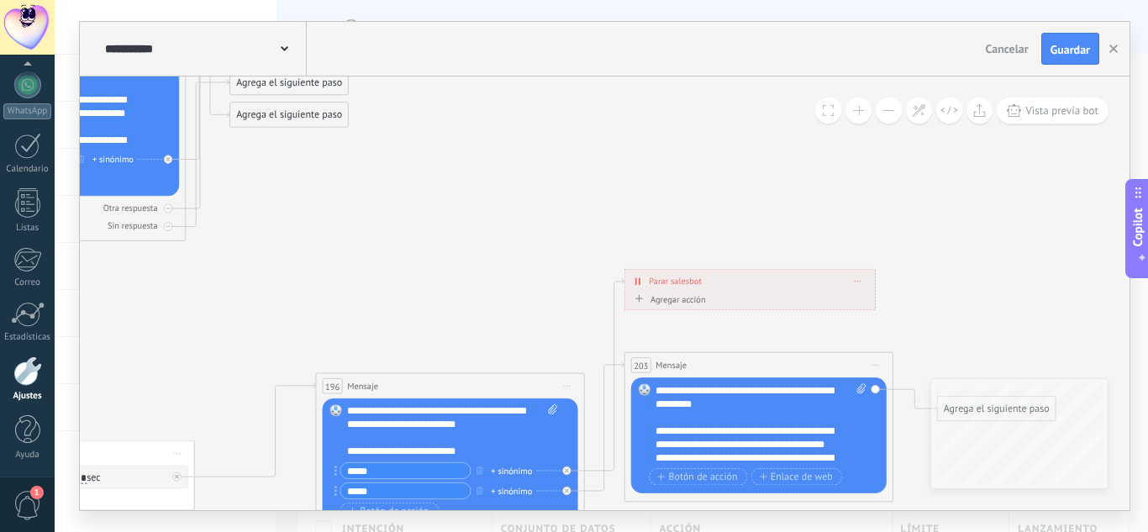
drag, startPoint x: 866, startPoint y: 213, endPoint x: 880, endPoint y: 195, distance: 22.2
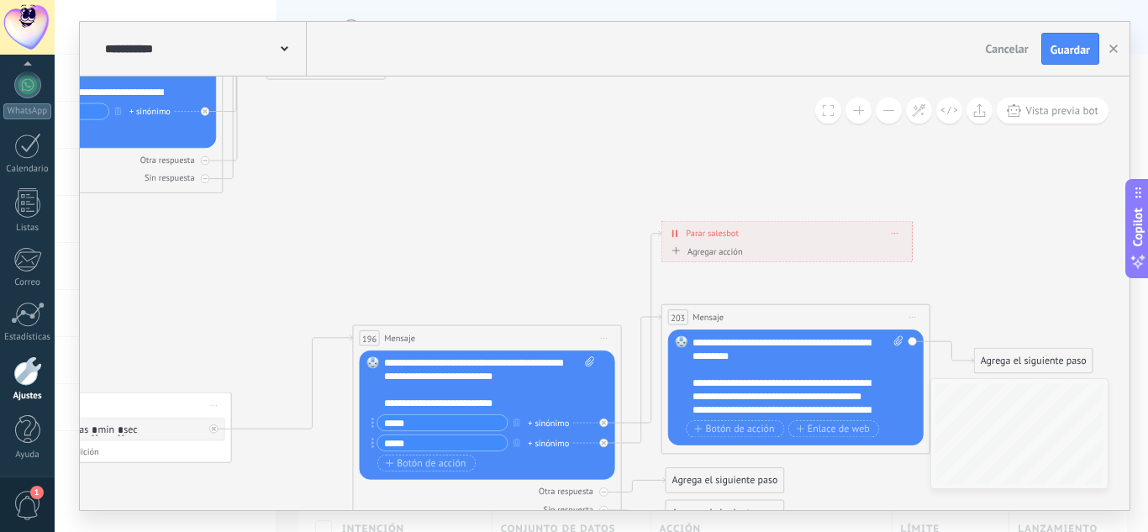
drag, startPoint x: 545, startPoint y: 220, endPoint x: 575, endPoint y: 184, distance: 47.1
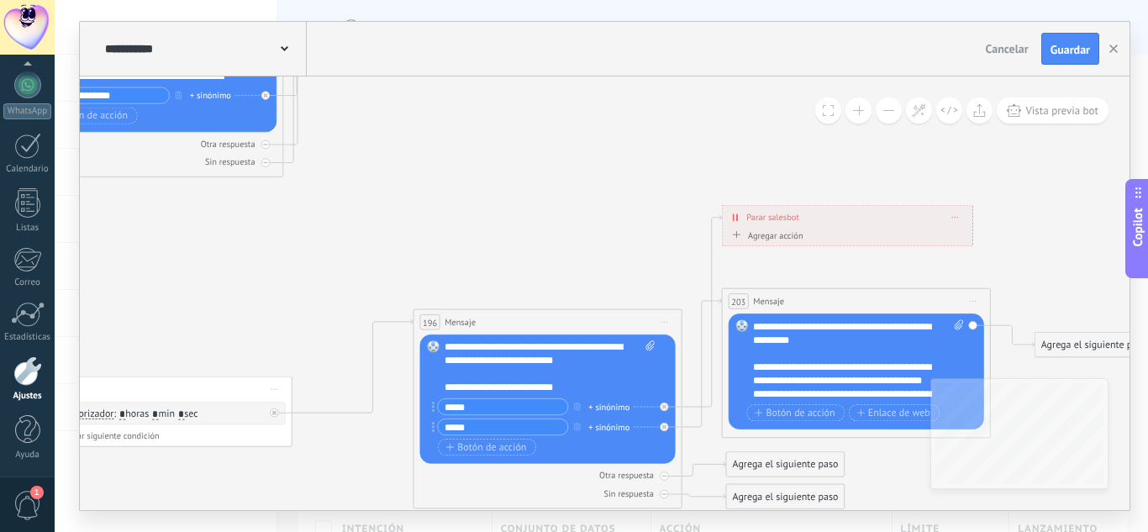
drag, startPoint x: 474, startPoint y: 160, endPoint x: 579, endPoint y: 137, distance: 107.5
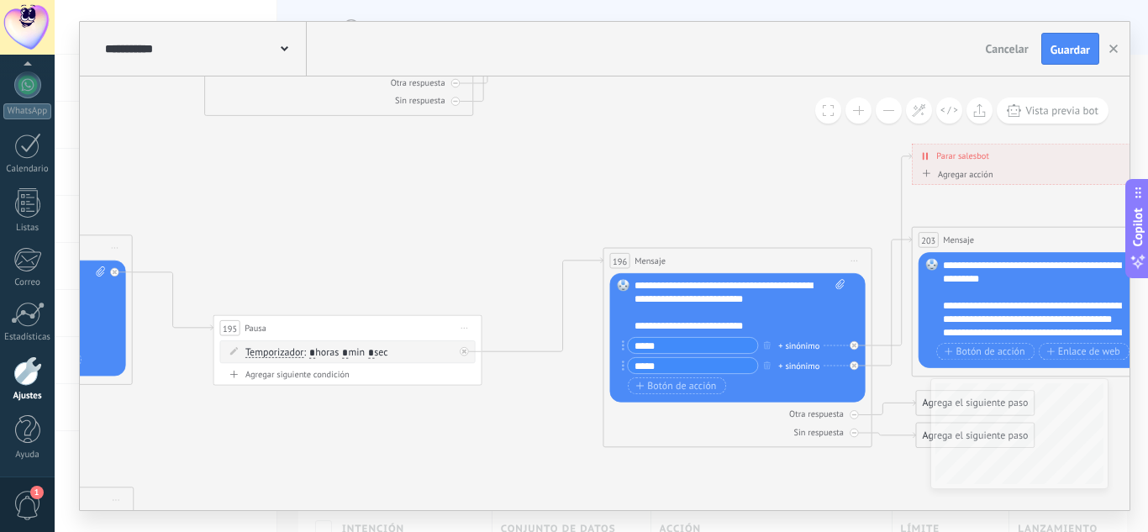
drag, startPoint x: 586, startPoint y: 140, endPoint x: 642, endPoint y: 124, distance: 58.8
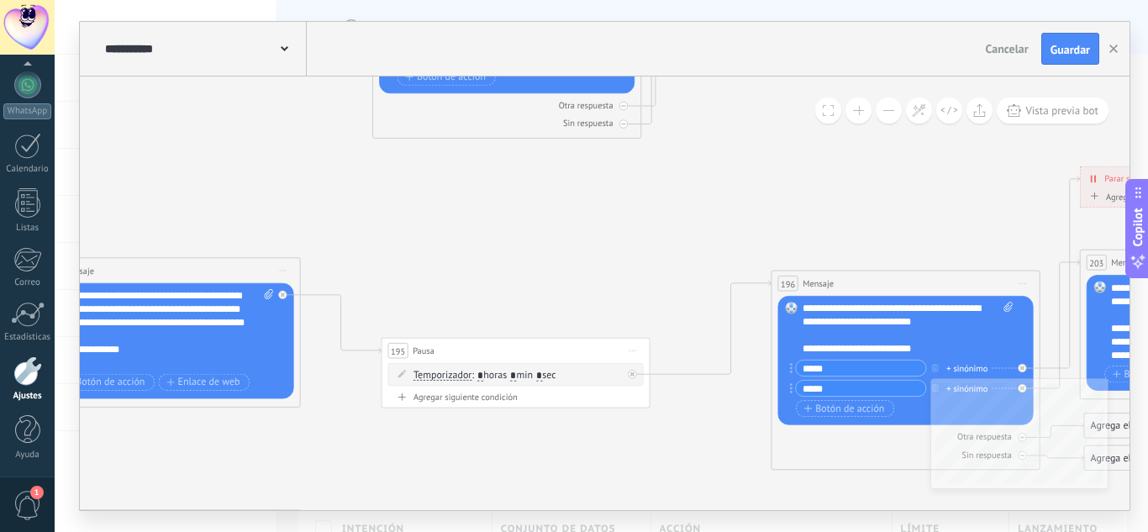
drag, startPoint x: 455, startPoint y: 148, endPoint x: 553, endPoint y: 184, distance: 104.8
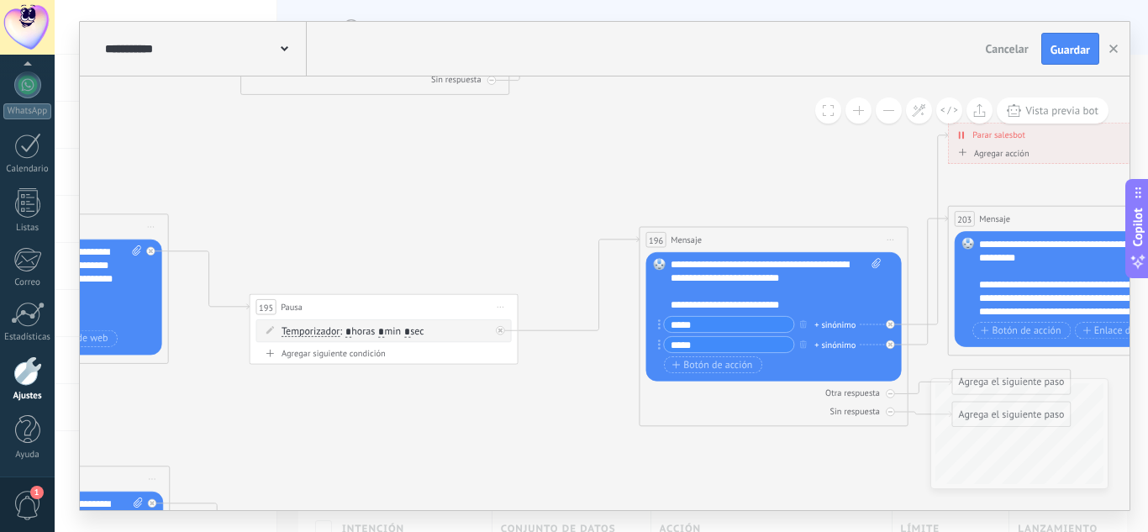
drag, startPoint x: 458, startPoint y: 211, endPoint x: 445, endPoint y: 207, distance: 13.3
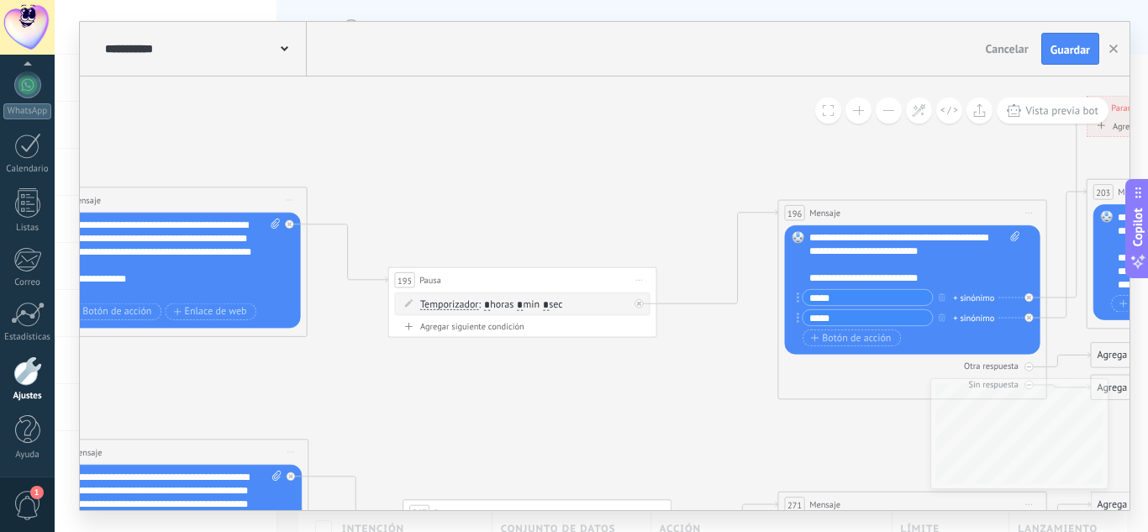
drag, startPoint x: 516, startPoint y: 206, endPoint x: 583, endPoint y: 192, distance: 68.7
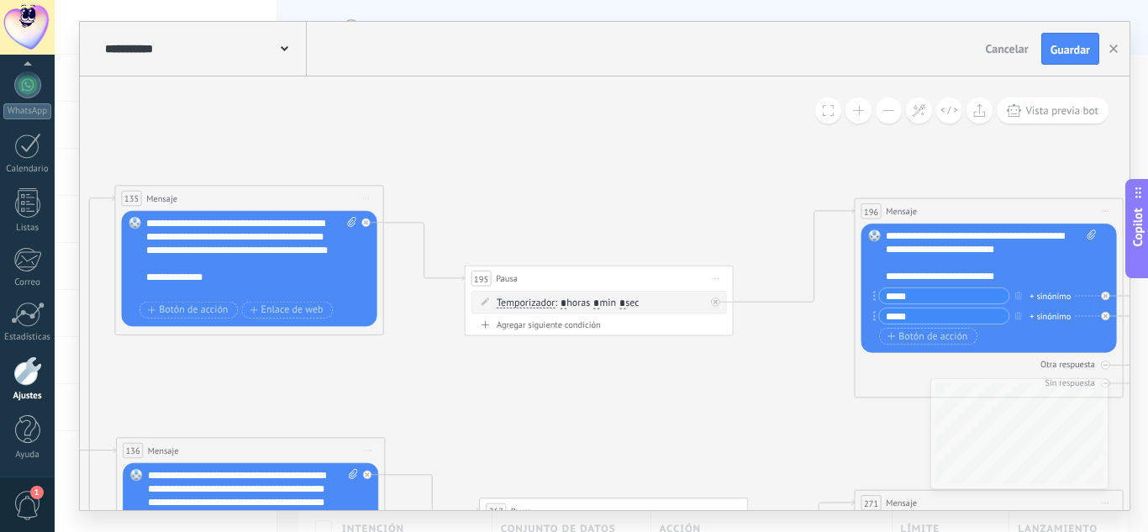
drag, startPoint x: 524, startPoint y: 167, endPoint x: 534, endPoint y: 167, distance: 9.2
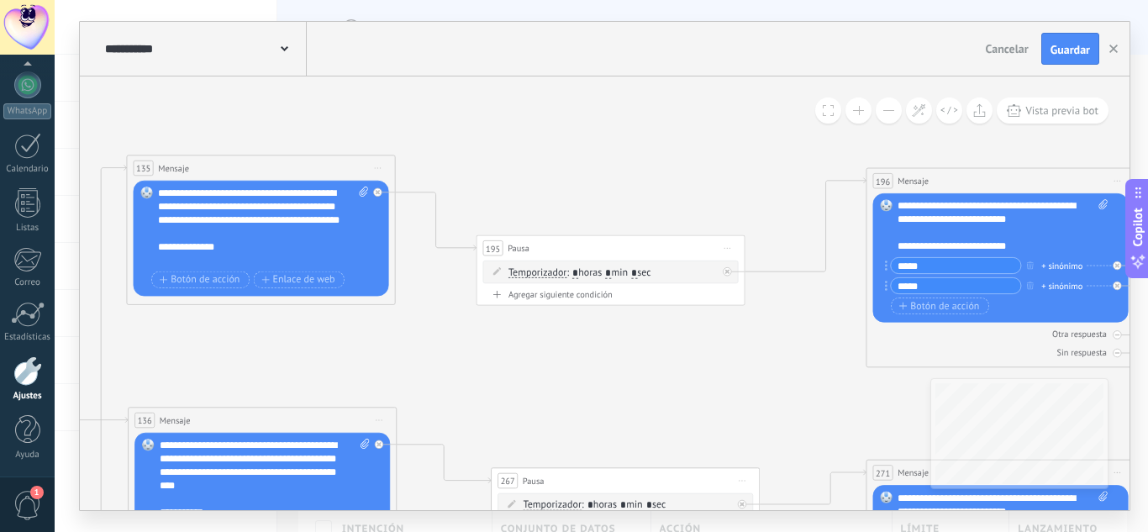
drag, startPoint x: 615, startPoint y: 178, endPoint x: 616, endPoint y: 140, distance: 37.8
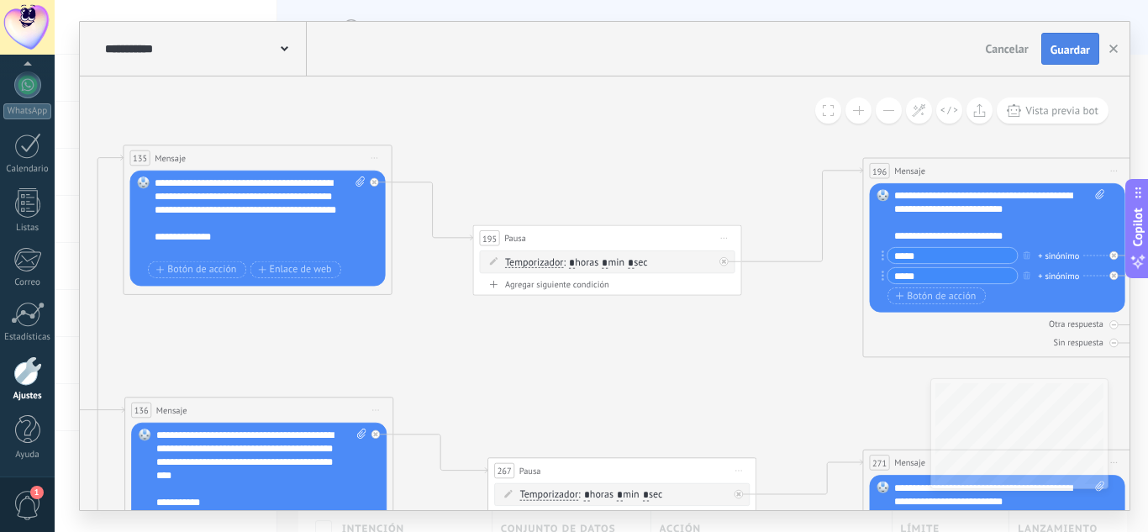
click at [1075, 55] on span "Guardar" at bounding box center [1071, 50] width 40 height 12
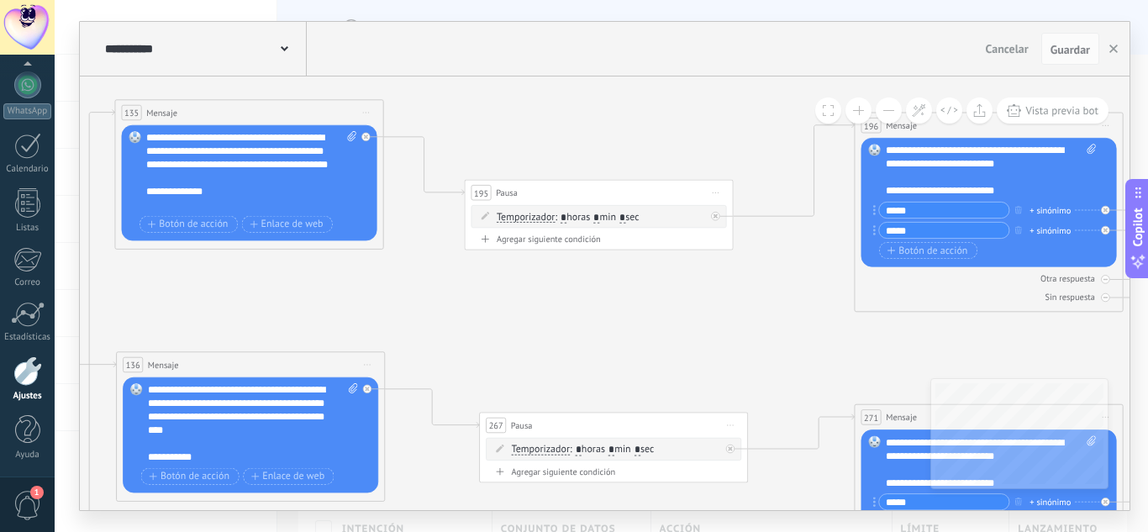
drag, startPoint x: 678, startPoint y: 175, endPoint x: 696, endPoint y: 161, distance: 22.7
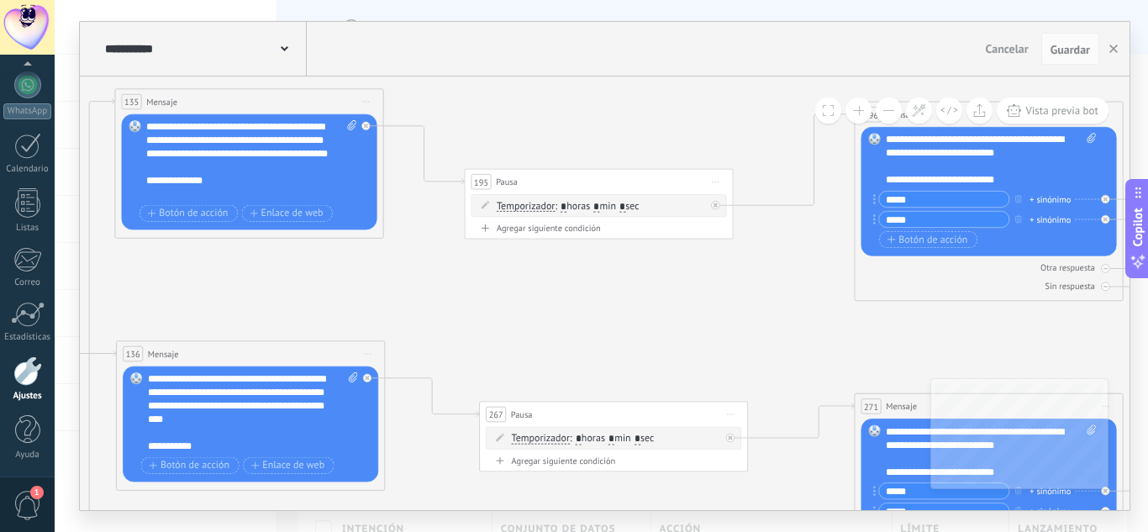
drag, startPoint x: 708, startPoint y: 132, endPoint x: 668, endPoint y: 114, distance: 43.3
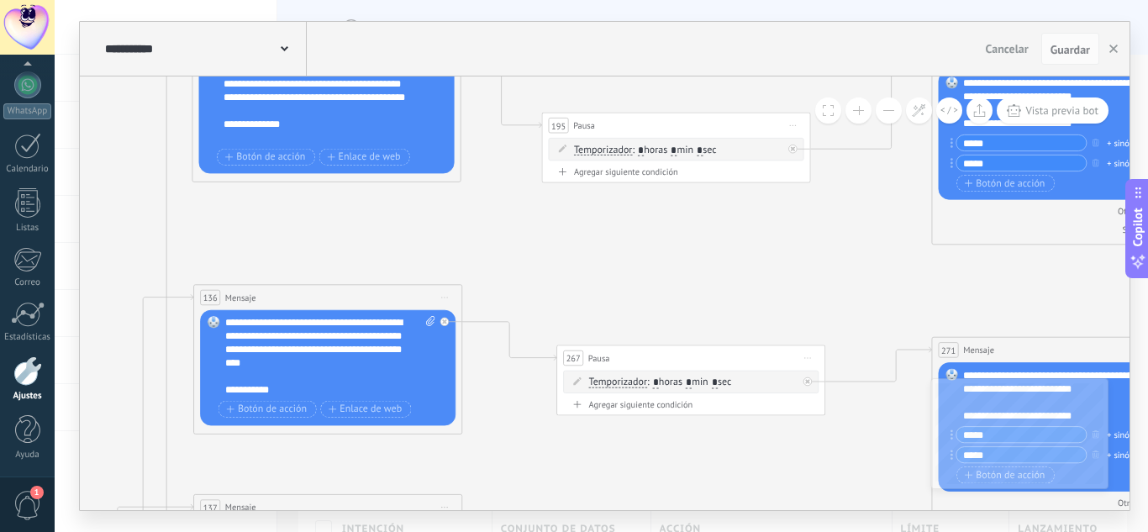
drag, startPoint x: 719, startPoint y: 260, endPoint x: 794, endPoint y: 243, distance: 76.7
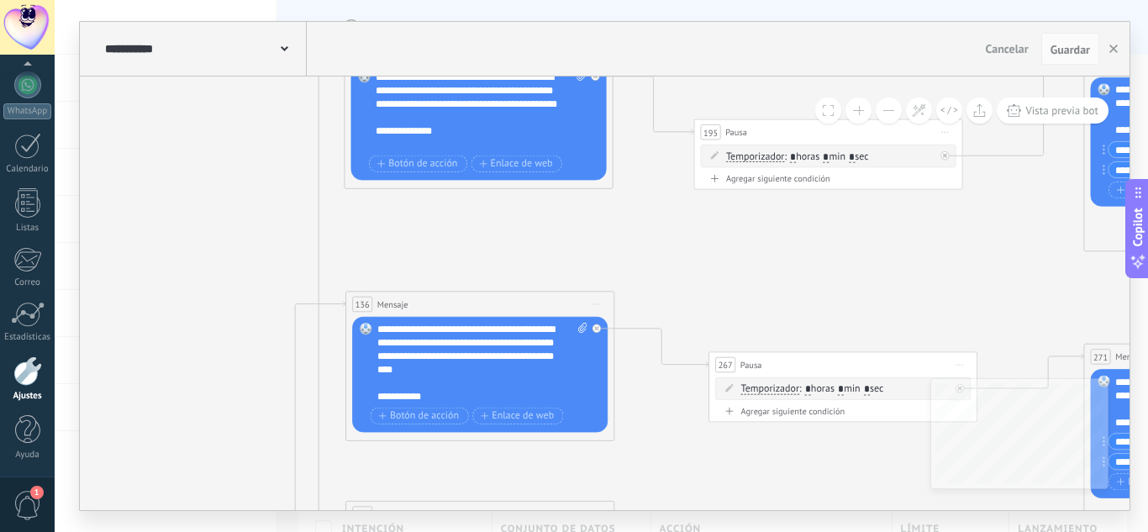
drag, startPoint x: 599, startPoint y: 225, endPoint x: 608, endPoint y: 227, distance: 9.4
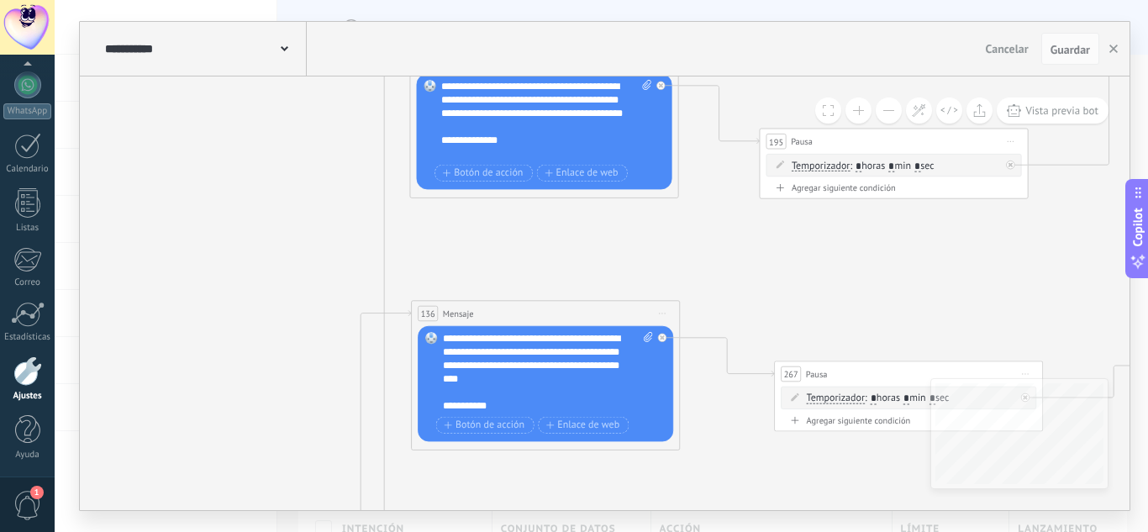
drag, startPoint x: 459, startPoint y: 240, endPoint x: 528, endPoint y: 250, distance: 69.6
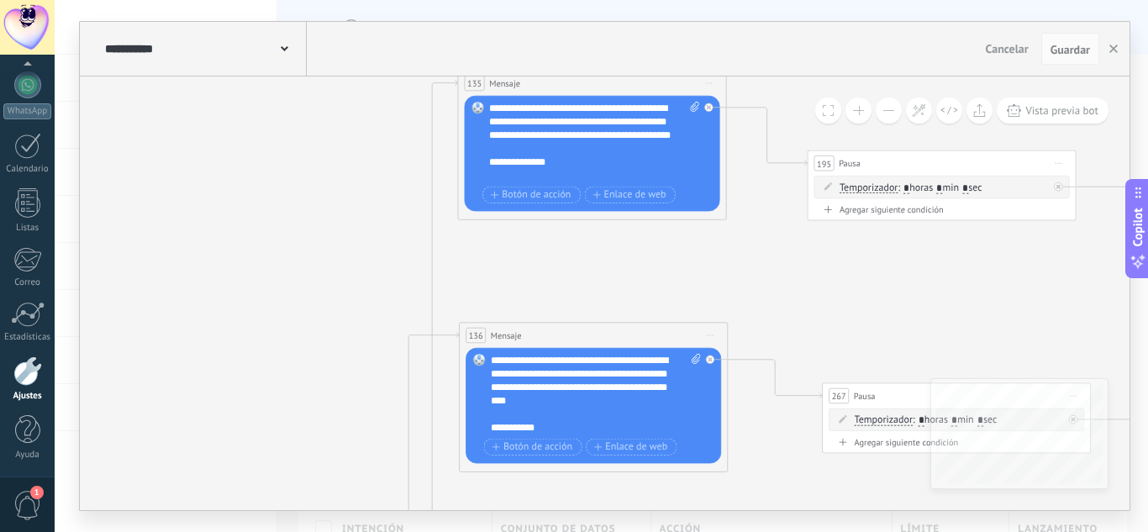
drag, startPoint x: 304, startPoint y: 194, endPoint x: 370, endPoint y: 222, distance: 71.2
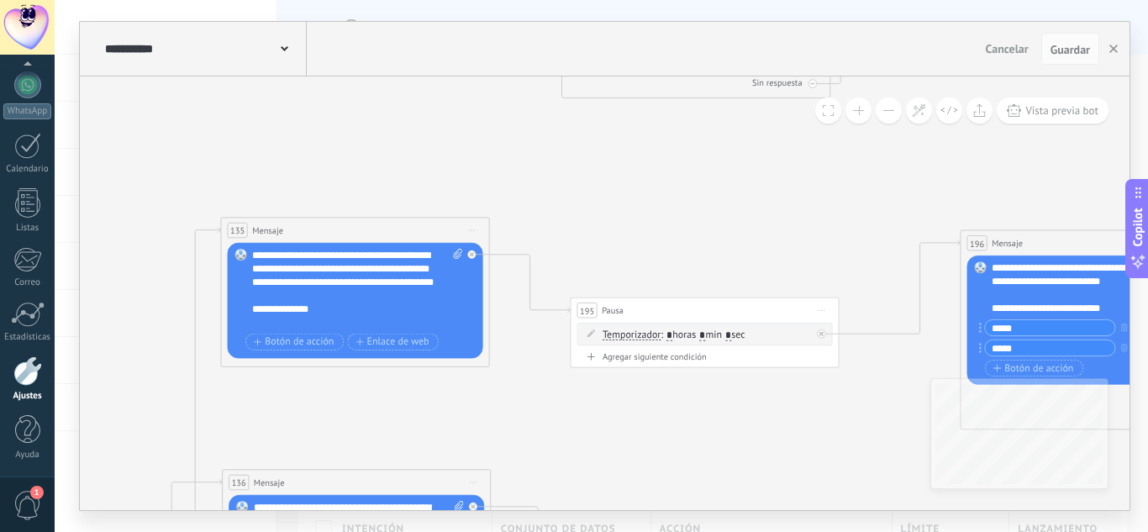
drag, startPoint x: 708, startPoint y: 174, endPoint x: 659, endPoint y: 166, distance: 49.3
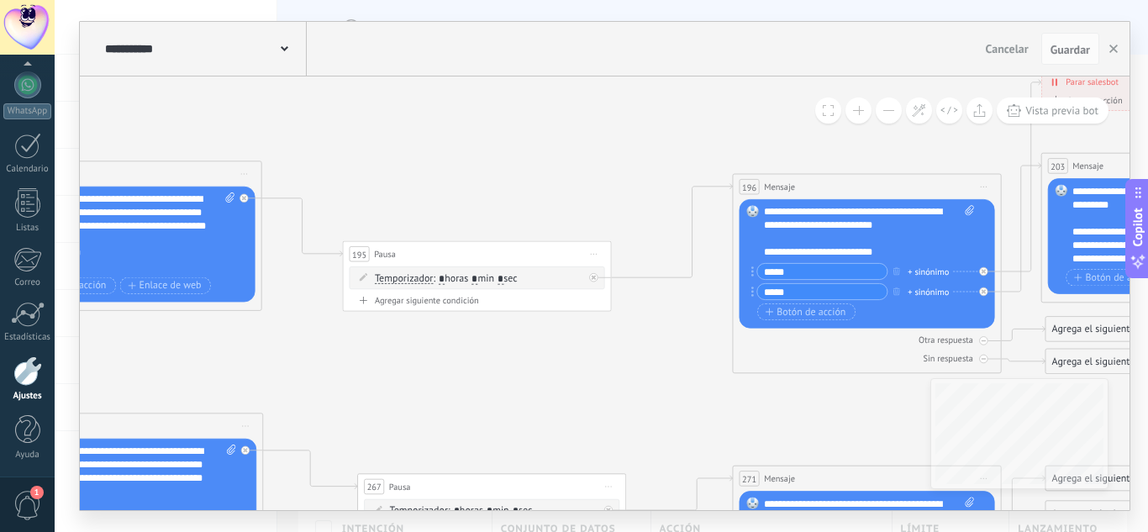
drag, startPoint x: 517, startPoint y: 149, endPoint x: 519, endPoint y: 159, distance: 10.4
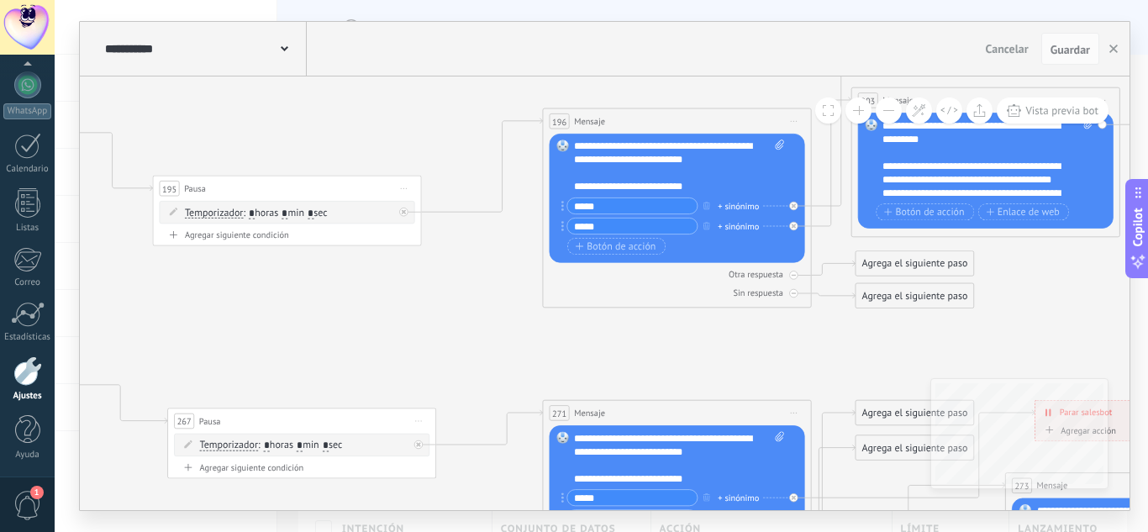
drag, startPoint x: 603, startPoint y: 358, endPoint x: 574, endPoint y: 350, distance: 29.8
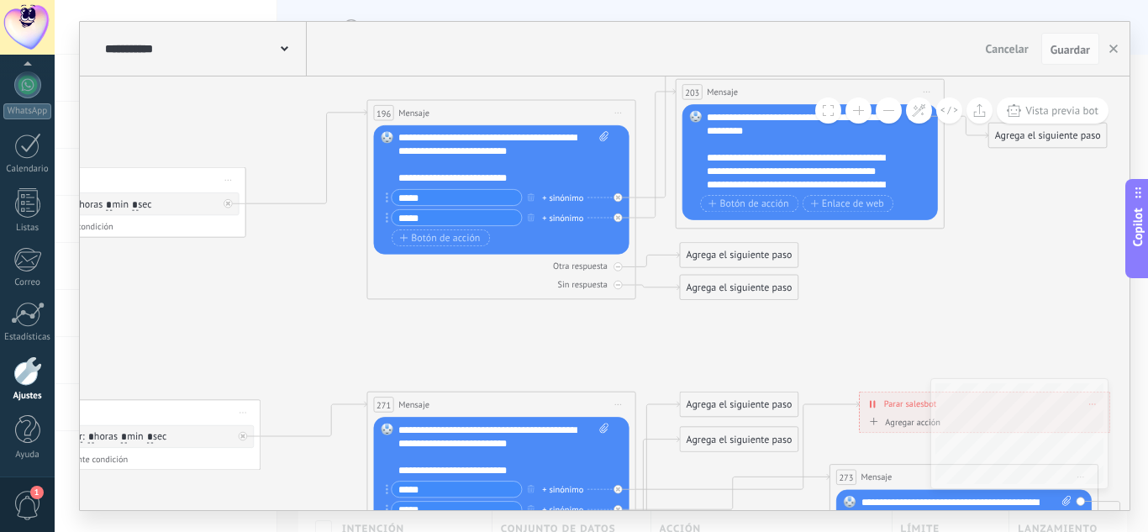
drag, startPoint x: 698, startPoint y: 322, endPoint x: 618, endPoint y: 328, distance: 80.1
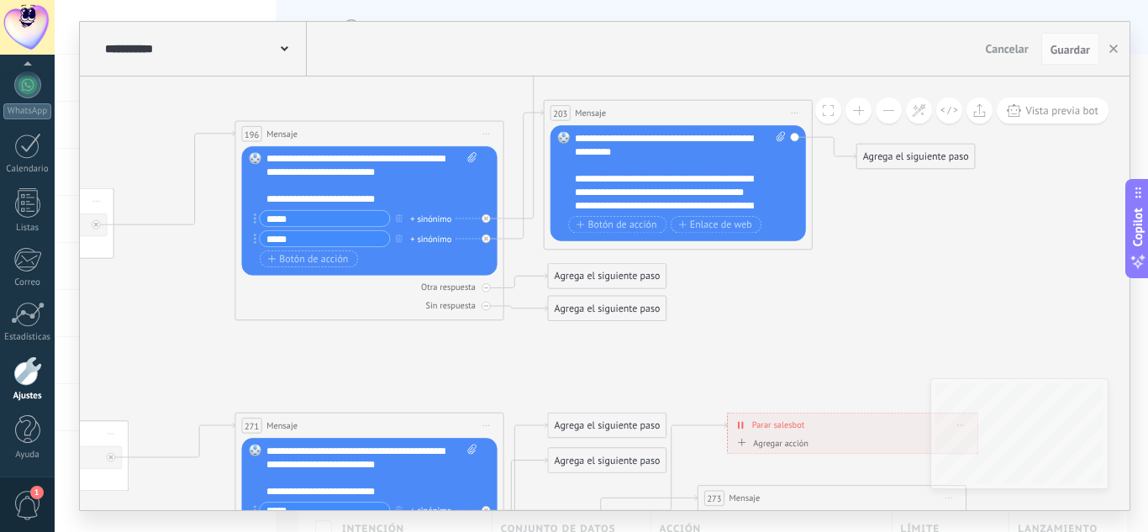
drag, startPoint x: 839, startPoint y: 315, endPoint x: 813, endPoint y: 321, distance: 26.7
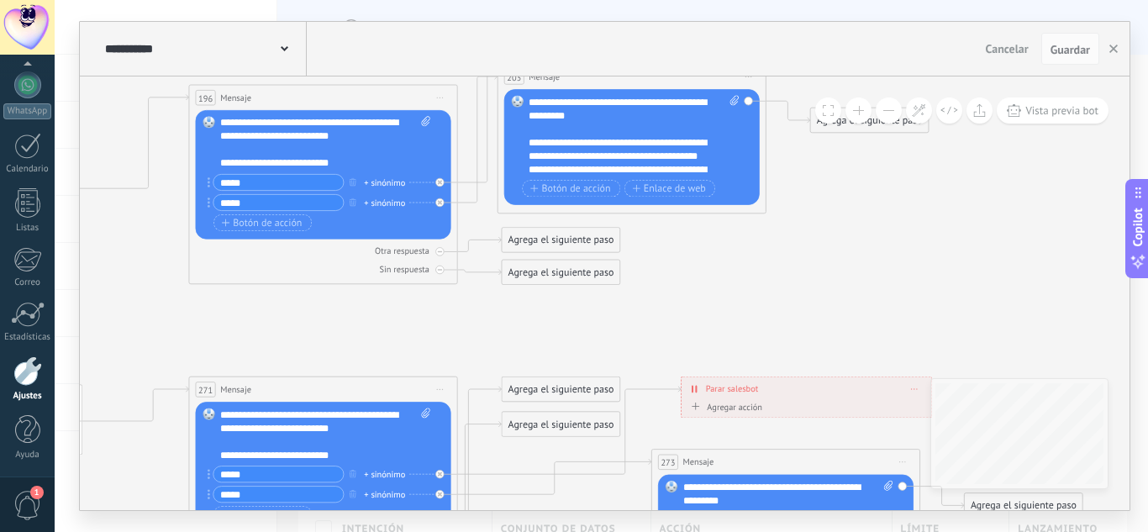
drag, startPoint x: 1007, startPoint y: 272, endPoint x: 943, endPoint y: 260, distance: 65.1
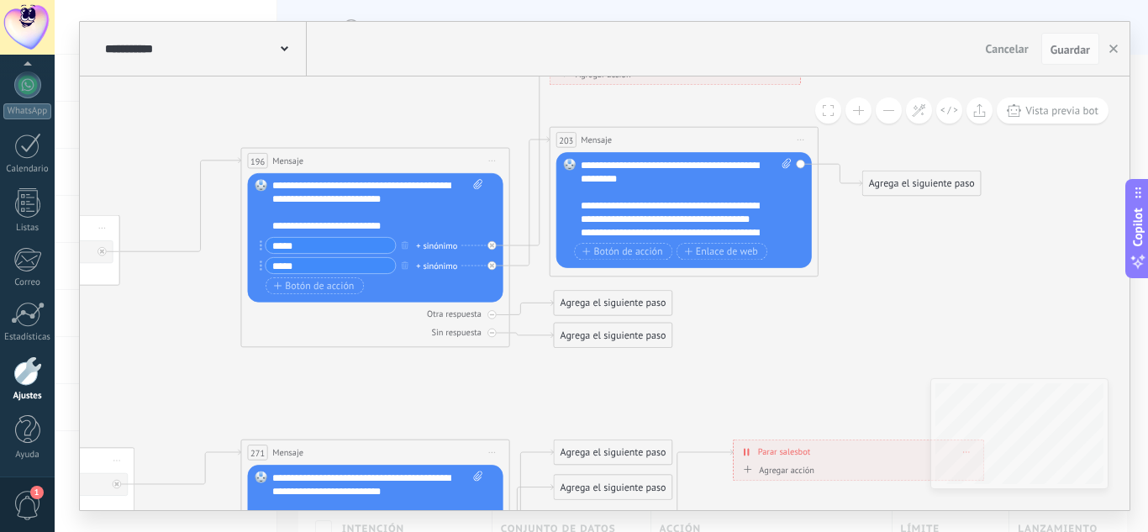
drag, startPoint x: 776, startPoint y: 373, endPoint x: 833, endPoint y: 326, distance: 74.0
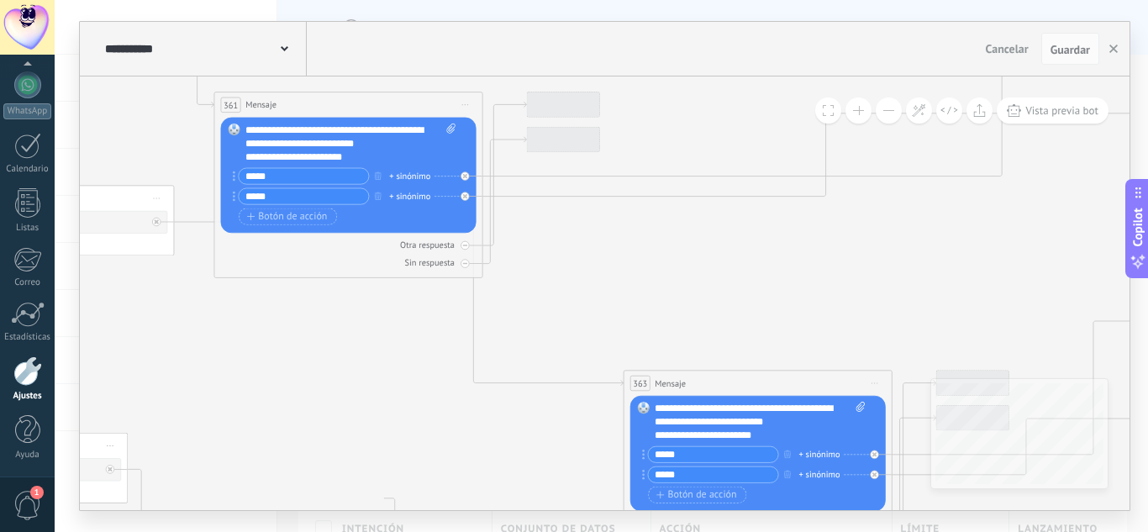
drag, startPoint x: 633, startPoint y: 190, endPoint x: 667, endPoint y: 312, distance: 126.6
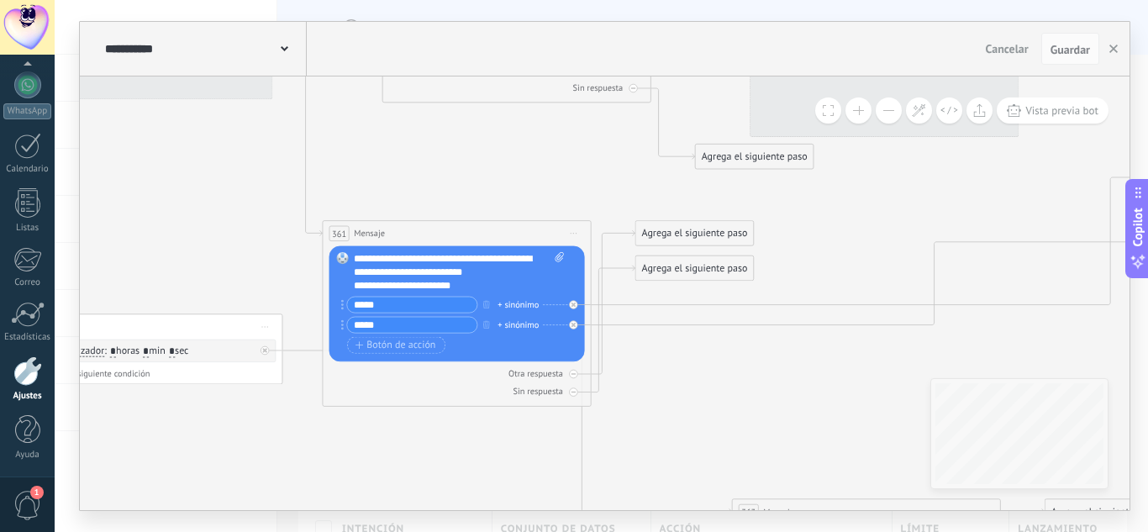
drag, startPoint x: 625, startPoint y: 264, endPoint x: 673, endPoint y: 386, distance: 130.9
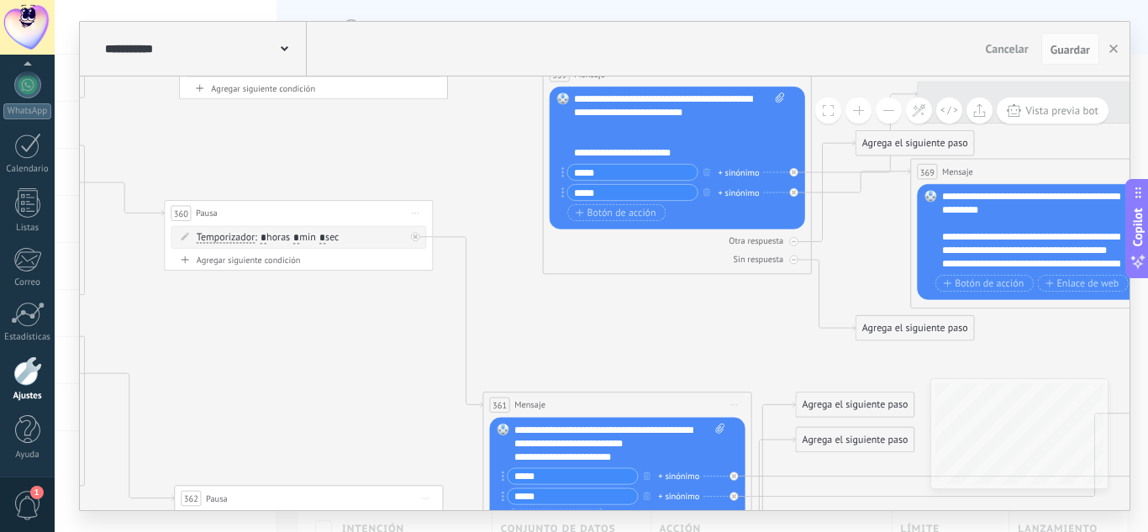
drag, startPoint x: 253, startPoint y: 256, endPoint x: 382, endPoint y: 291, distance: 133.1
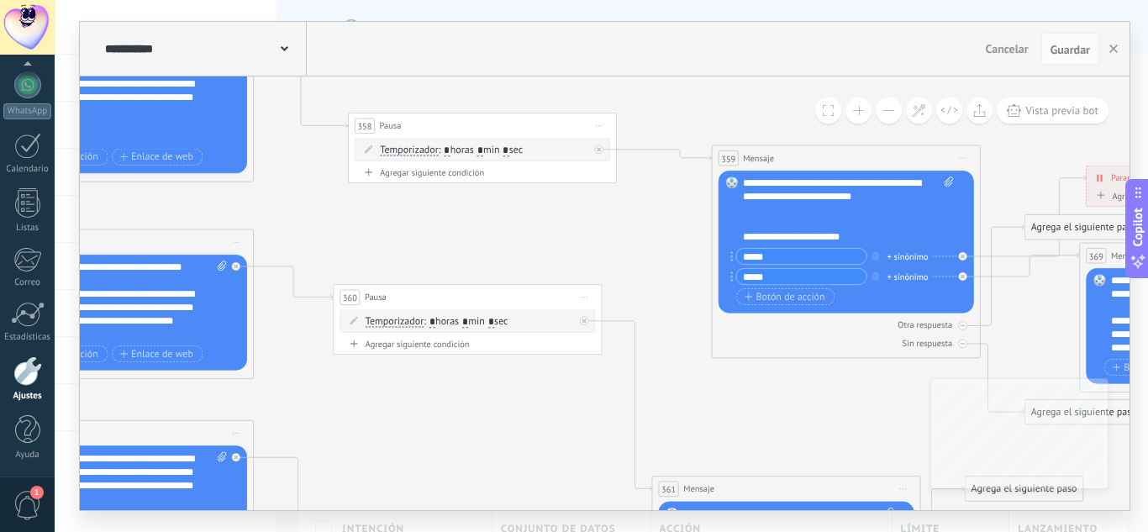
drag, startPoint x: 245, startPoint y: 138, endPoint x: 410, endPoint y: 226, distance: 187.6
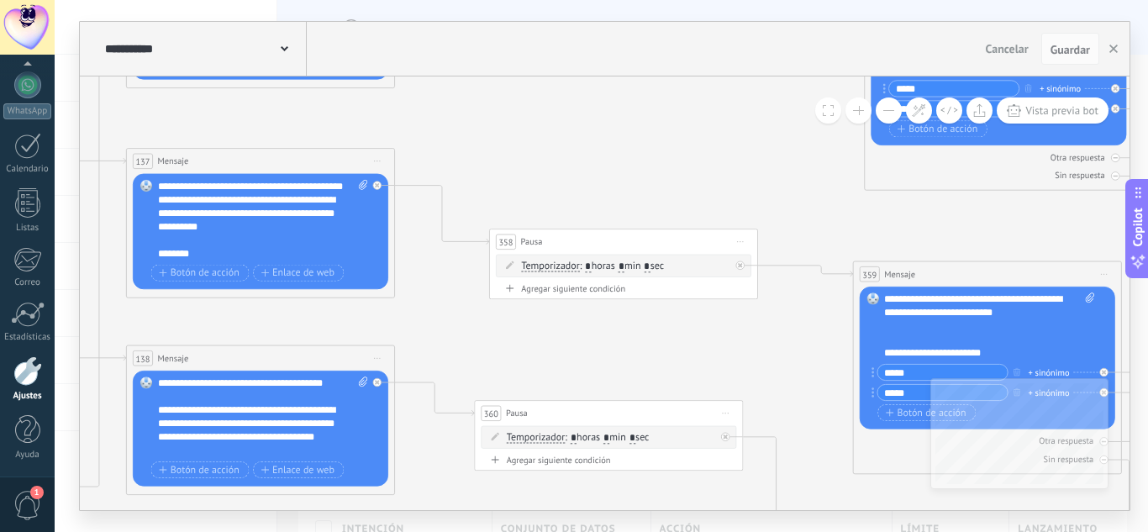
drag, startPoint x: 365, startPoint y: 222, endPoint x: 518, endPoint y: 364, distance: 208.7
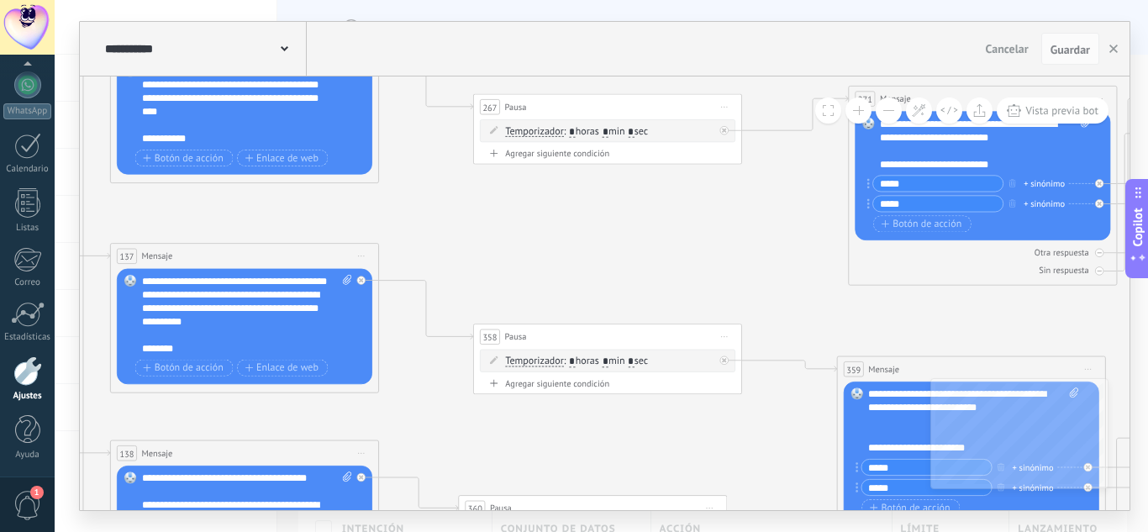
drag, startPoint x: 635, startPoint y: 164, endPoint x: 533, endPoint y: 275, distance: 150.5
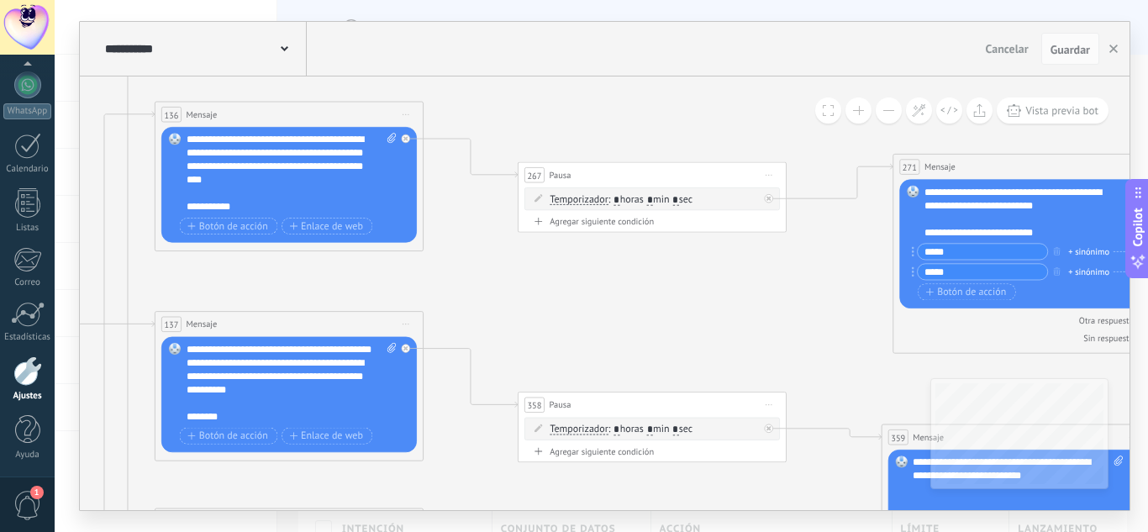
drag, startPoint x: 469, startPoint y: 325, endPoint x: 528, endPoint y: 334, distance: 59.6
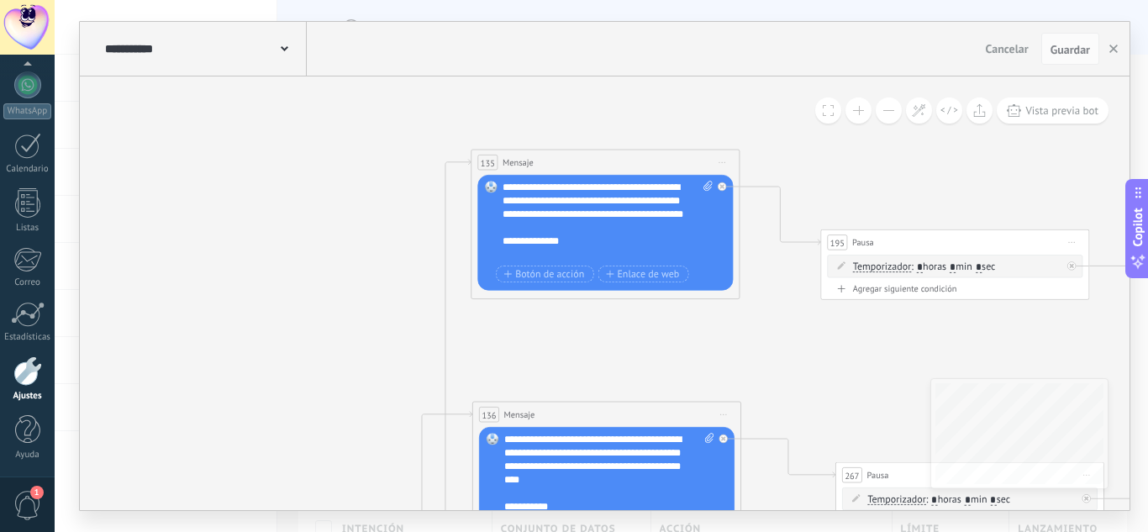
drag, startPoint x: 661, startPoint y: 272, endPoint x: 735, endPoint y: 314, distance: 85.1
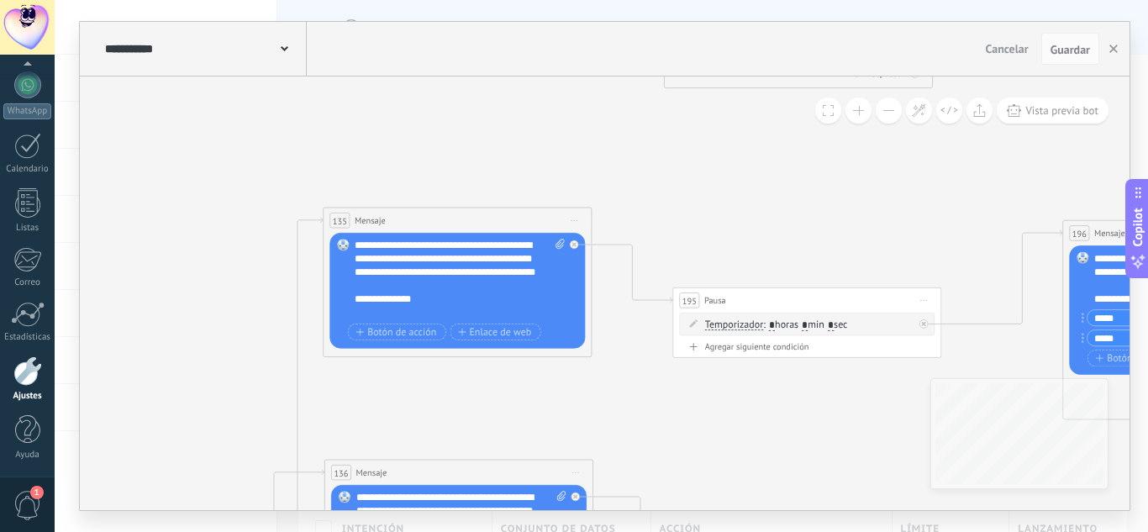
drag, startPoint x: 185, startPoint y: 229, endPoint x: 158, endPoint y: 239, distance: 28.7
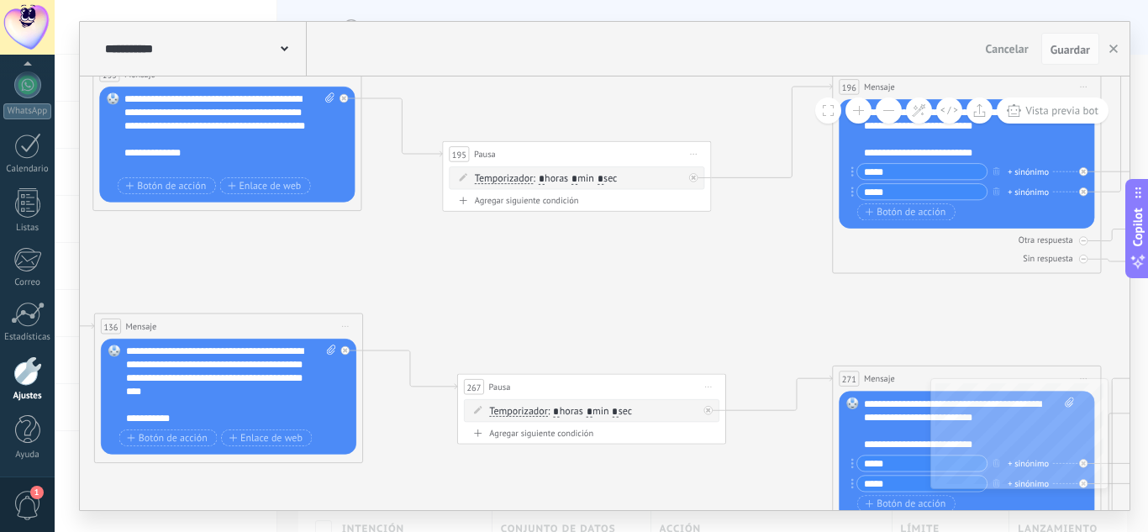
drag, startPoint x: 698, startPoint y: 409, endPoint x: 544, endPoint y: 295, distance: 191.6
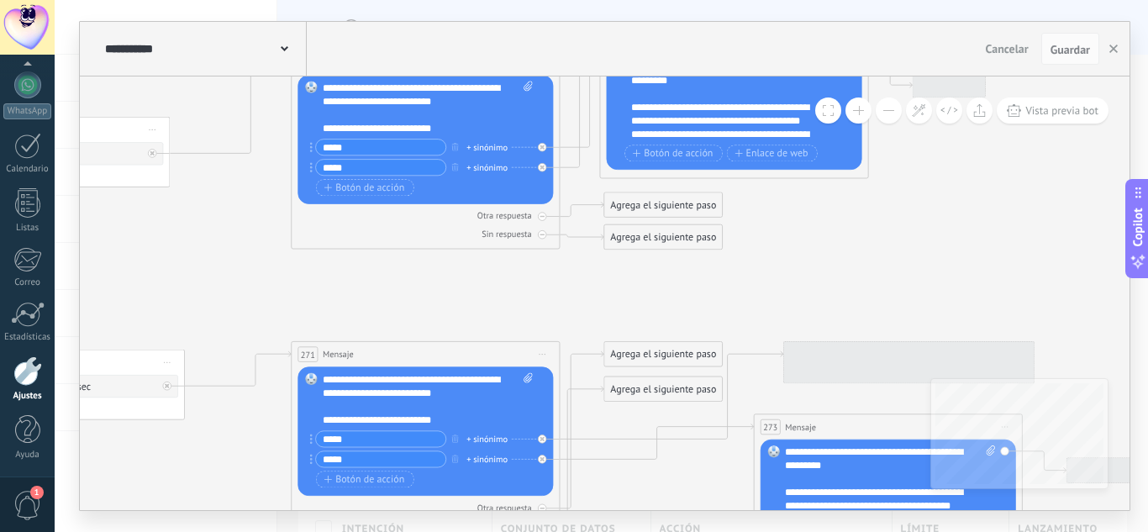
drag, startPoint x: 648, startPoint y: 297, endPoint x: 309, endPoint y: 274, distance: 339.5
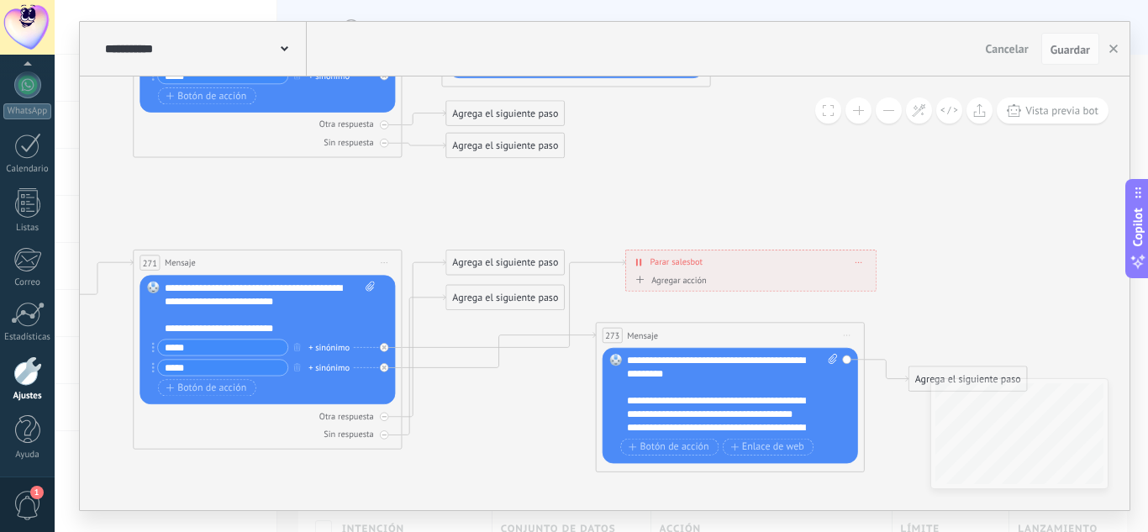
drag, startPoint x: 847, startPoint y: 275, endPoint x: 689, endPoint y: 183, distance: 182.6
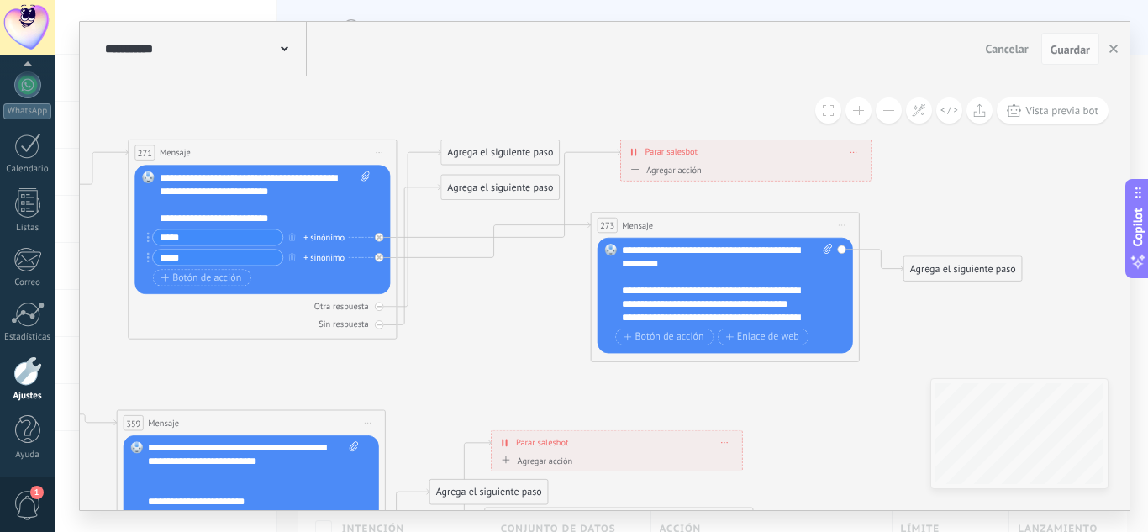
drag, startPoint x: 1003, startPoint y: 245, endPoint x: 797, endPoint y: 200, distance: 210.8
click at [1002, 119] on div "**********" at bounding box center [605, 293] width 1050 height 434
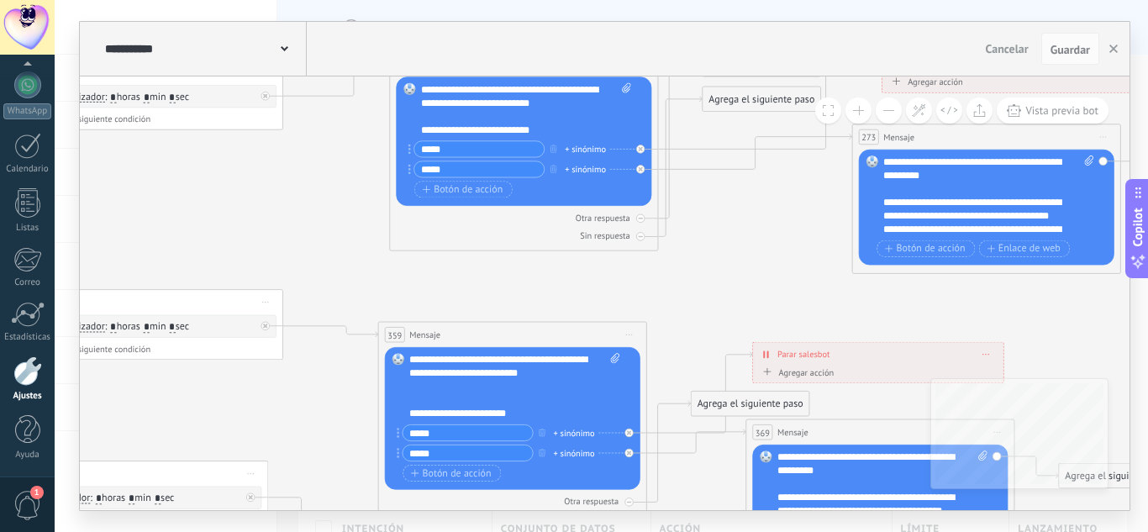
drag, startPoint x: 608, startPoint y: 286, endPoint x: 580, endPoint y: 285, distance: 28.6
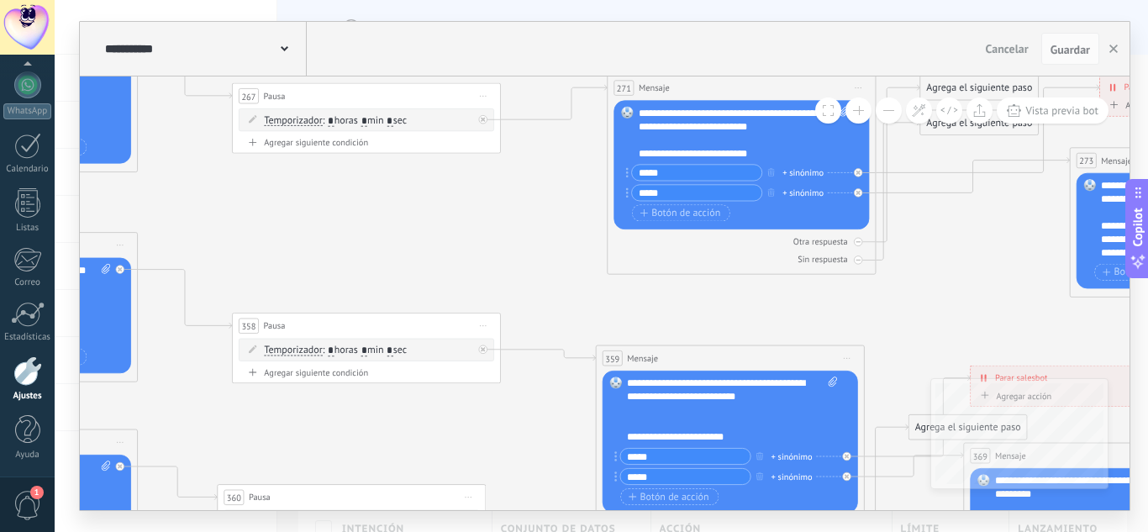
drag, startPoint x: 271, startPoint y: 221, endPoint x: 485, endPoint y: 245, distance: 215.7
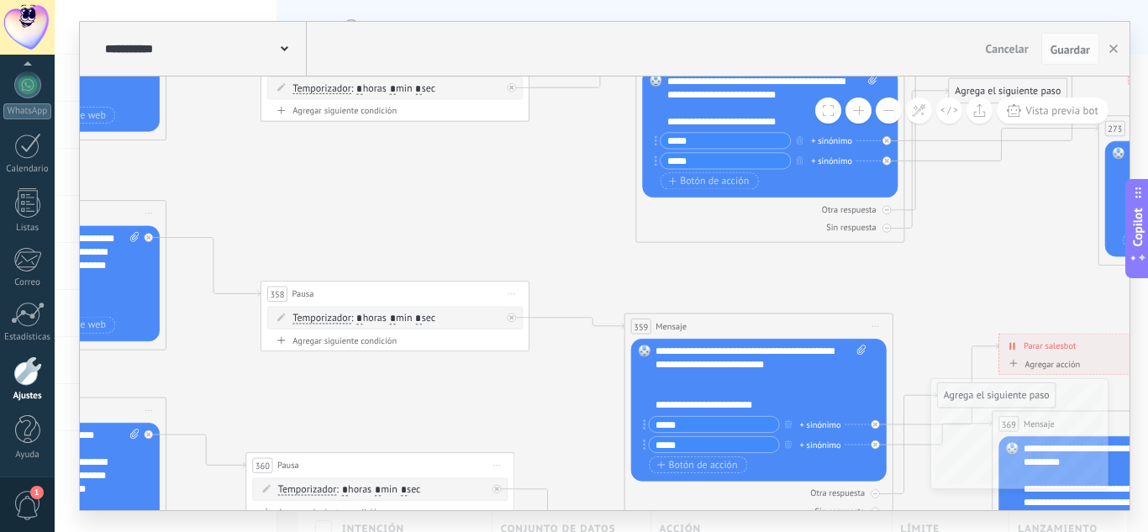
drag, startPoint x: 514, startPoint y: 263, endPoint x: 533, endPoint y: 240, distance: 29.3
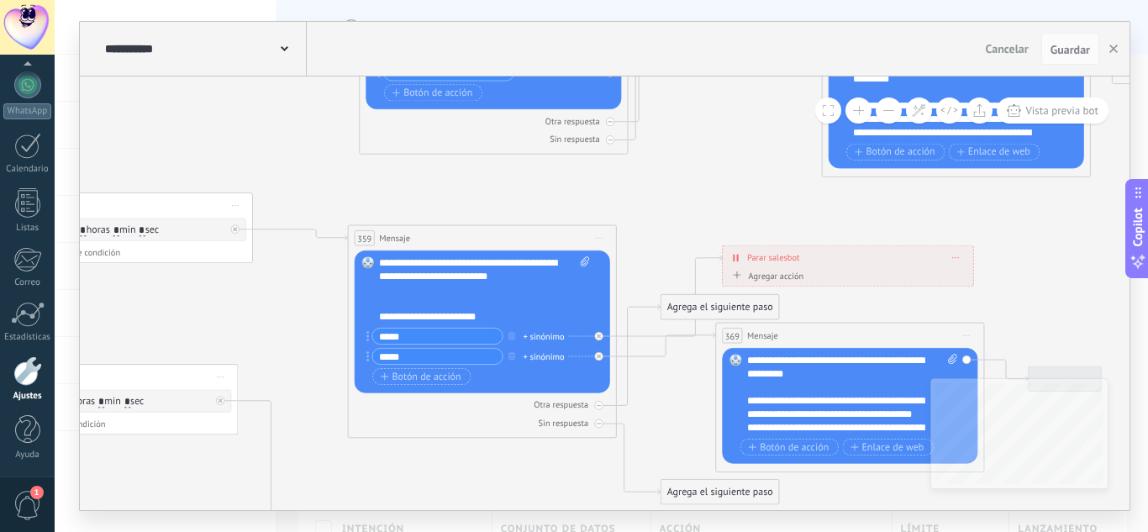
drag, startPoint x: 826, startPoint y: 270, endPoint x: 561, endPoint y: 186, distance: 277.8
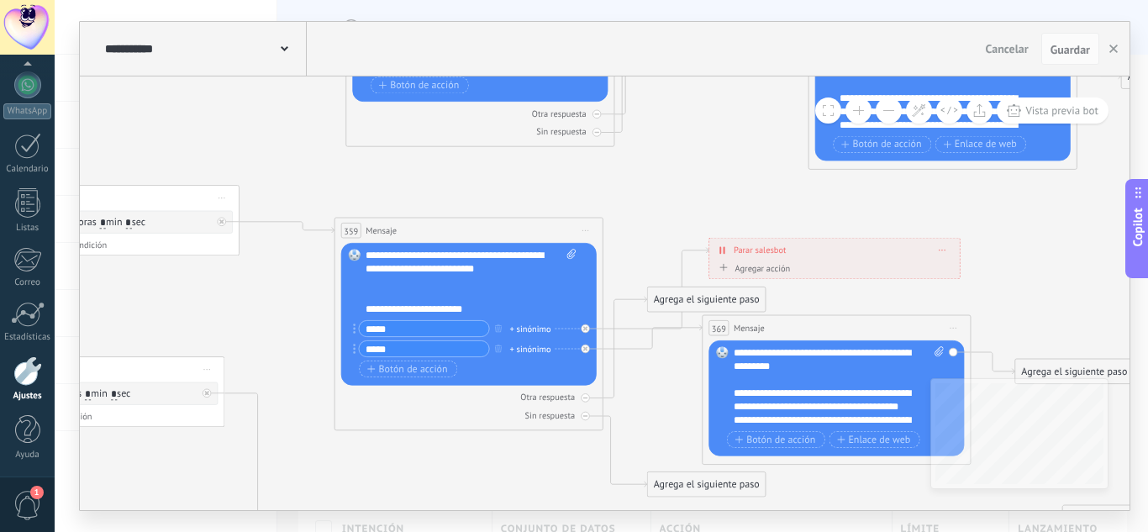
drag, startPoint x: 1028, startPoint y: 205, endPoint x: 843, endPoint y: 166, distance: 188.9
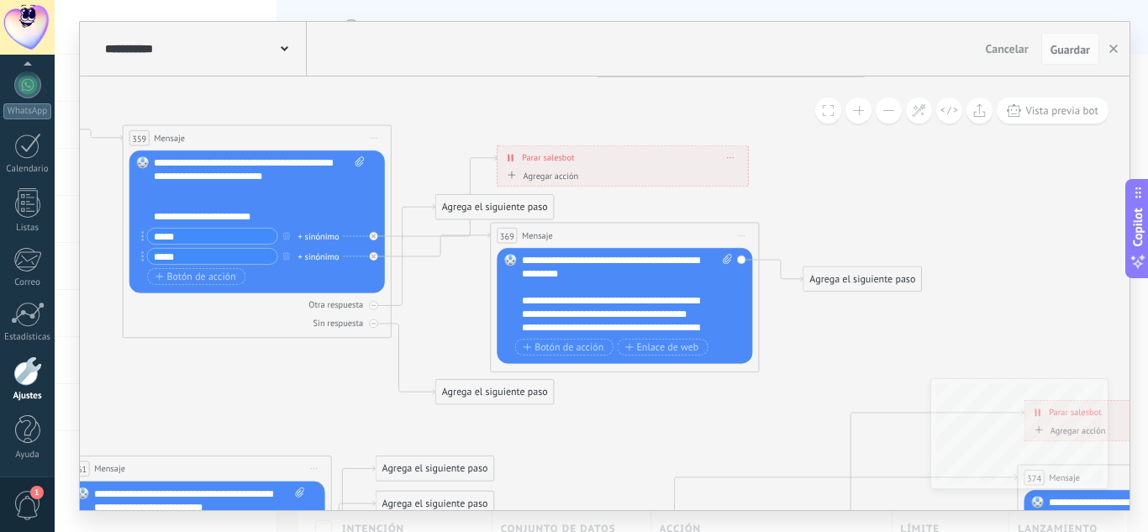
drag, startPoint x: 903, startPoint y: 248, endPoint x: 876, endPoint y: 194, distance: 60.1
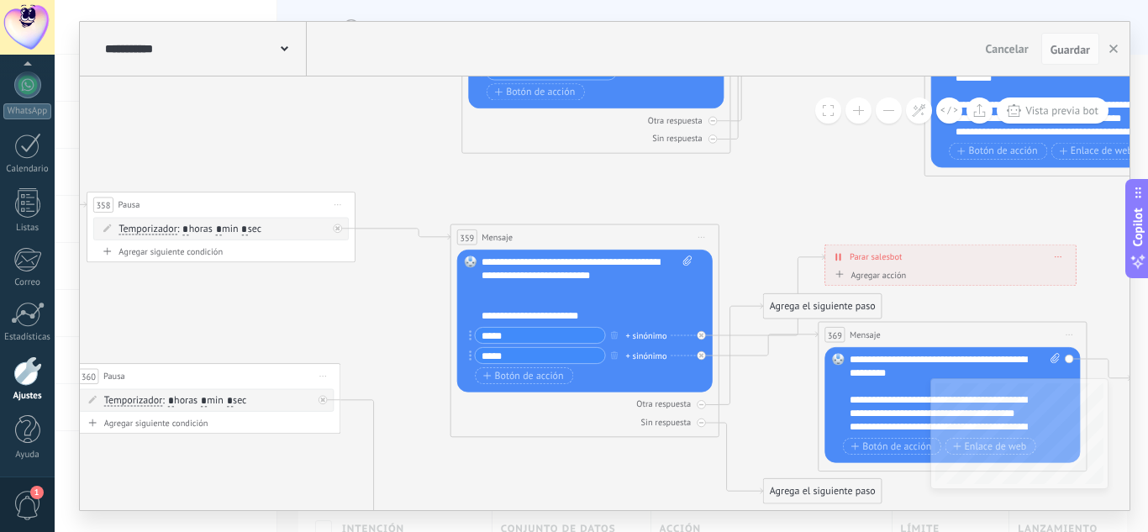
drag, startPoint x: 405, startPoint y: 426, endPoint x: 499, endPoint y: 495, distance: 116.7
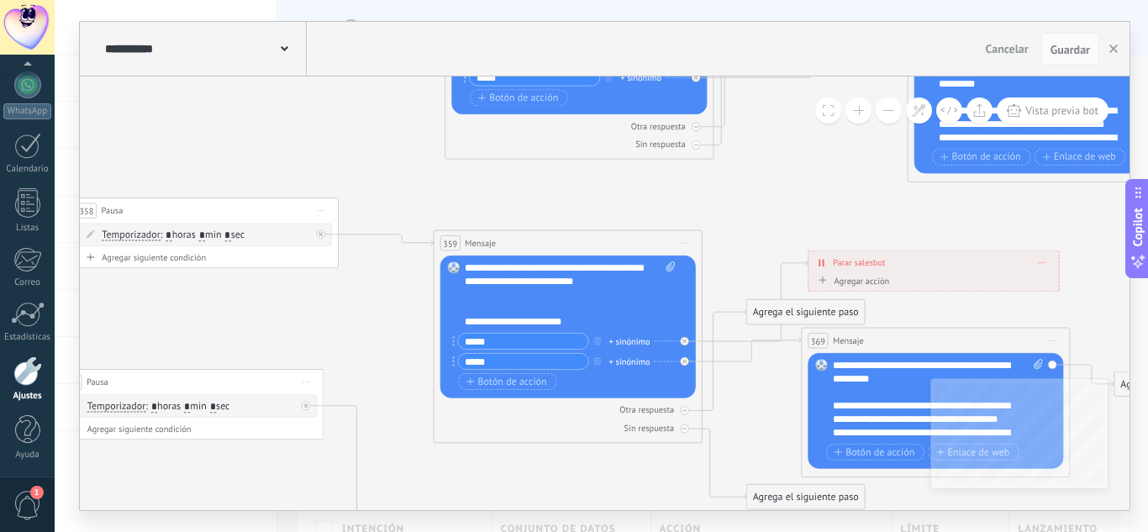
drag, startPoint x: 768, startPoint y: 192, endPoint x: 696, endPoint y: 188, distance: 72.4
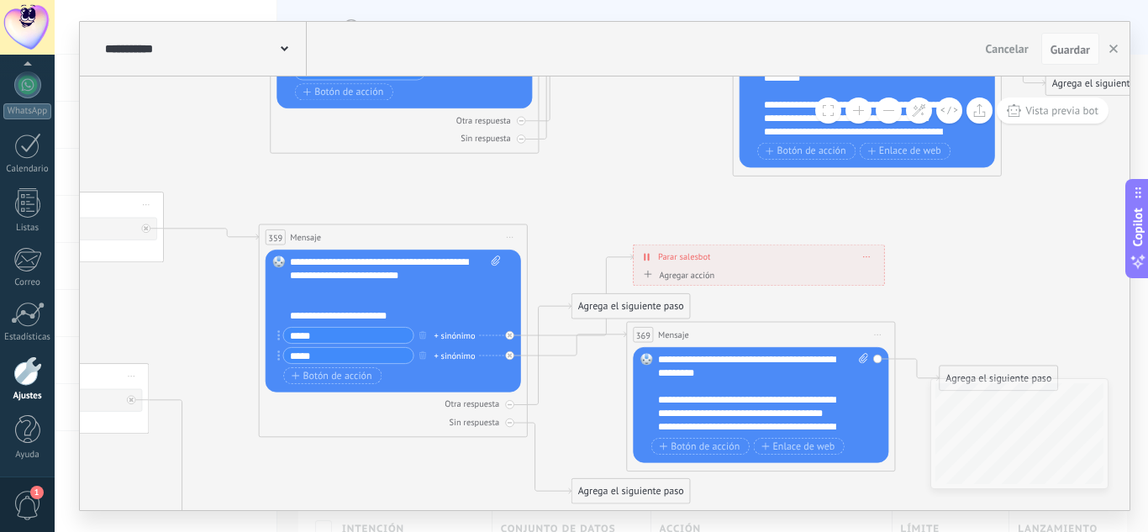
drag, startPoint x: 682, startPoint y: 156, endPoint x: 476, endPoint y: 169, distance: 206.3
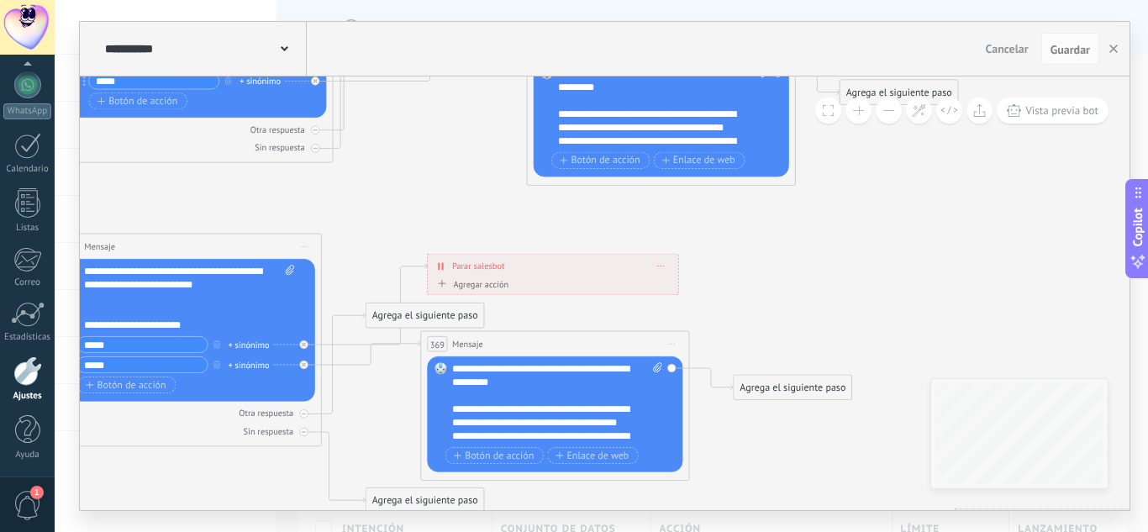
click at [883, 109] on button at bounding box center [889, 110] width 26 height 26
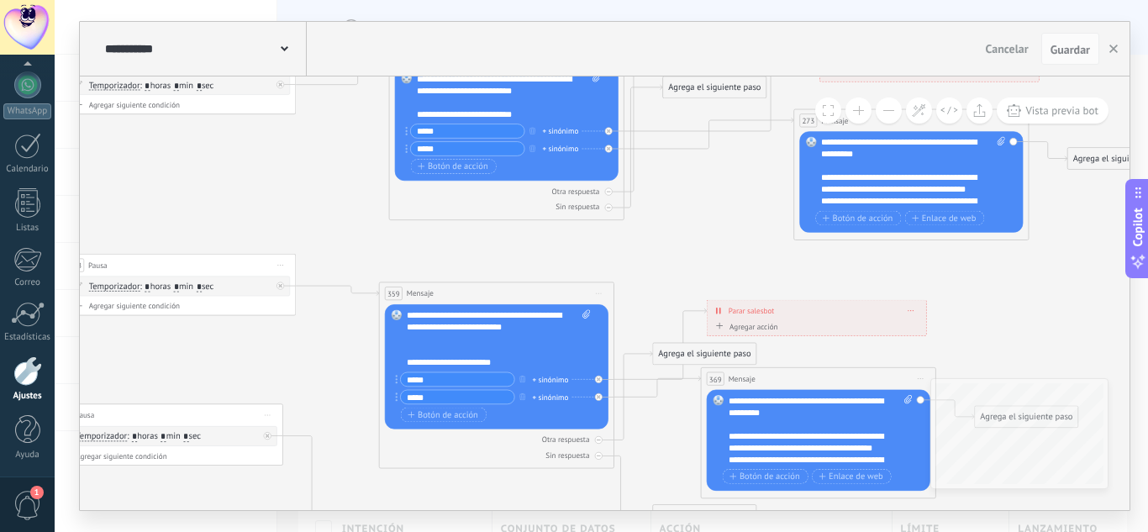
drag, startPoint x: 886, startPoint y: 250, endPoint x: 1005, endPoint y: 289, distance: 125.4
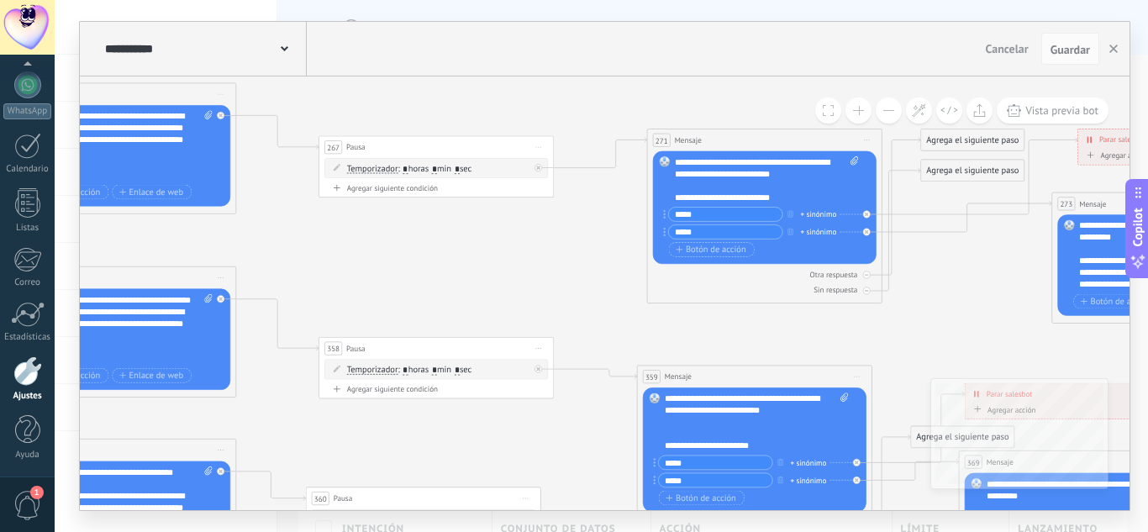
drag, startPoint x: 357, startPoint y: 223, endPoint x: 593, endPoint y: 298, distance: 247.2
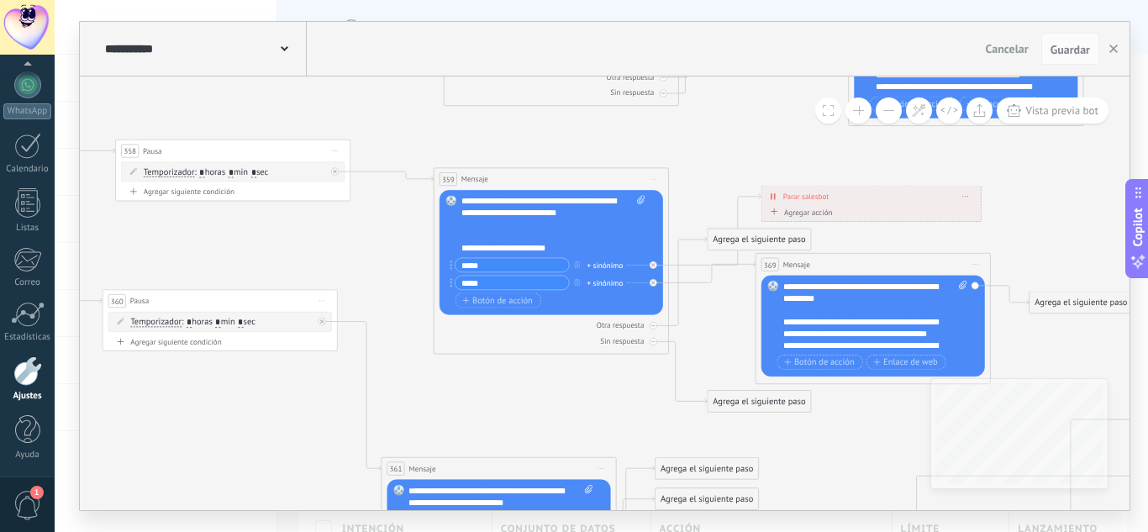
drag, startPoint x: 318, startPoint y: 245, endPoint x: 315, endPoint y: 264, distance: 18.7
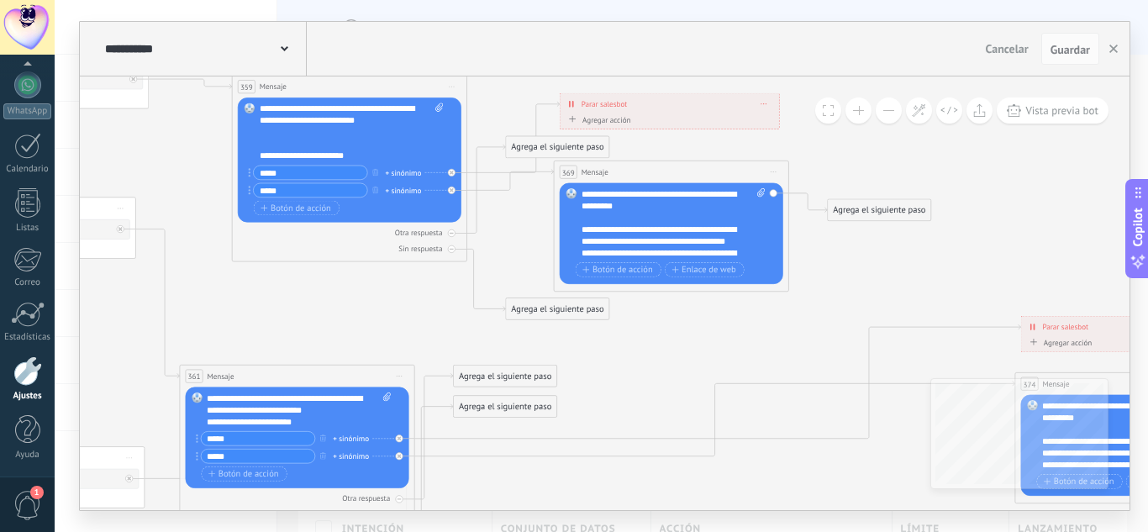
drag, startPoint x: 519, startPoint y: 414, endPoint x: 312, endPoint y: 319, distance: 227.5
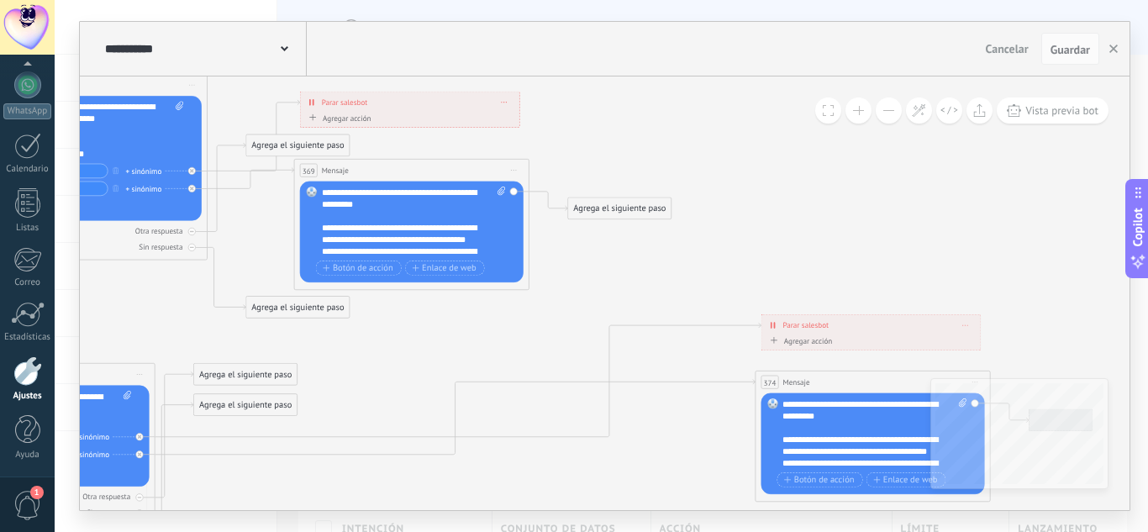
drag, startPoint x: 708, startPoint y: 335, endPoint x: 466, endPoint y: 338, distance: 242.9
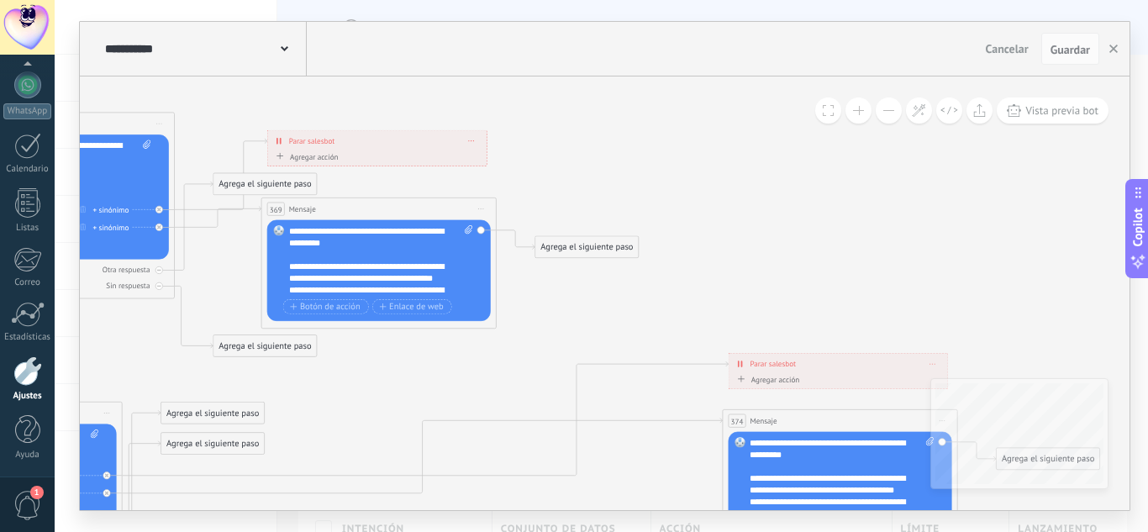
drag, startPoint x: 698, startPoint y: 224, endPoint x: 883, endPoint y: 427, distance: 274.2
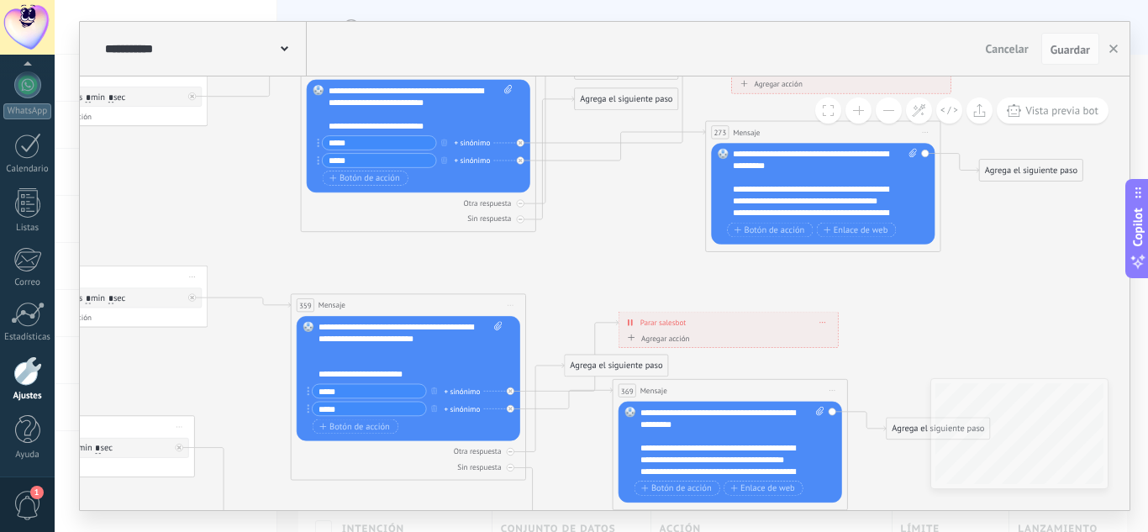
drag, startPoint x: 545, startPoint y: 250, endPoint x: 617, endPoint y: 261, distance: 72.1
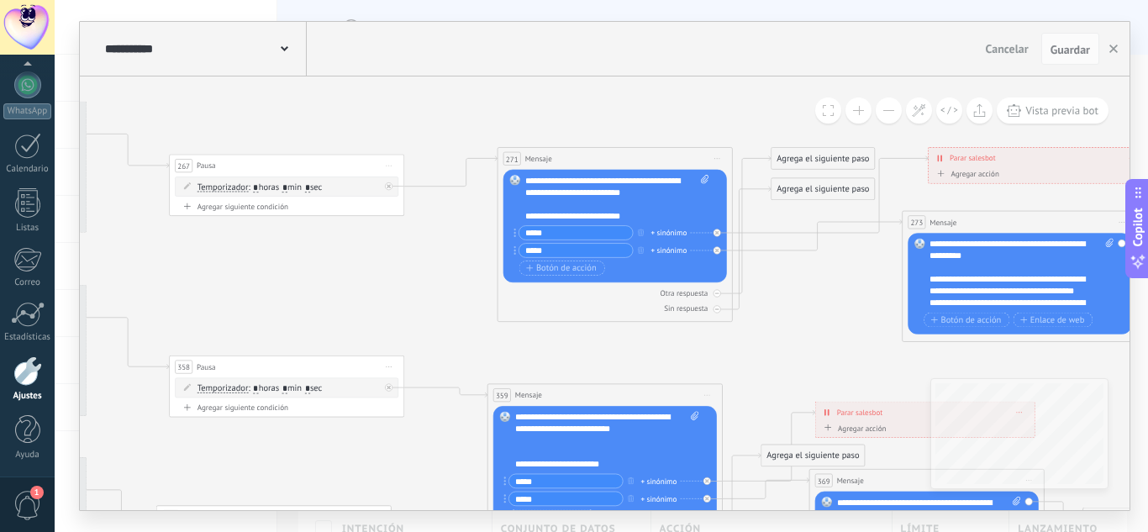
drag, startPoint x: 369, startPoint y: 277, endPoint x: 374, endPoint y: 267, distance: 11.3
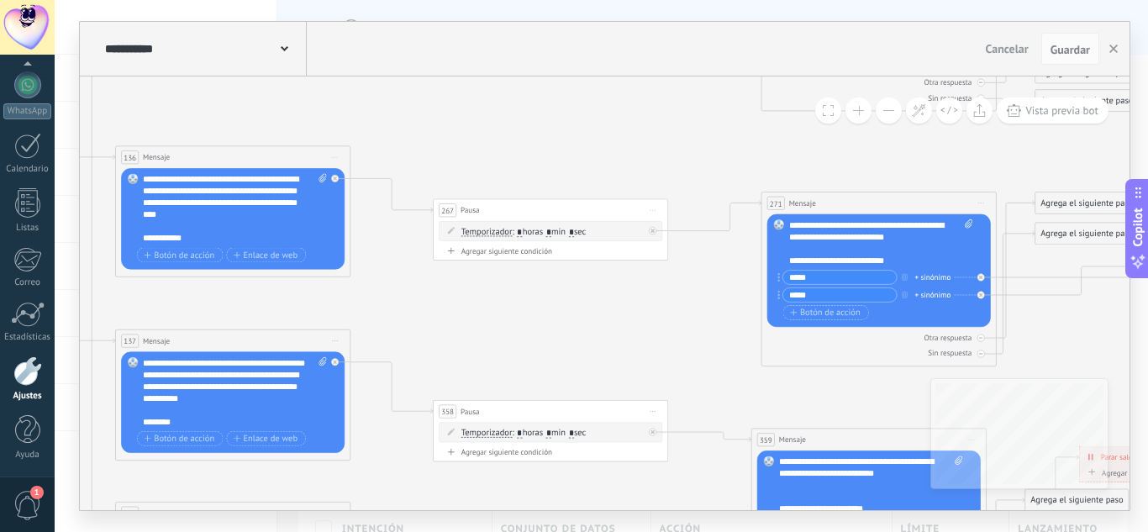
drag, startPoint x: 442, startPoint y: 320, endPoint x: 503, endPoint y: 332, distance: 61.6
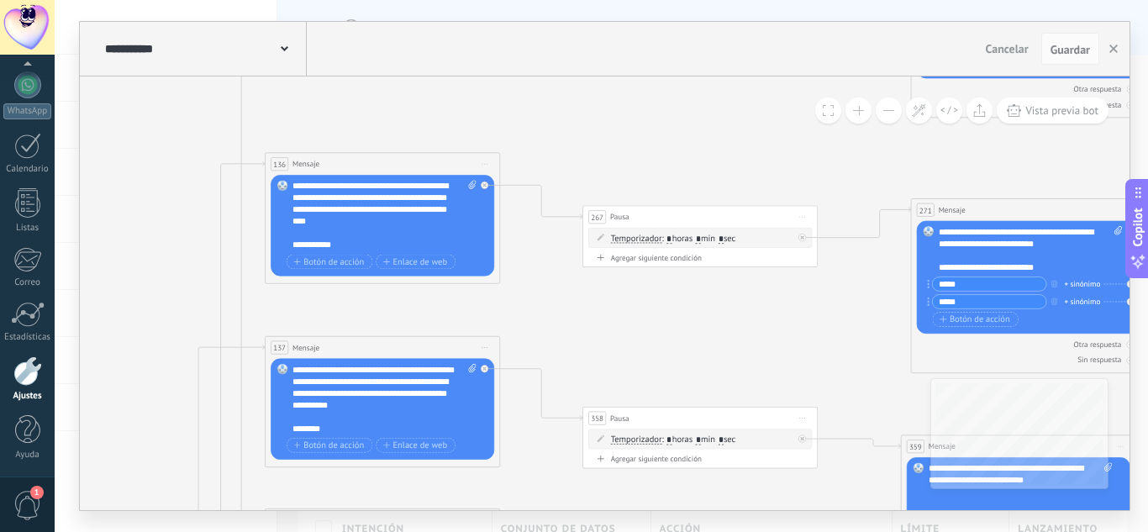
drag, startPoint x: 302, startPoint y: 302, endPoint x: 479, endPoint y: 311, distance: 177.6
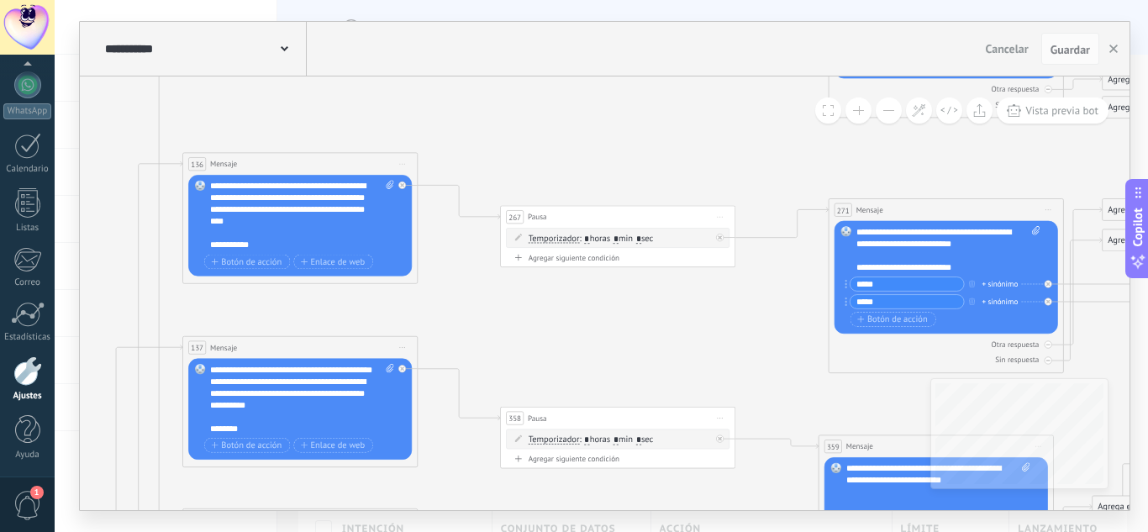
drag, startPoint x: 635, startPoint y: 160, endPoint x: 630, endPoint y: 171, distance: 12.5
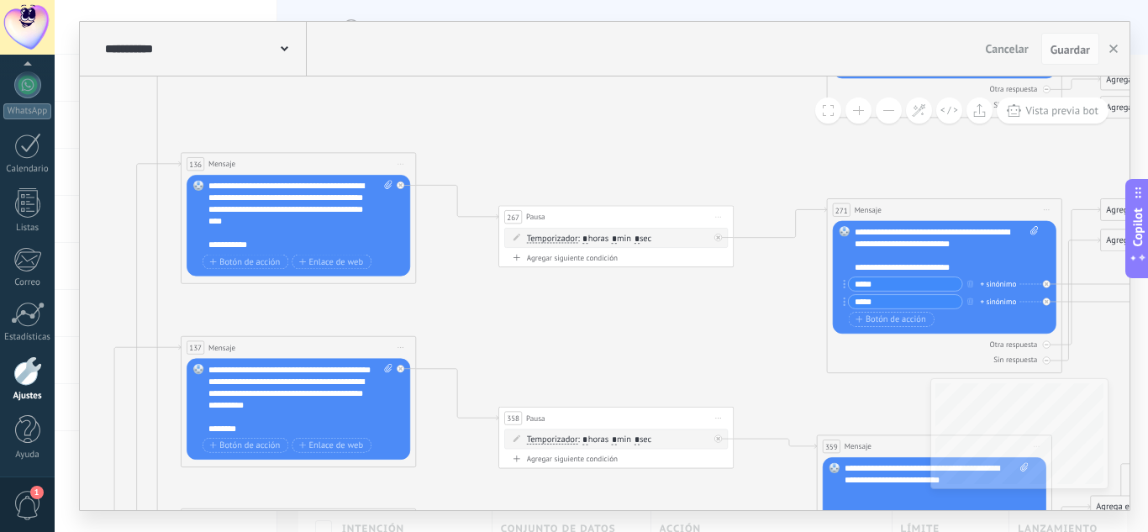
click at [386, 250] on span at bounding box center [386, 215] width 11 height 71
click input "Subir" at bounding box center [0, 0] width 0 height 0
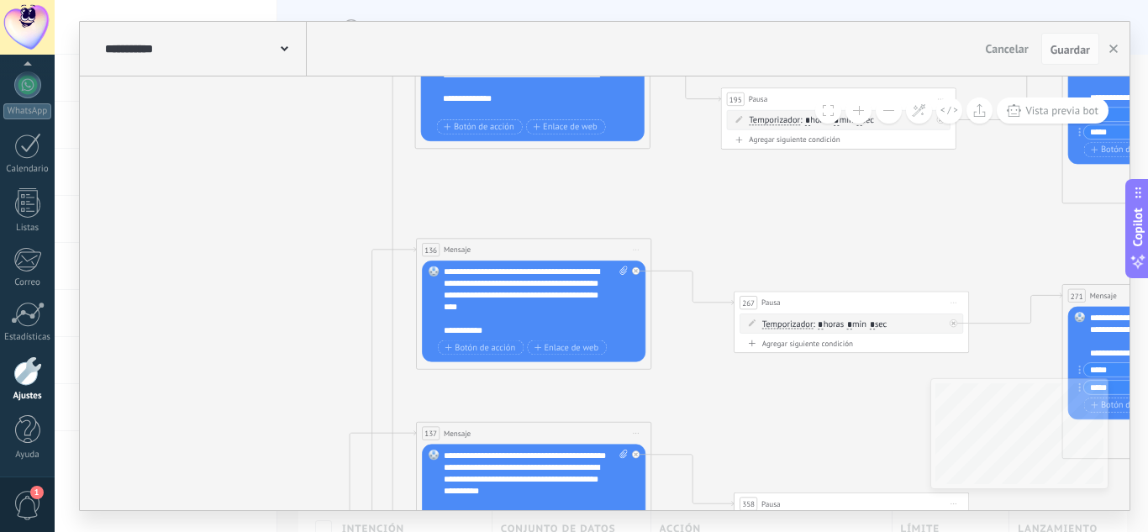
drag, startPoint x: 457, startPoint y: 131, endPoint x: 713, endPoint y: 226, distance: 272.6
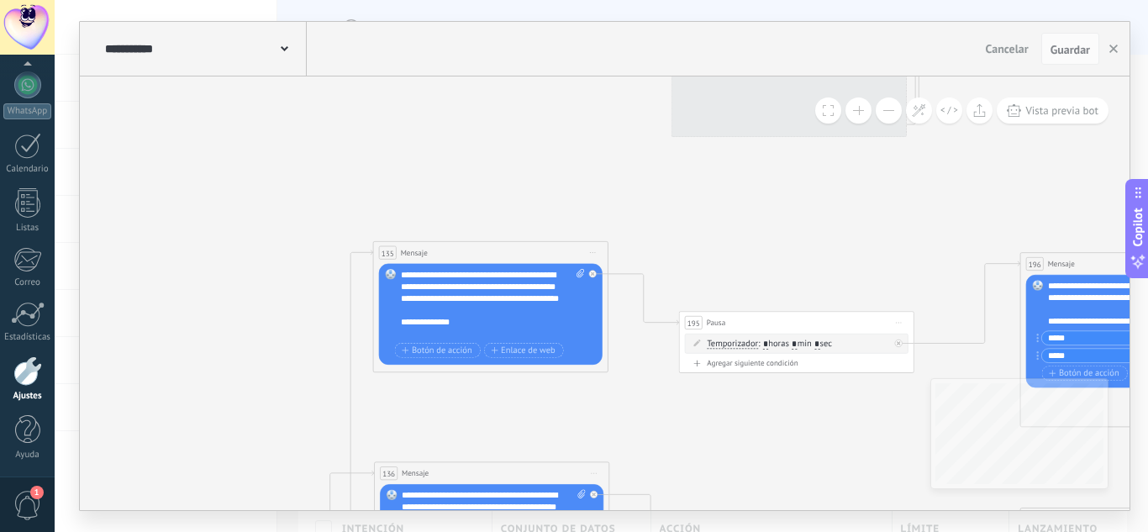
drag, startPoint x: 642, startPoint y: 188, endPoint x: 582, endPoint y: 401, distance: 221.1
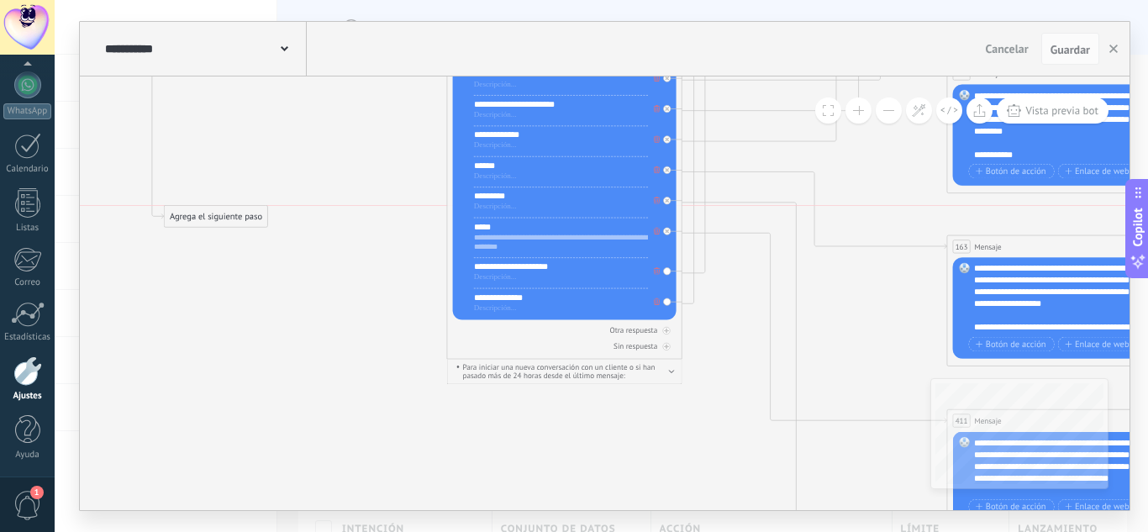
drag, startPoint x: 709, startPoint y: 387, endPoint x: 257, endPoint y: 211, distance: 485.1
click at [257, 211] on div "Agrega el siguiente paso" at bounding box center [216, 216] width 103 height 19
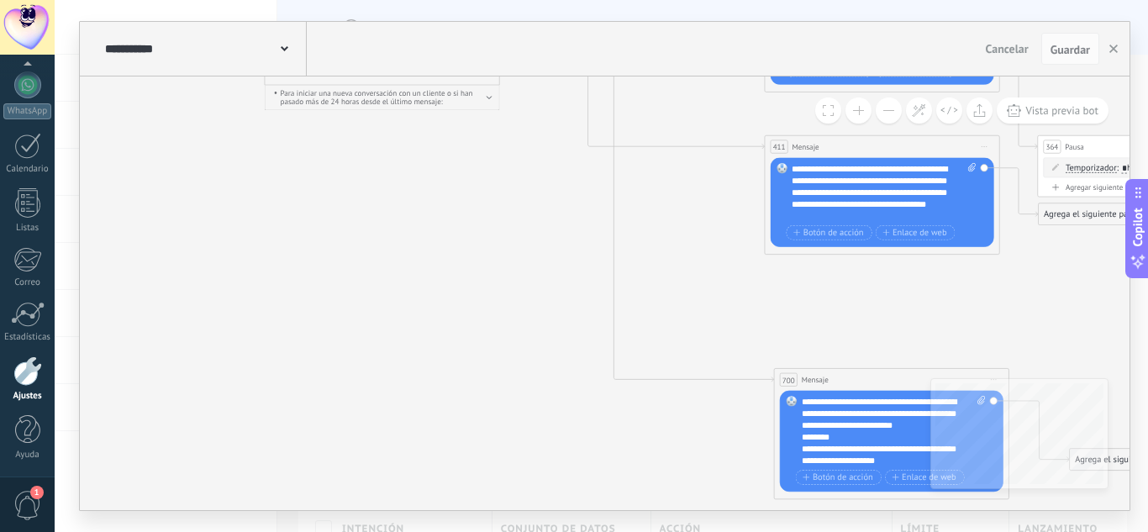
drag, startPoint x: 292, startPoint y: 240, endPoint x: 313, endPoint y: 413, distance: 173.6
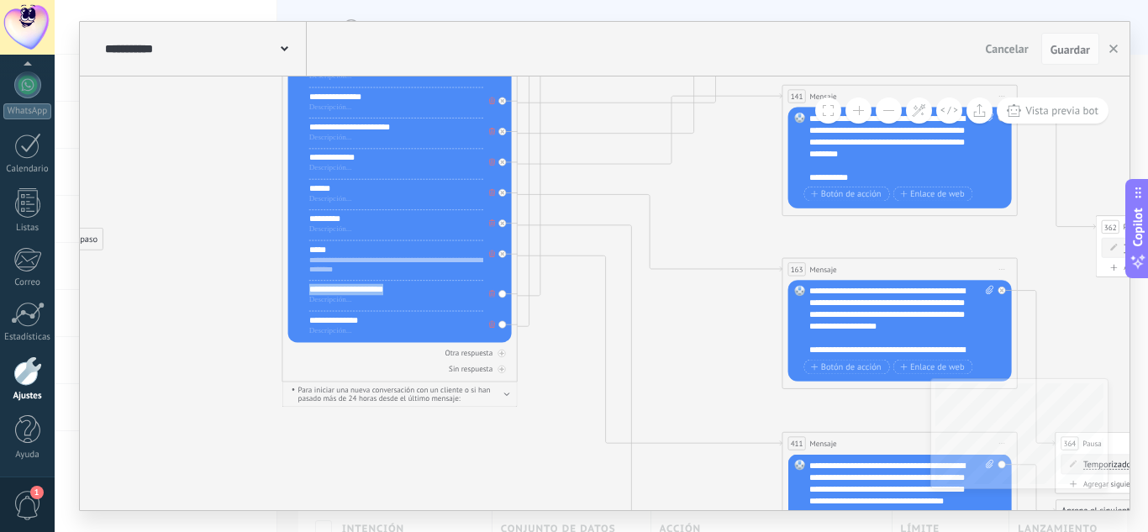
drag, startPoint x: 435, startPoint y: 293, endPoint x: 310, endPoint y: 284, distance: 124.7
click at [310, 284] on div "**********" at bounding box center [396, 182] width 174 height 306
click at [503, 298] on div "**********" at bounding box center [400, 175] width 224 height 333
click at [502, 256] on icon at bounding box center [502, 254] width 4 height 4
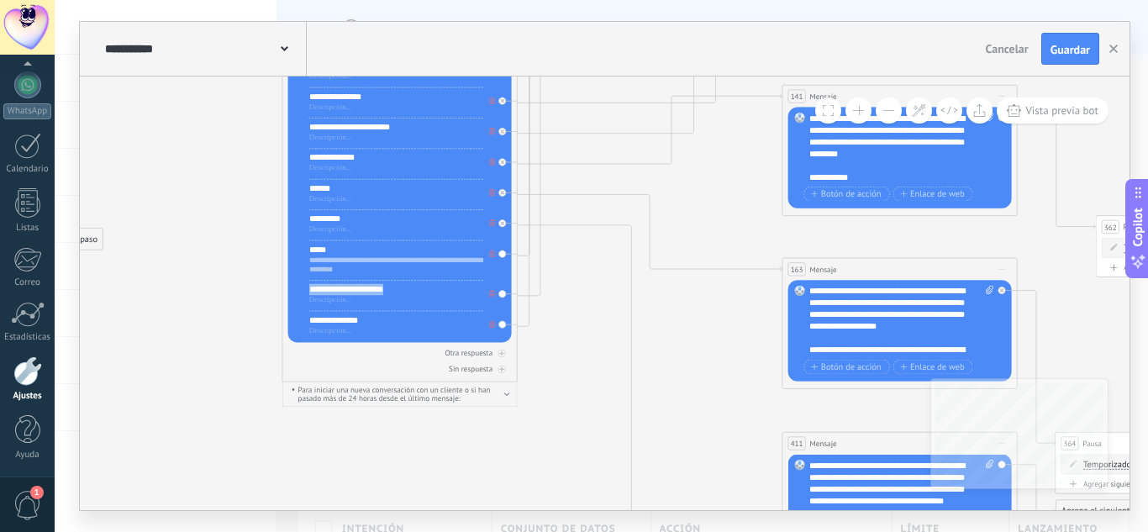
drag, startPoint x: 413, startPoint y: 288, endPoint x: 299, endPoint y: 301, distance: 114.2
click at [300, 300] on div "**********" at bounding box center [400, 175] width 224 height 333
copy div "**********"
drag, startPoint x: 365, startPoint y: 271, endPoint x: 303, endPoint y: 256, distance: 63.0
click at [303, 256] on div "**********" at bounding box center [400, 175] width 224 height 333
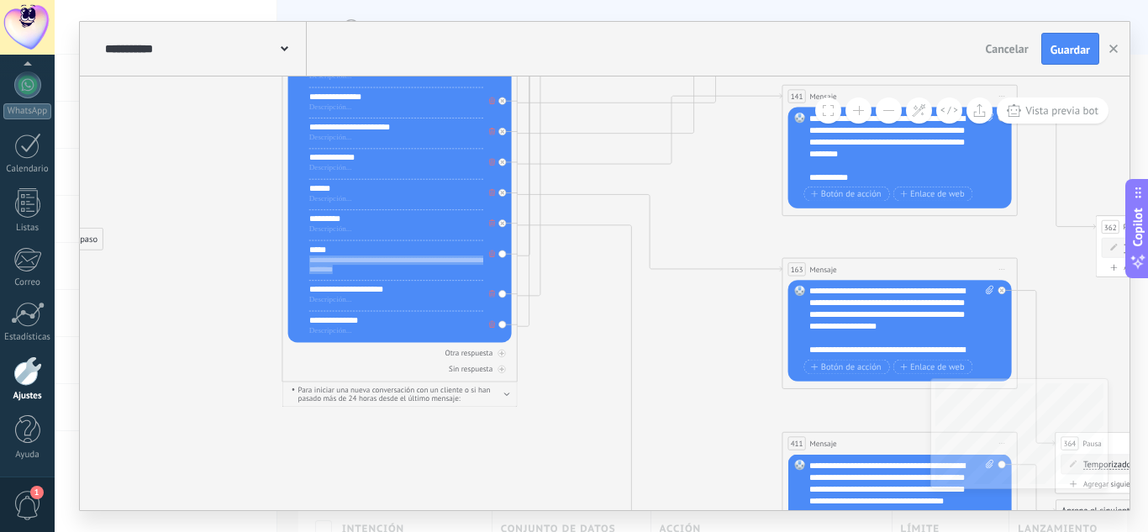
copy div "**********"
click at [329, 296] on div "**********" at bounding box center [396, 290] width 174 height 12
paste div
click at [340, 302] on div at bounding box center [396, 300] width 174 height 9
paste div
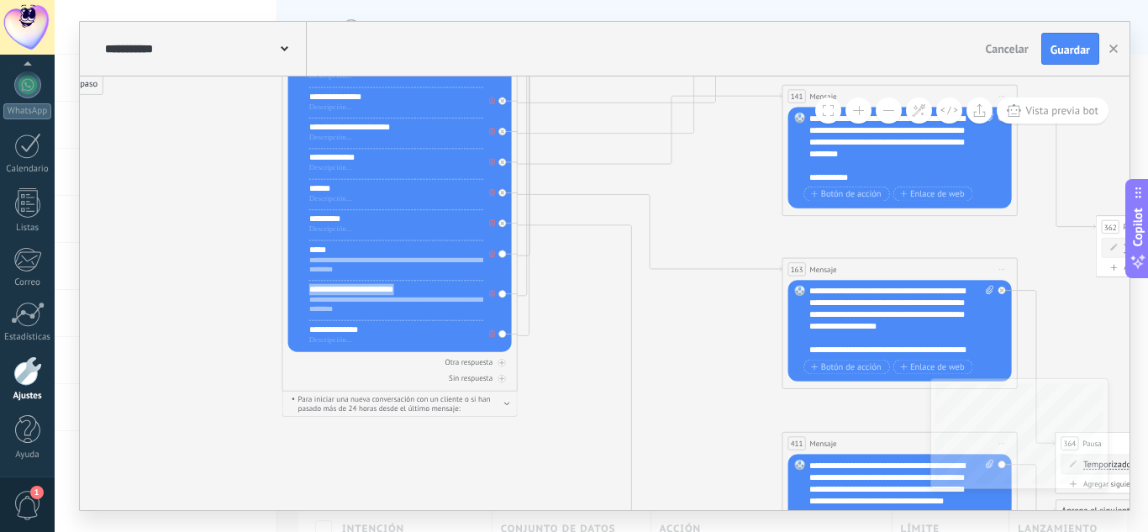
drag, startPoint x: 411, startPoint y: 290, endPoint x: 305, endPoint y: 288, distance: 105.9
click at [305, 288] on div "**********" at bounding box center [400, 180] width 224 height 342
click at [329, 247] on div "*****" at bounding box center [396, 250] width 174 height 12
copy div "*"
click at [333, 289] on div "****" at bounding box center [396, 290] width 174 height 12
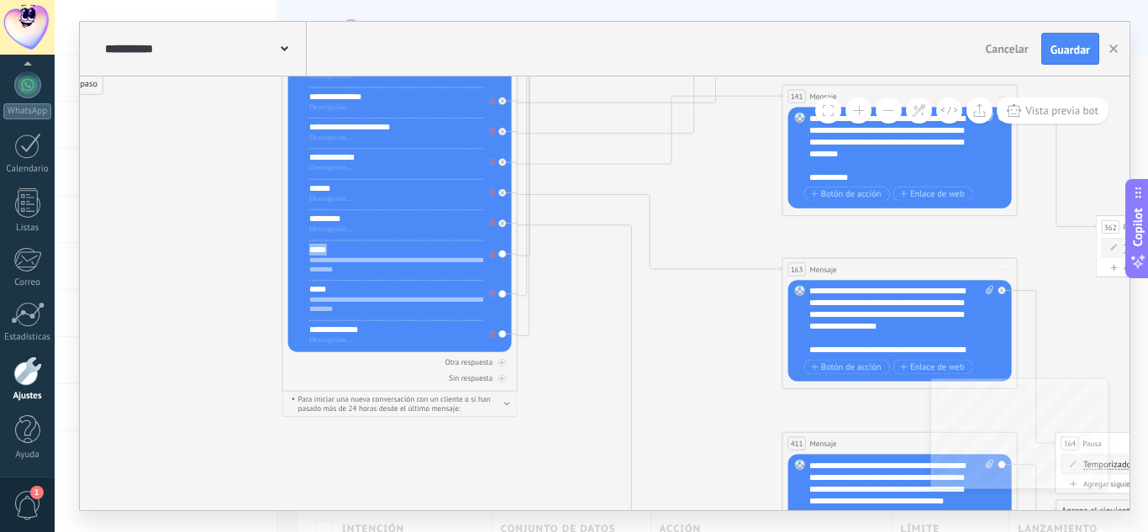
drag, startPoint x: 343, startPoint y: 250, endPoint x: 309, endPoint y: 254, distance: 33.8
click at [300, 251] on div "**********" at bounding box center [400, 180] width 224 height 342
drag, startPoint x: 359, startPoint y: 267, endPoint x: 358, endPoint y: 277, distance: 9.3
click at [307, 254] on div "**********" at bounding box center [400, 180] width 224 height 342
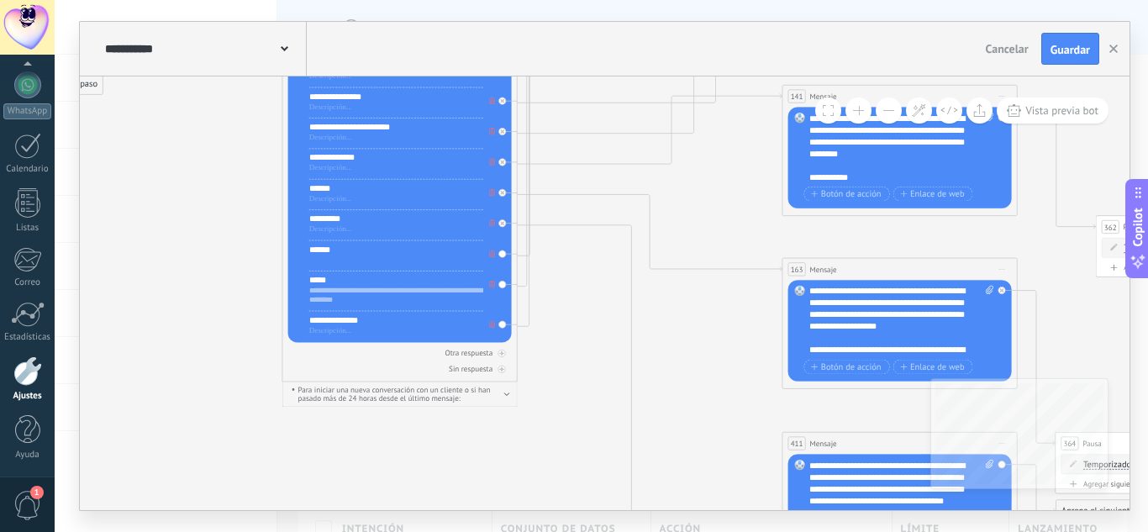
click at [883, 109] on button at bounding box center [889, 110] width 26 height 26
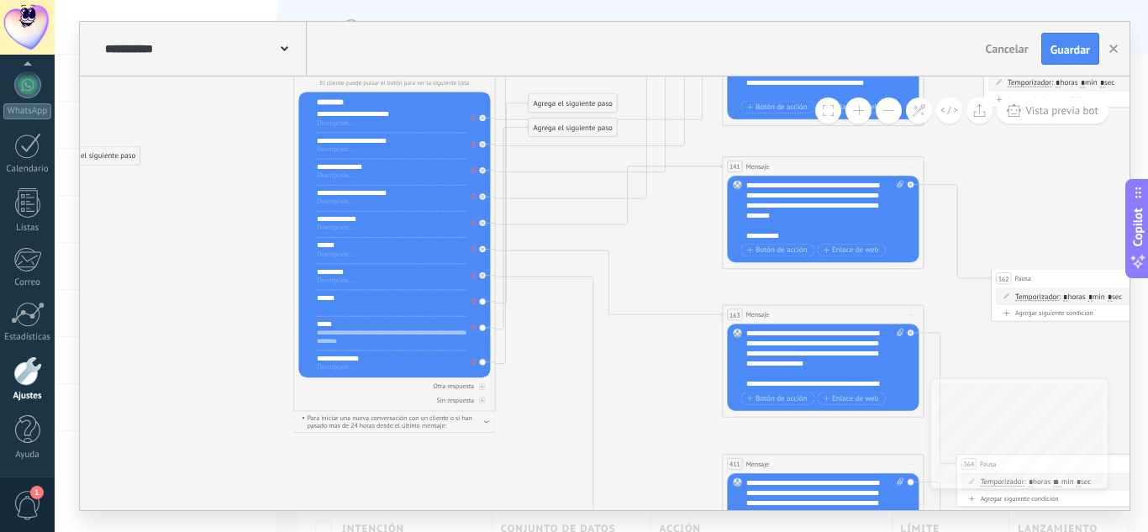
drag, startPoint x: 668, startPoint y: 268, endPoint x: 607, endPoint y: 354, distance: 105.4
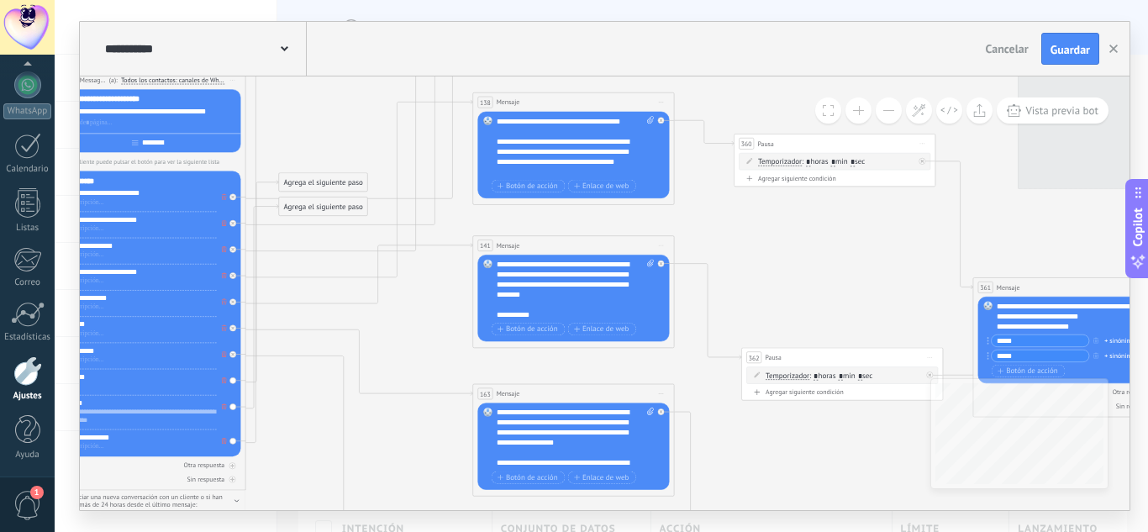
drag, startPoint x: 768, startPoint y: 240, endPoint x: 733, endPoint y: 243, distance: 35.5
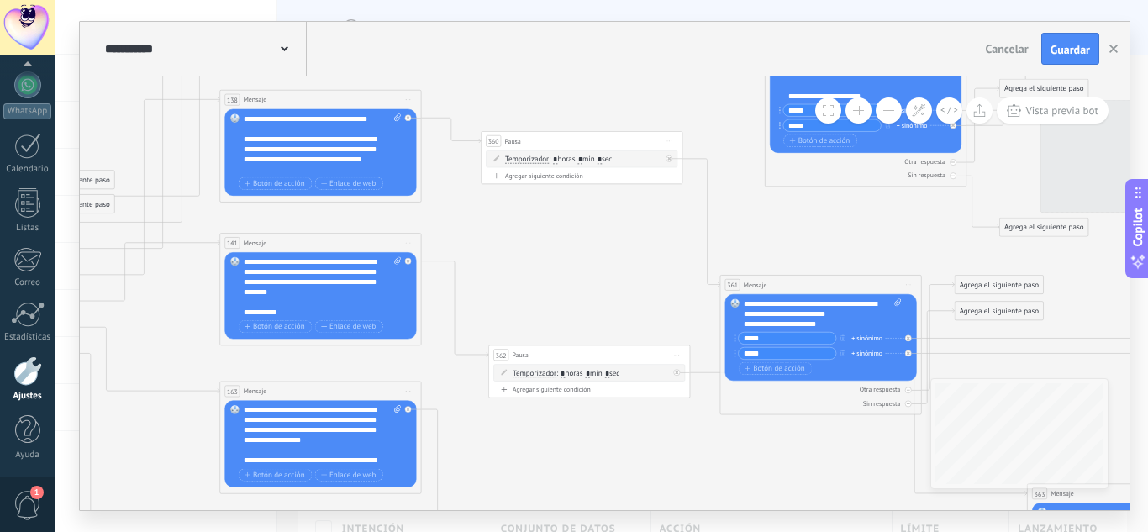
drag, startPoint x: 793, startPoint y: 222, endPoint x: 729, endPoint y: 224, distance: 64.8
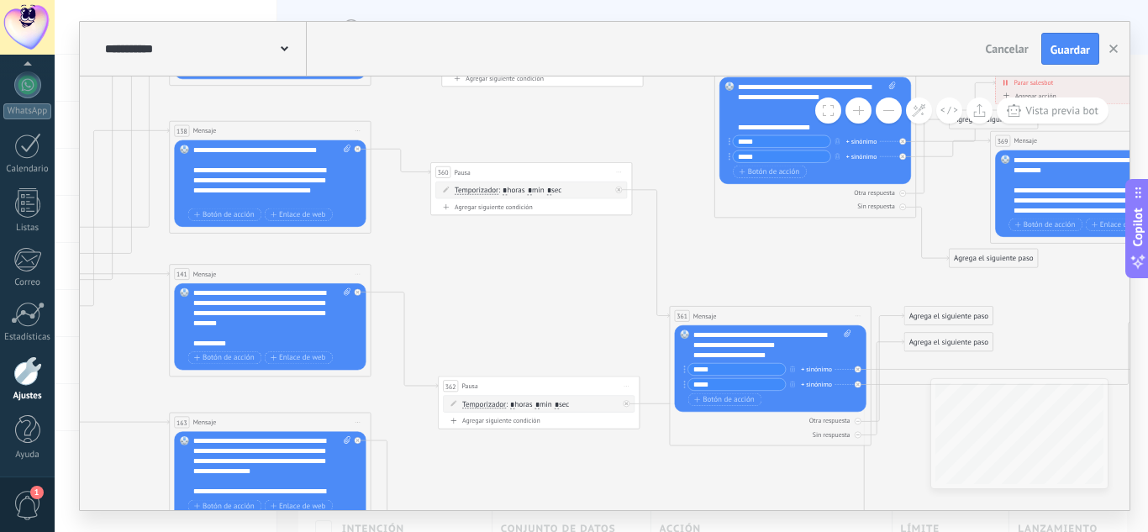
drag, startPoint x: 463, startPoint y: 299, endPoint x: 498, endPoint y: 329, distance: 46.5
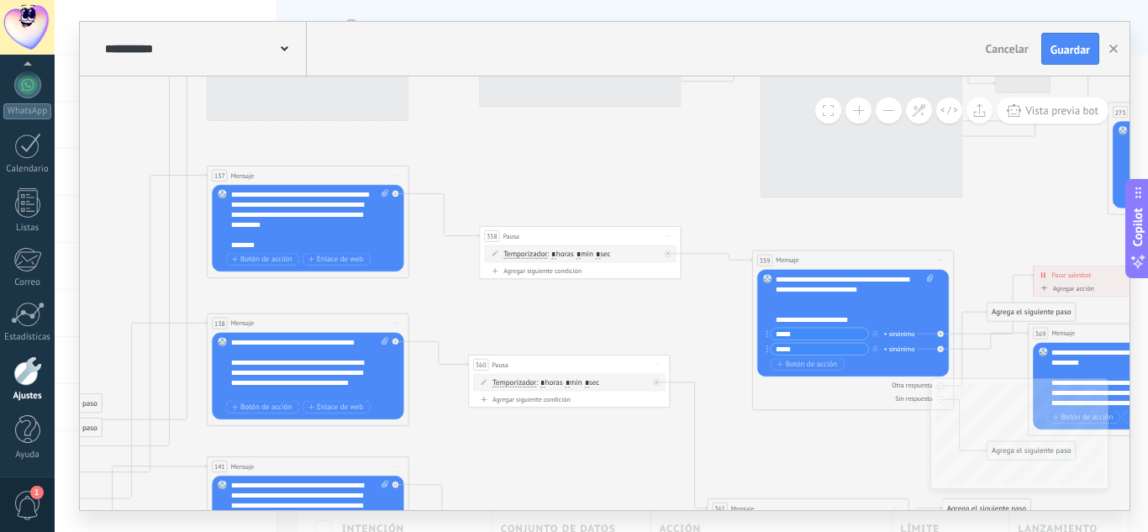
drag, startPoint x: 492, startPoint y: 213, endPoint x: 503, endPoint y: 301, distance: 88.8
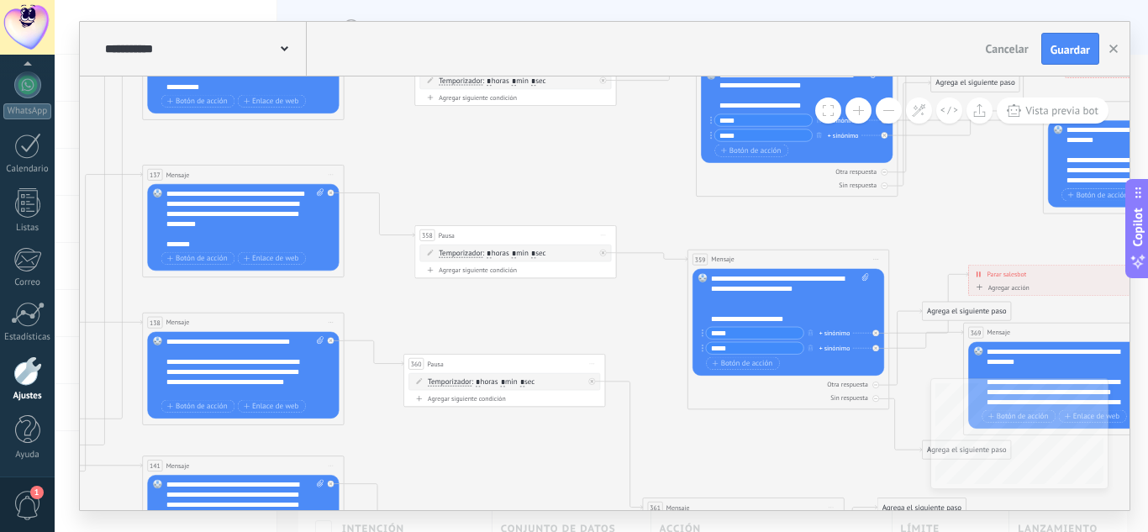
drag, startPoint x: 577, startPoint y: 185, endPoint x: 550, endPoint y: 184, distance: 27.7
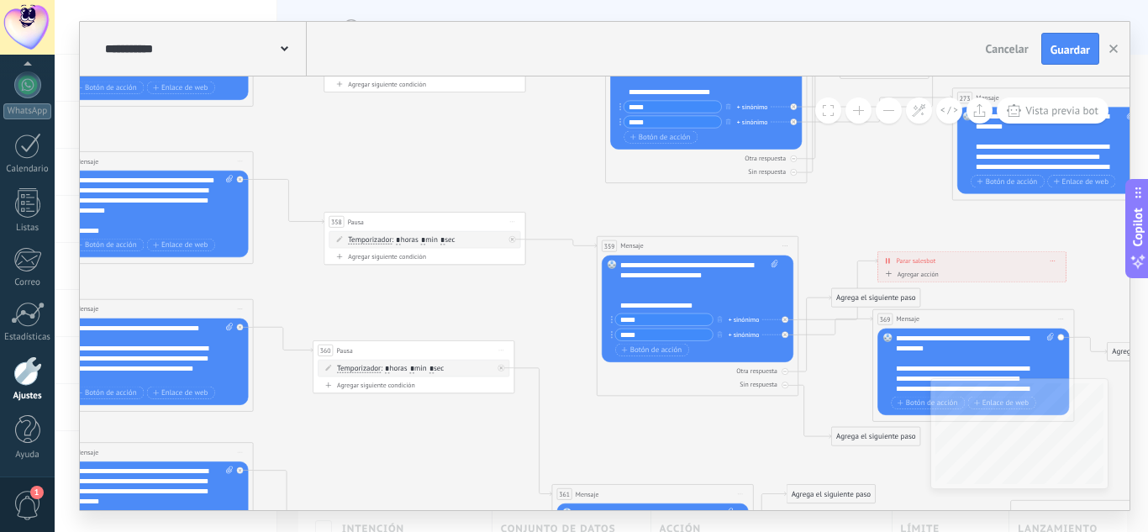
drag, startPoint x: 572, startPoint y: 169, endPoint x: 487, endPoint y: 161, distance: 86.1
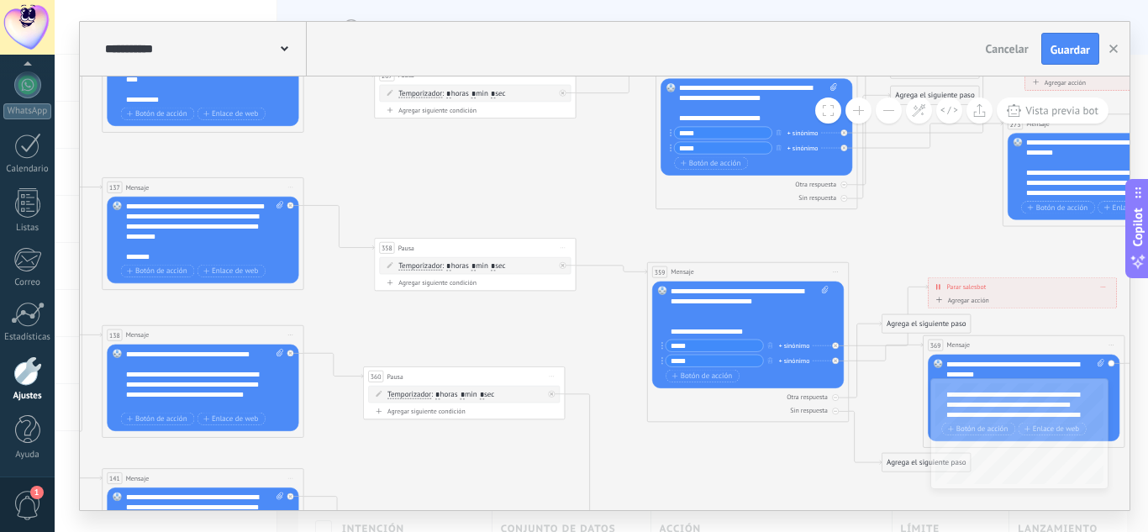
drag, startPoint x: 508, startPoint y: 163, endPoint x: 580, endPoint y: 209, distance: 85.8
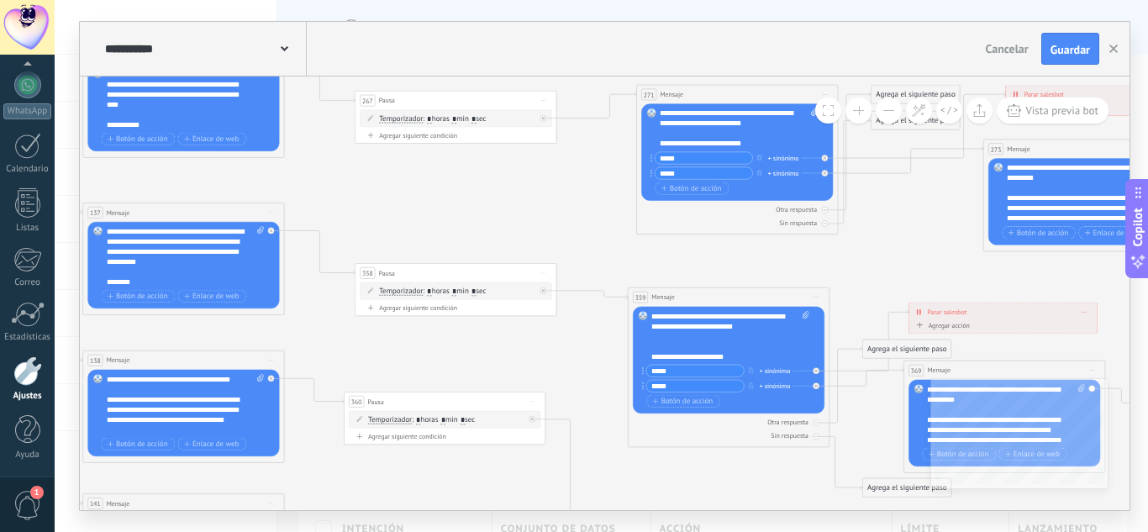
drag, startPoint x: 504, startPoint y: 222, endPoint x: 481, endPoint y: 228, distance: 24.3
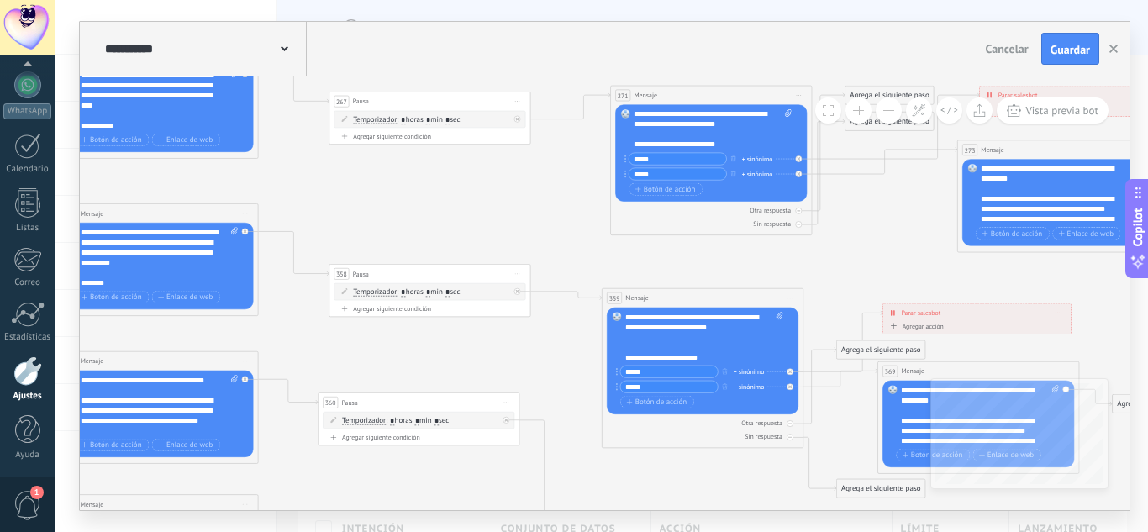
drag, startPoint x: 601, startPoint y: 265, endPoint x: 580, endPoint y: 251, distance: 24.9
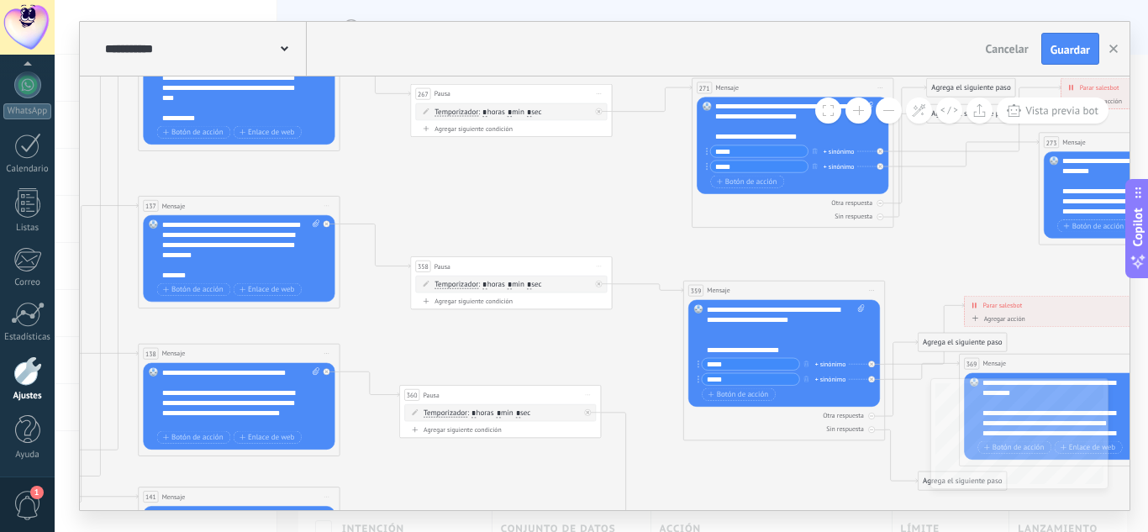
drag, startPoint x: 432, startPoint y: 206, endPoint x: 535, endPoint y: 208, distance: 102.5
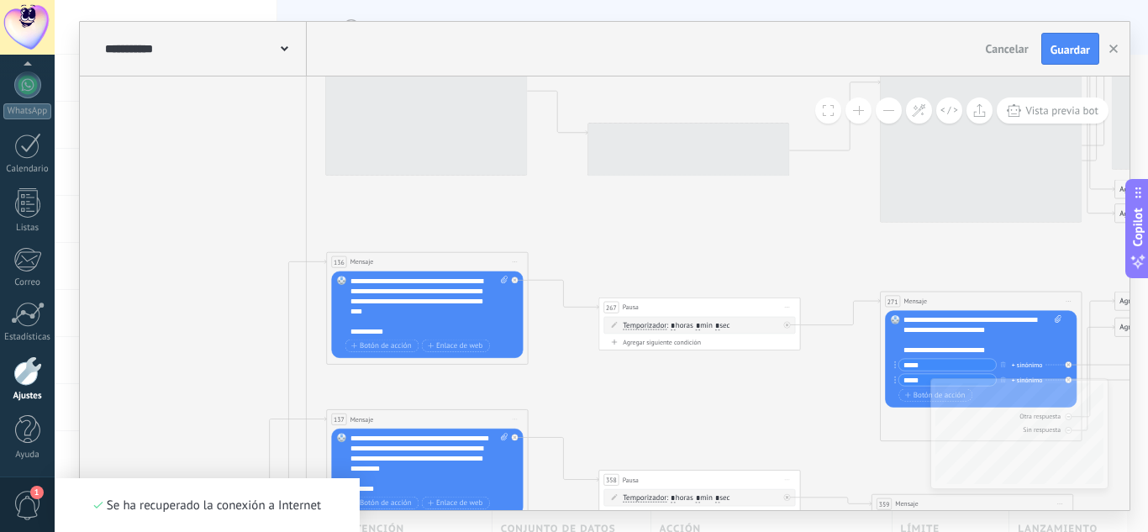
drag, startPoint x: 592, startPoint y: 193, endPoint x: 662, endPoint y: 313, distance: 139.4
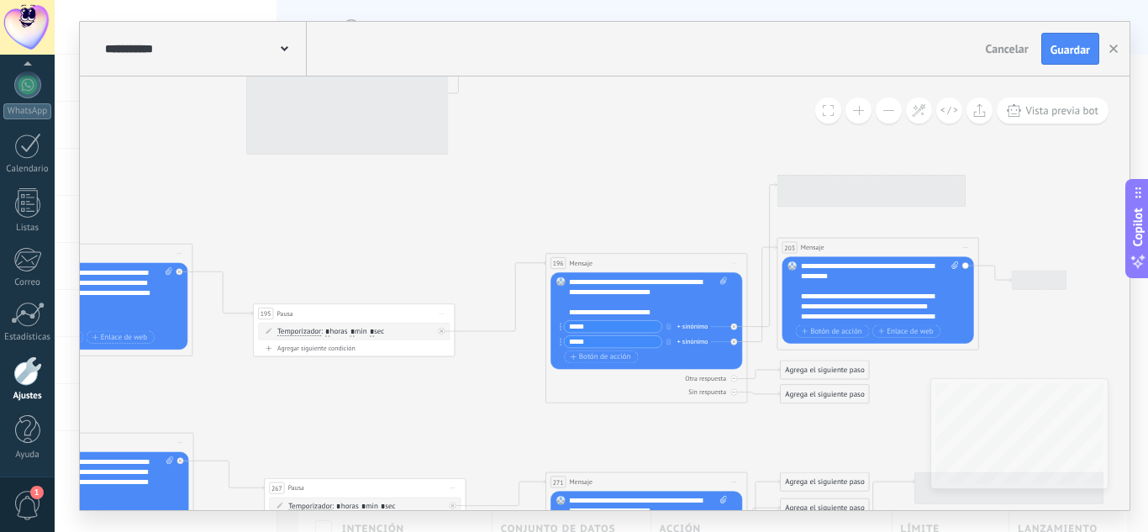
drag, startPoint x: 747, startPoint y: 240, endPoint x: 432, endPoint y: 402, distance: 354.1
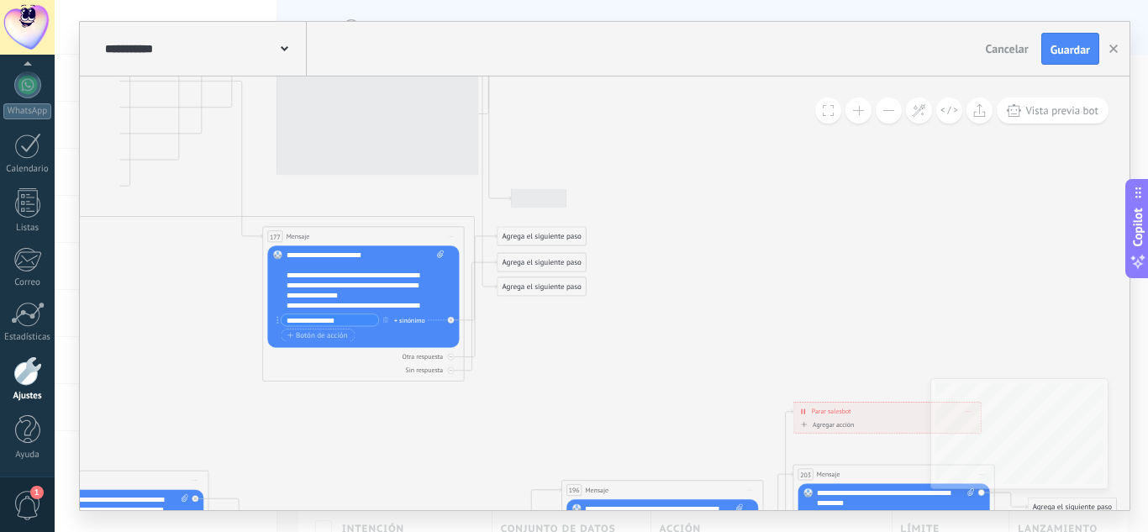
drag, startPoint x: 639, startPoint y: 174, endPoint x: 653, endPoint y: 399, distance: 225.7
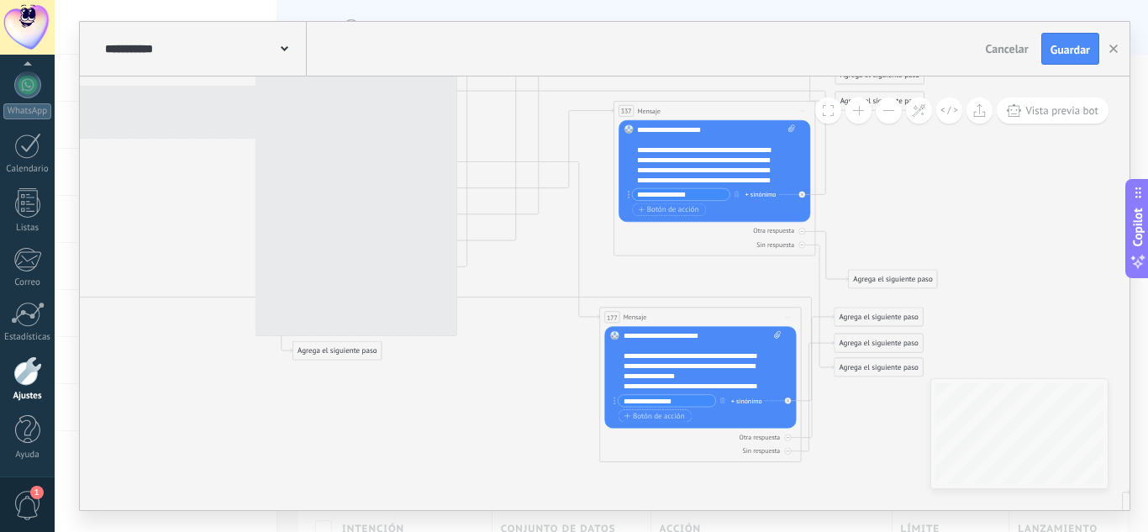
drag, startPoint x: 1059, startPoint y: 282, endPoint x: 1023, endPoint y: 287, distance: 36.4
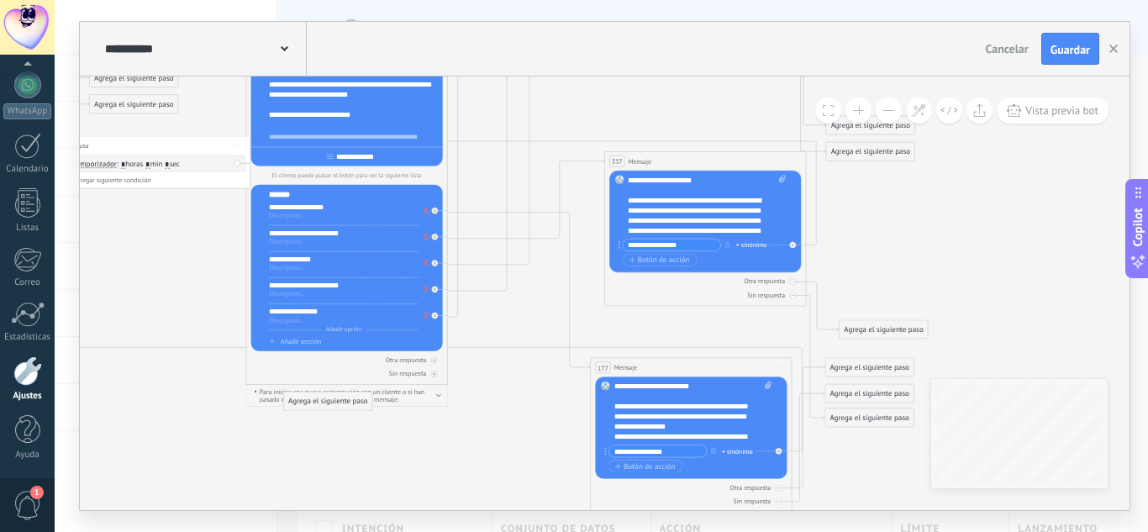
drag, startPoint x: 535, startPoint y: 282, endPoint x: 504, endPoint y: 320, distance: 48.4
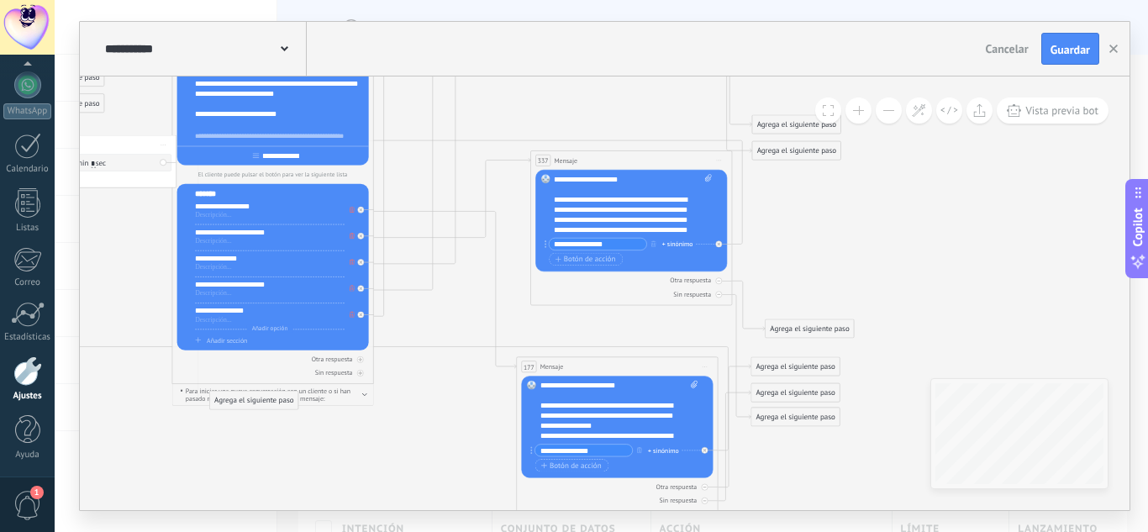
drag, startPoint x: 583, startPoint y: 124, endPoint x: 536, endPoint y: 118, distance: 47.5
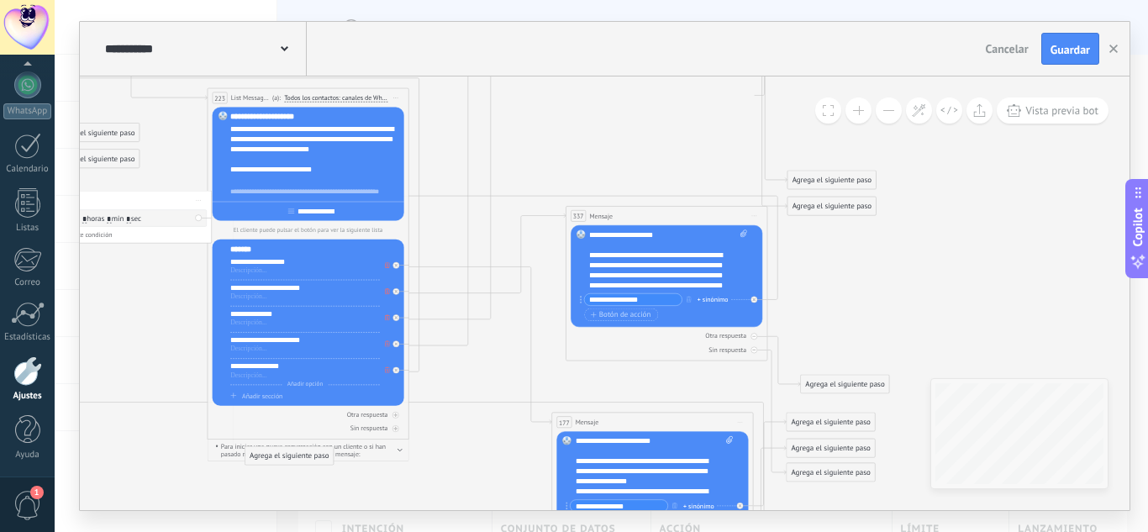
drag, startPoint x: 442, startPoint y: 309, endPoint x: 490, endPoint y: 368, distance: 75.9
